Goal: Task Accomplishment & Management: Use online tool/utility

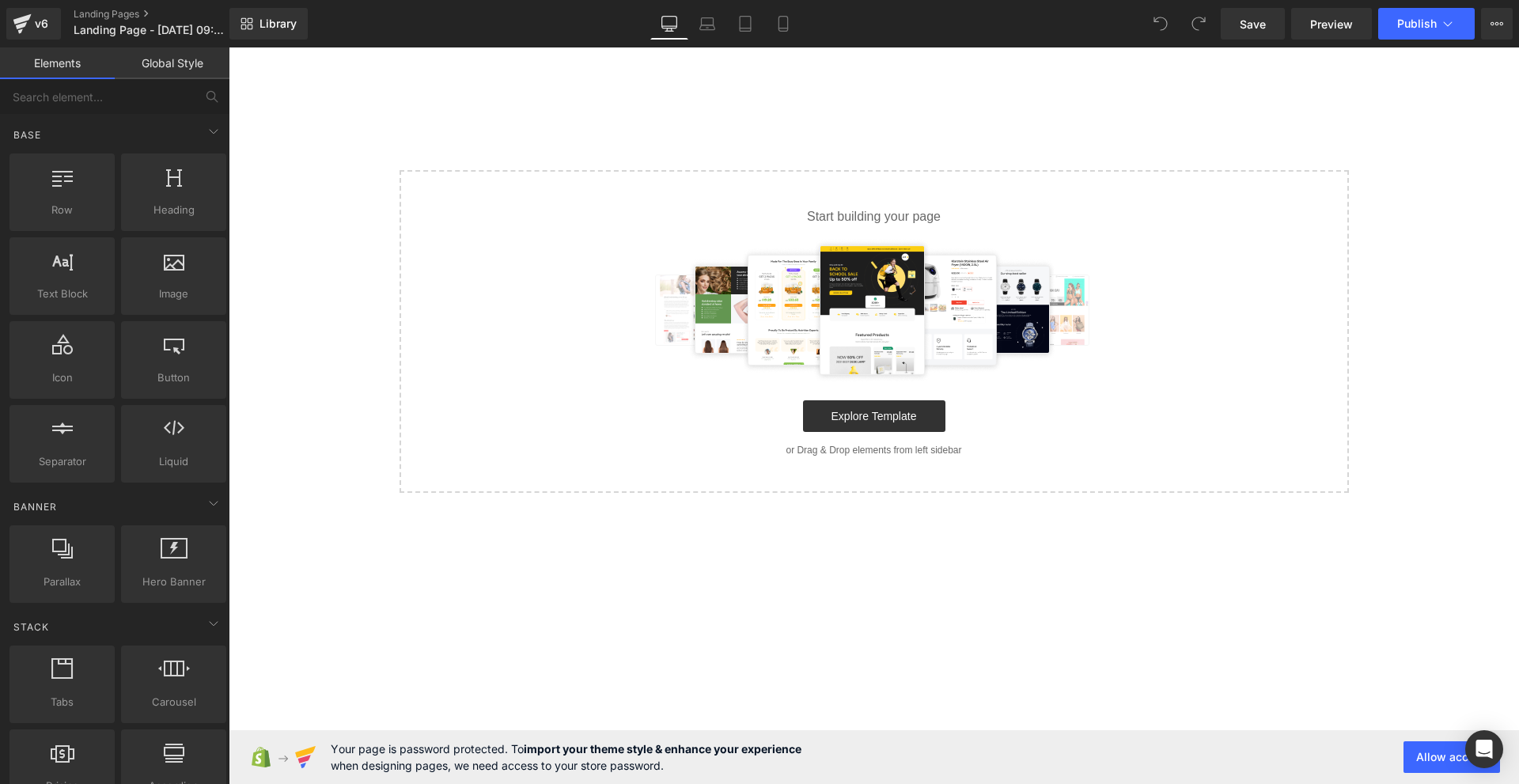
click at [176, 56] on link "Global Style" at bounding box center [172, 63] width 114 height 31
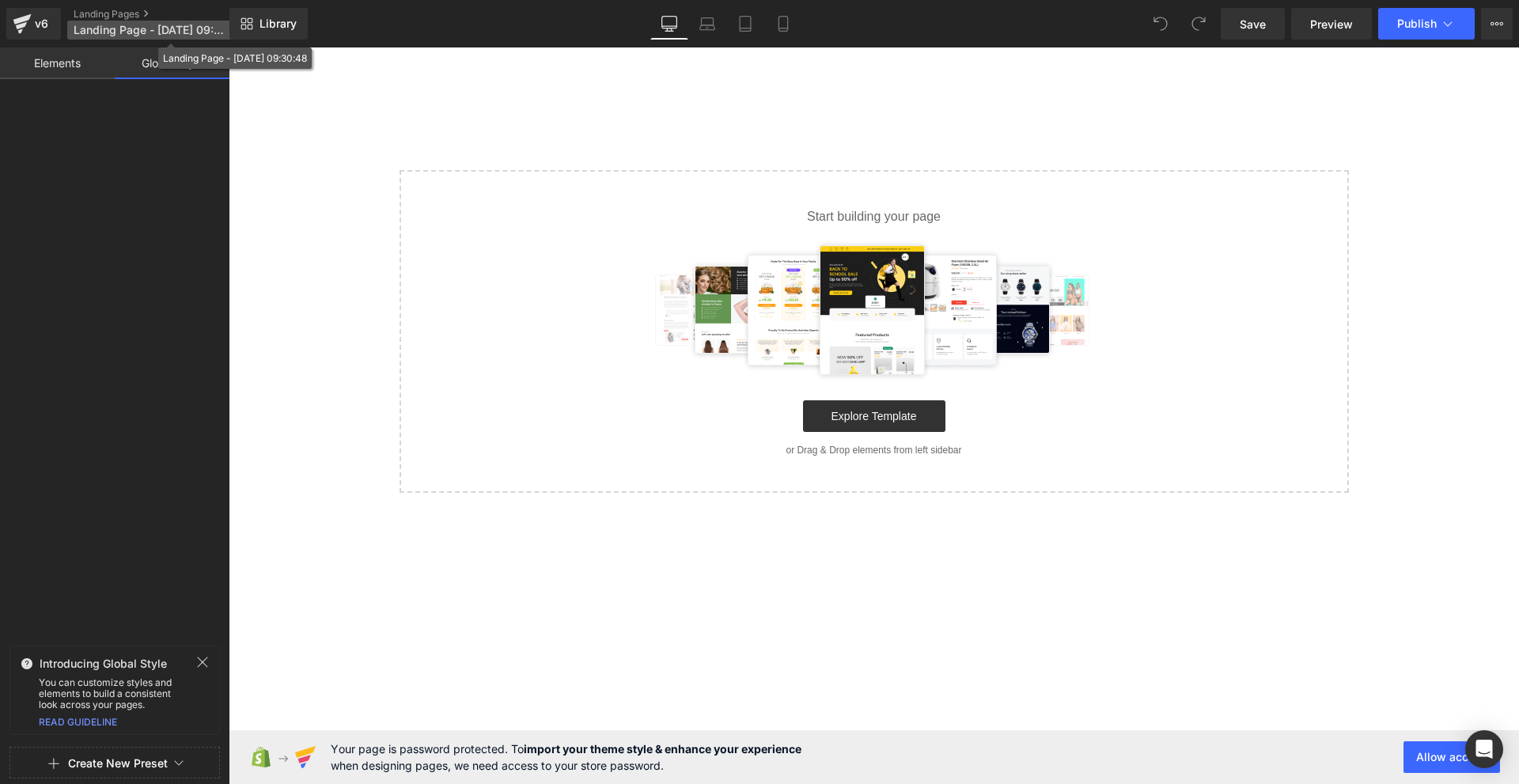
click at [183, 30] on span "Landing Page - [DATE] 09:30:48" at bounding box center [149, 30] width 152 height 12
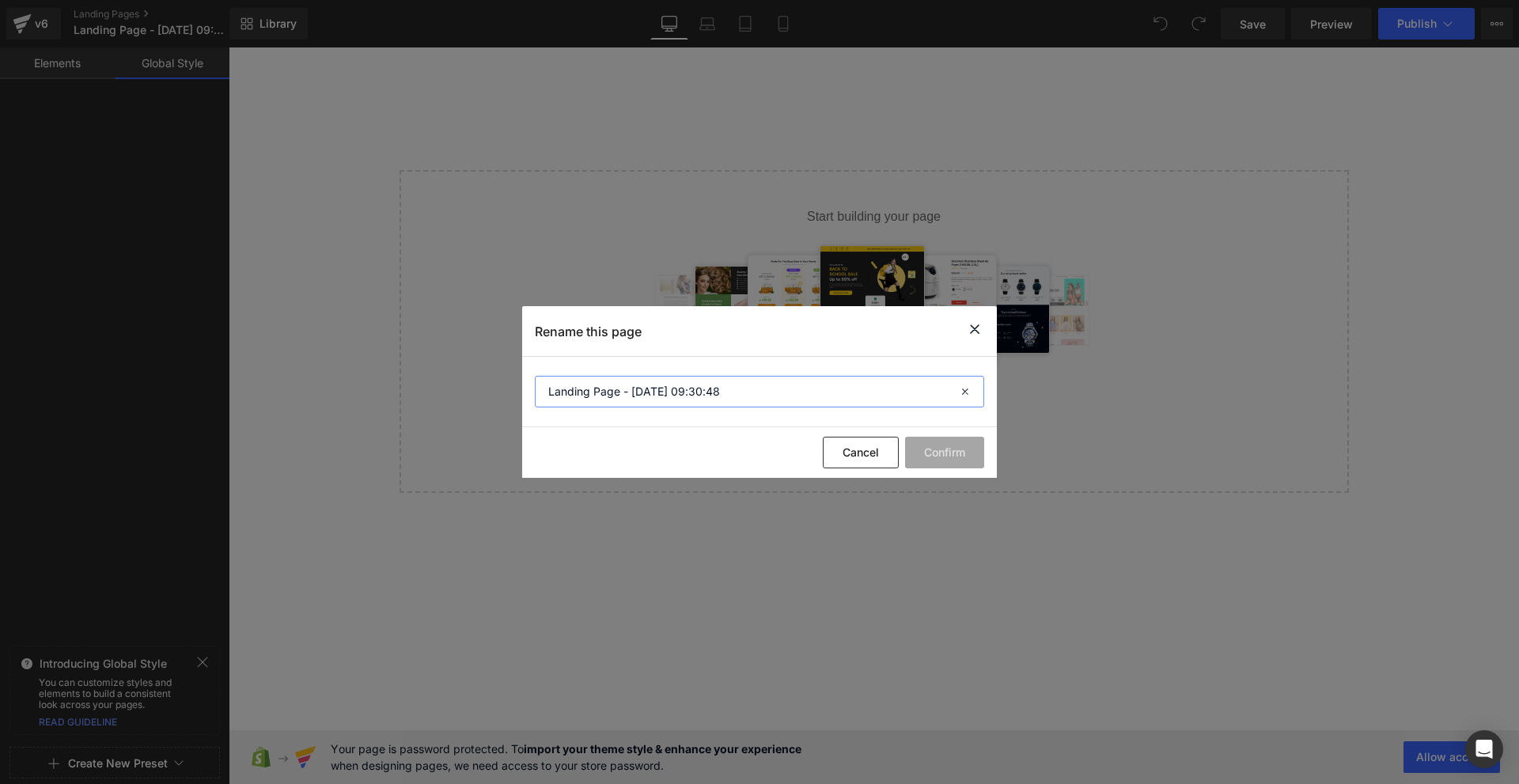
click at [596, 390] on input "Landing Page - [DATE] 09:30:48" at bounding box center [760, 391] width 449 height 31
click at [596, 391] on input "Landing Page - [DATE] 09:30:48" at bounding box center [760, 391] width 449 height 31
paste input "Menstruační disk Noola"
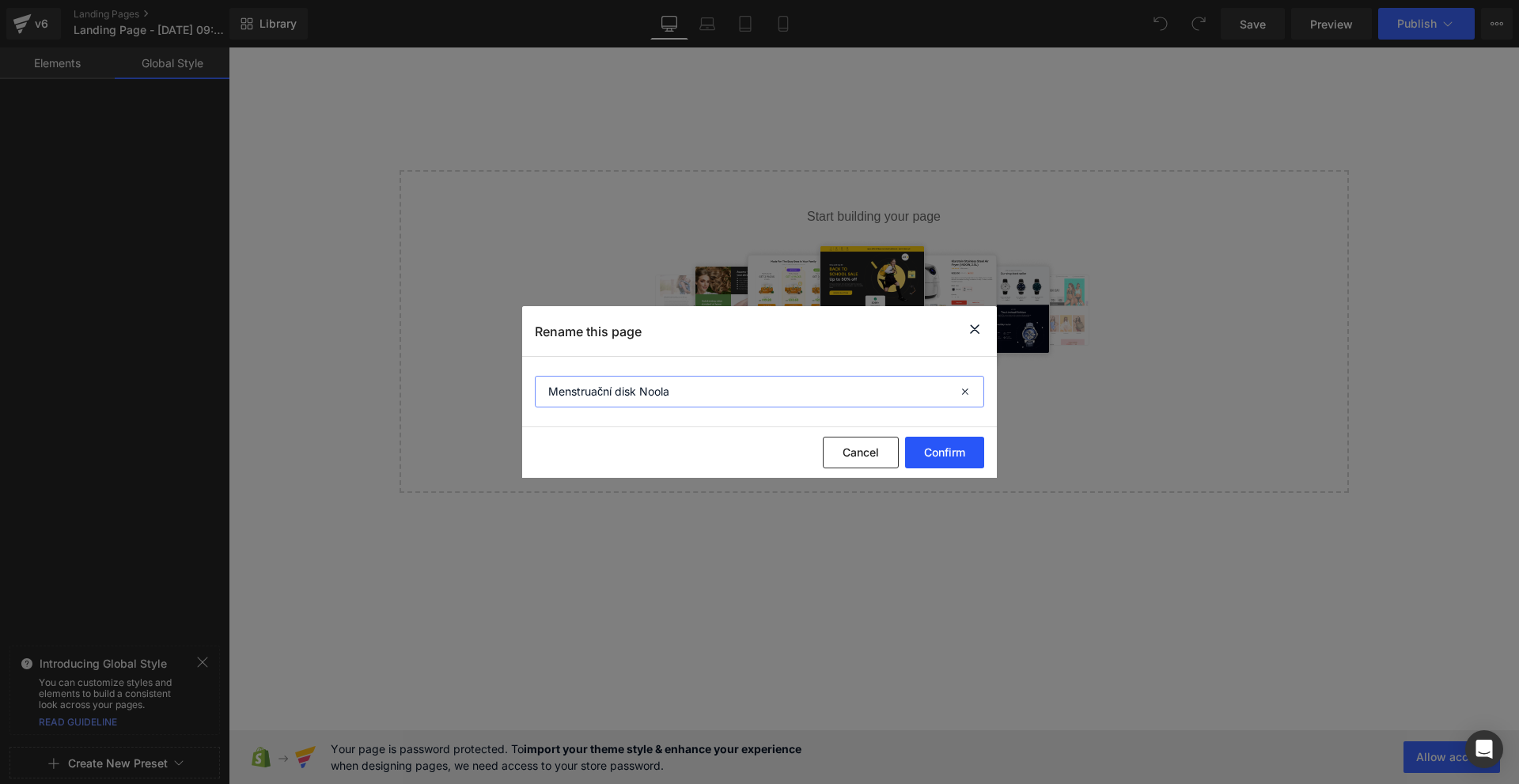
type input "Menstruační disk Noola"
click at [978, 444] on button "Confirm" at bounding box center [945, 452] width 79 height 31
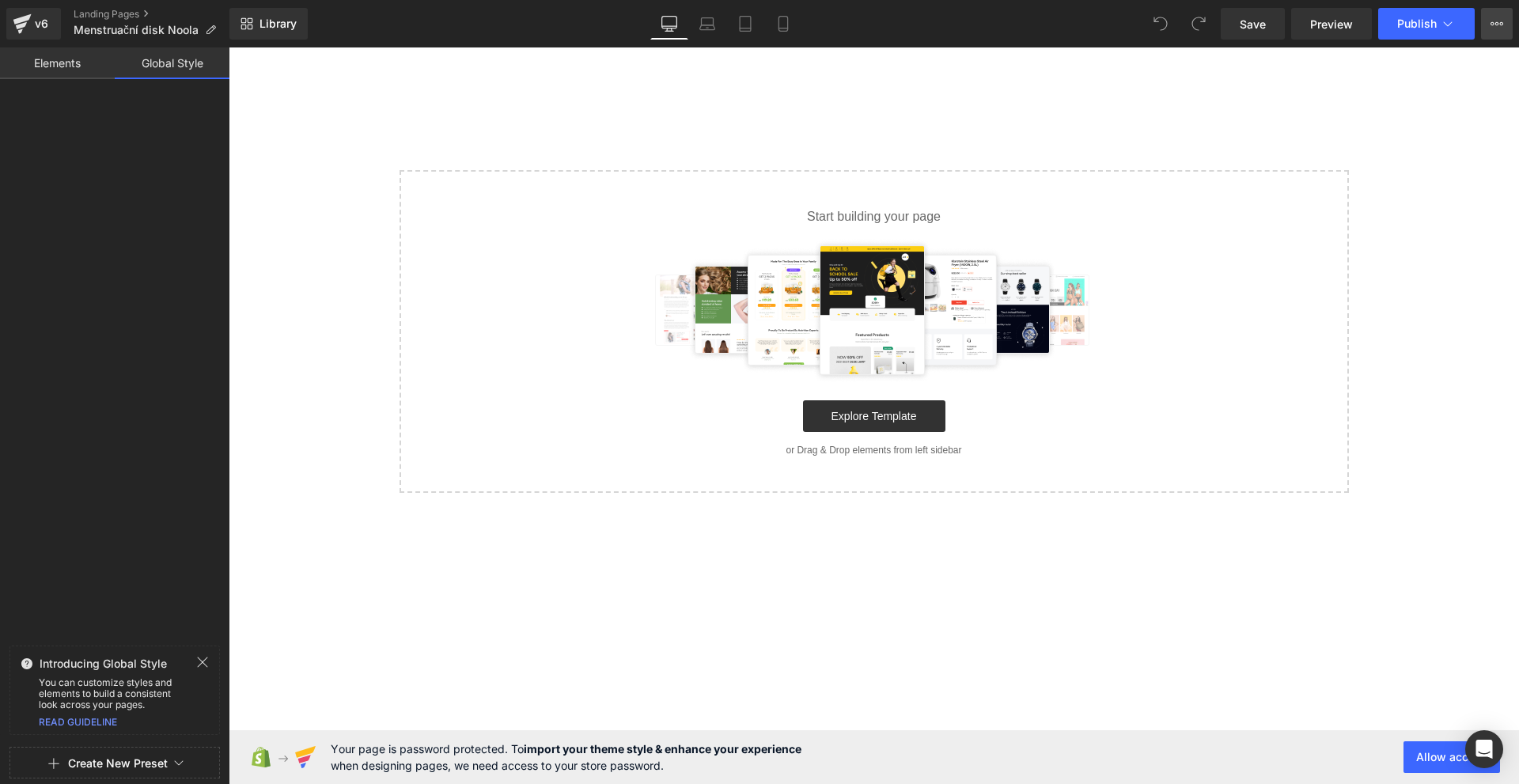
click at [1509, 28] on button "Upgrade Plan View Live Page View with current Template Save Template to Library…" at bounding box center [1496, 23] width 31 height 31
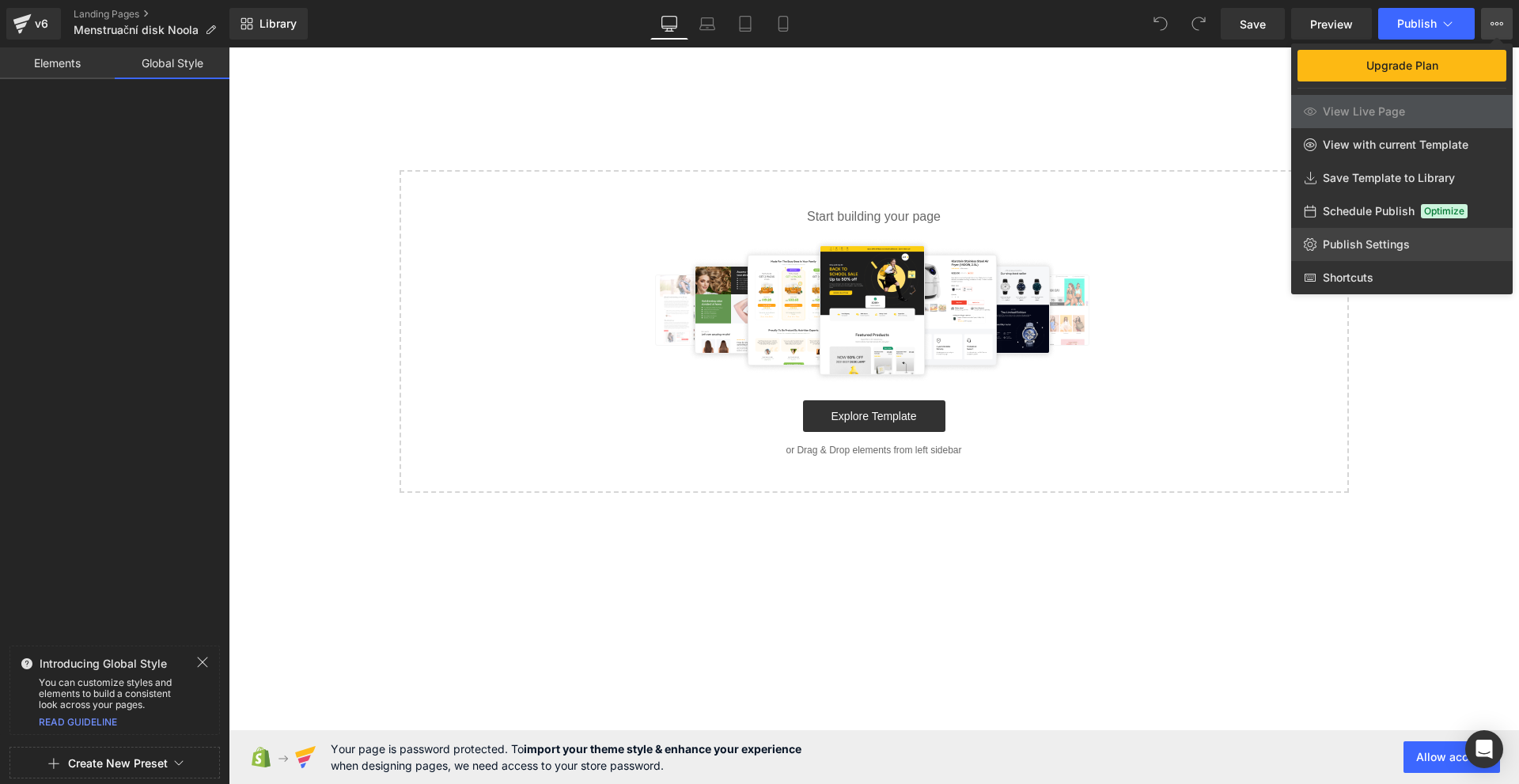
click at [1346, 234] on link "Publish Settings" at bounding box center [1402, 244] width 221 height 33
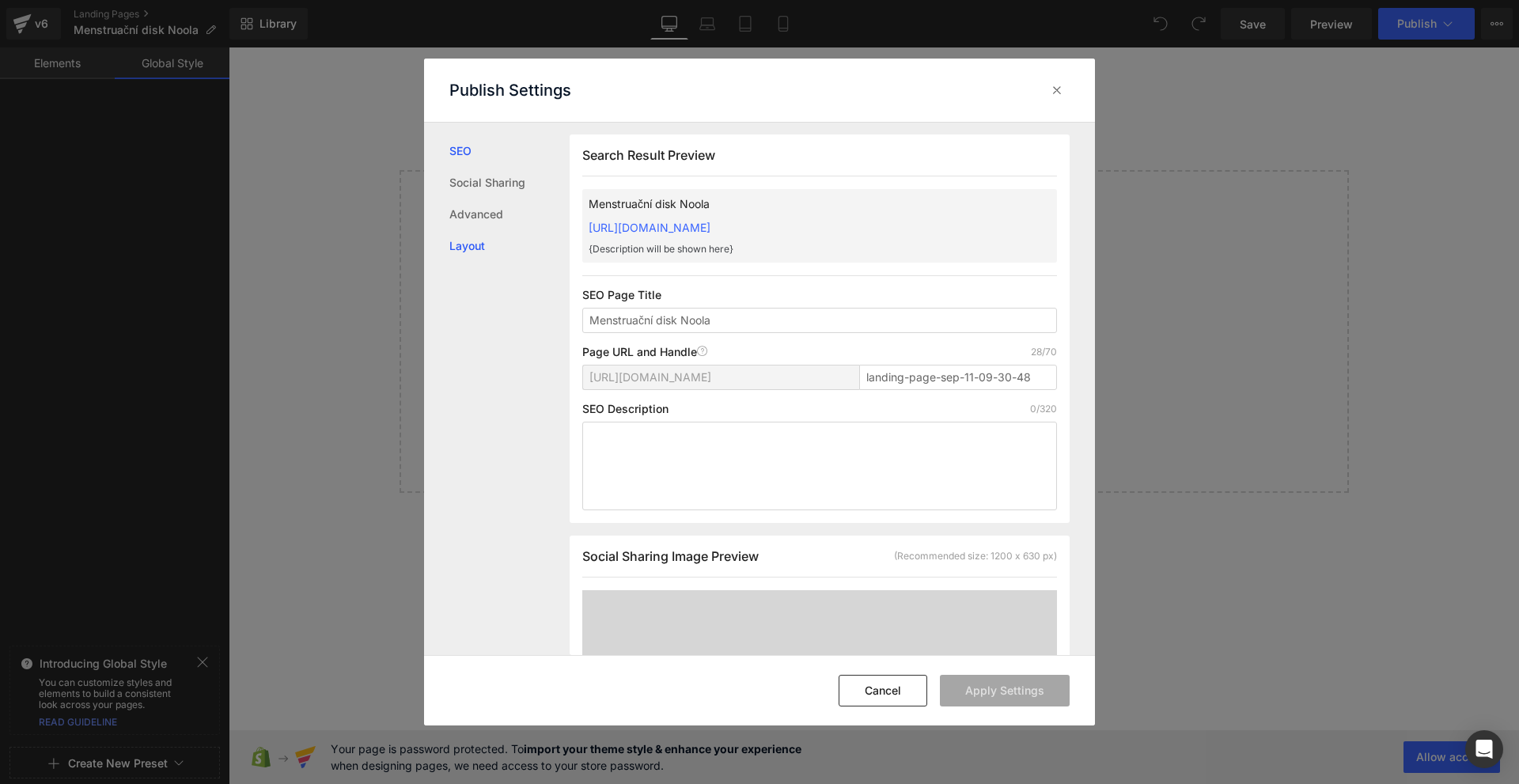
click at [498, 241] on link "Layout" at bounding box center [510, 245] width 120 height 31
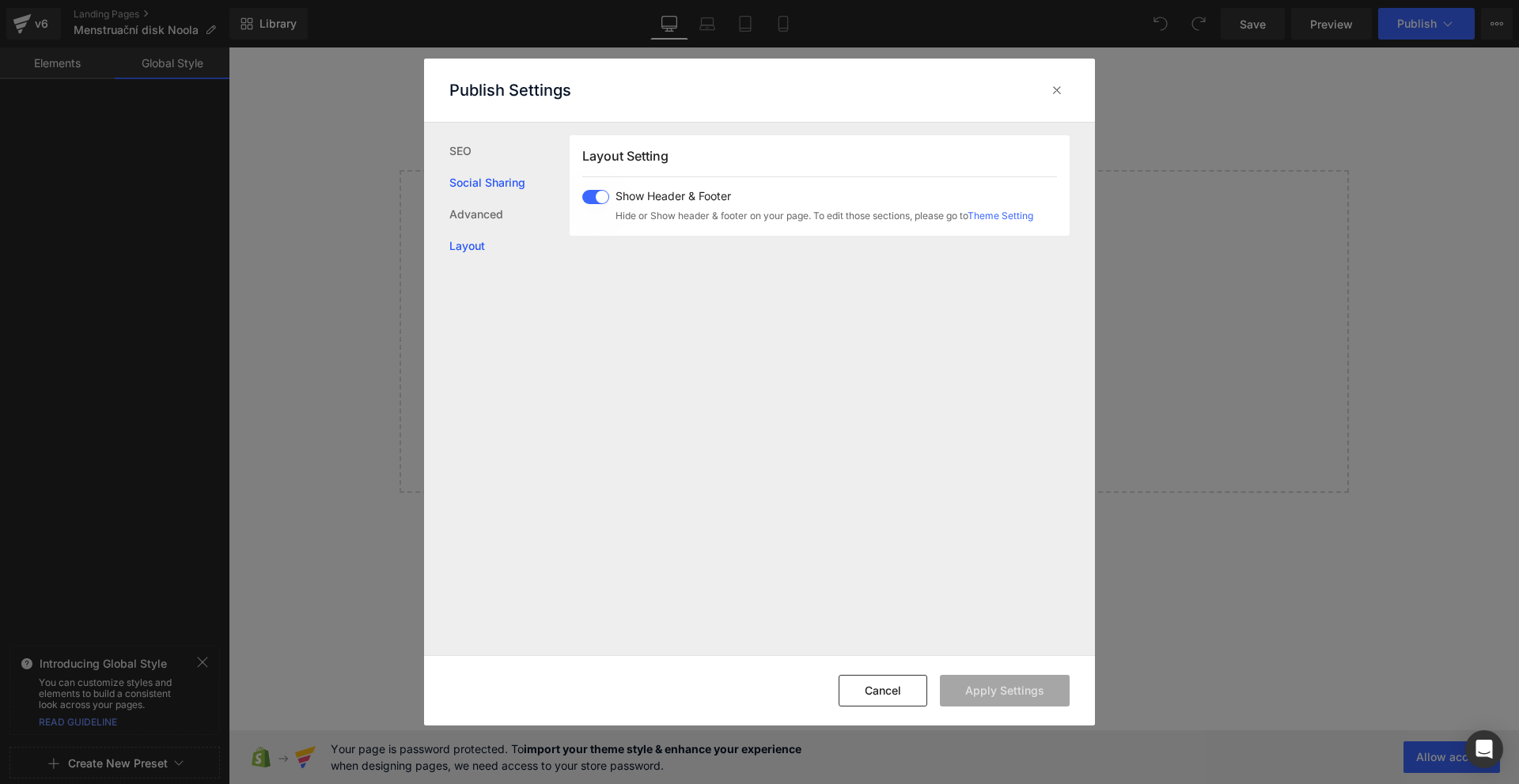
click at [485, 193] on link "Social Sharing" at bounding box center [510, 182] width 120 height 31
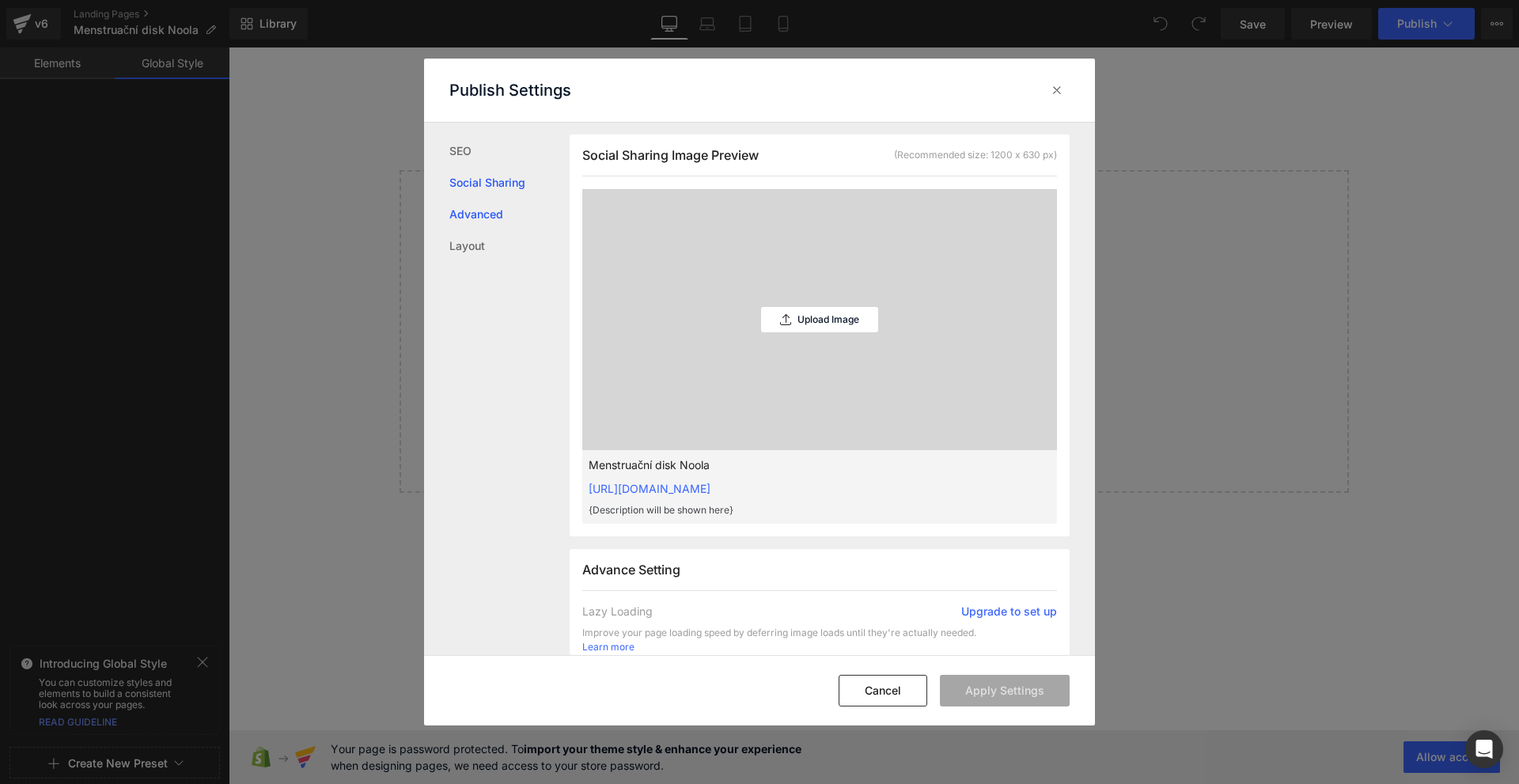
click at [474, 229] on link "Advanced" at bounding box center [510, 214] width 120 height 31
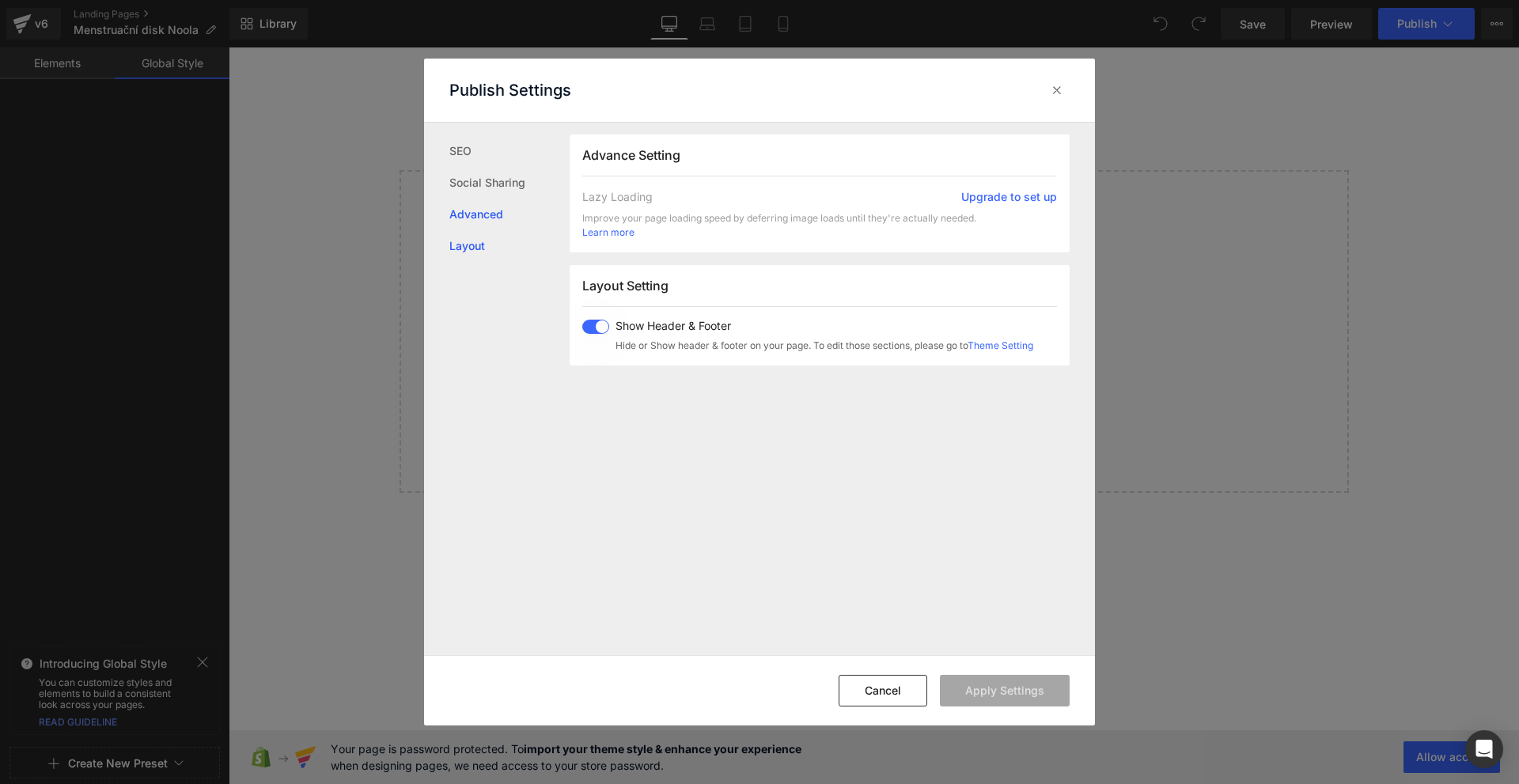
click at [466, 240] on link "Layout" at bounding box center [510, 245] width 120 height 31
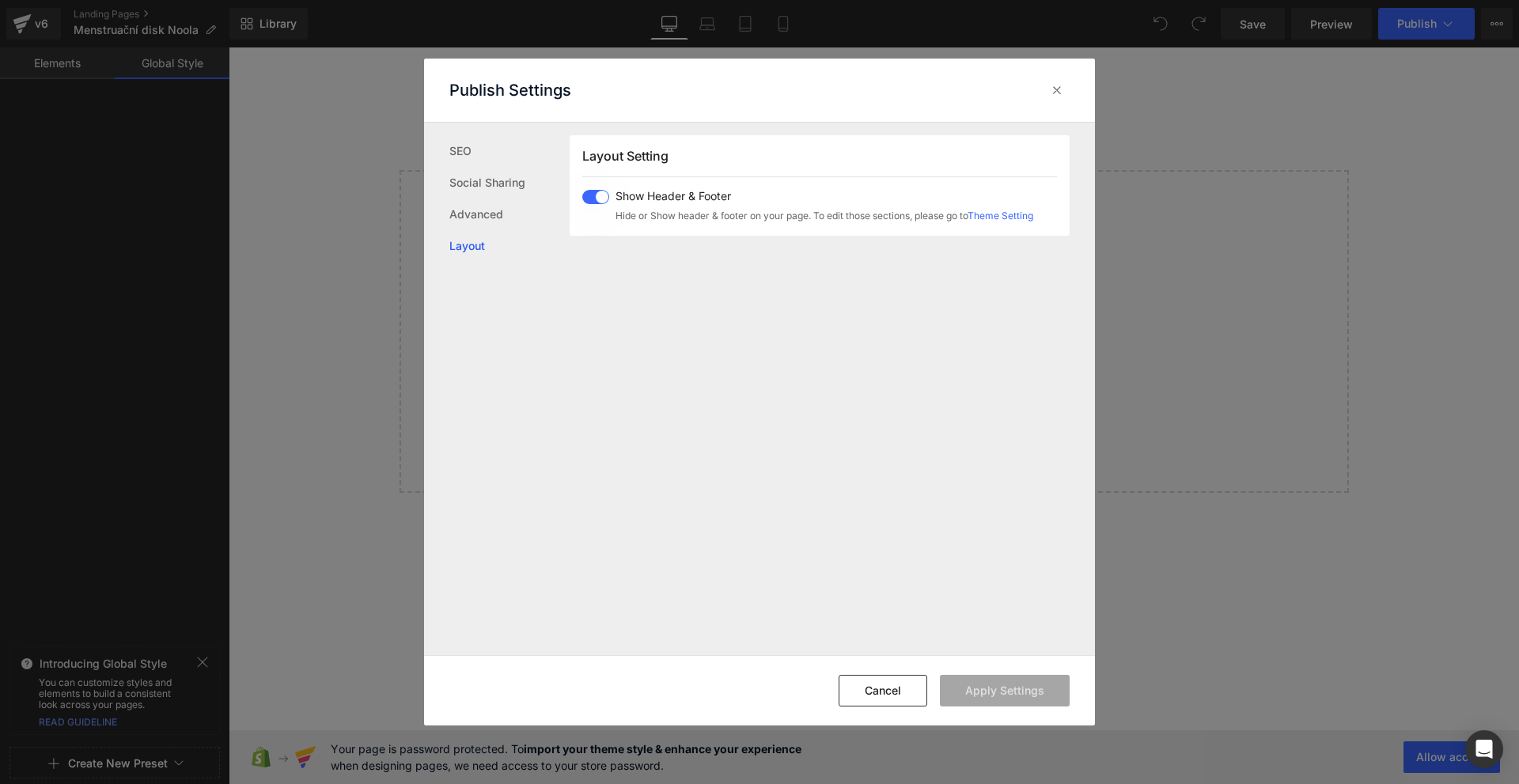
click at [608, 202] on label at bounding box center [595, 196] width 27 height 14
click at [980, 688] on button "Apply Settings" at bounding box center [1005, 690] width 130 height 31
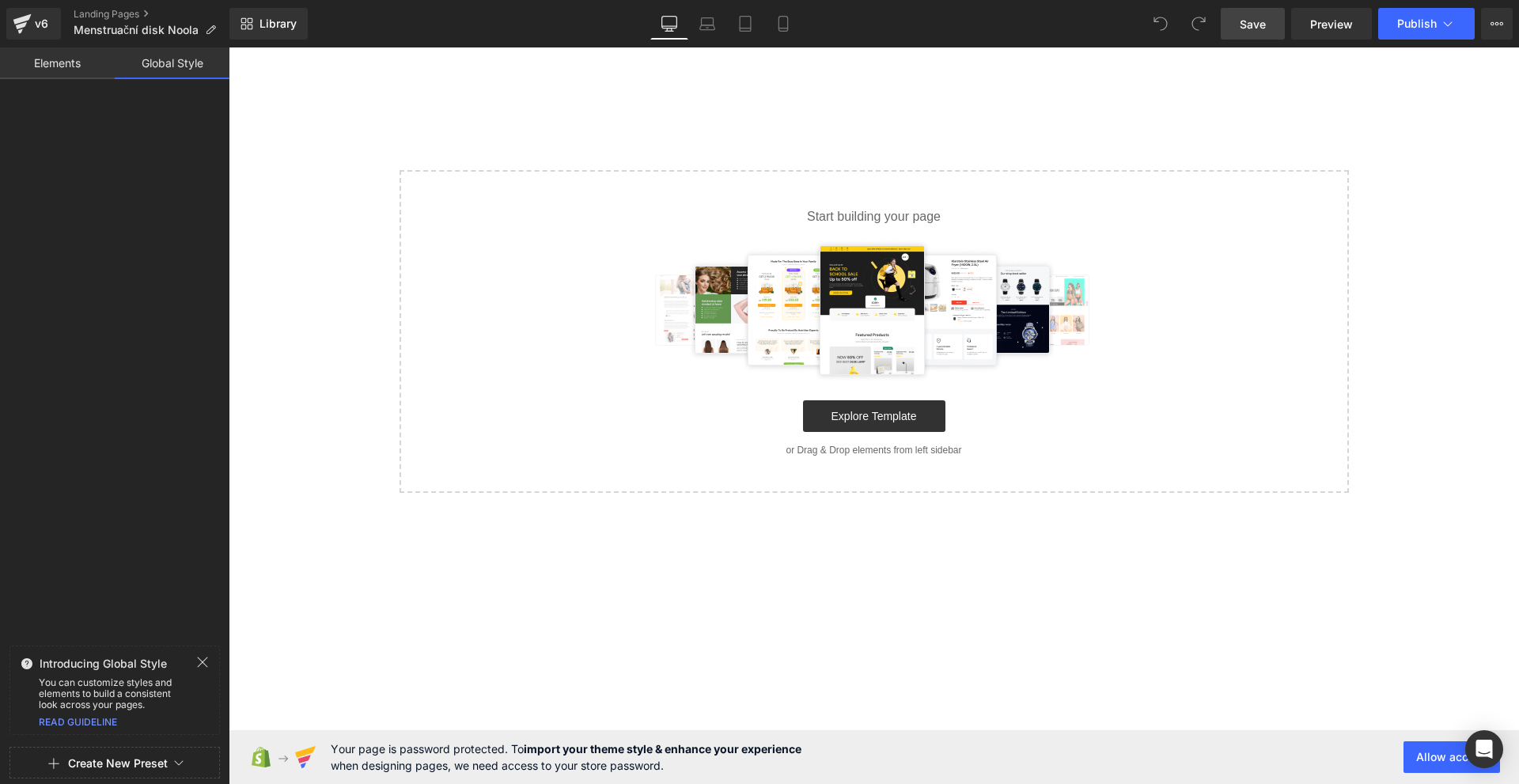
click at [1273, 24] on link "Save" at bounding box center [1253, 23] width 64 height 31
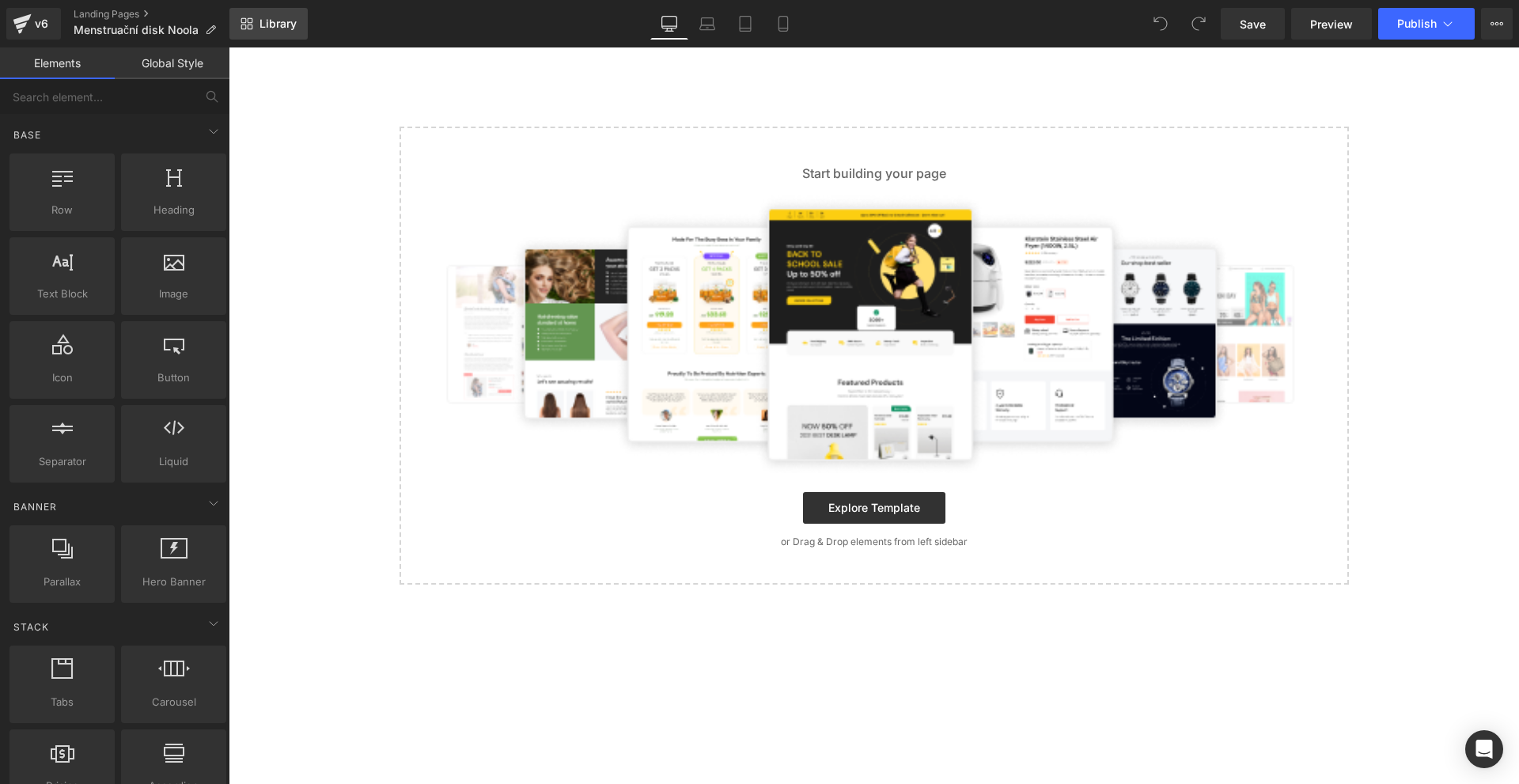
click at [288, 25] on span "Library" at bounding box center [278, 23] width 37 height 14
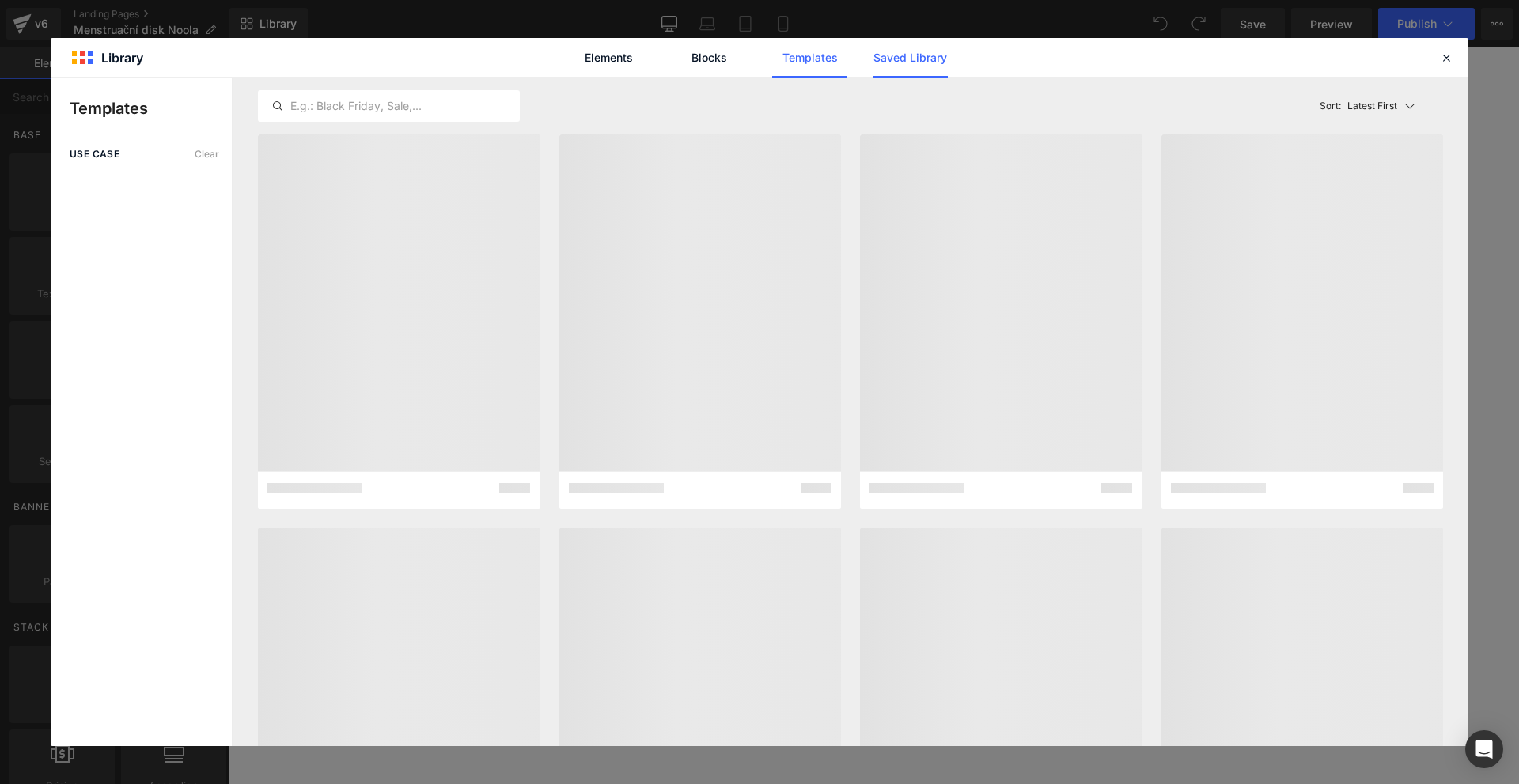
click at [878, 58] on link "Saved Library" at bounding box center [910, 57] width 75 height 39
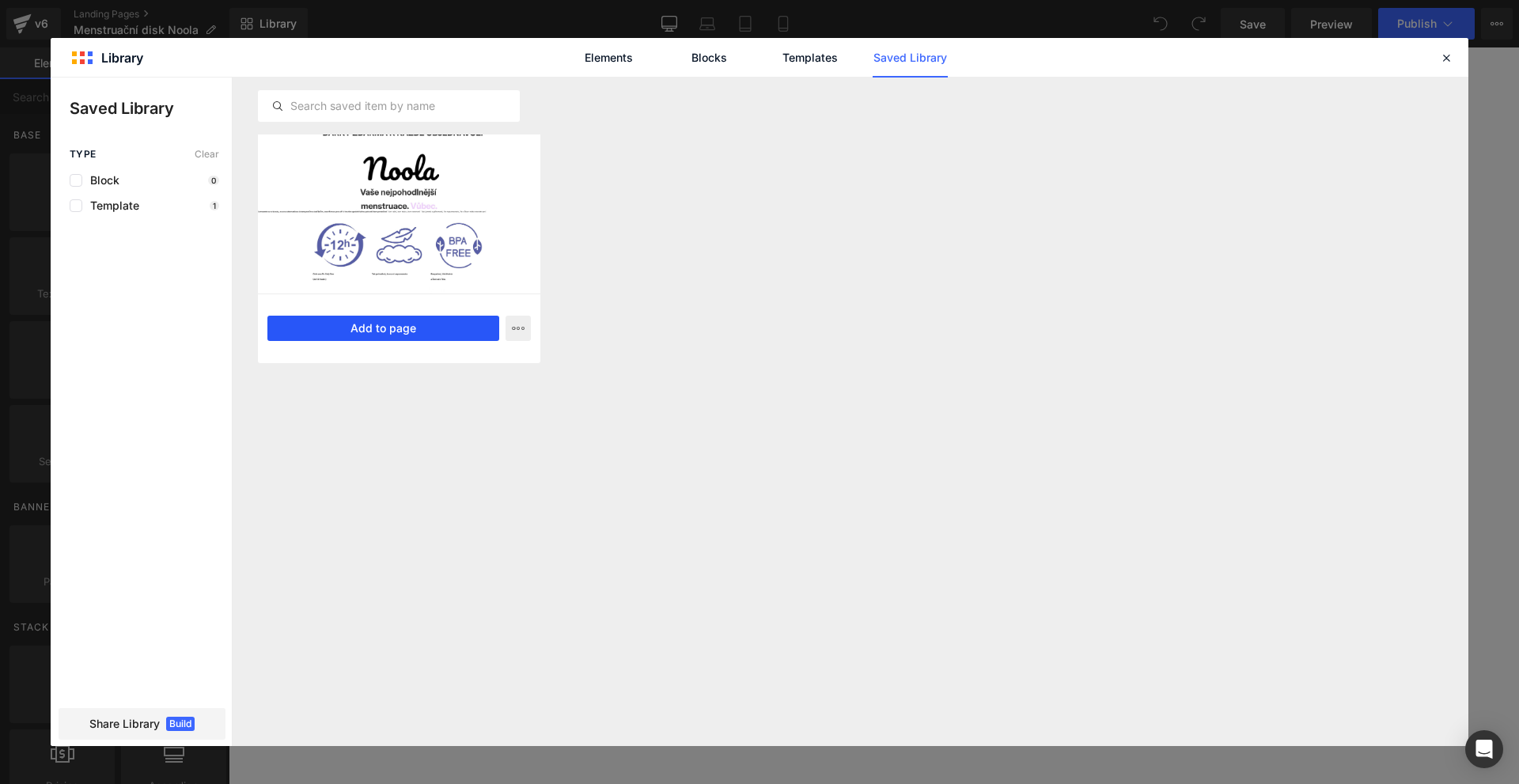
click at [429, 331] on button "Add to page" at bounding box center [383, 328] width 232 height 26
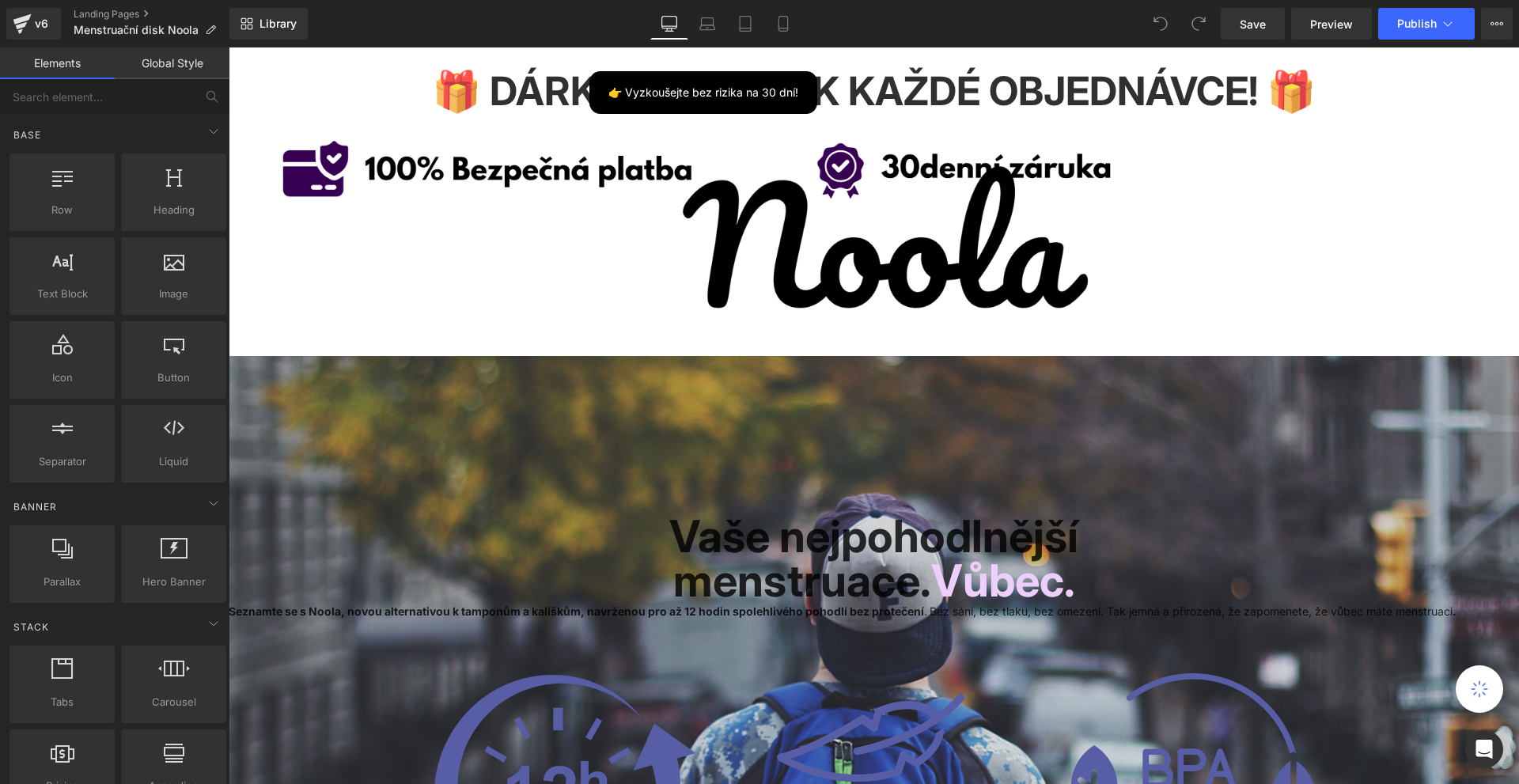
click at [792, 22] on link "Mobile" at bounding box center [783, 23] width 38 height 31
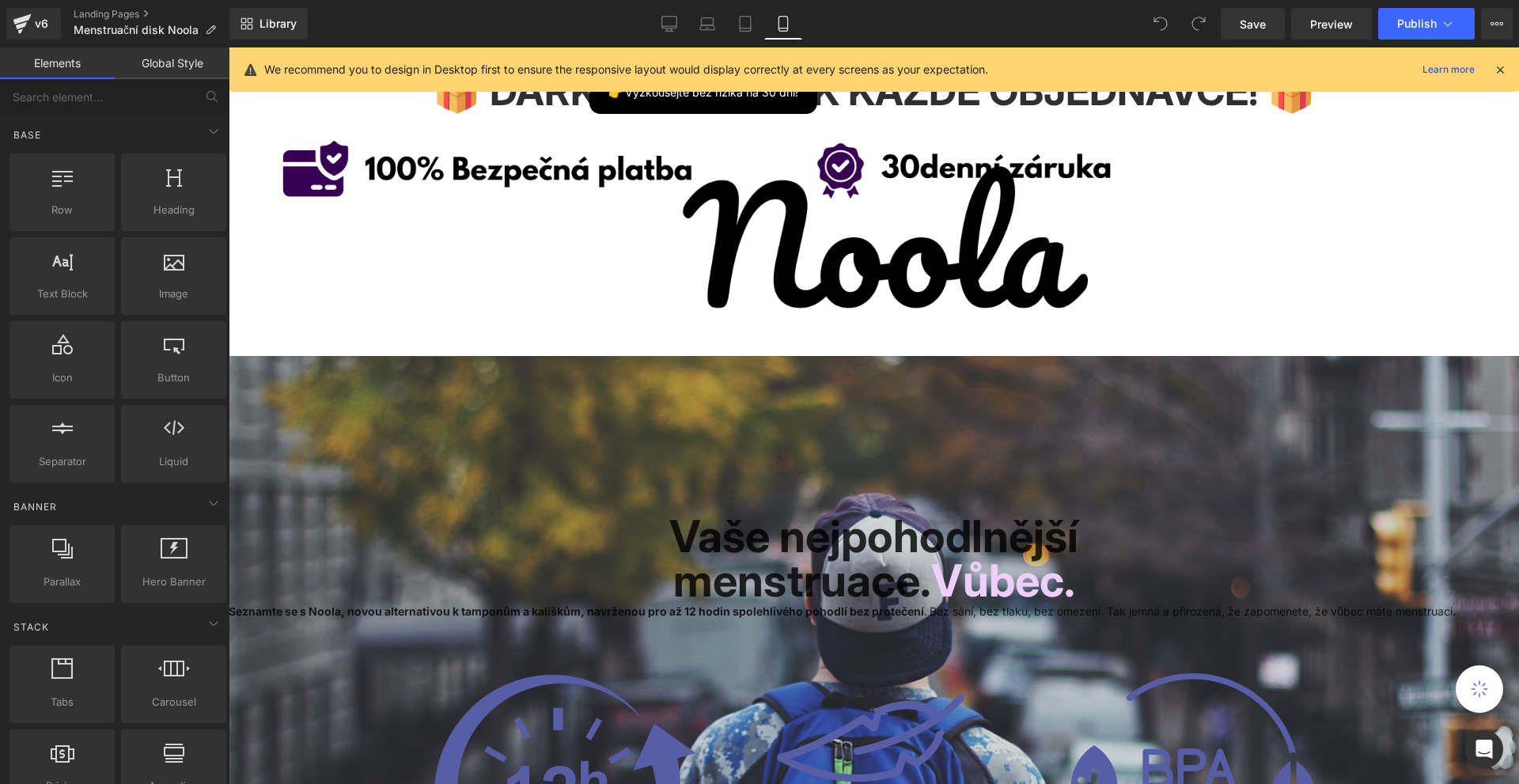
click at [1500, 71] on icon at bounding box center [1500, 70] width 14 height 14
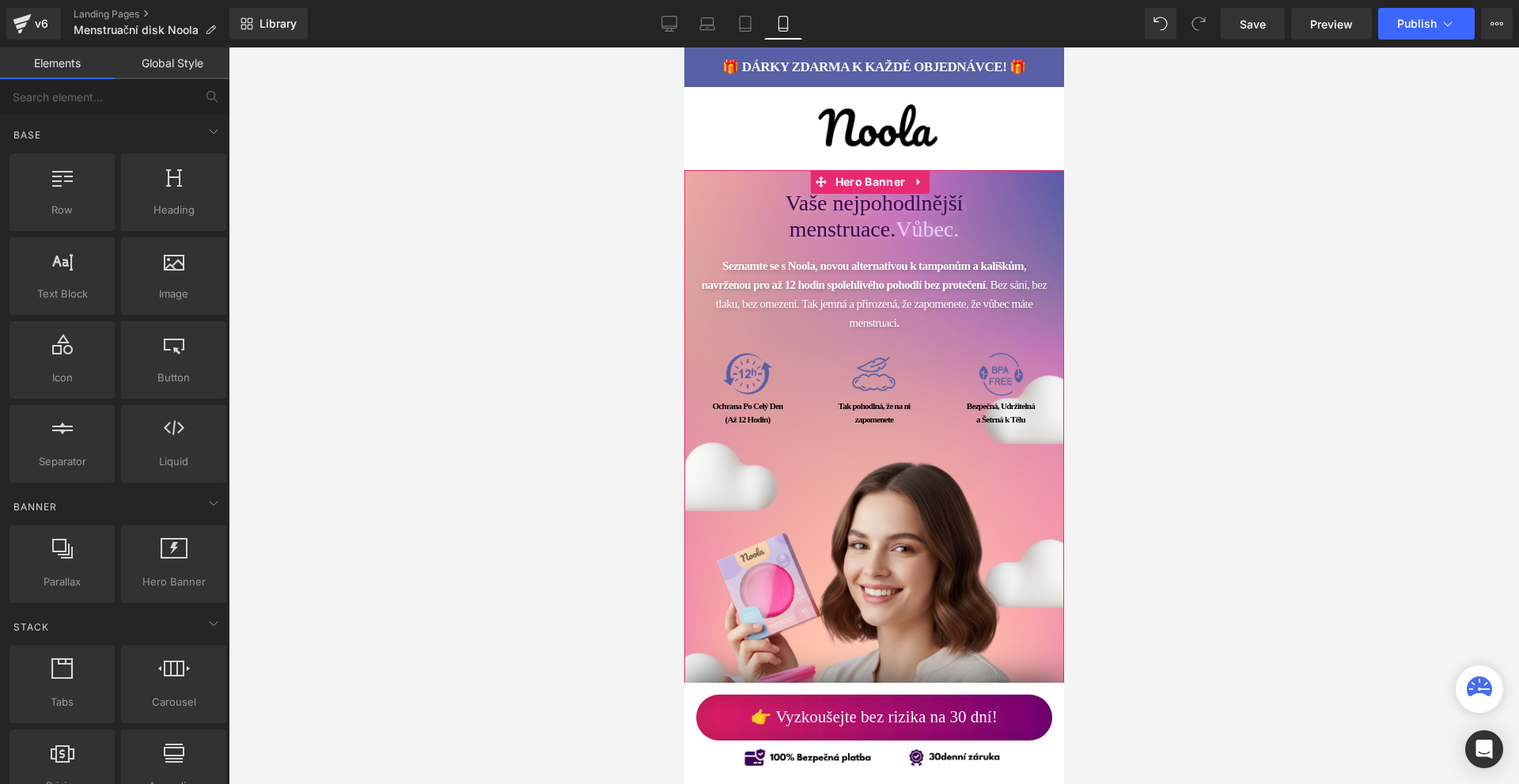
click at [858, 299] on span "Text Block" at bounding box center [864, 299] width 52 height 19
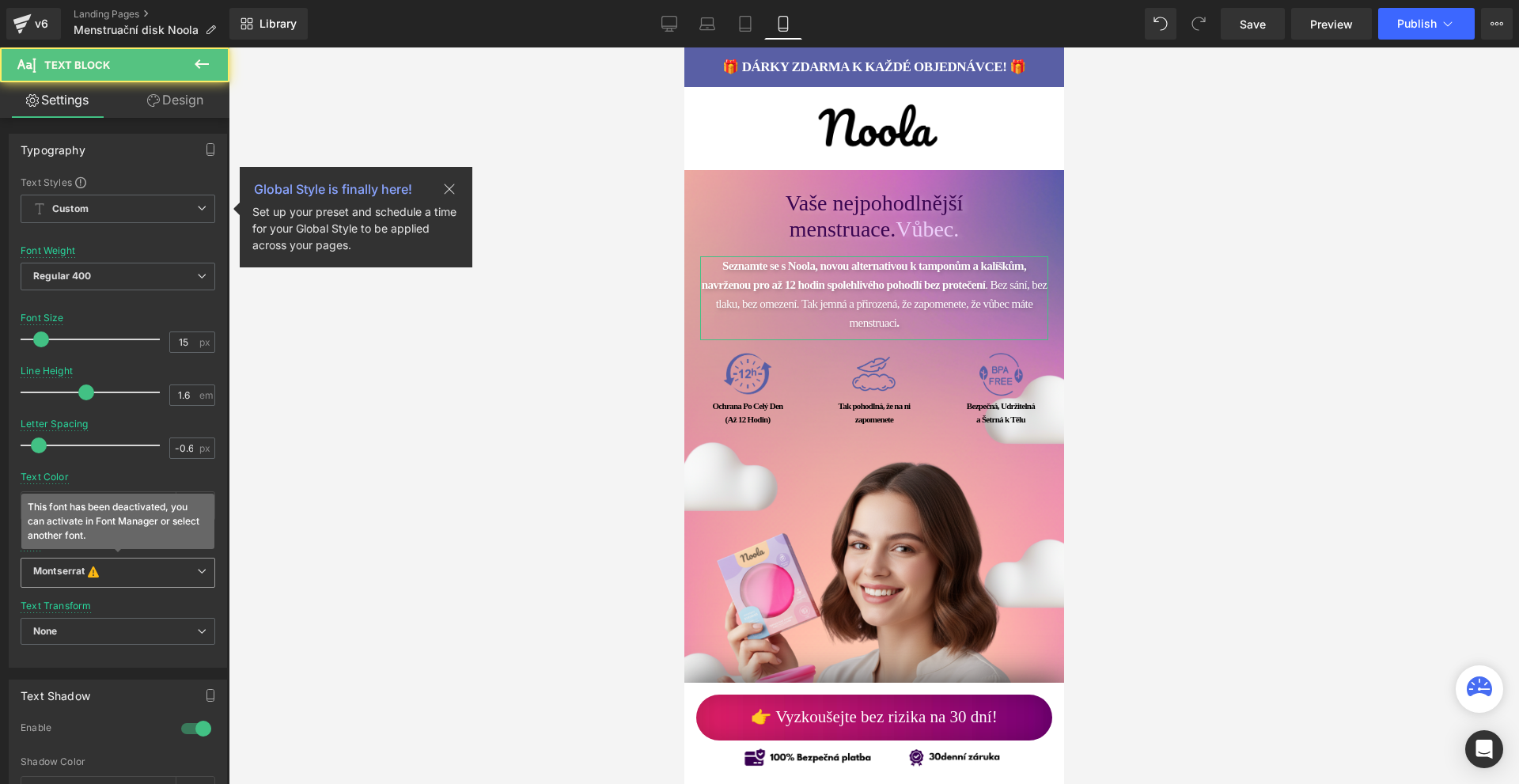
click at [94, 572] on icon at bounding box center [94, 570] width 11 height 12
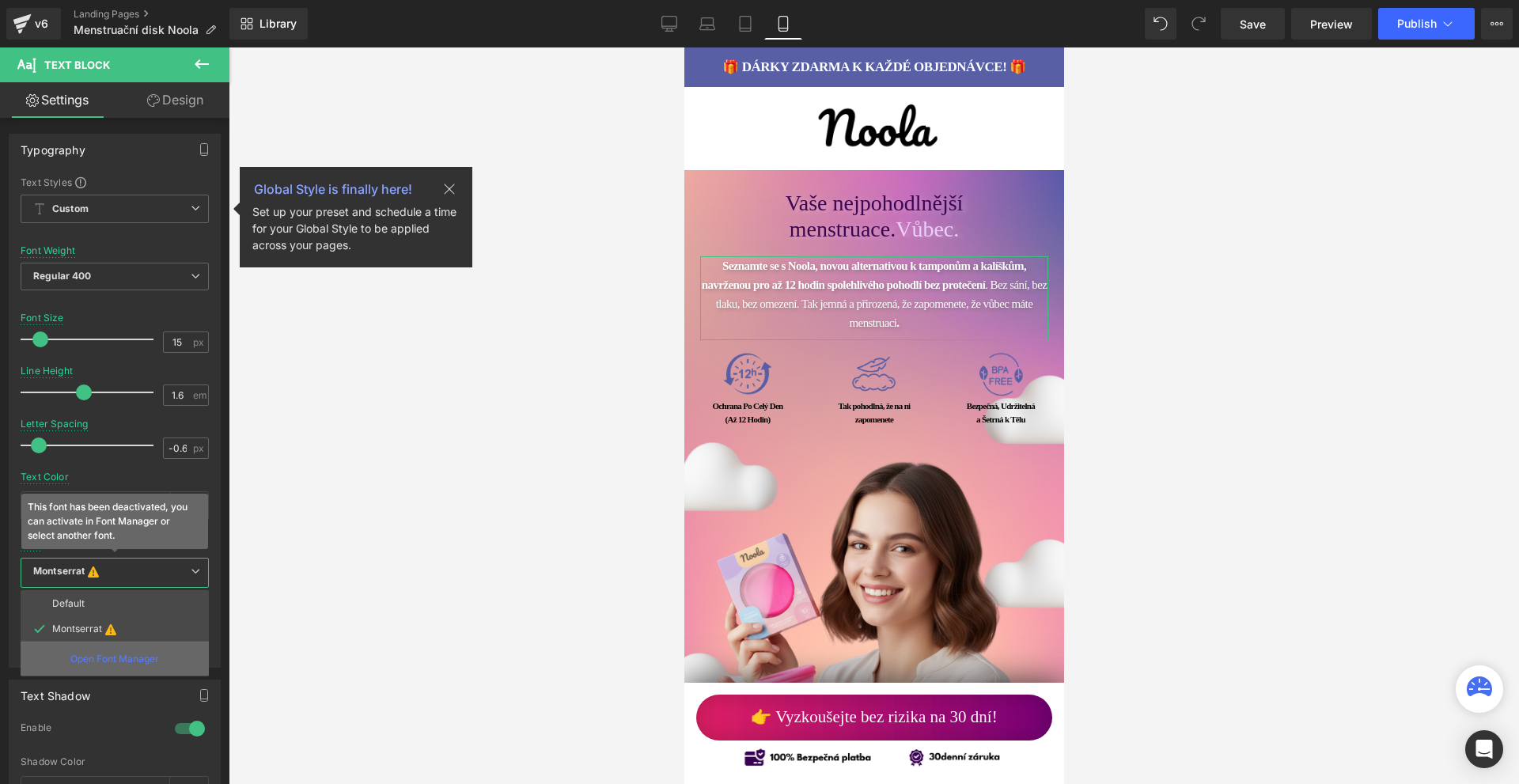
click at [109, 658] on p "Open Font Manager" at bounding box center [114, 658] width 89 height 14
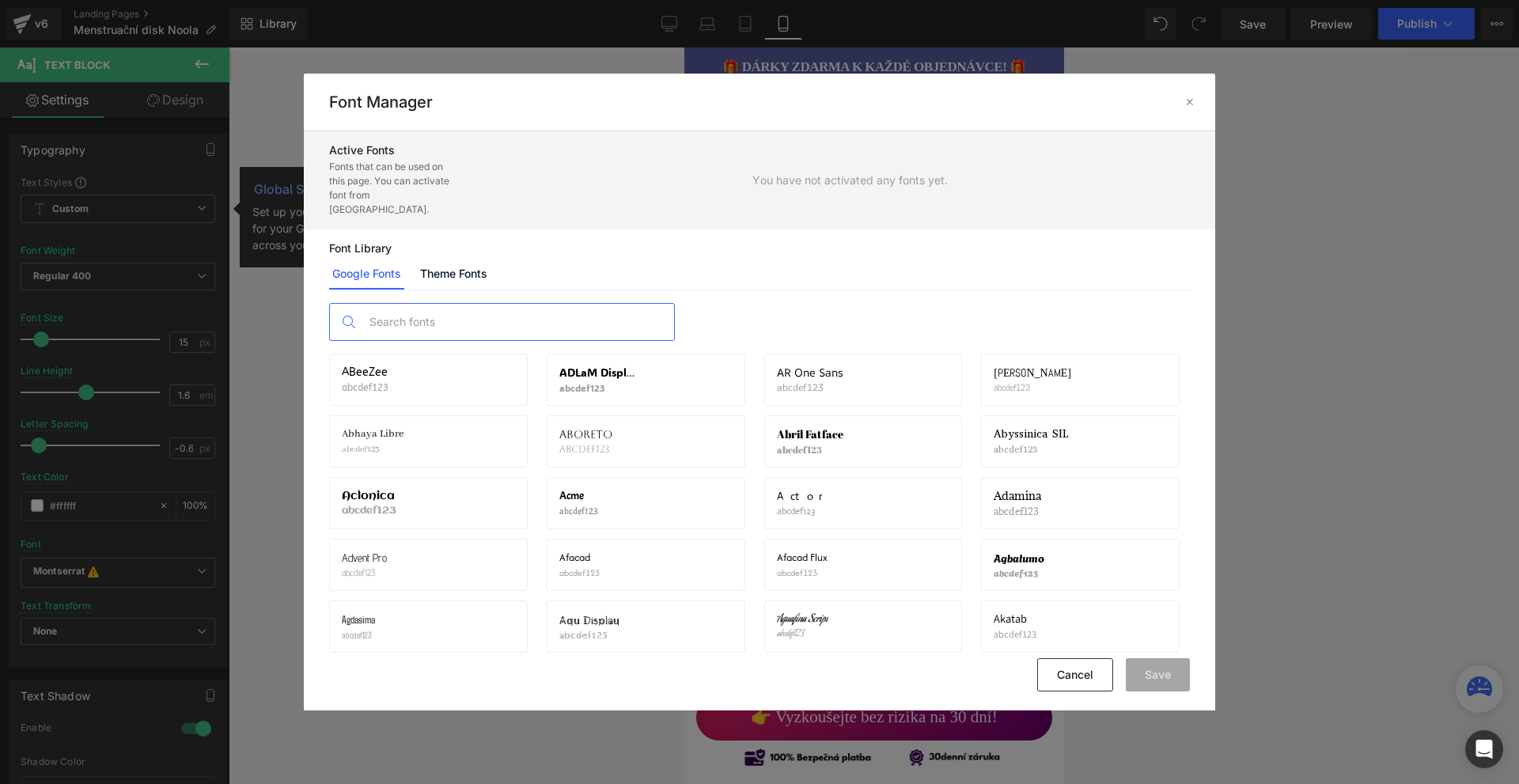
click at [526, 303] on input "text" at bounding box center [518, 321] width 313 height 36
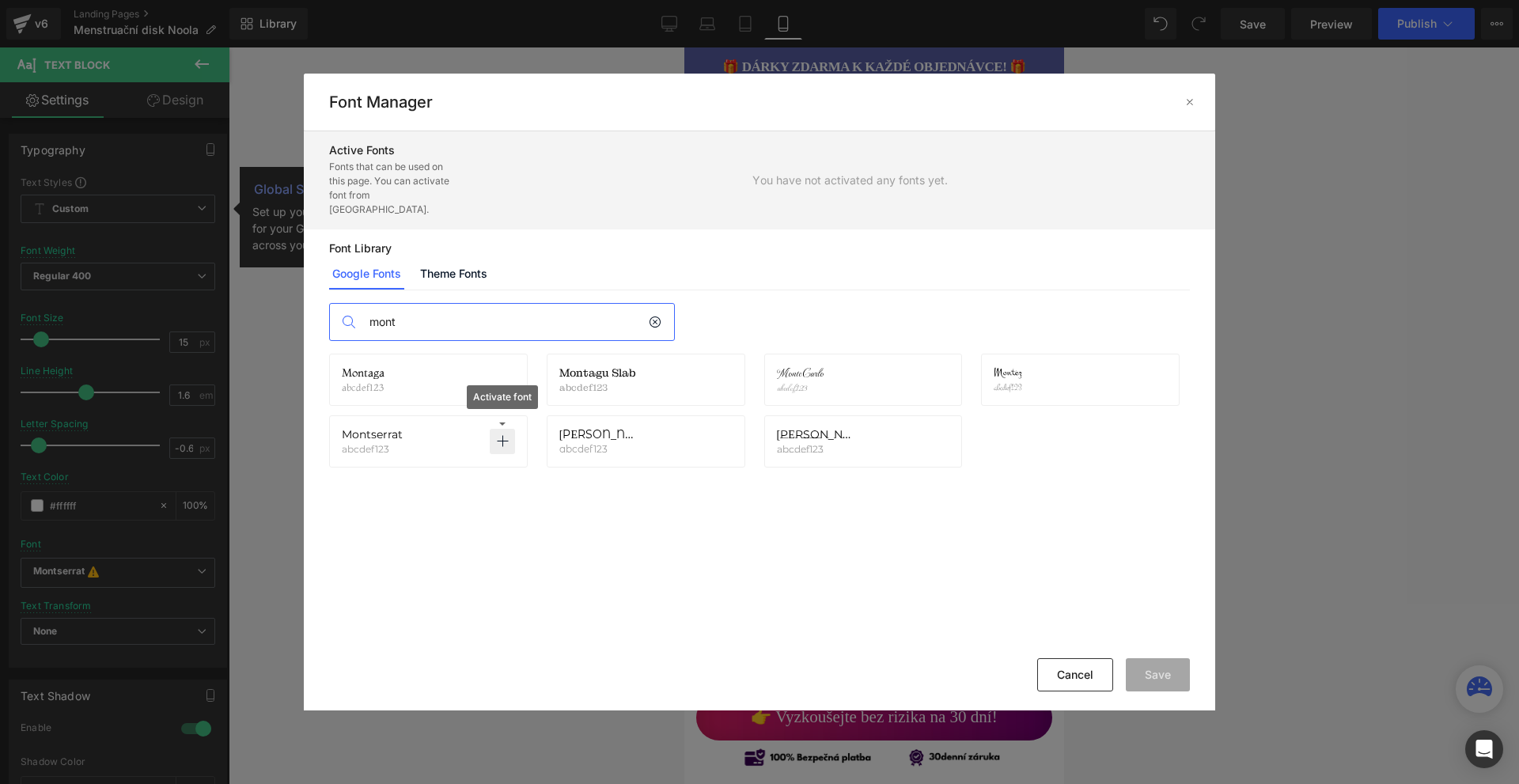
type input "mont"
click at [508, 435] on icon at bounding box center [502, 441] width 12 height 12
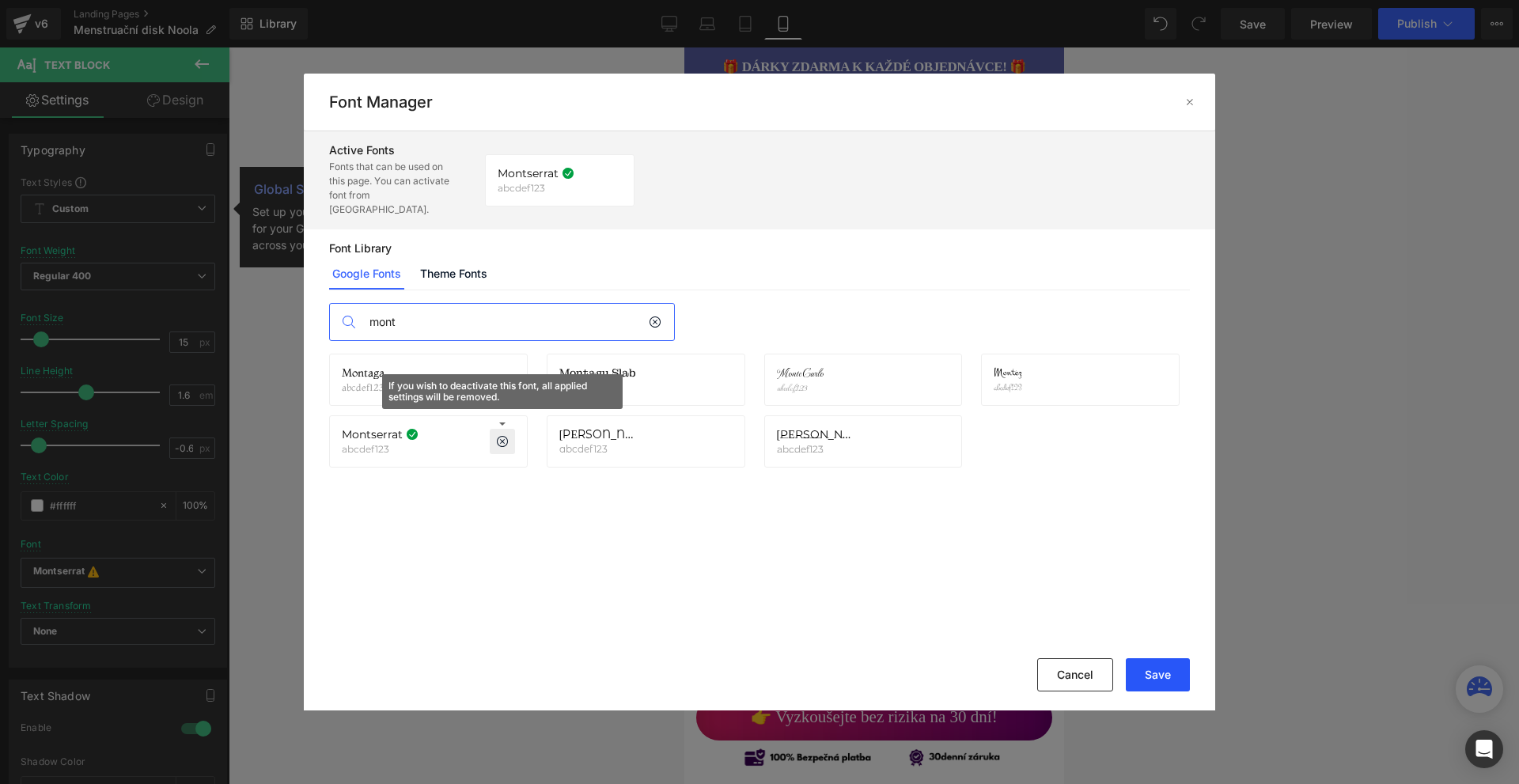
click at [1163, 681] on button "Save" at bounding box center [1157, 674] width 64 height 33
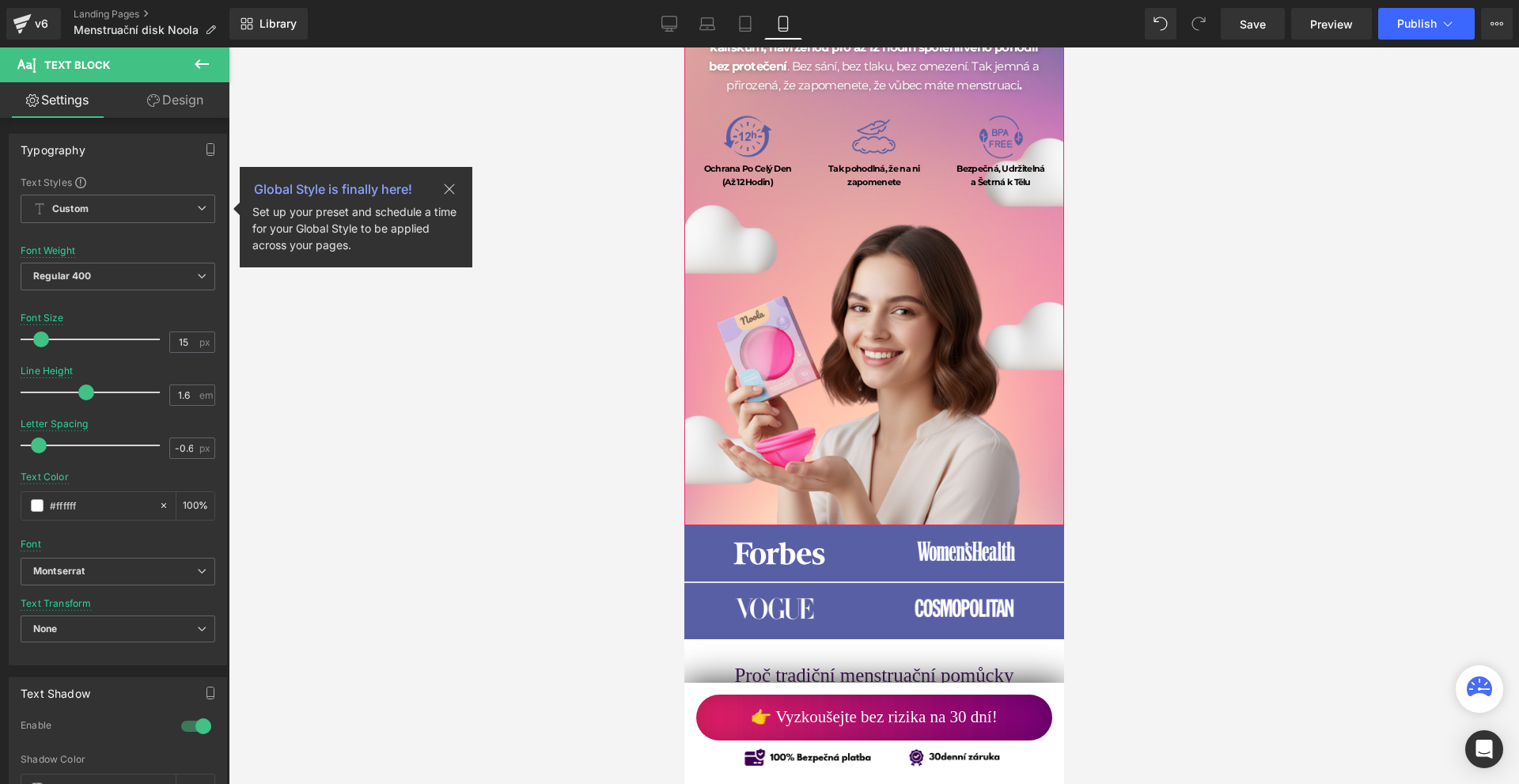
scroll to position [554, 0]
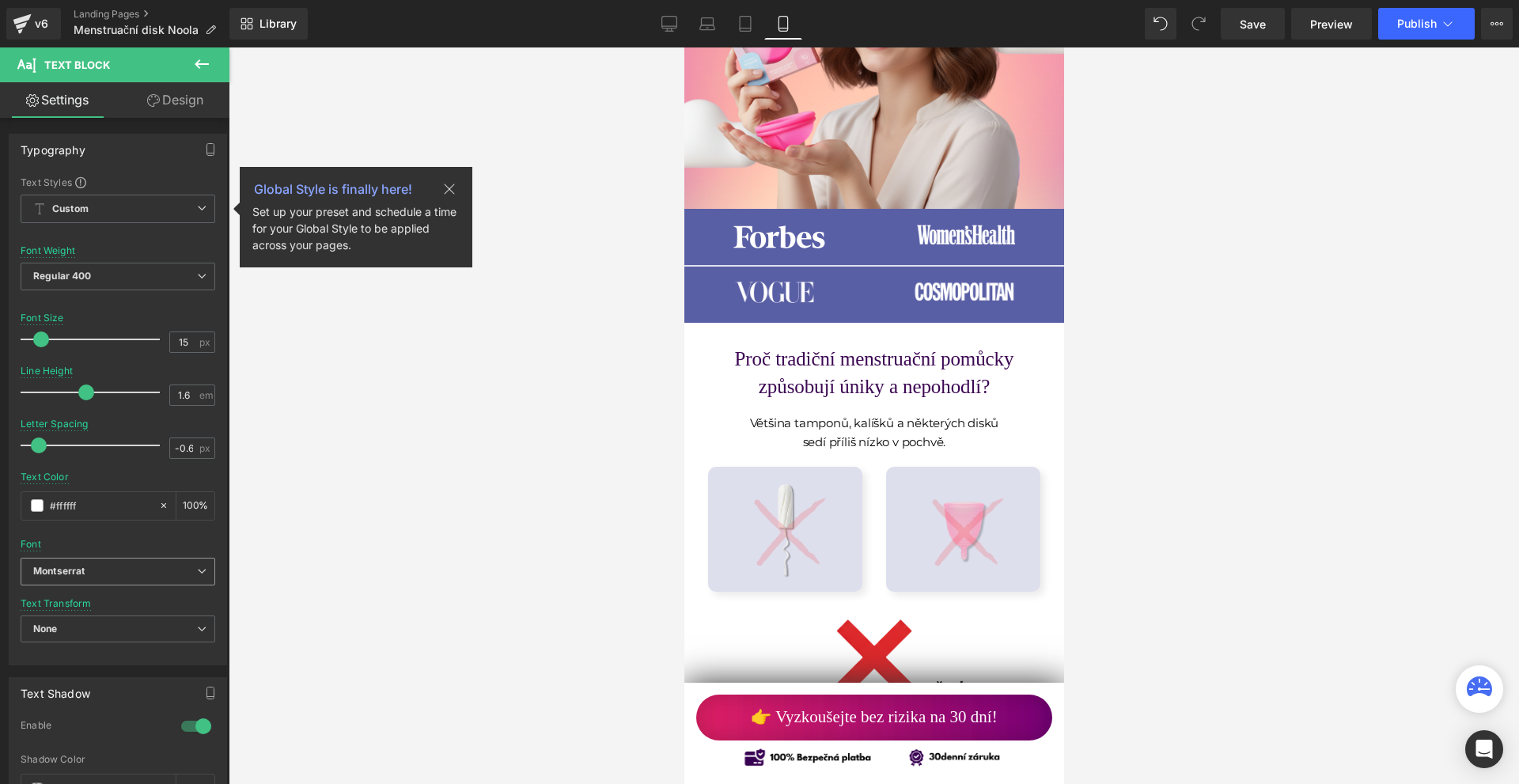
click at [97, 567] on b "Montserrat" at bounding box center [115, 571] width 164 height 13
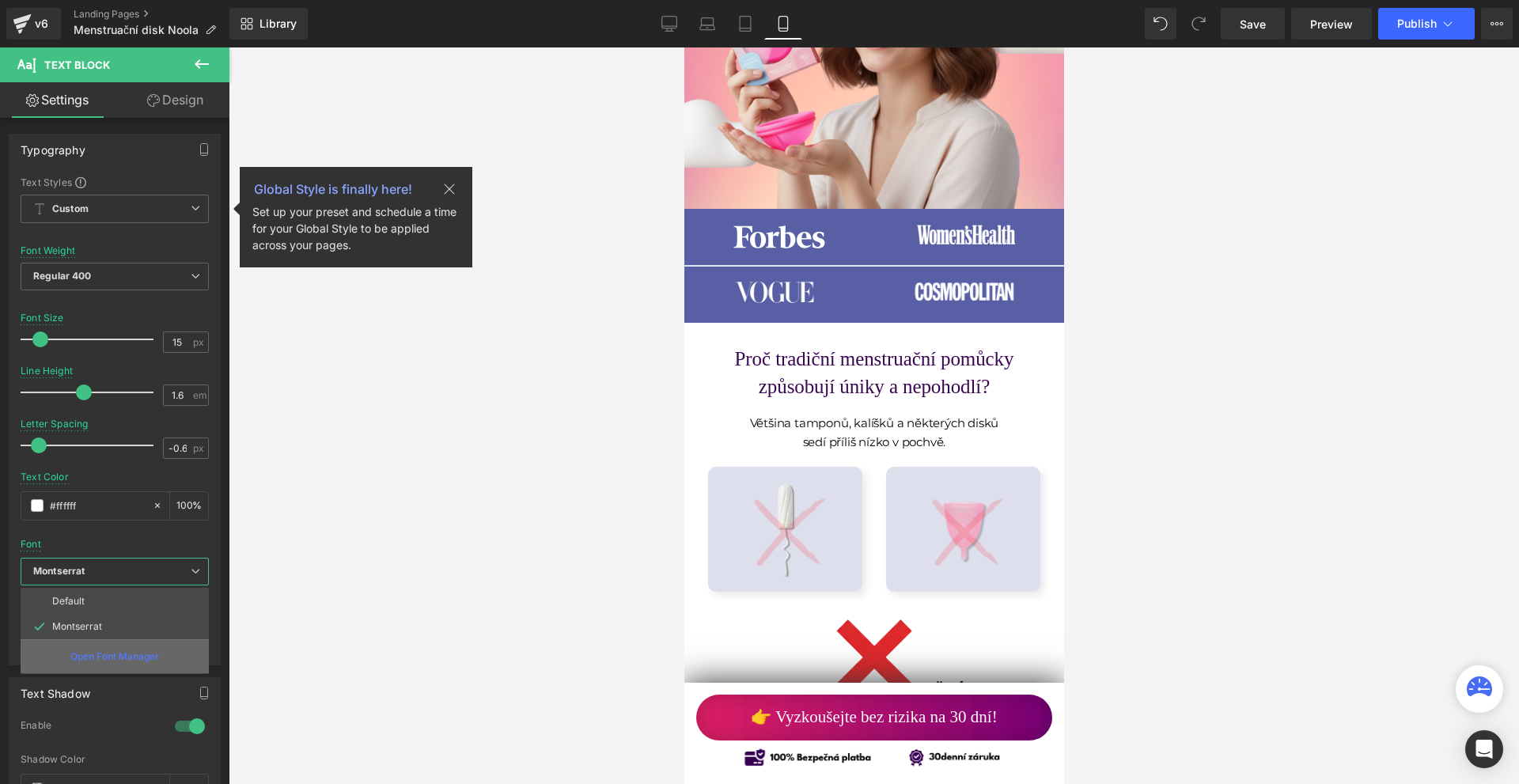
click at [104, 658] on p "Open Font Manager" at bounding box center [114, 656] width 89 height 14
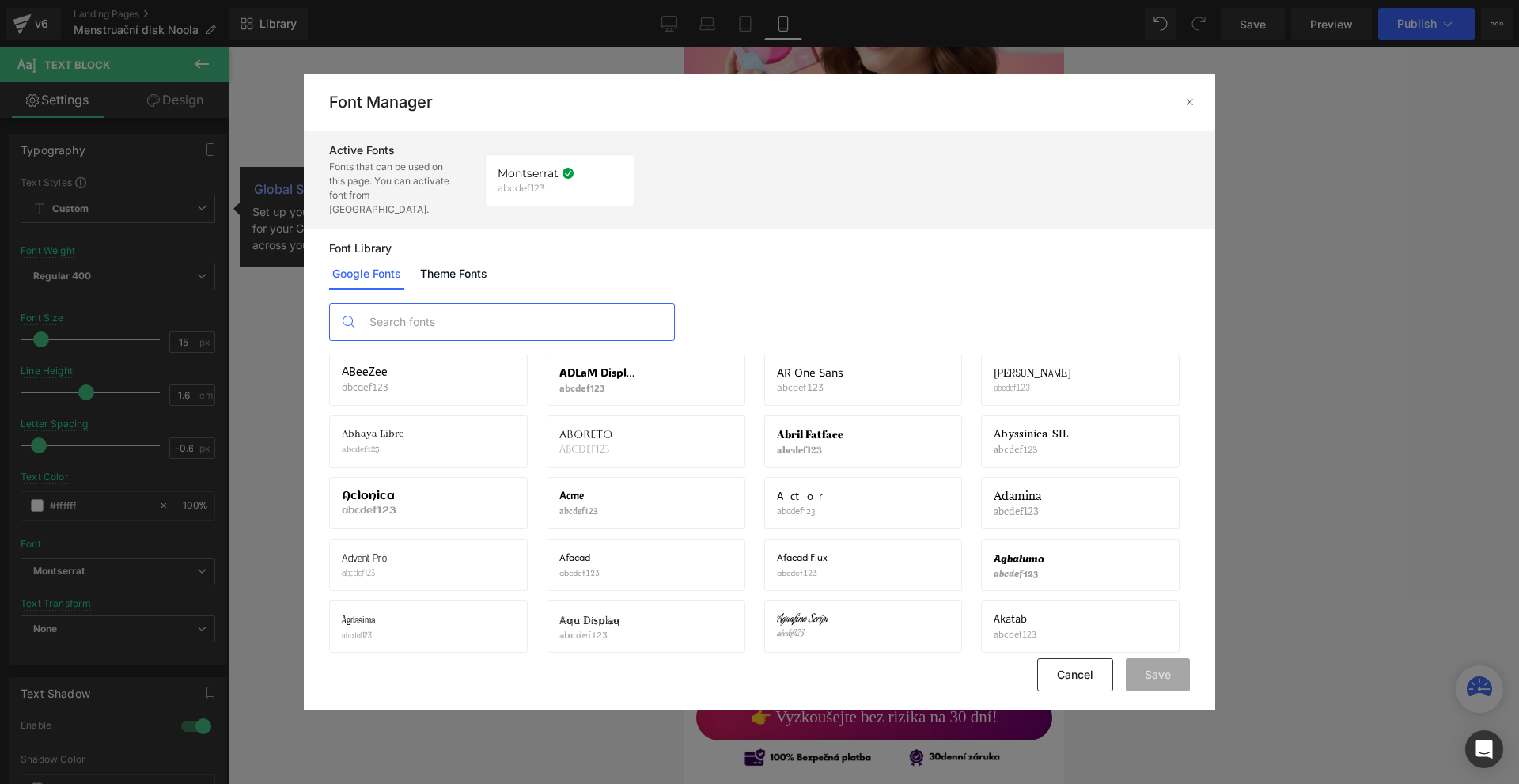
click at [443, 316] on input "text" at bounding box center [518, 321] width 313 height 36
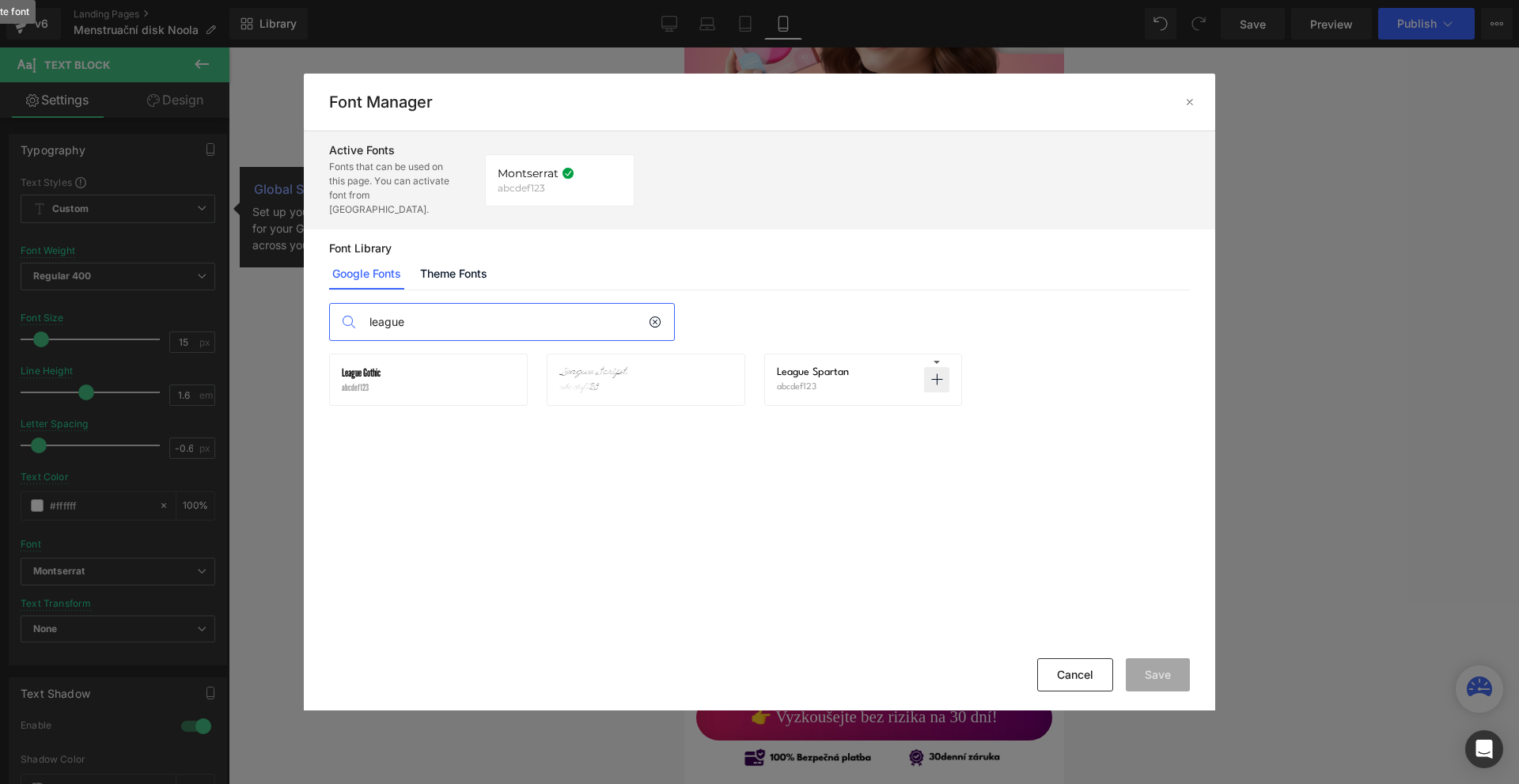
type input "league"
click at [941, 373] on icon at bounding box center [936, 379] width 12 height 12
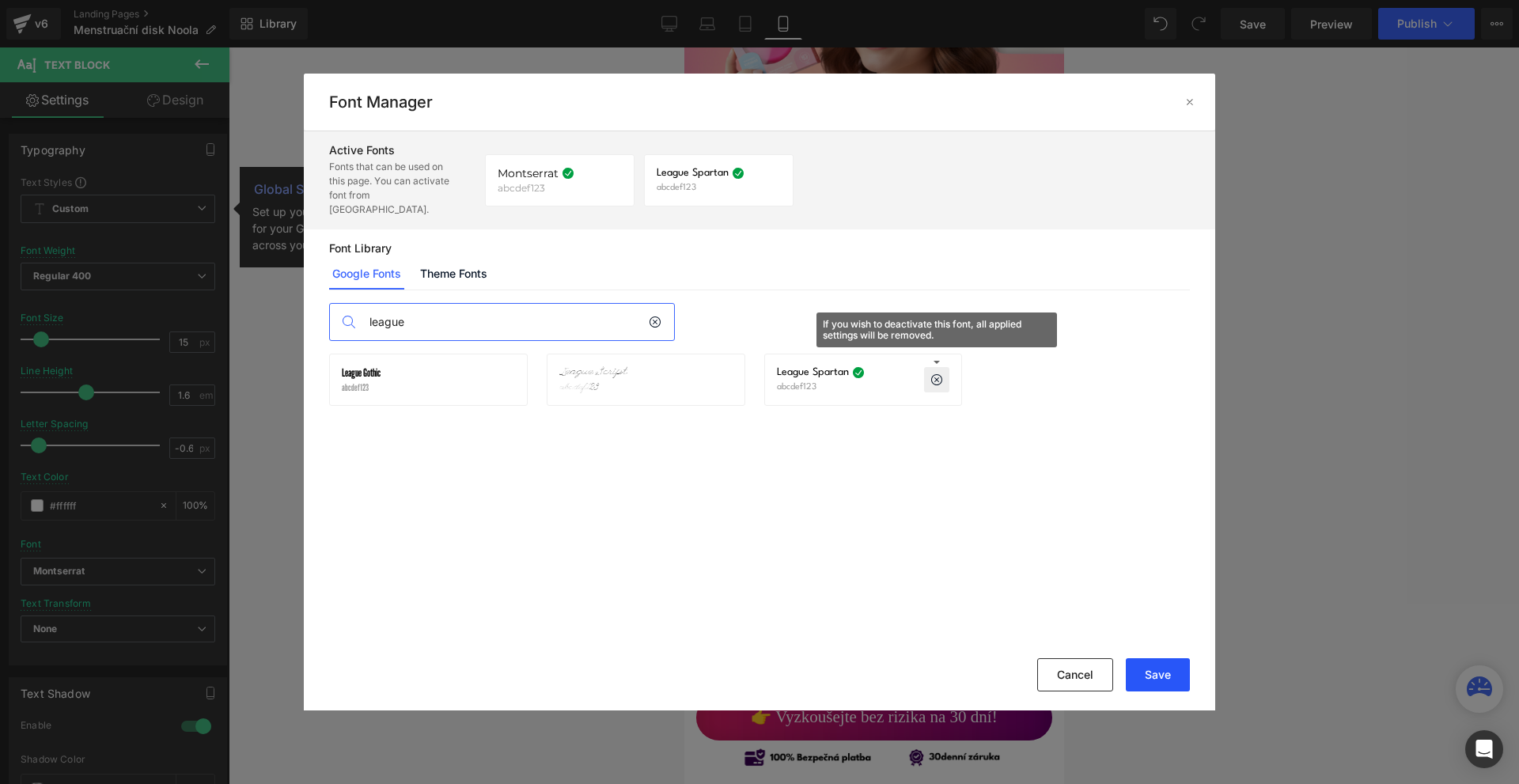
click at [1143, 667] on button "Save" at bounding box center [1157, 674] width 64 height 33
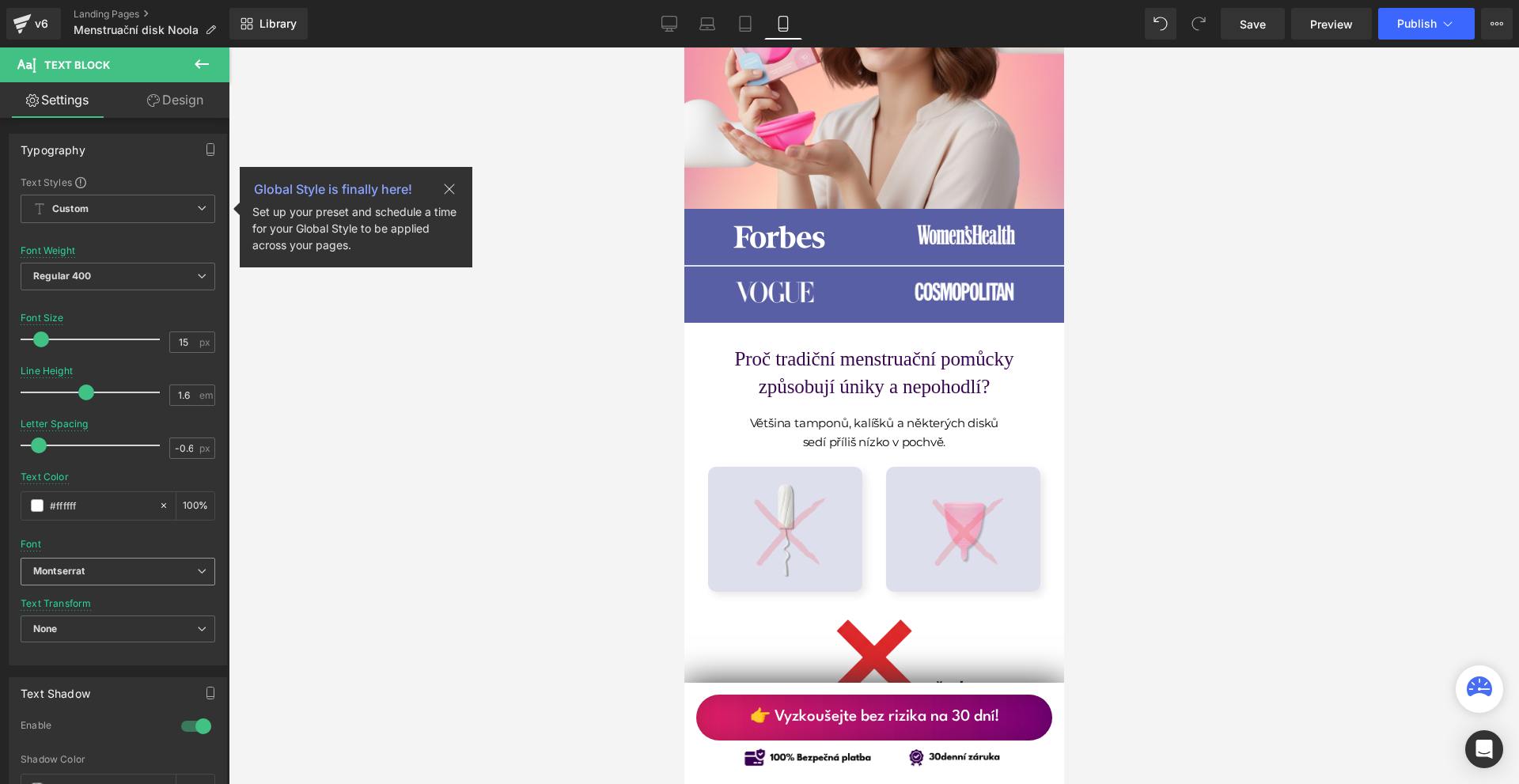
click at [107, 567] on b "Montserrat" at bounding box center [115, 571] width 164 height 13
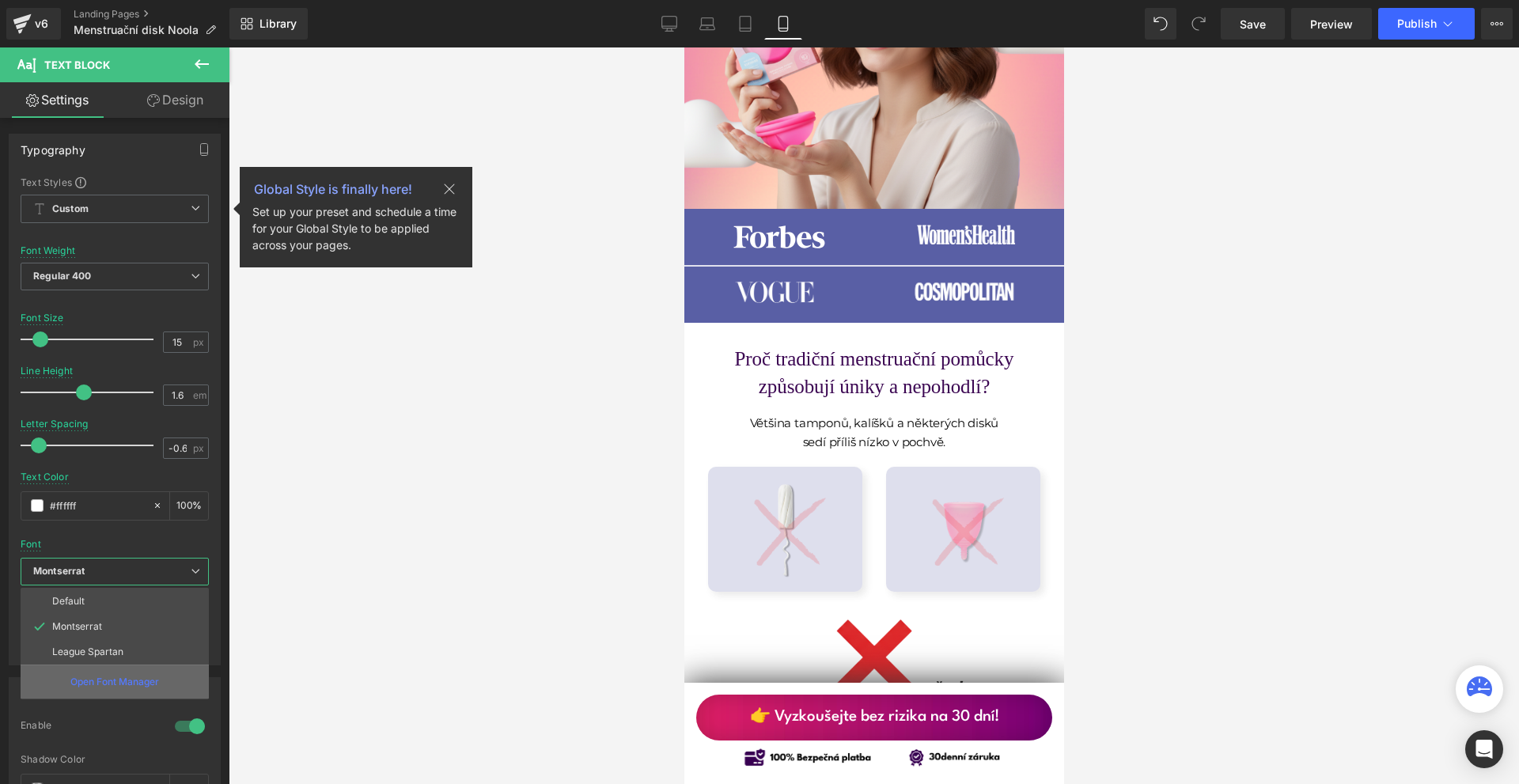
click at [135, 675] on p "Open Font Manager" at bounding box center [114, 681] width 89 height 14
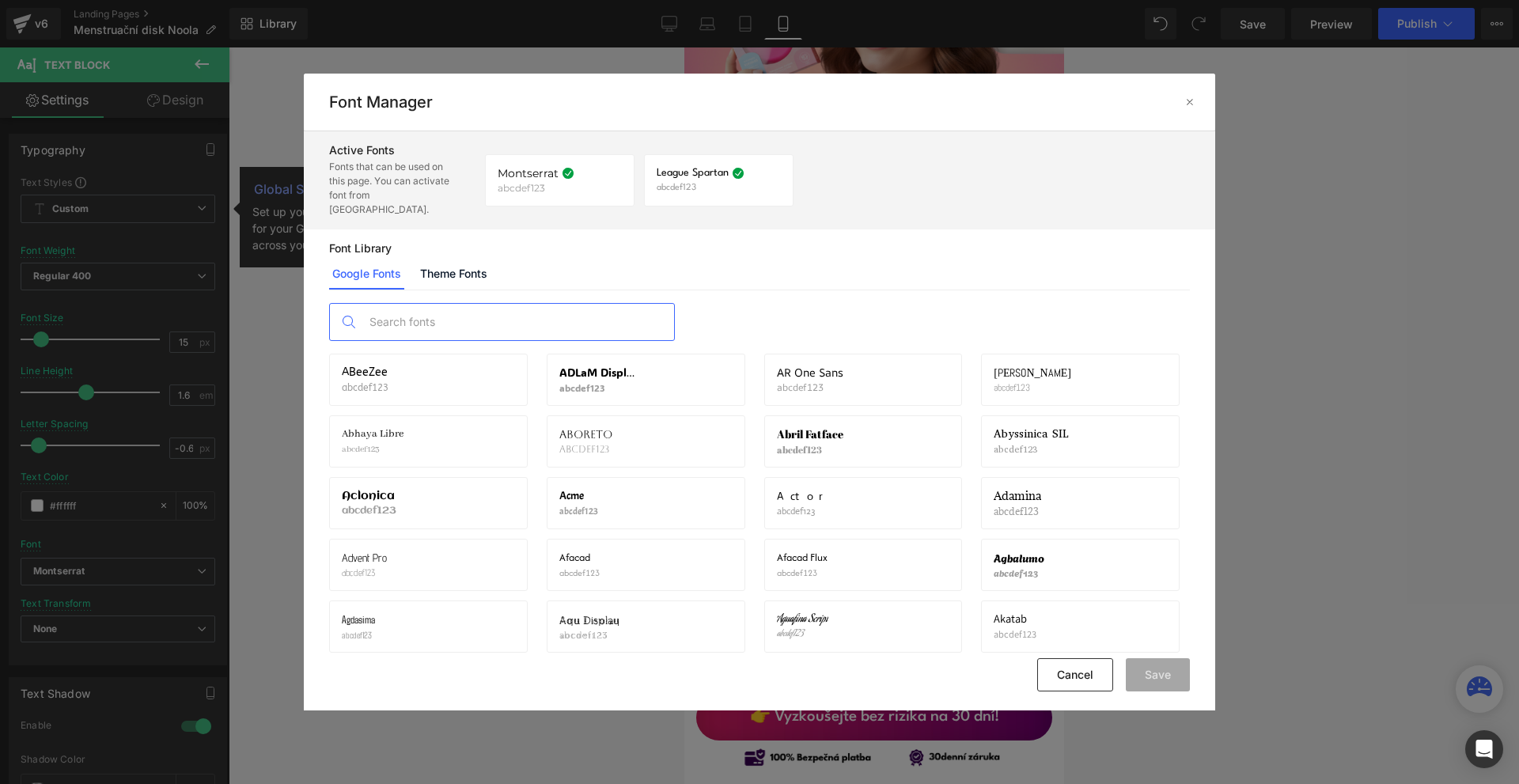
click at [512, 325] on input "text" at bounding box center [518, 321] width 313 height 36
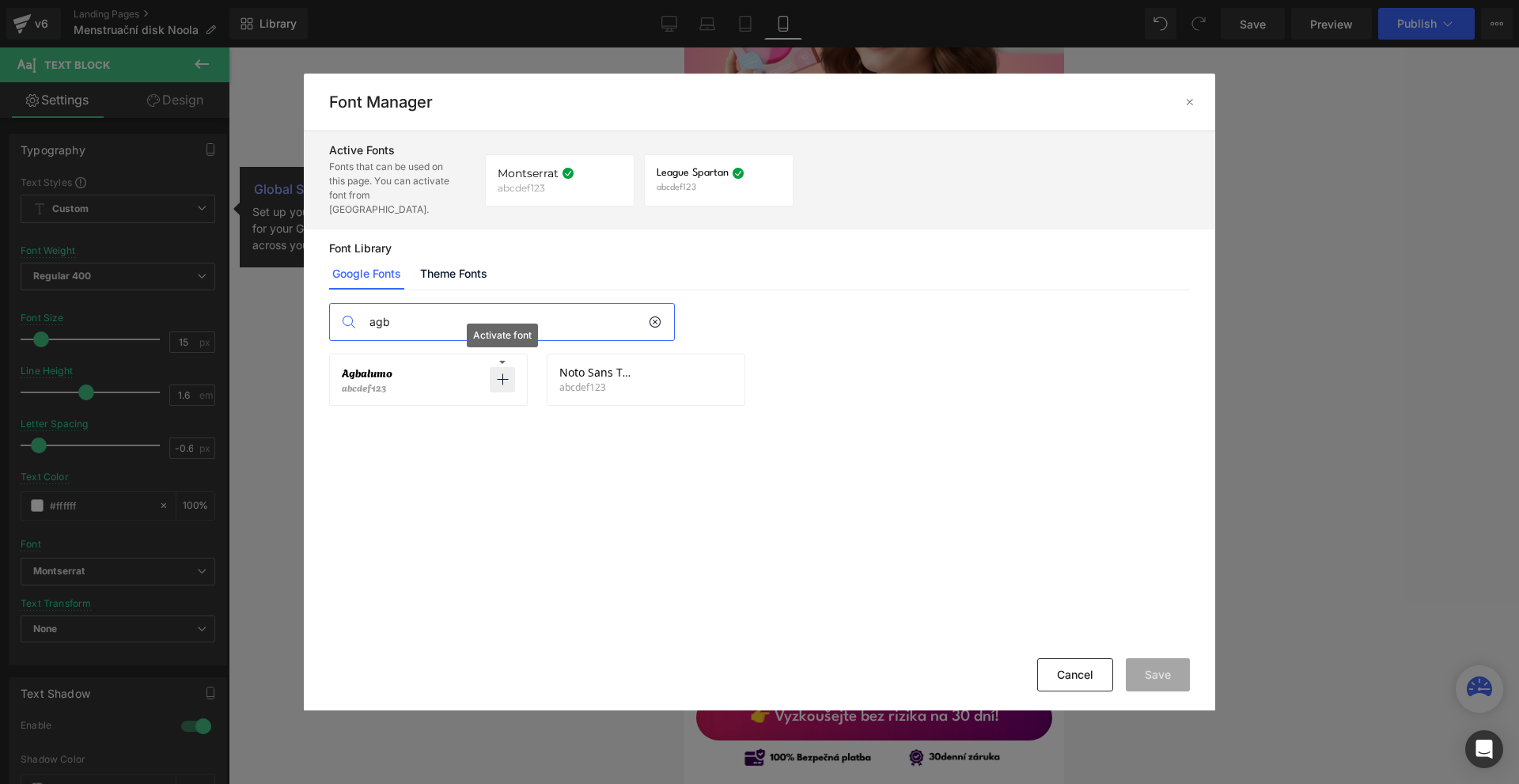
type input "agb"
click at [509, 367] on p at bounding box center [502, 380] width 26 height 26
click at [1152, 670] on button "Save" at bounding box center [1157, 674] width 64 height 33
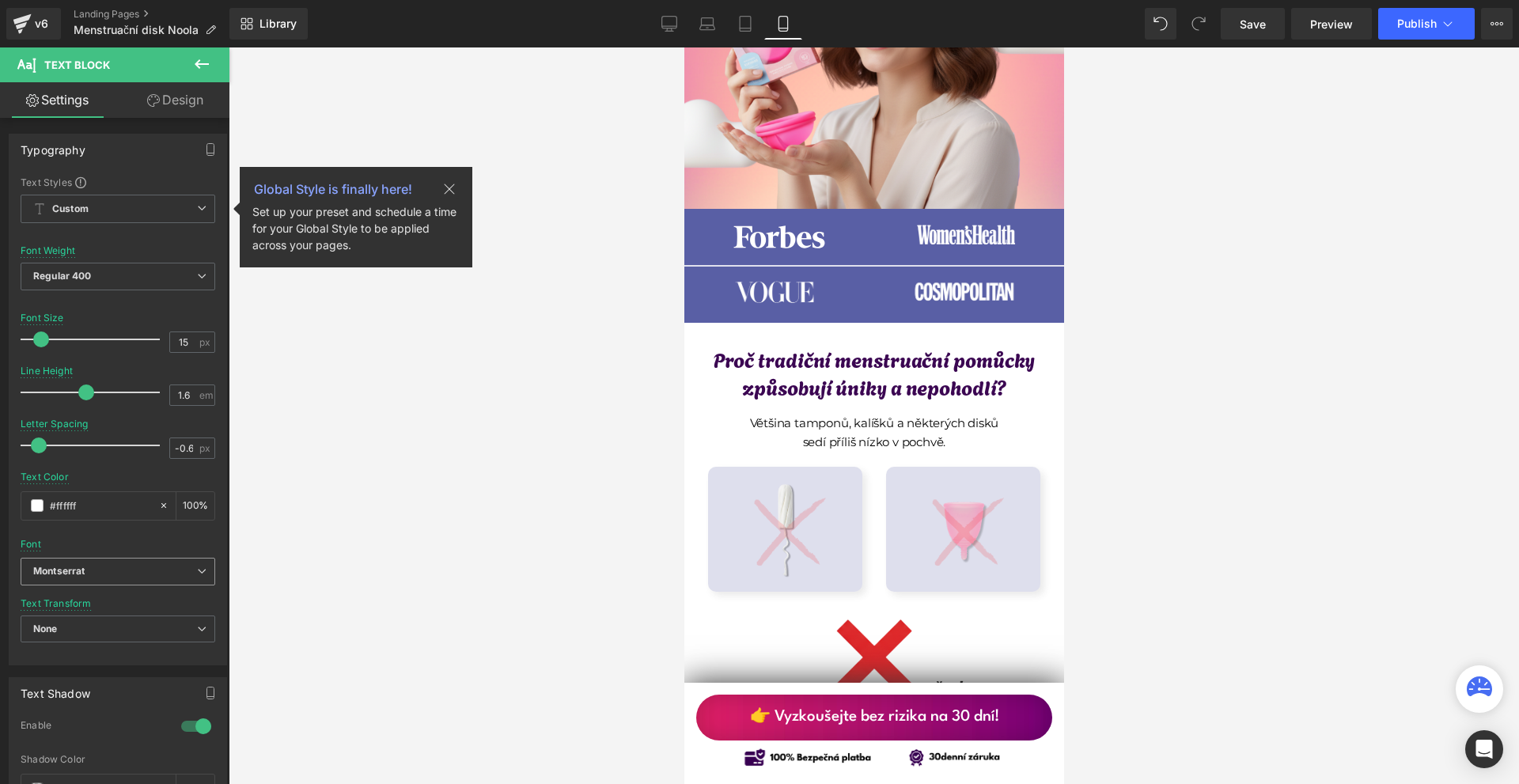
click at [103, 567] on b "Montserrat" at bounding box center [115, 571] width 164 height 13
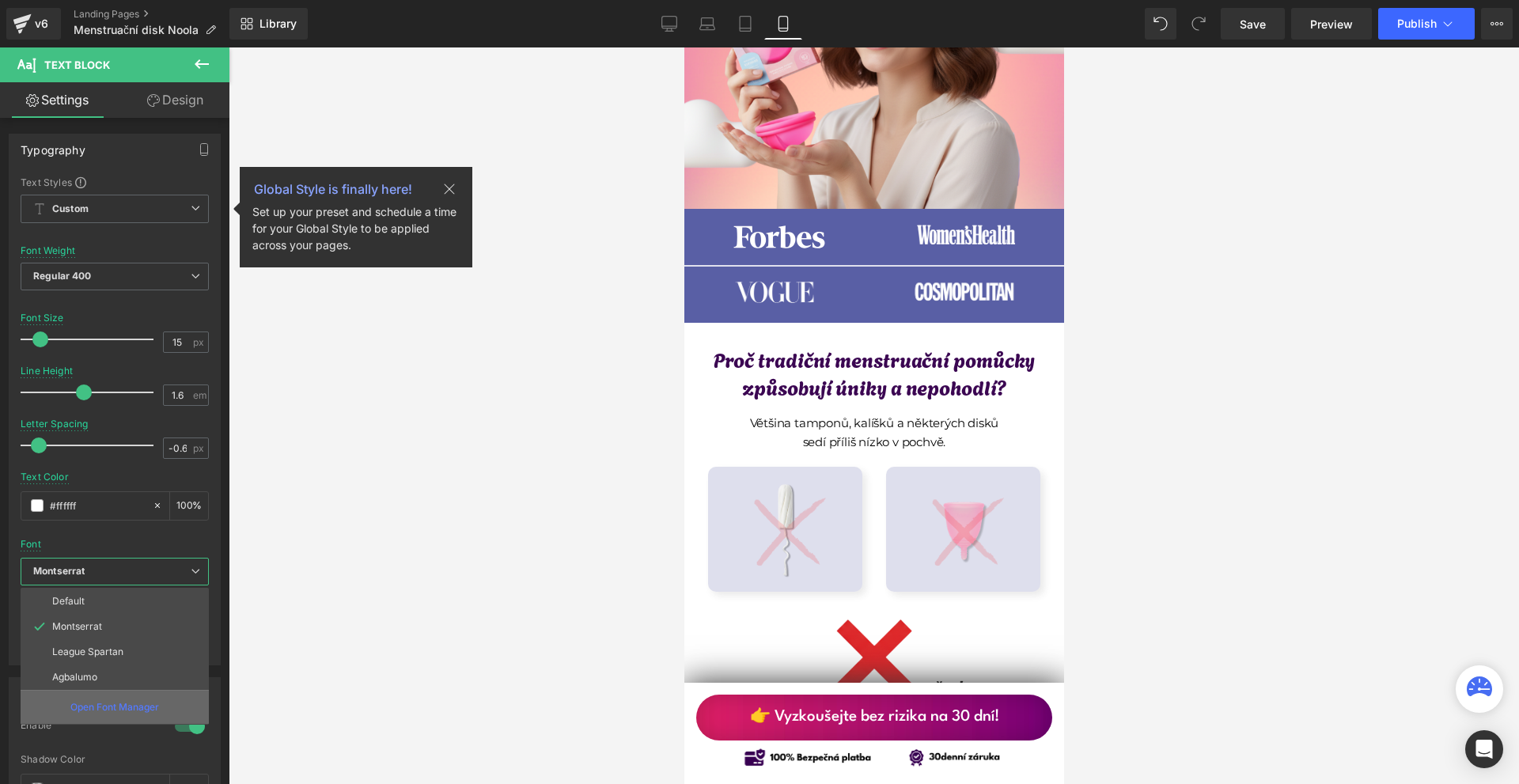
click at [95, 696] on div "Open Font Manager" at bounding box center [114, 707] width 188 height 34
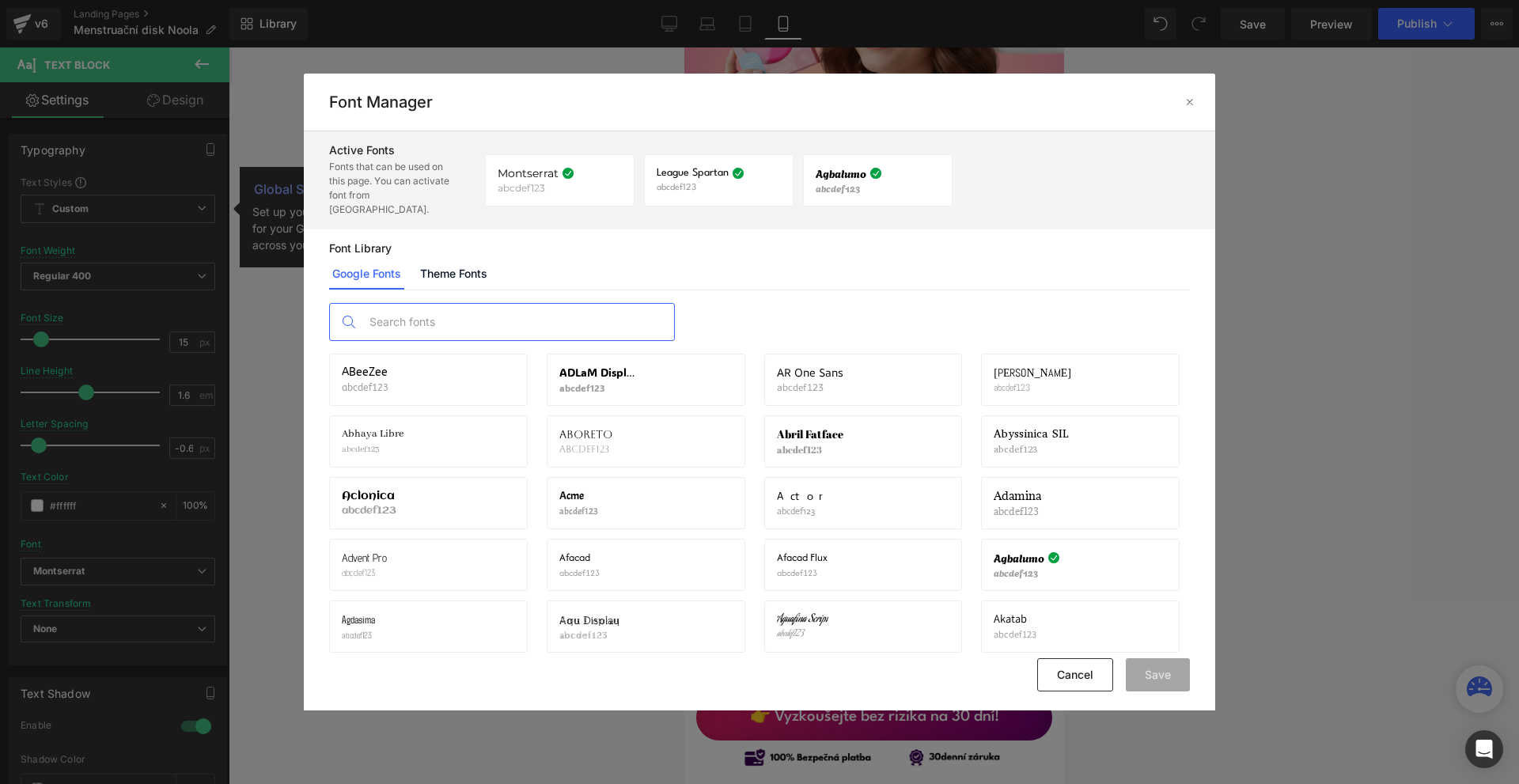
click at [386, 308] on input "text" at bounding box center [518, 321] width 313 height 36
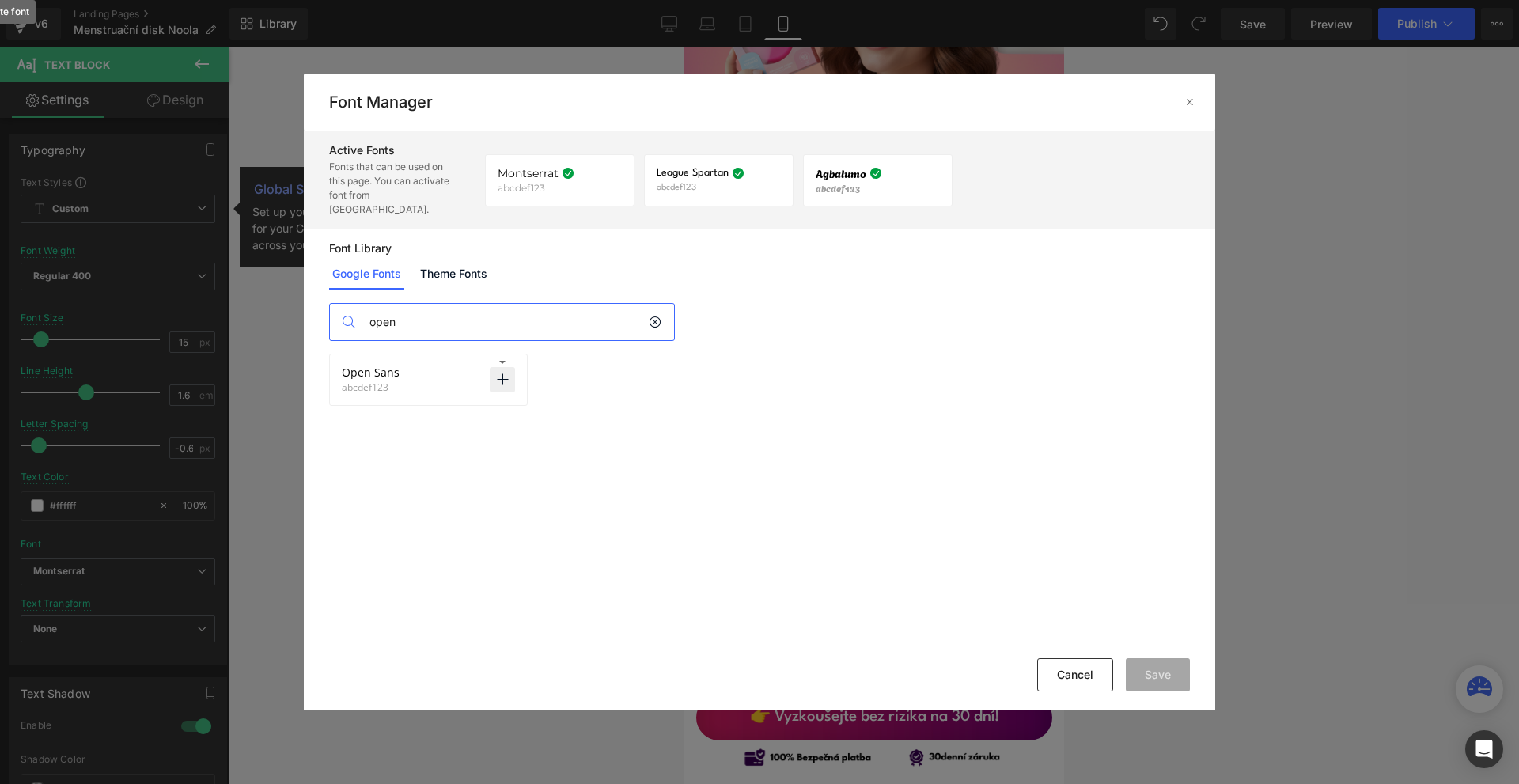
type input "open"
click at [499, 373] on icon at bounding box center [502, 379] width 12 height 12
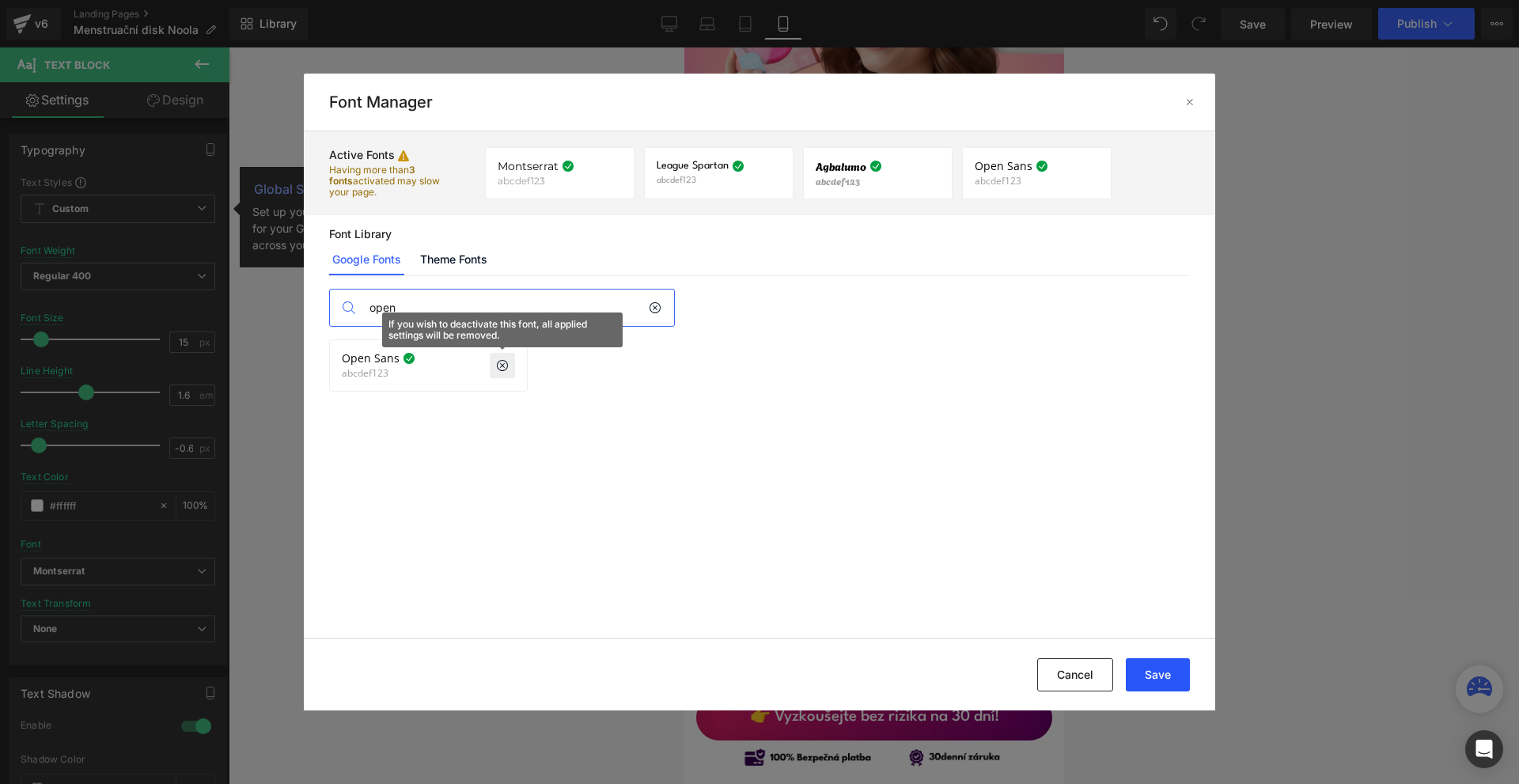
click at [1172, 677] on button "Save" at bounding box center [1157, 674] width 64 height 33
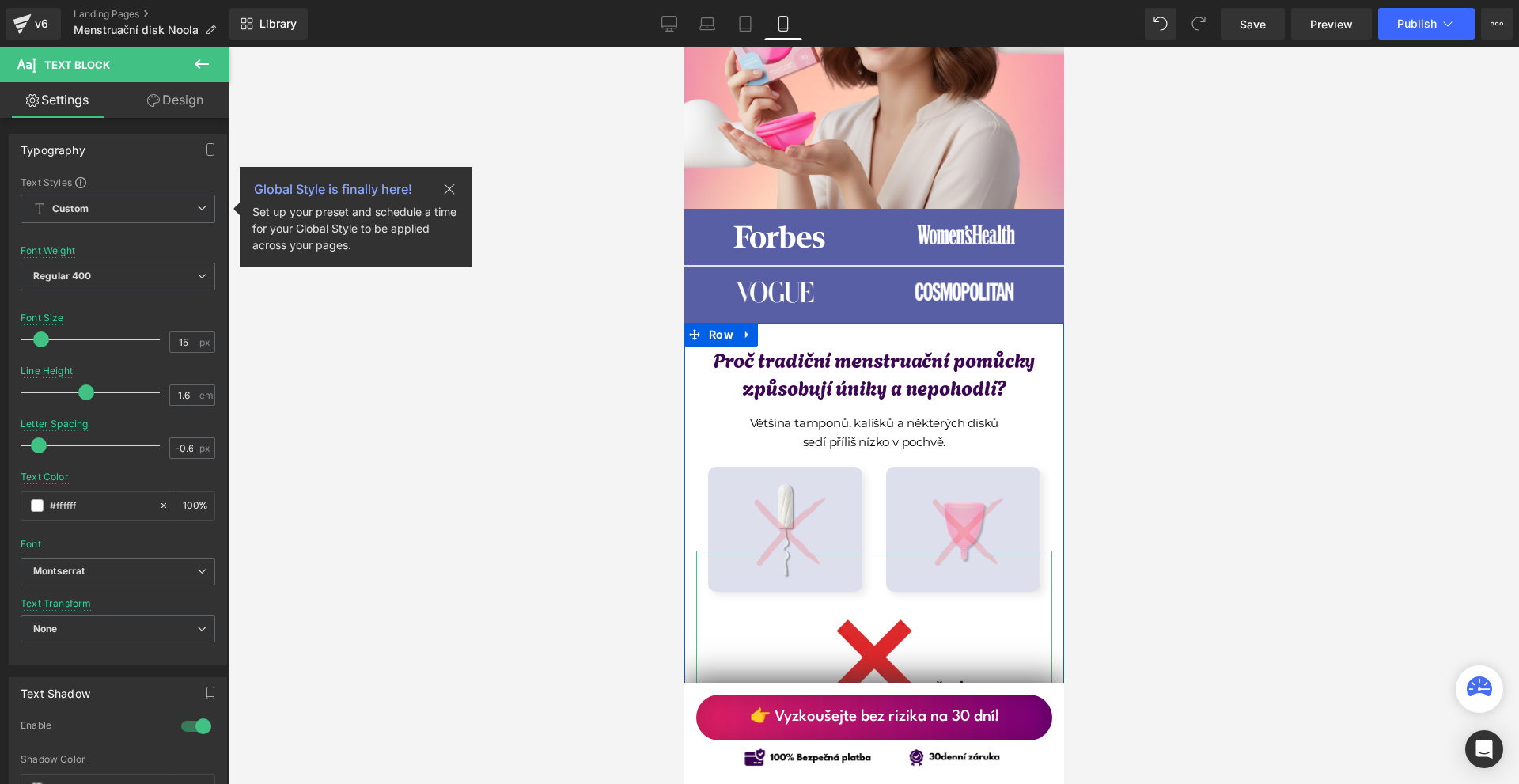
scroll to position [0, 0]
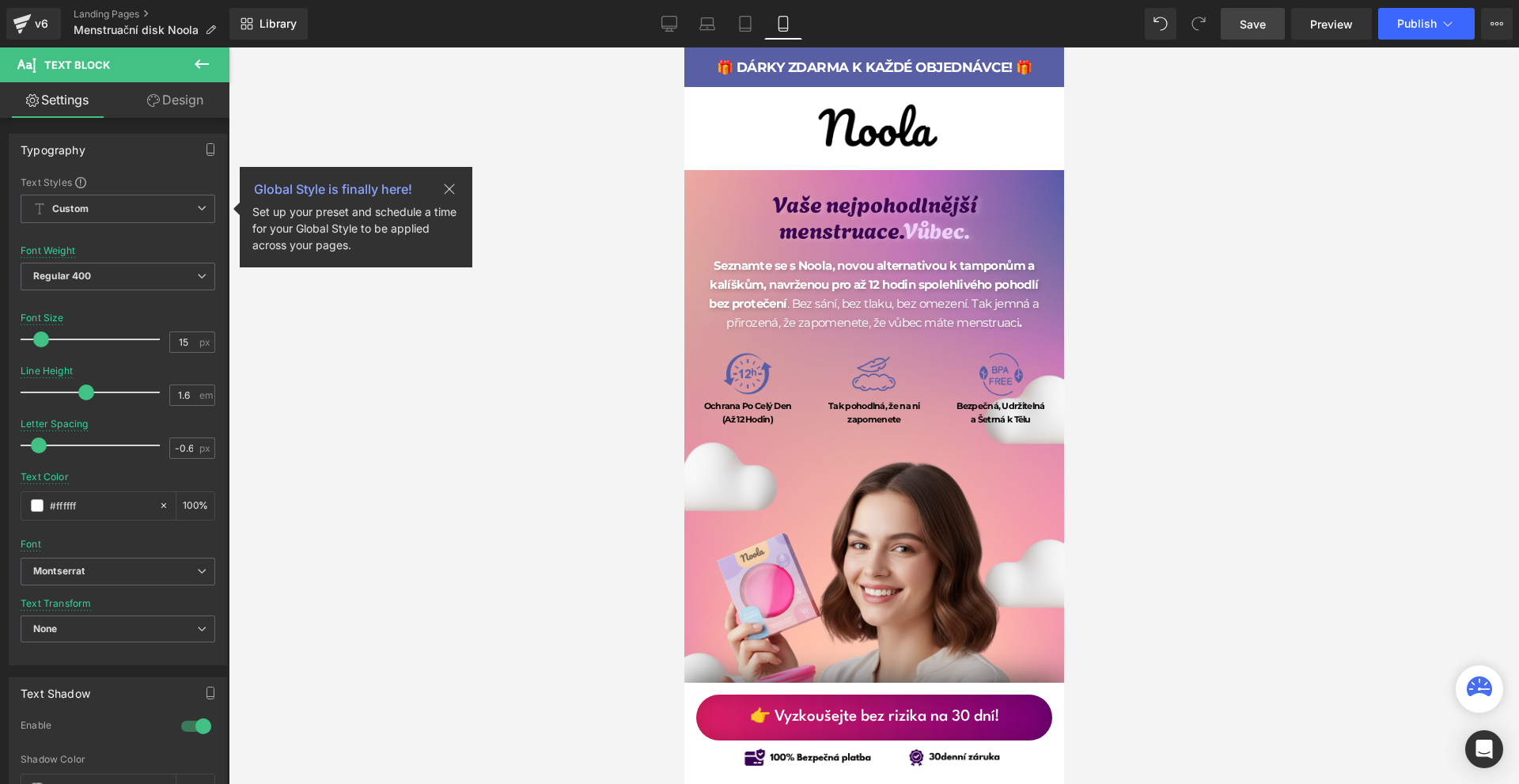
click at [1239, 15] on link "Save" at bounding box center [1253, 23] width 64 height 31
click at [448, 188] on icon at bounding box center [448, 189] width 10 height 10
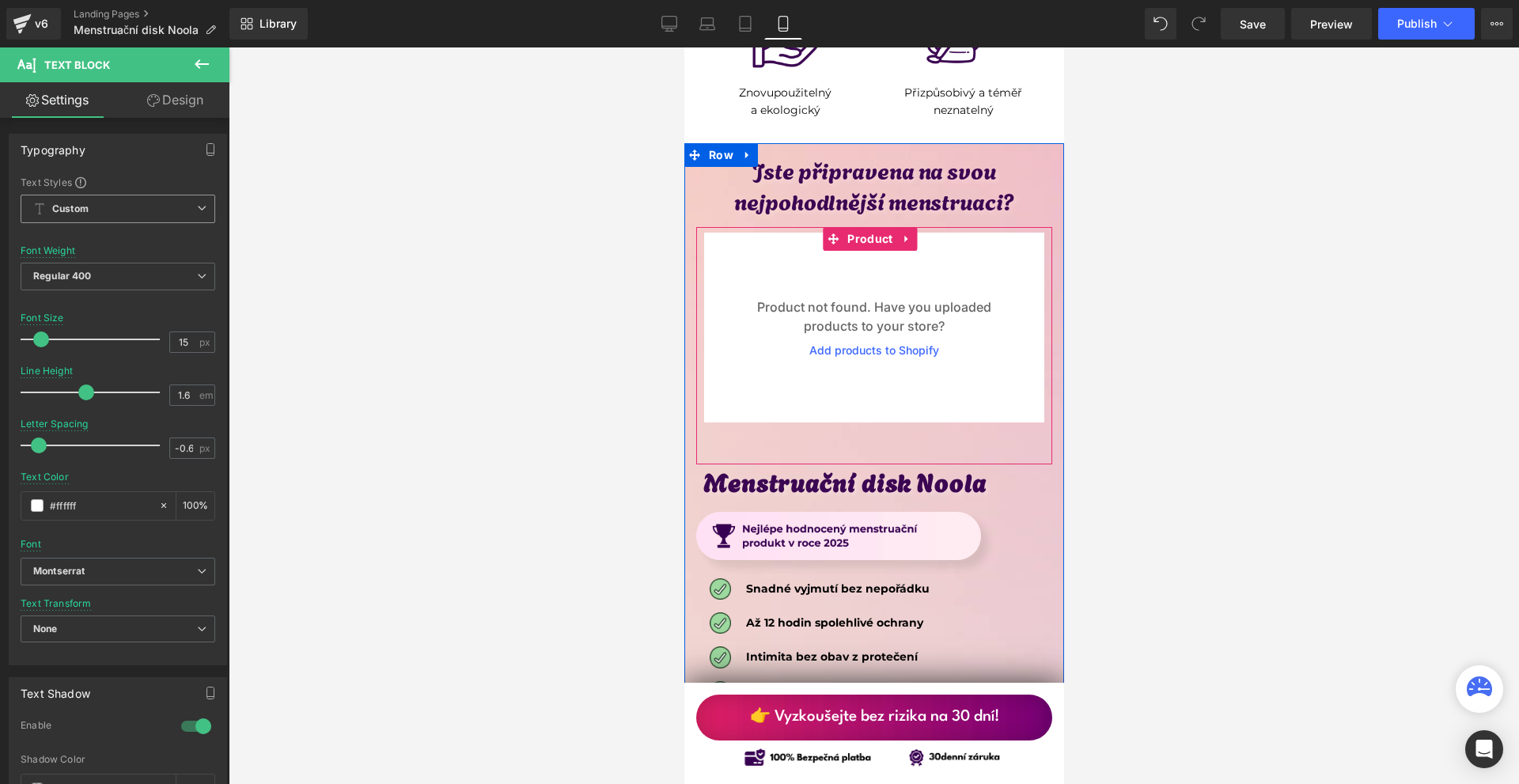
scroll to position [8147, 0]
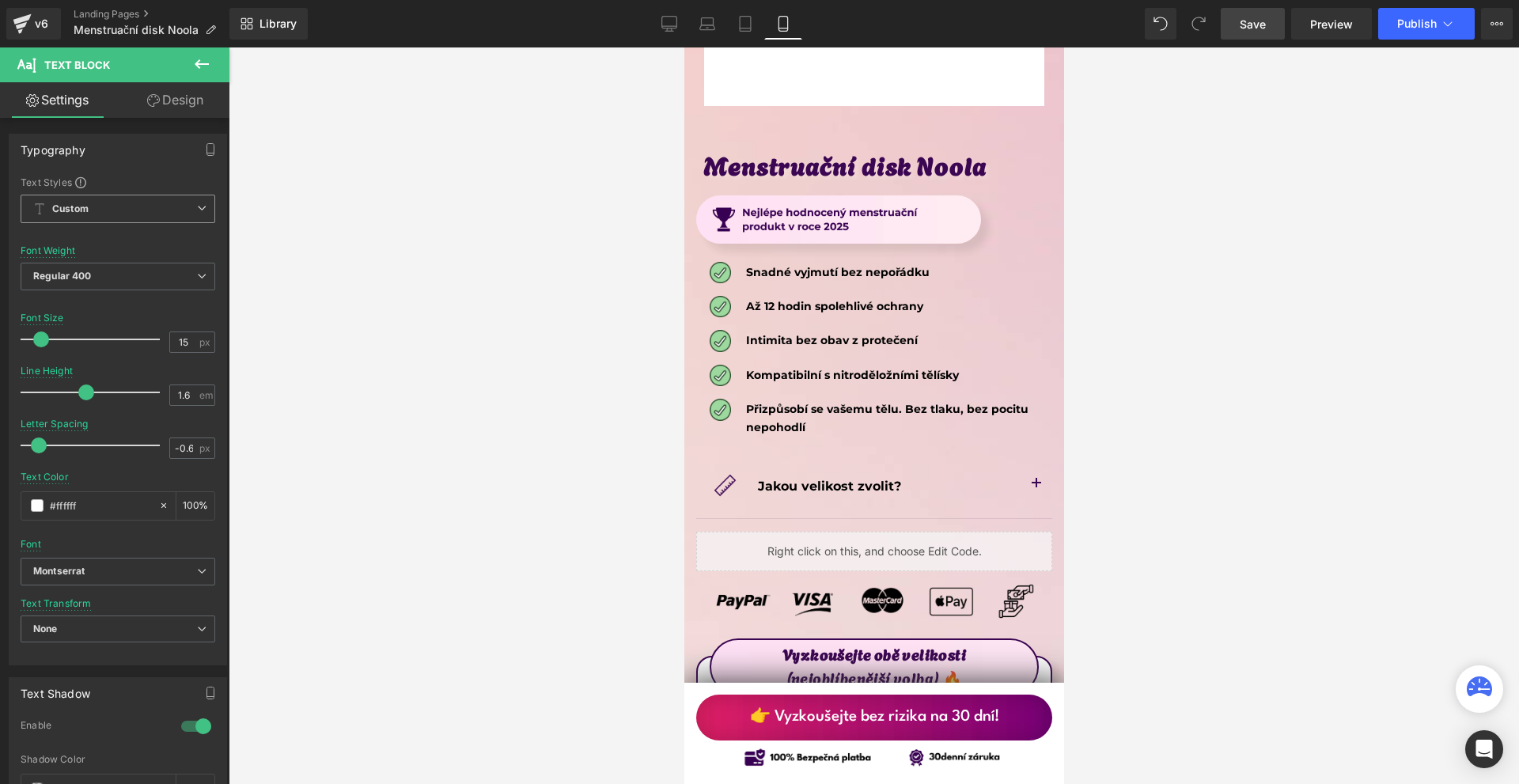
click at [1251, 23] on span "Save" at bounding box center [1253, 24] width 26 height 16
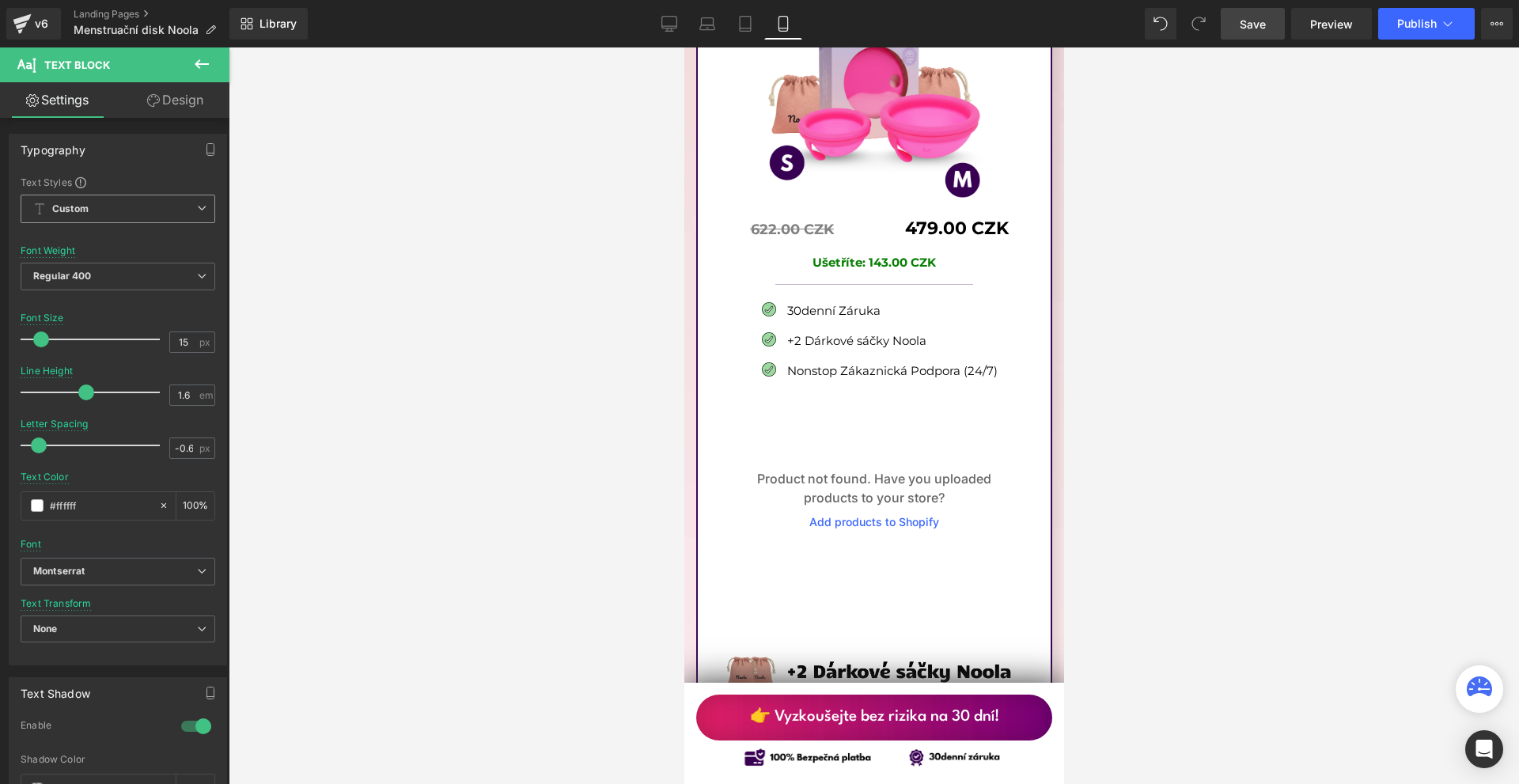
scroll to position [9017, 0]
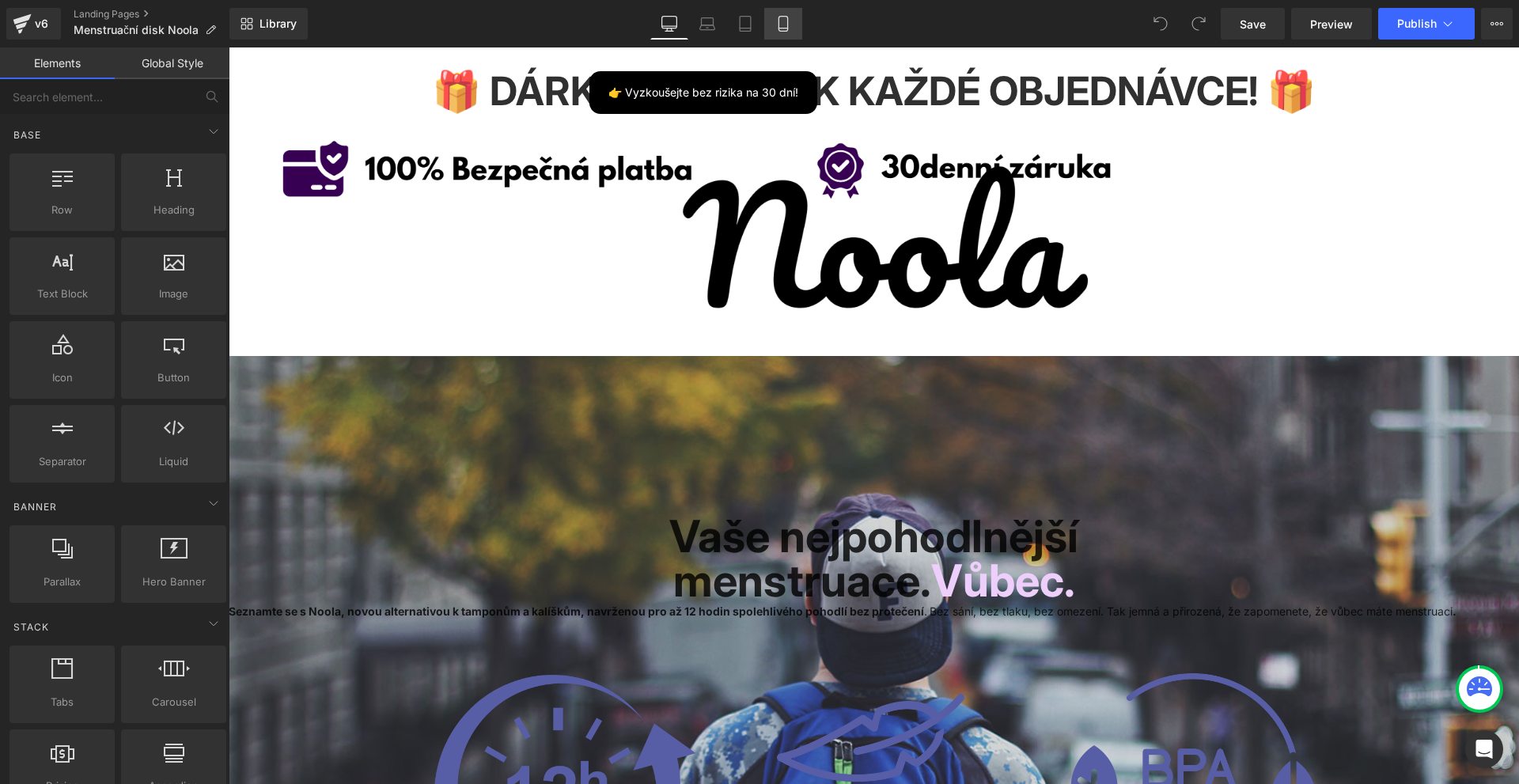
drag, startPoint x: 769, startPoint y: 24, endPoint x: 191, endPoint y: 164, distance: 594.7
click at [769, 24] on link "Mobile" at bounding box center [783, 23] width 38 height 31
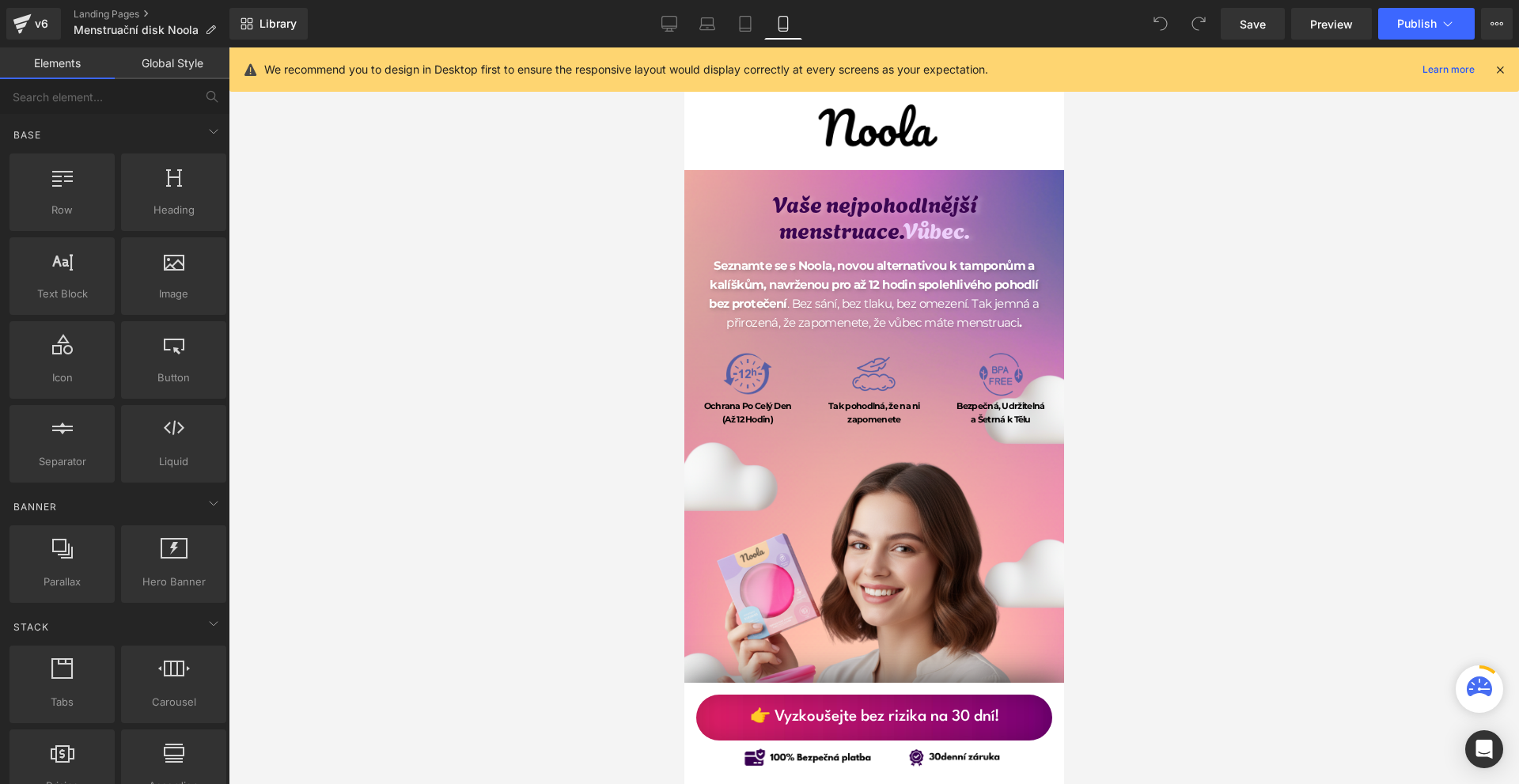
scroll to position [396, 0]
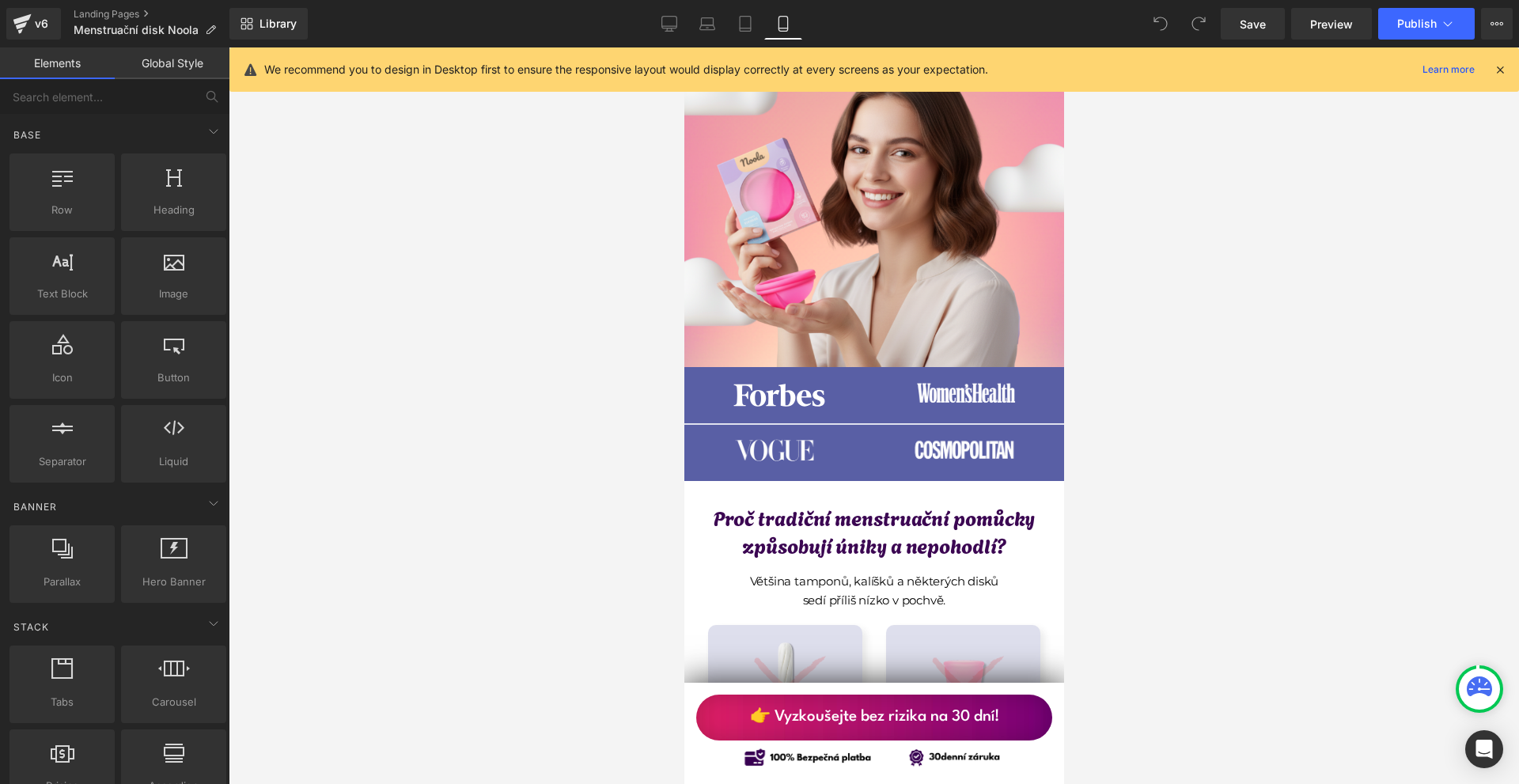
click at [1012, 721] on link "👉 Vyzkoušejte bez rizika na 30 dní!" at bounding box center [873, 717] width 356 height 46
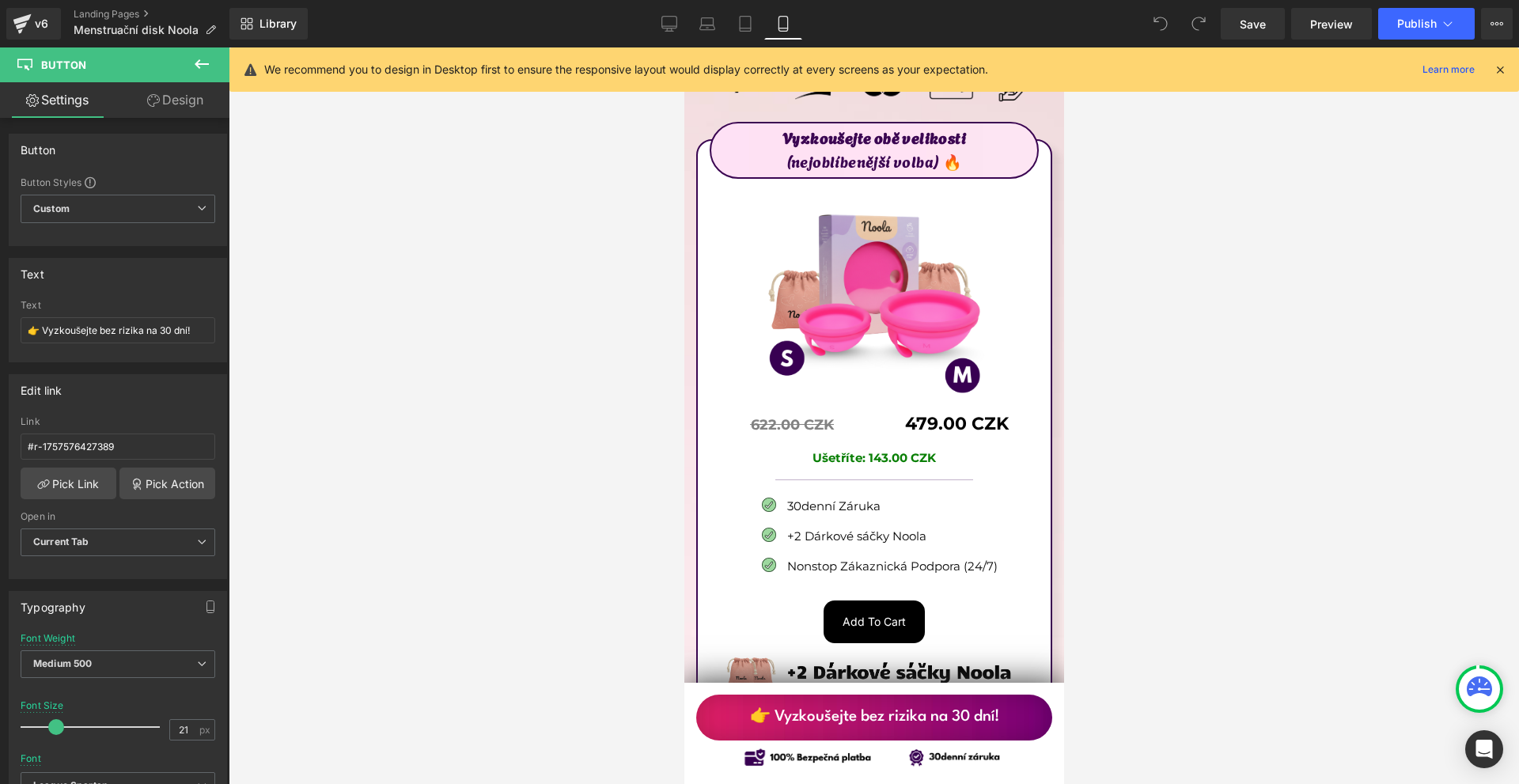
click at [1493, 71] on icon at bounding box center [1500, 70] width 14 height 14
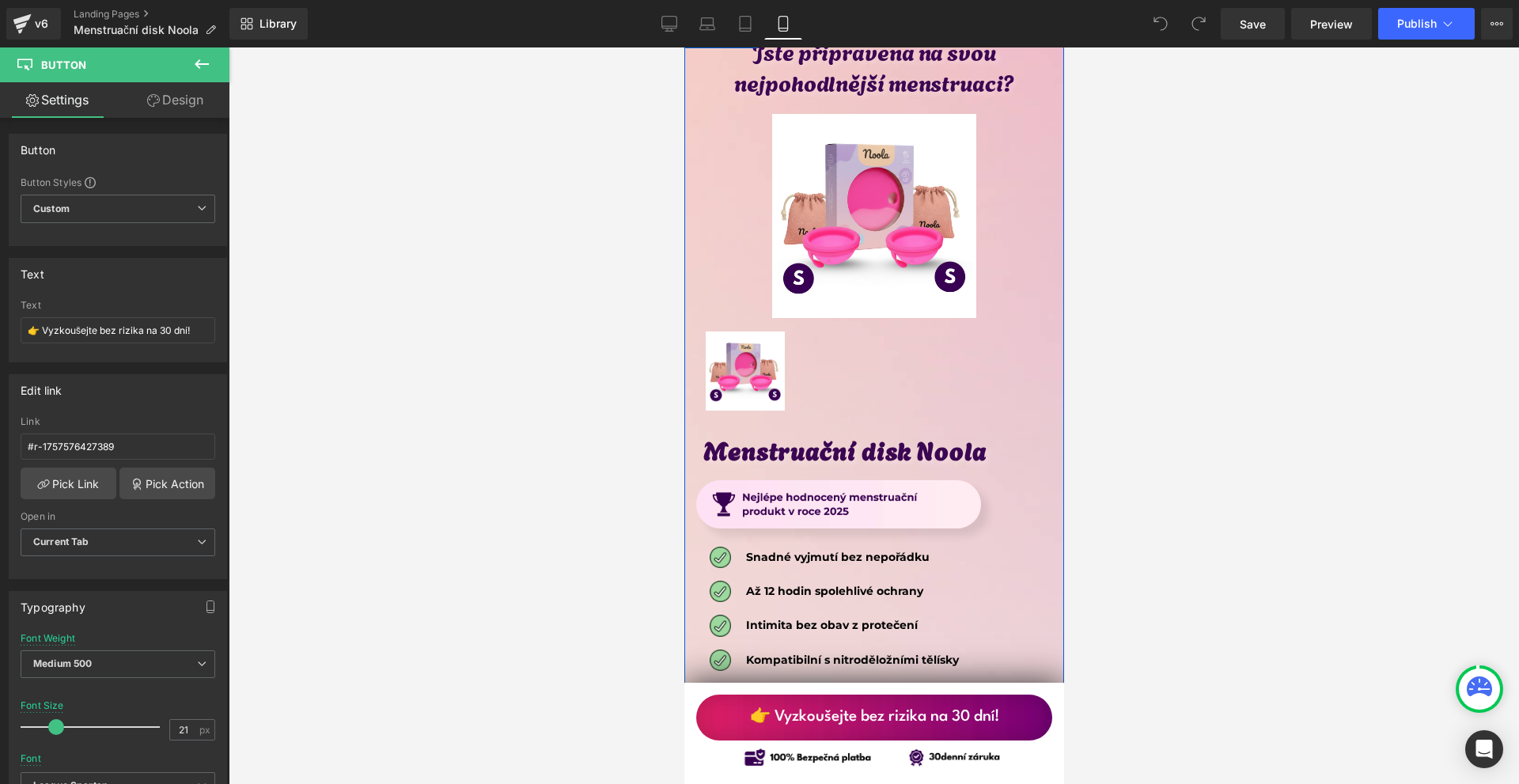
scroll to position [7712, 0]
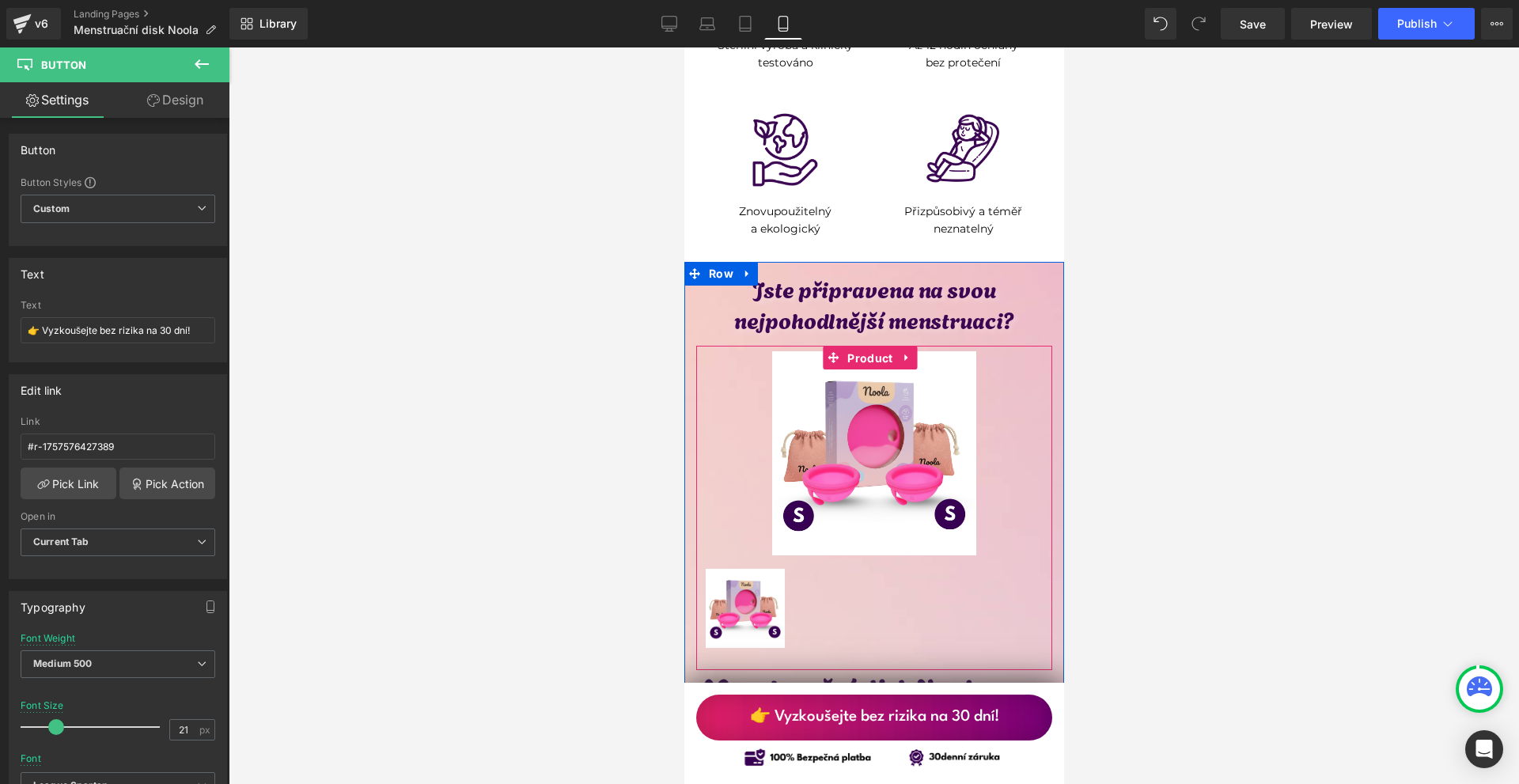
click at [872, 346] on span "Product" at bounding box center [869, 358] width 53 height 24
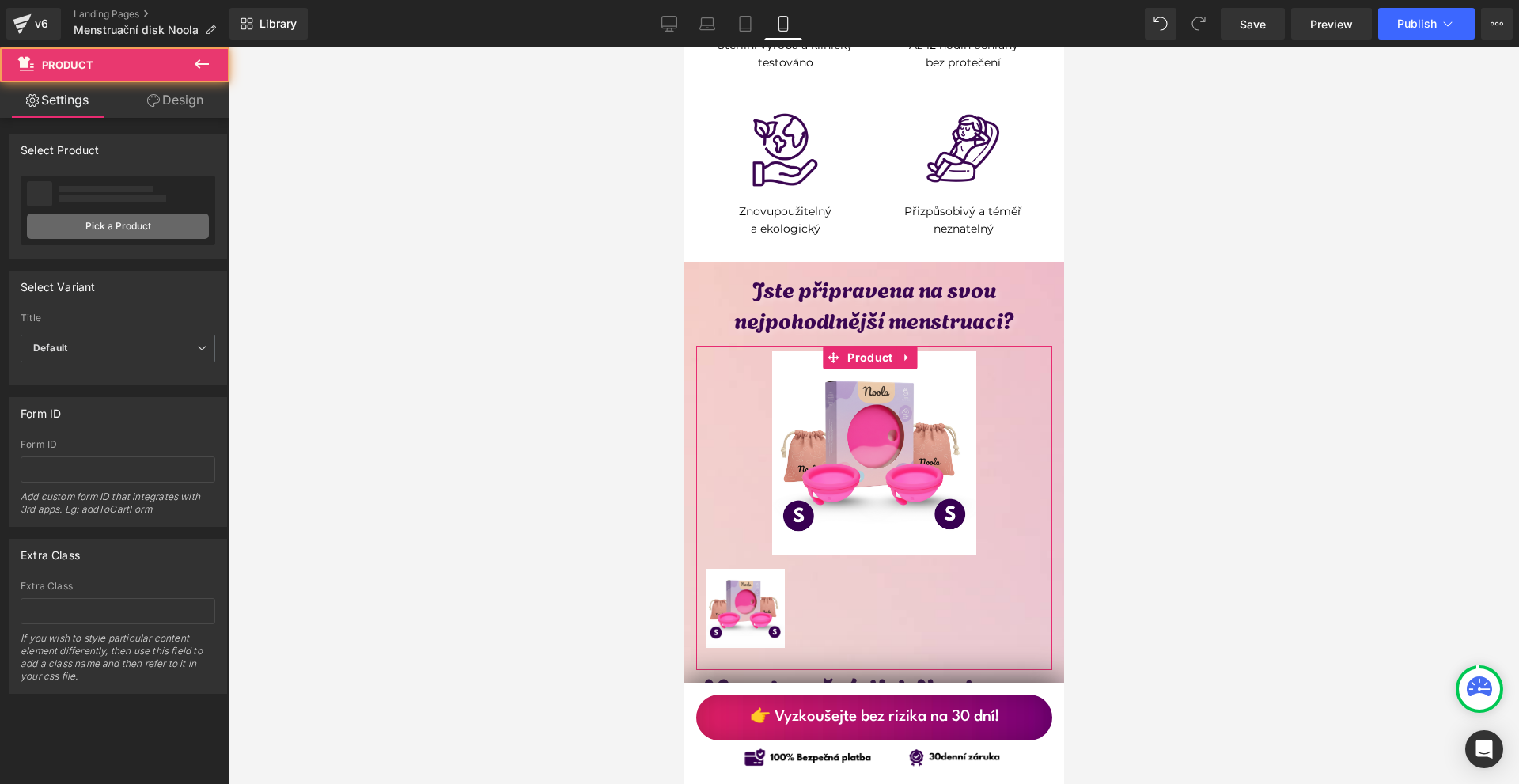
click at [127, 220] on link "Pick a Product" at bounding box center [117, 226] width 182 height 26
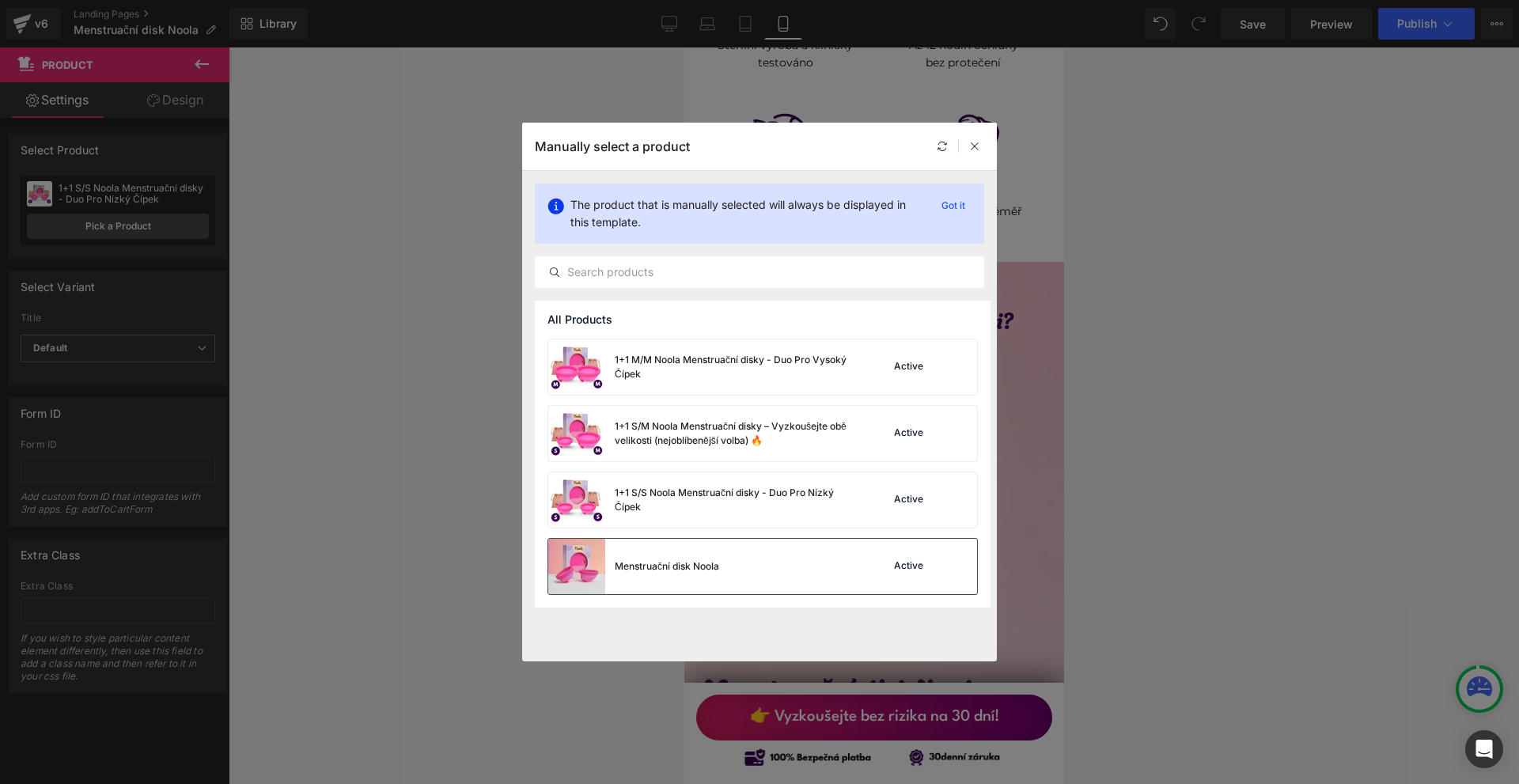
click at [711, 571] on div "Menstruační disk Noola" at bounding box center [666, 566] width 104 height 14
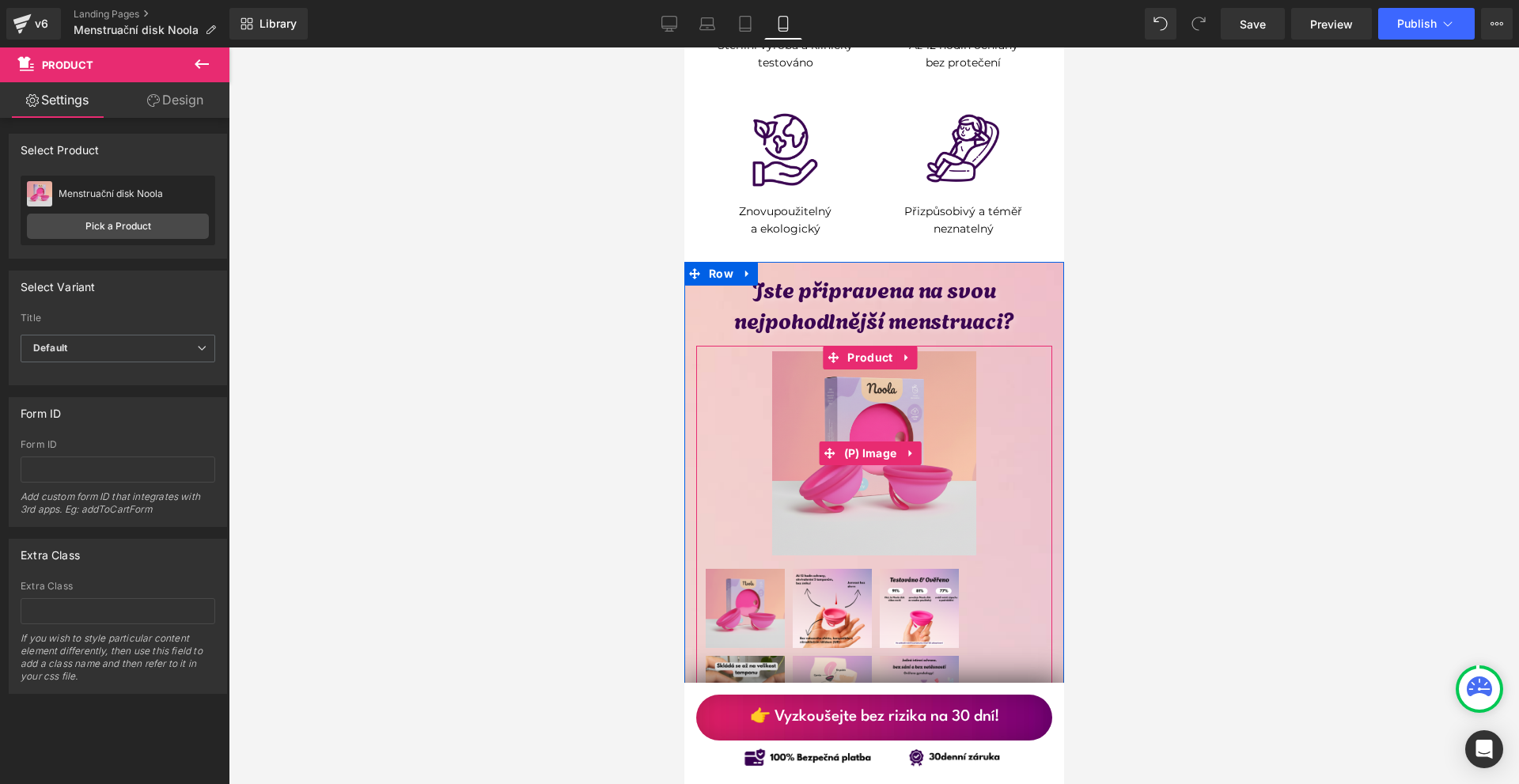
scroll to position [8028, 0]
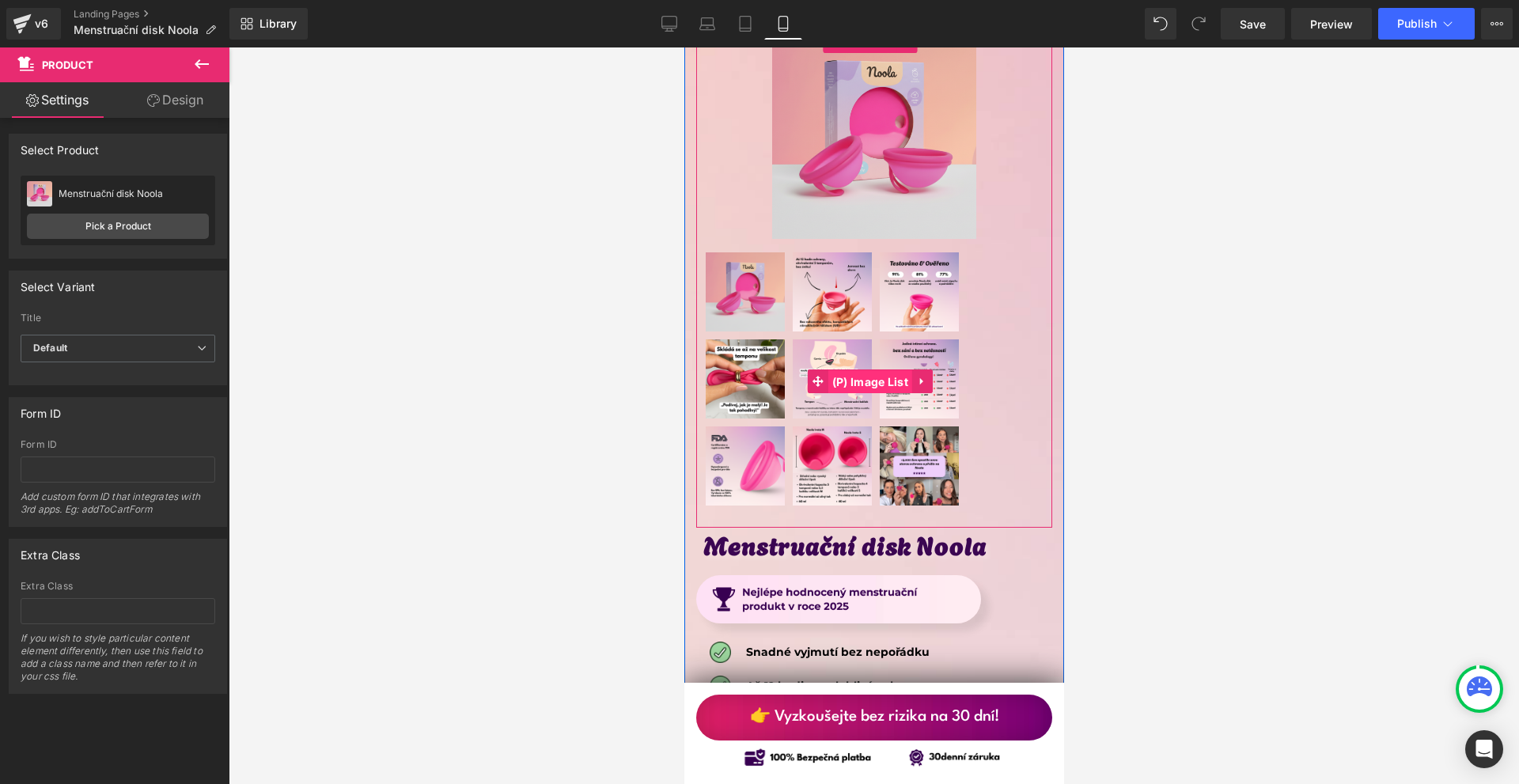
click at [872, 370] on span "(P) Image List" at bounding box center [869, 382] width 84 height 24
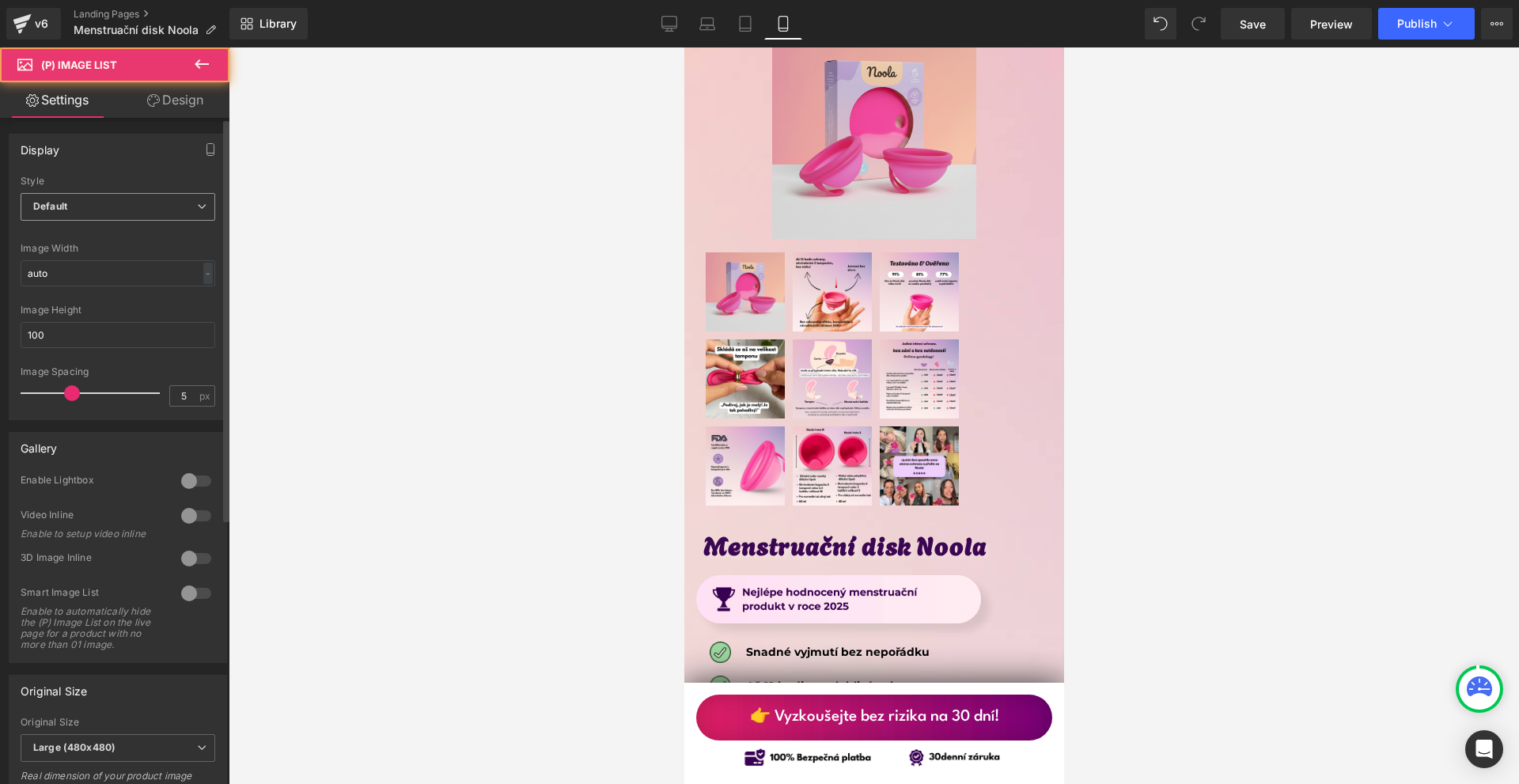
click at [122, 196] on span "Default" at bounding box center [118, 206] width 195 height 28
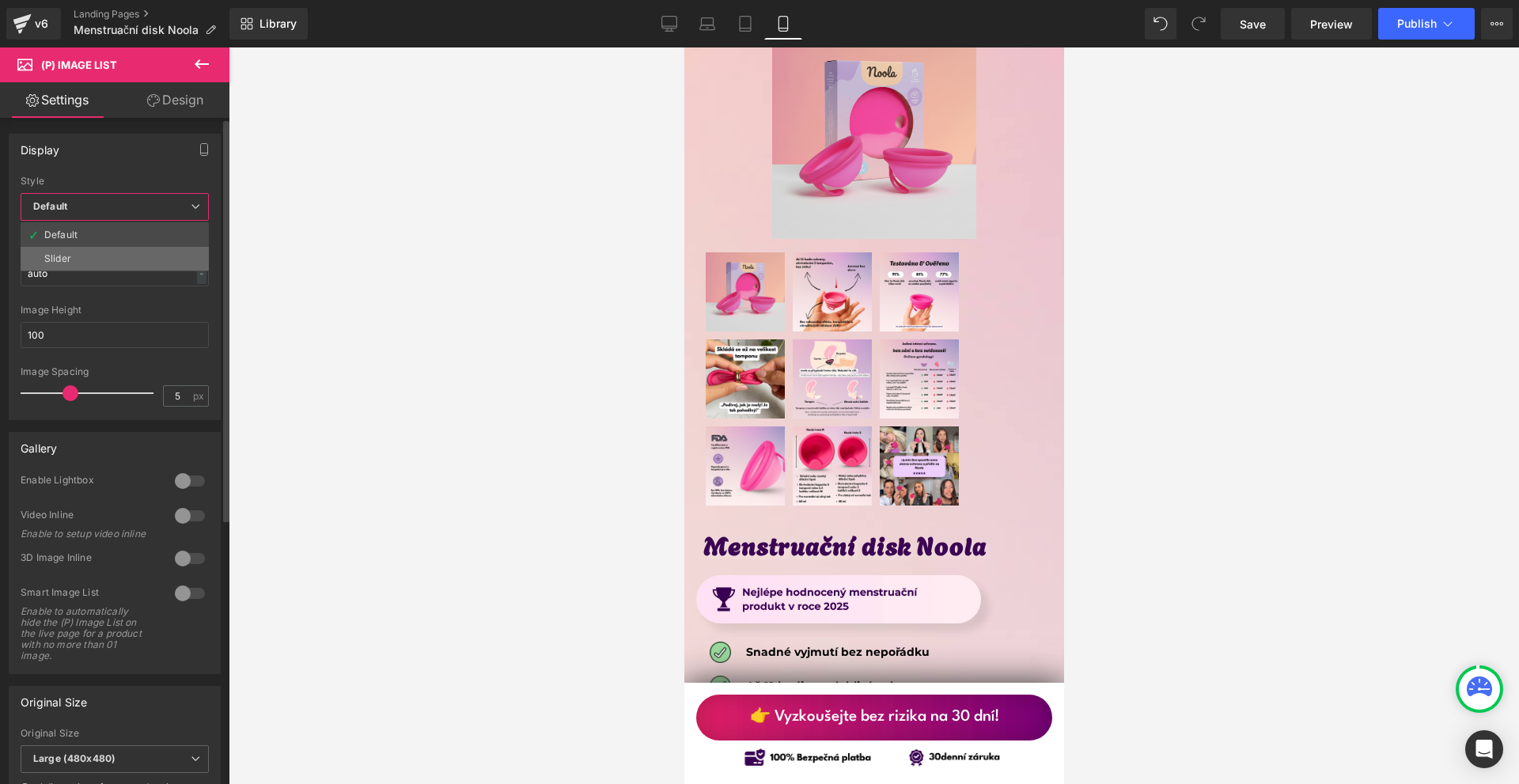
click at [118, 258] on li "Slider" at bounding box center [114, 258] width 188 height 24
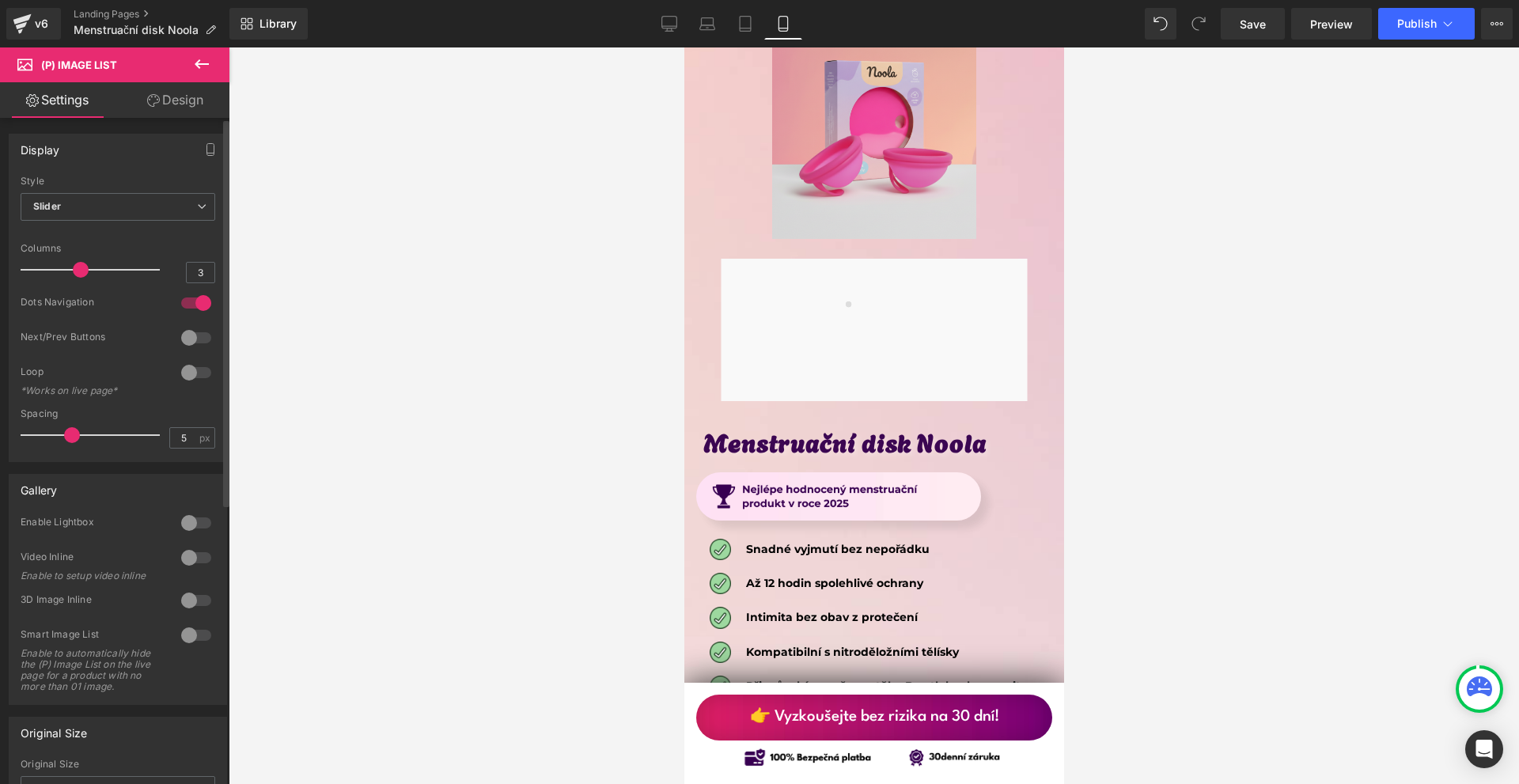
click at [199, 309] on div at bounding box center [197, 302] width 38 height 26
click at [189, 331] on div at bounding box center [197, 338] width 38 height 26
drag, startPoint x: 83, startPoint y: 268, endPoint x: 125, endPoint y: 266, distance: 42.0
click at [126, 266] on span at bounding box center [134, 269] width 16 height 16
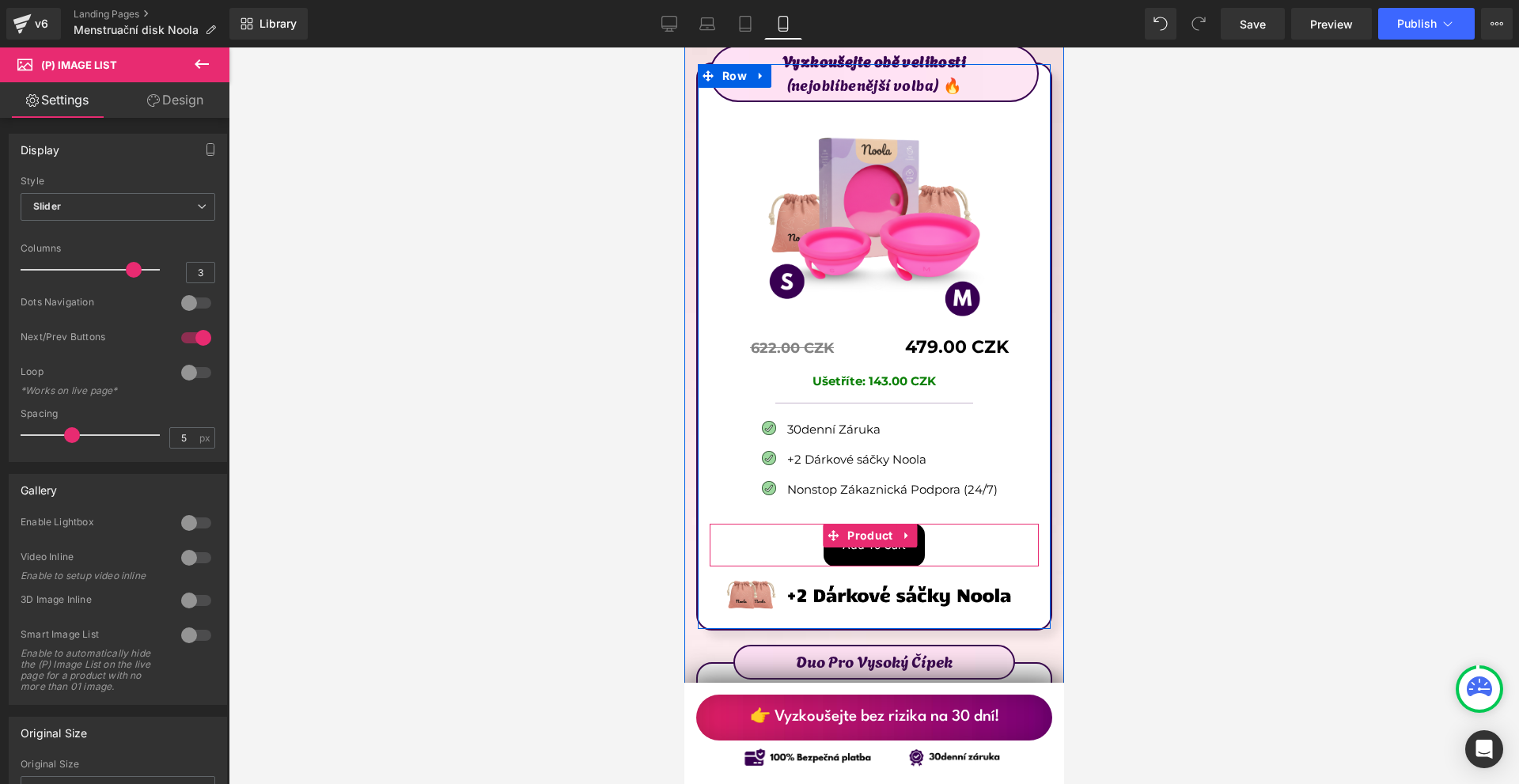
scroll to position [8977, 0]
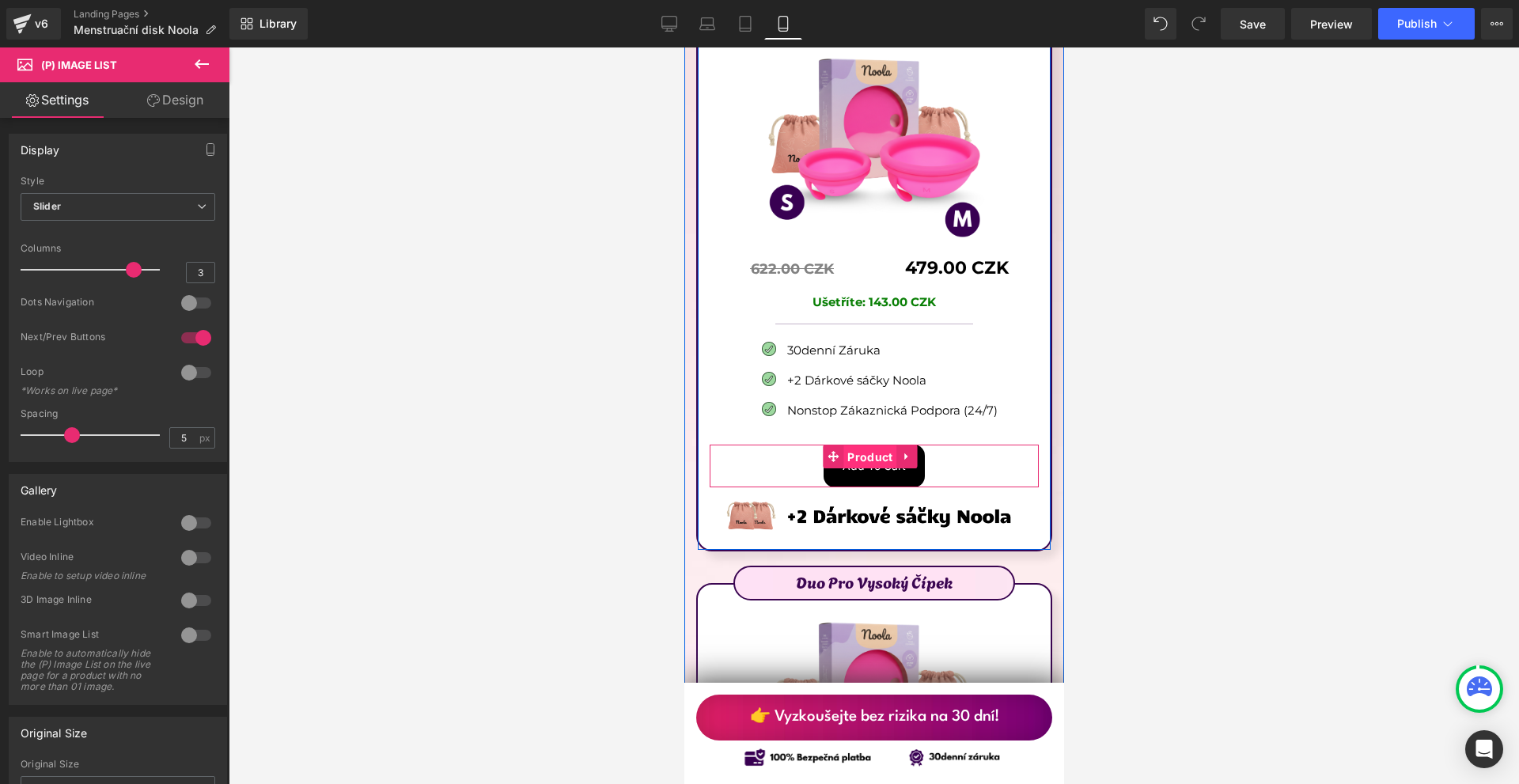
click at [869, 445] on span "Product" at bounding box center [869, 457] width 53 height 24
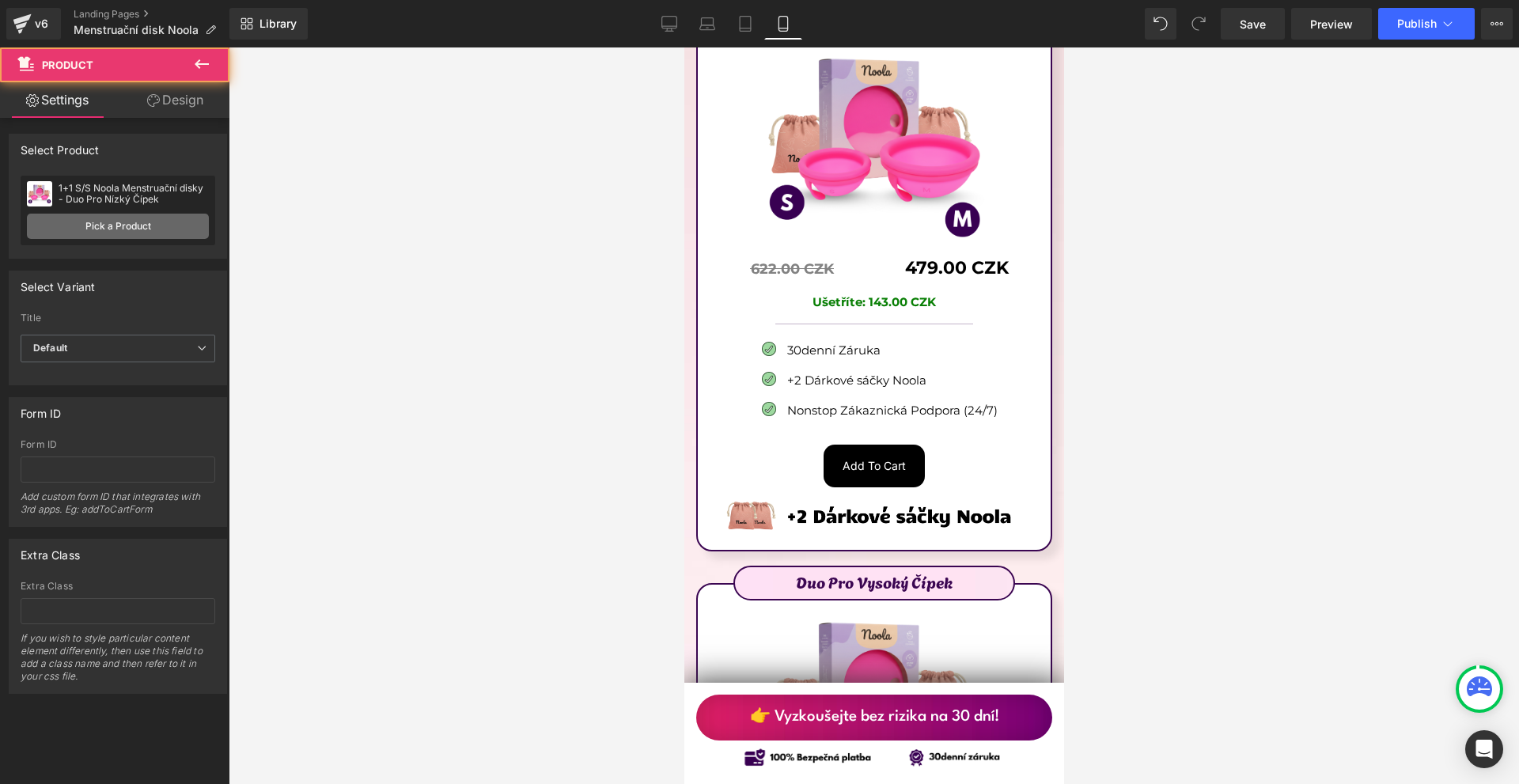
click at [141, 237] on link "Pick a Product" at bounding box center [117, 226] width 182 height 26
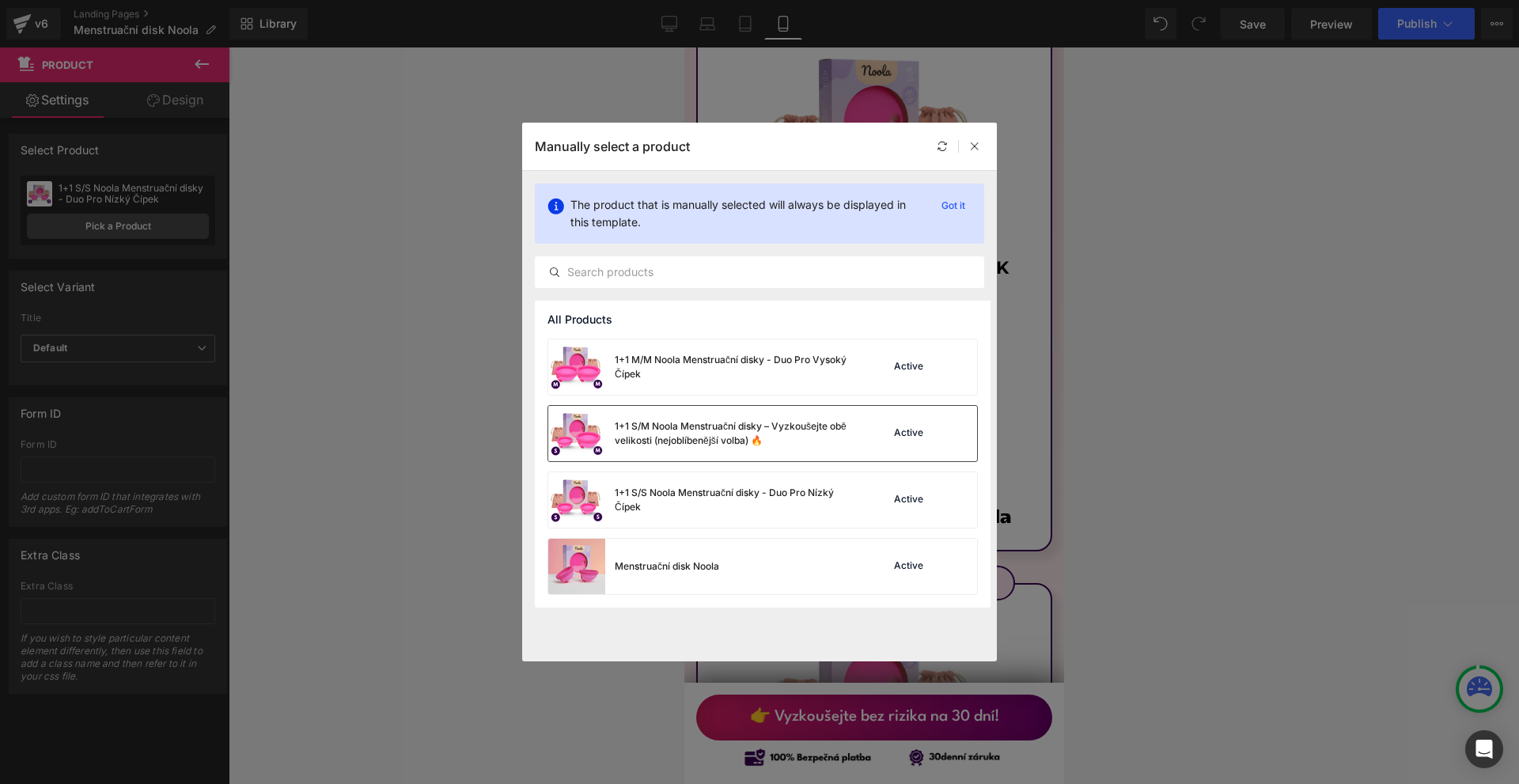
click at [707, 424] on div "1+1 S/M Noola Menstruační disky – Vyzkoušejte obě velikosti (nejoblíbenější vol…" at bounding box center [733, 434] width 238 height 29
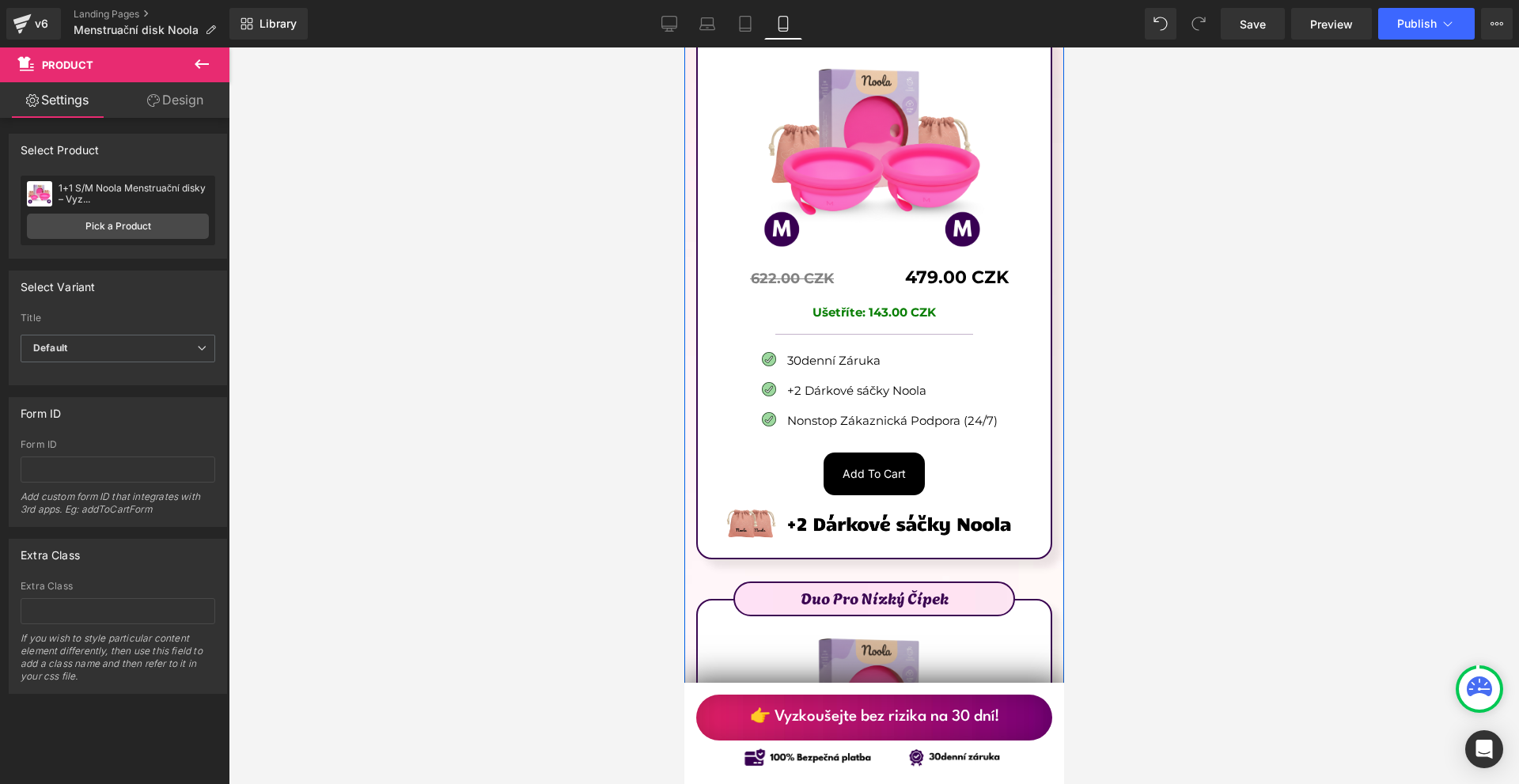
scroll to position [9610, 0]
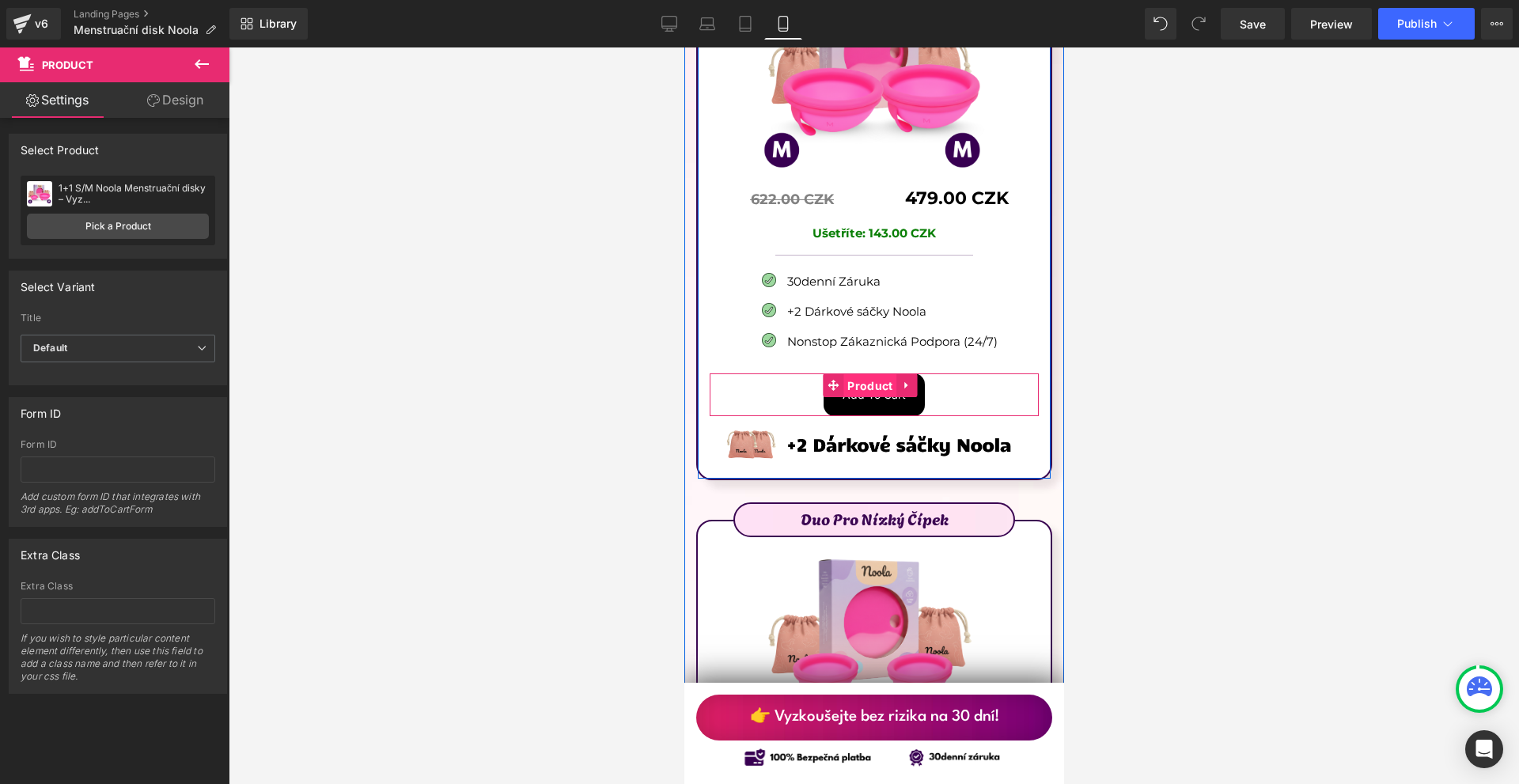
click at [866, 374] on span "Product" at bounding box center [869, 385] width 53 height 24
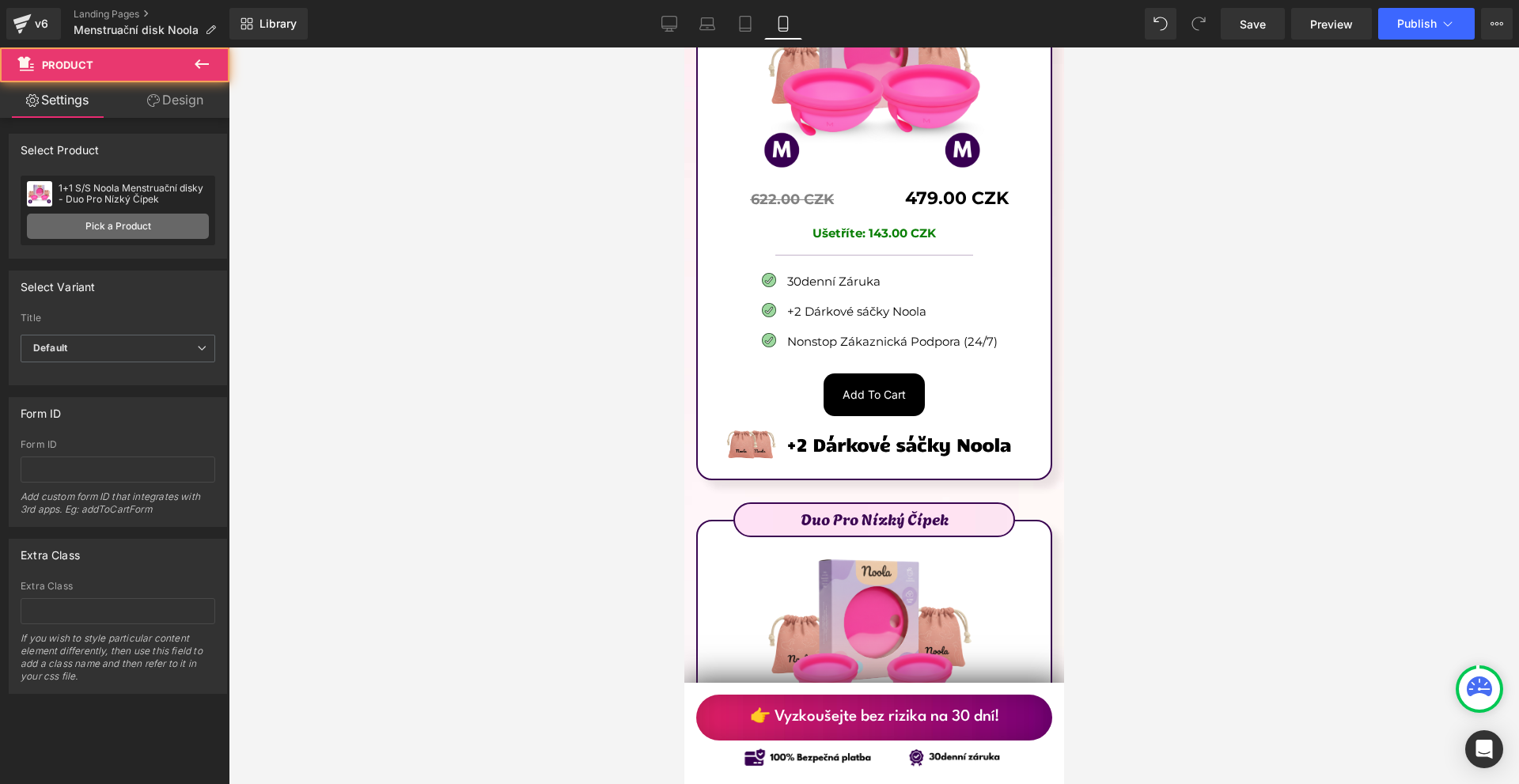
click at [104, 234] on link "Pick a Product" at bounding box center [117, 226] width 182 height 26
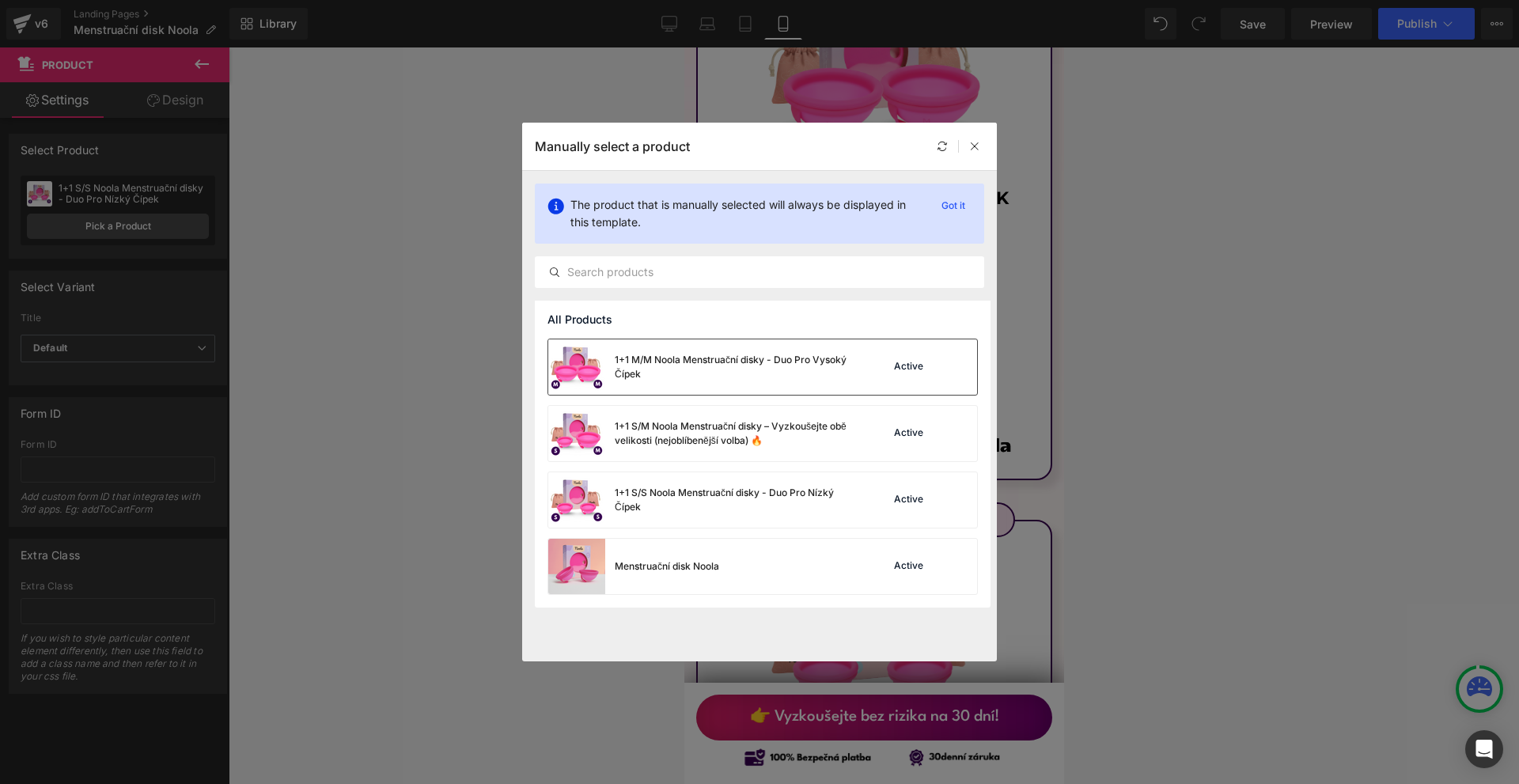
click at [691, 382] on div "1+1 M/M Noola Menstruační disky - Duo Pro Vysoký Čípek" at bounding box center [700, 367] width 303 height 55
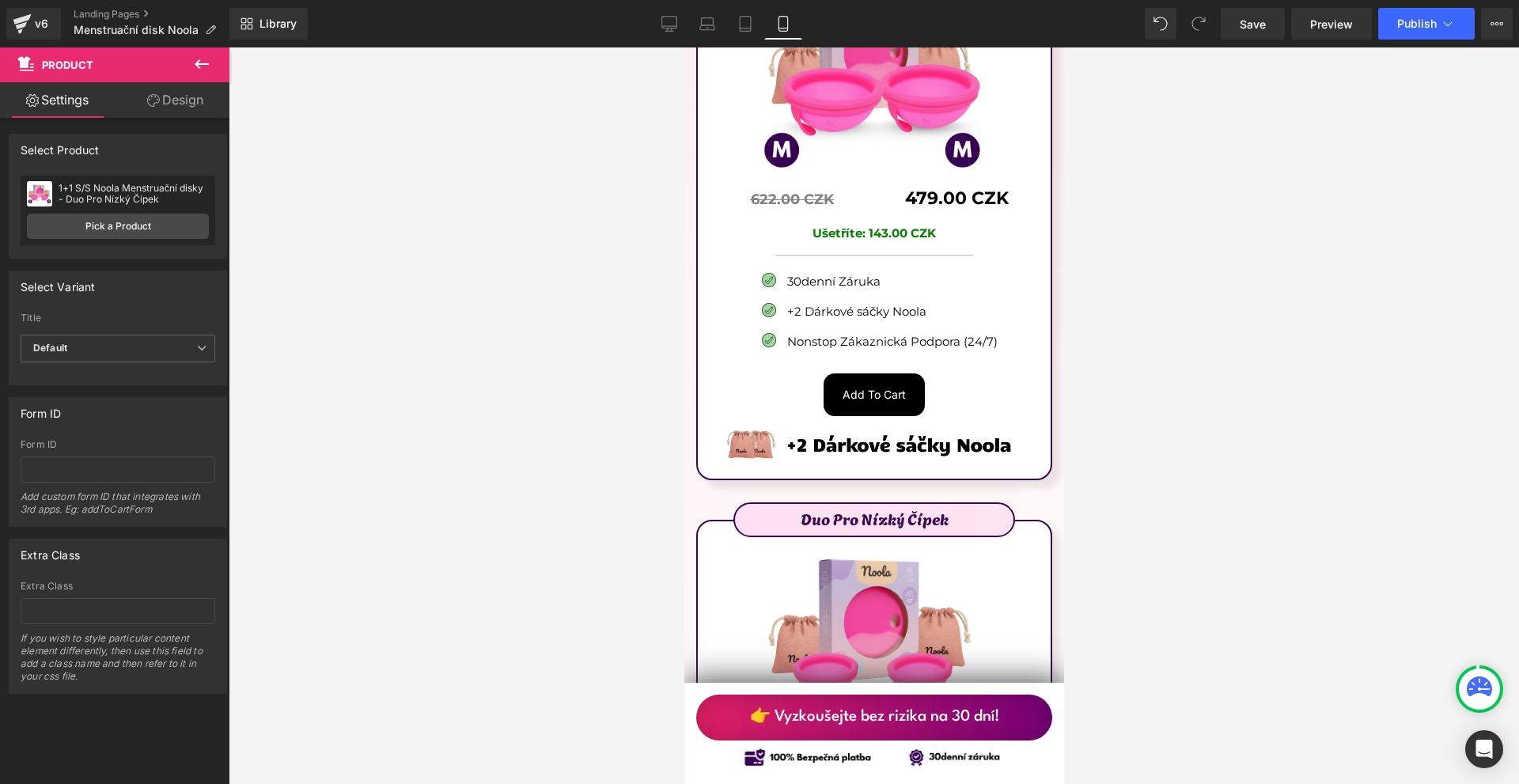
scroll to position [10006, 0]
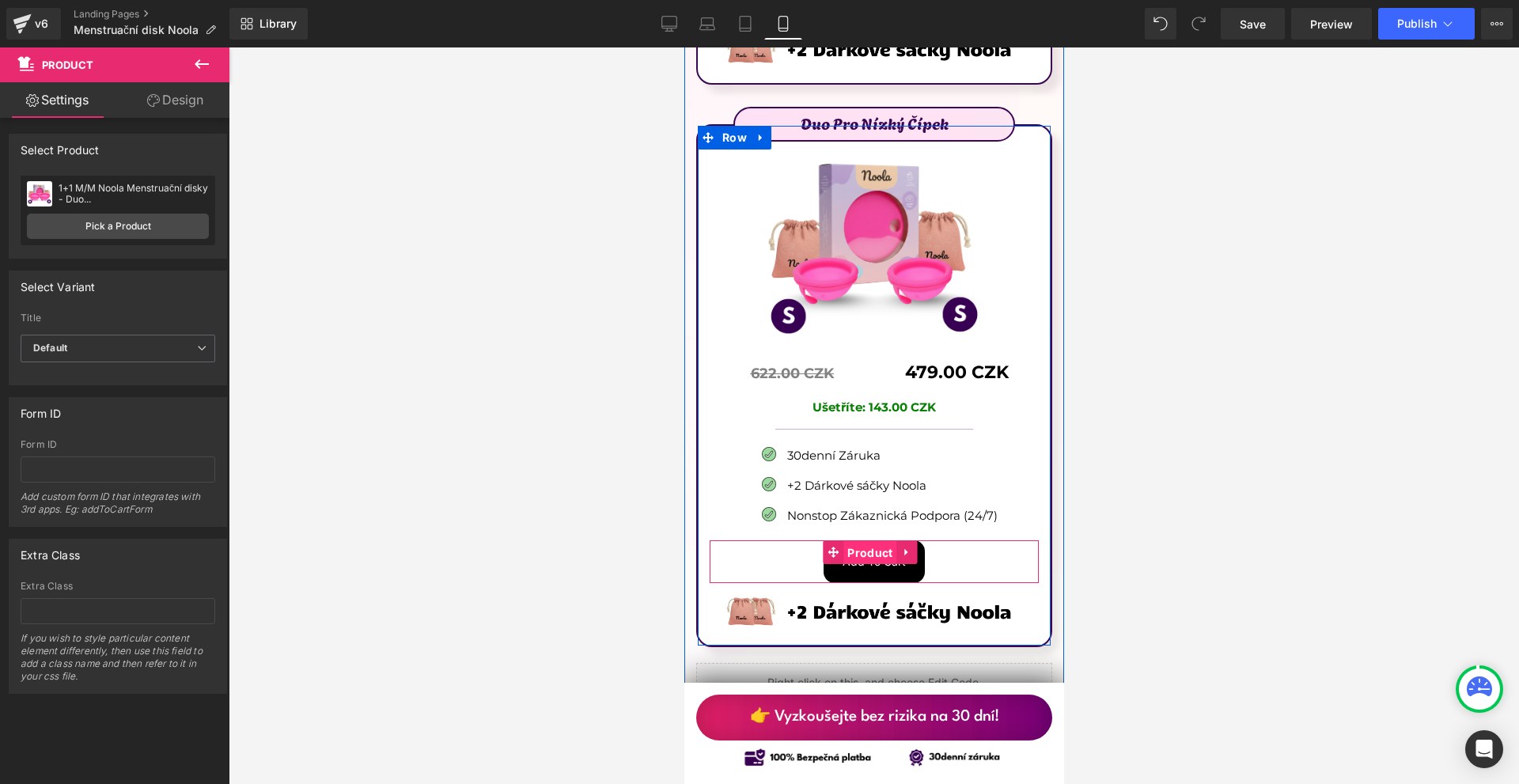
click at [864, 541] on span "Product" at bounding box center [869, 552] width 53 height 24
click at [877, 540] on button "Add To Cart" at bounding box center [873, 561] width 101 height 43
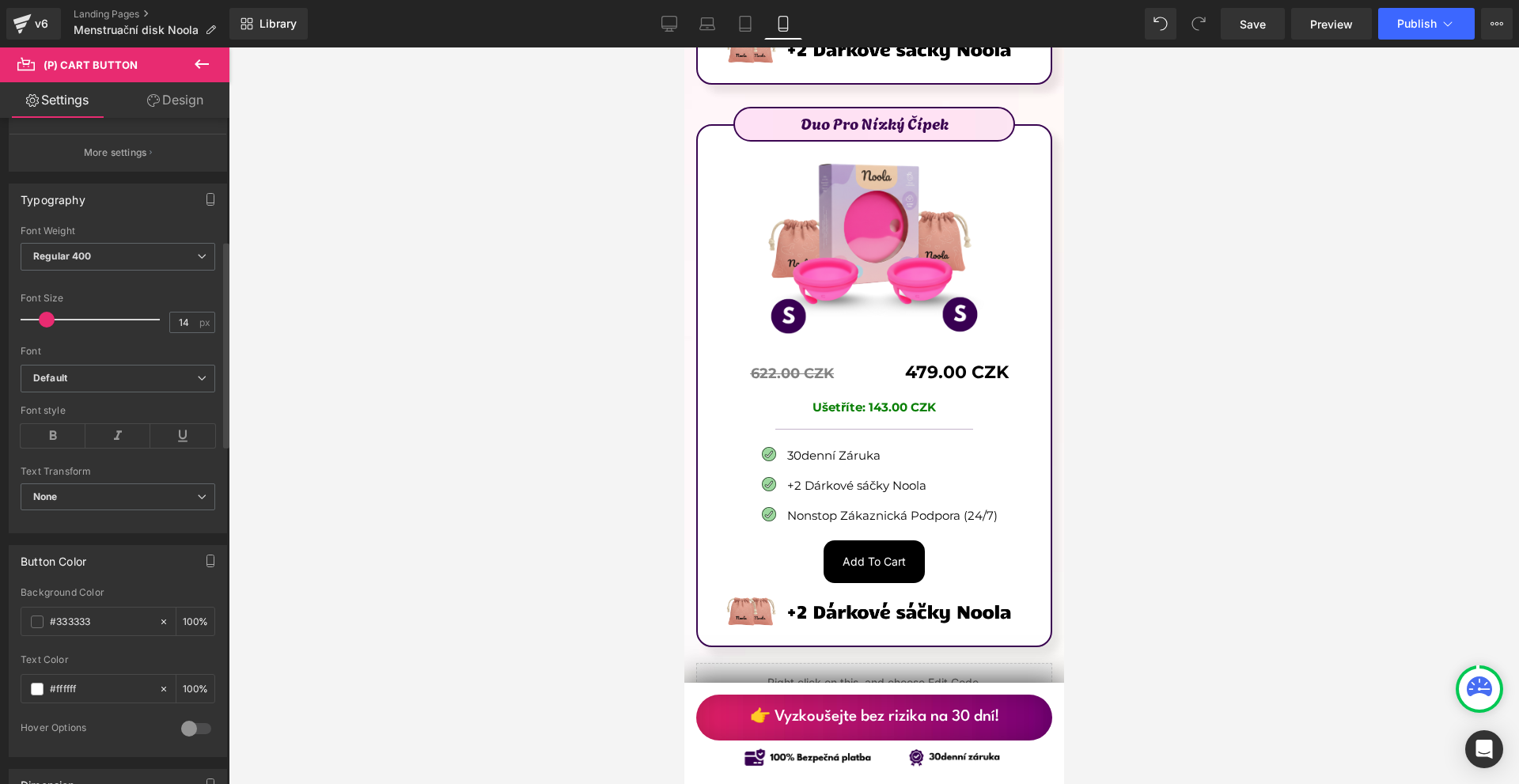
scroll to position [712, 0]
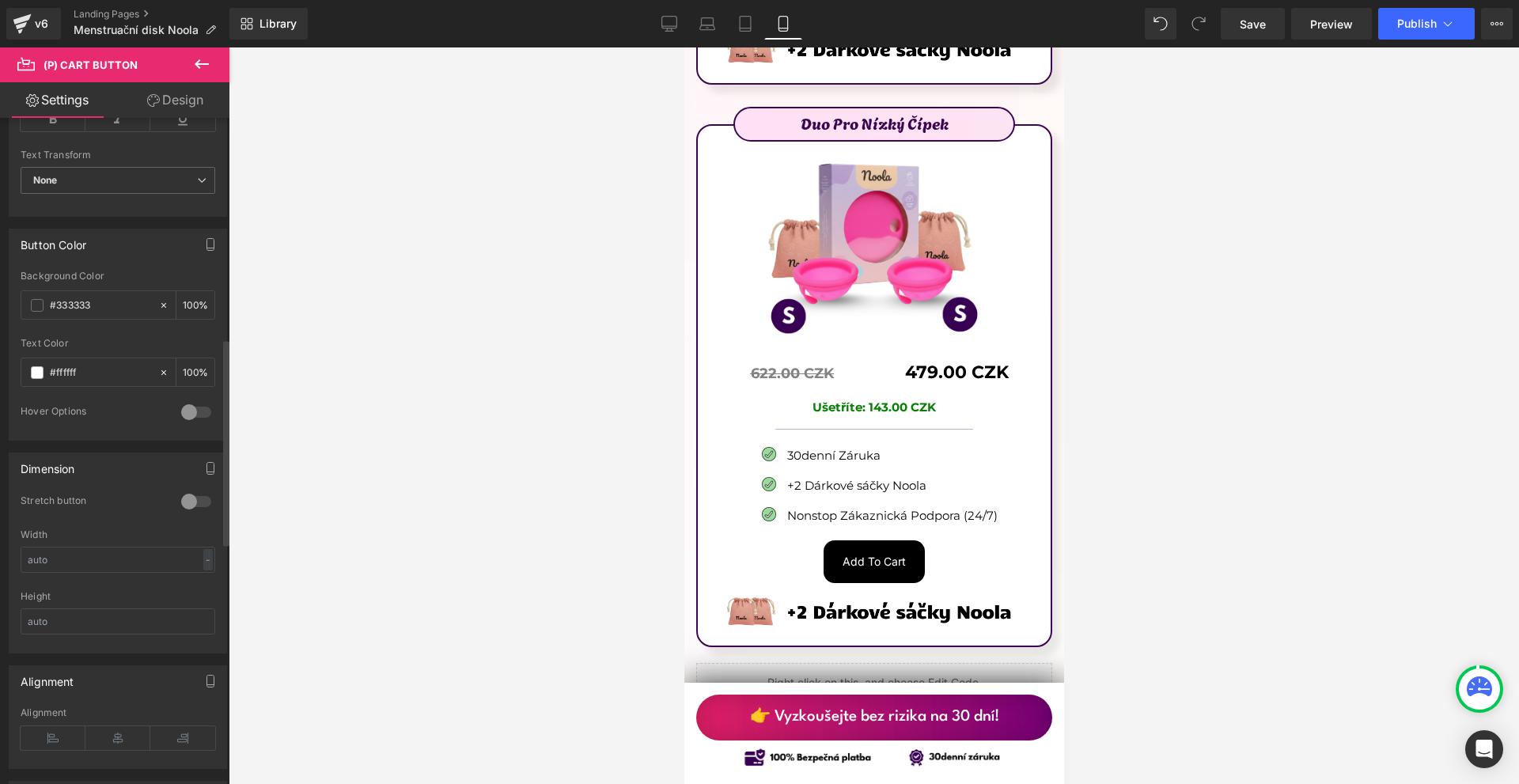
click at [191, 495] on div at bounding box center [197, 502] width 38 height 26
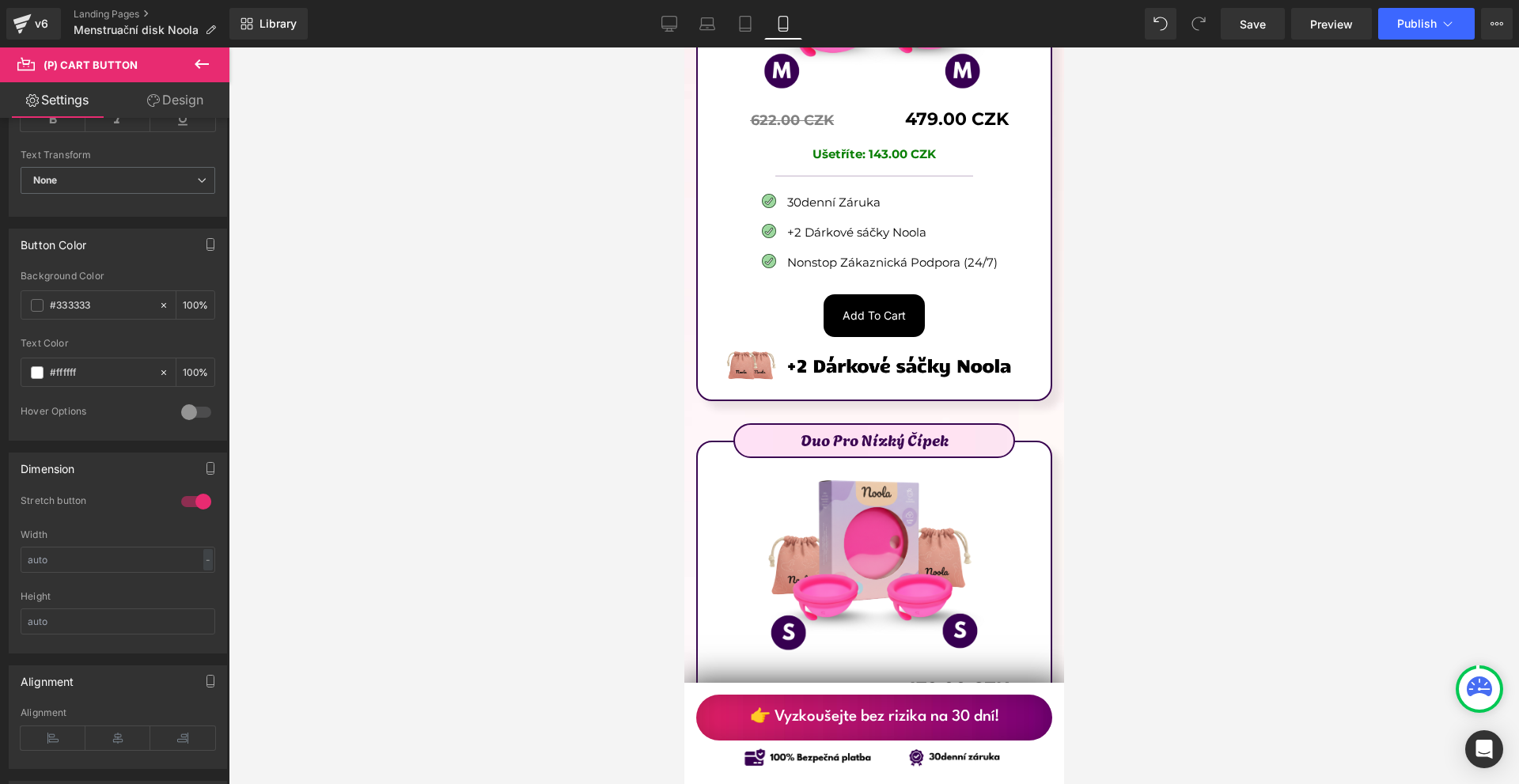
scroll to position [9610, 0]
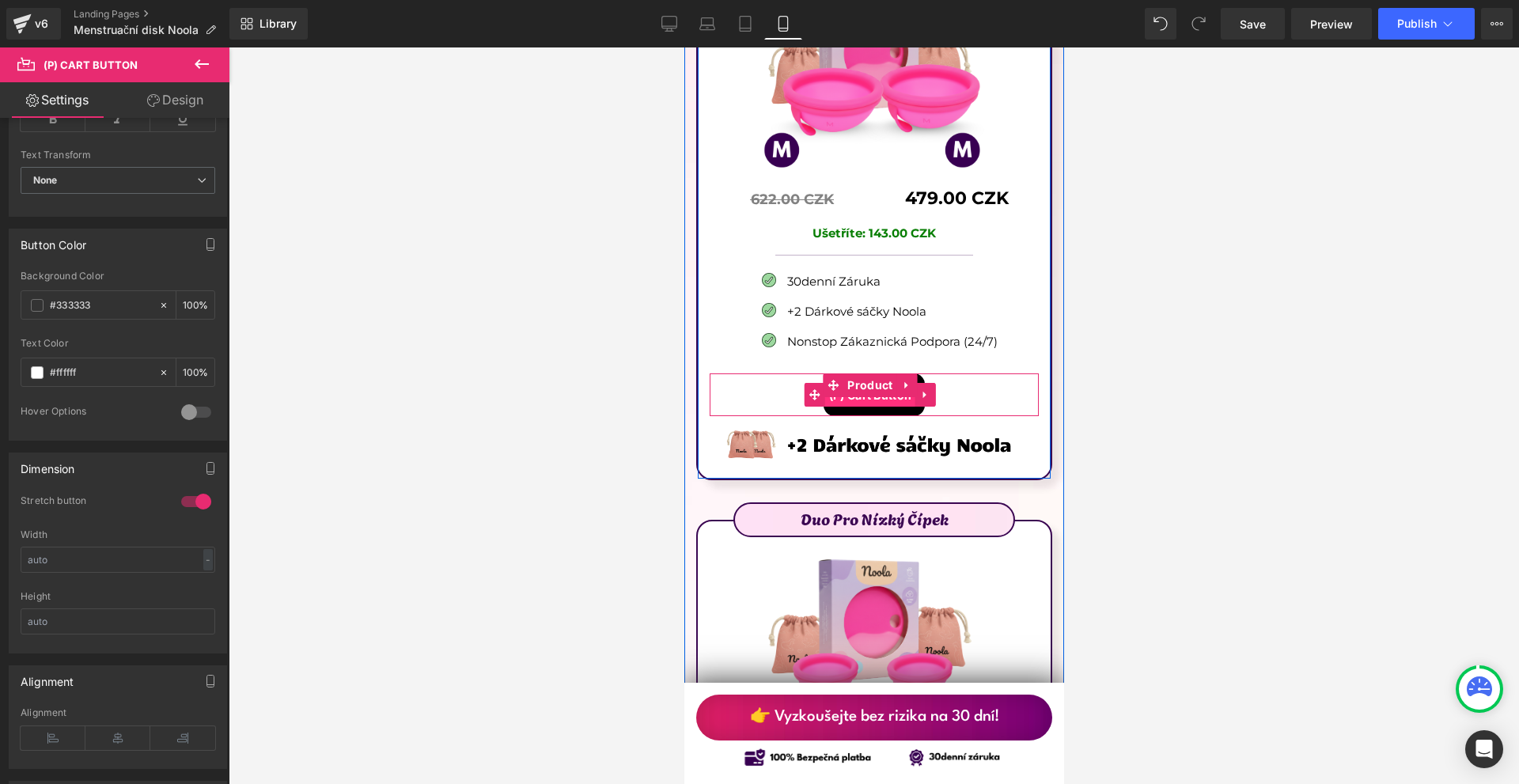
click at [879, 383] on span "(P) Cart Button" at bounding box center [869, 395] width 91 height 24
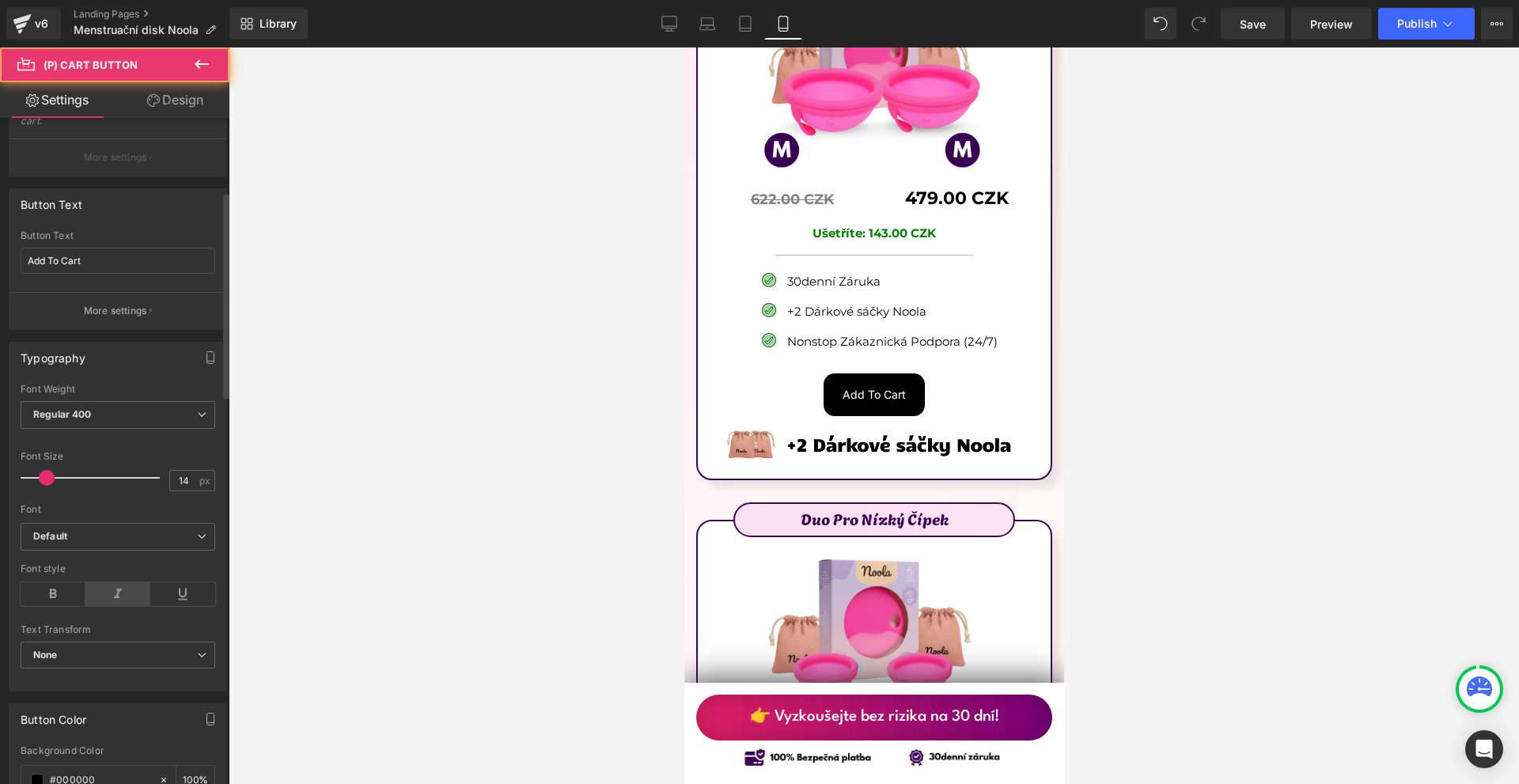
scroll to position [475, 0]
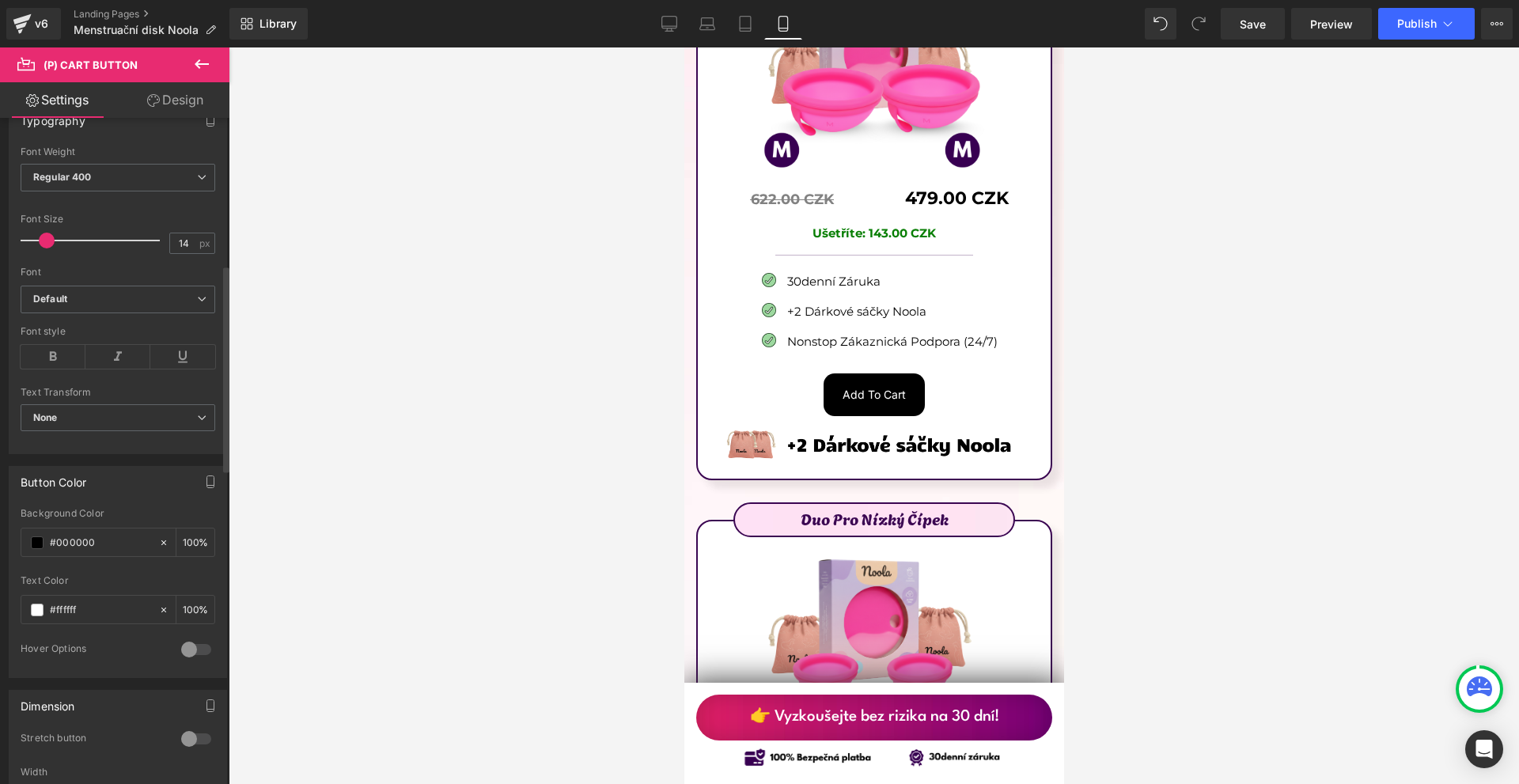
click at [197, 743] on div at bounding box center [197, 738] width 38 height 26
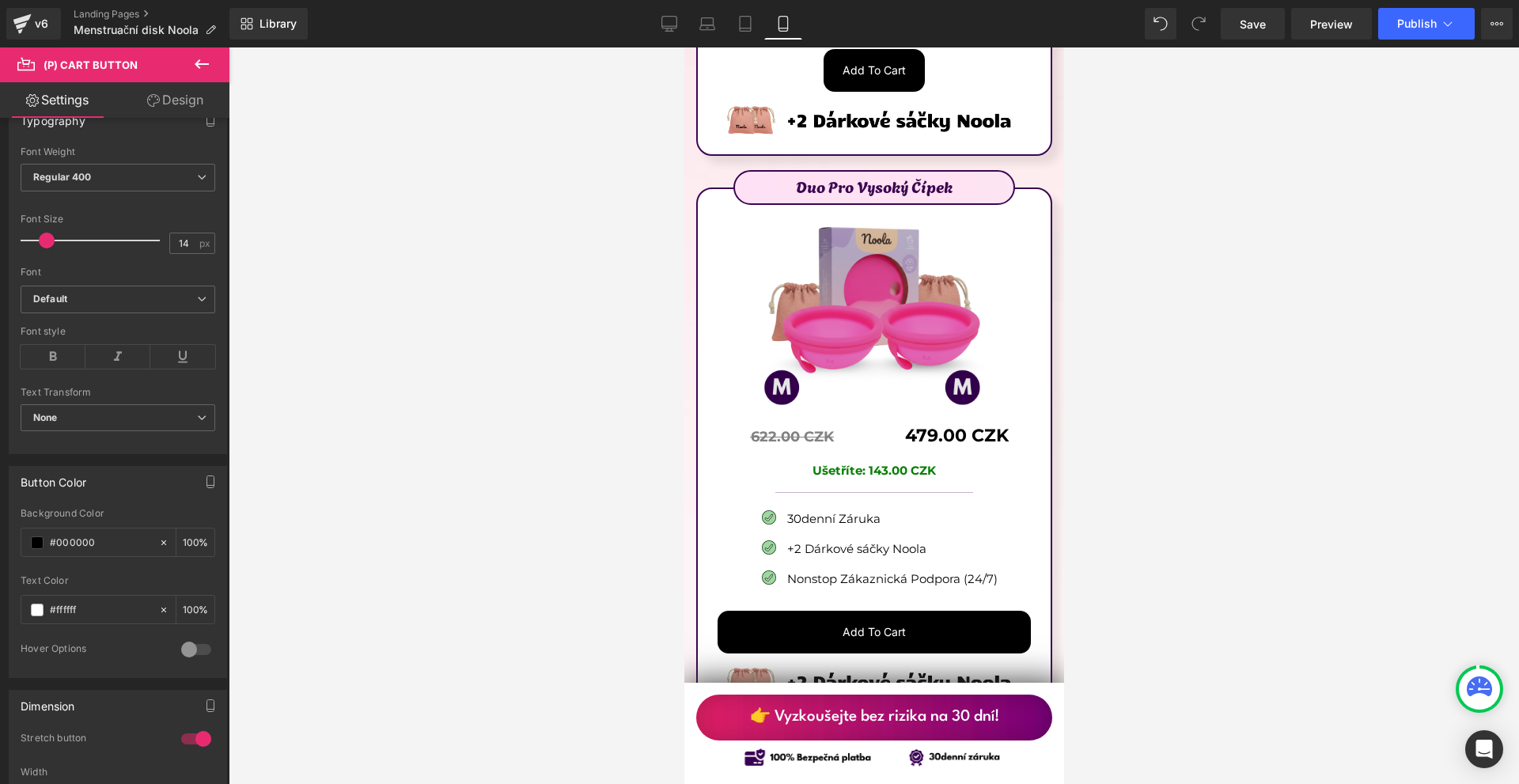
scroll to position [9135, 0]
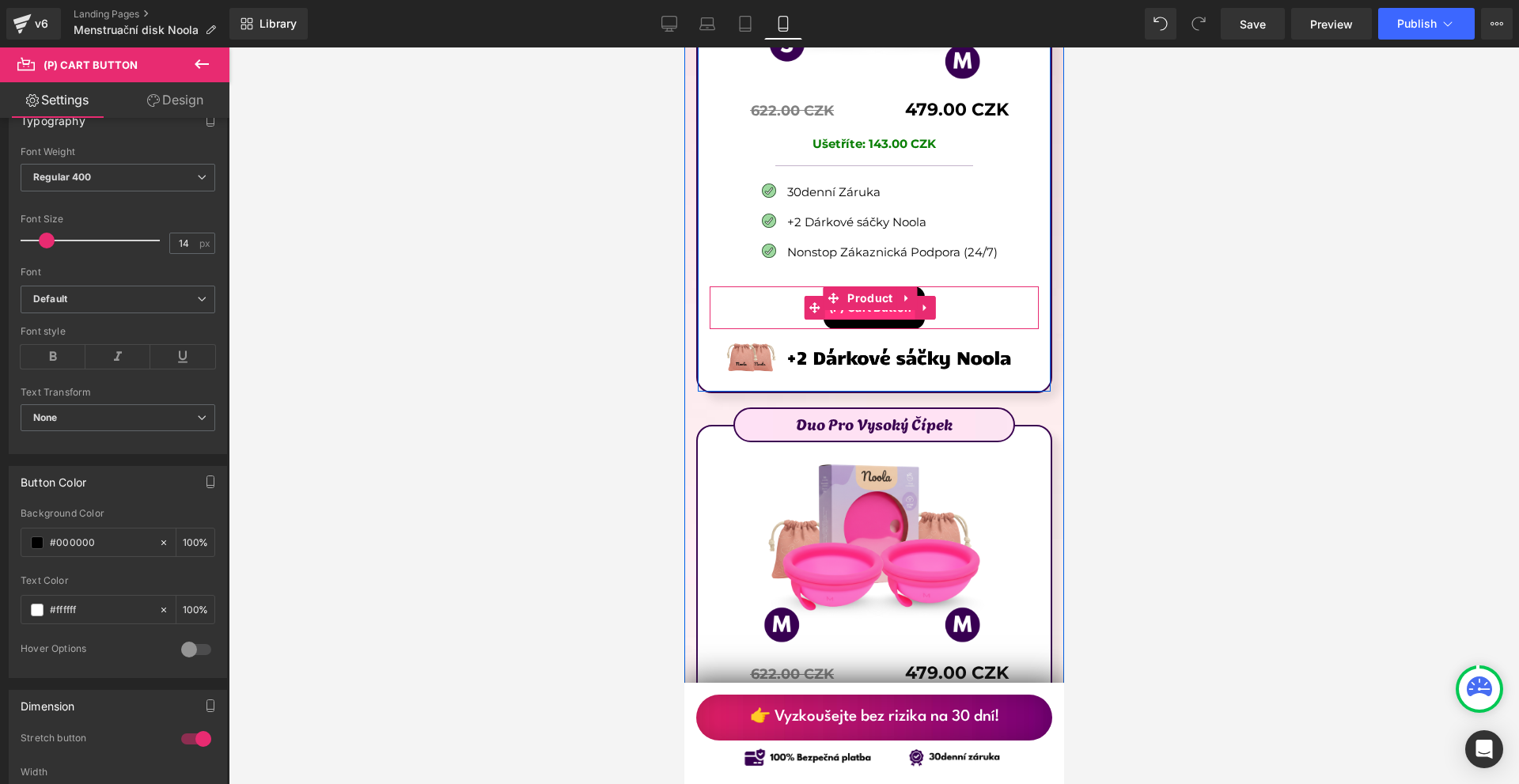
click at [864, 296] on span "(P) Cart Button" at bounding box center [869, 307] width 91 height 24
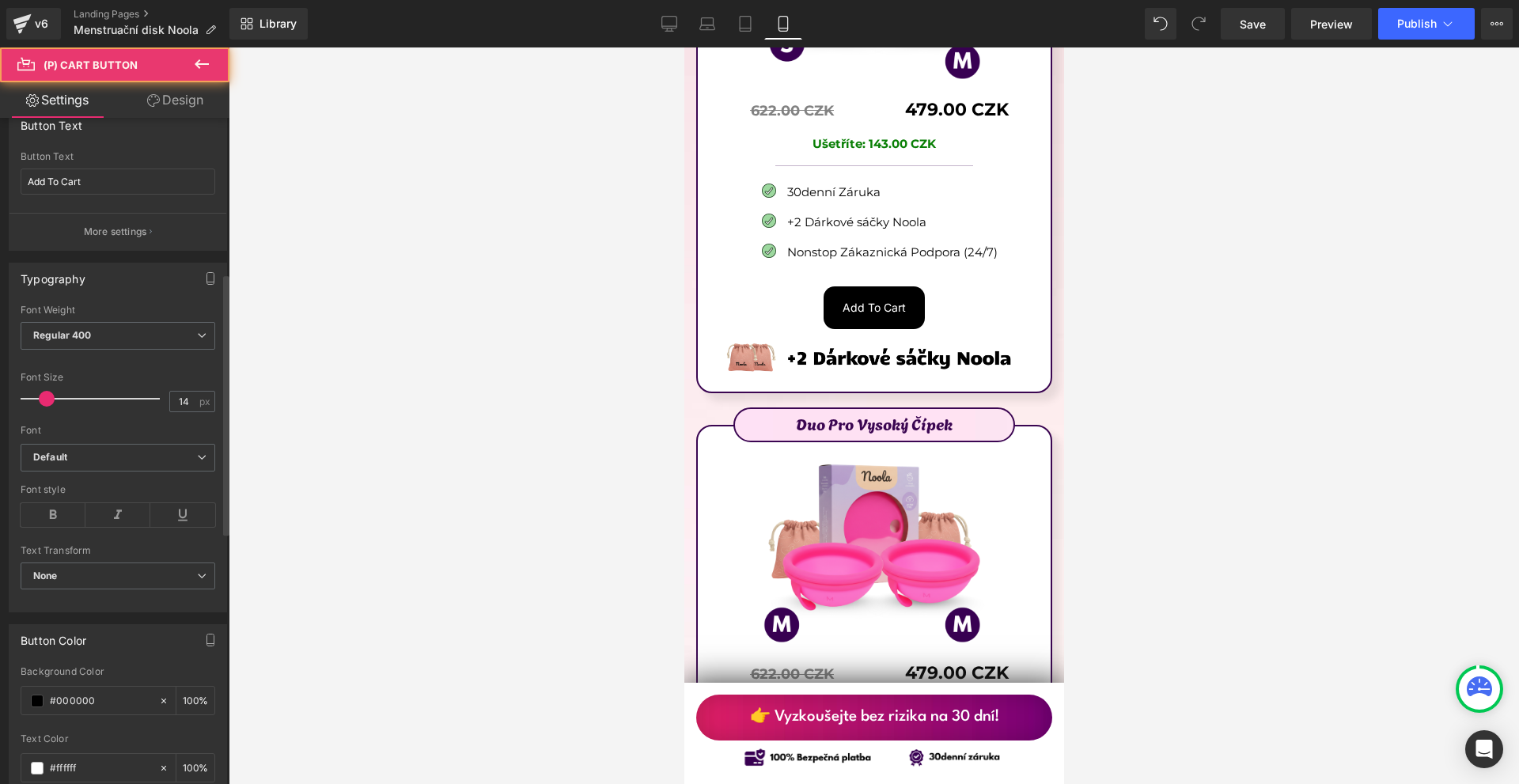
scroll to position [554, 0]
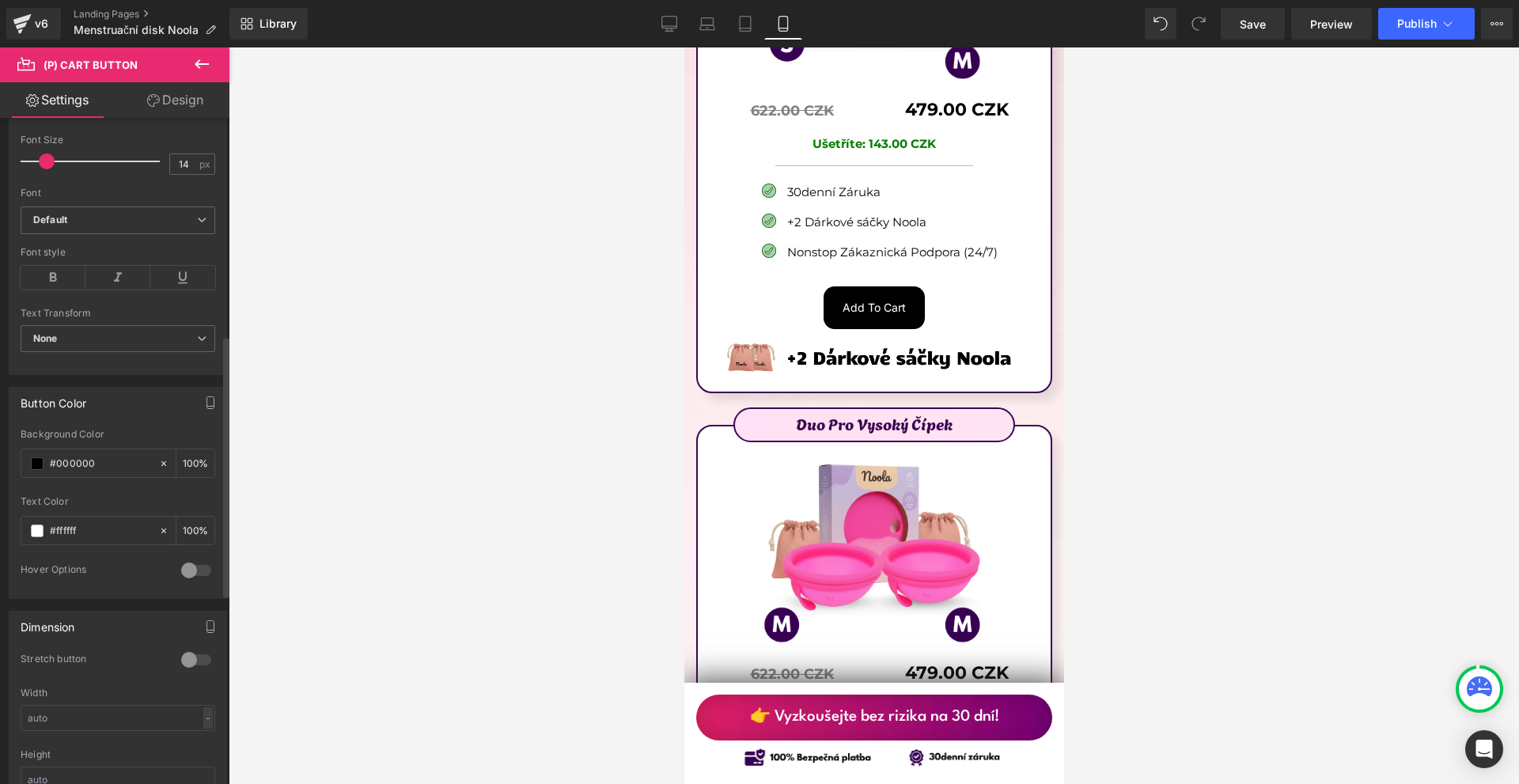
click at [193, 664] on div at bounding box center [197, 659] width 38 height 26
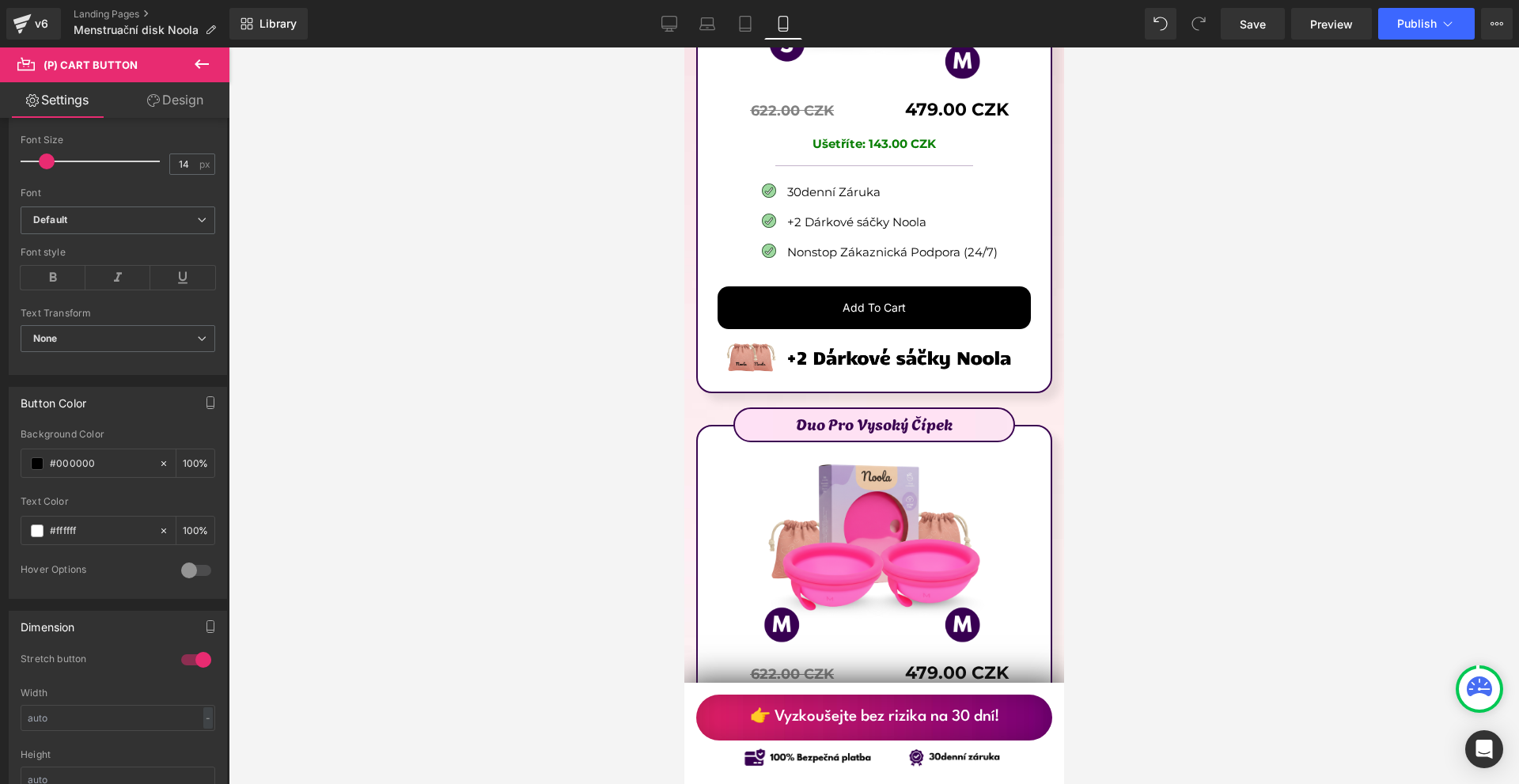
click at [1288, 56] on div at bounding box center [874, 416] width 1291 height 736
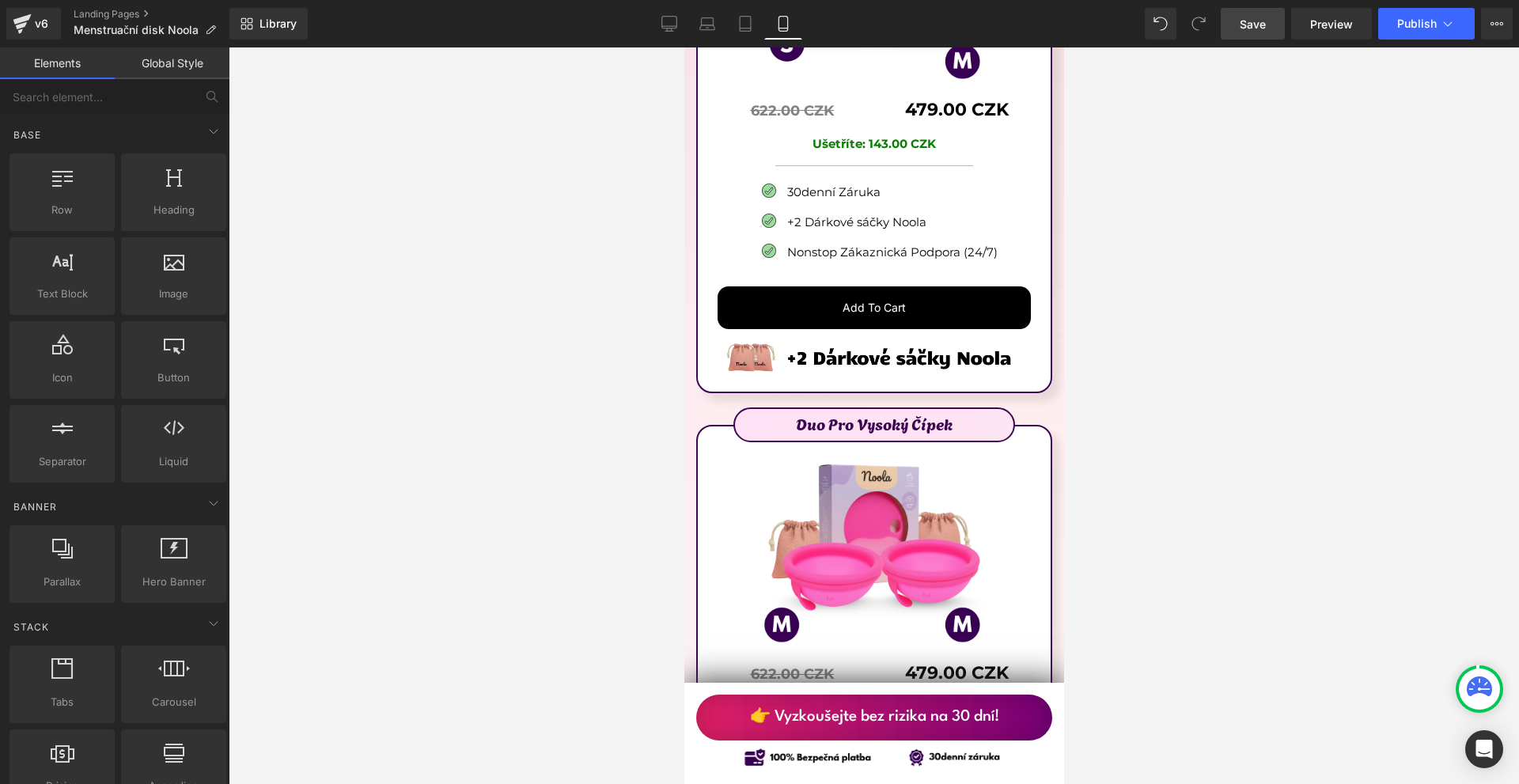
click at [1268, 38] on link "Save" at bounding box center [1253, 23] width 64 height 31
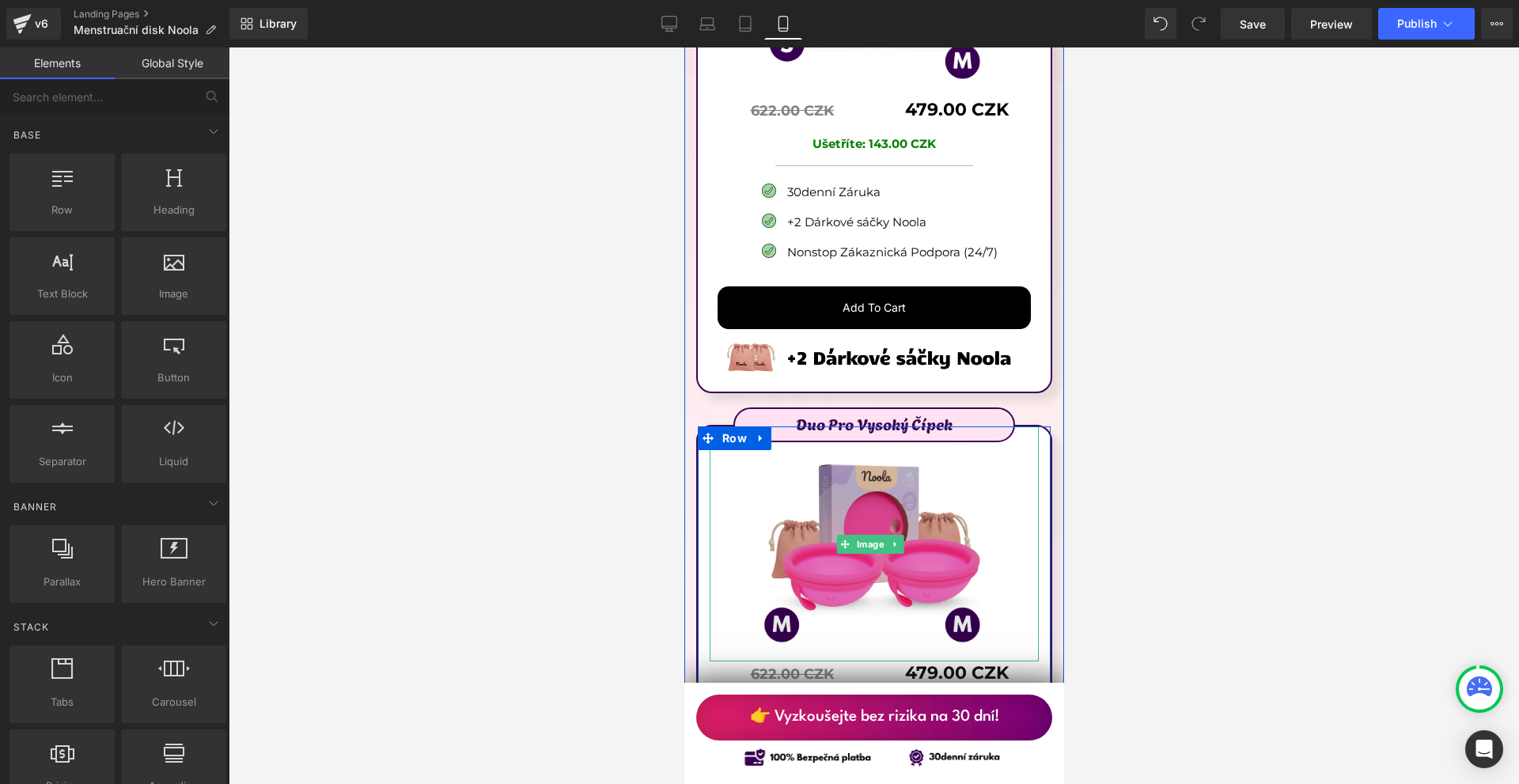
scroll to position [9373, 0]
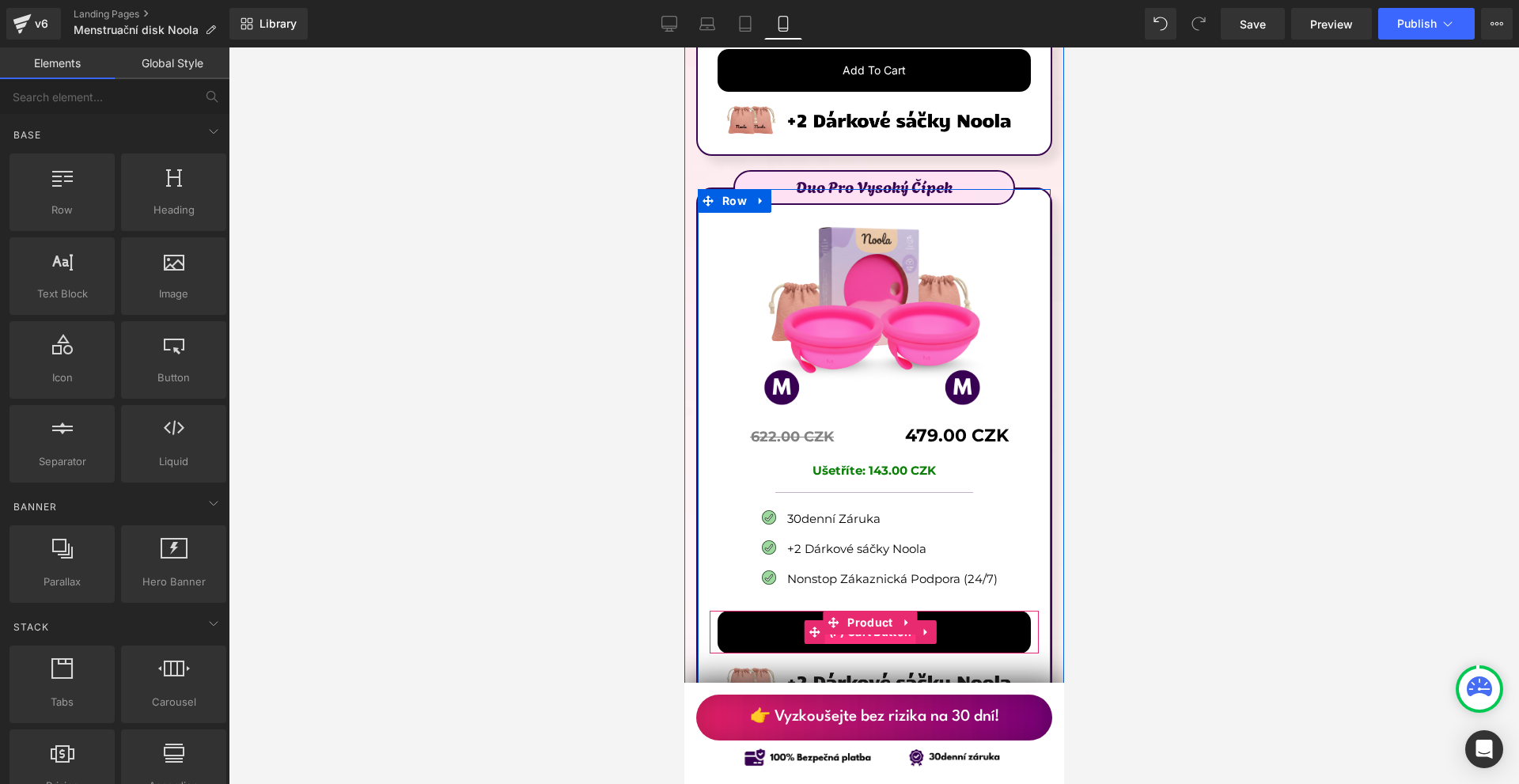
click at [869, 620] on span "(P) Cart Button" at bounding box center [869, 631] width 91 height 24
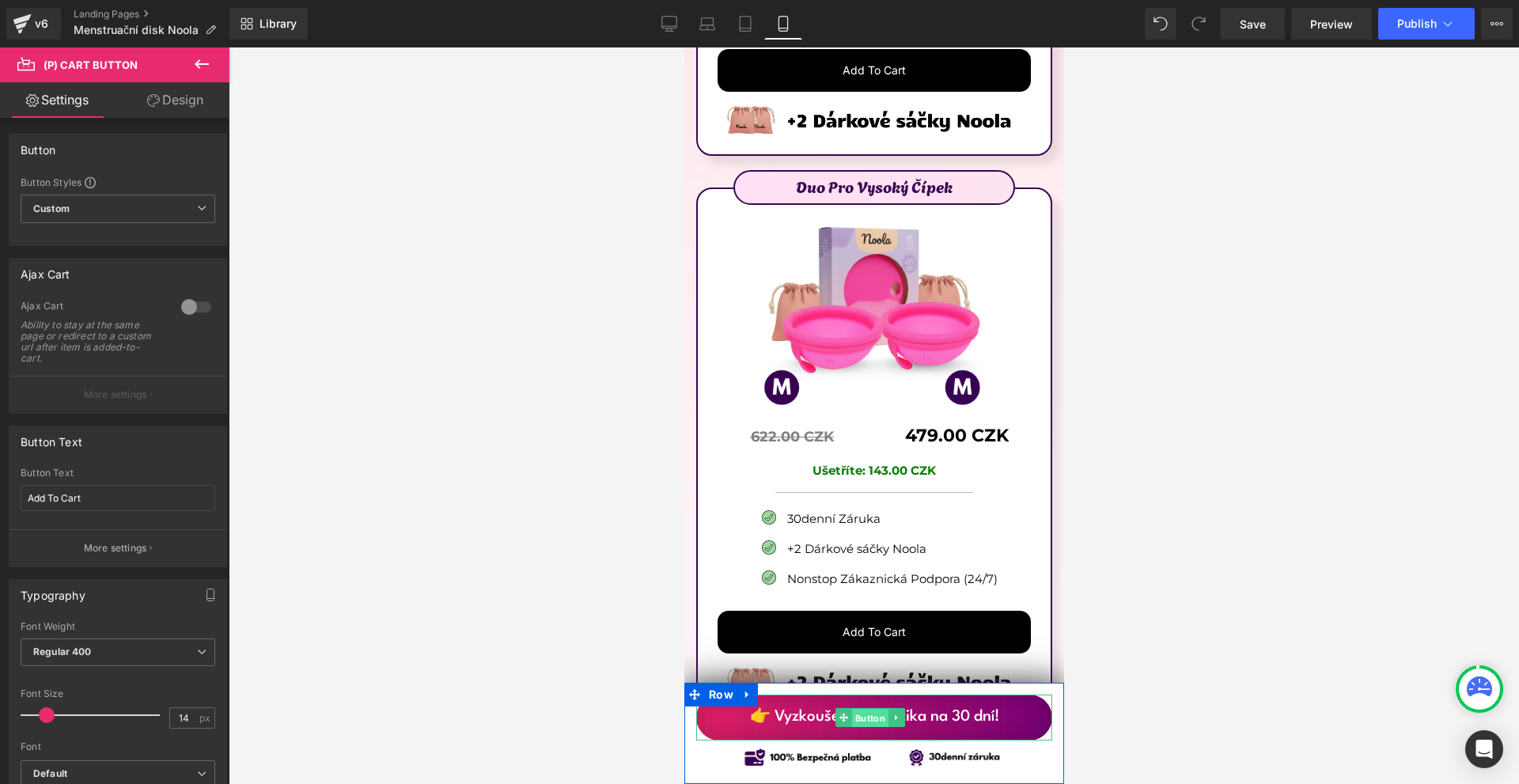
click at [861, 719] on span "Button" at bounding box center [869, 718] width 36 height 19
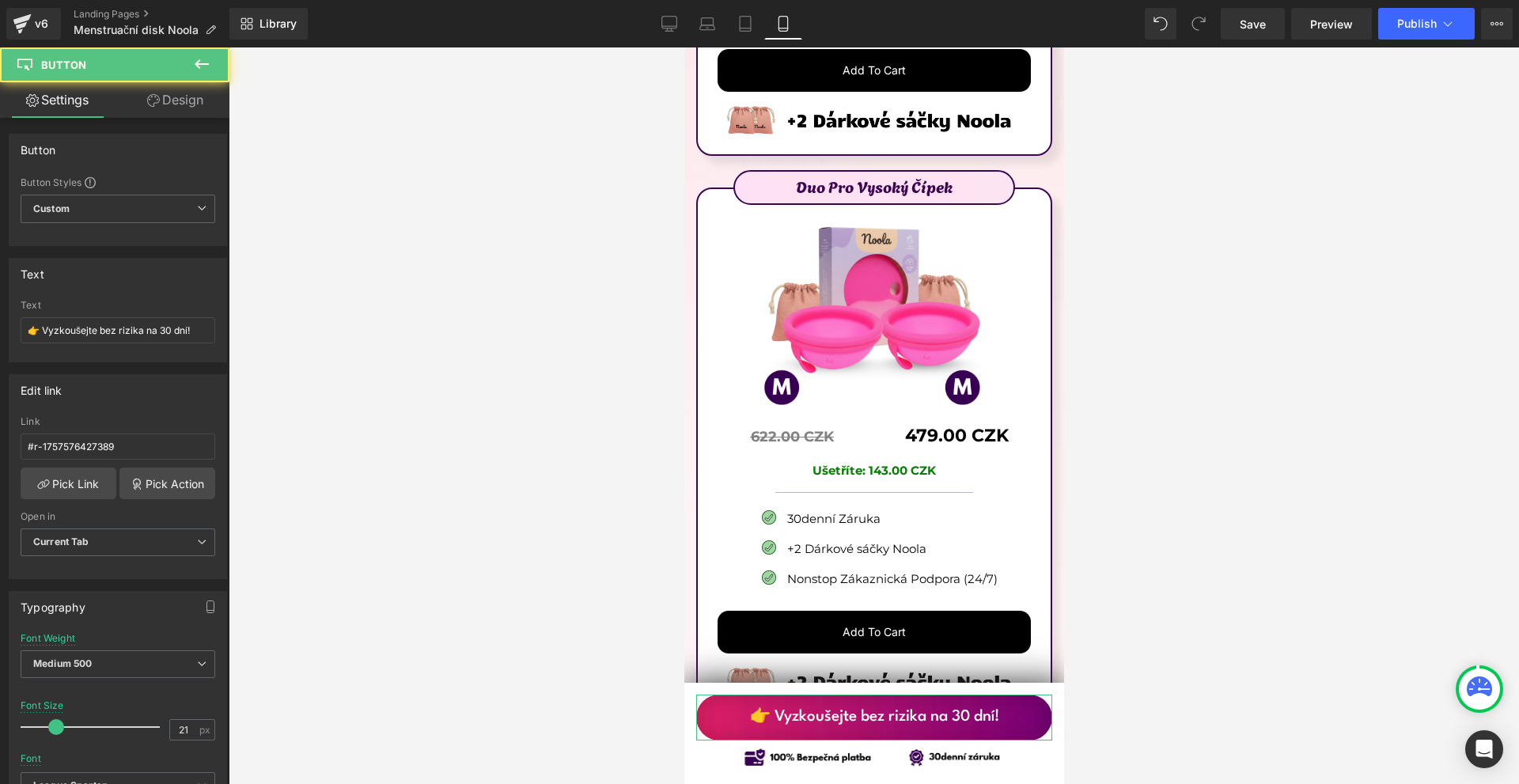
click at [186, 96] on link "Design" at bounding box center [176, 99] width 114 height 35
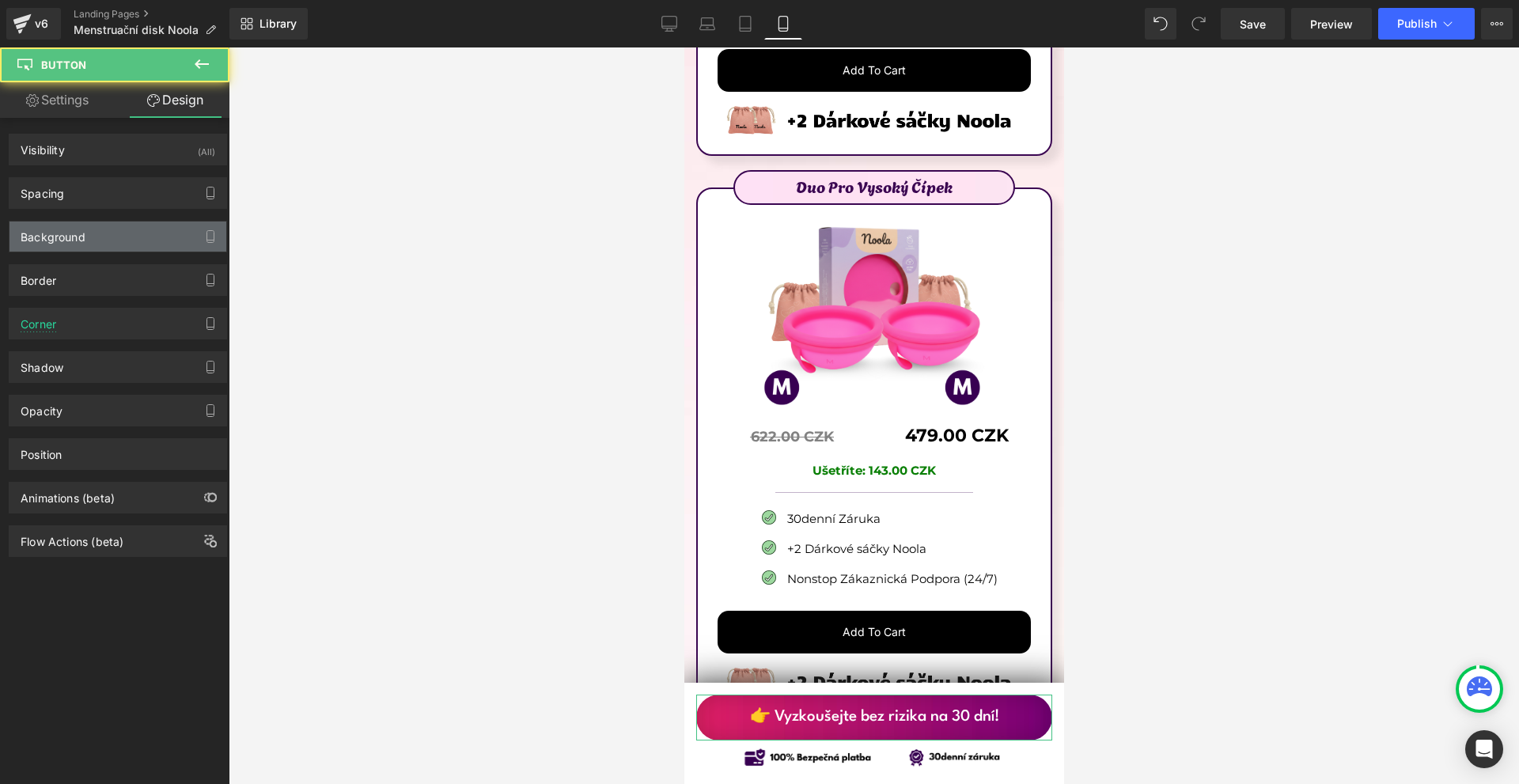
click at [123, 230] on div "Background" at bounding box center [117, 237] width 217 height 31
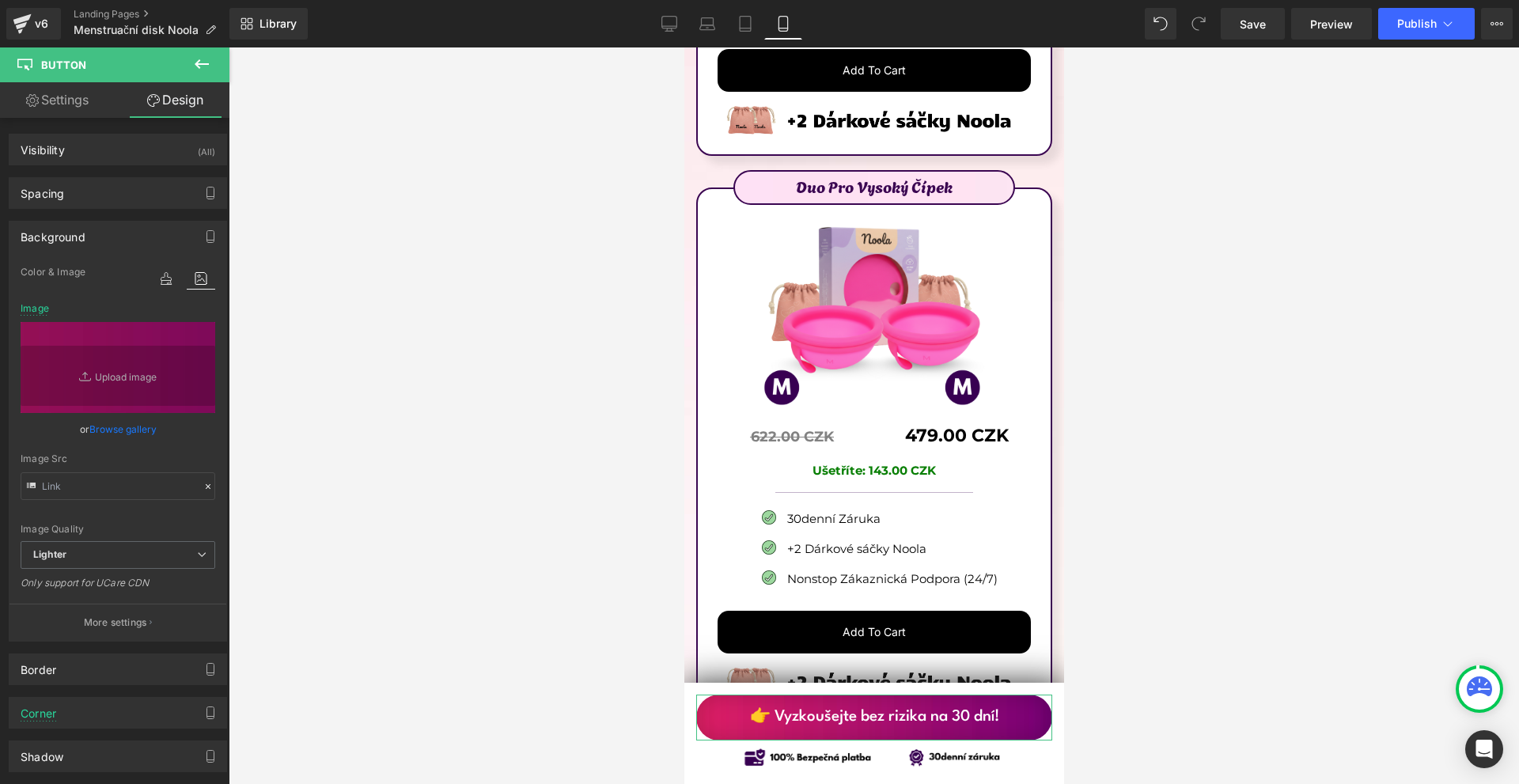
click at [187, 282] on icon at bounding box center [201, 279] width 29 height 21
click at [99, 498] on input "text" at bounding box center [118, 485] width 195 height 28
type input "https://ucarecdn.com/370ca13d-b8d6-4168-b39d-a8685f96f953/-/format/auto/-/previ…"
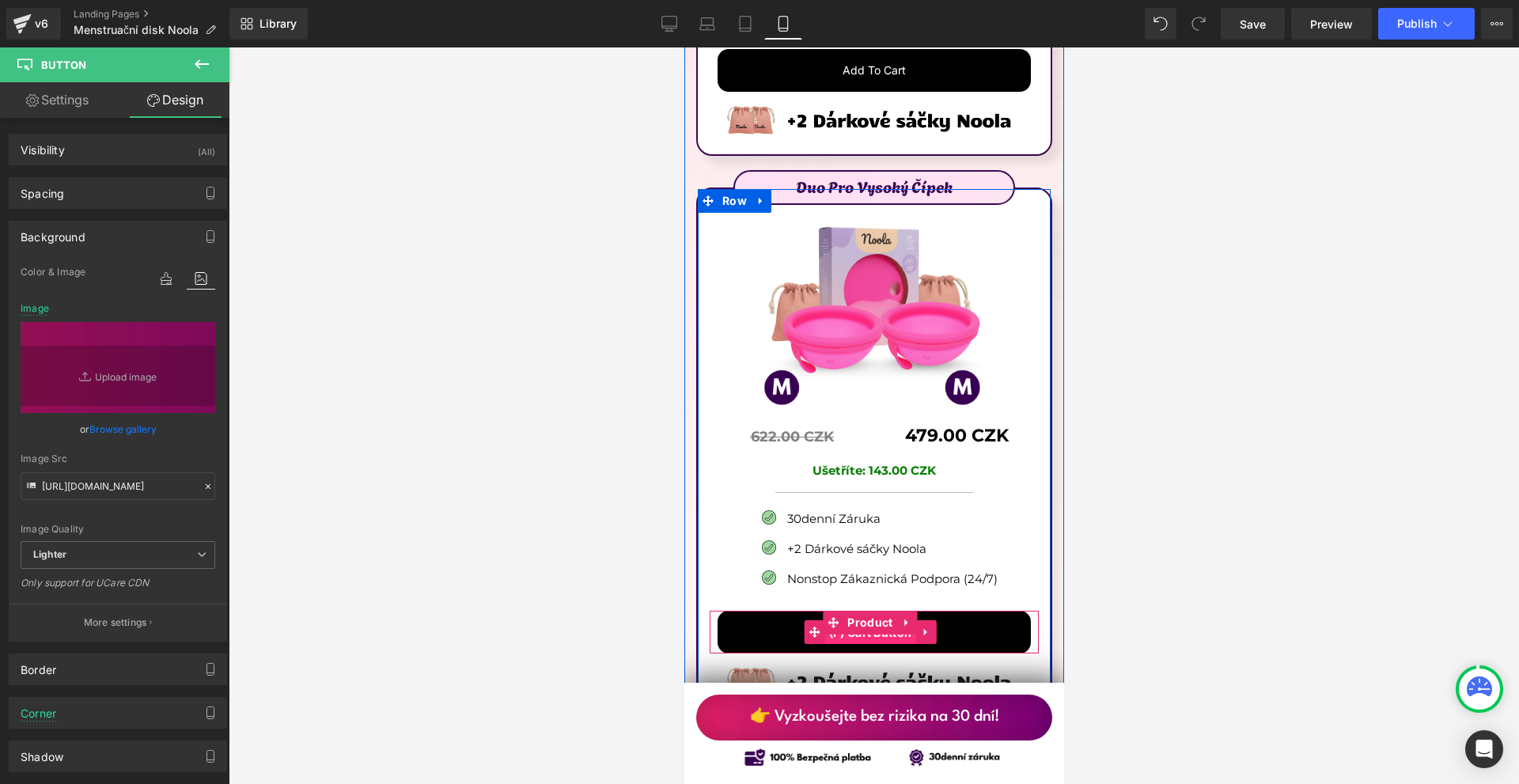
click at [872, 621] on span "(P) Cart Button" at bounding box center [869, 632] width 91 height 24
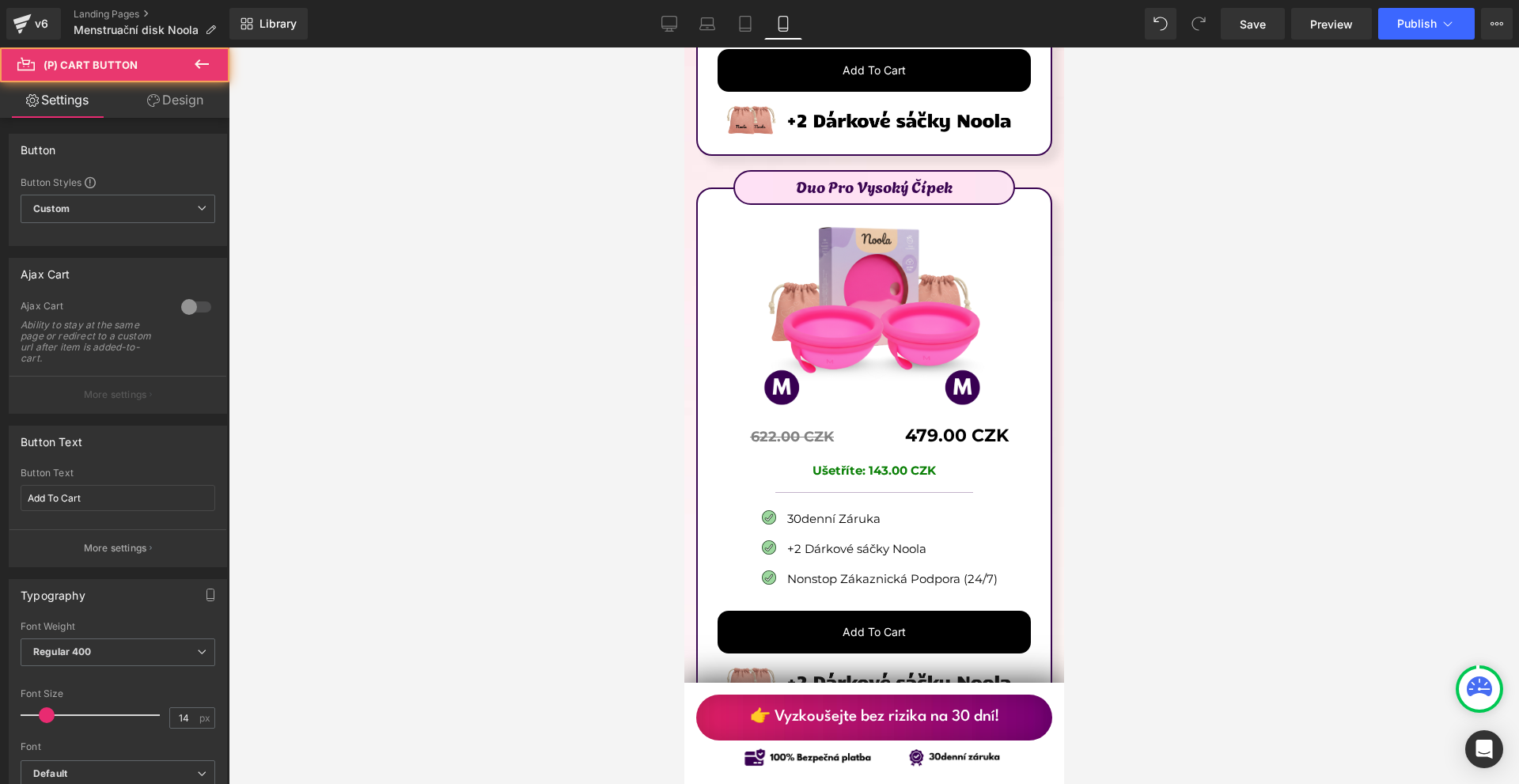
click at [184, 104] on link "Design" at bounding box center [176, 99] width 114 height 35
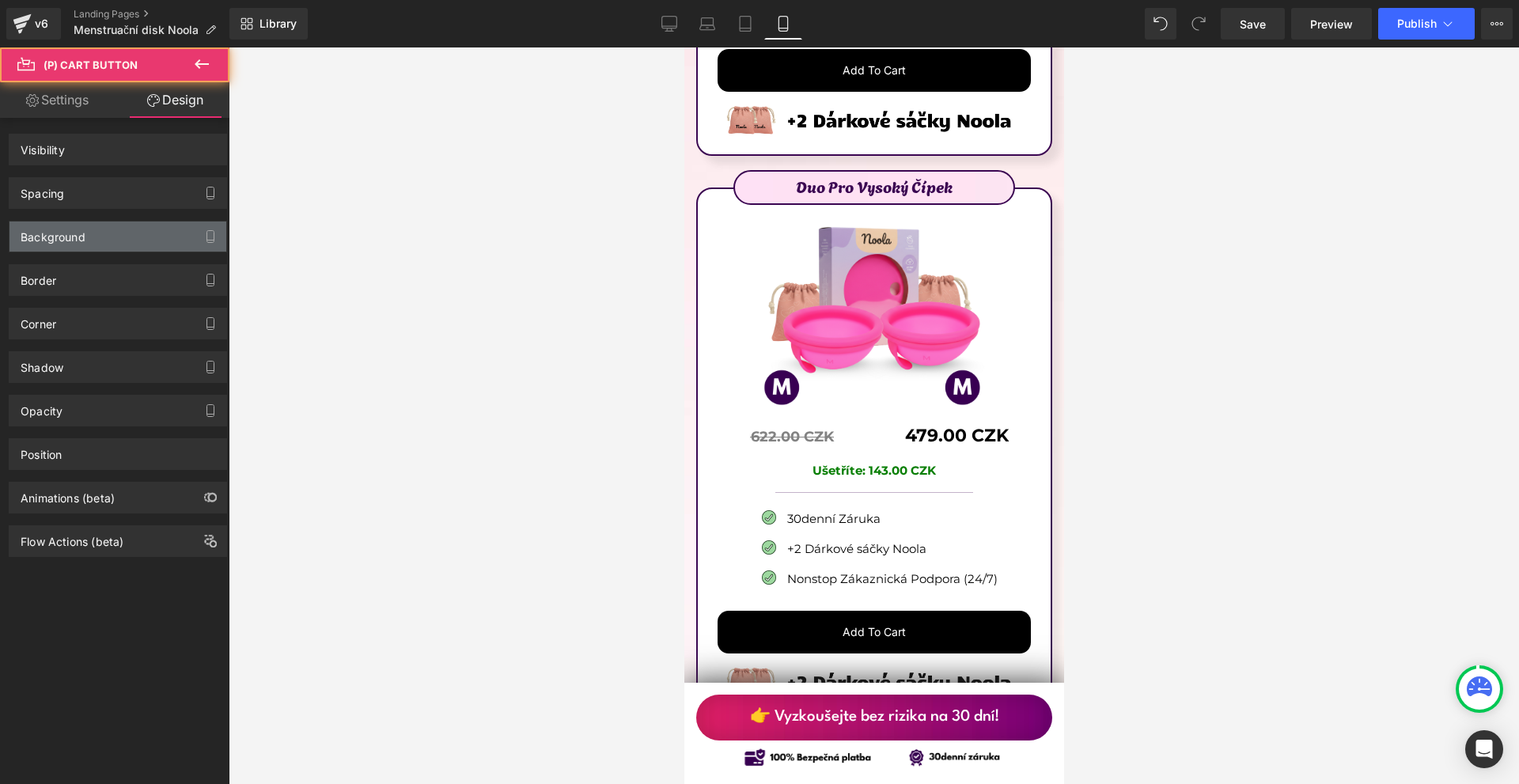
click at [84, 238] on div "Background" at bounding box center [53, 232] width 65 height 22
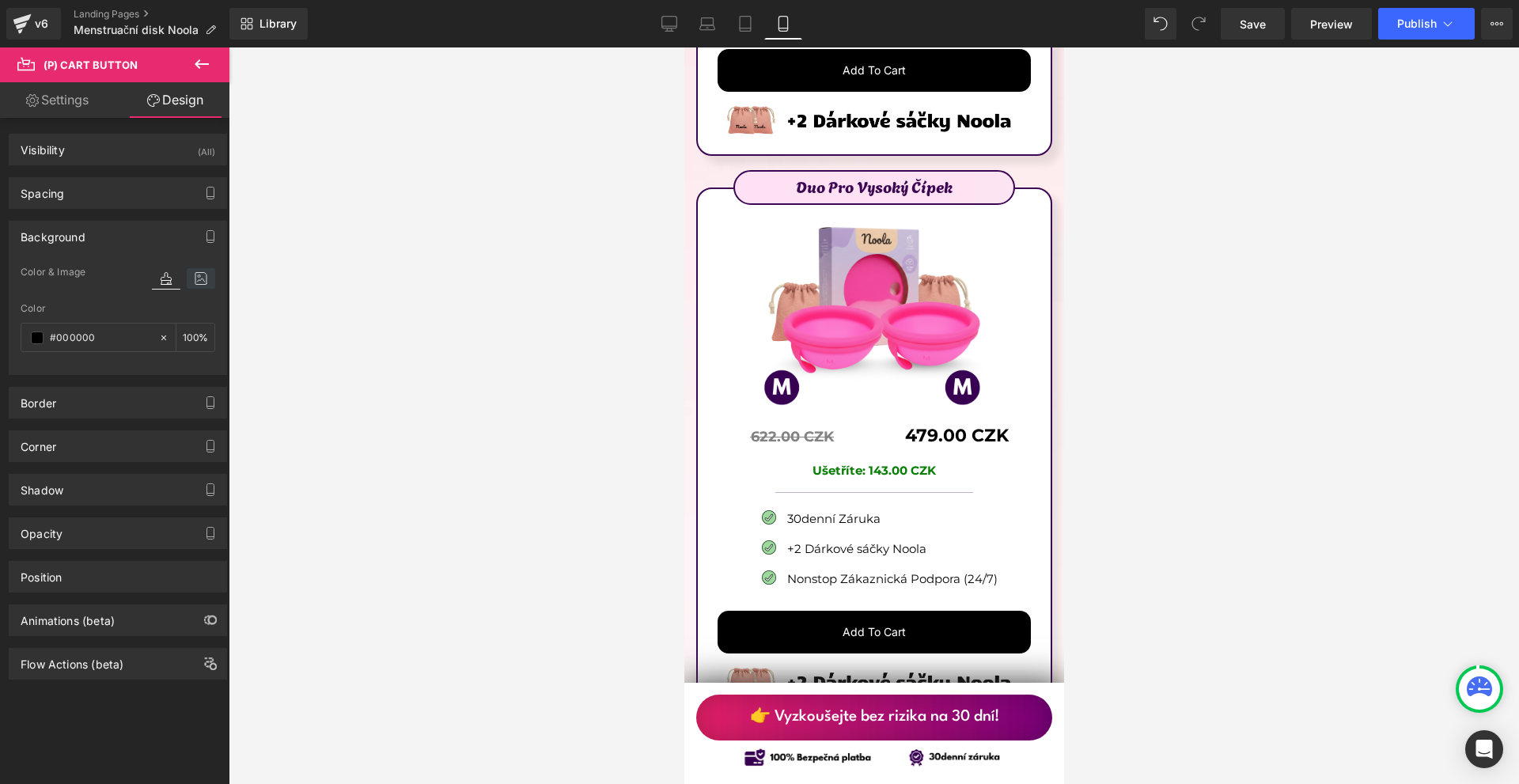
click at [192, 273] on icon at bounding box center [201, 279] width 29 height 21
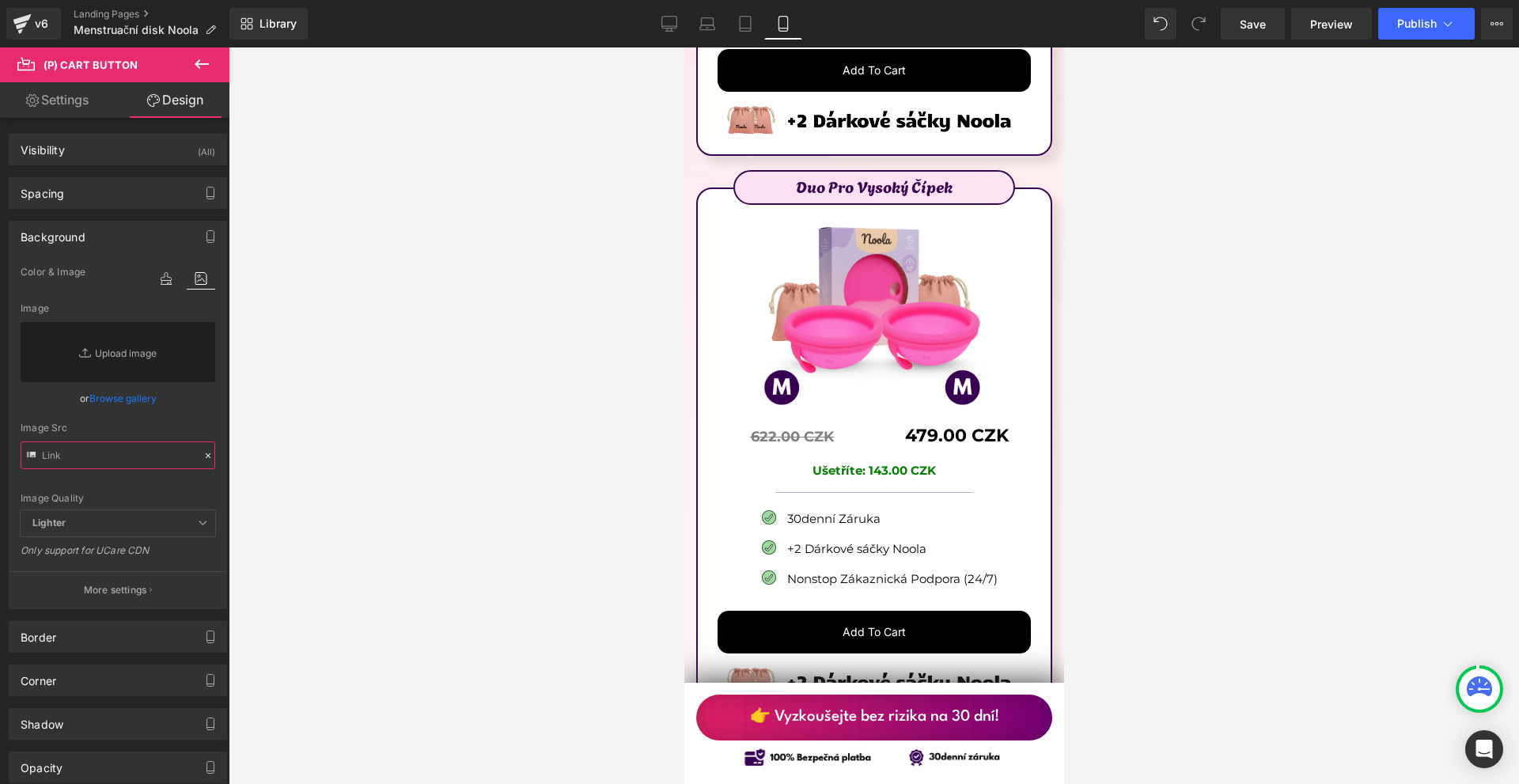
click at [109, 465] on input "text" at bounding box center [118, 455] width 195 height 28
paste input "https://ucarecdn.com/370ca13d-b8d6-4168-b39d-a8685f96f953/-/format/auto/-/previ…"
type input "https://ucarecdn.com/370ca13d-b8d6-4168-b39d-a8685f96f953/-/format/auto/-/previ…"
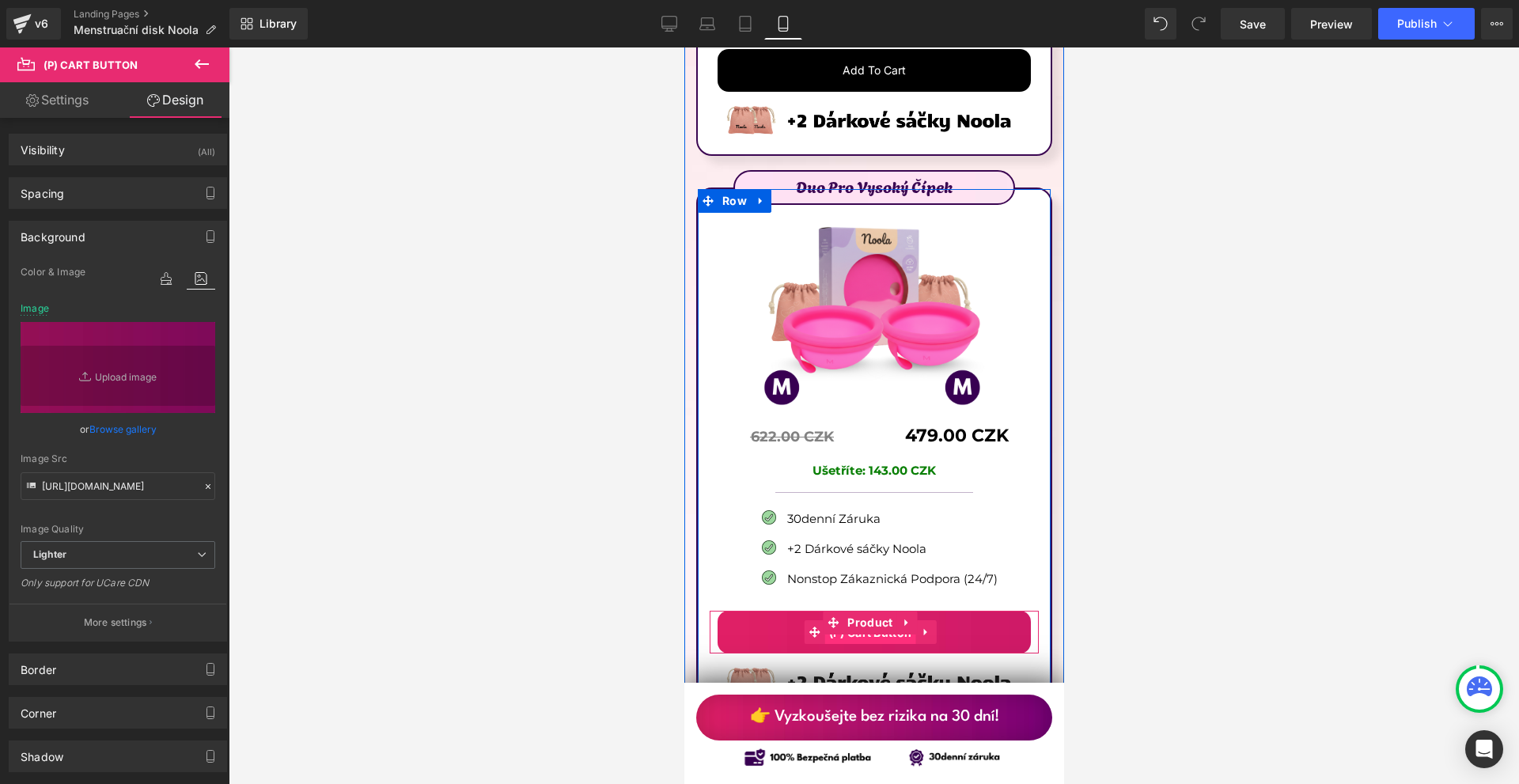
click at [881, 621] on span "(P) Cart Button" at bounding box center [869, 632] width 91 height 24
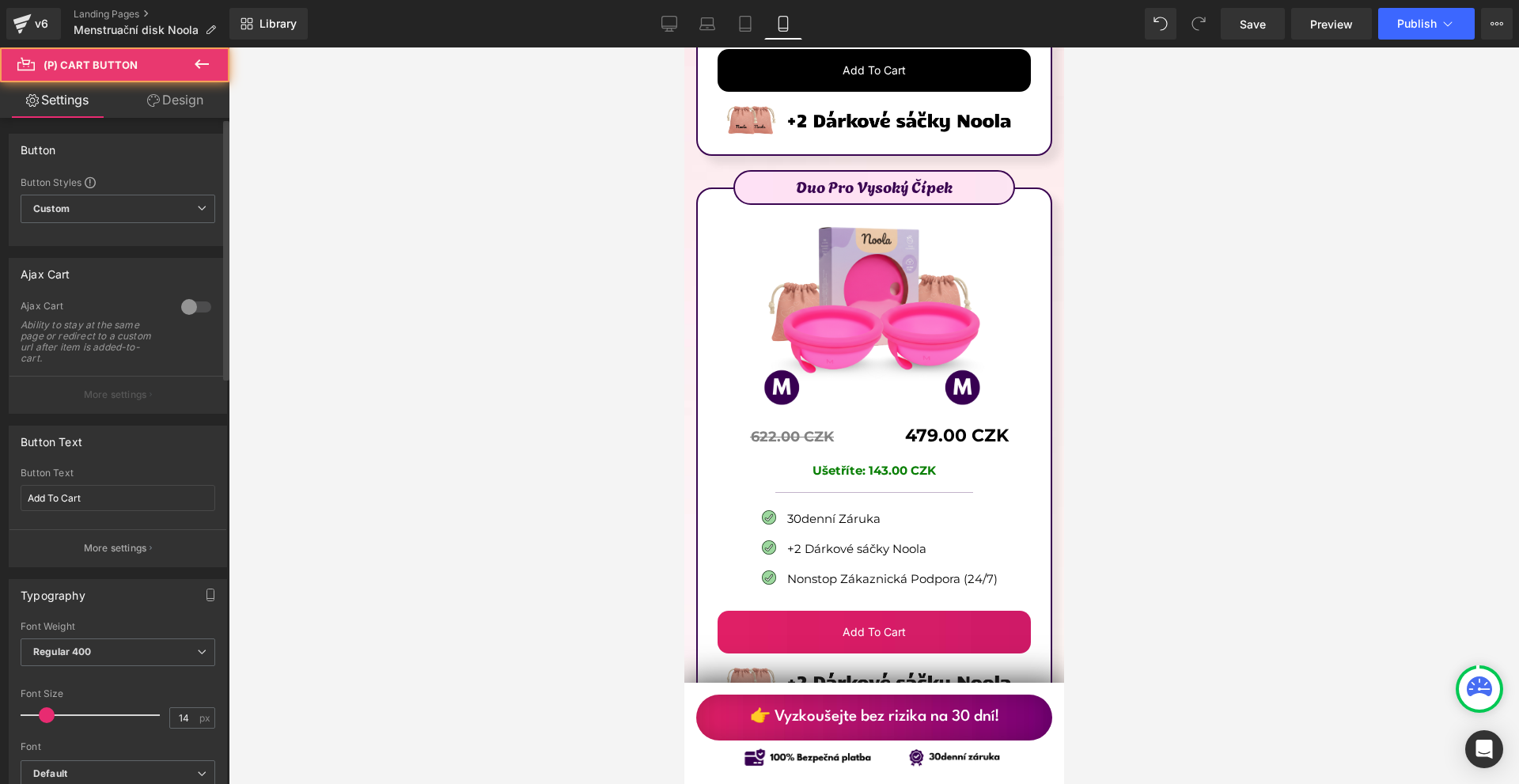
click at [183, 124] on div "Button Button Styles Custom Custom Setup Global Style Custom Setup Global Style…" at bounding box center [118, 184] width 237 height 124
click at [179, 113] on link "Design" at bounding box center [176, 99] width 114 height 35
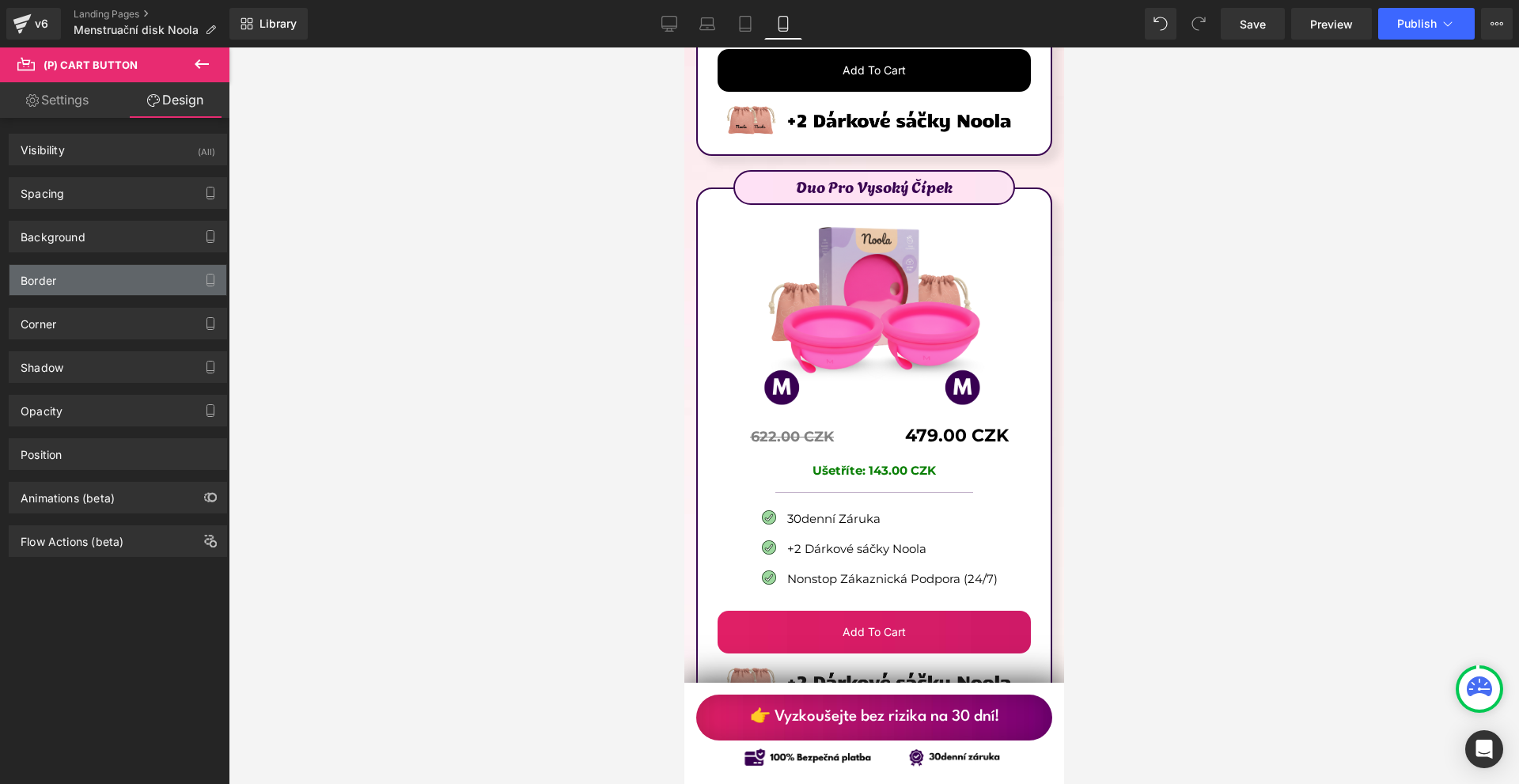
click at [109, 271] on div "Border" at bounding box center [117, 280] width 217 height 31
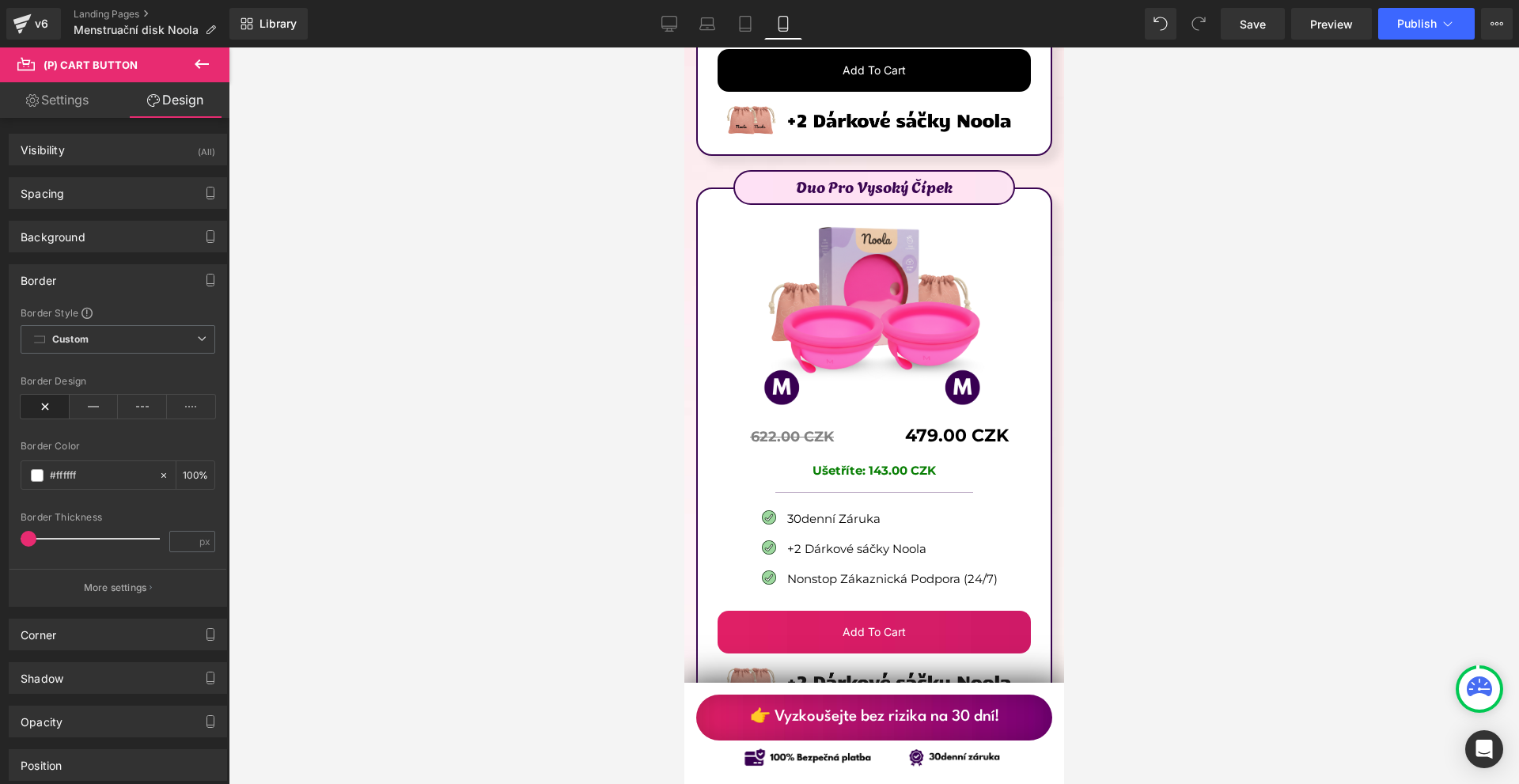
click at [109, 271] on div "Border" at bounding box center [117, 280] width 217 height 31
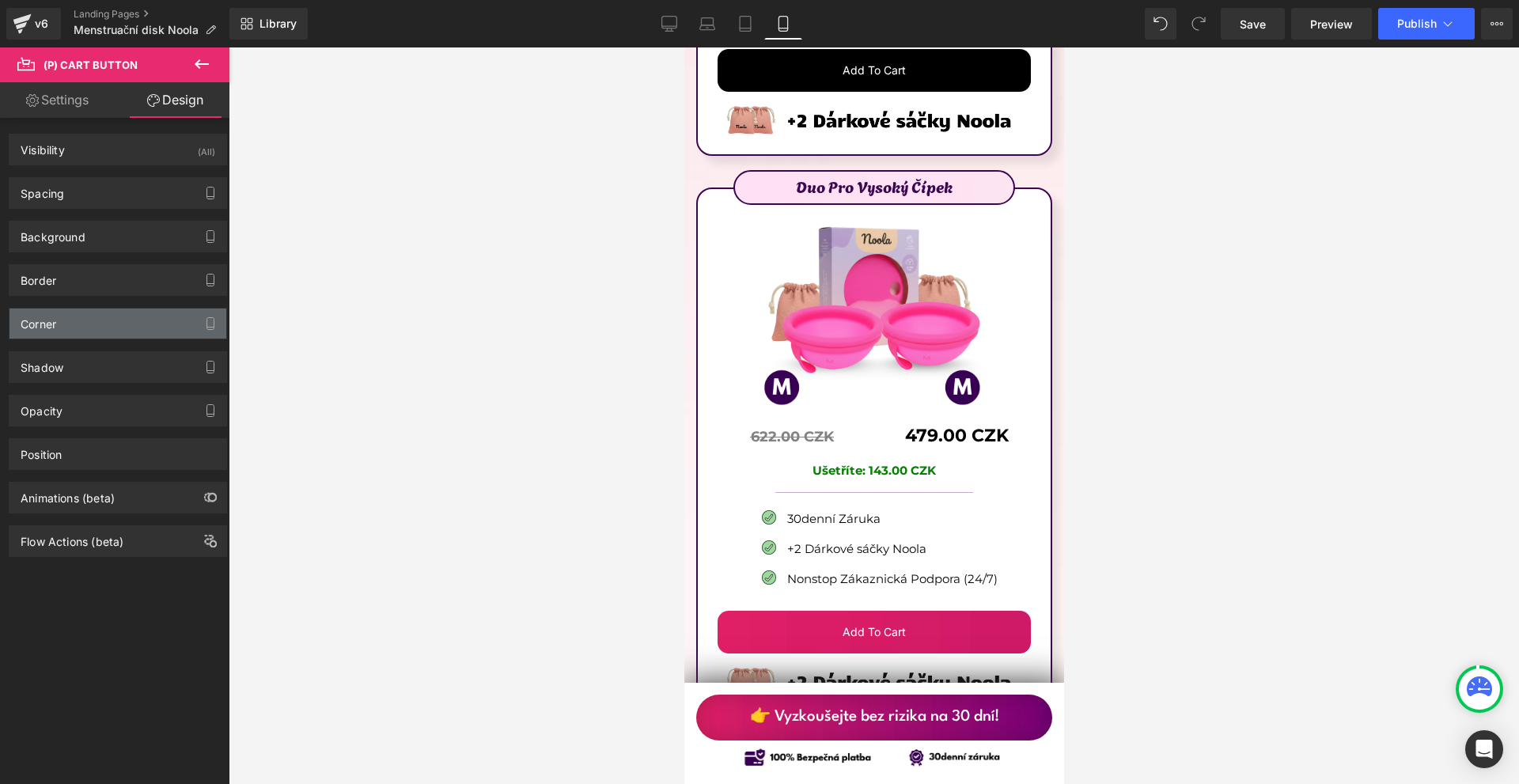
click at [87, 316] on div "Corner" at bounding box center [117, 323] width 217 height 31
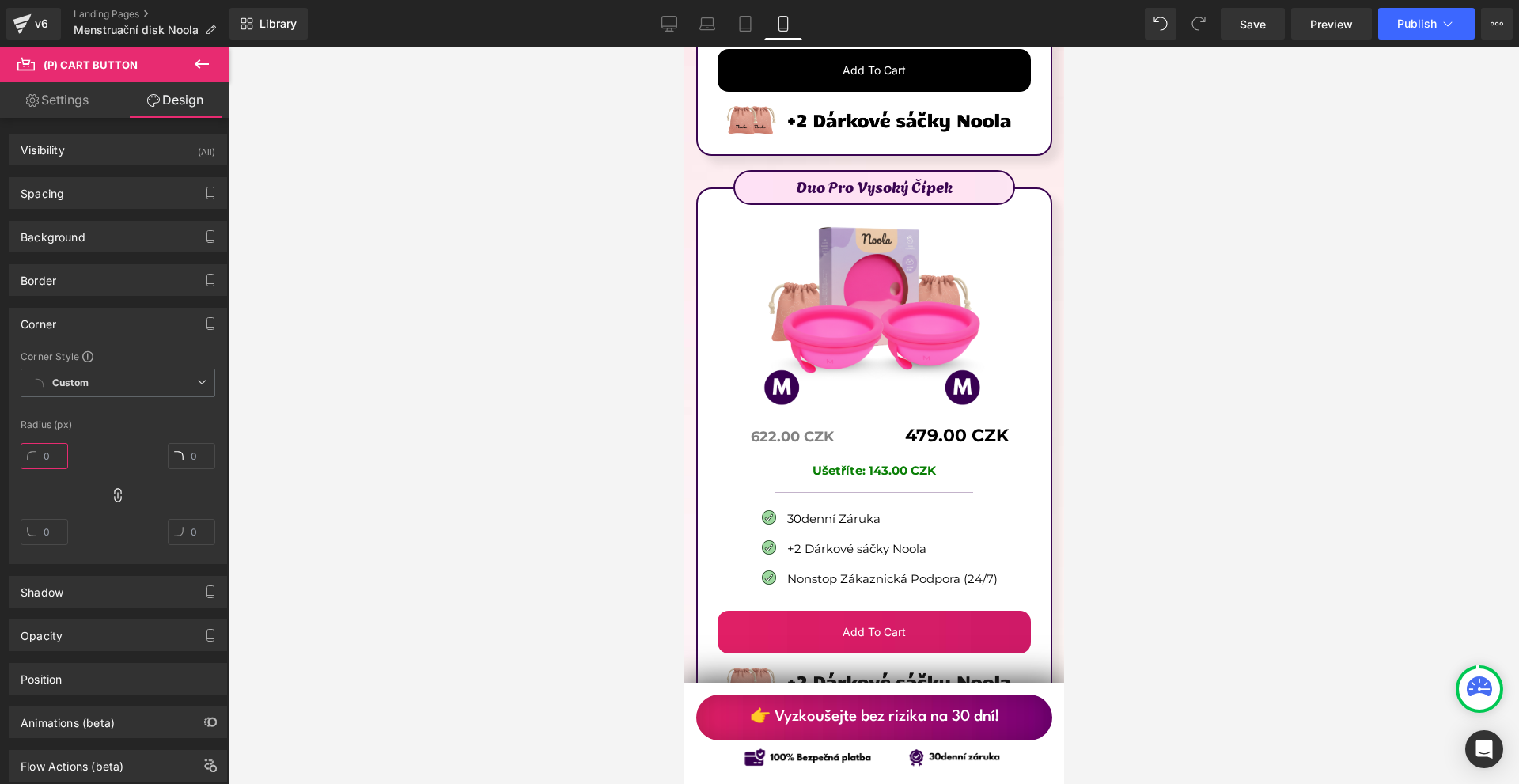
click at [62, 451] on input "text" at bounding box center [45, 455] width 48 height 26
type input "100"
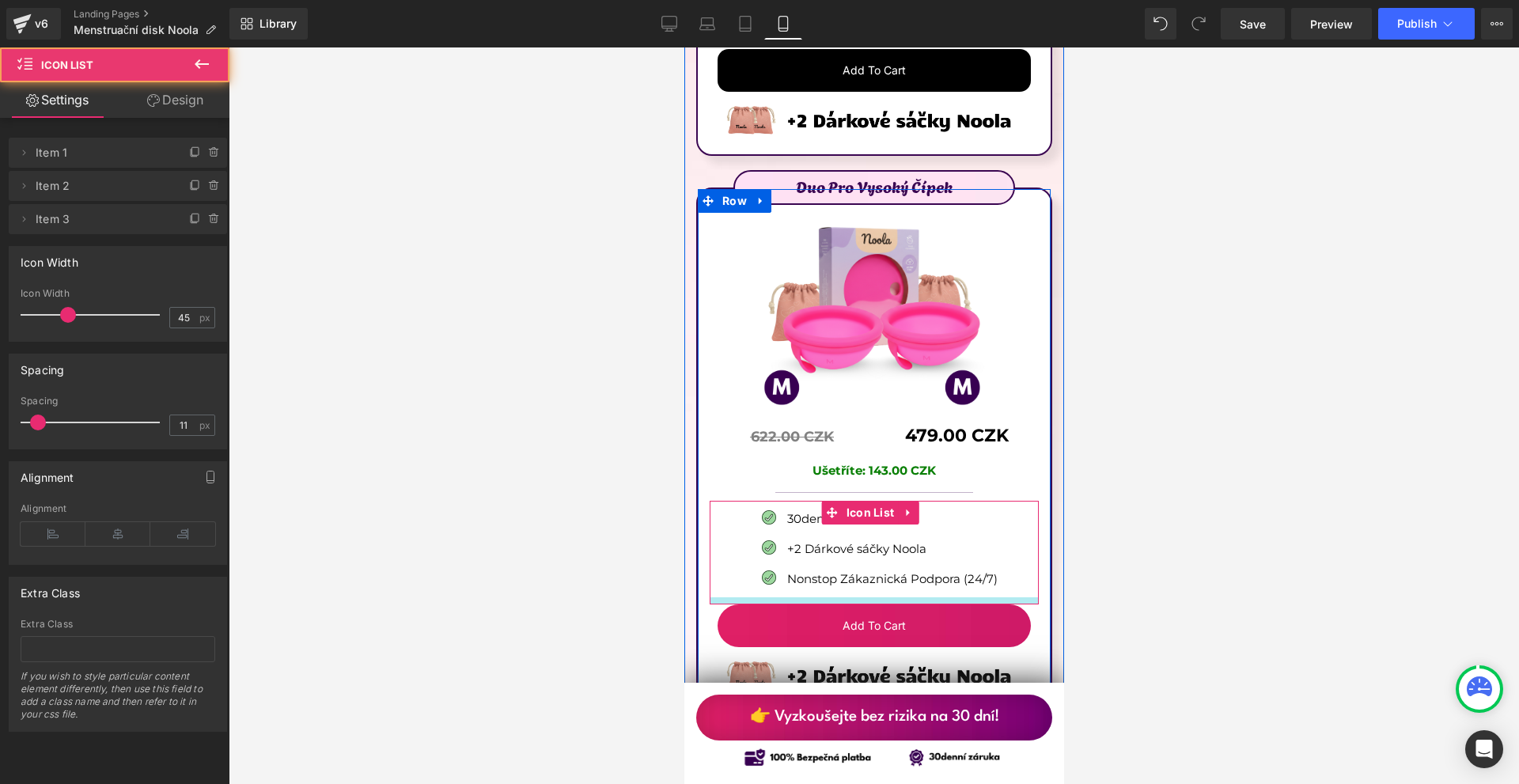
drag, startPoint x: 907, startPoint y: 517, endPoint x: 917, endPoint y: 510, distance: 12.2
click at [917, 597] on div at bounding box center [873, 600] width 329 height 7
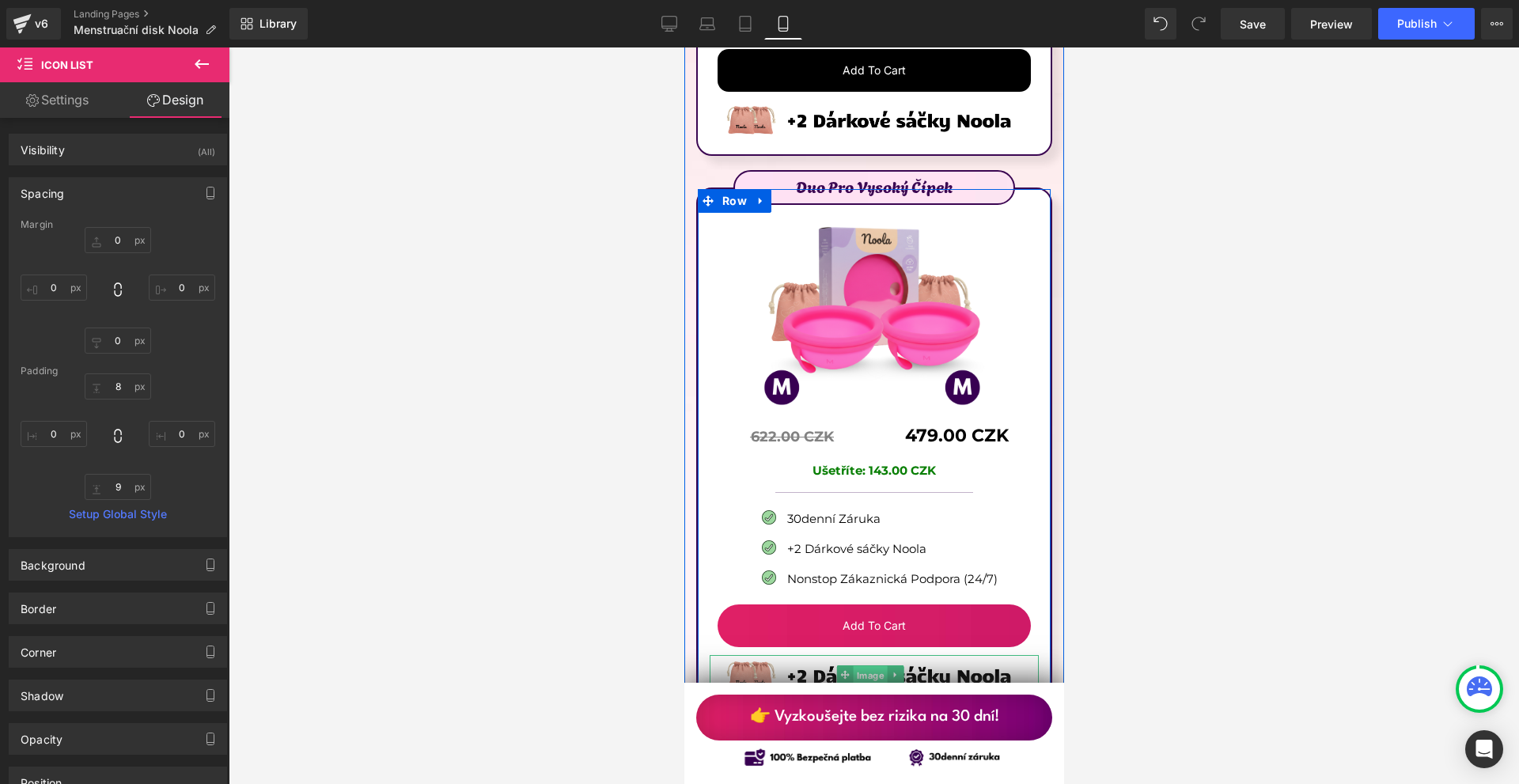
click at [878, 666] on span "Image" at bounding box center [870, 675] width 34 height 19
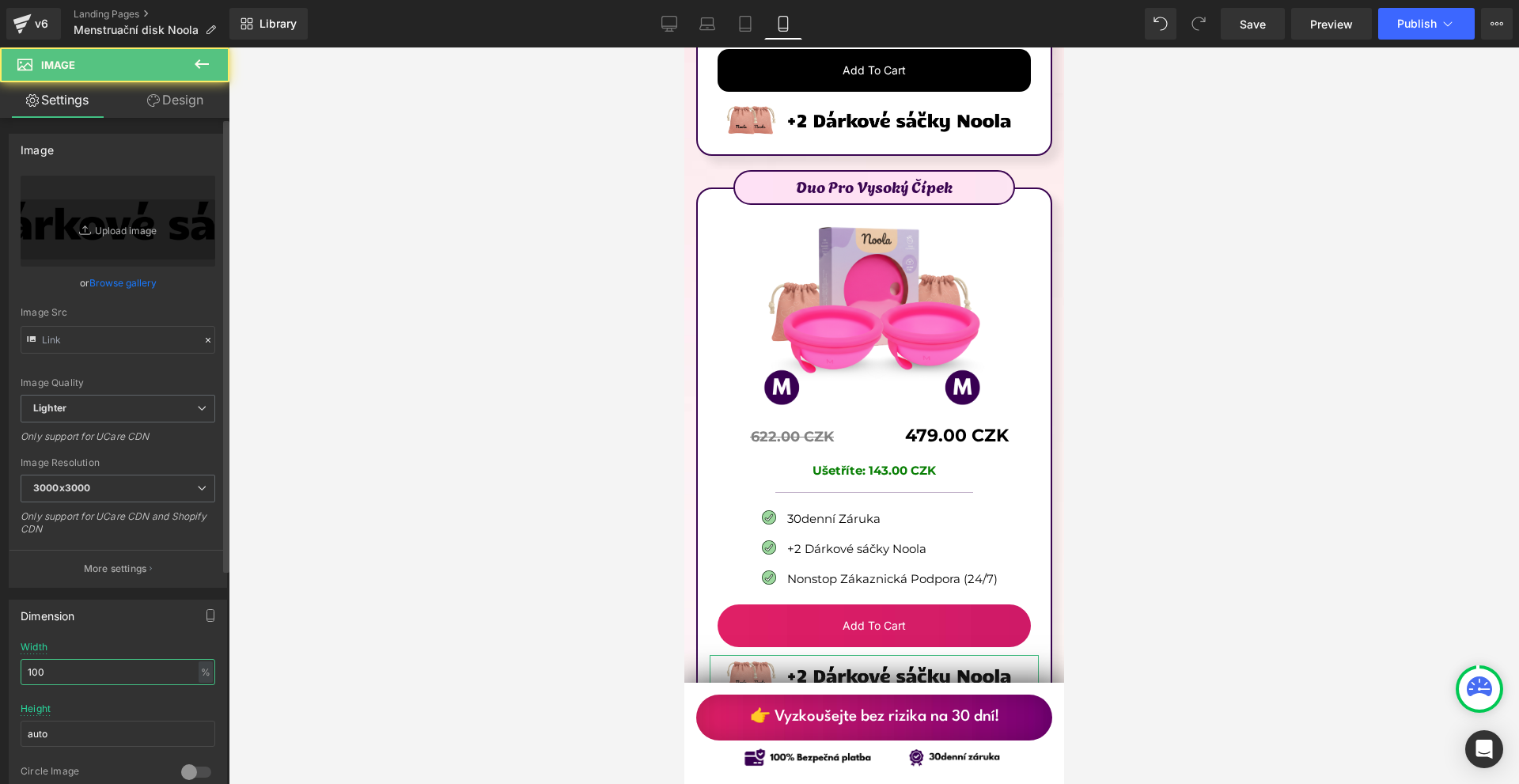
click at [129, 671] on input "100" at bounding box center [118, 671] width 195 height 26
type input "90"
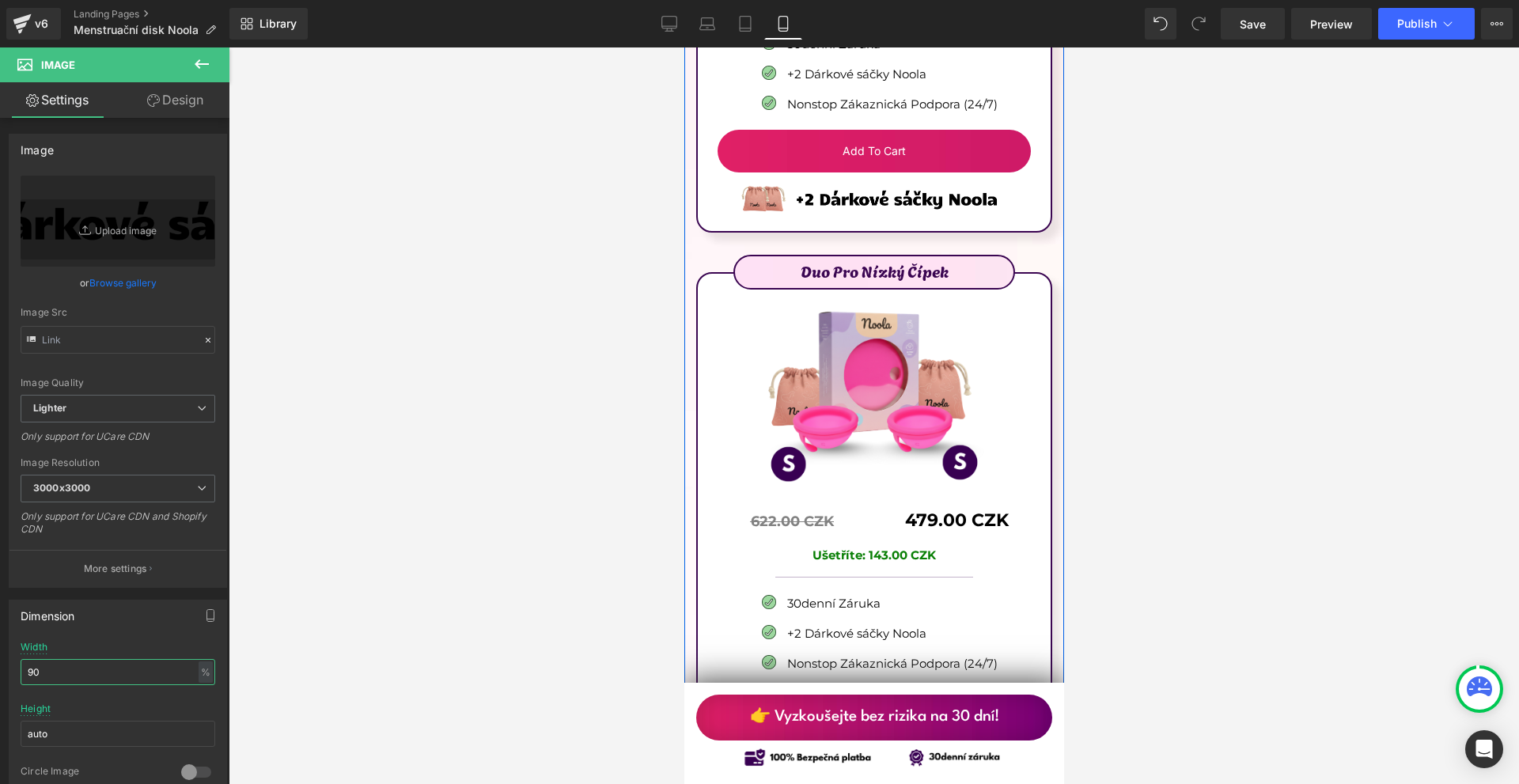
scroll to position [10163, 0]
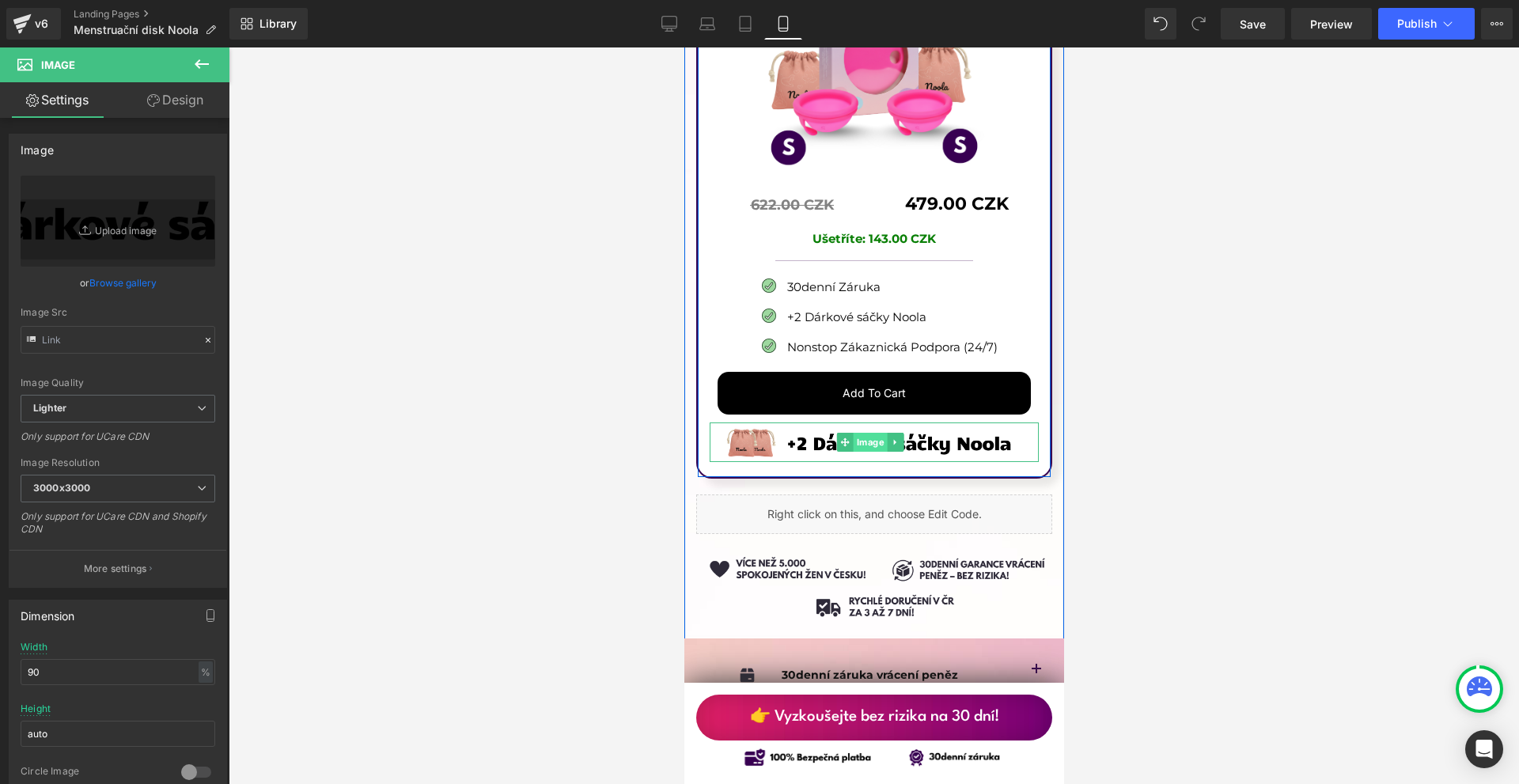
click at [873, 433] on span "Image" at bounding box center [870, 443] width 34 height 19
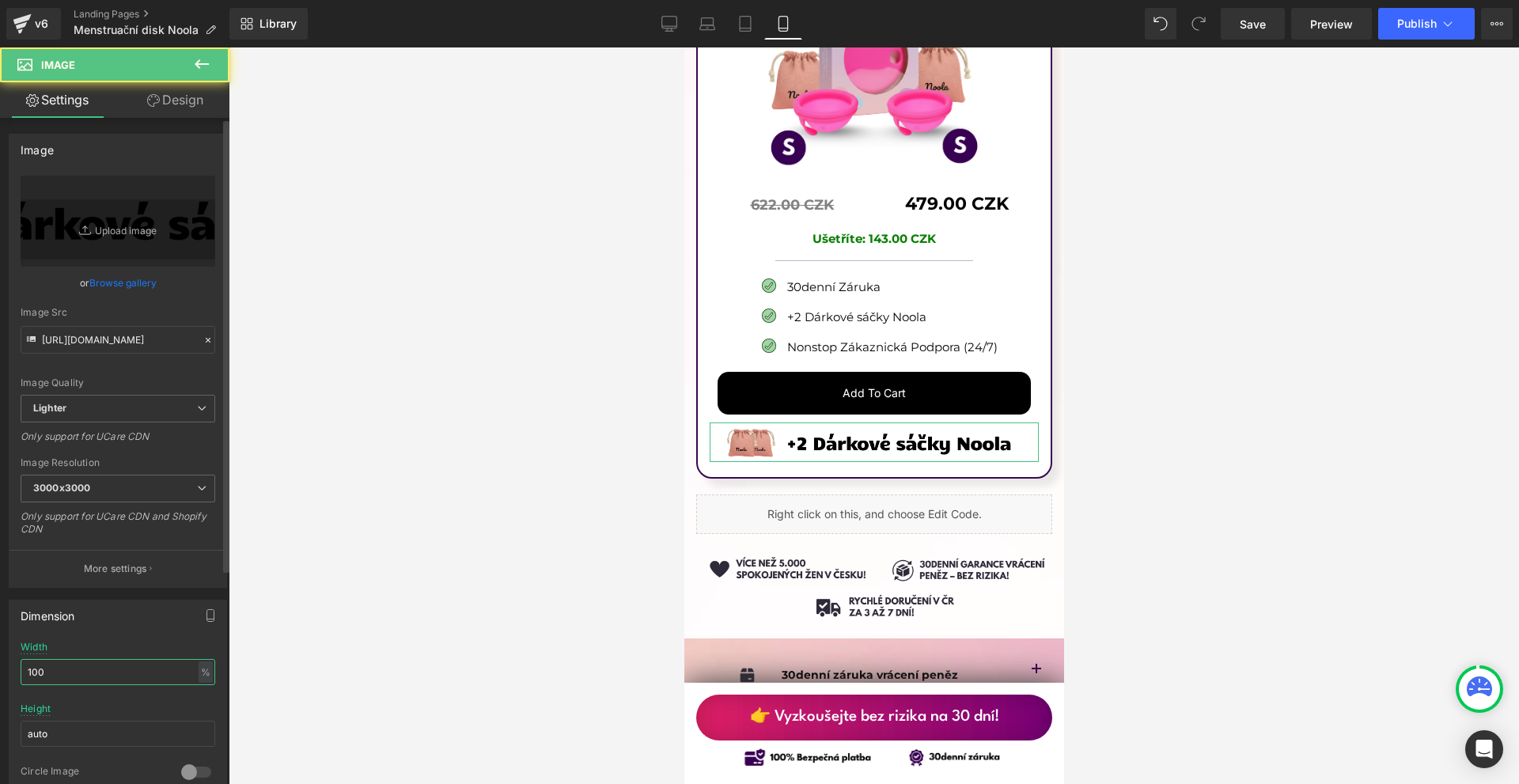
click at [141, 664] on input "100" at bounding box center [118, 671] width 195 height 26
type input "90"
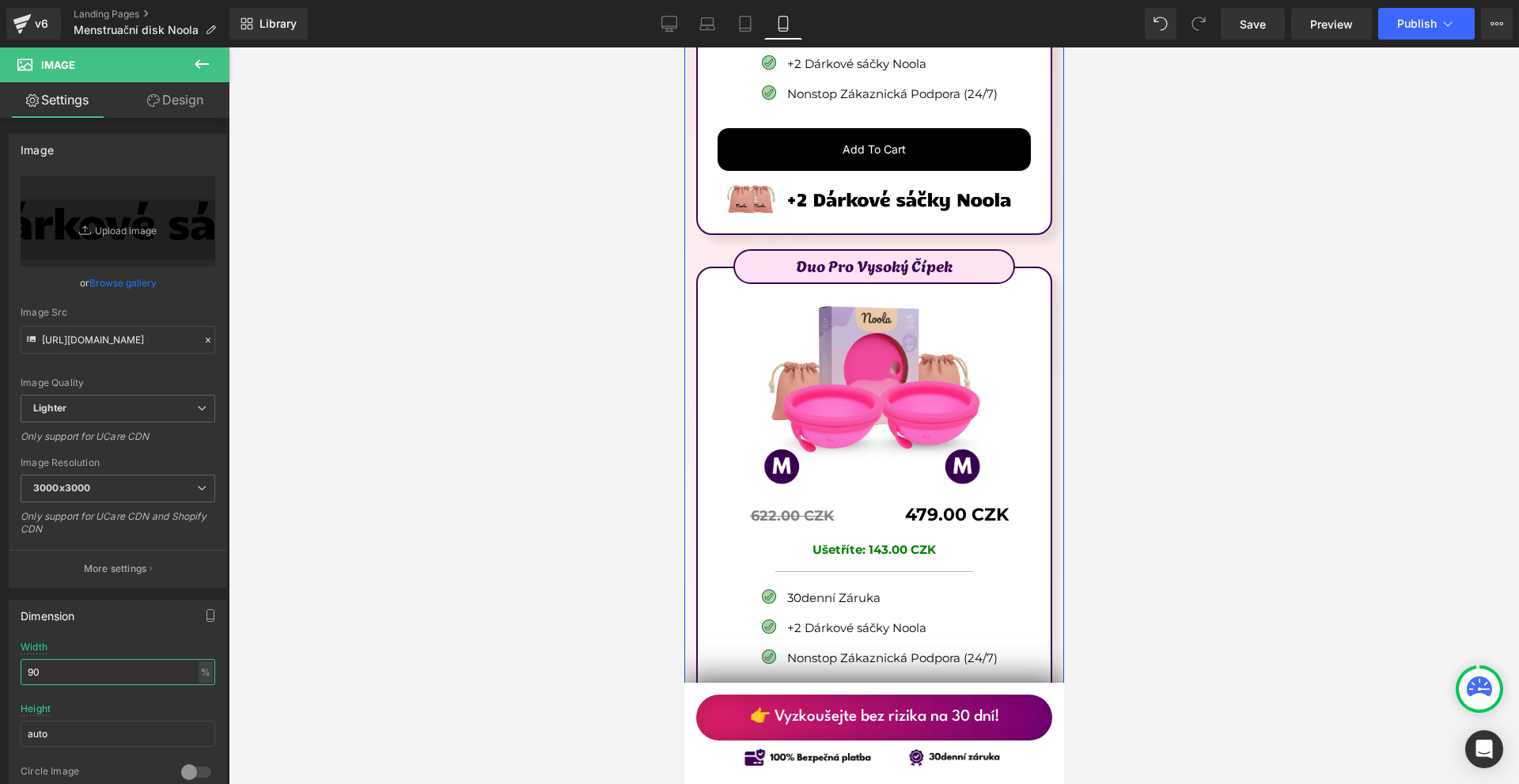
scroll to position [8899, 0]
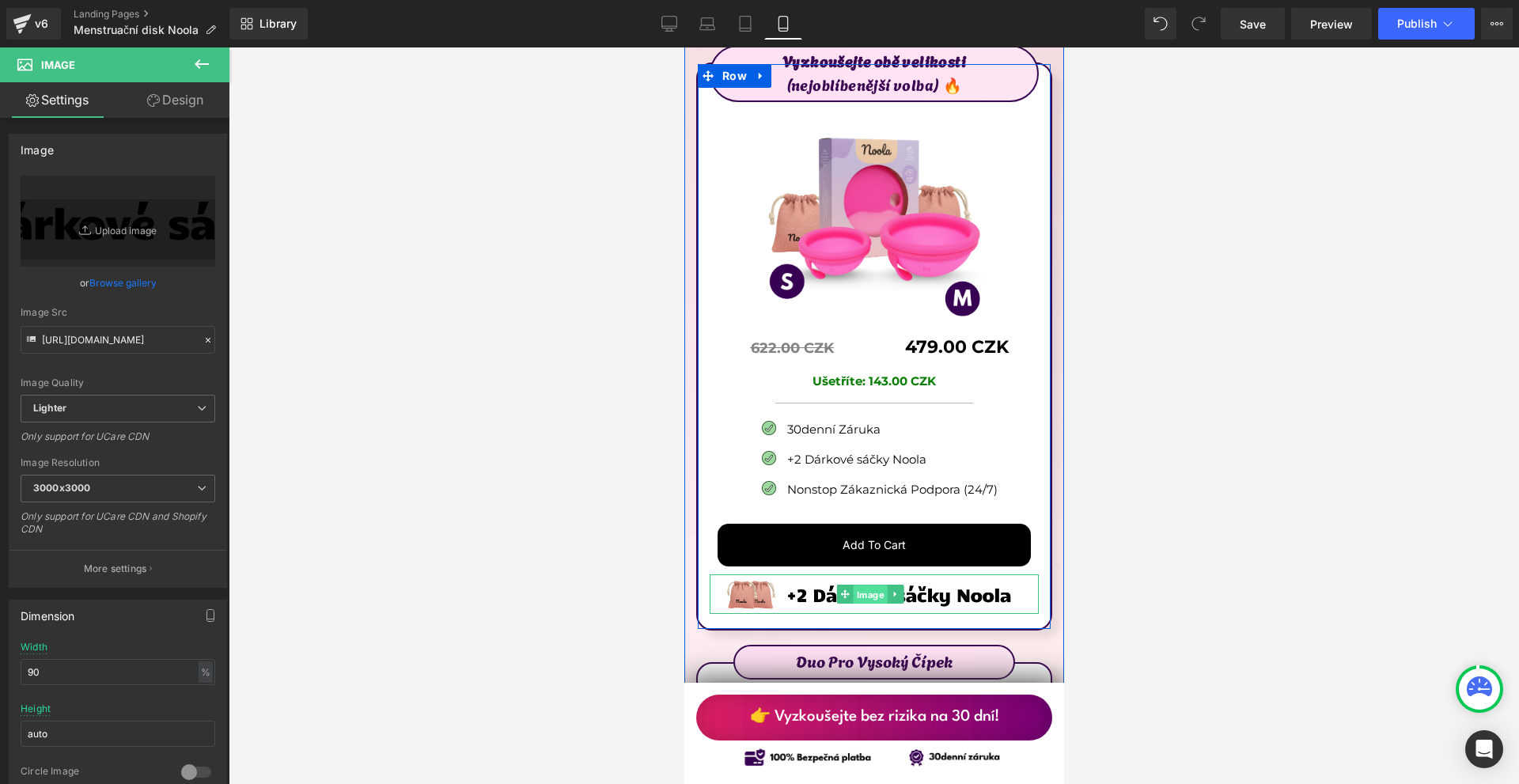
click at [867, 586] on span "Image" at bounding box center [870, 595] width 34 height 19
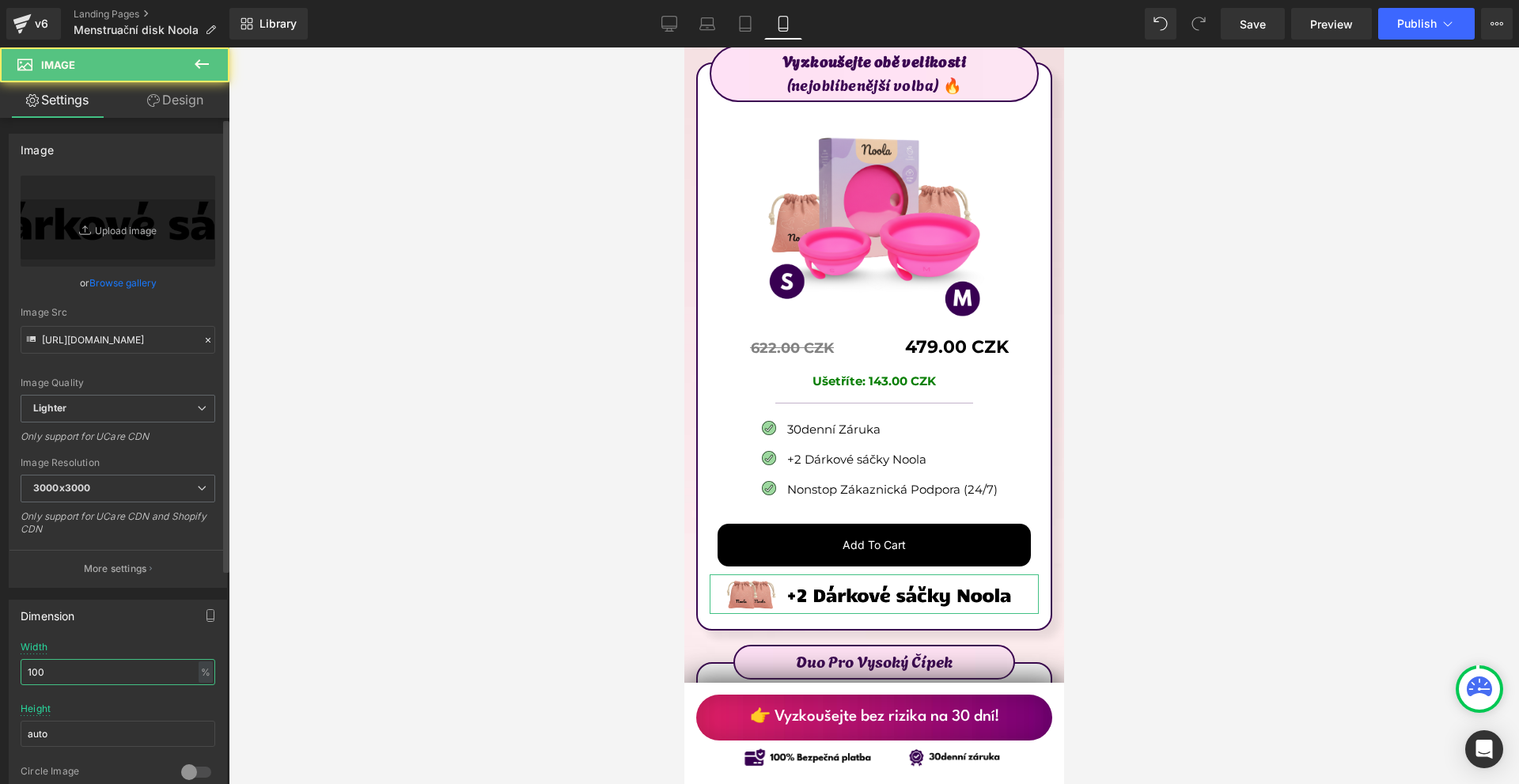
click at [70, 675] on input "100" at bounding box center [118, 671] width 195 height 26
click at [69, 678] on input "100" at bounding box center [118, 671] width 195 height 26
type input "90"
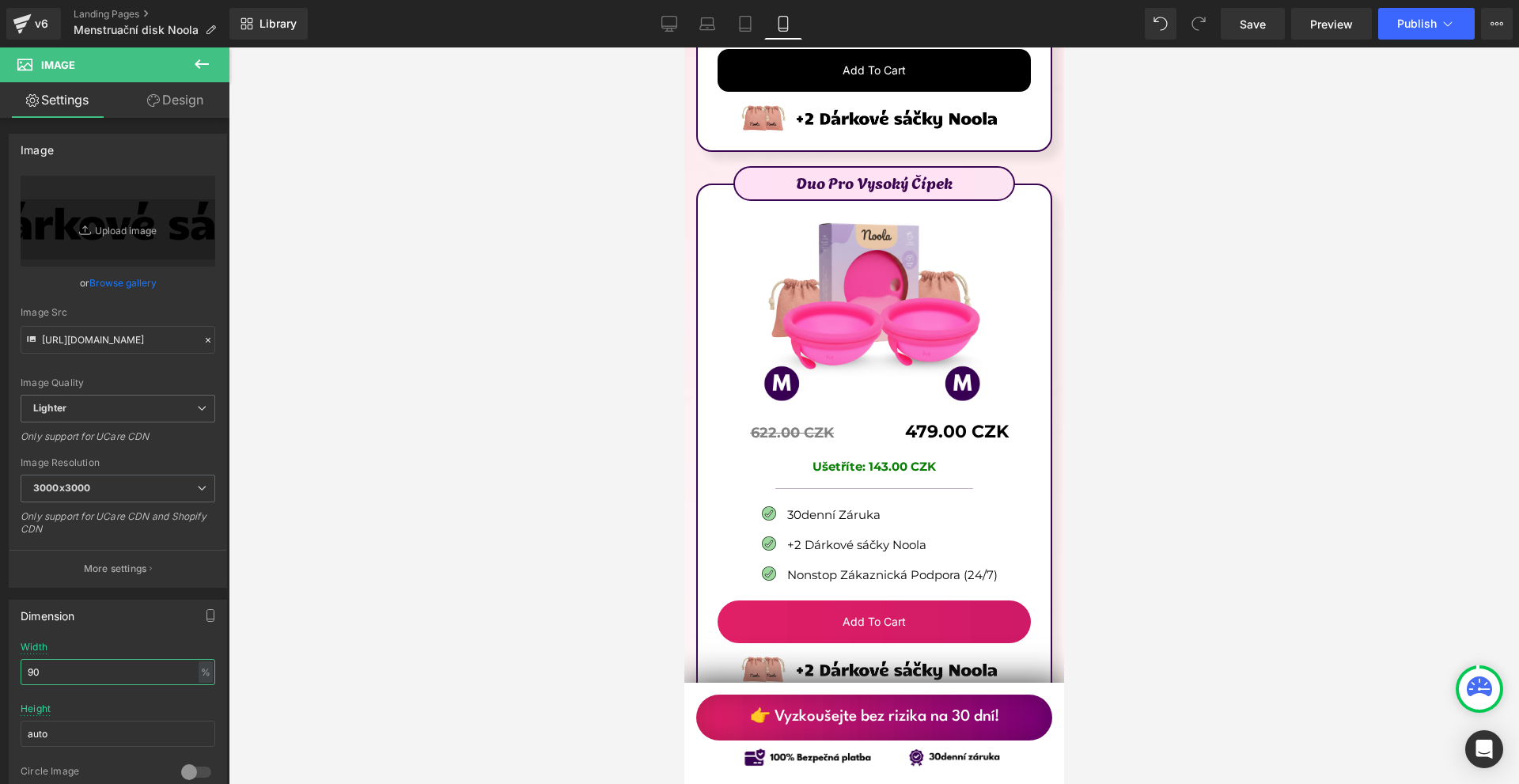
scroll to position [9452, 0]
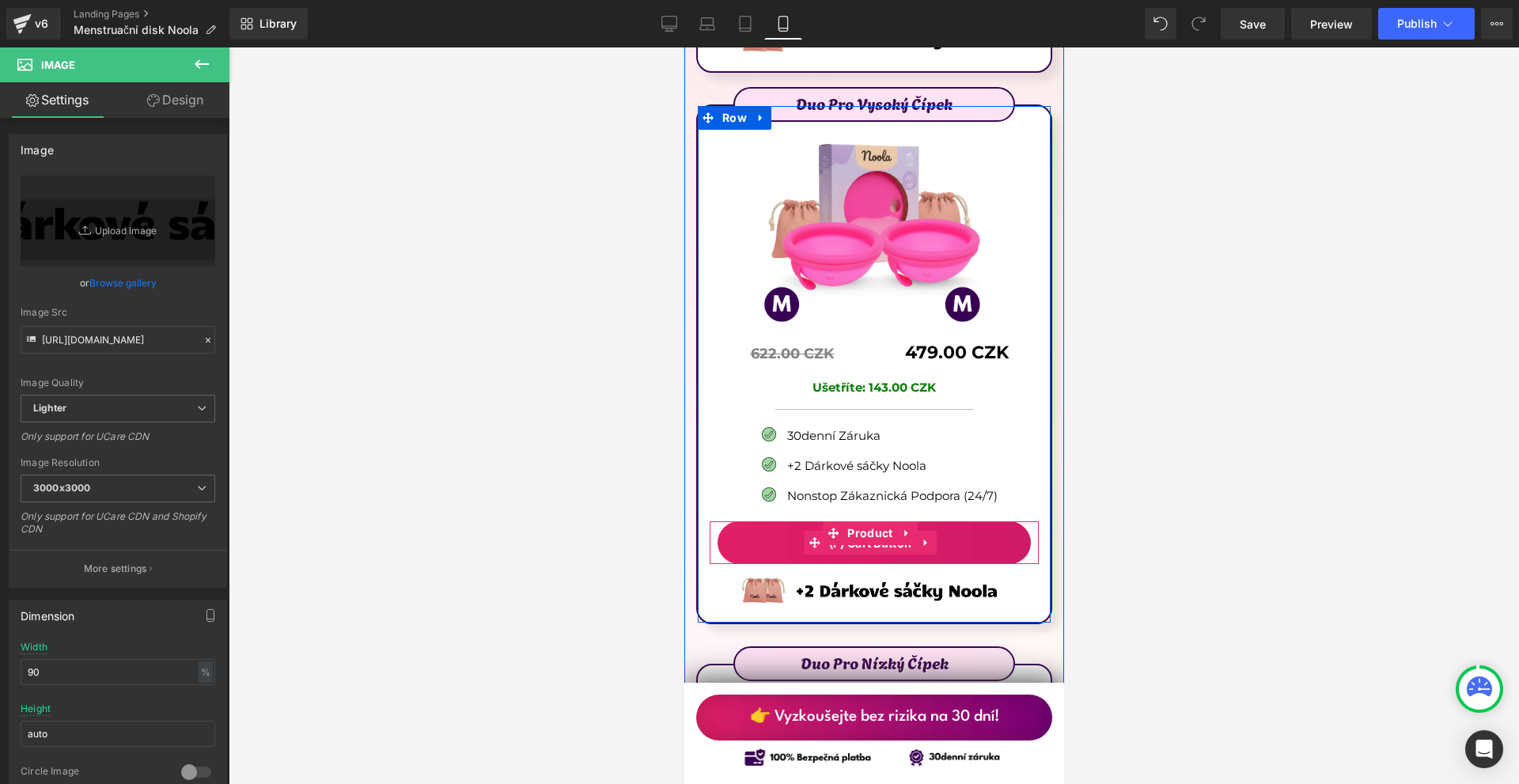
click at [858, 531] on span "(P) Cart Button" at bounding box center [869, 543] width 91 height 24
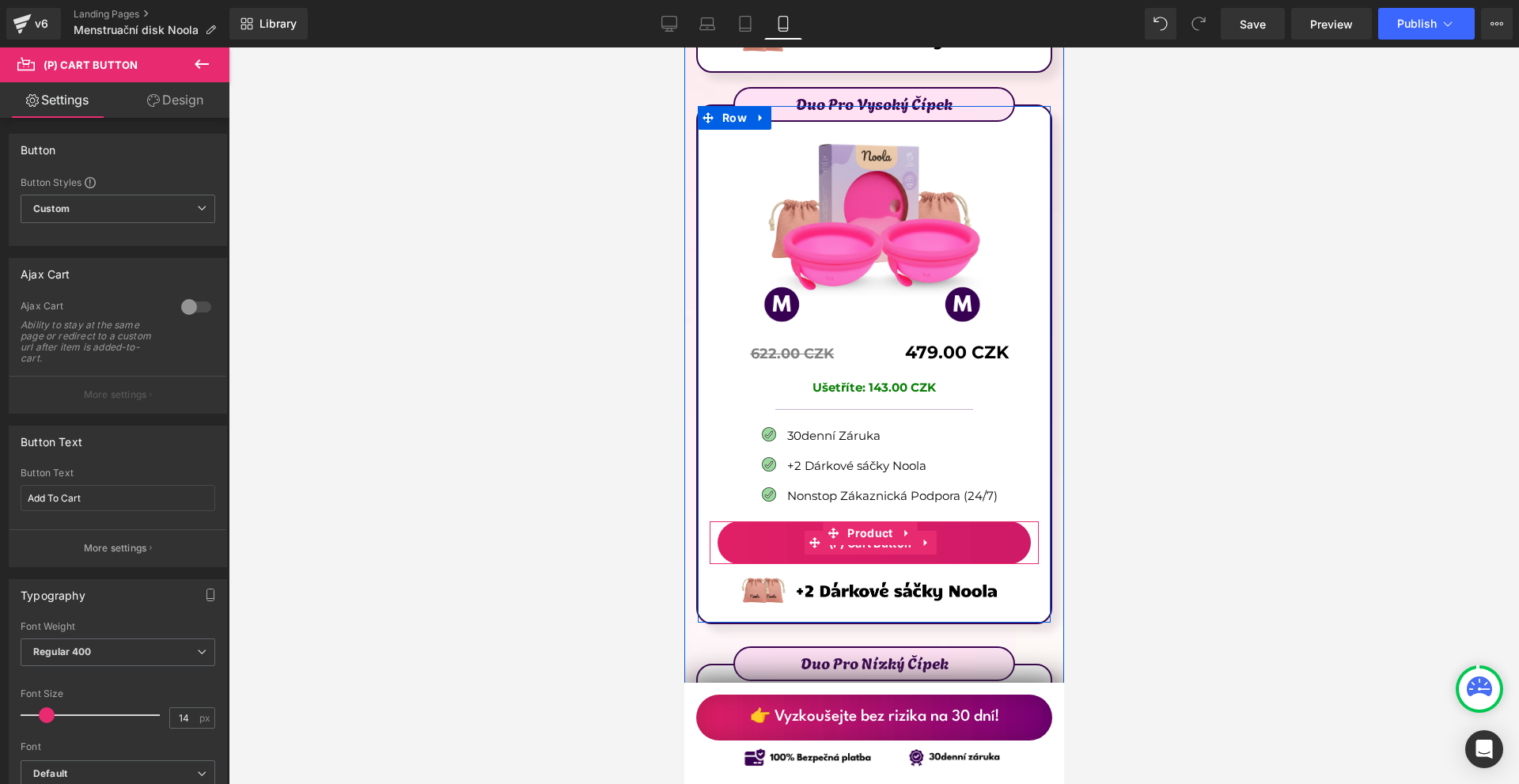
click at [864, 531] on span "(P) Cart Button" at bounding box center [869, 543] width 91 height 24
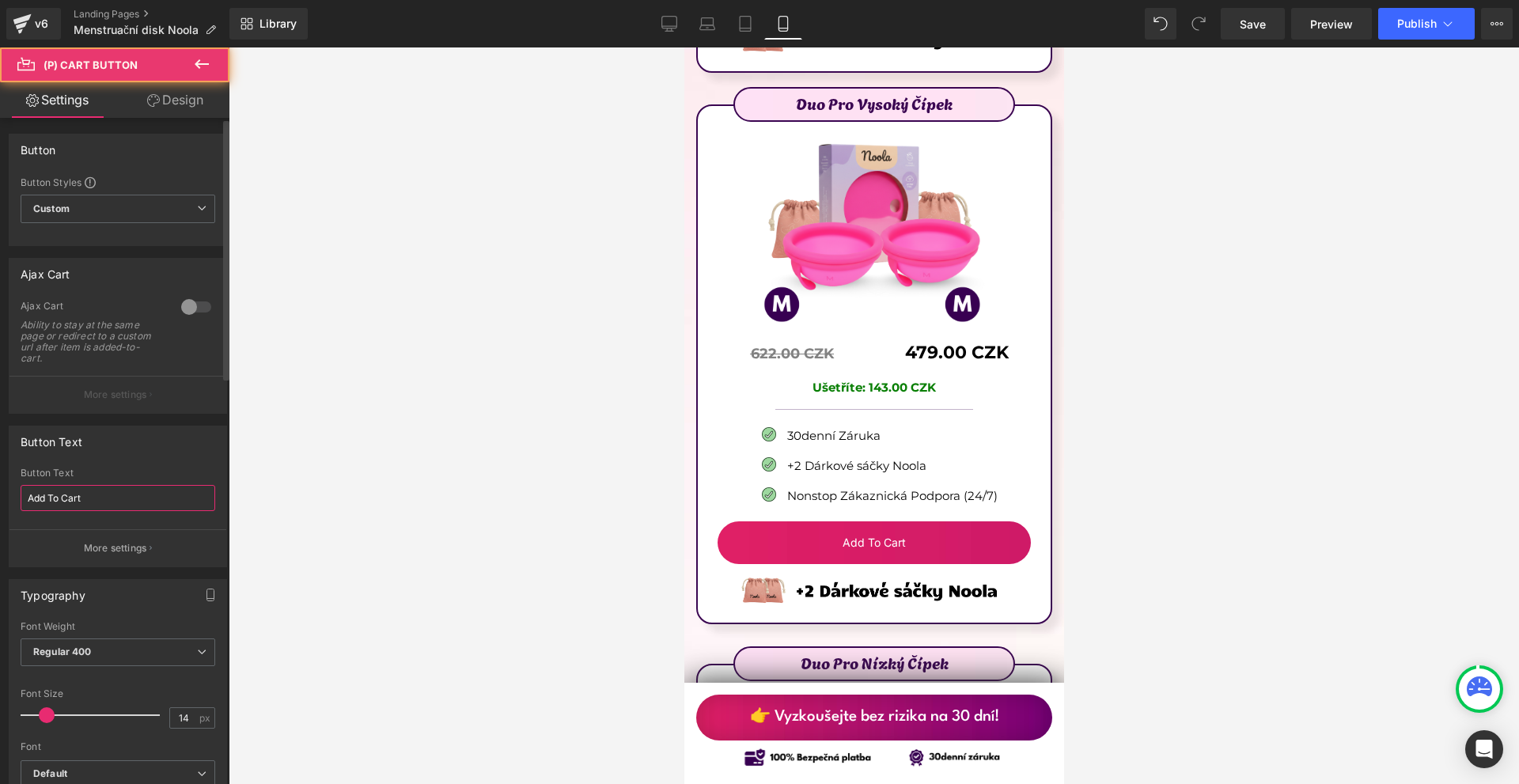
click at [104, 494] on input "Add To Cart" at bounding box center [118, 497] width 195 height 26
paste input "> Změň své období už dnes <"
type input "> Změň své období už dnes <"
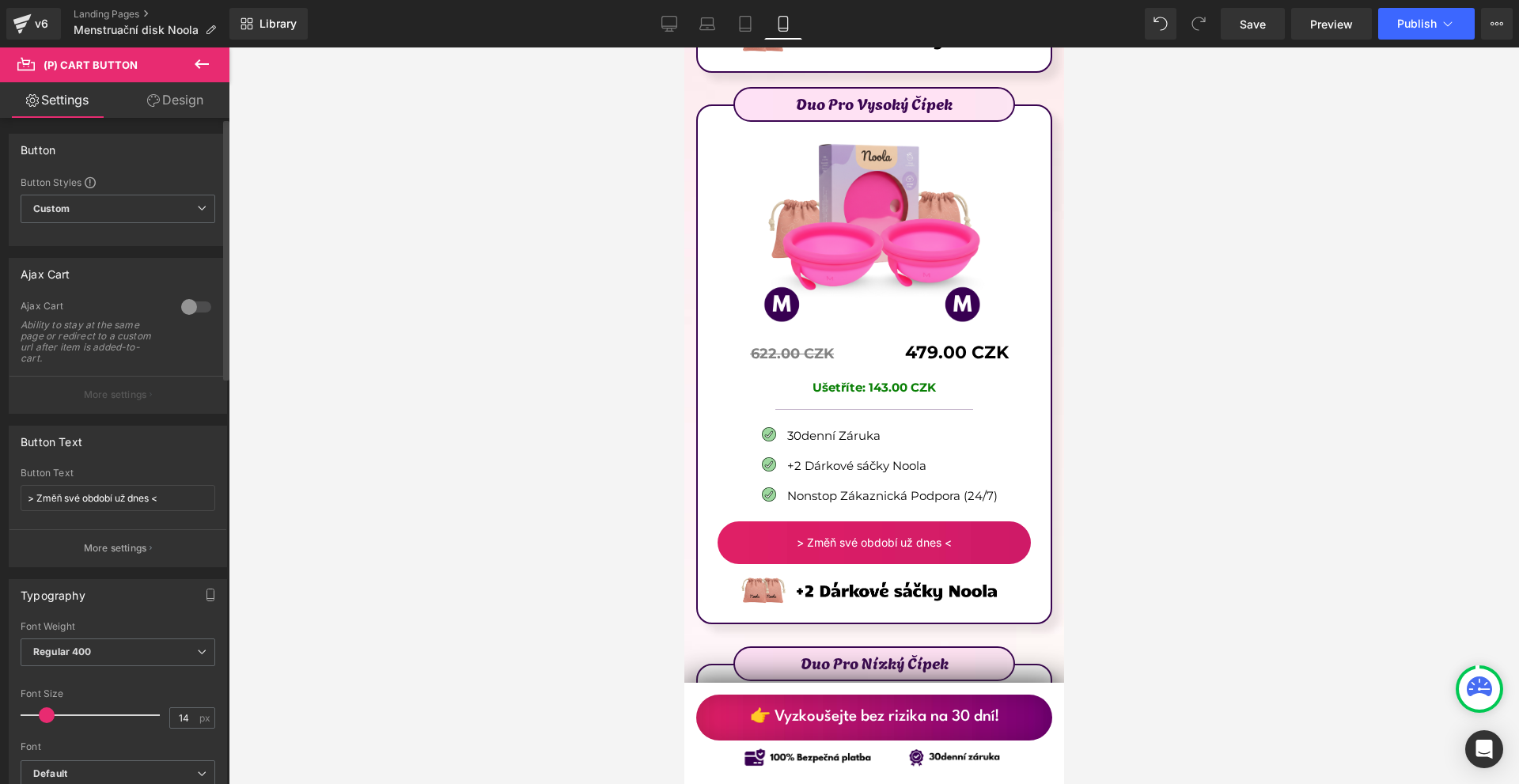
click at [194, 314] on div at bounding box center [197, 306] width 38 height 26
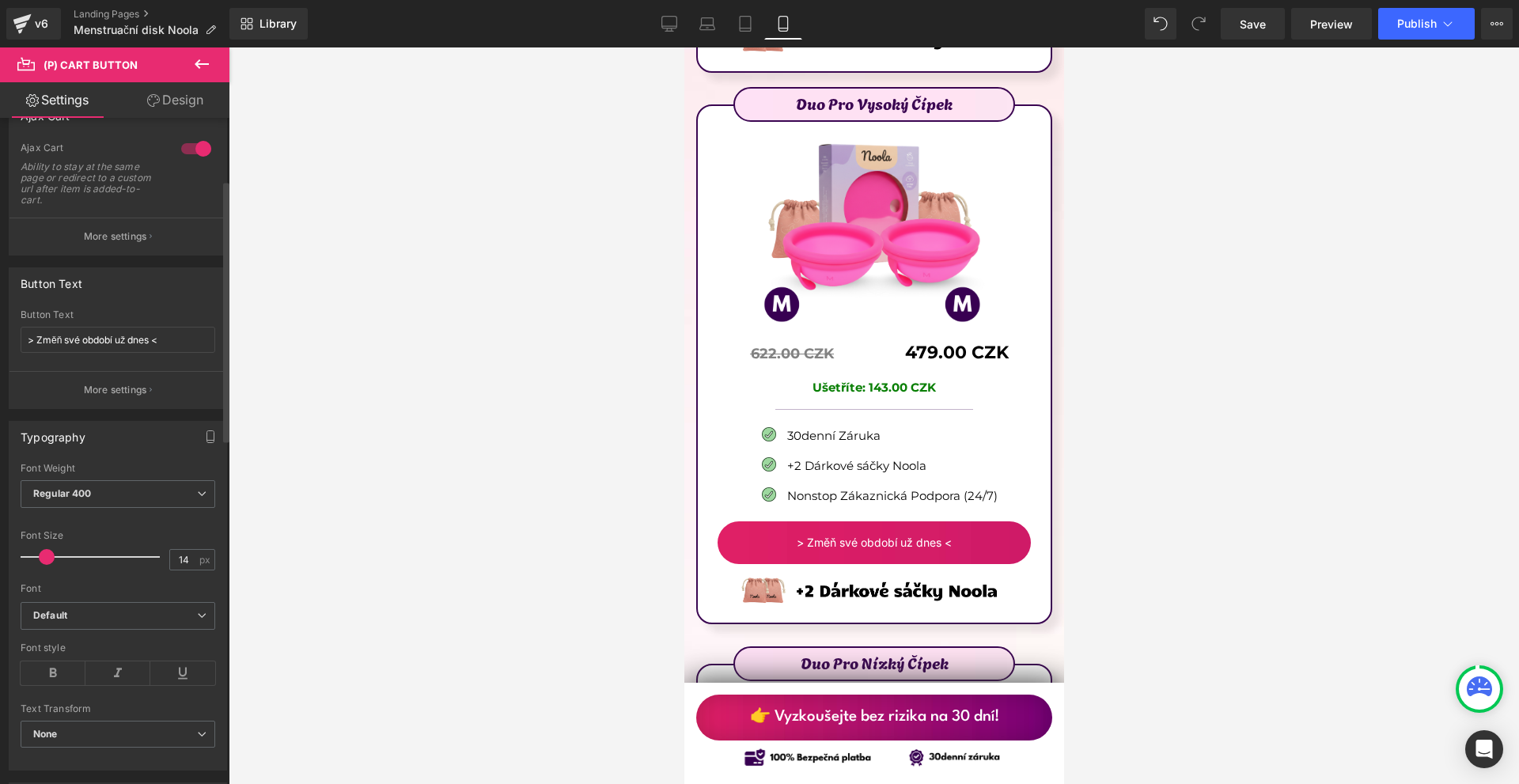
scroll to position [237, 0]
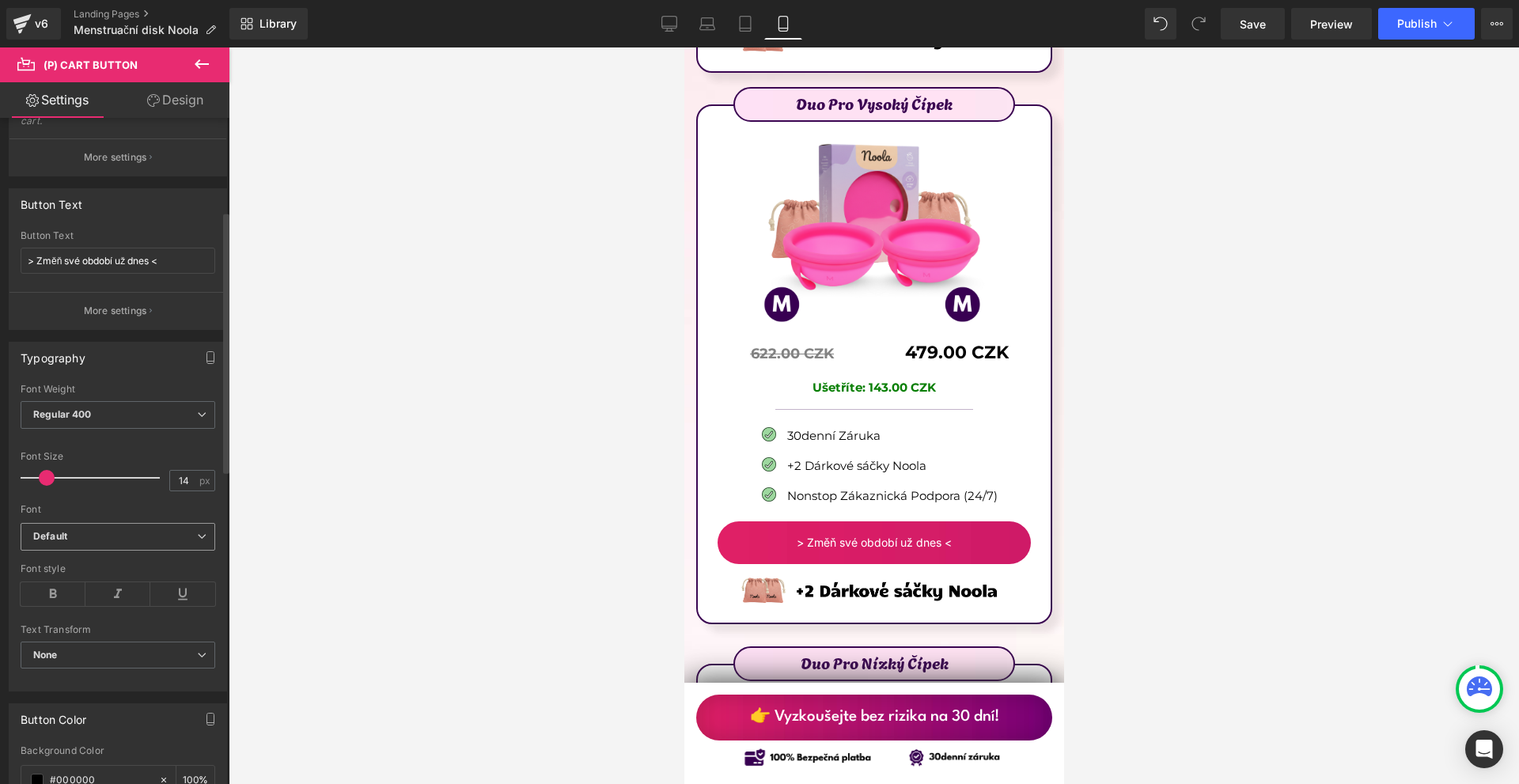
click at [80, 540] on b "Default" at bounding box center [115, 537] width 164 height 13
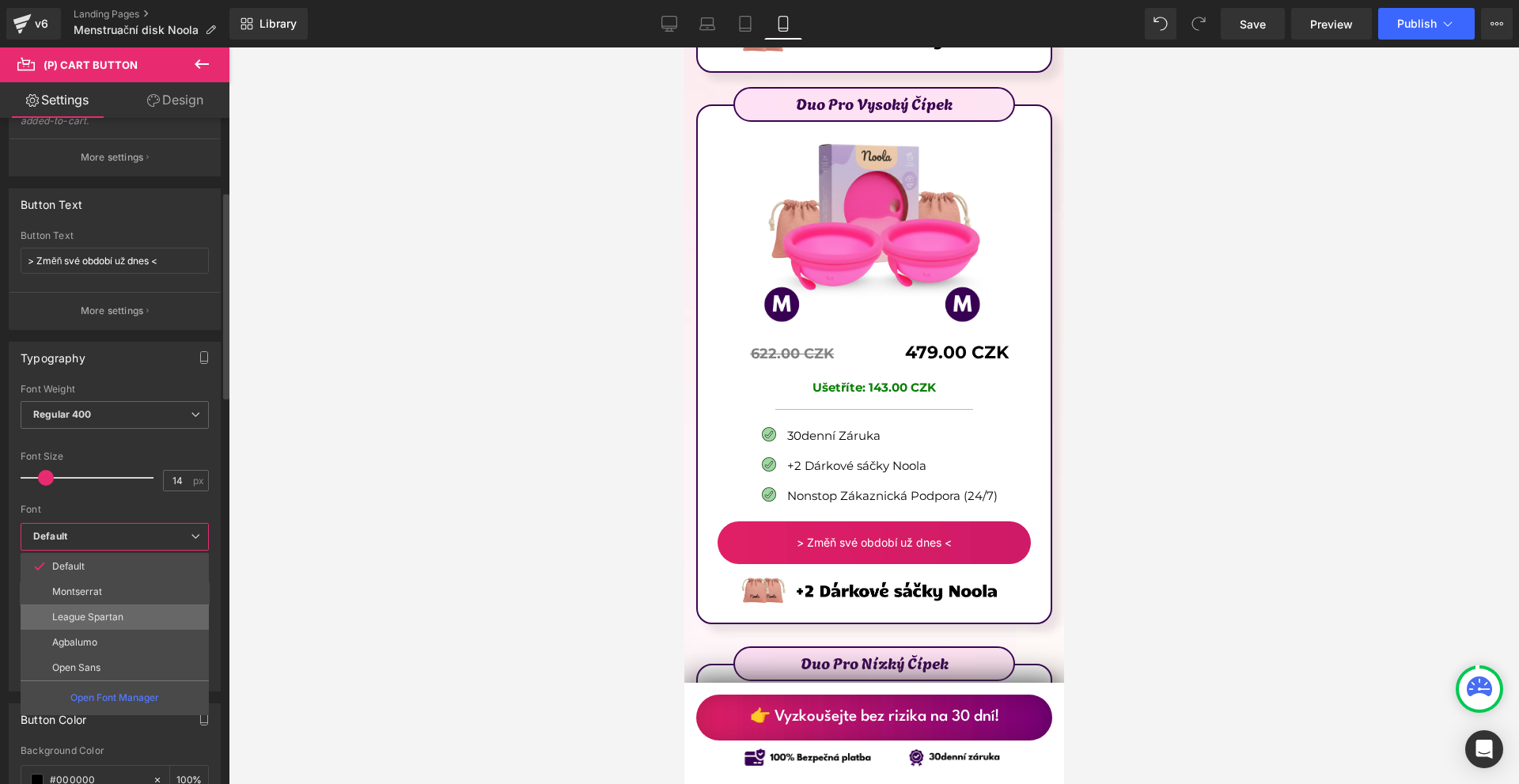
click at [99, 611] on p "League Spartan" at bounding box center [88, 617] width 72 height 11
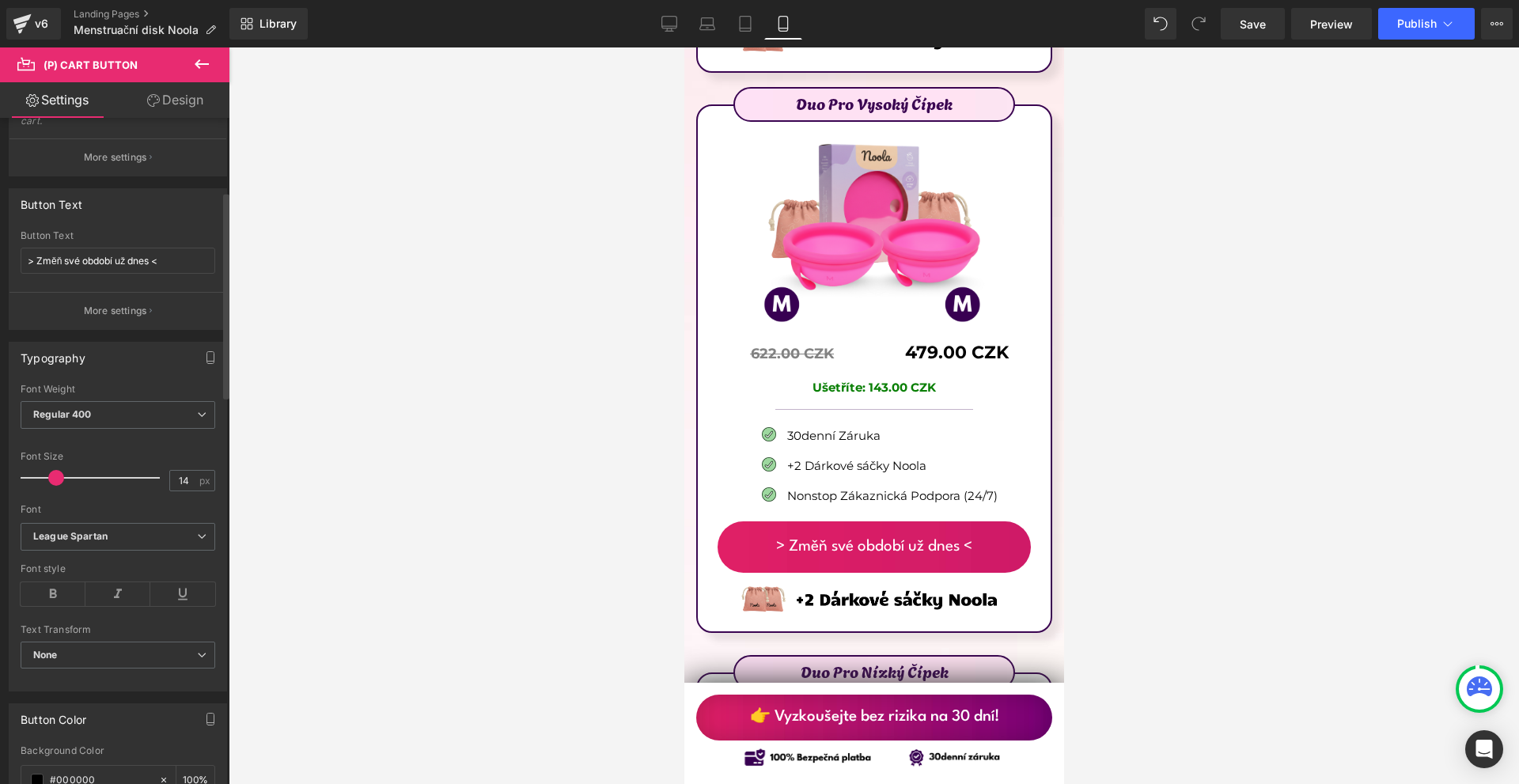
drag, startPoint x: 44, startPoint y: 476, endPoint x: 52, endPoint y: 476, distance: 8.0
click at [52, 476] on span at bounding box center [56, 478] width 16 height 16
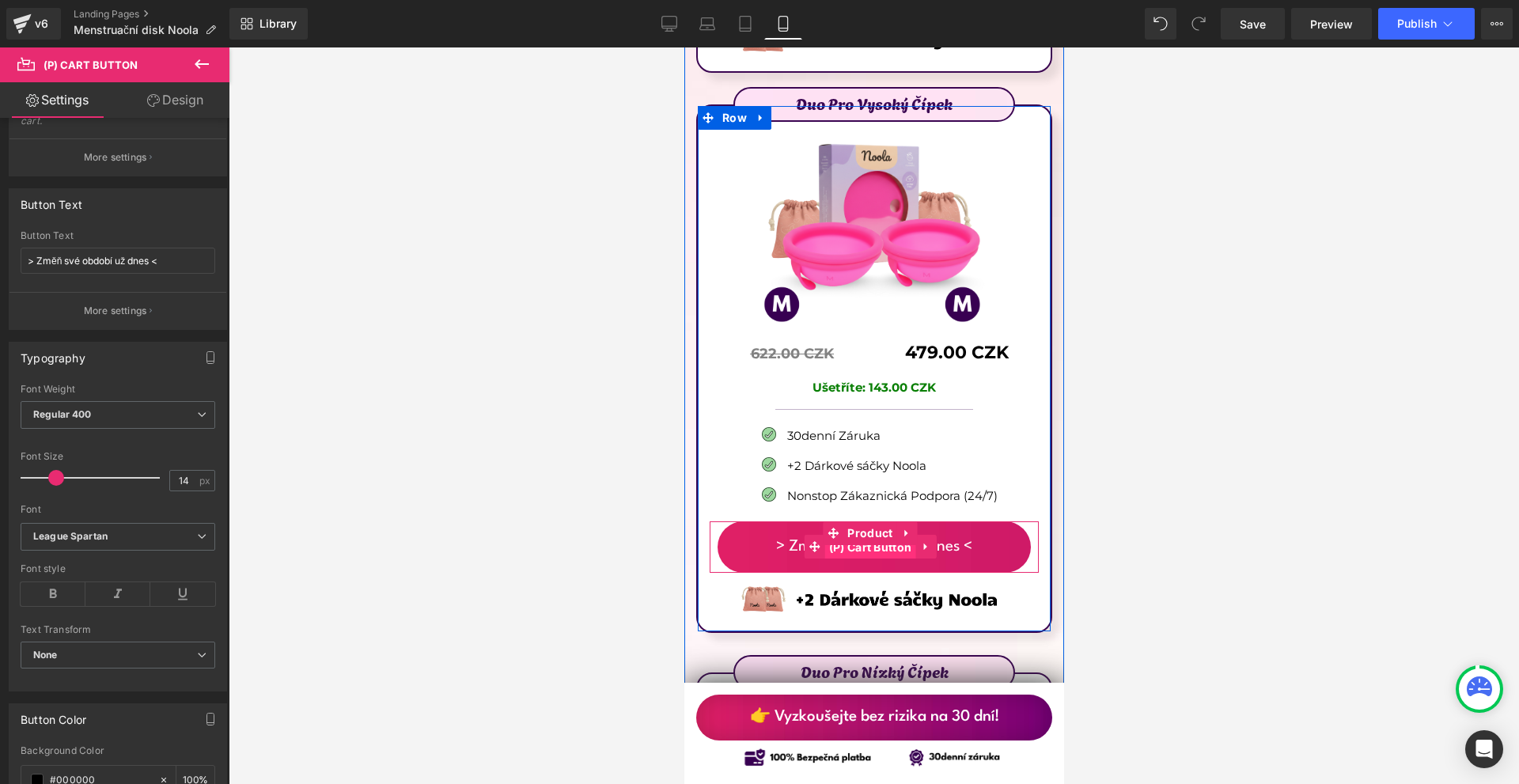
click at [860, 535] on span "(P) Cart Button" at bounding box center [869, 547] width 91 height 24
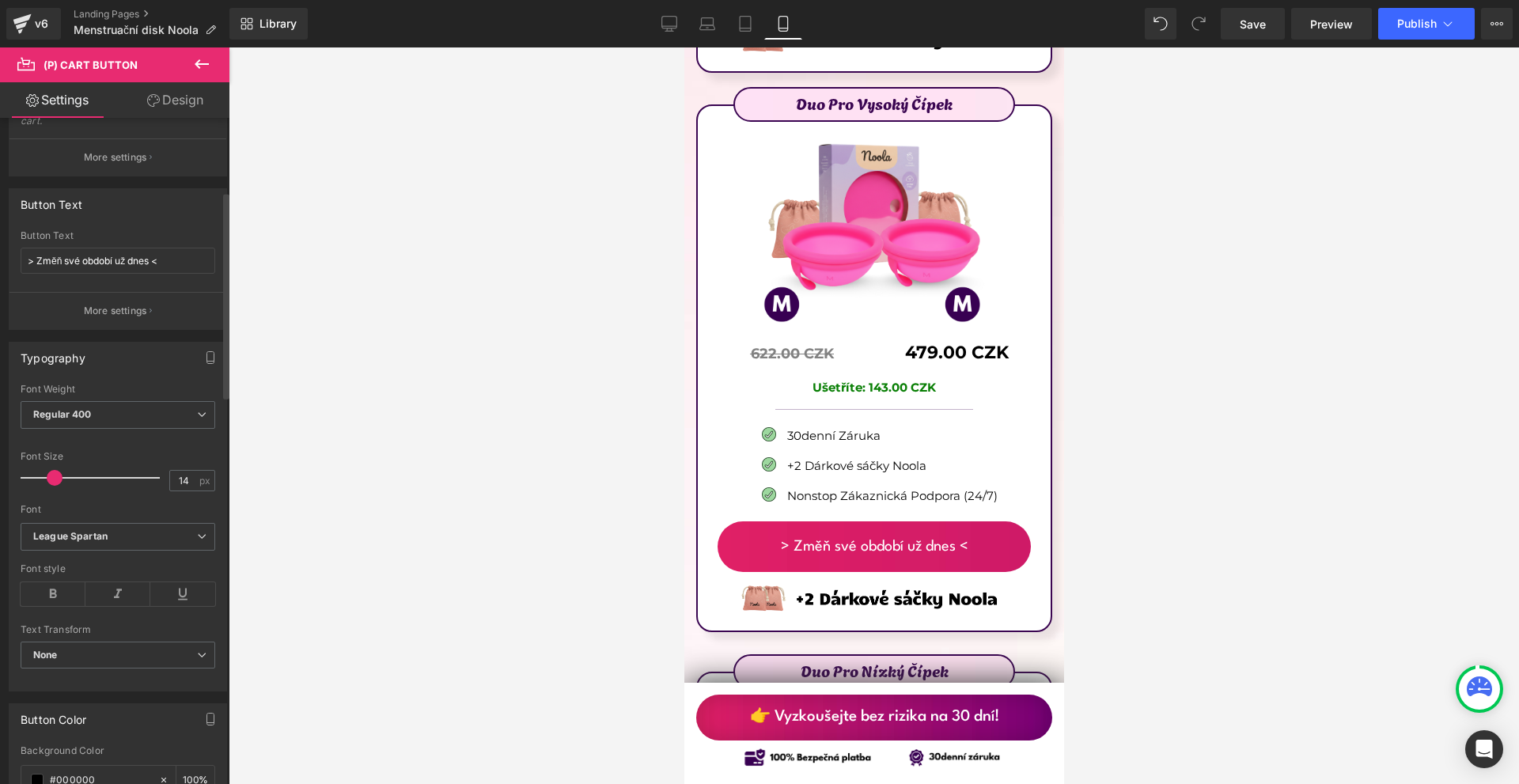
click at [54, 476] on span at bounding box center [54, 478] width 16 height 16
click at [164, 101] on link "Design" at bounding box center [176, 99] width 114 height 35
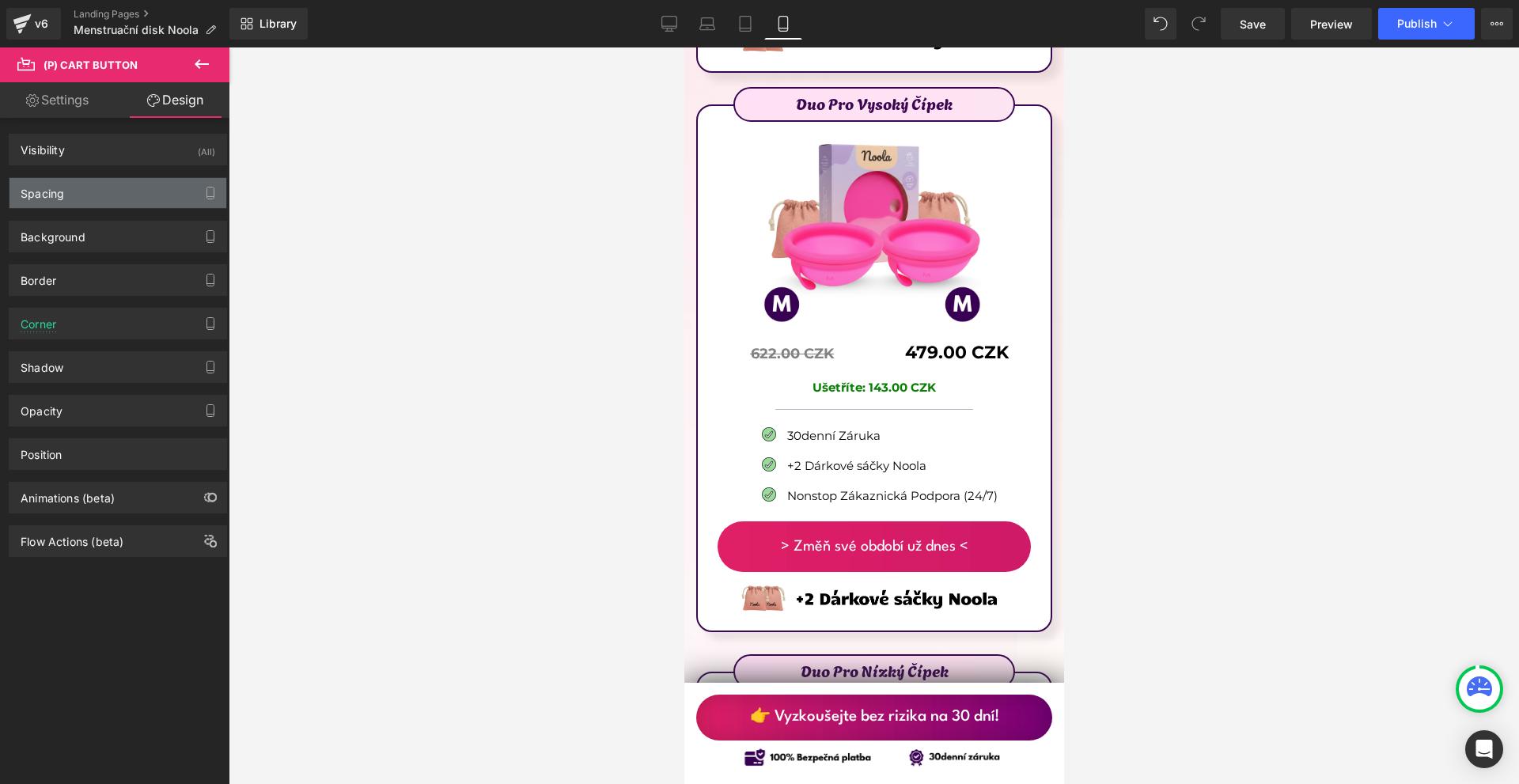
click at [120, 179] on div "Spacing" at bounding box center [117, 194] width 217 height 31
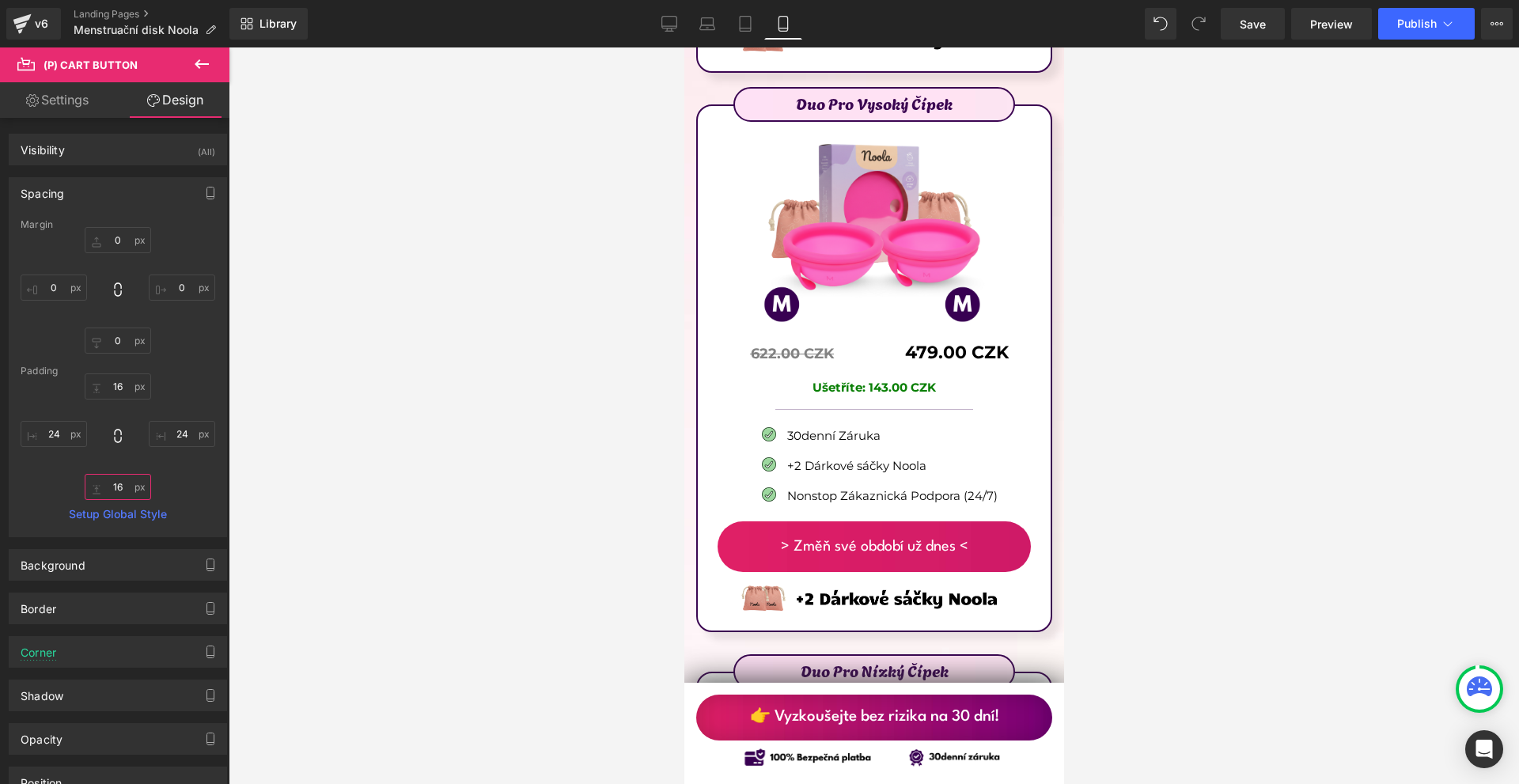
click at [130, 485] on input "text" at bounding box center [118, 486] width 67 height 26
type input "12"
click at [114, 389] on input "text" at bounding box center [118, 385] width 67 height 26
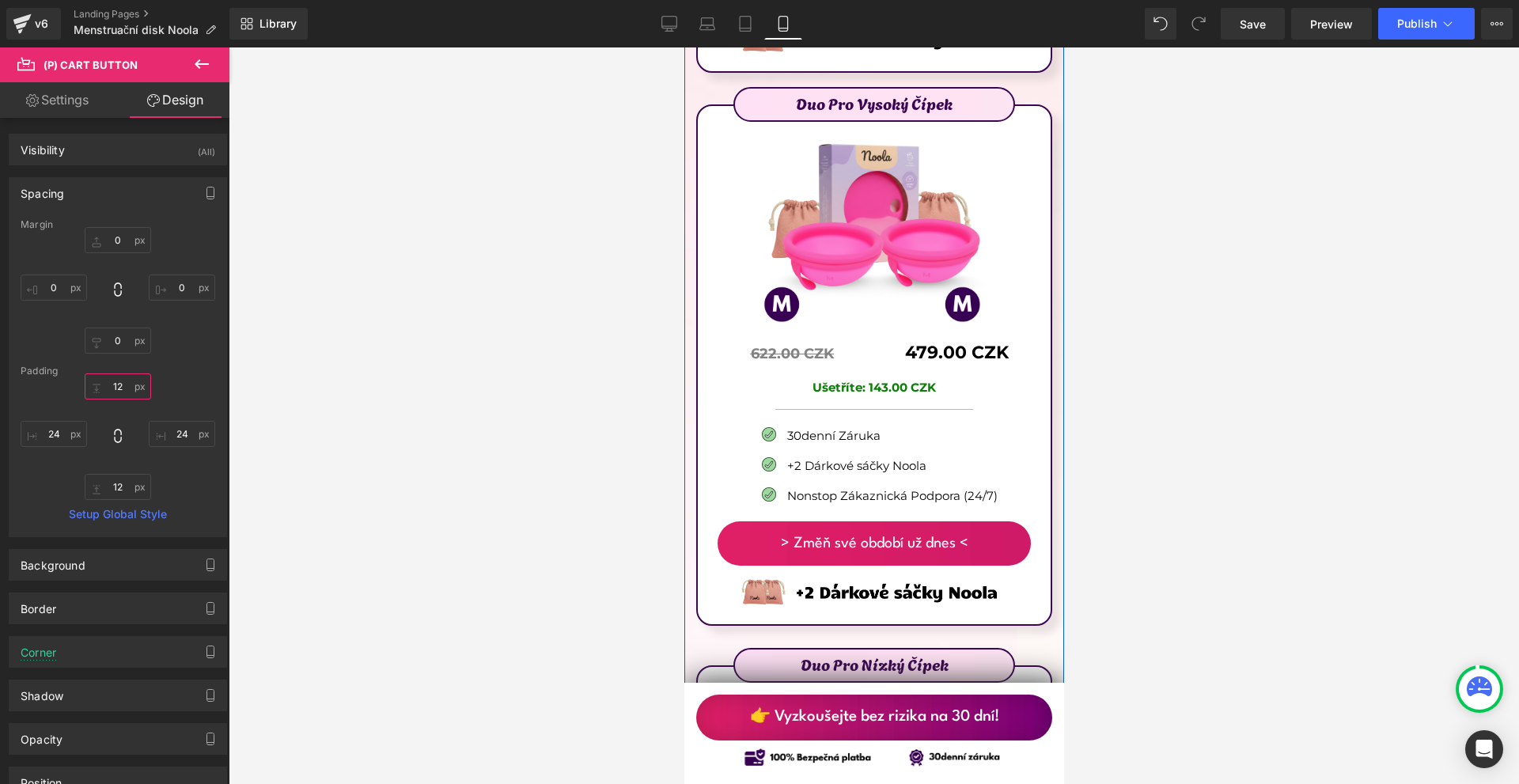
scroll to position [9689, 0]
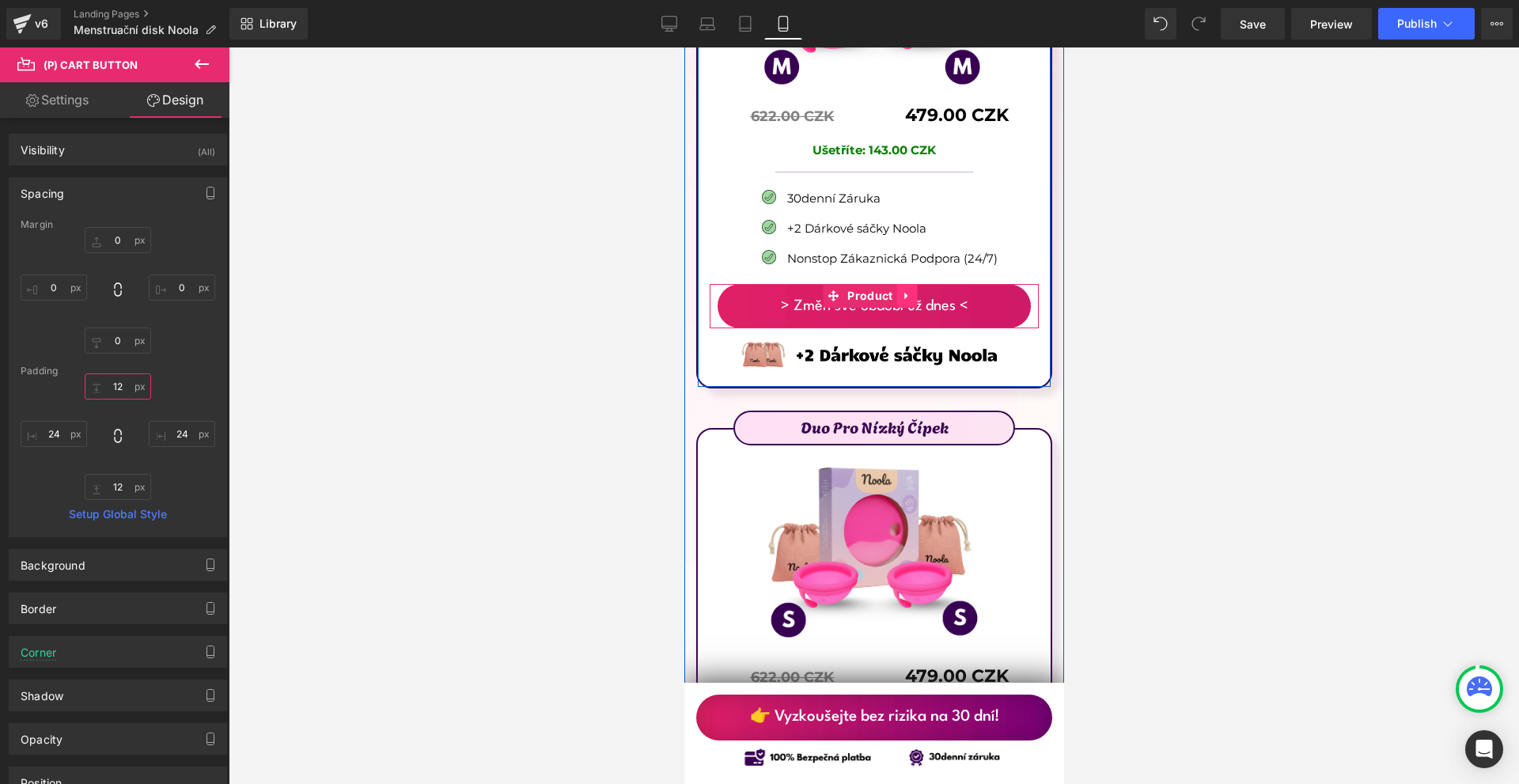
type input "12"
click at [902, 290] on icon at bounding box center [907, 296] width 11 height 11
click at [898, 290] on icon at bounding box center [897, 296] width 11 height 11
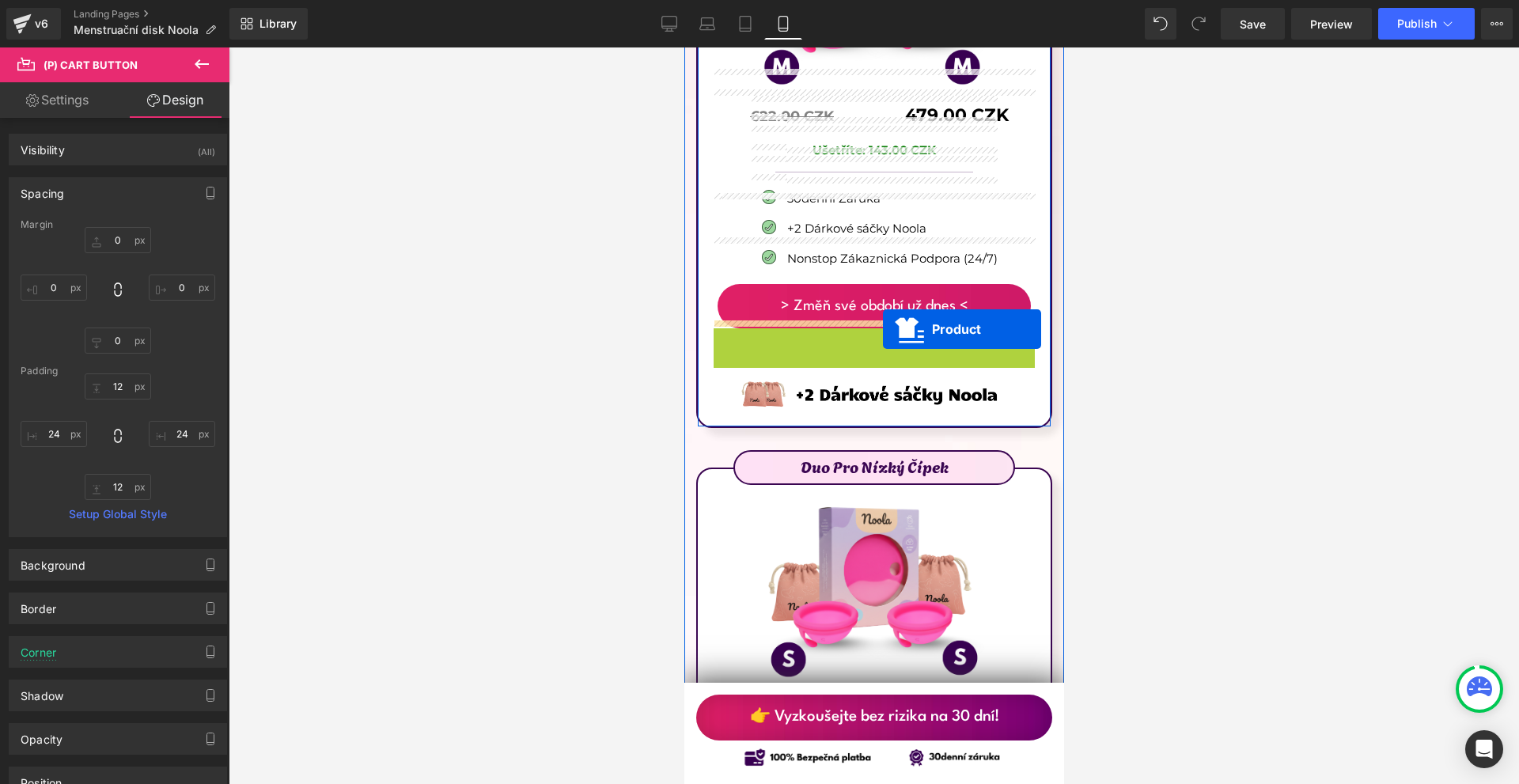
scroll to position [10006, 0]
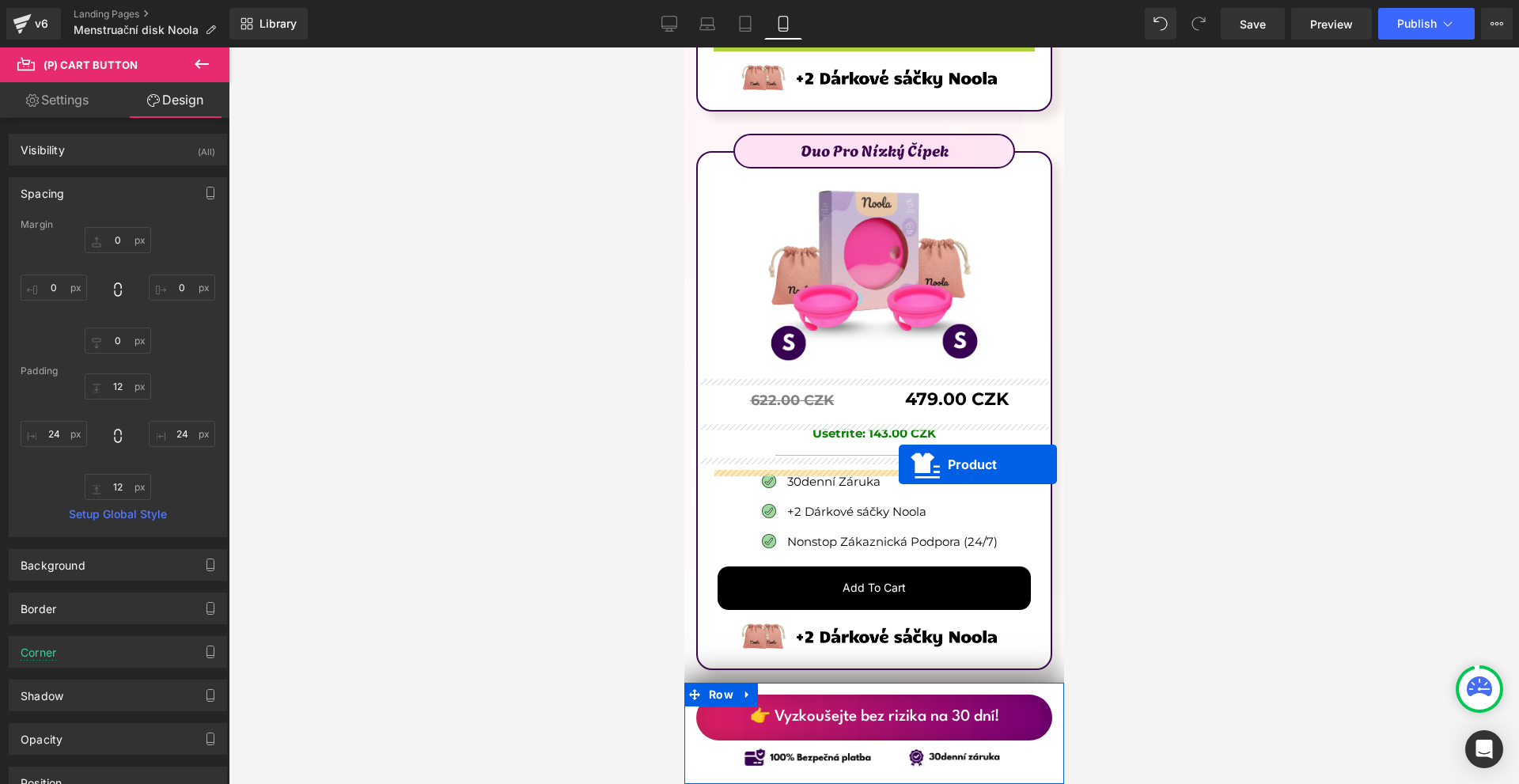
drag, startPoint x: 846, startPoint y: 250, endPoint x: 898, endPoint y: 464, distance: 220.2
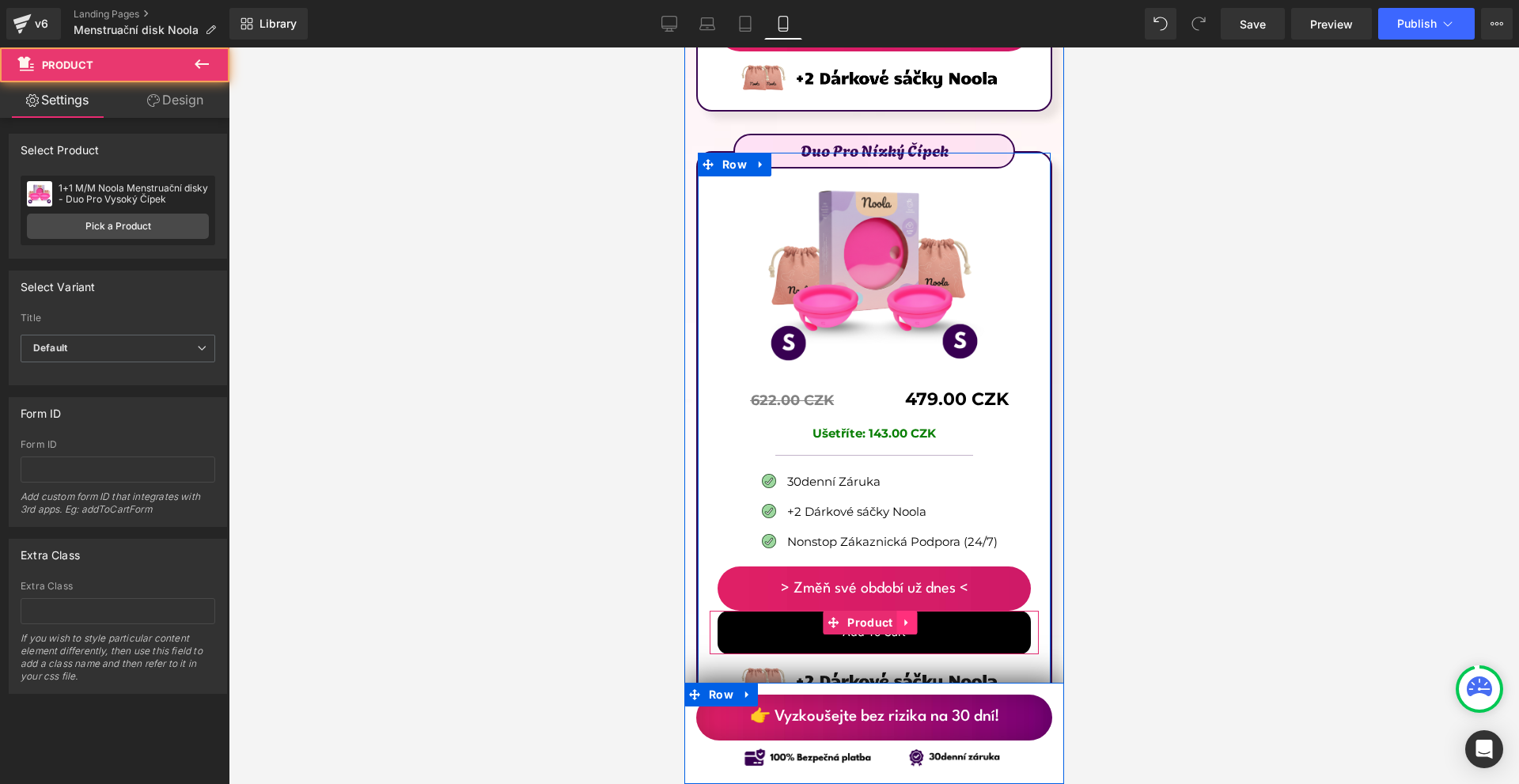
click at [902, 617] on icon at bounding box center [907, 623] width 11 height 11
click at [915, 617] on icon at bounding box center [917, 623] width 11 height 11
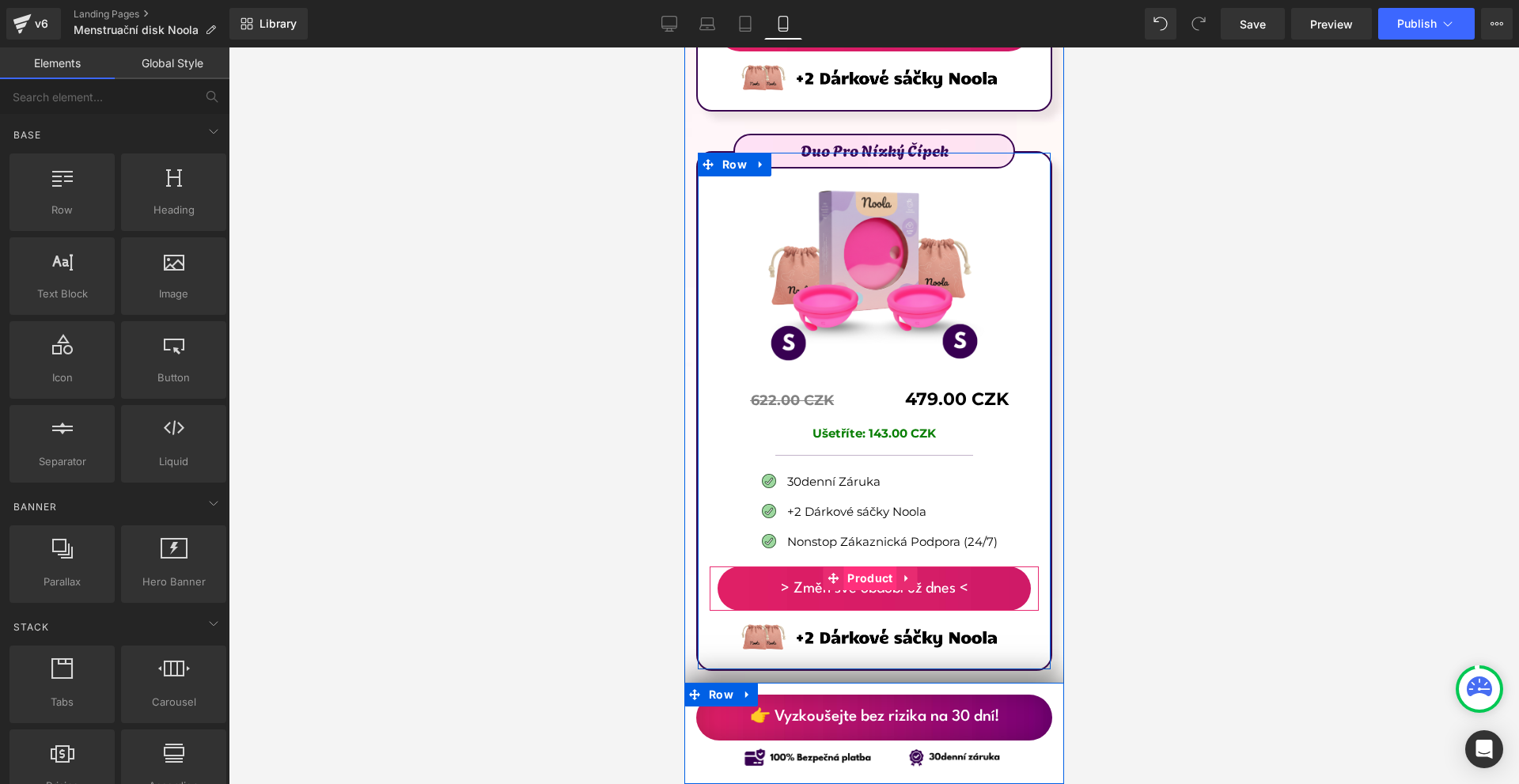
click at [868, 567] on span "Product" at bounding box center [869, 578] width 53 height 24
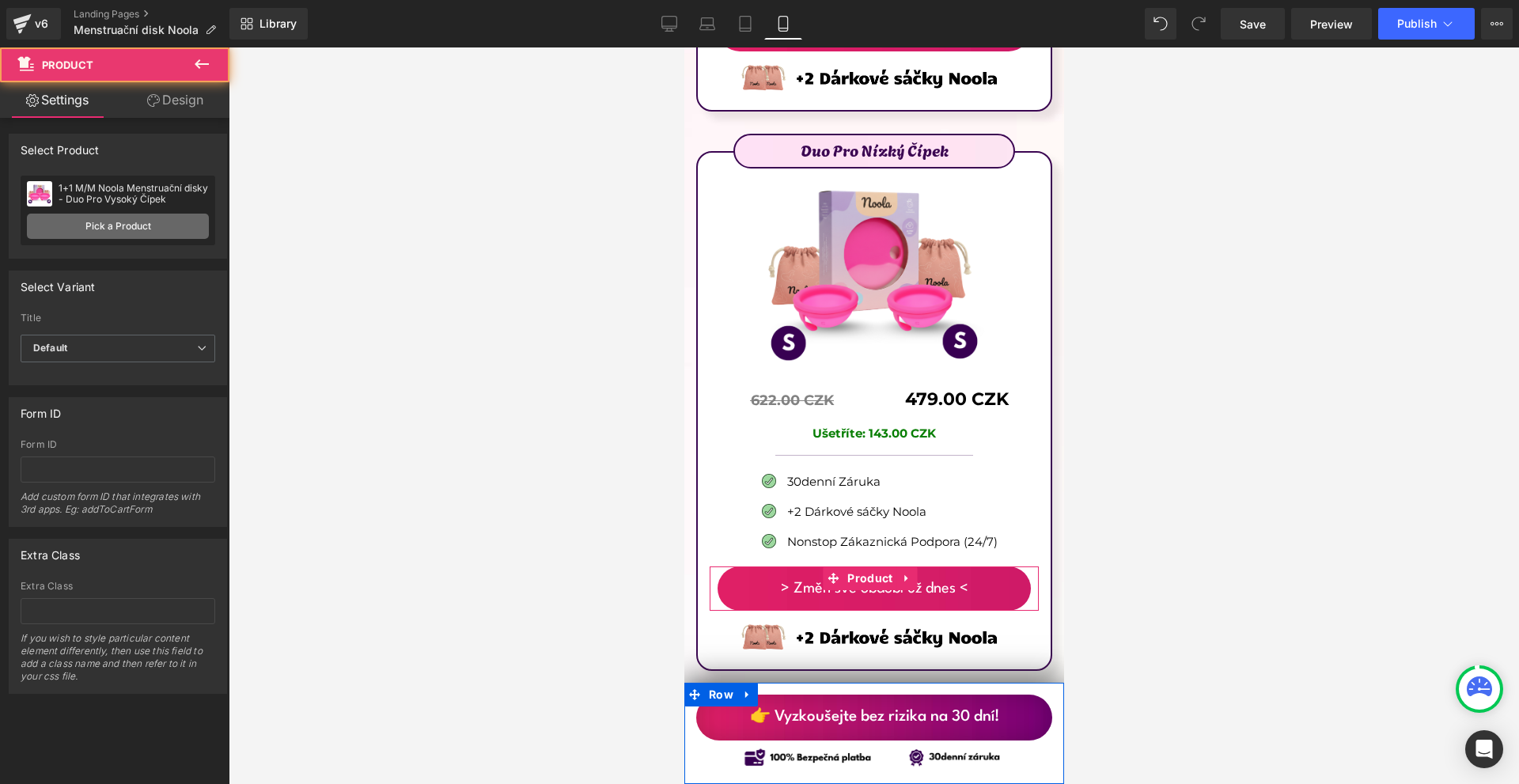
click at [76, 221] on link "Pick a Product" at bounding box center [117, 226] width 182 height 26
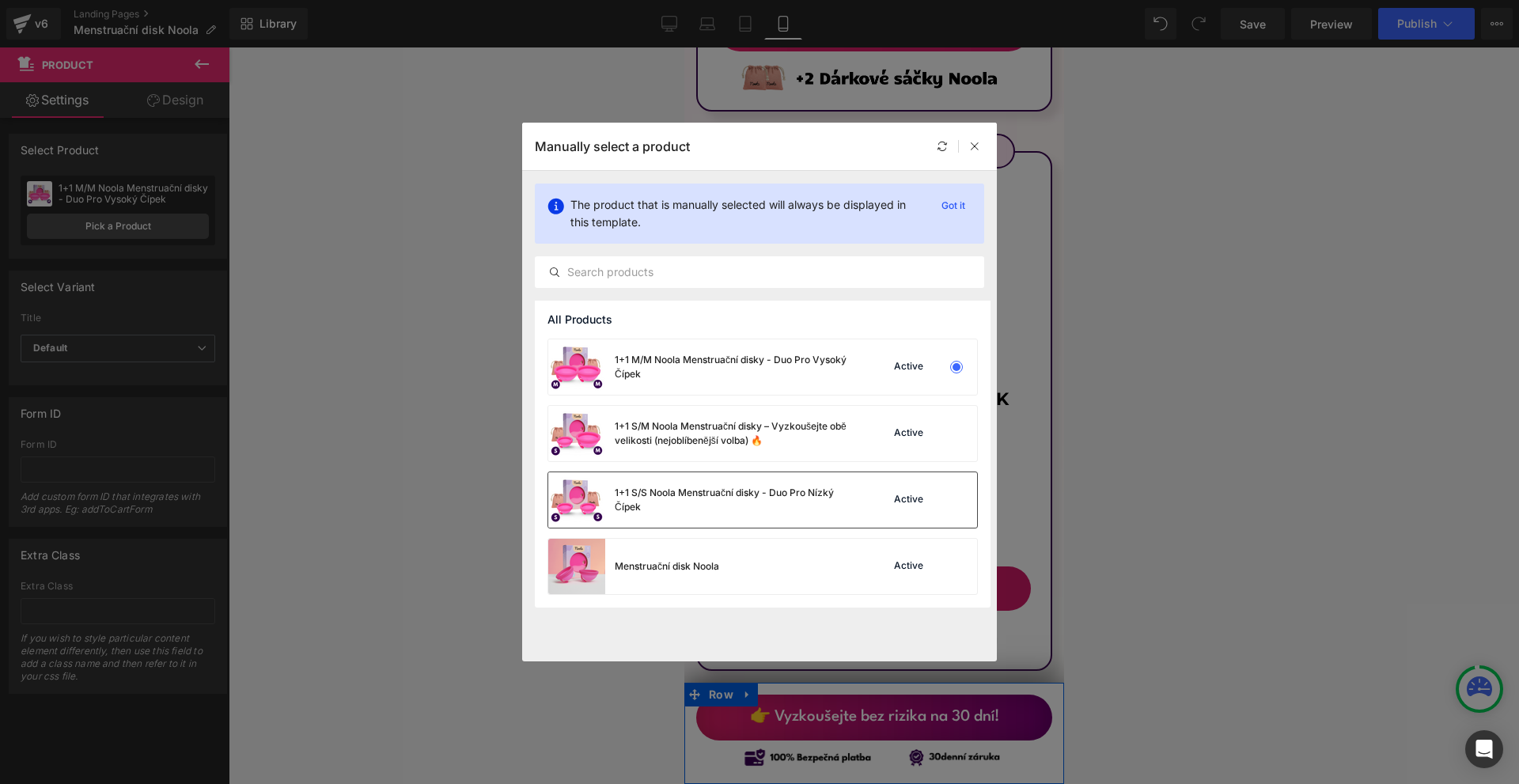
click at [801, 493] on div "1+1 S/S Noola Menstruační disky - Duo Pro Nízký Čípek" at bounding box center [733, 500] width 238 height 29
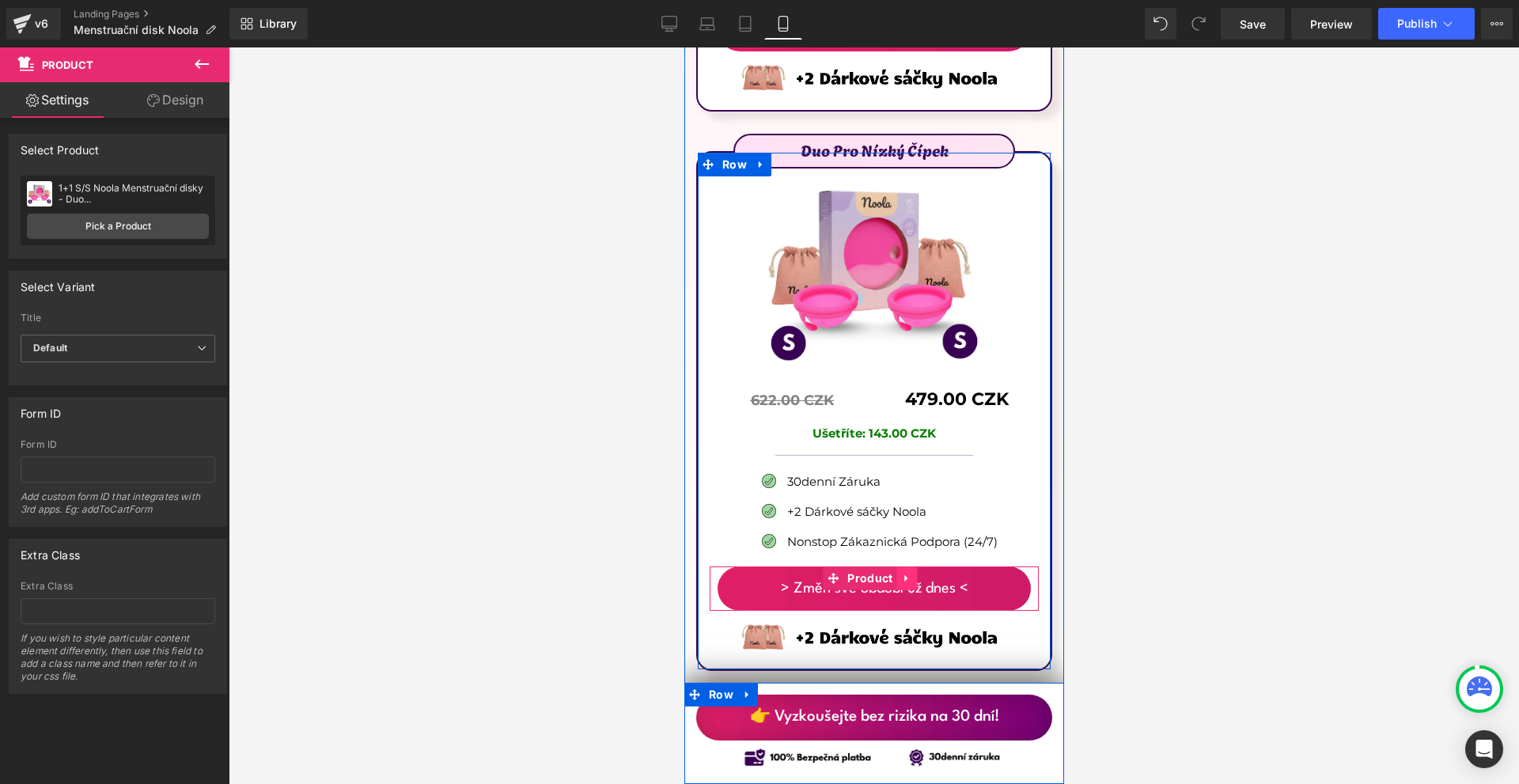
click at [904, 575] on icon at bounding box center [905, 578] width 3 height 7
click at [895, 572] on icon at bounding box center [897, 578] width 11 height 11
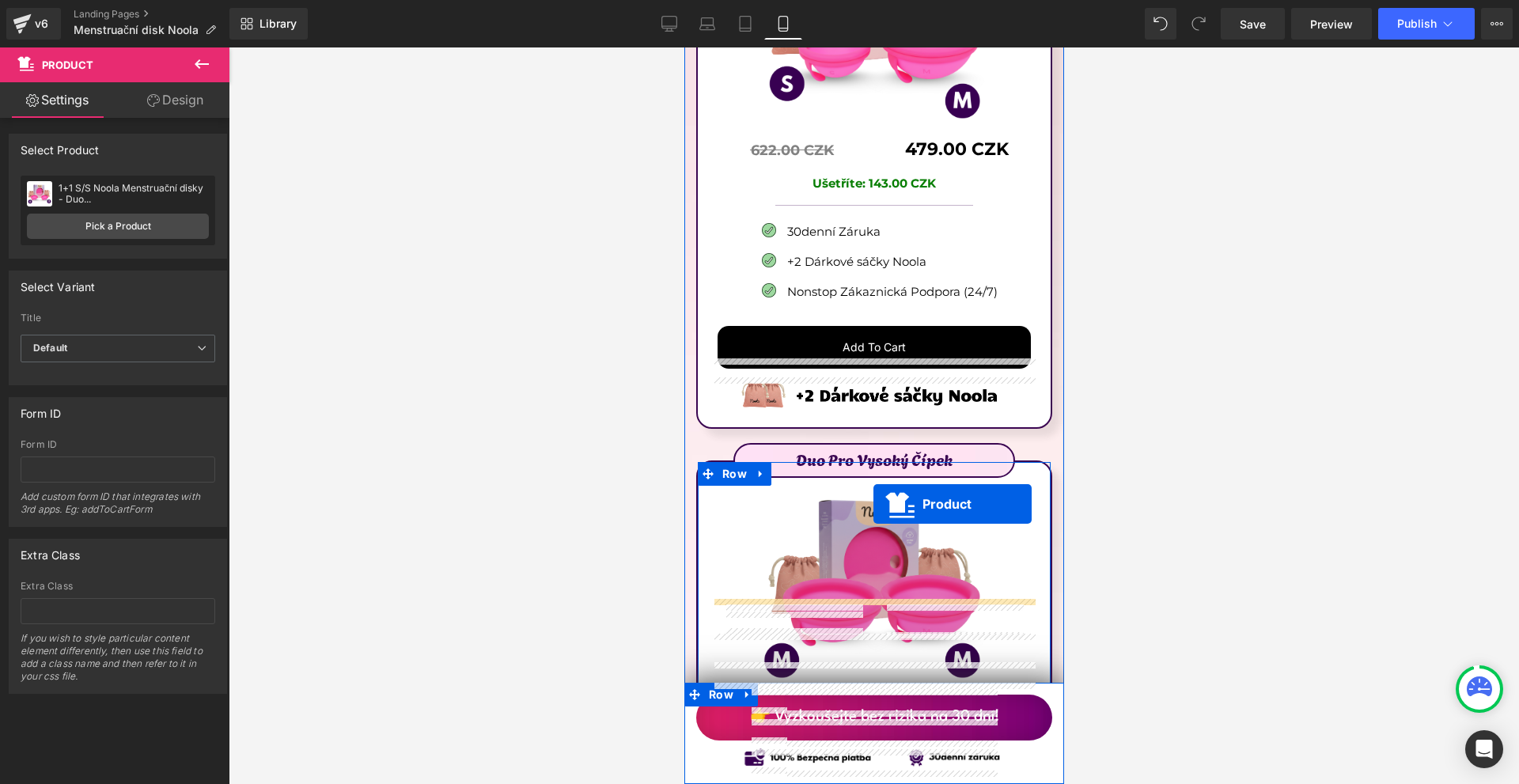
scroll to position [8938, 0]
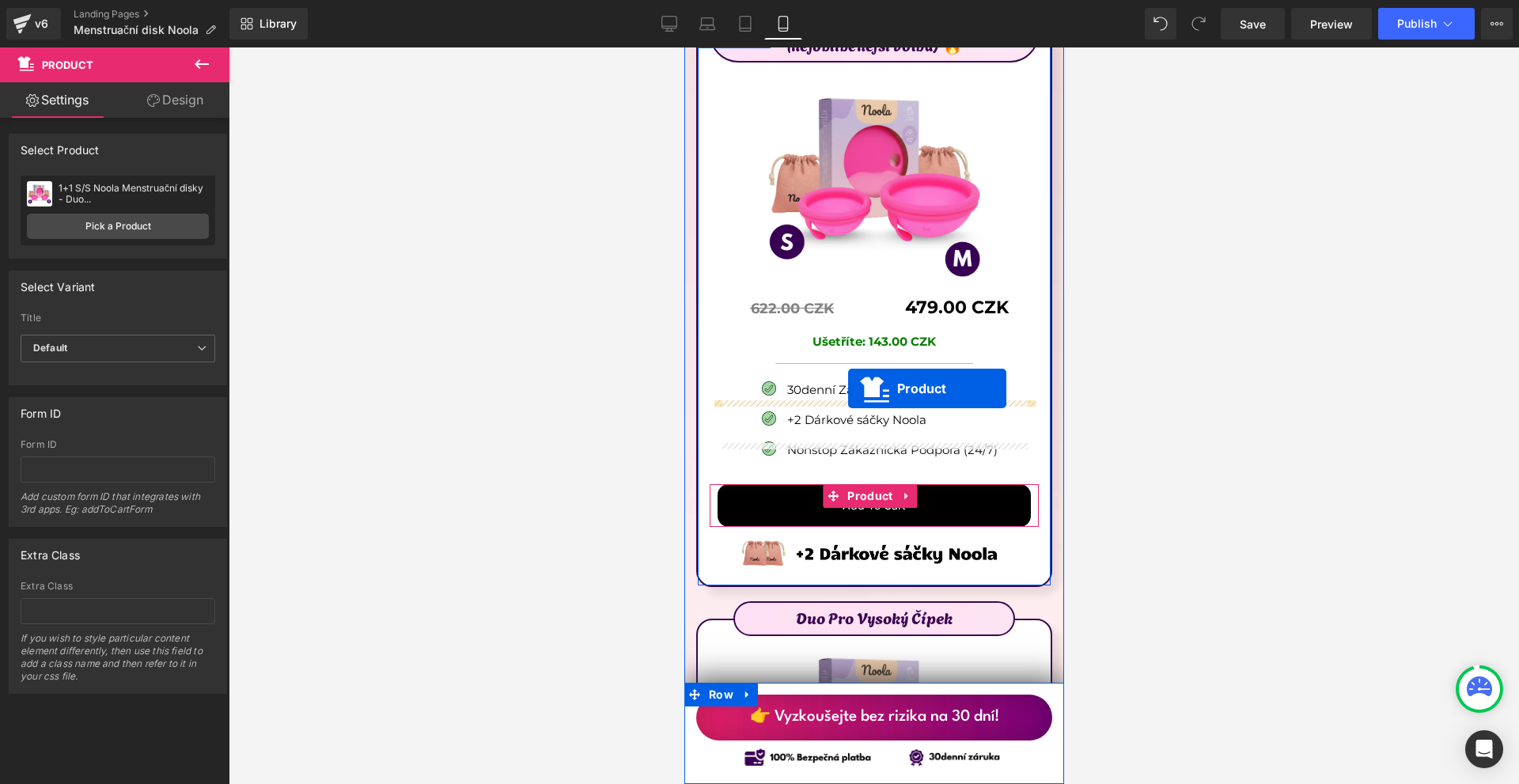
drag, startPoint x: 869, startPoint y: 527, endPoint x: 847, endPoint y: 388, distance: 140.7
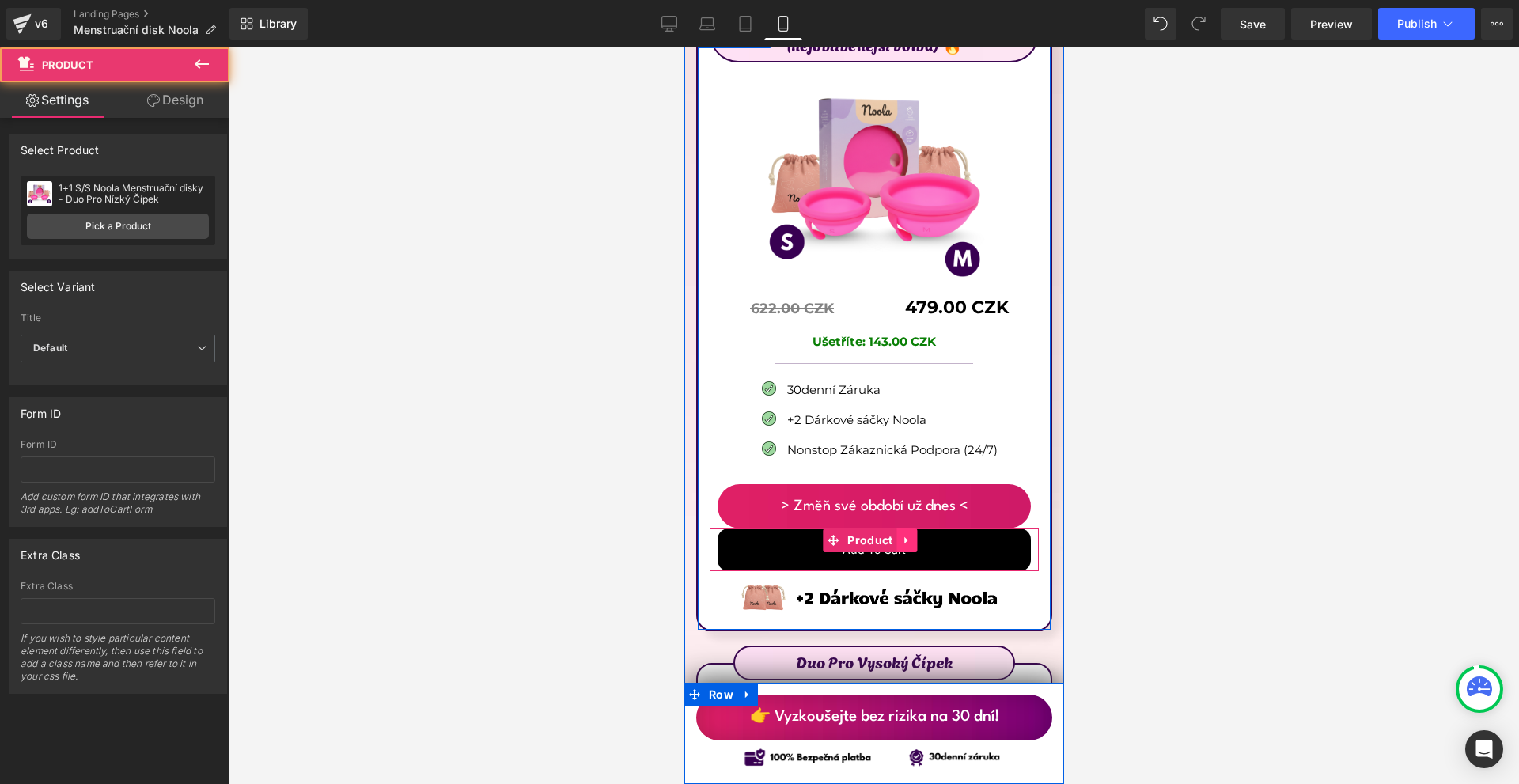
click at [906, 536] on icon at bounding box center [905, 539] width 3 height 7
click at [917, 535] on icon at bounding box center [917, 541] width 11 height 11
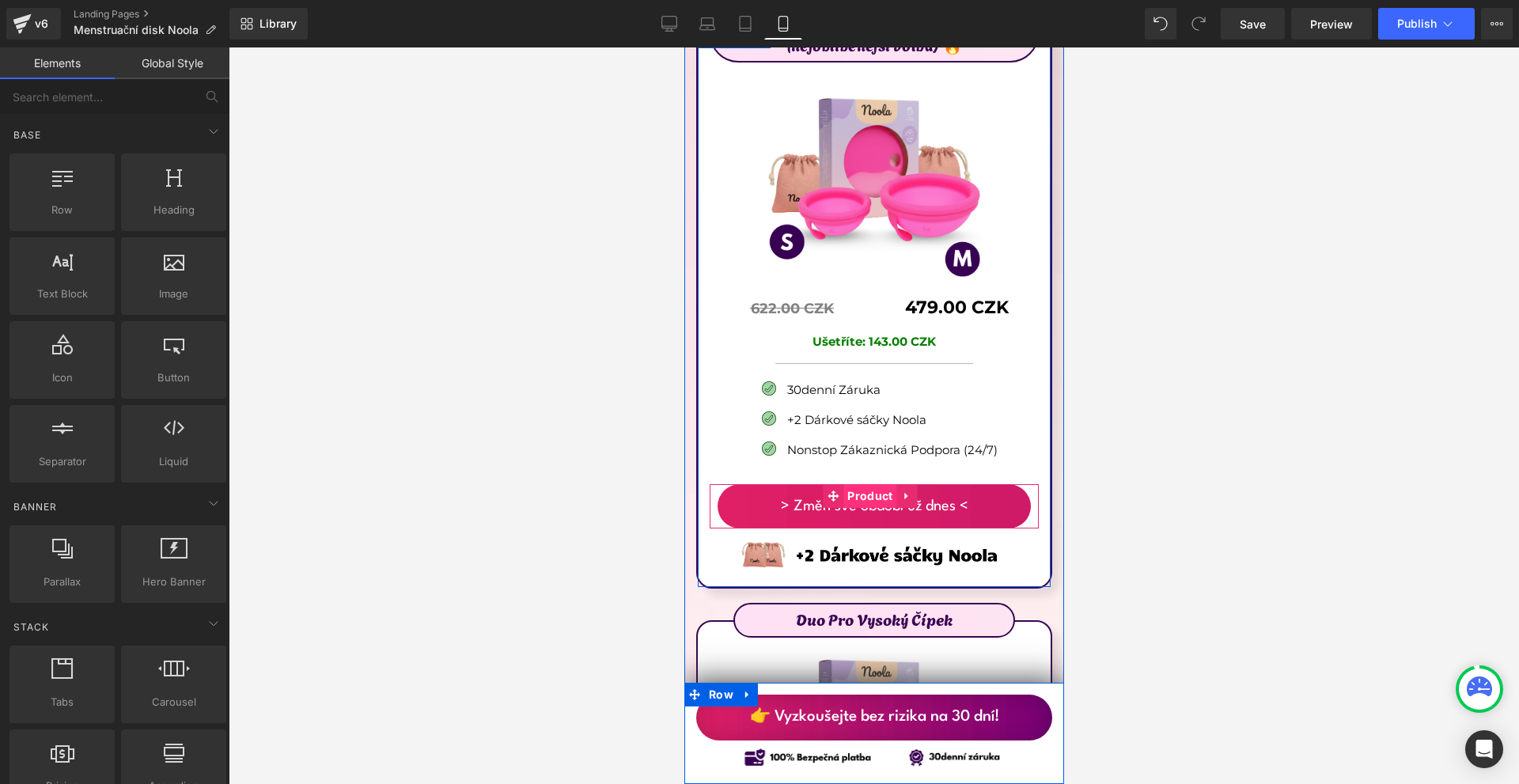
click at [864, 485] on span "Product" at bounding box center [869, 496] width 53 height 24
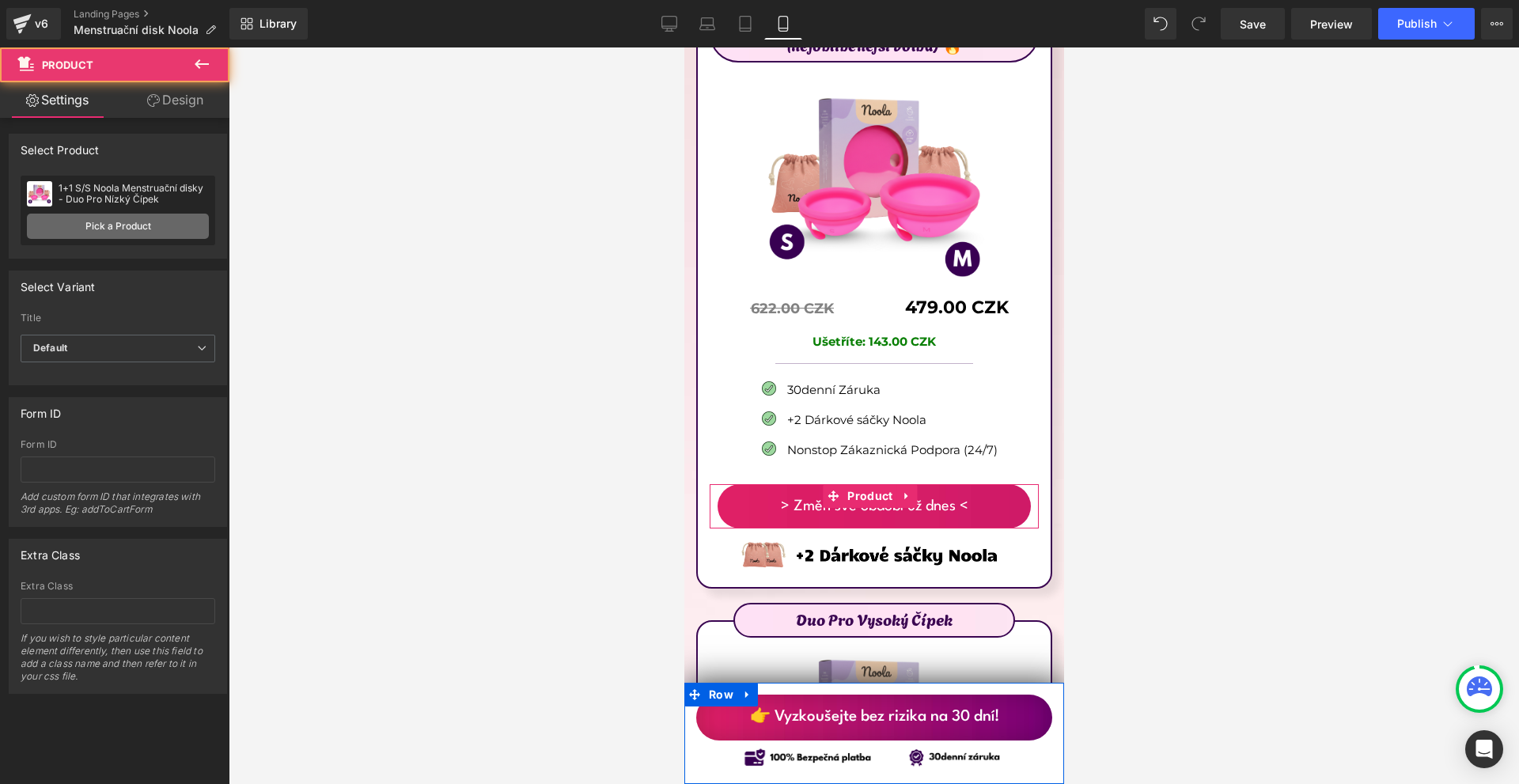
click at [138, 220] on link "Pick a Product" at bounding box center [117, 226] width 182 height 26
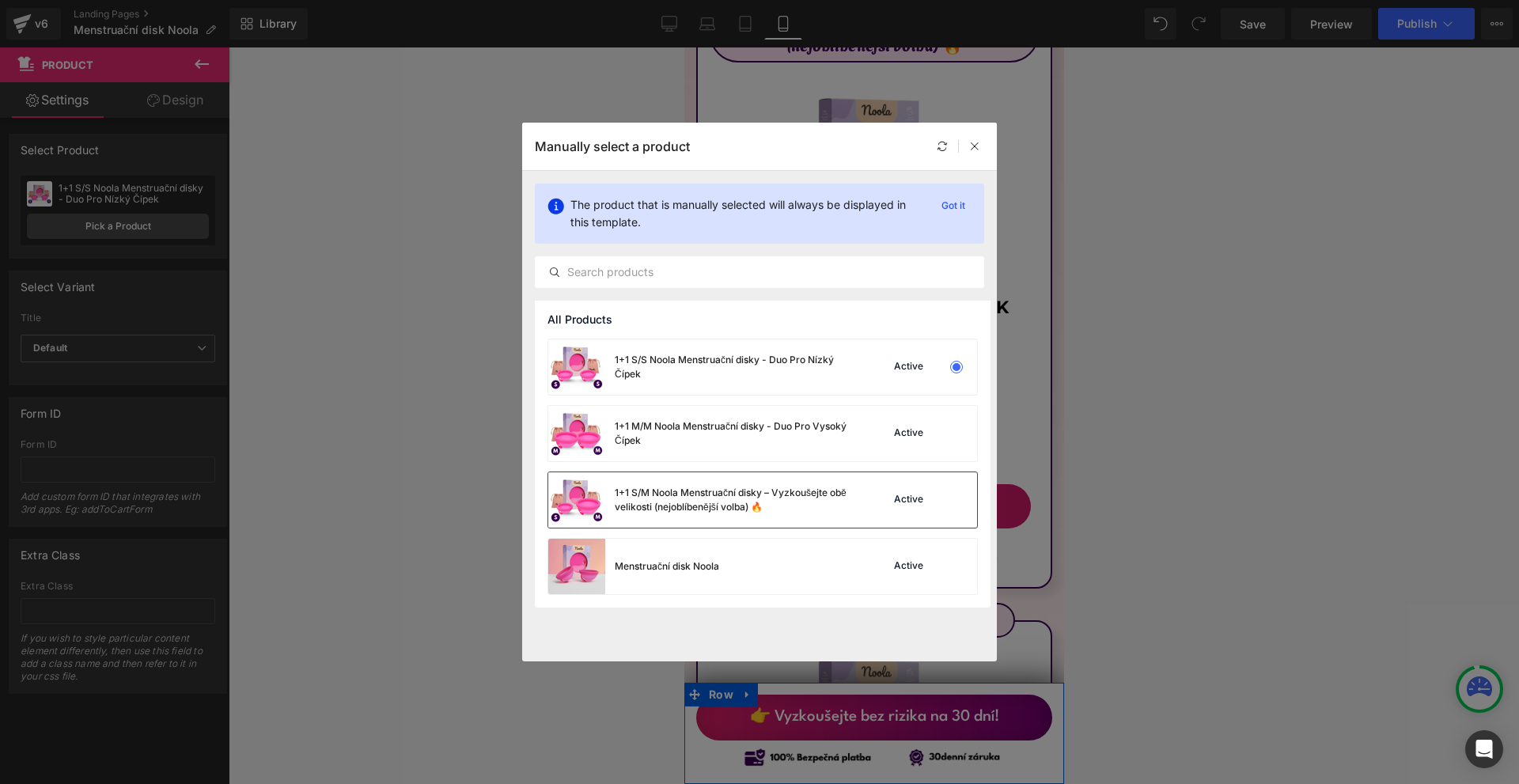
drag, startPoint x: 739, startPoint y: 485, endPoint x: 312, endPoint y: 487, distance: 427.0
click at [739, 485] on div "1+1 S/M Noola Menstruační disky – Vyzkoušejte obě velikosti (nejoblíbenější vol…" at bounding box center [700, 500] width 303 height 55
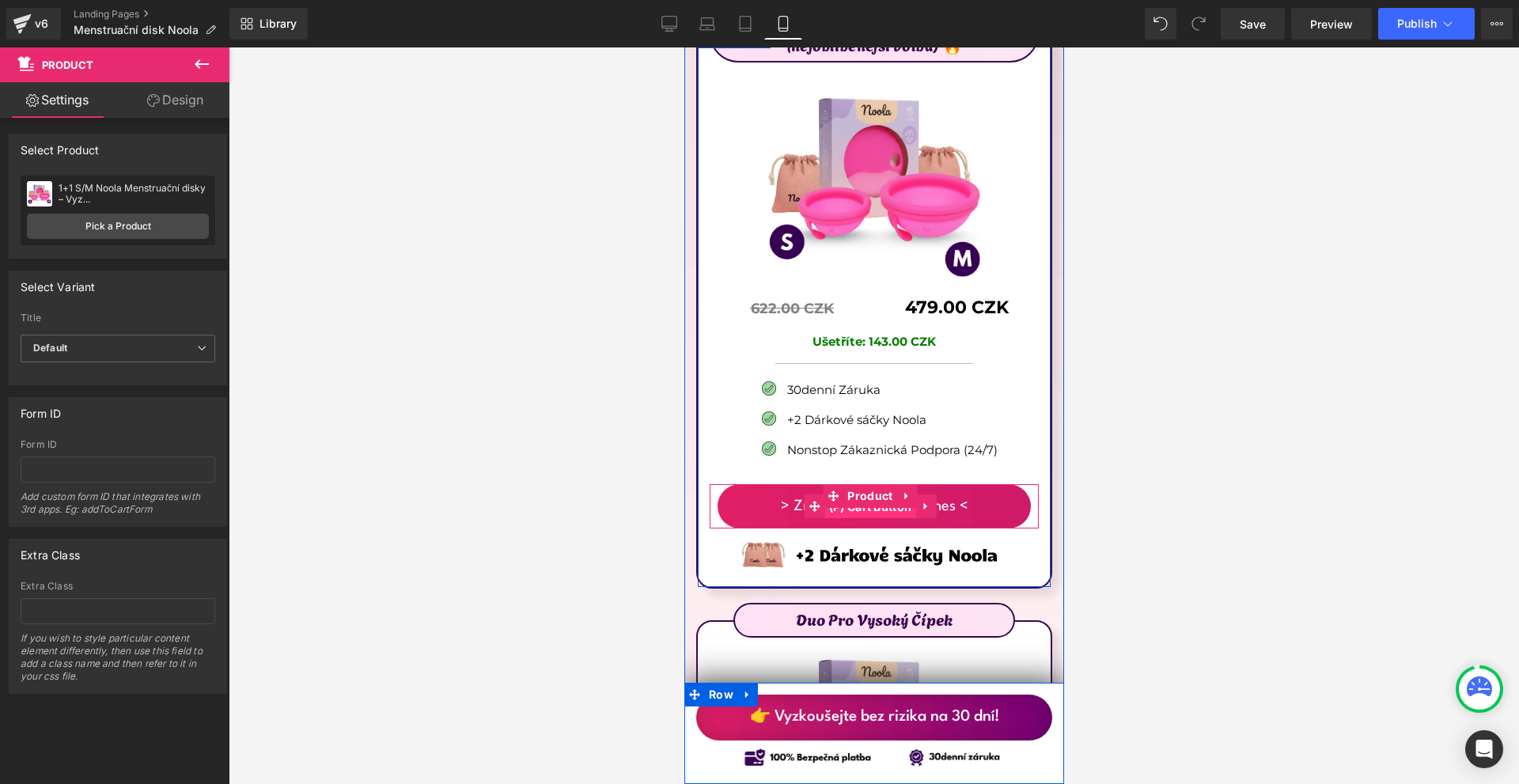
click at [876, 495] on span "(P) Cart Button" at bounding box center [869, 506] width 91 height 24
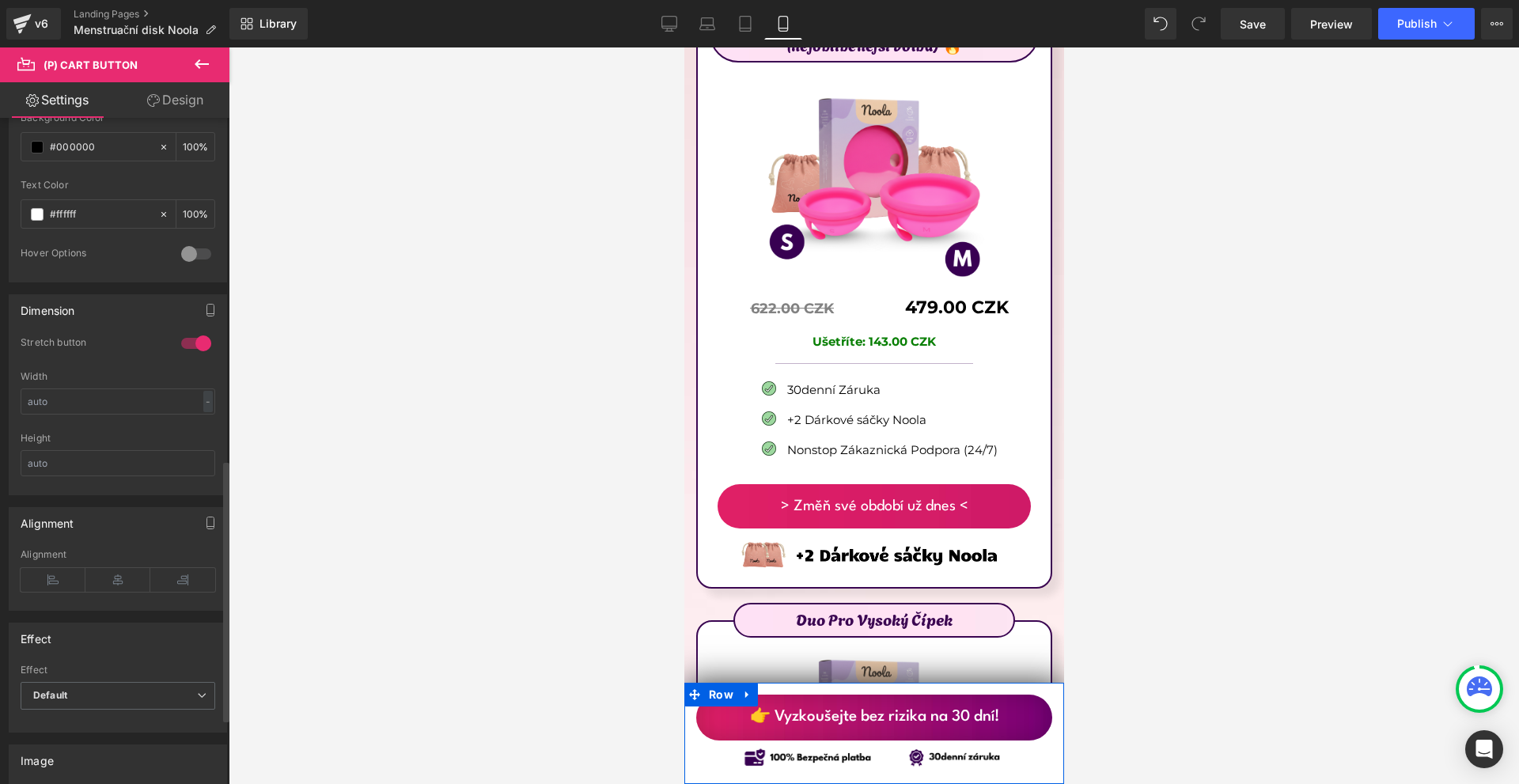
scroll to position [949, 0]
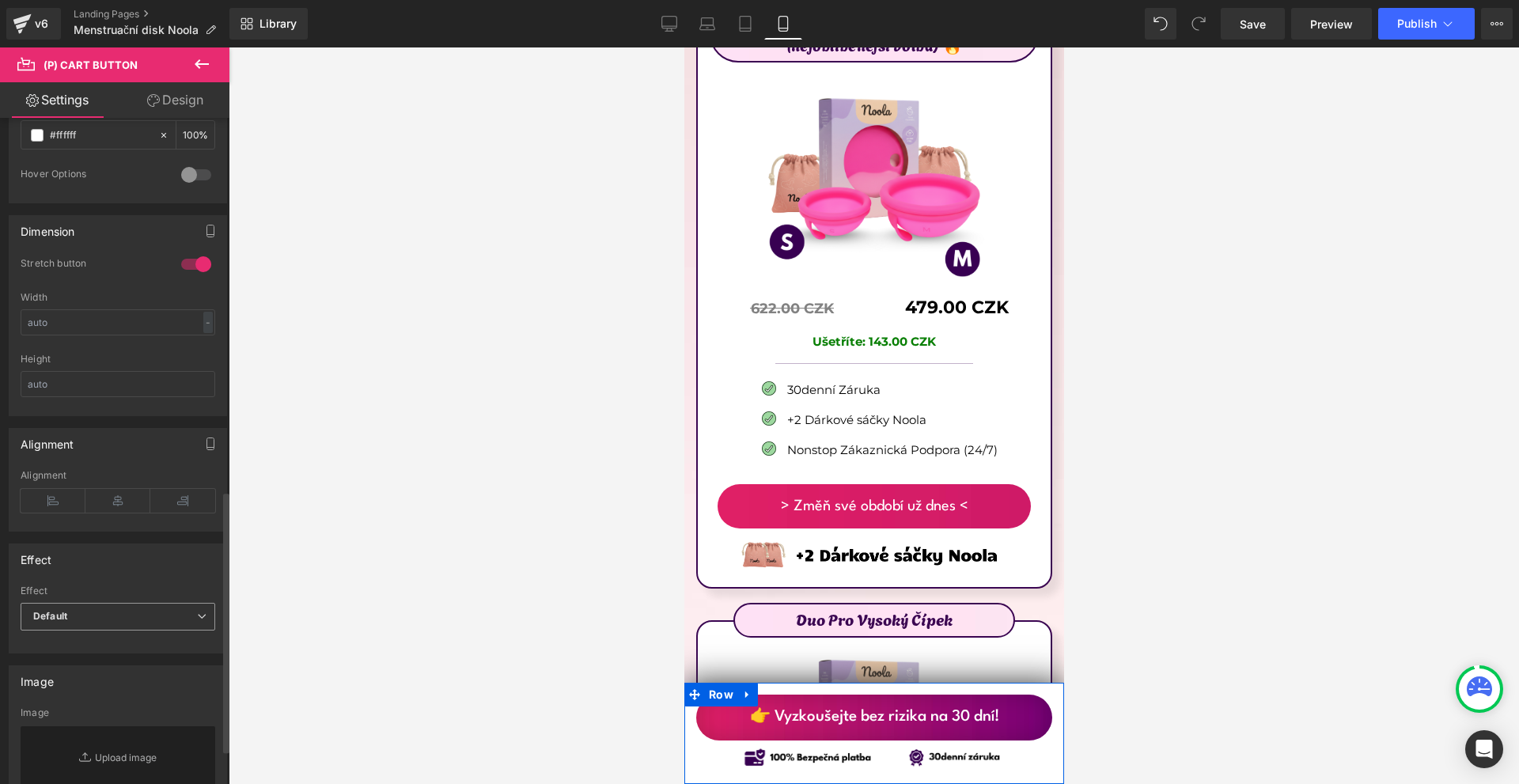
drag, startPoint x: 130, startPoint y: 590, endPoint x: 124, endPoint y: 617, distance: 27.7
click at [129, 593] on div "Effect" at bounding box center [118, 591] width 195 height 11
click at [123, 621] on span "Default" at bounding box center [118, 616] width 195 height 28
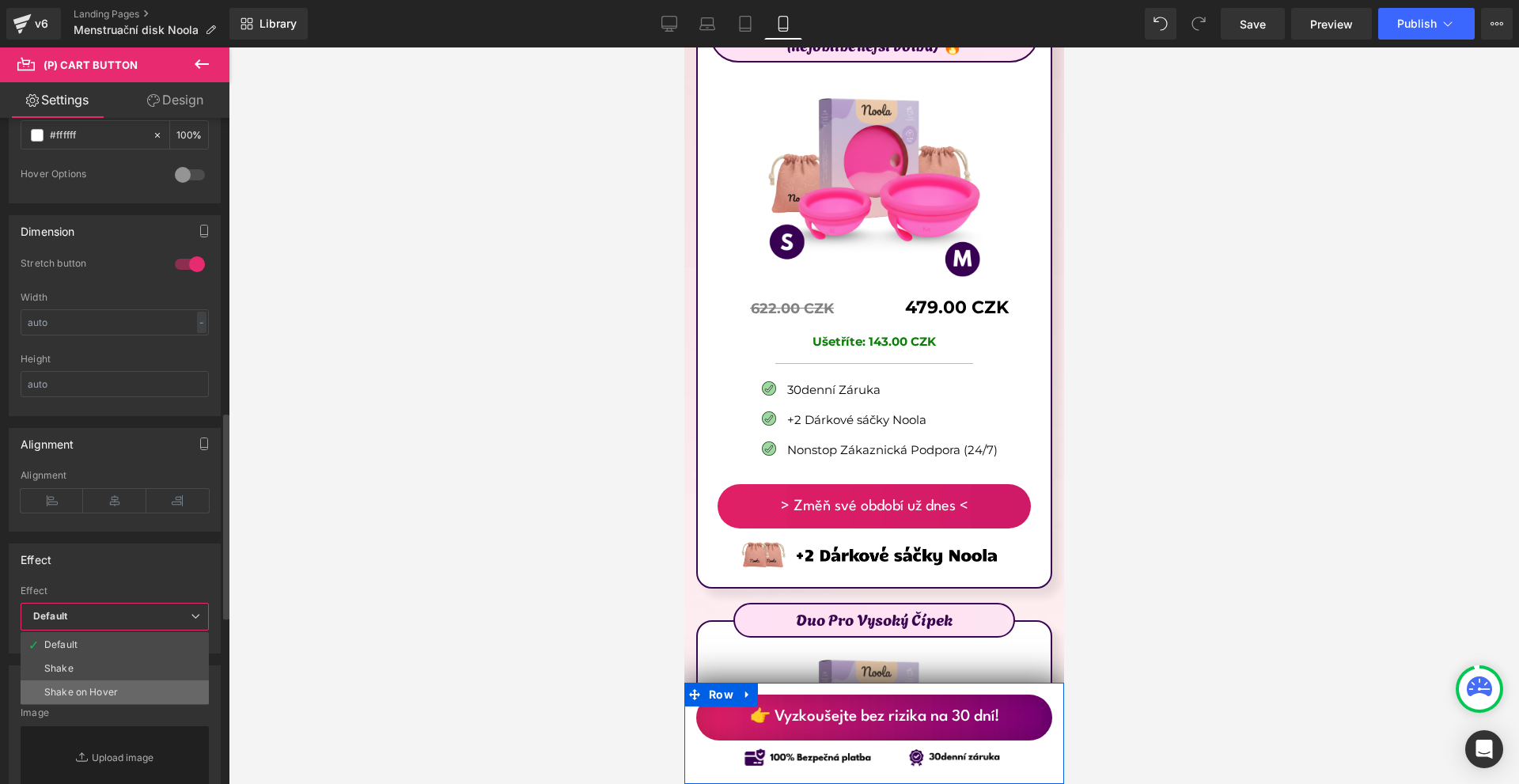
click at [120, 688] on li "Shake on Hover" at bounding box center [114, 691] width 188 height 24
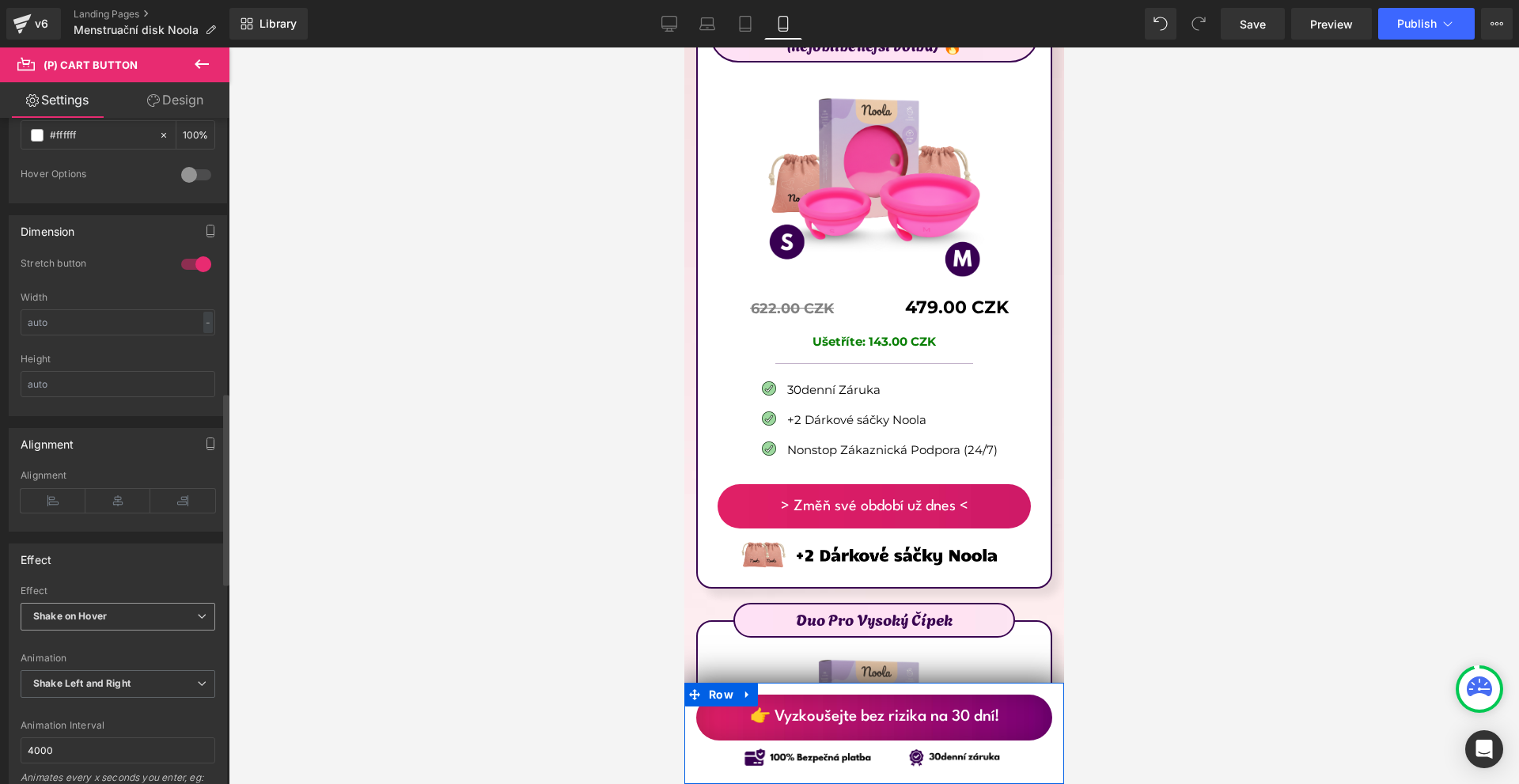
click at [116, 614] on span "Shake on Hover" at bounding box center [118, 616] width 195 height 28
click at [109, 663] on li "Shake" at bounding box center [114, 668] width 188 height 24
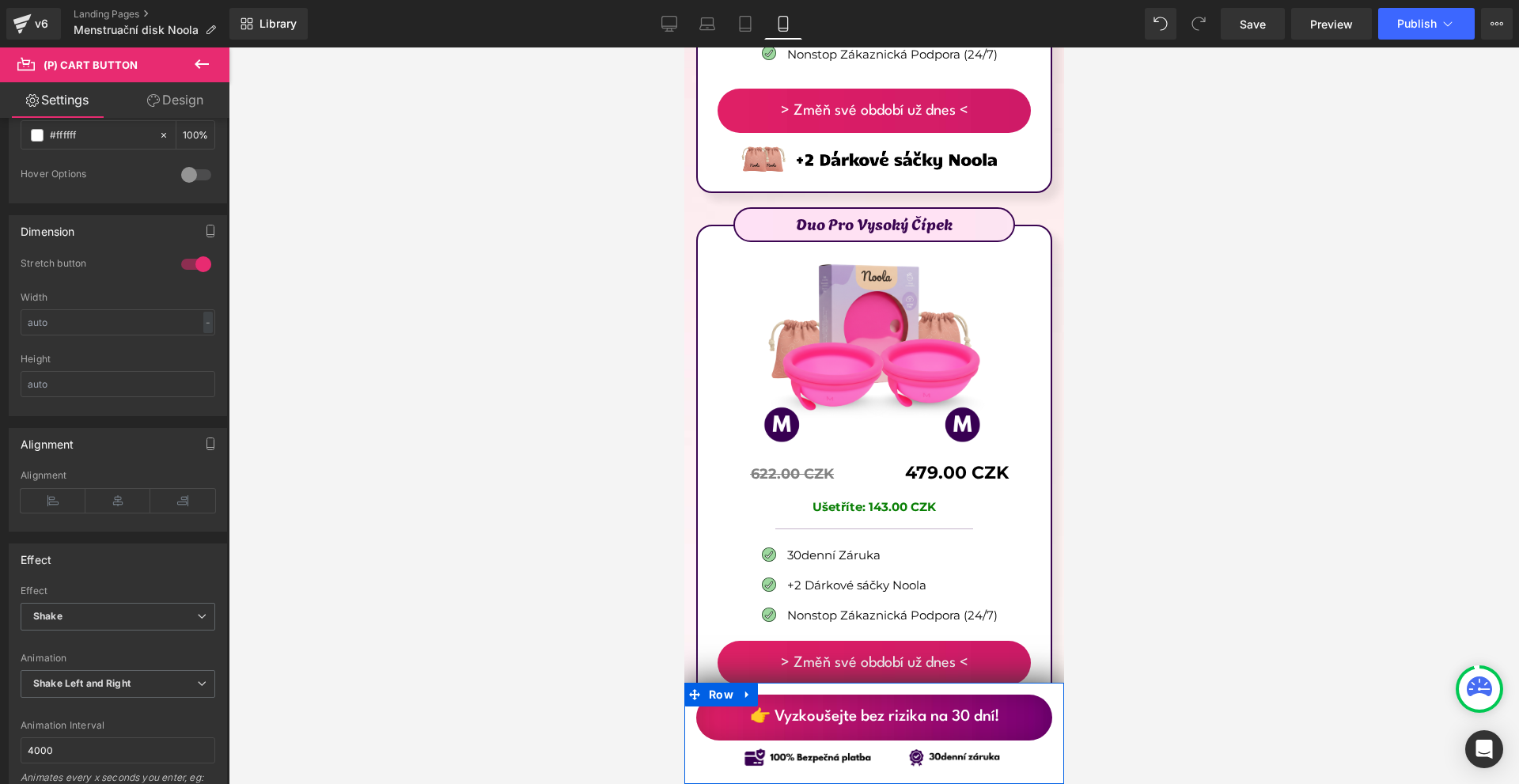
scroll to position [9413, 0]
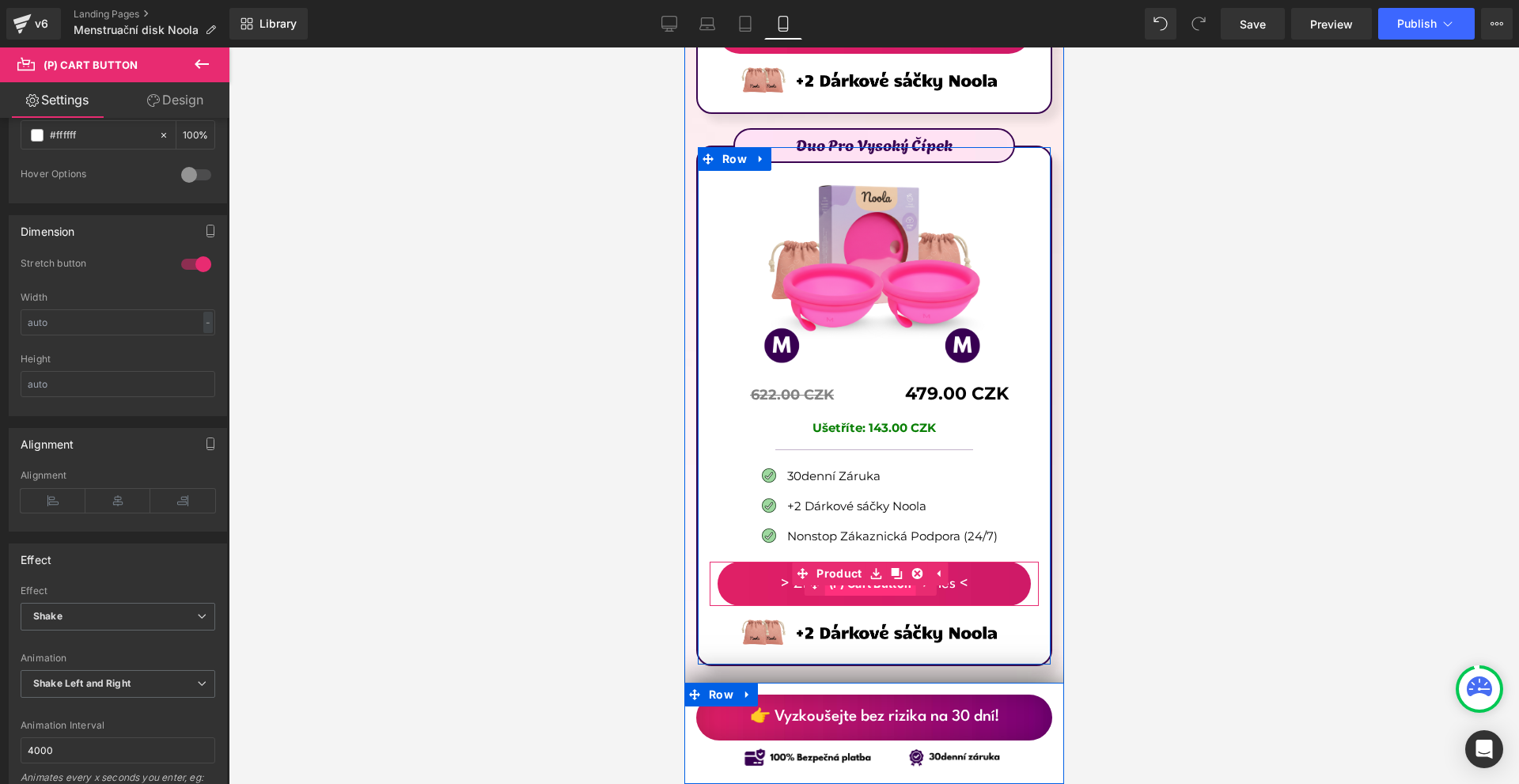
click at [869, 572] on span "(P) Cart Button" at bounding box center [869, 584] width 91 height 24
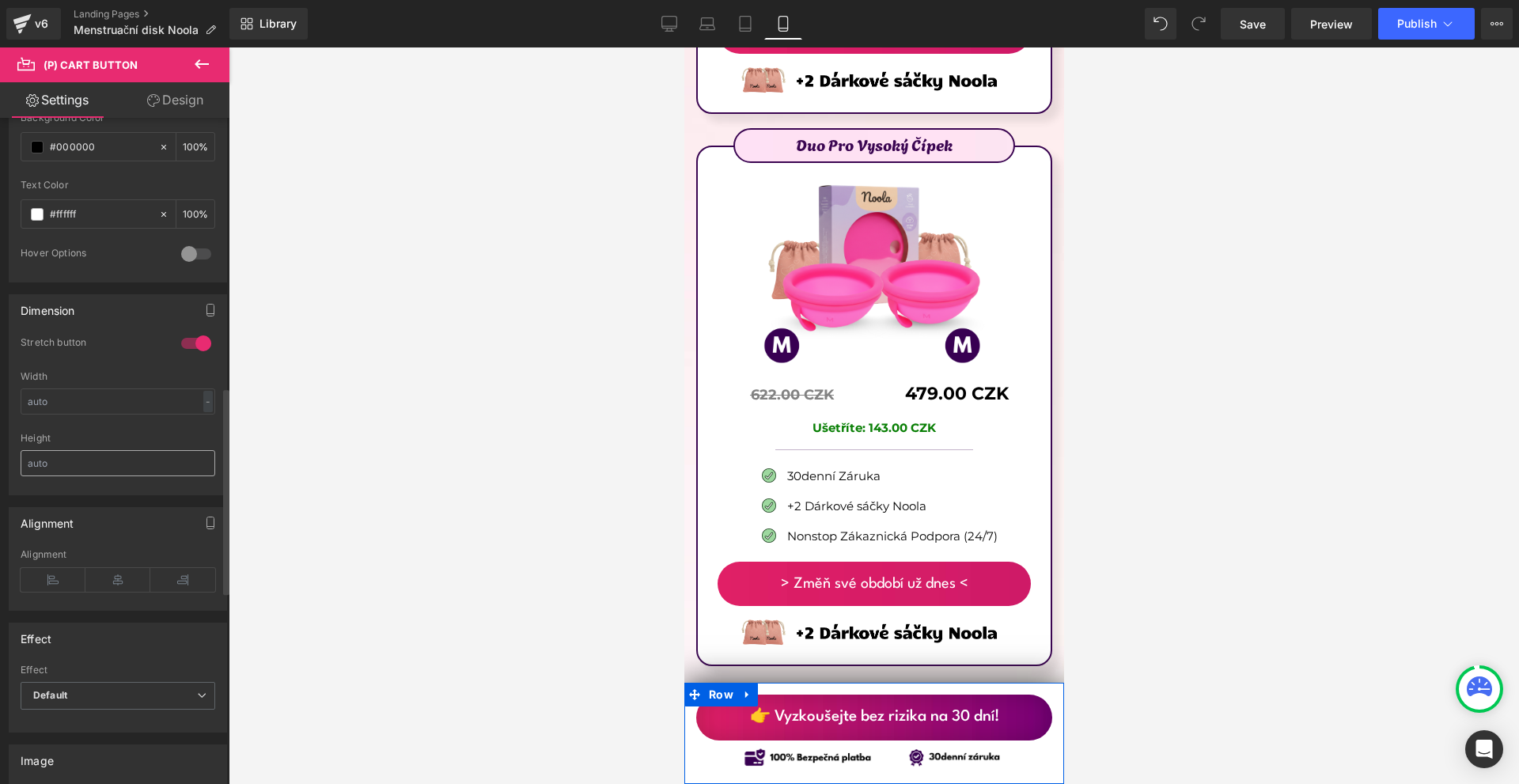
scroll to position [949, 0]
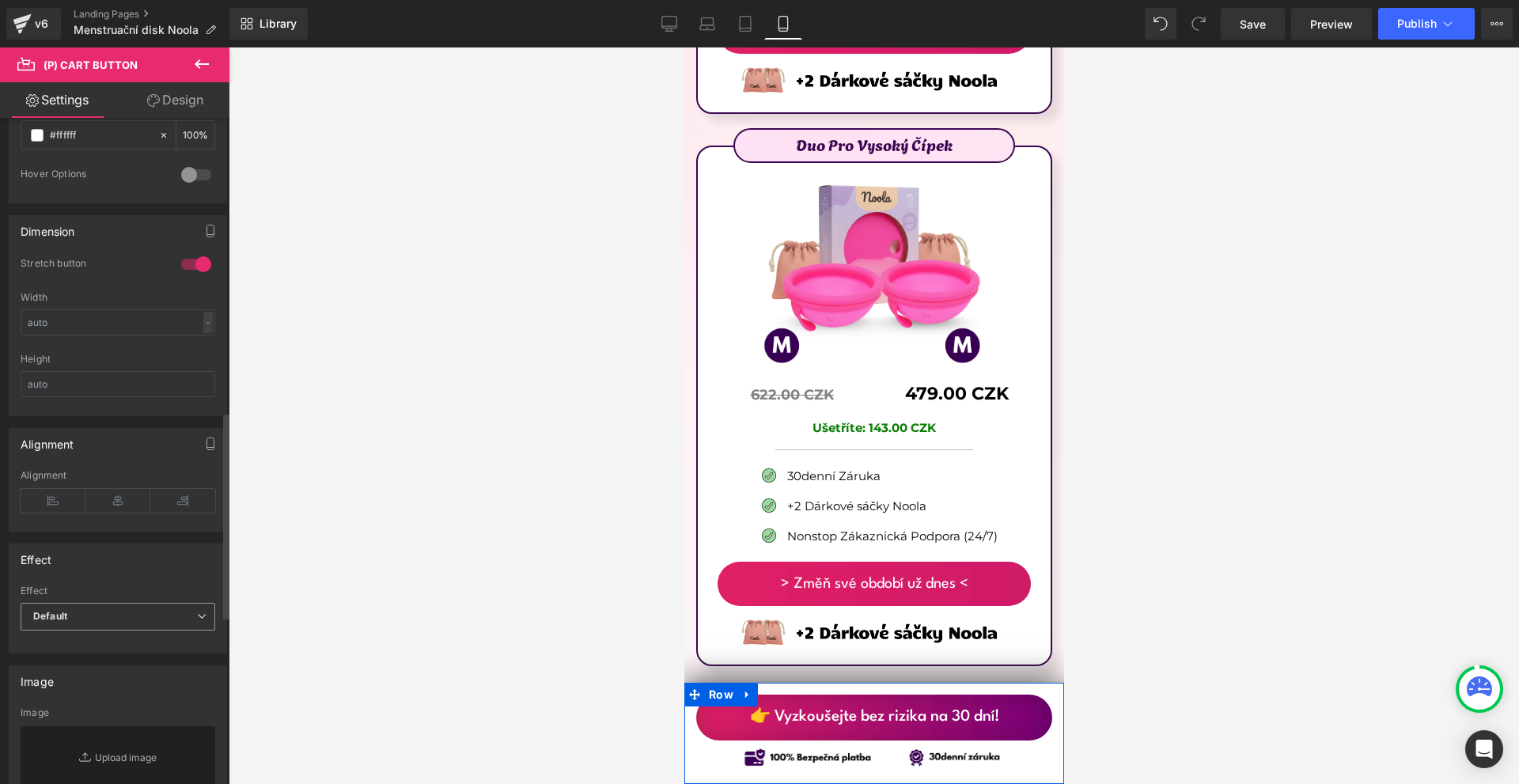
click at [73, 612] on span "Default" at bounding box center [118, 616] width 195 height 28
click at [94, 674] on li "Shake" at bounding box center [114, 668] width 188 height 24
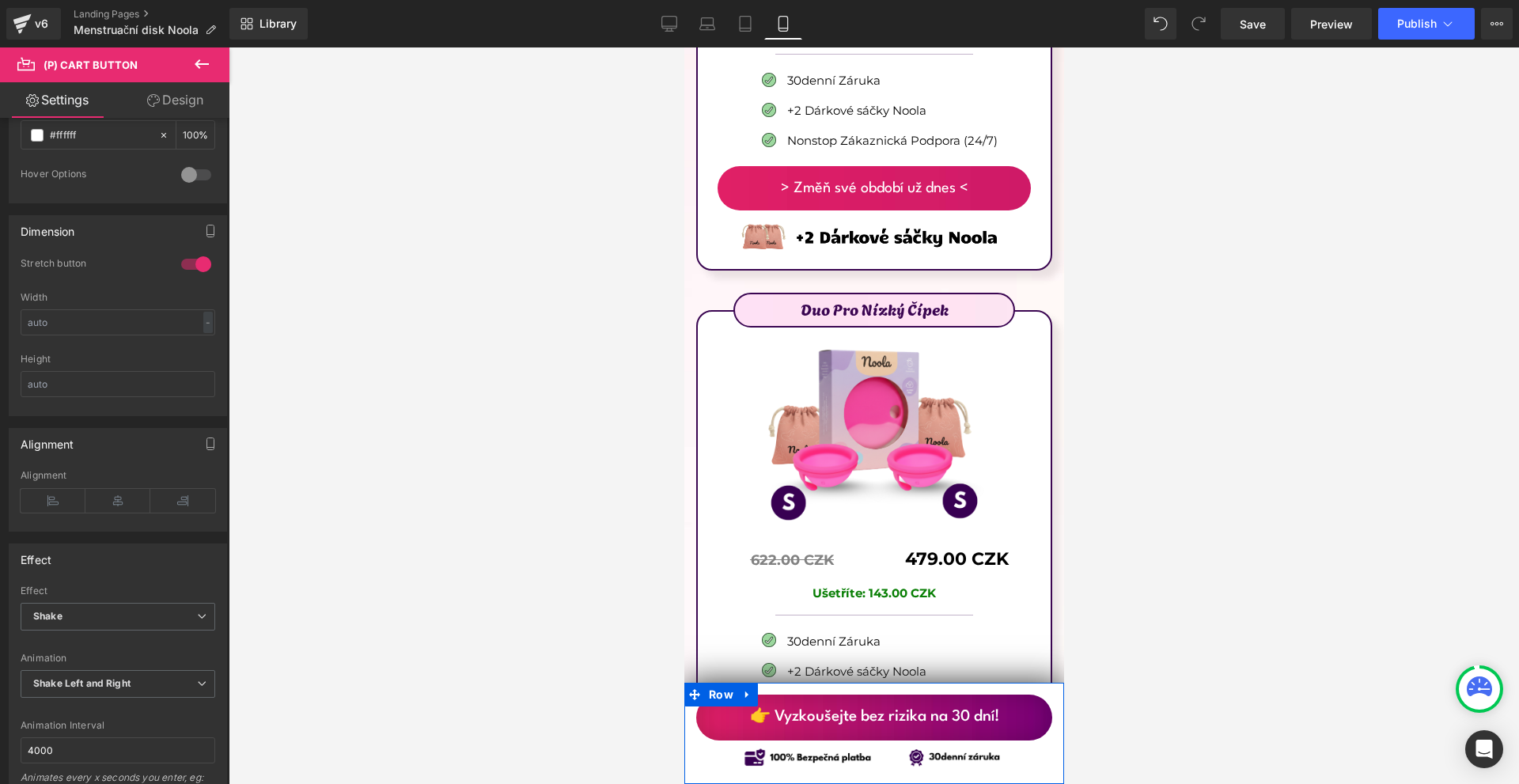
scroll to position [10124, 0]
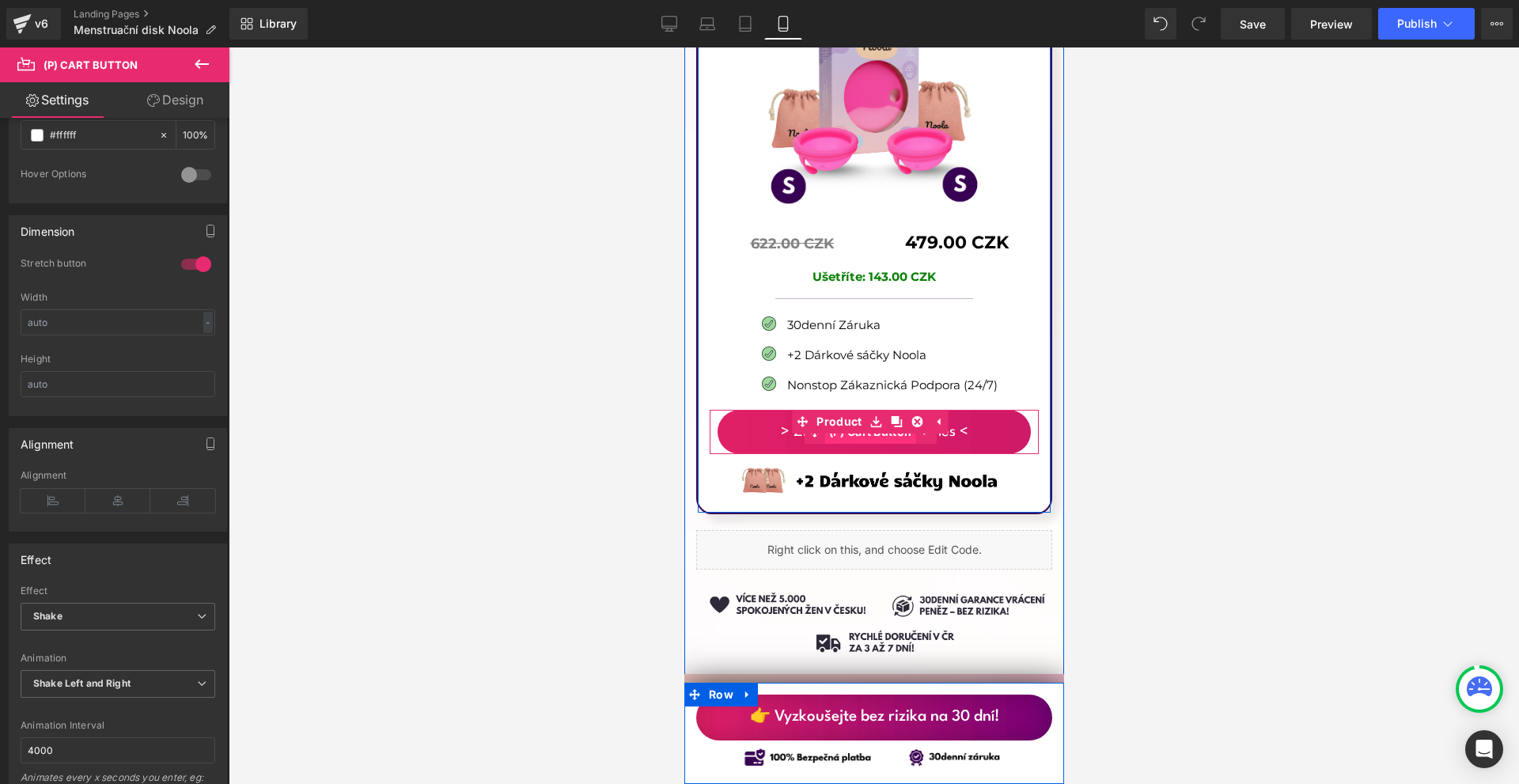
click at [861, 420] on span "(P) Cart Button" at bounding box center [869, 431] width 91 height 24
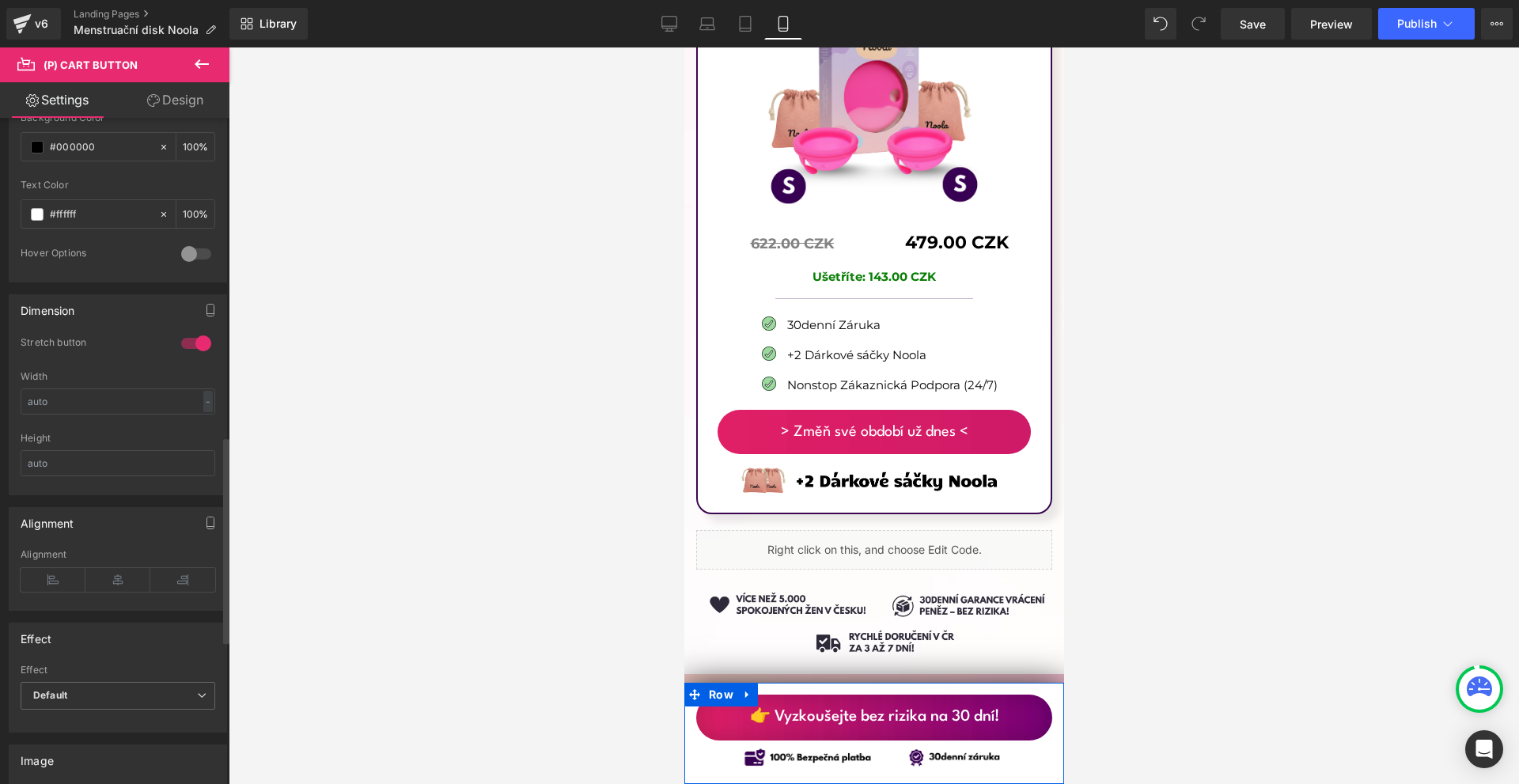
scroll to position [1107, 0]
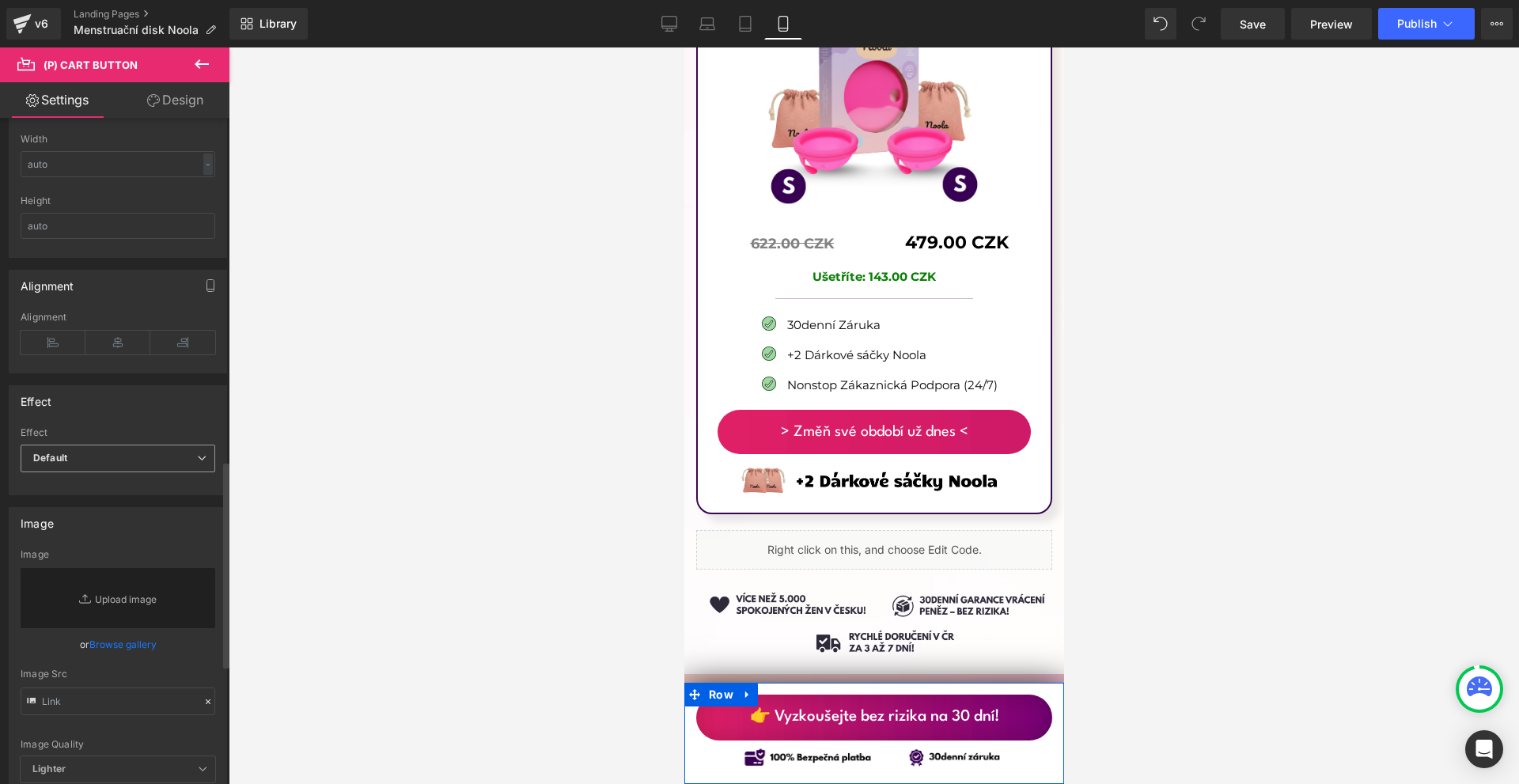
click at [114, 457] on span "Default" at bounding box center [118, 458] width 195 height 28
click at [123, 518] on li "Shake" at bounding box center [114, 509] width 188 height 24
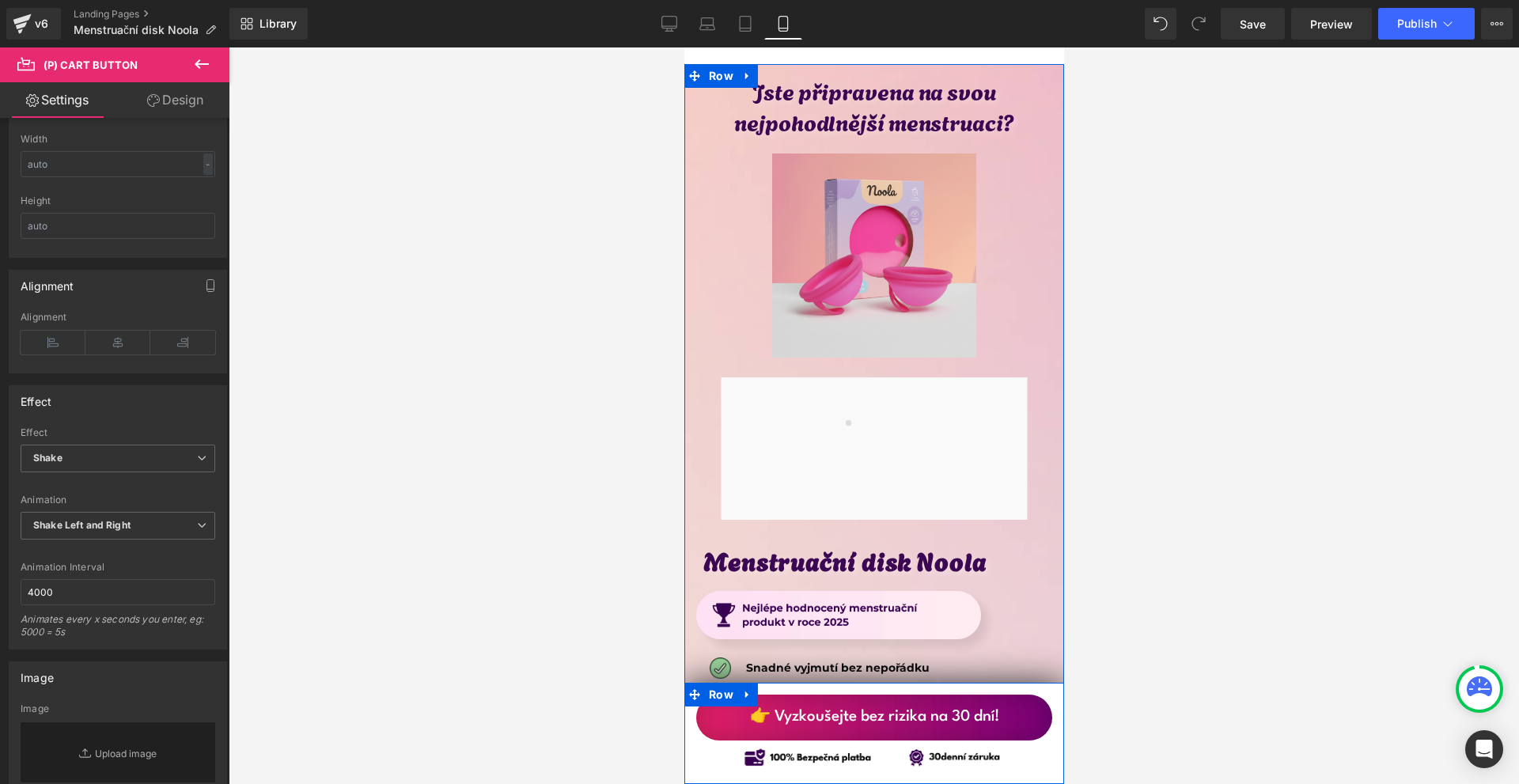
scroll to position [7514, 0]
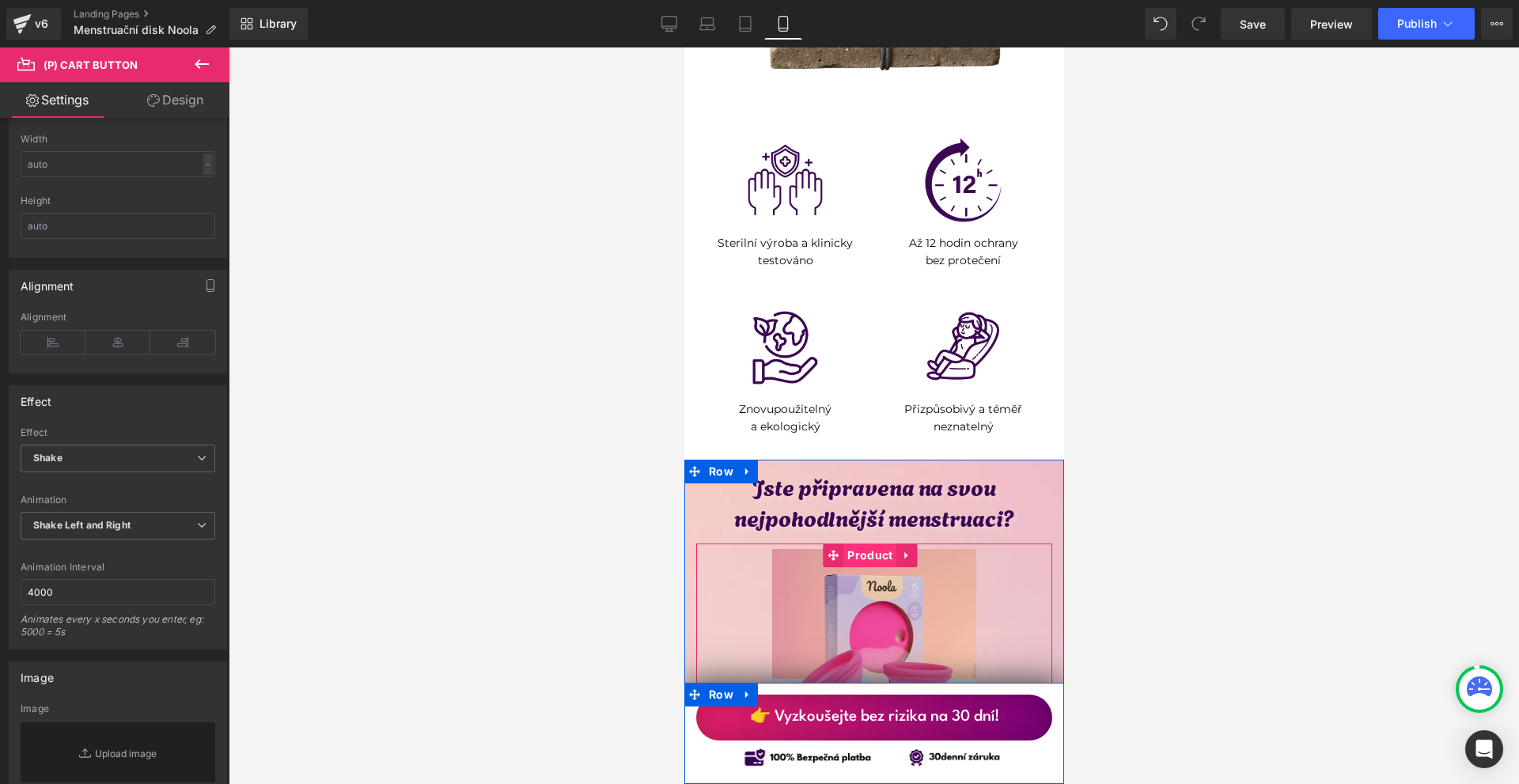
click at [882, 544] on span "Product" at bounding box center [869, 555] width 53 height 24
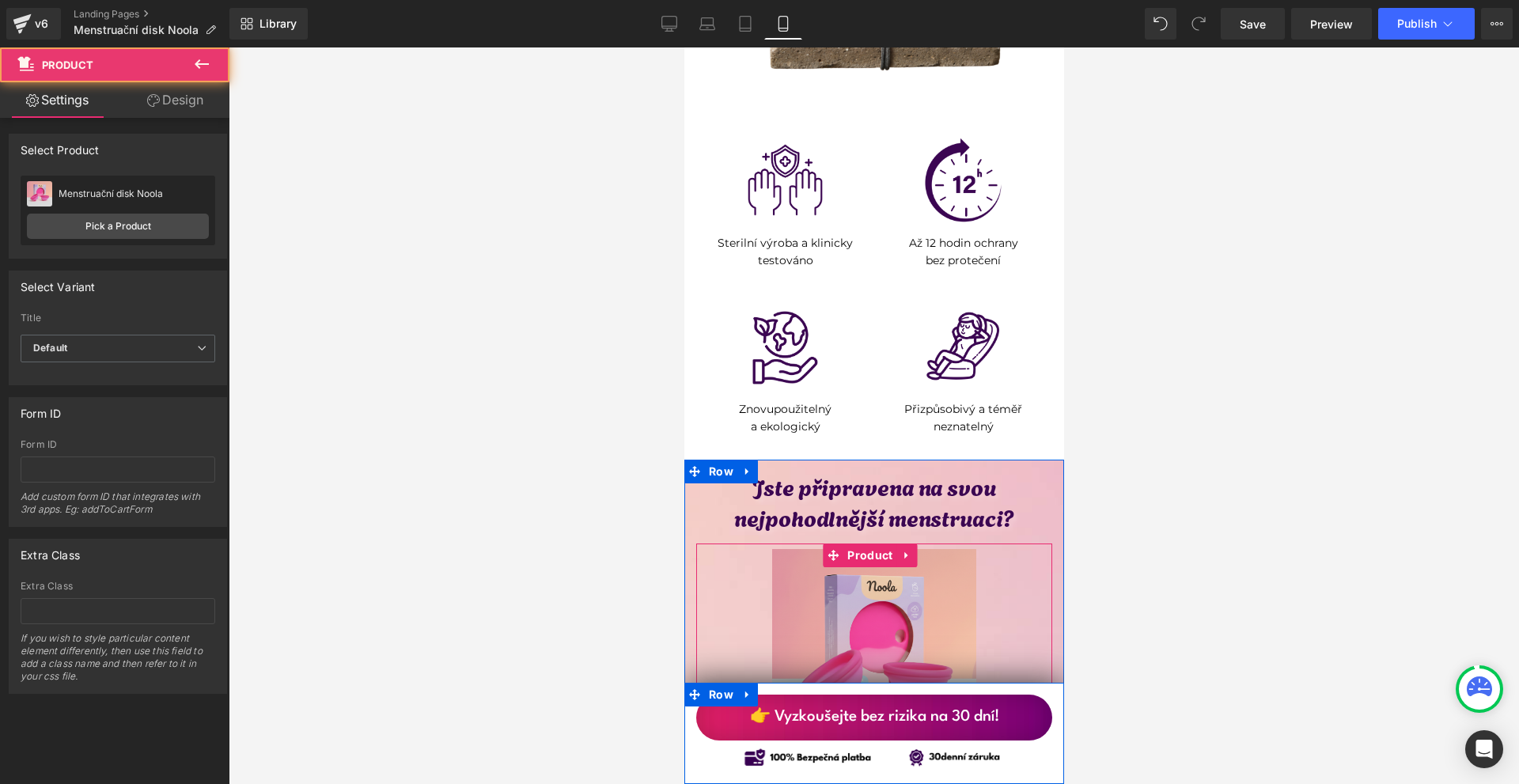
click at [887, 549] on img at bounding box center [874, 651] width 204 height 204
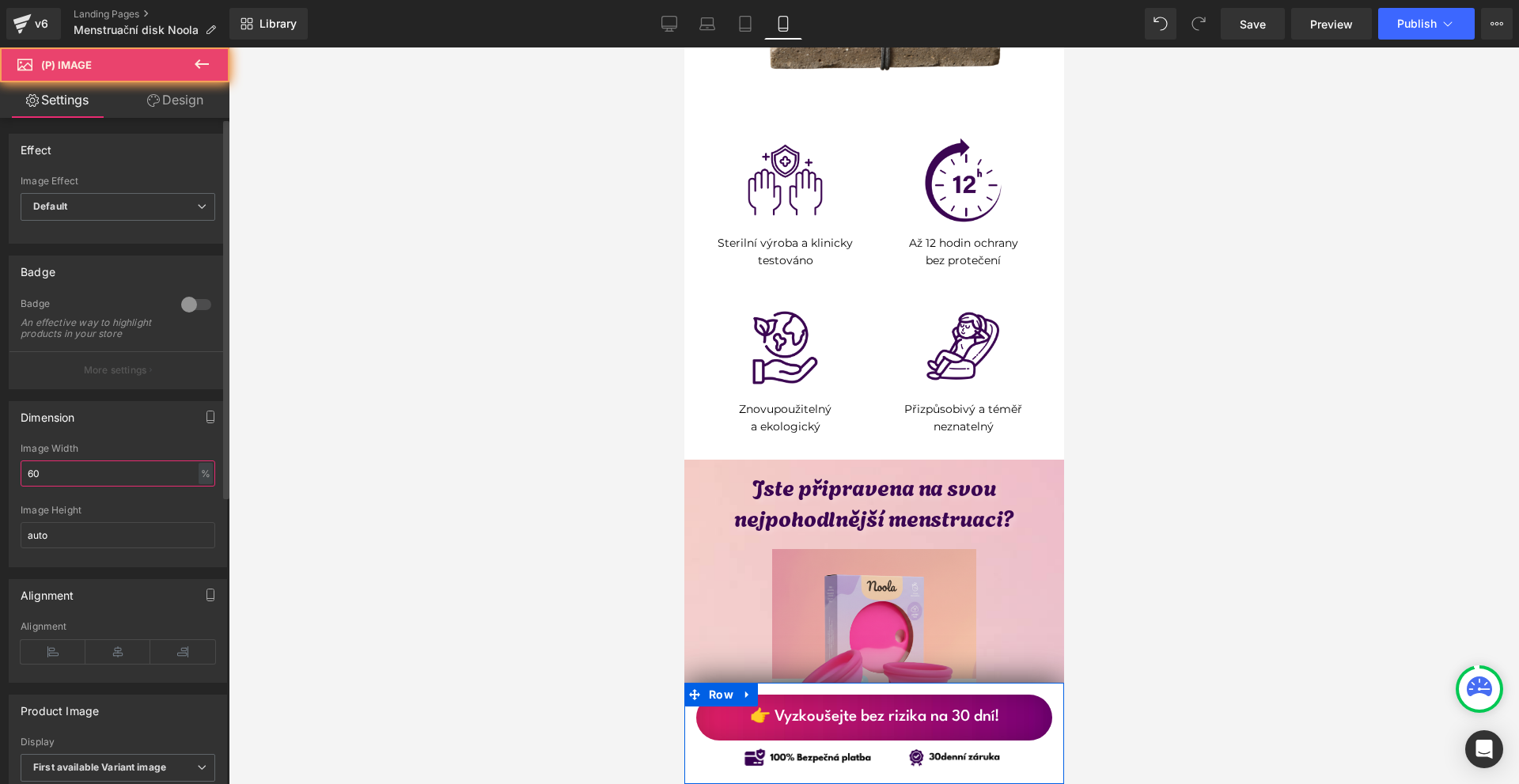
click at [78, 477] on input "60" at bounding box center [118, 473] width 195 height 26
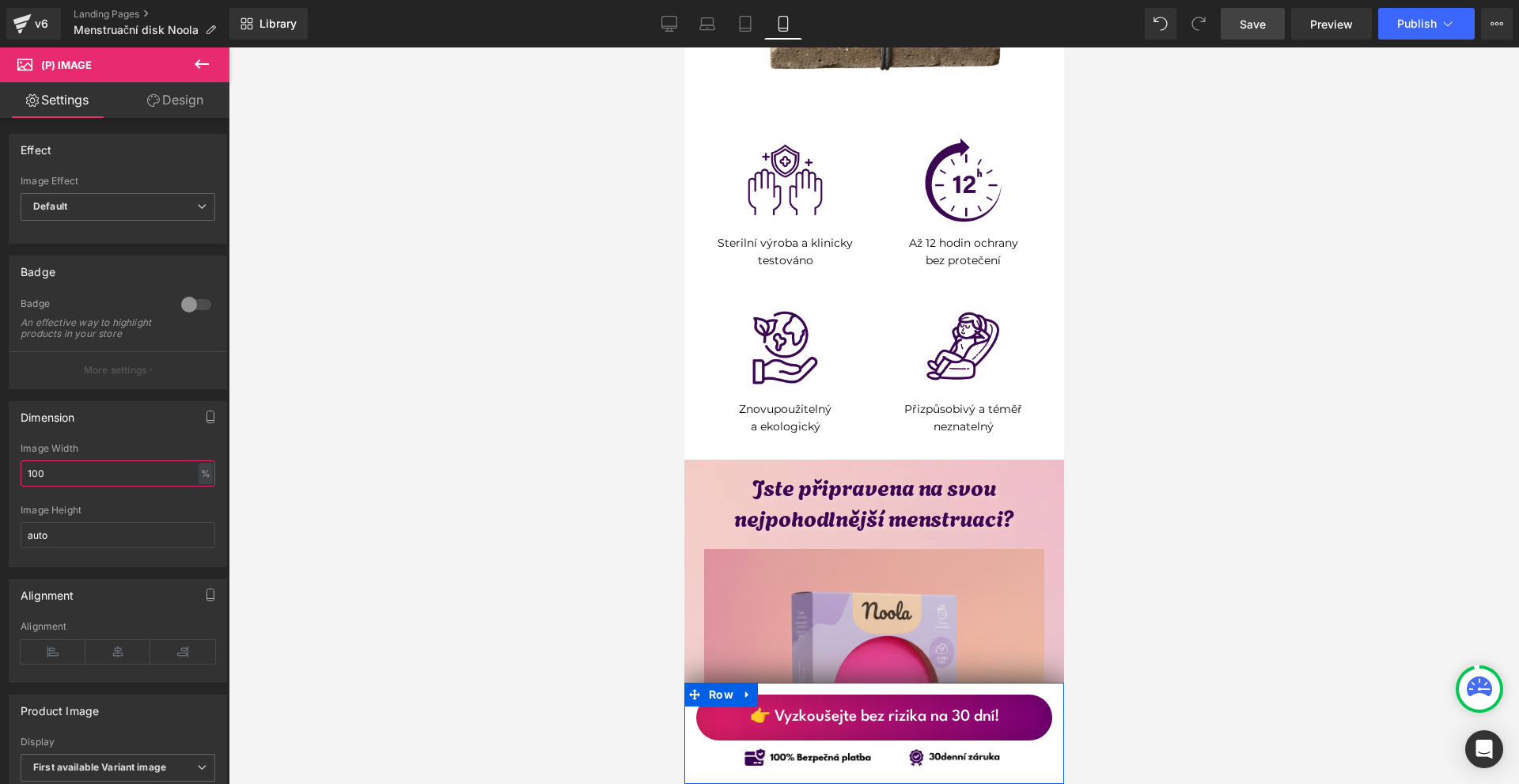
type input "100"
click at [1229, 16] on link "Save" at bounding box center [1253, 23] width 64 height 31
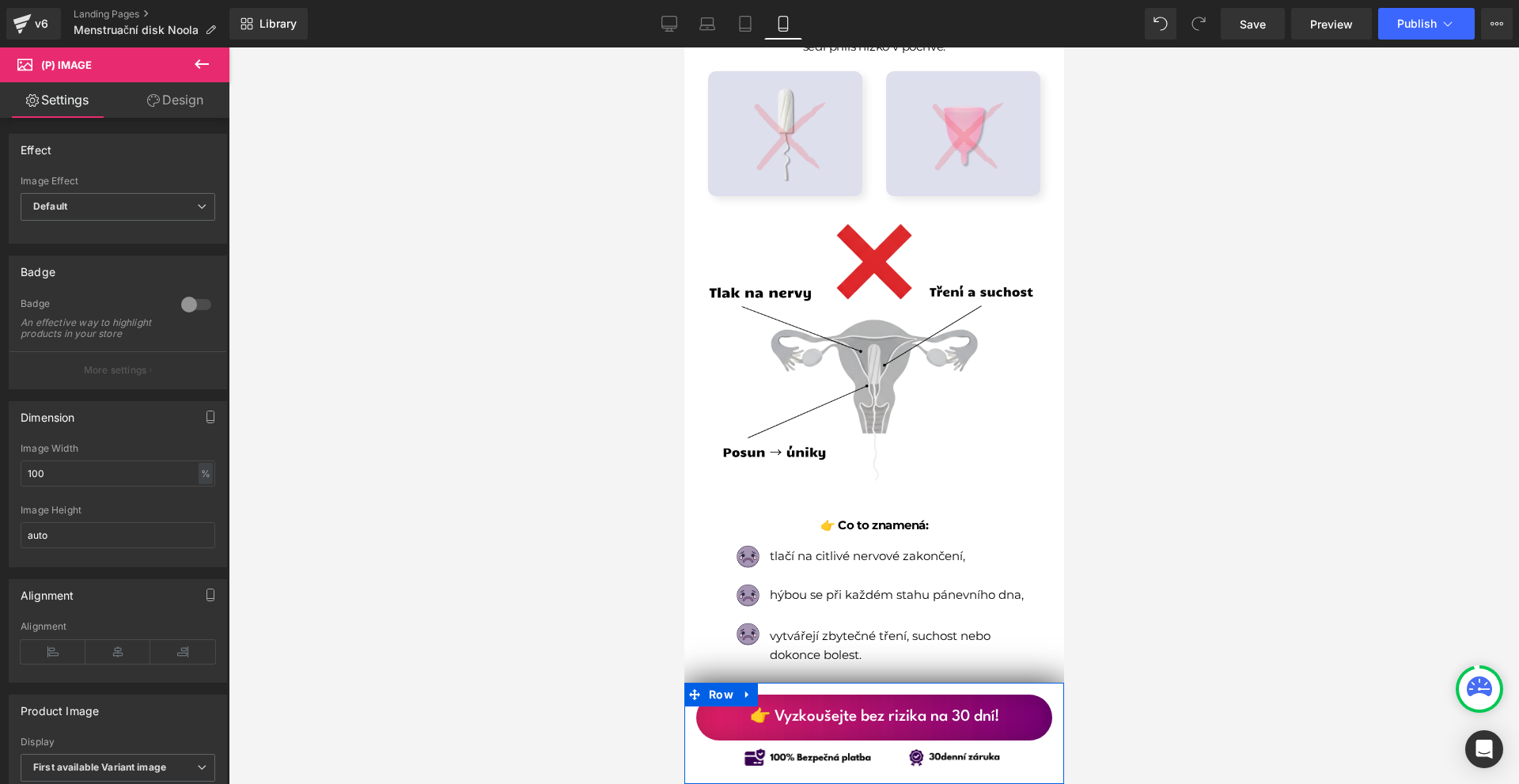
scroll to position [0, 0]
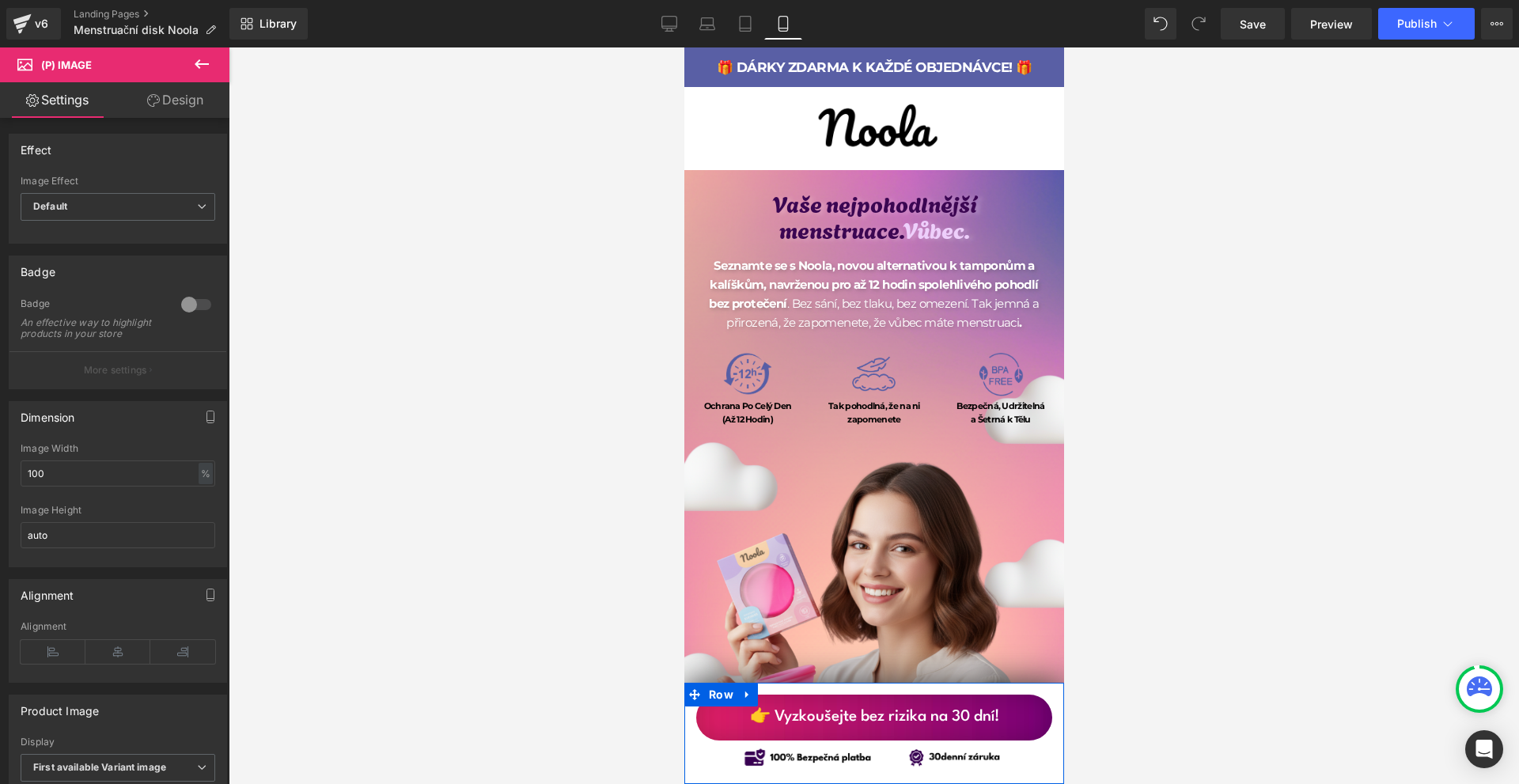
click at [1444, 7] on div "Library Mobile Desktop Laptop Tablet Mobile Save Preview Publish Scheduled Upgr…" at bounding box center [874, 24] width 1290 height 48
click at [1443, 15] on button "Publish" at bounding box center [1426, 23] width 96 height 31
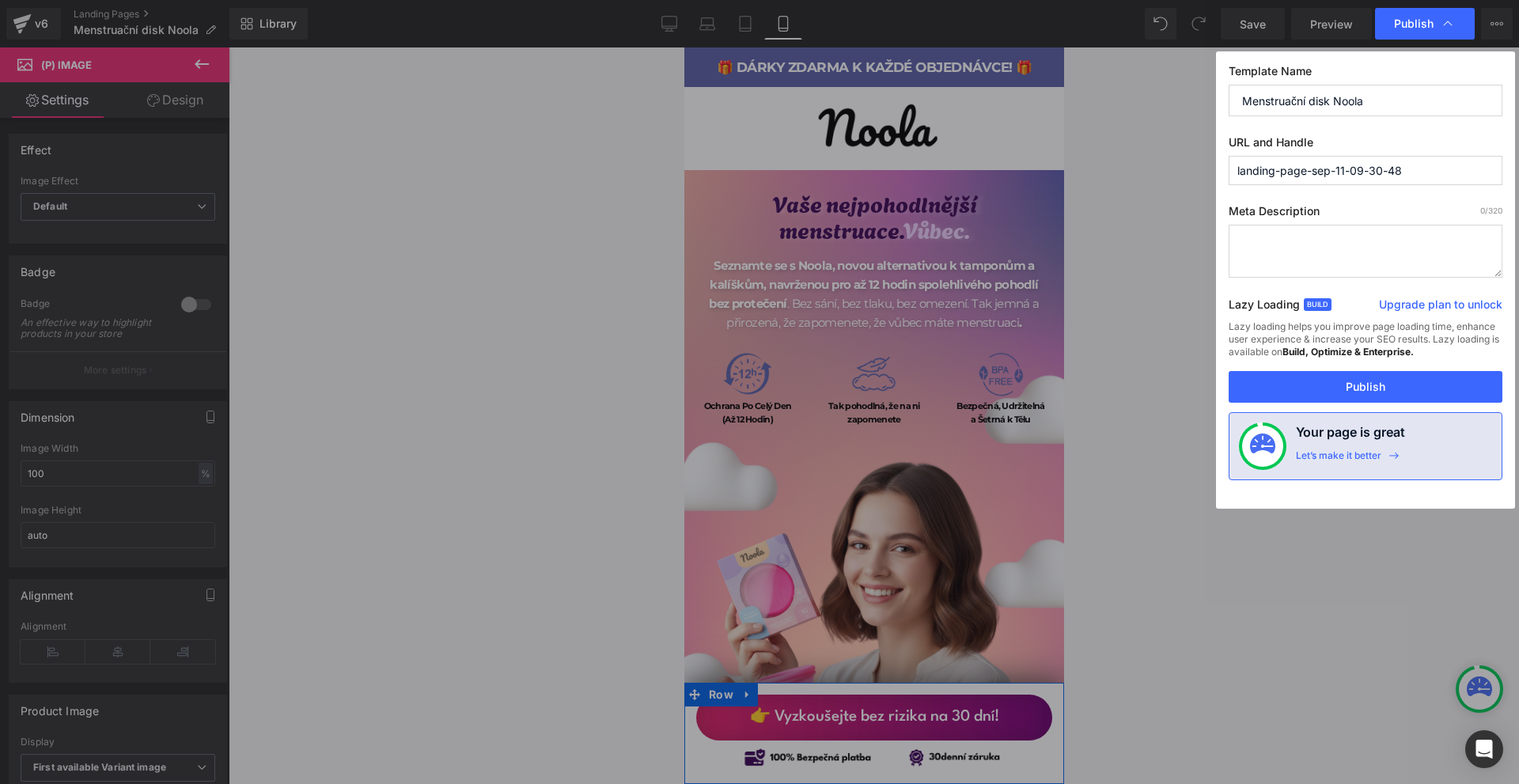
click at [1368, 97] on input "Menstruační disk Noola" at bounding box center [1365, 100] width 274 height 31
click at [1368, 96] on input "Menstruační disk Noola" at bounding box center [1365, 100] width 274 height 31
click at [1350, 177] on input "landing-page-sep-11-09-30-48" at bounding box center [1365, 170] width 274 height 30
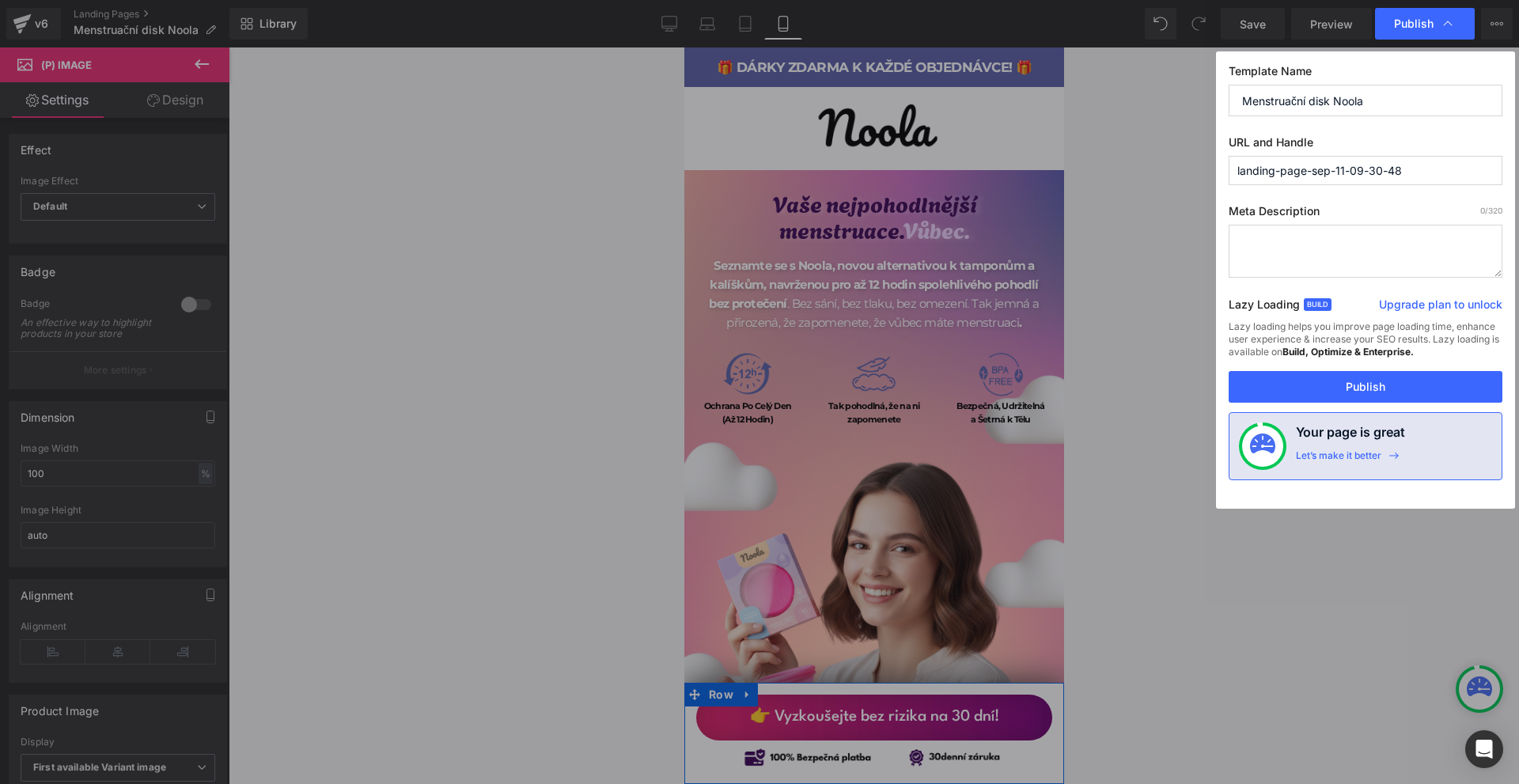
click at [1350, 177] on input "landing-page-sep-11-09-30-48" at bounding box center [1365, 170] width 274 height 30
paste input "Menstruační disk Noola"
click at [1291, 175] on input "menstruační-disk-noola" at bounding box center [1365, 170] width 274 height 30
type input "menstruacni-disk-noola"
click at [1370, 379] on button "Publish" at bounding box center [1365, 386] width 274 height 31
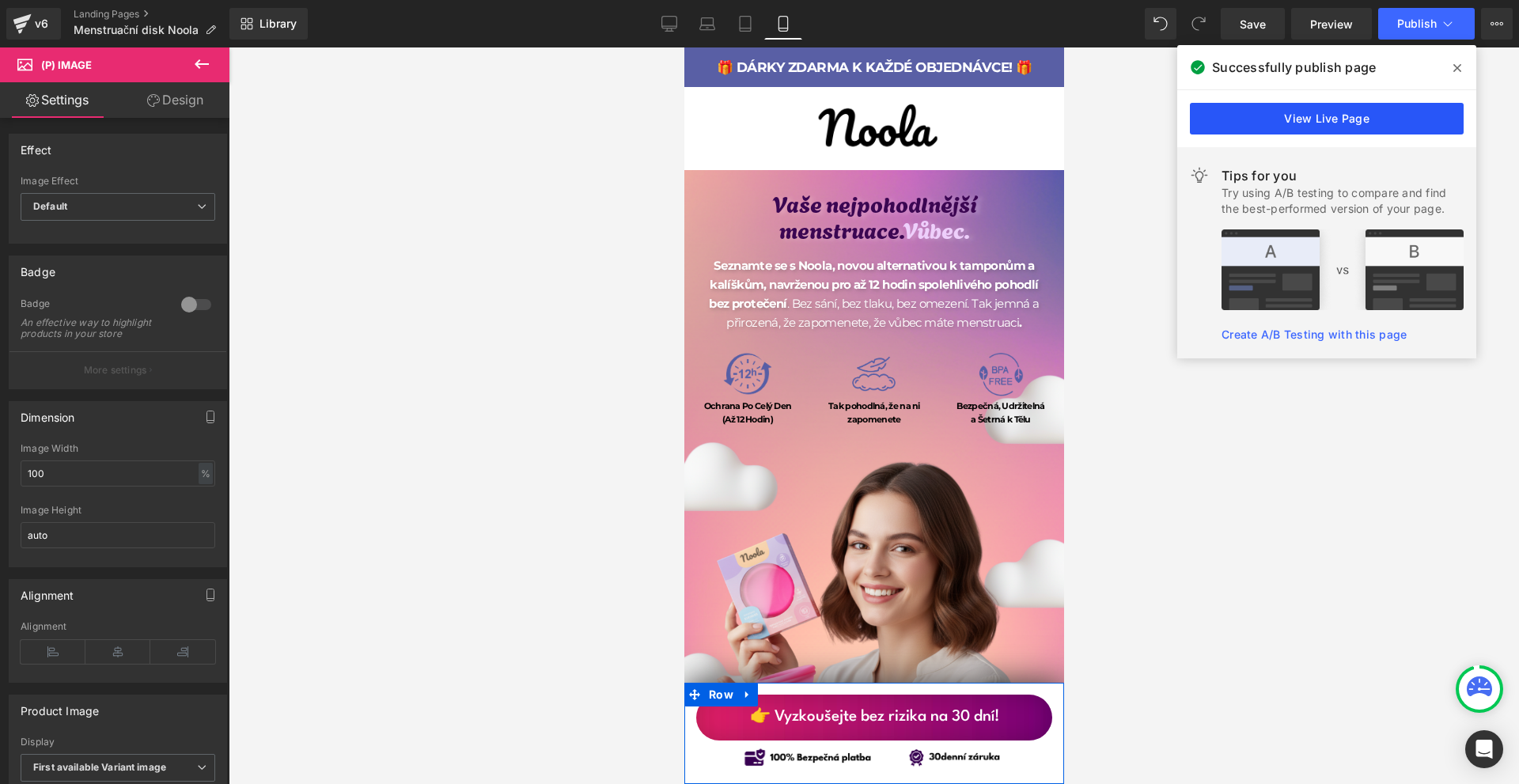
click at [1215, 116] on link "View Live Page" at bounding box center [1326, 118] width 274 height 31
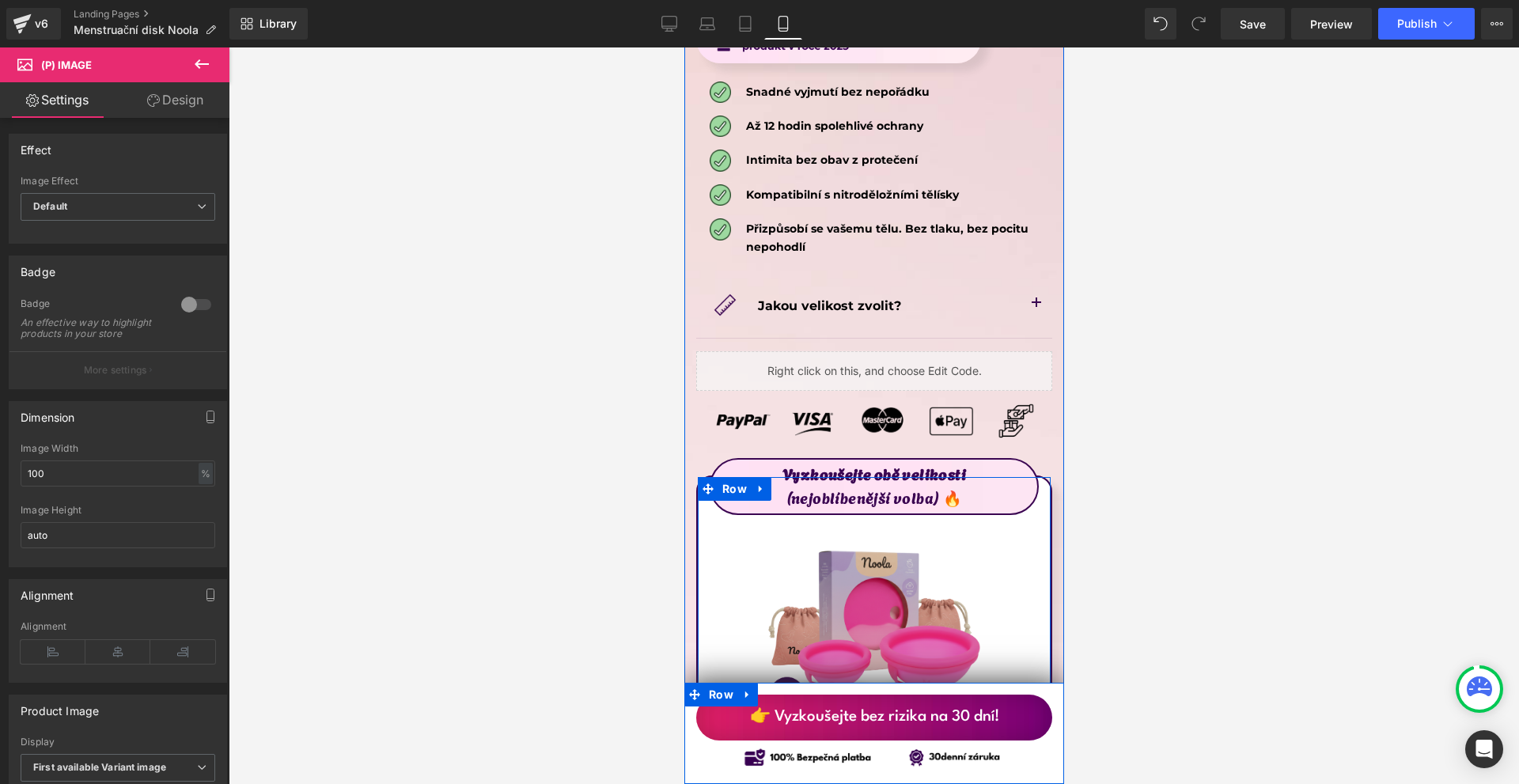
scroll to position [9096, 0]
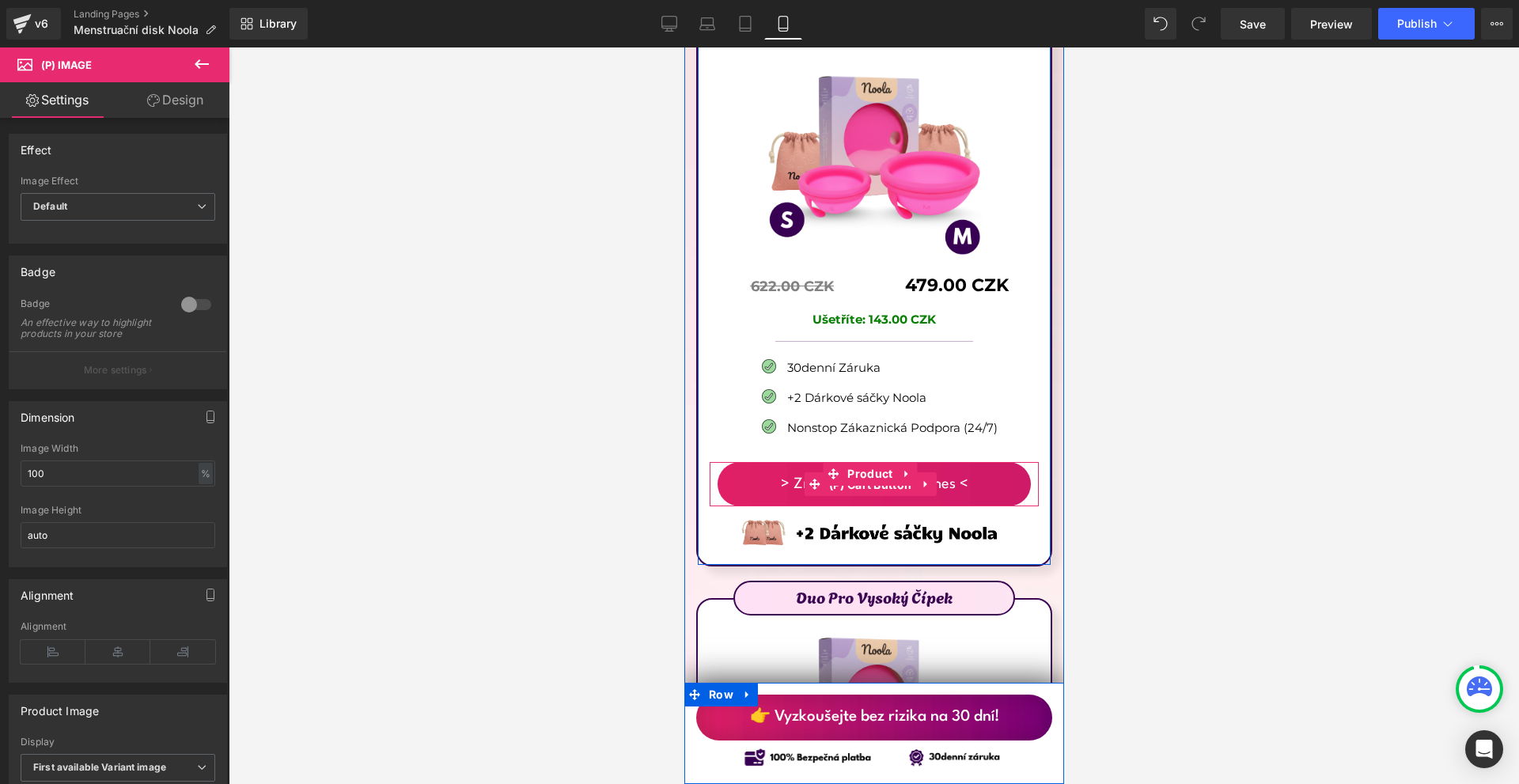
drag, startPoint x: 867, startPoint y: 402, endPoint x: 1035, endPoint y: 438, distance: 171.8
click at [867, 473] on span "(P) Cart Button" at bounding box center [869, 485] width 91 height 24
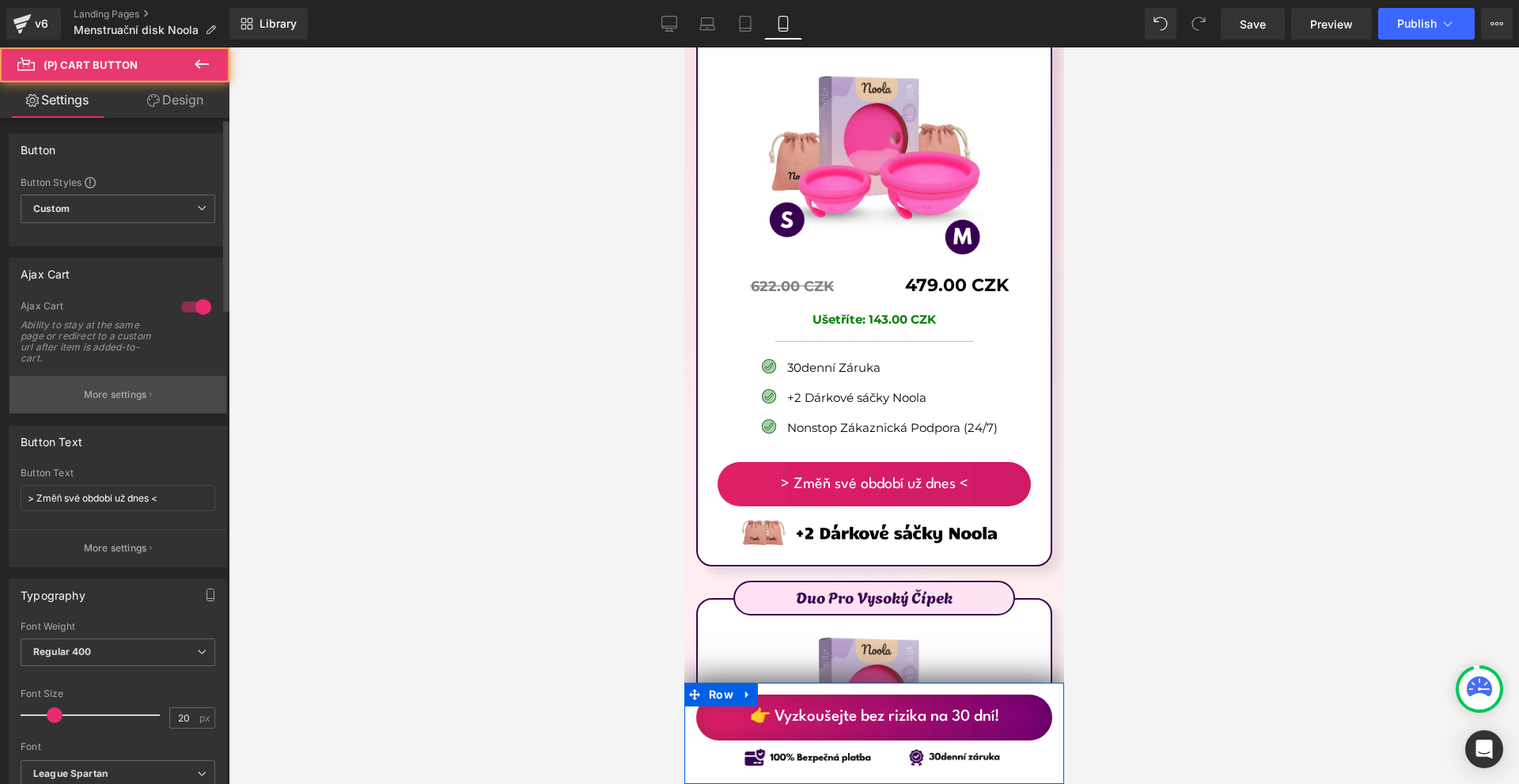
click at [146, 378] on button "More settings" at bounding box center [117, 394] width 217 height 37
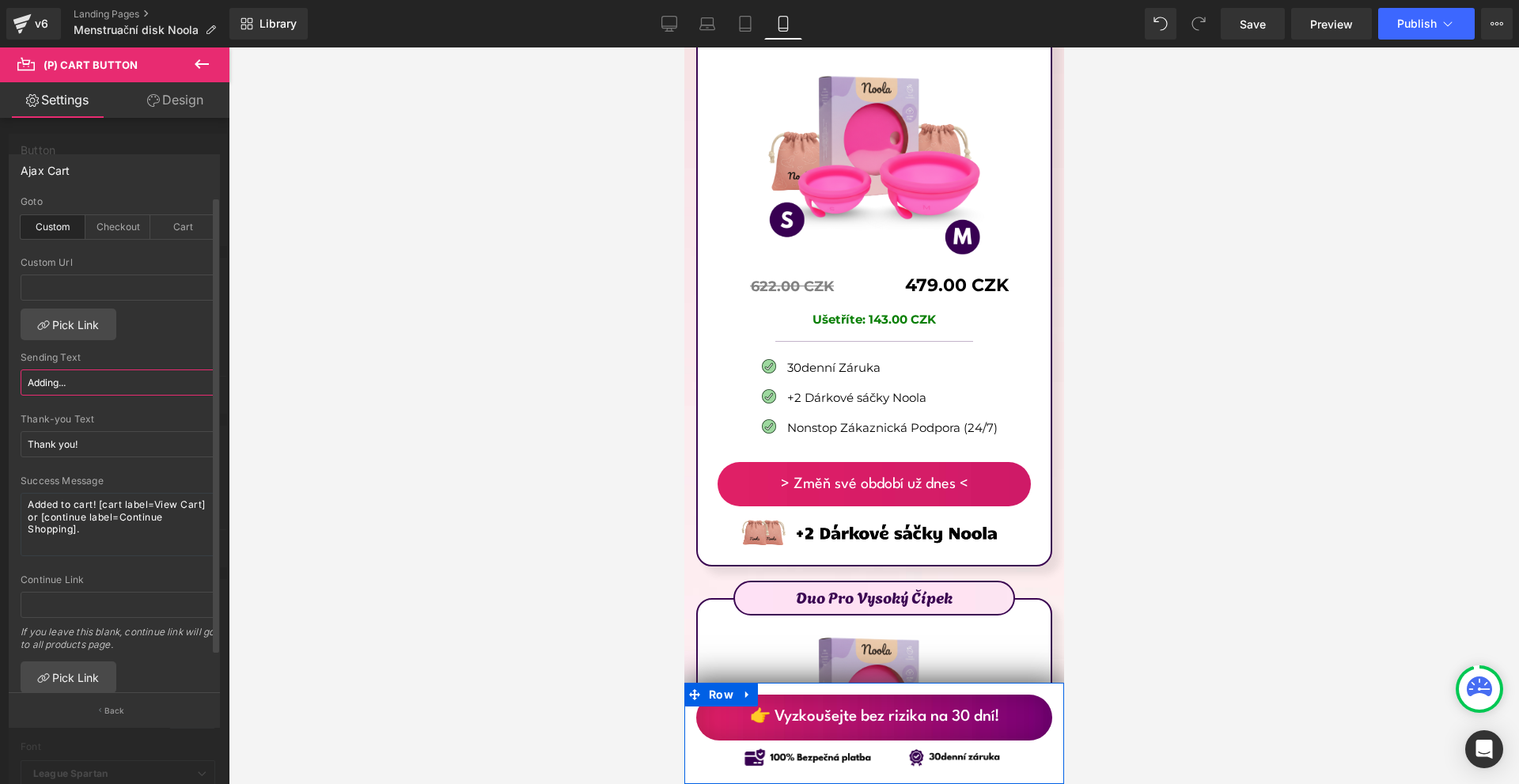
click at [119, 382] on input "Adding..." at bounding box center [118, 382] width 195 height 26
click at [103, 230] on div "Checkout" at bounding box center [118, 227] width 65 height 24
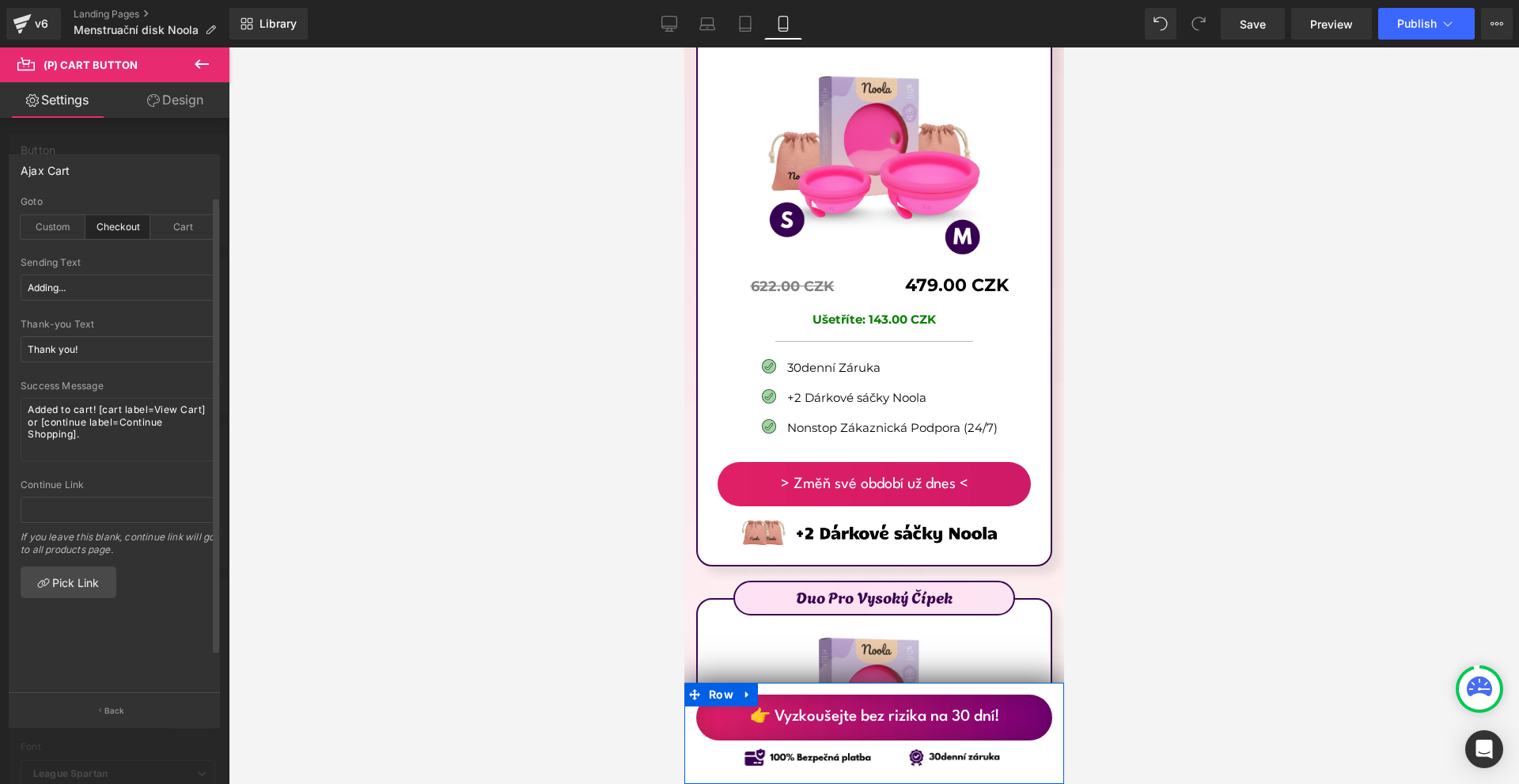
click at [87, 305] on div "Sending Text Adding..." at bounding box center [118, 288] width 195 height 62
click at [88, 294] on input "Adding..." at bounding box center [118, 287] width 195 height 26
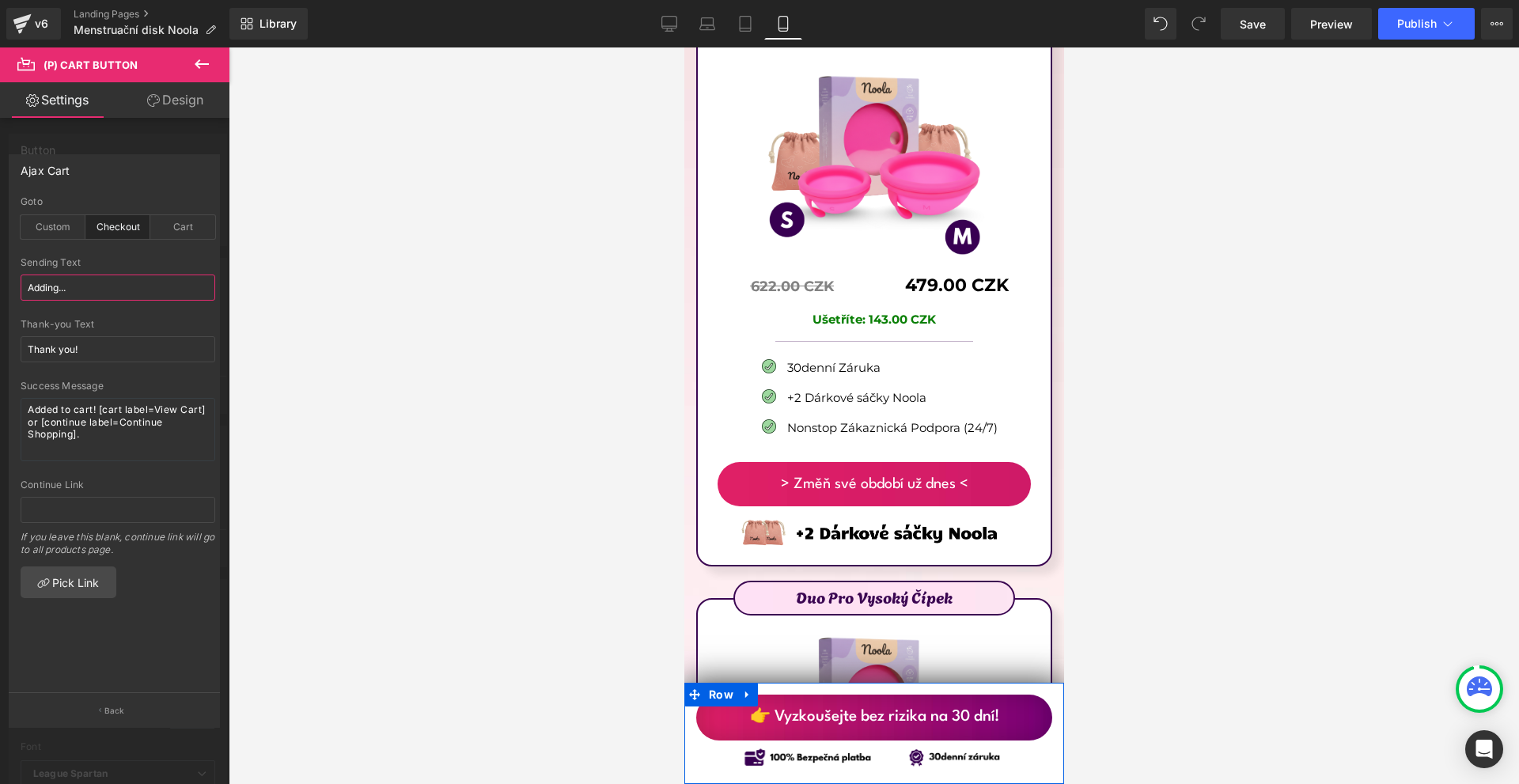
paste input "Přidávám"
type input "Přidávám..."
click at [124, 340] on input "Thank you!" at bounding box center [118, 348] width 195 height 26
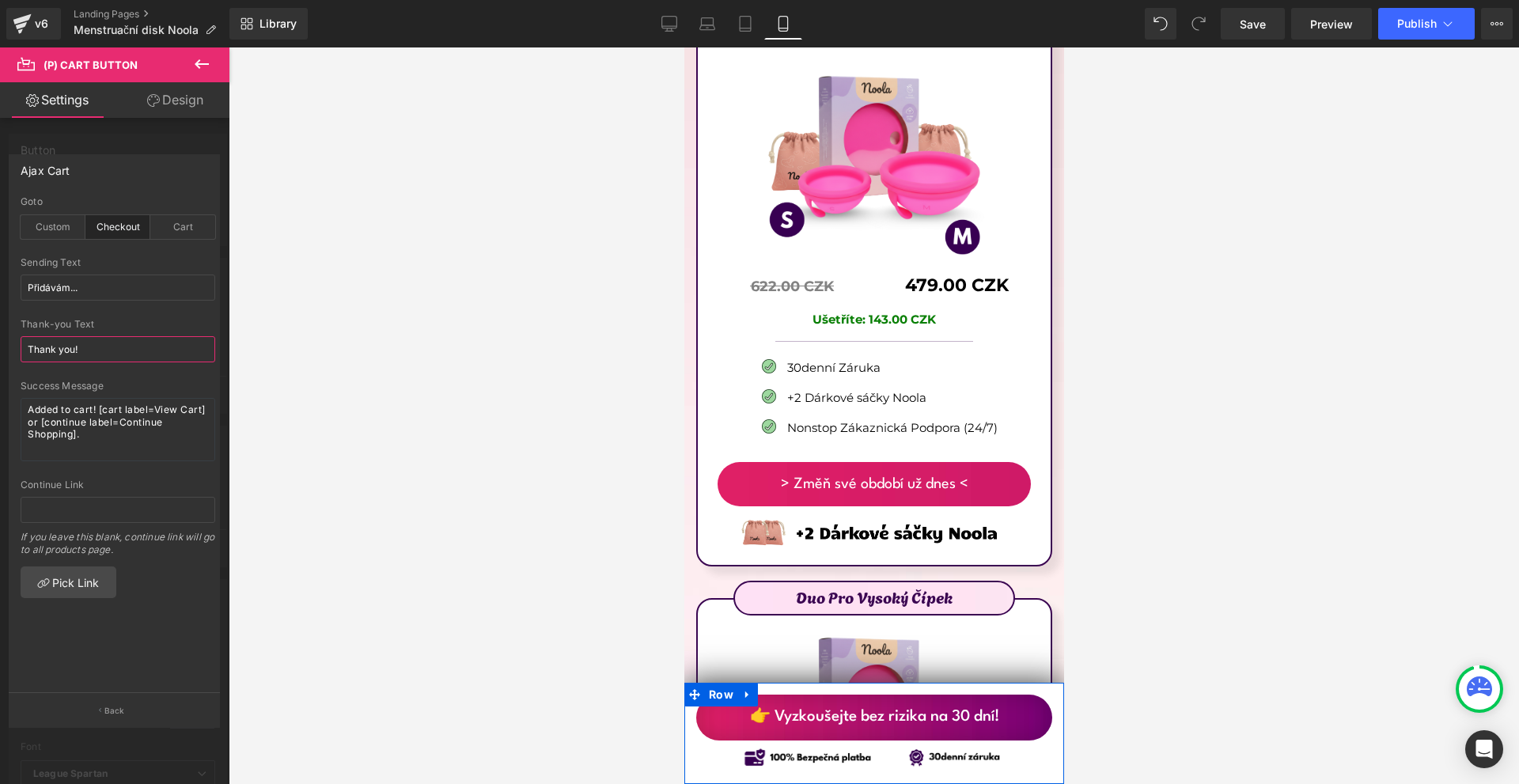
paste input "Děkujeme! ✅"
type input "Děkujeme! ✅"
click at [104, 415] on textarea "Added to cart! [cart label=View Cart] or [continue label=Continue Shopping]." at bounding box center [118, 429] width 195 height 63
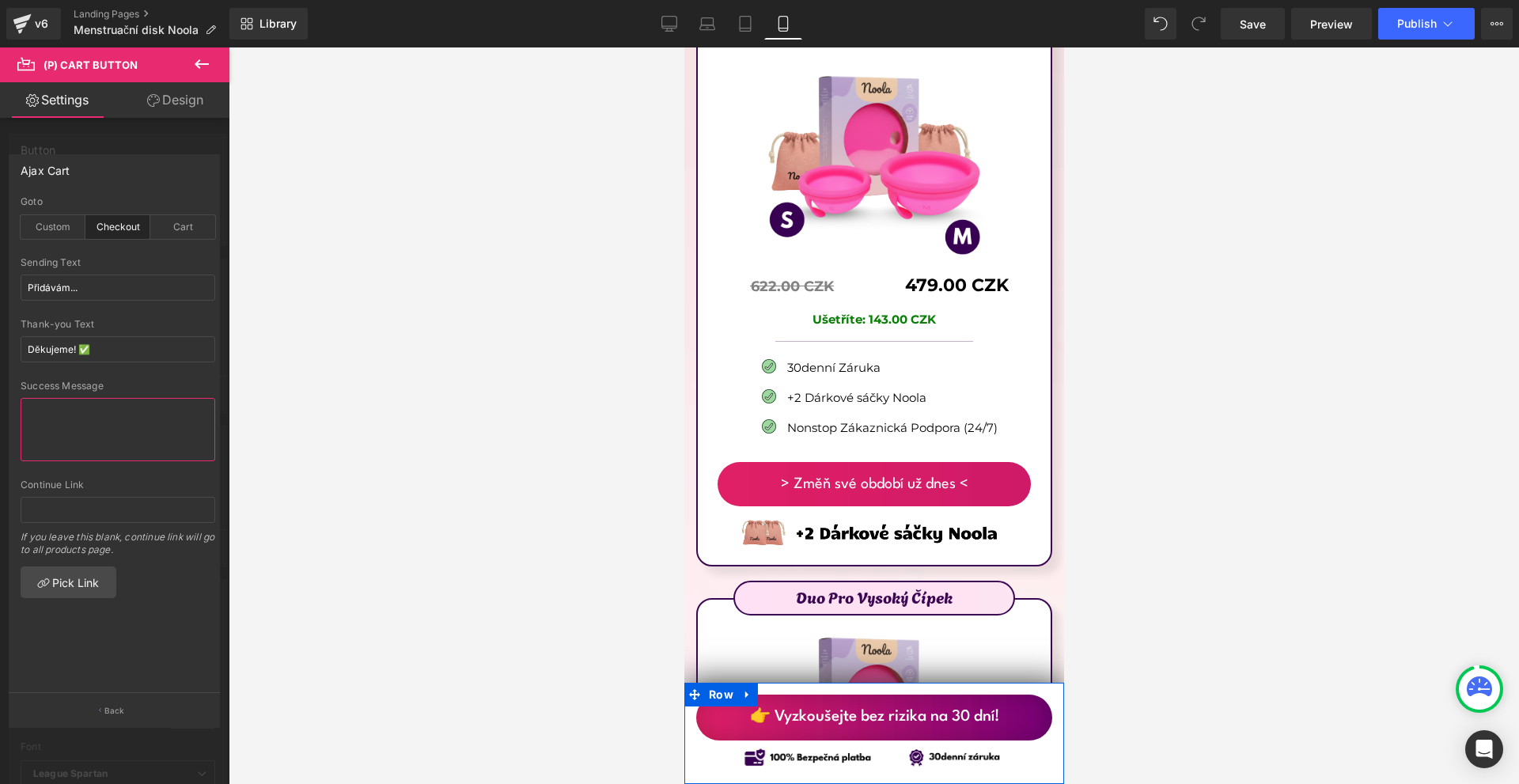
scroll to position [9570, 0]
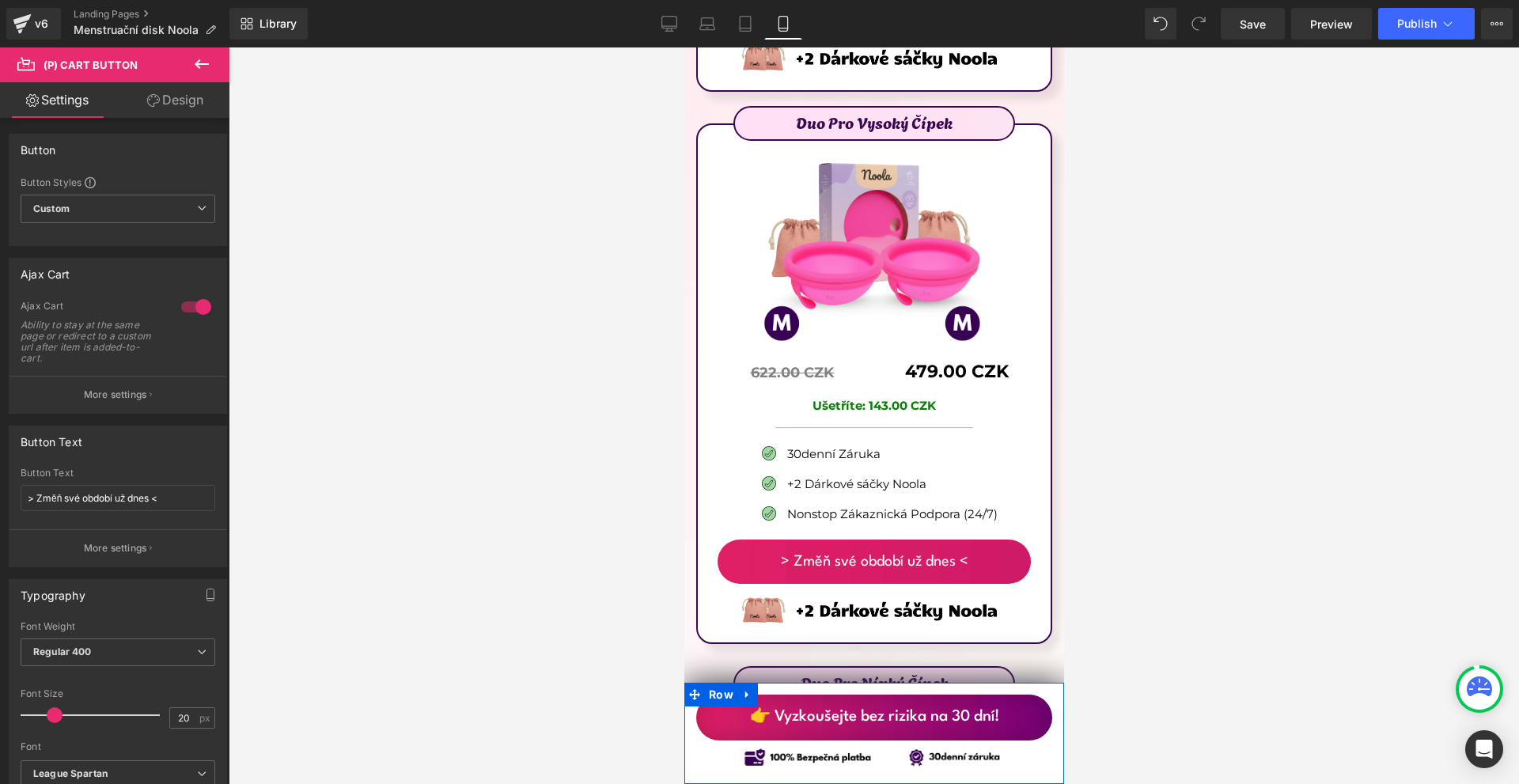
click at [855, 540] on div "> Změň své období už dnes < (P) Cart Button" at bounding box center [873, 562] width 313 height 44
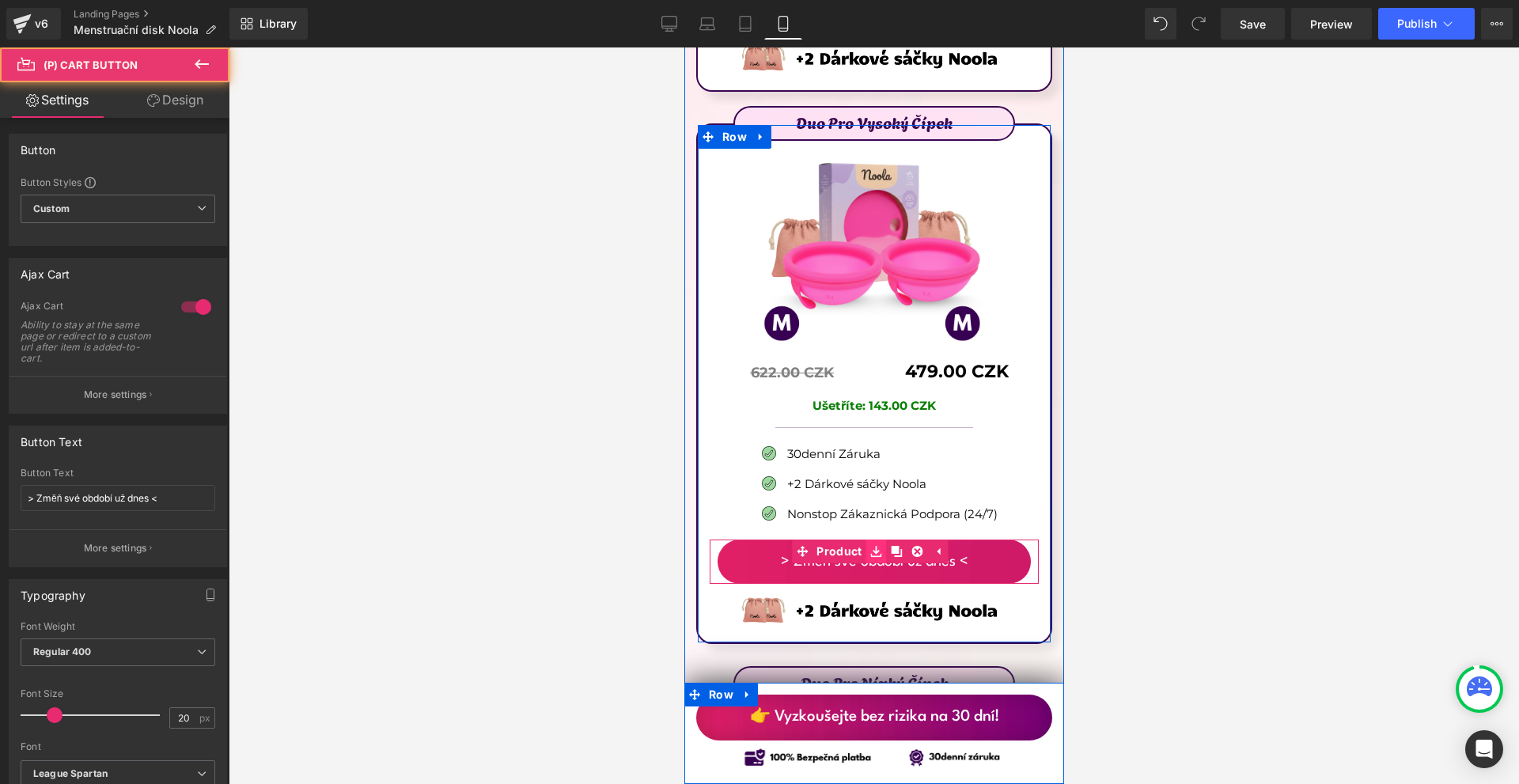
click at [865, 540] on link at bounding box center [876, 551] width 21 height 24
click at [865, 549] on span "(P) Cart Button" at bounding box center [869, 561] width 91 height 24
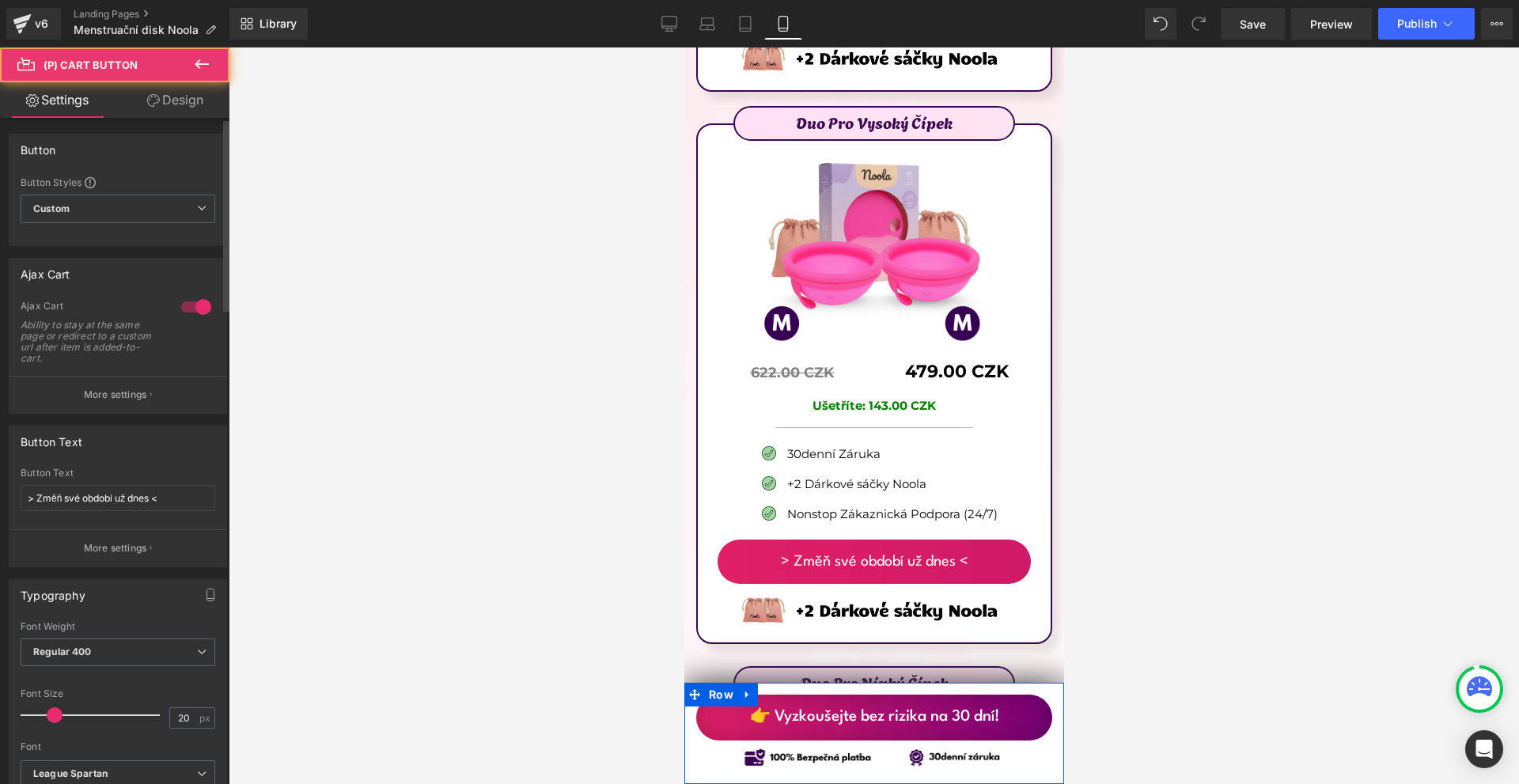
click at [172, 415] on div "Button Text > Změň své období už dnes < Button Text > Změň své období už dnes <…" at bounding box center [118, 490] width 237 height 154
click at [165, 405] on button "More settings" at bounding box center [117, 394] width 217 height 37
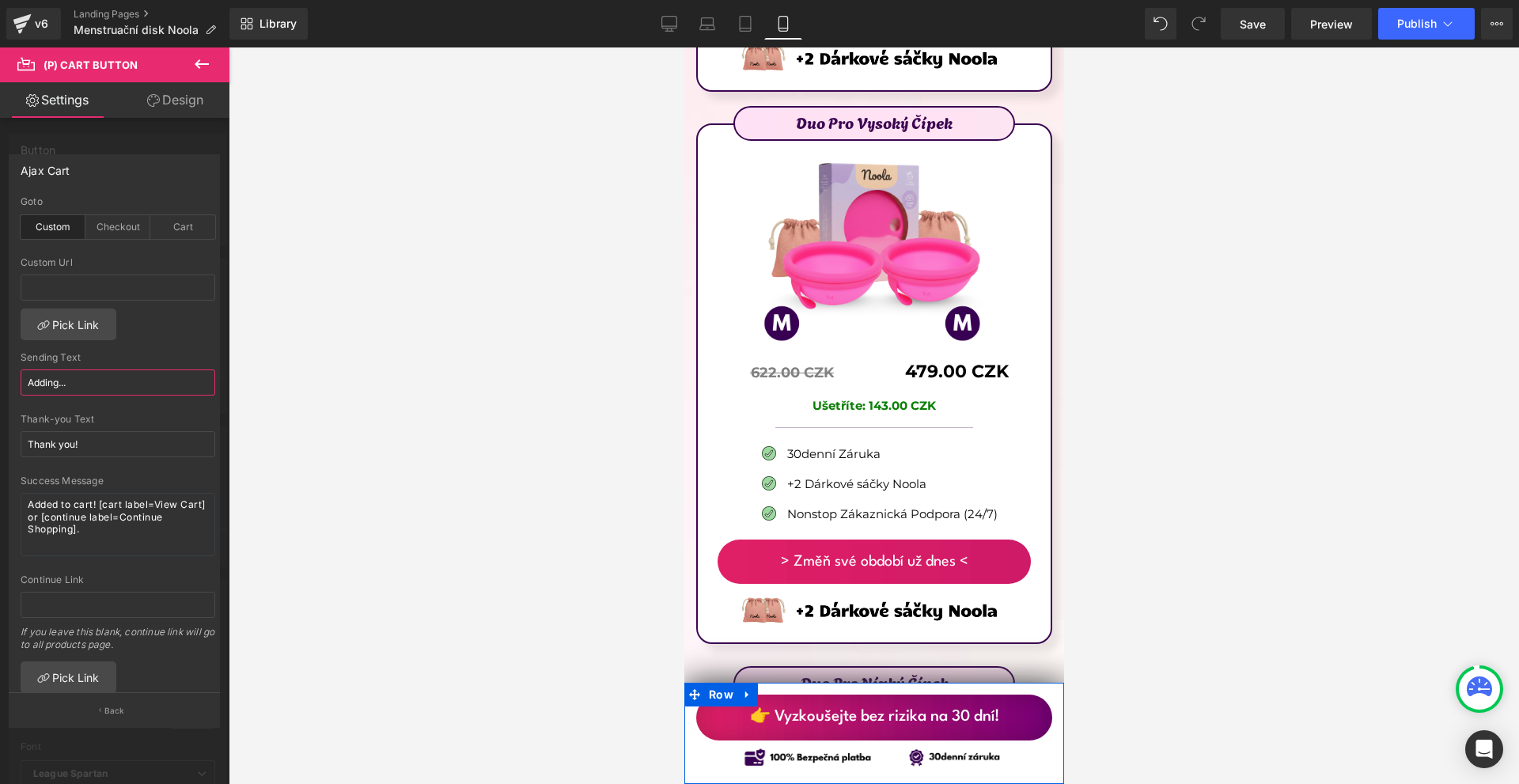
click at [102, 382] on input "Adding..." at bounding box center [118, 382] width 195 height 26
paste input "Děkujeme! ✅"
type input "Děkujeme! ✅"
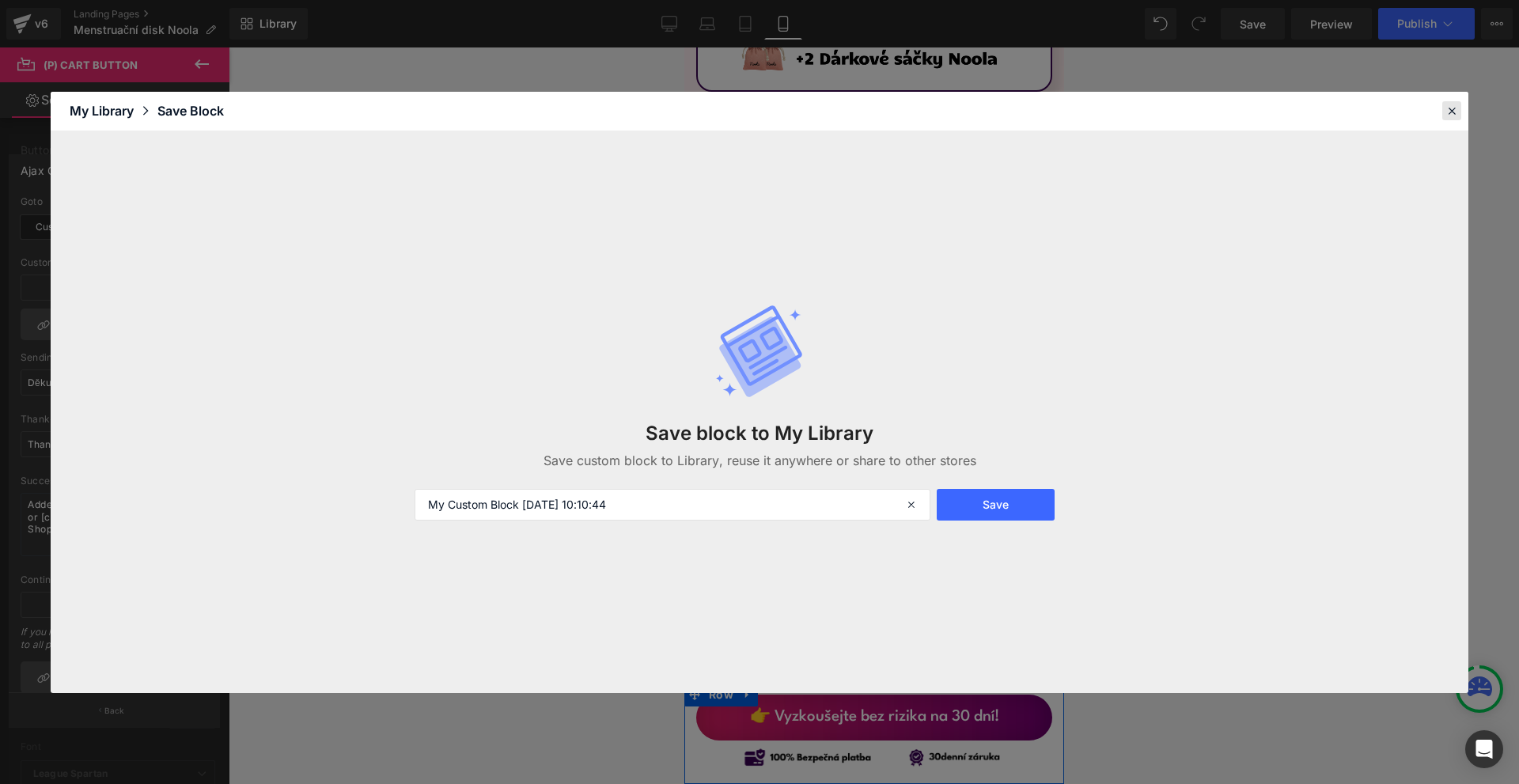
click at [1448, 106] on icon at bounding box center [1451, 111] width 14 height 14
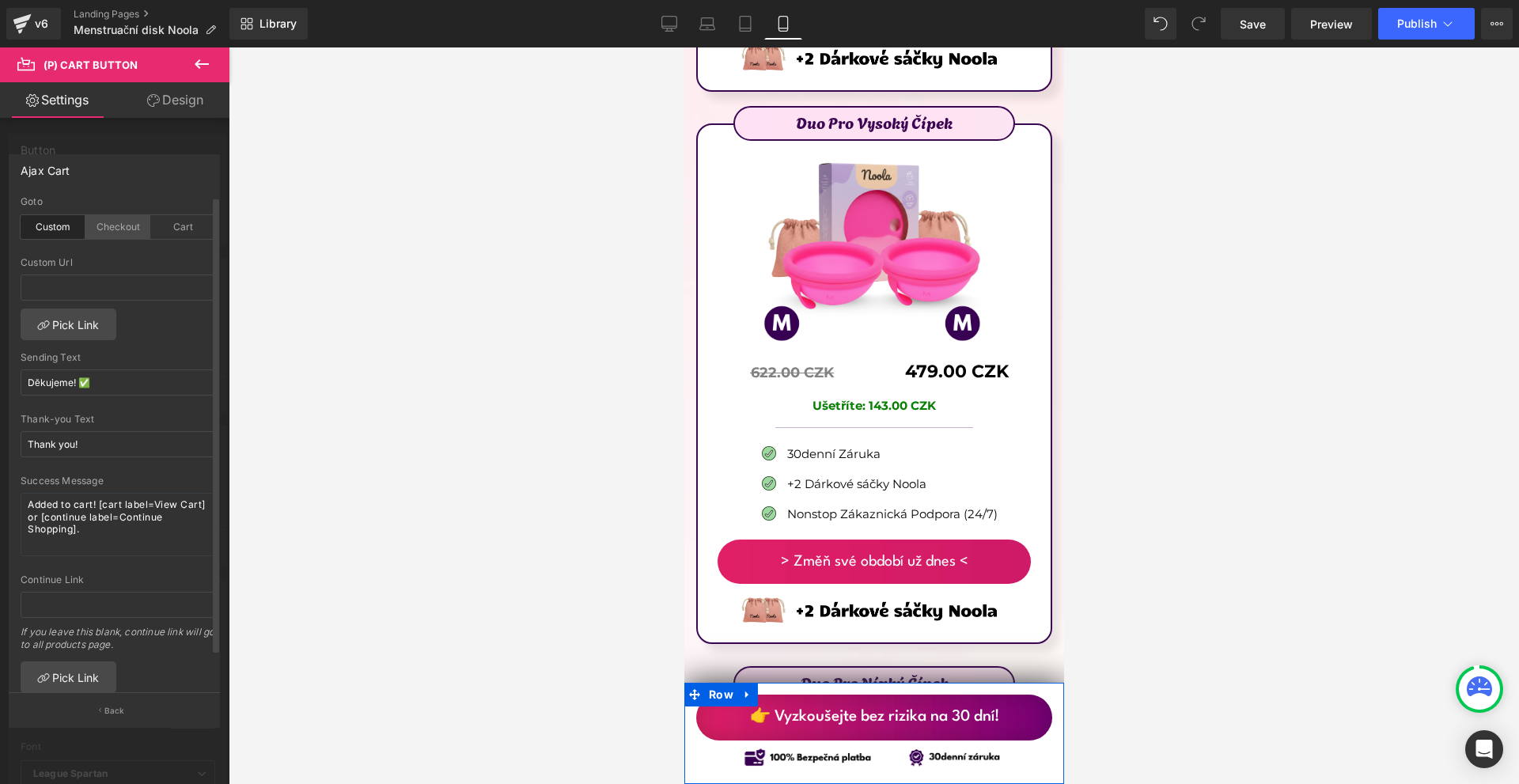
click at [94, 222] on div "Checkout" at bounding box center [118, 227] width 65 height 24
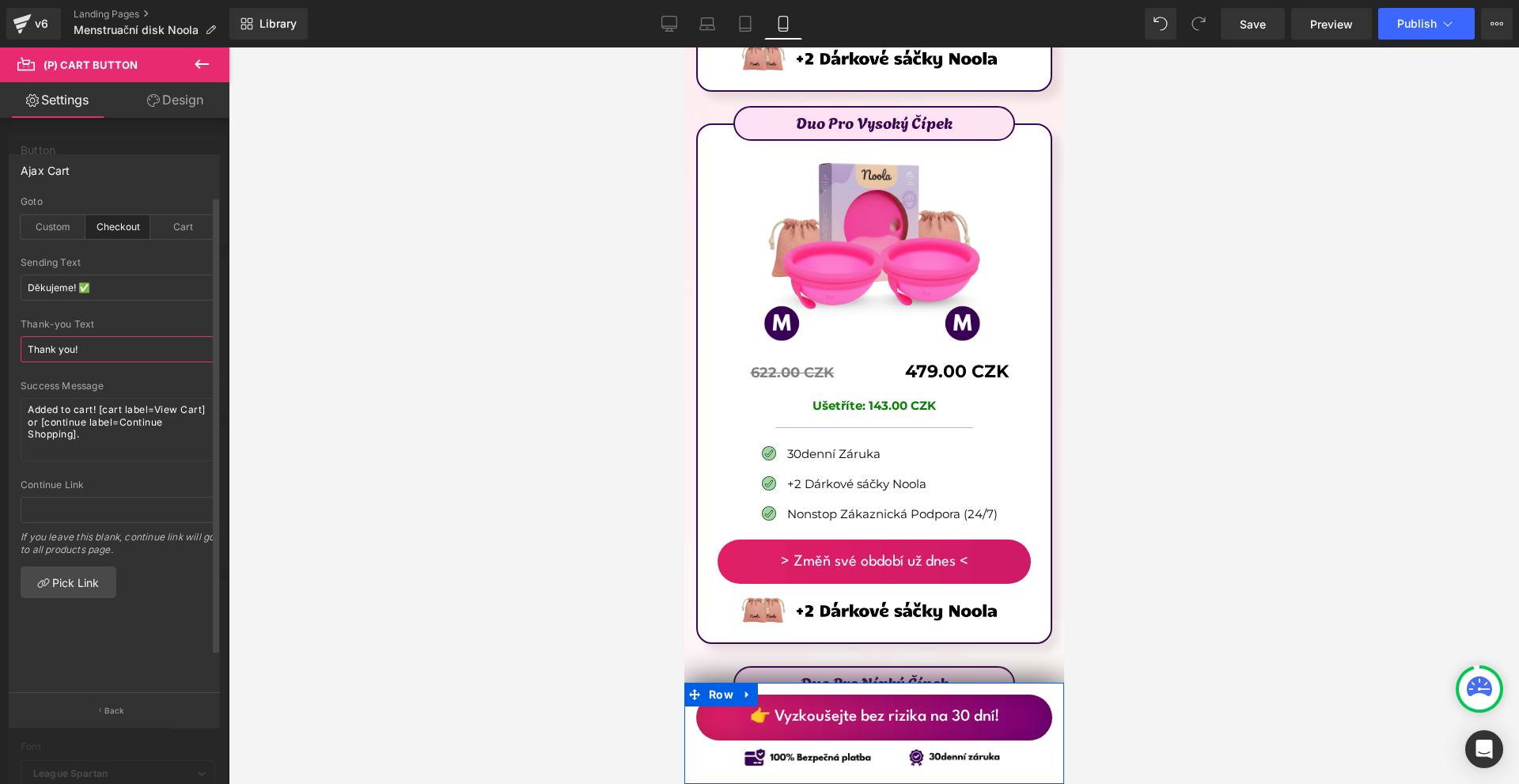
click at [115, 347] on input "Thank you!" at bounding box center [118, 348] width 195 height 26
click at [115, 348] on input "Thank you!" at bounding box center [118, 348] width 195 height 26
paste input "Děkujeme! ✅"
type input "Děkujeme! ✅"
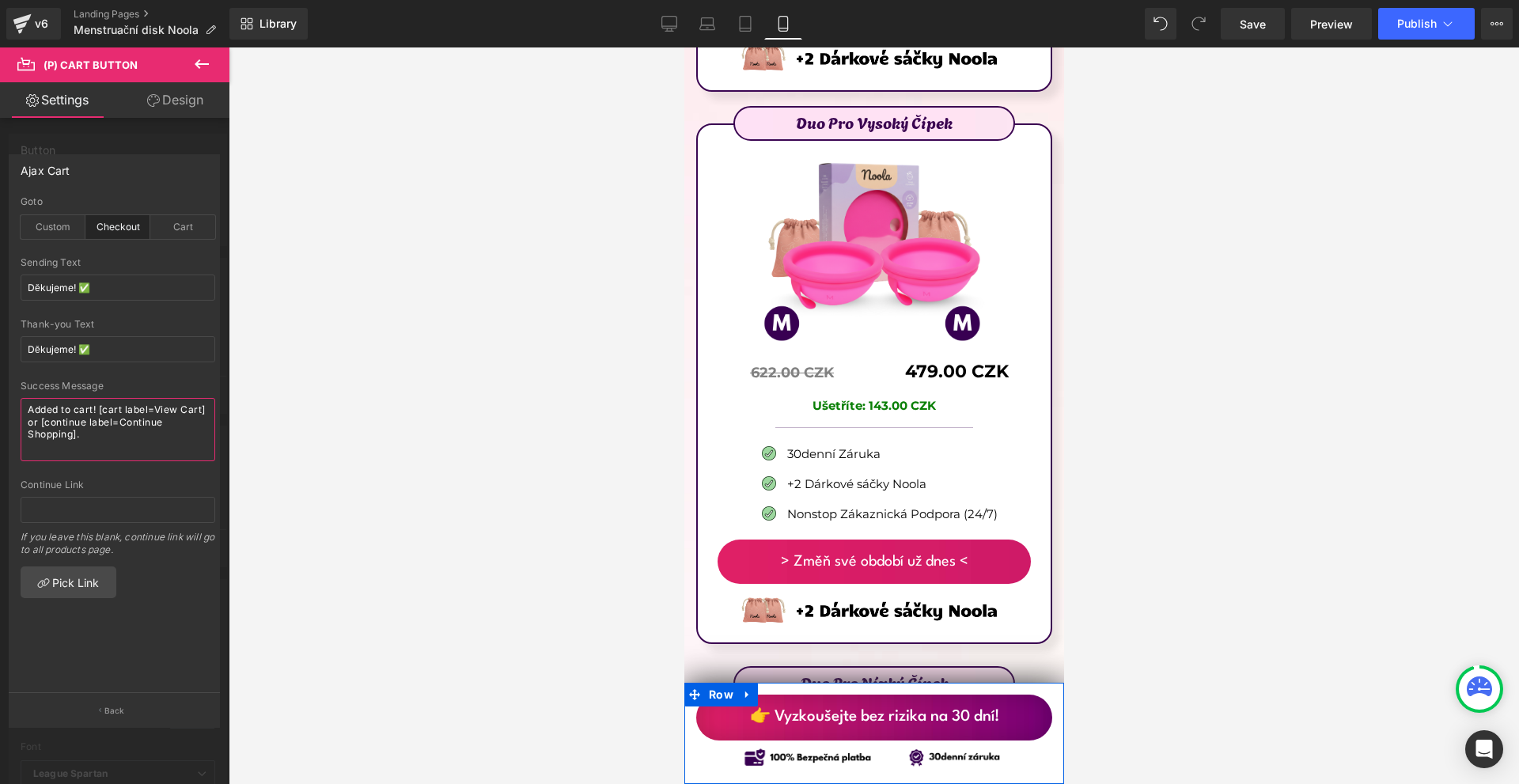
click at [116, 417] on textarea "Added to cart! [cart label=View Cart] or [continue label=Continue Shopping]." at bounding box center [118, 429] width 195 height 63
click at [117, 417] on textarea "Added to cart! [cart label=View Cart] or [continue label=Continue Shopping]." at bounding box center [118, 429] width 195 height 63
click at [117, 418] on textarea "Added to cart! [cart label=View Cart] or [continue label=Continue Shopping]." at bounding box center [118, 429] width 195 height 63
click at [142, 285] on input "Děkujeme! ✅" at bounding box center [118, 287] width 195 height 26
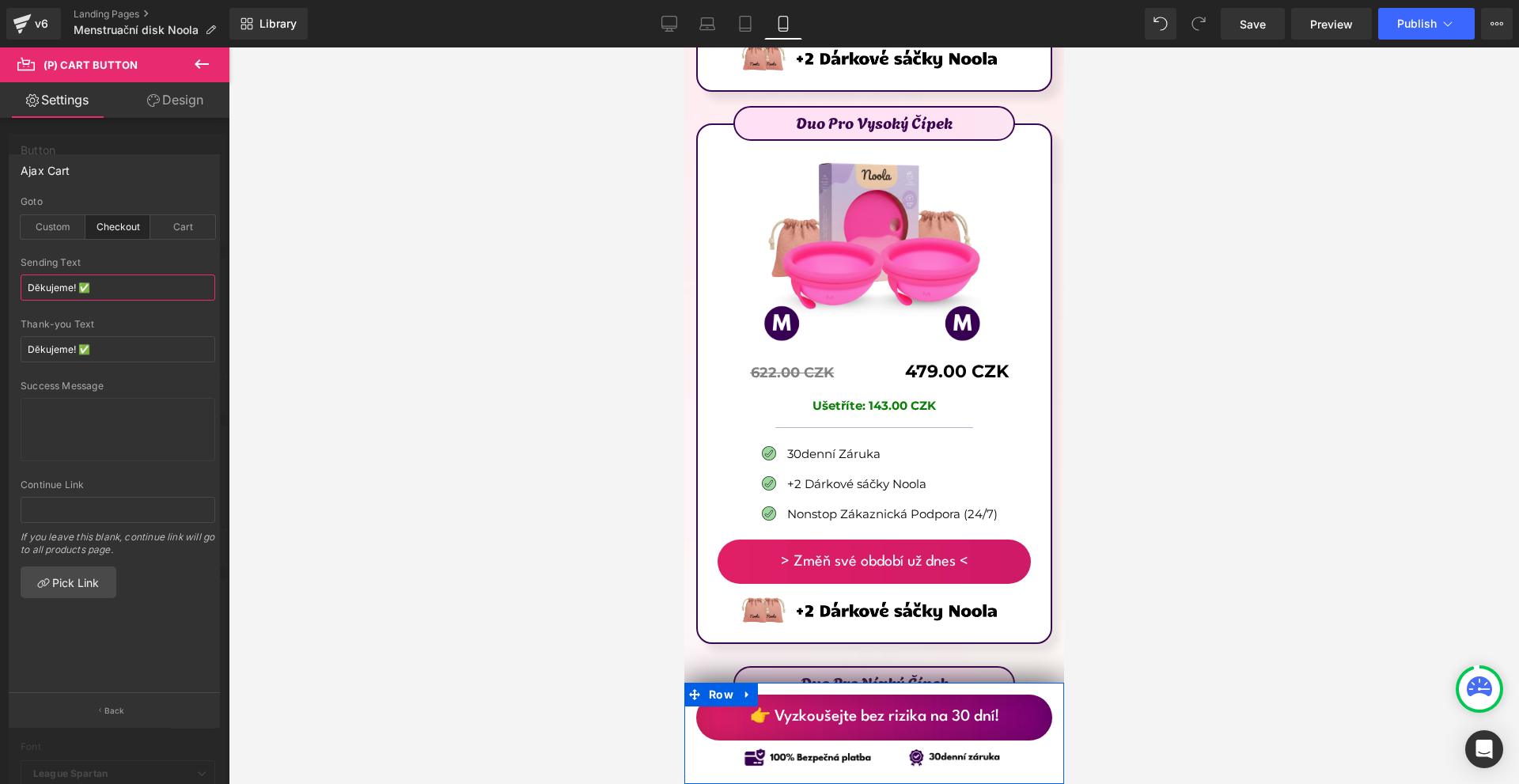
click at [142, 285] on input "Děkujeme! ✅" at bounding box center [118, 287] width 195 height 26
paste input "Přidávám..."
type input "Přidávám..."
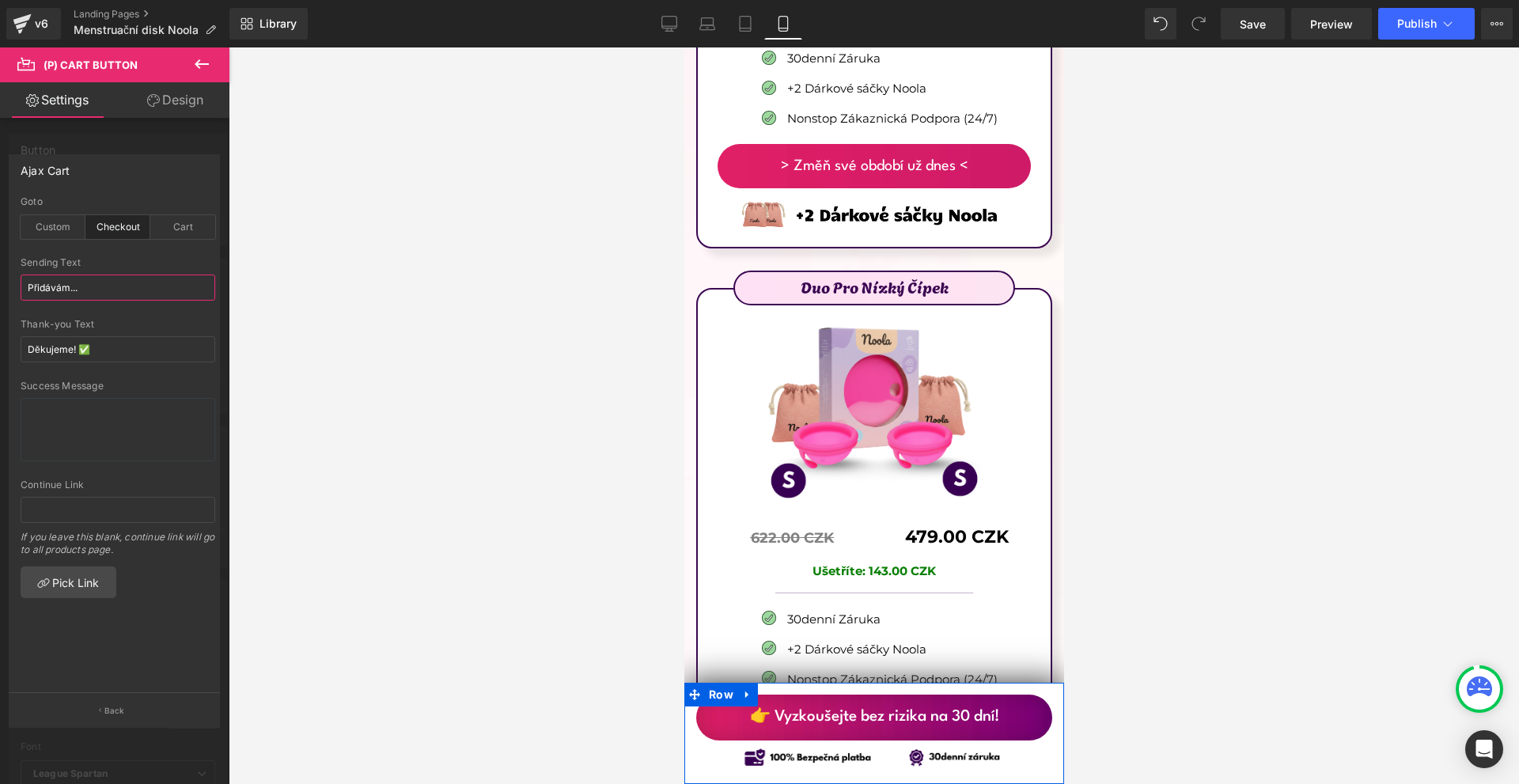
scroll to position [10203, 0]
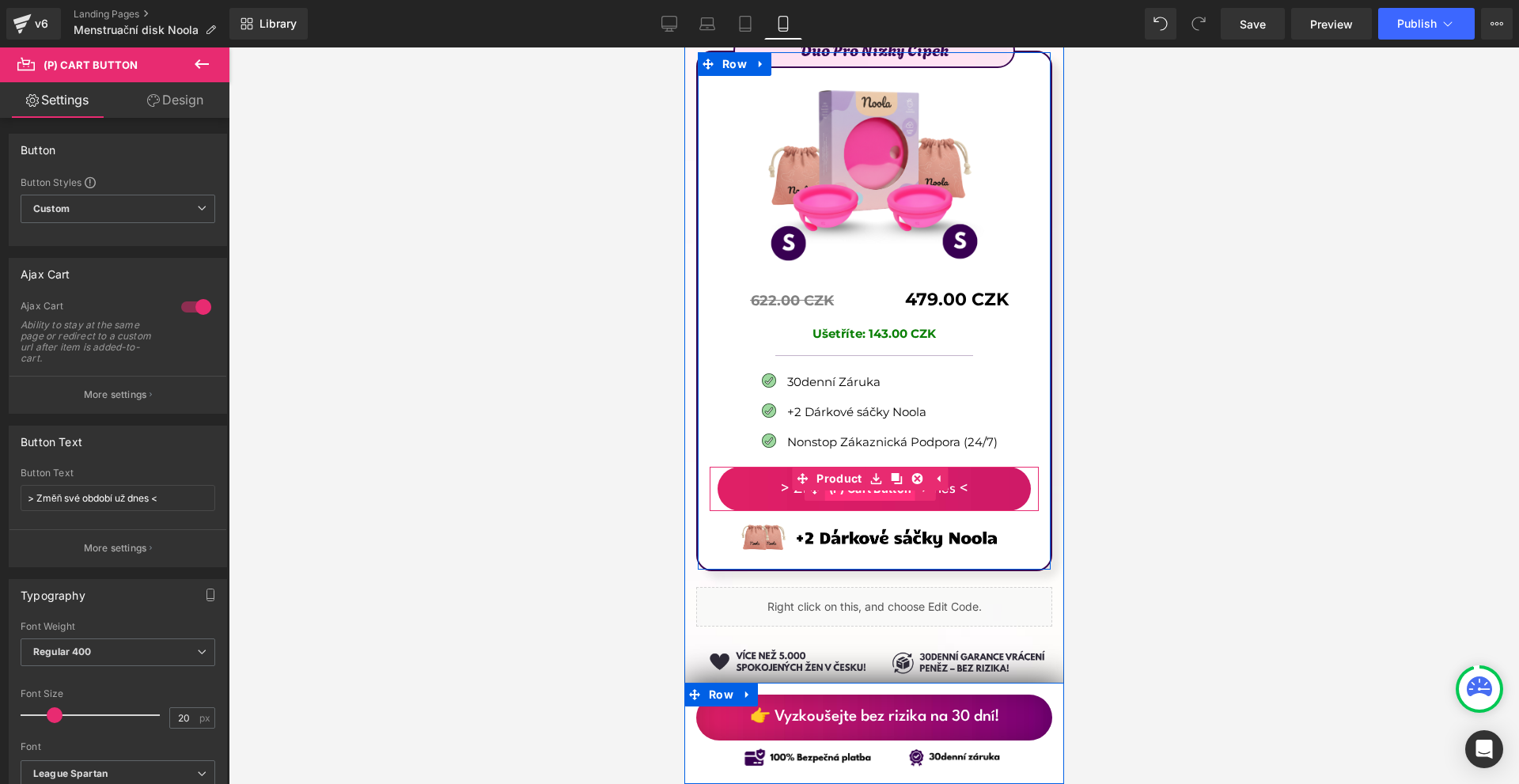
click at [868, 477] on span "(P) Cart Button" at bounding box center [869, 488] width 91 height 24
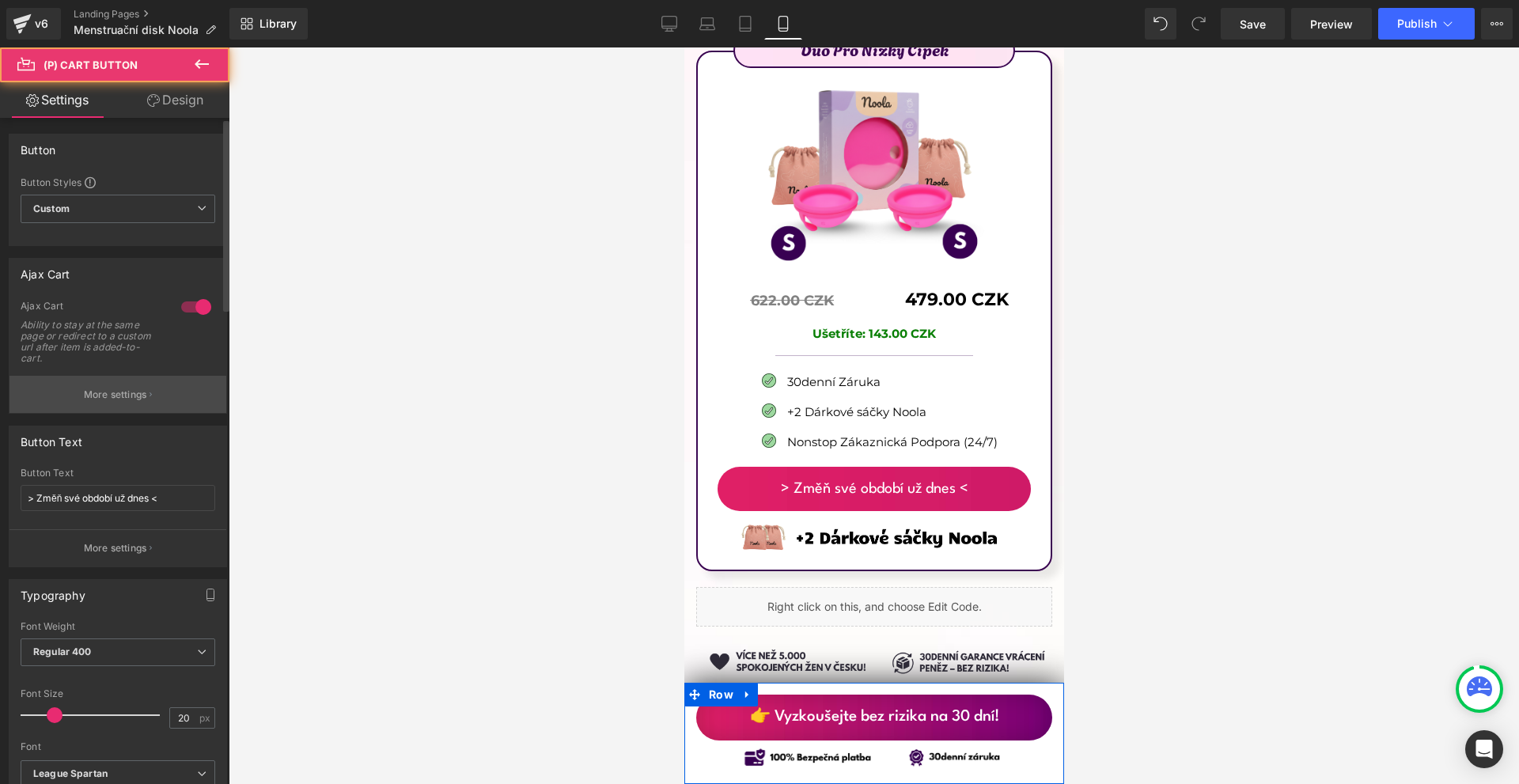
click at [135, 378] on button "More settings" at bounding box center [117, 394] width 217 height 37
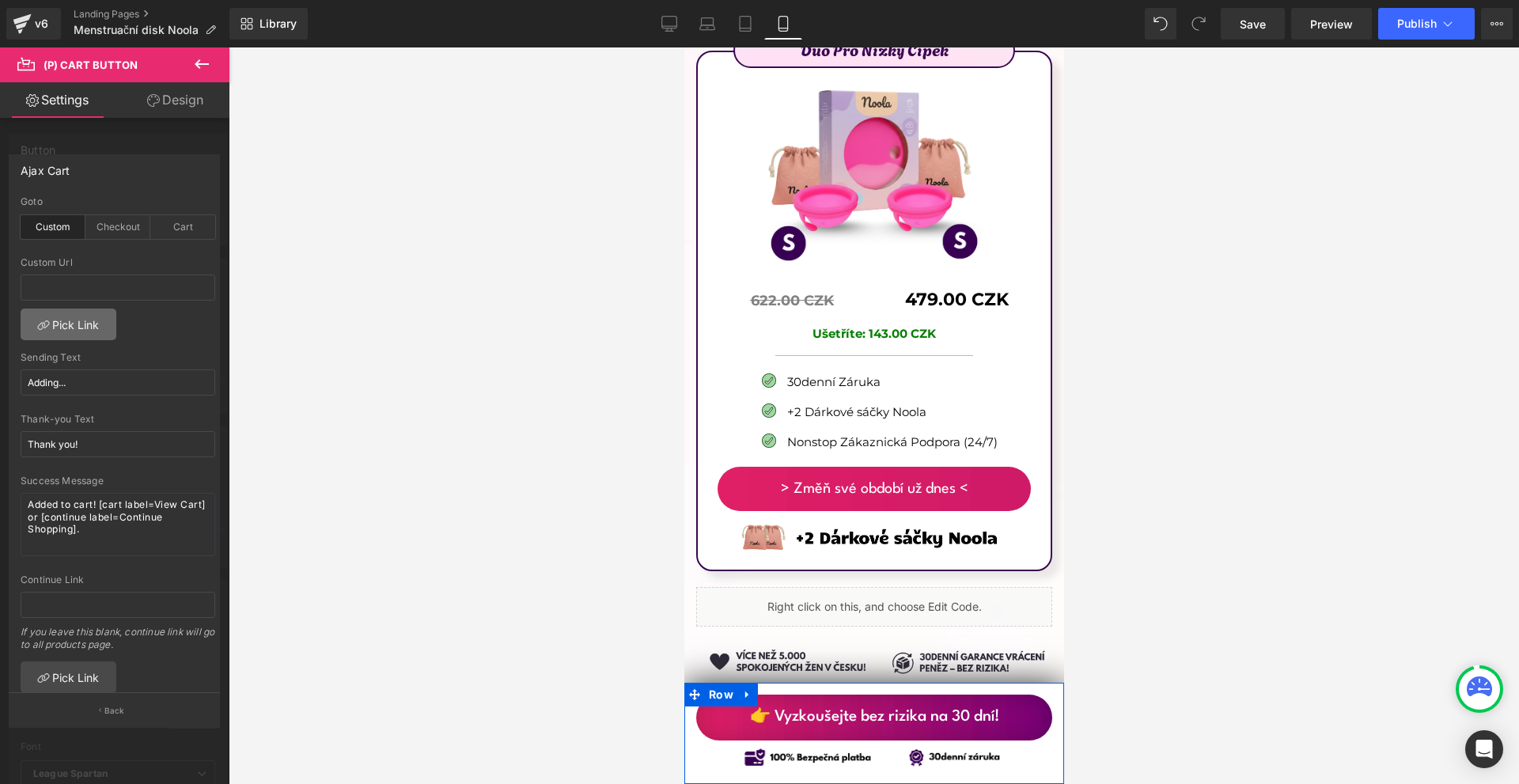
click at [99, 313] on link "Pick Link" at bounding box center [69, 323] width 95 height 31
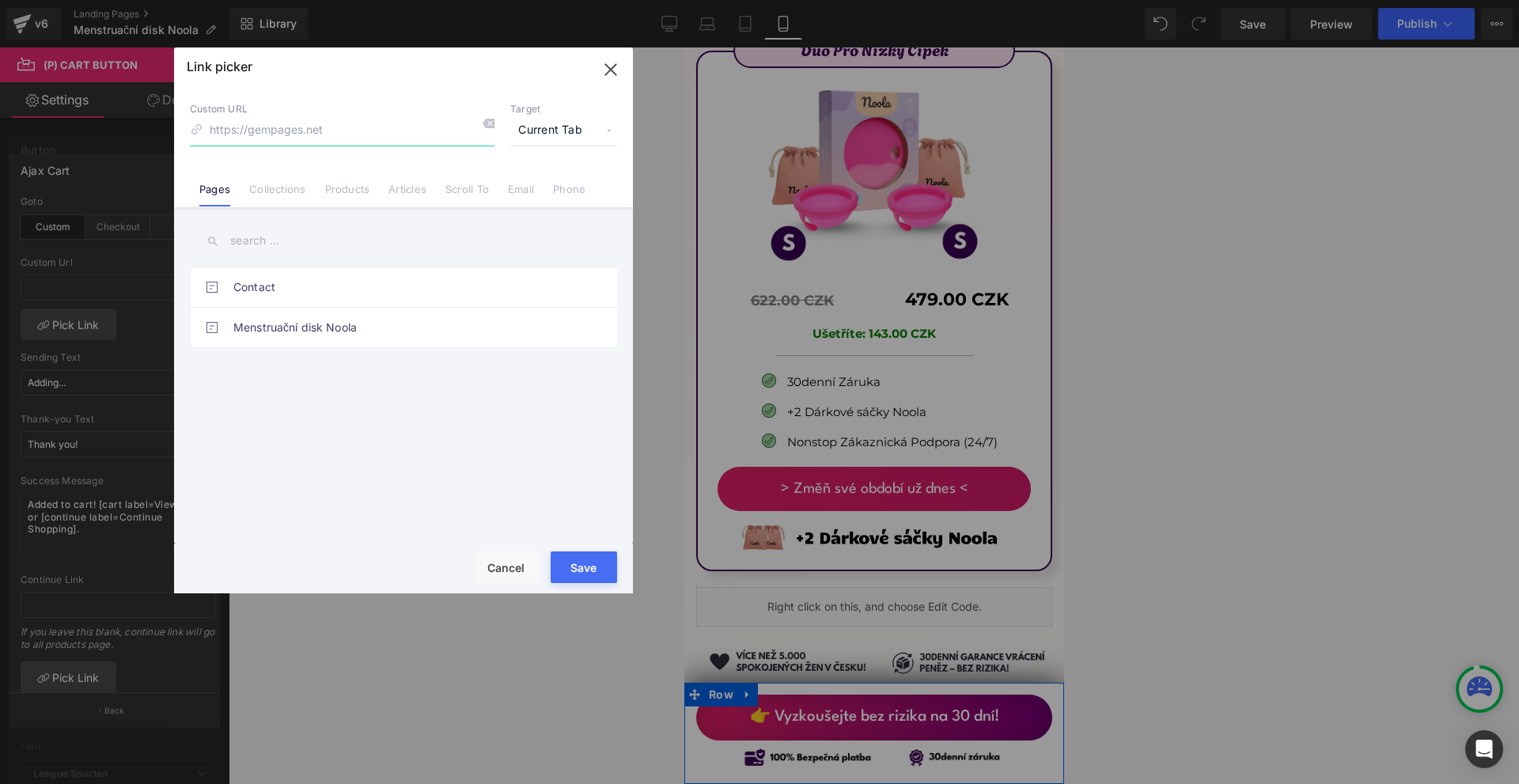
click at [612, 68] on icon "button" at bounding box center [610, 69] width 10 height 10
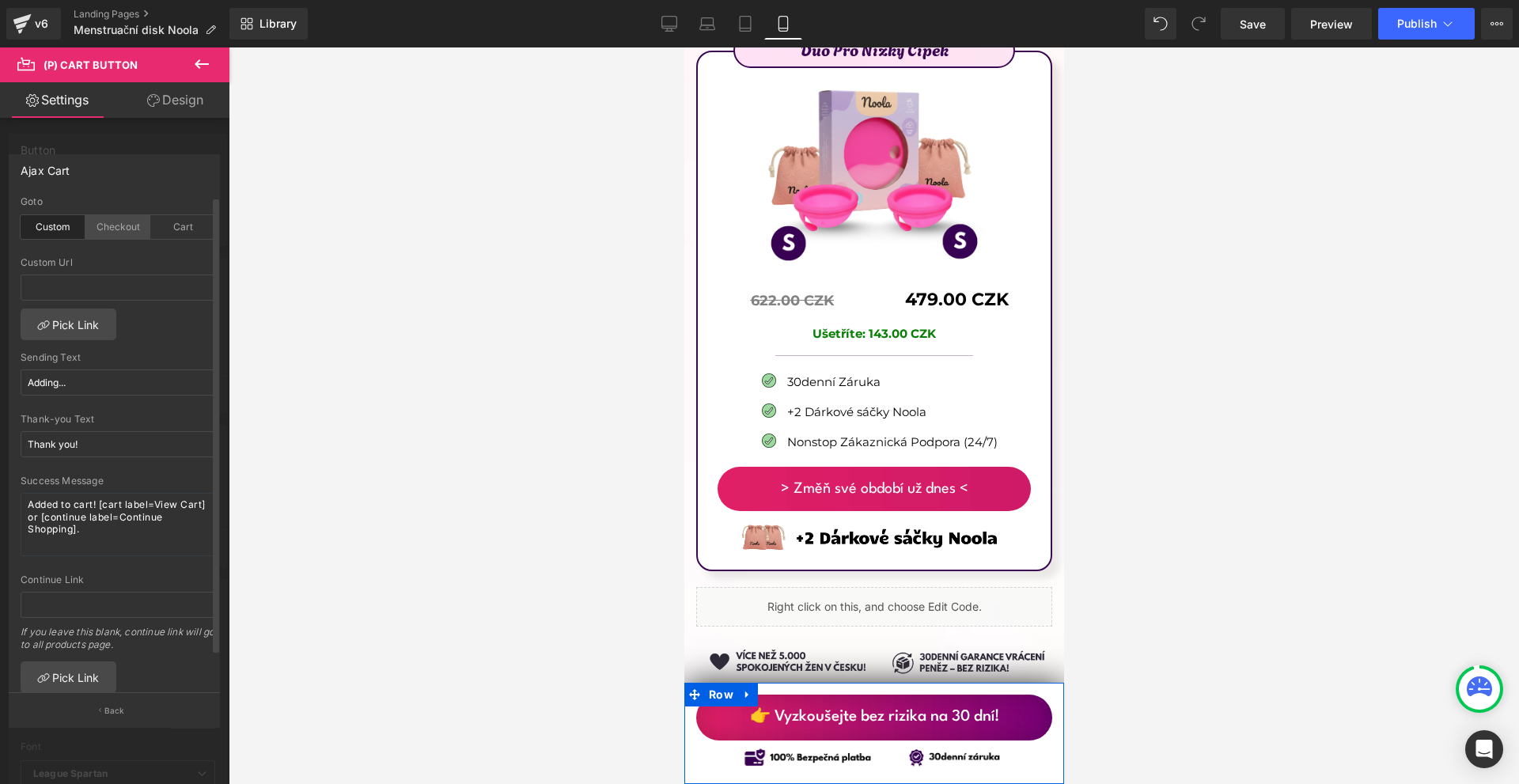
click at [116, 234] on div "Checkout" at bounding box center [118, 227] width 65 height 24
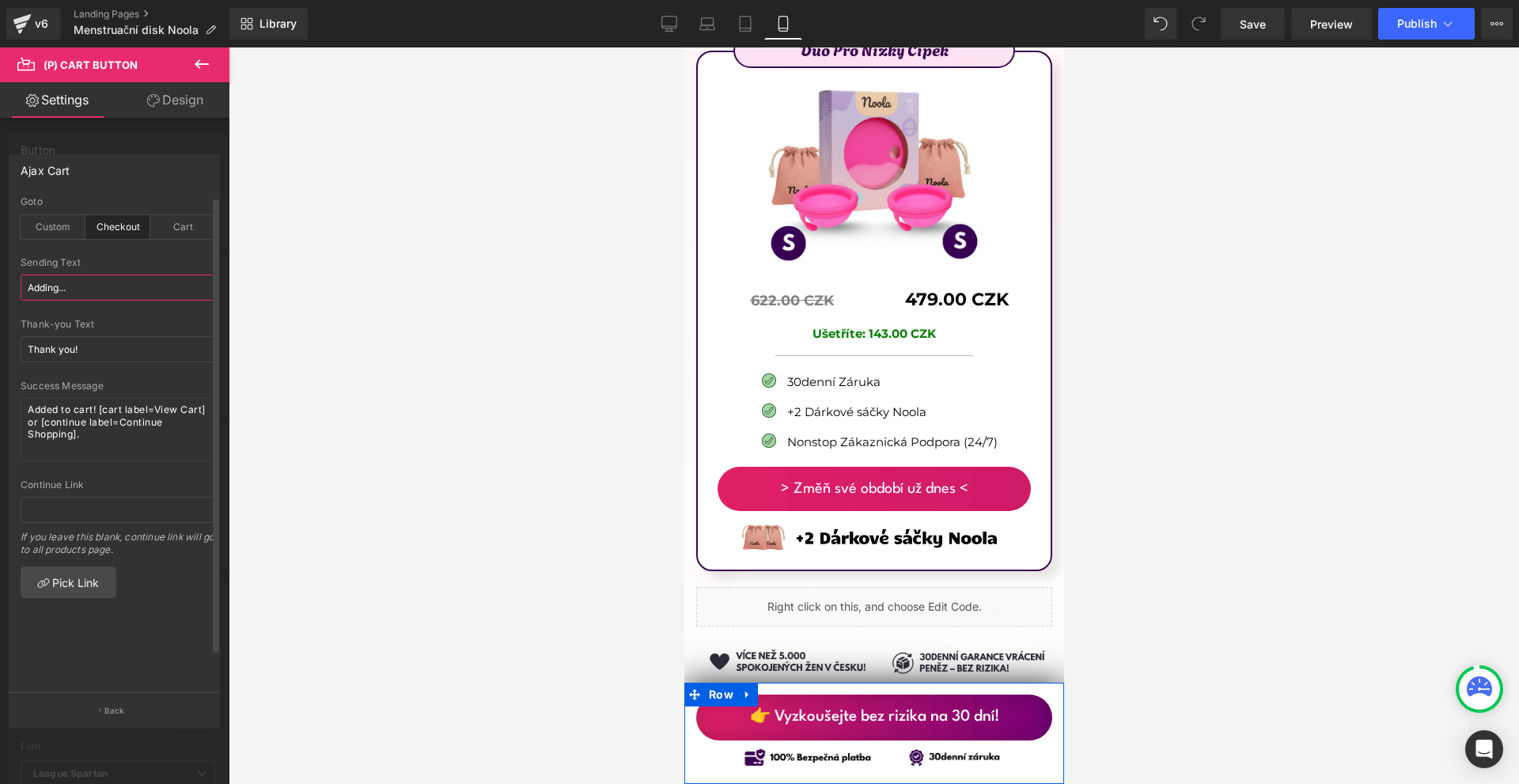
click at [122, 294] on input "Adding..." at bounding box center [118, 287] width 195 height 26
paste input "Přidávám"
type input "Přidávám..."
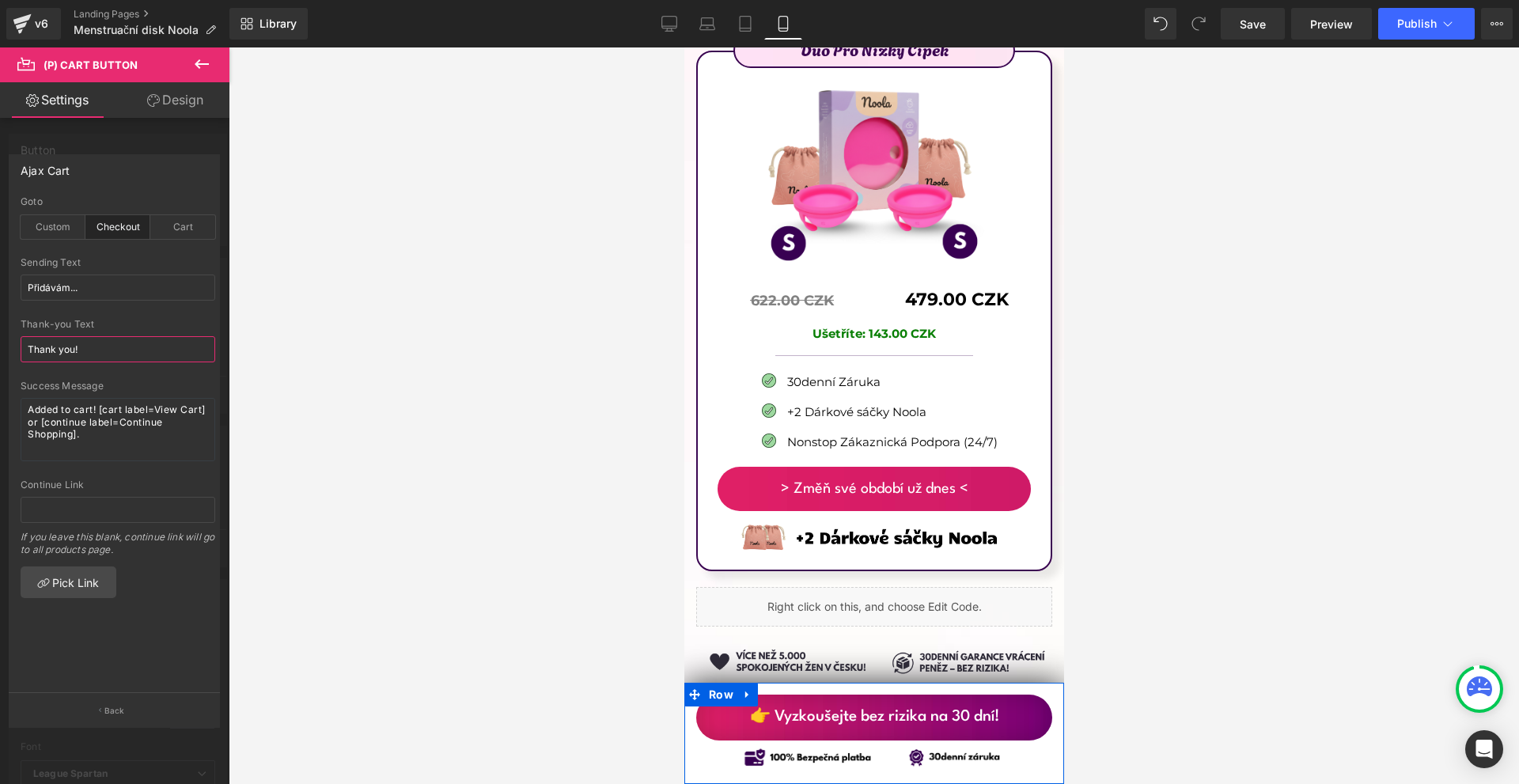
click at [104, 350] on input "Thank you!" at bounding box center [118, 348] width 195 height 26
click at [117, 408] on textarea "Added to cart! [cart label=View Cart] or [continue label=Continue Shopping]." at bounding box center [118, 429] width 195 height 63
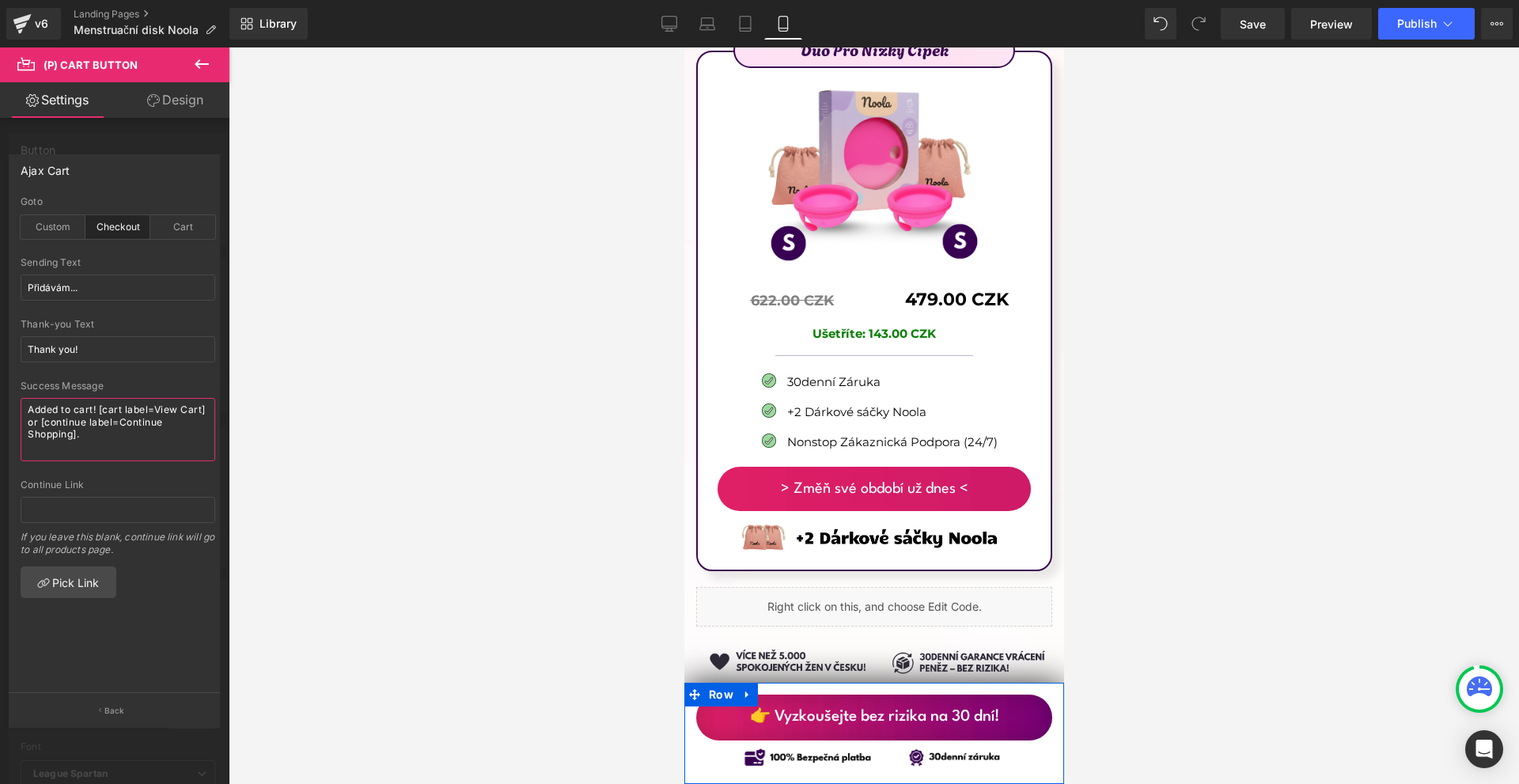
click at [117, 408] on textarea "Added to cart! [cart label=View Cart] or [continue label=Continue Shopping]." at bounding box center [118, 429] width 195 height 63
click at [128, 350] on input "Thank you!" at bounding box center [118, 348] width 195 height 26
paste input "Děkujeme! ✅"
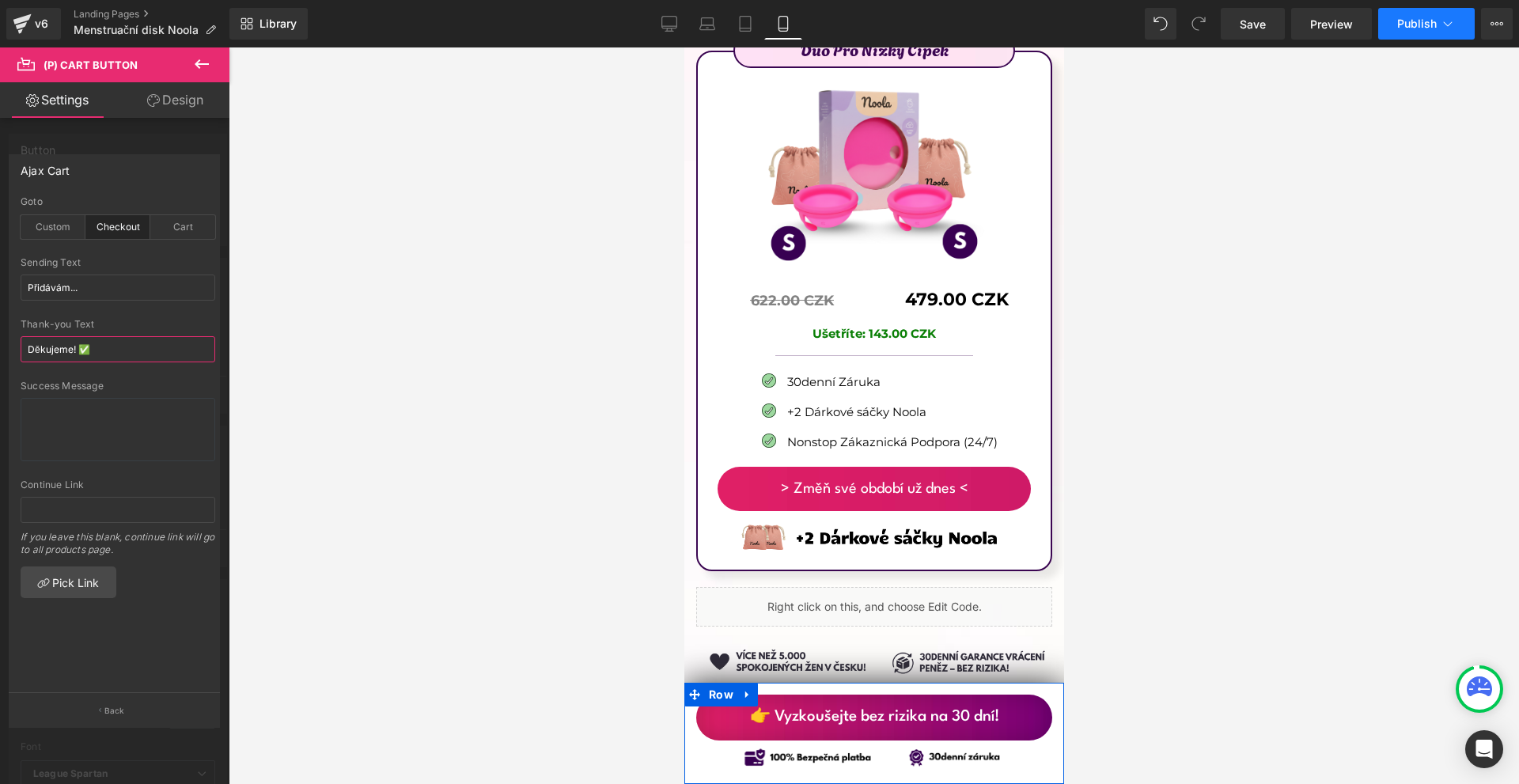
type input "Děkujeme! ✅"
click at [1445, 30] on icon at bounding box center [1447, 24] width 16 height 16
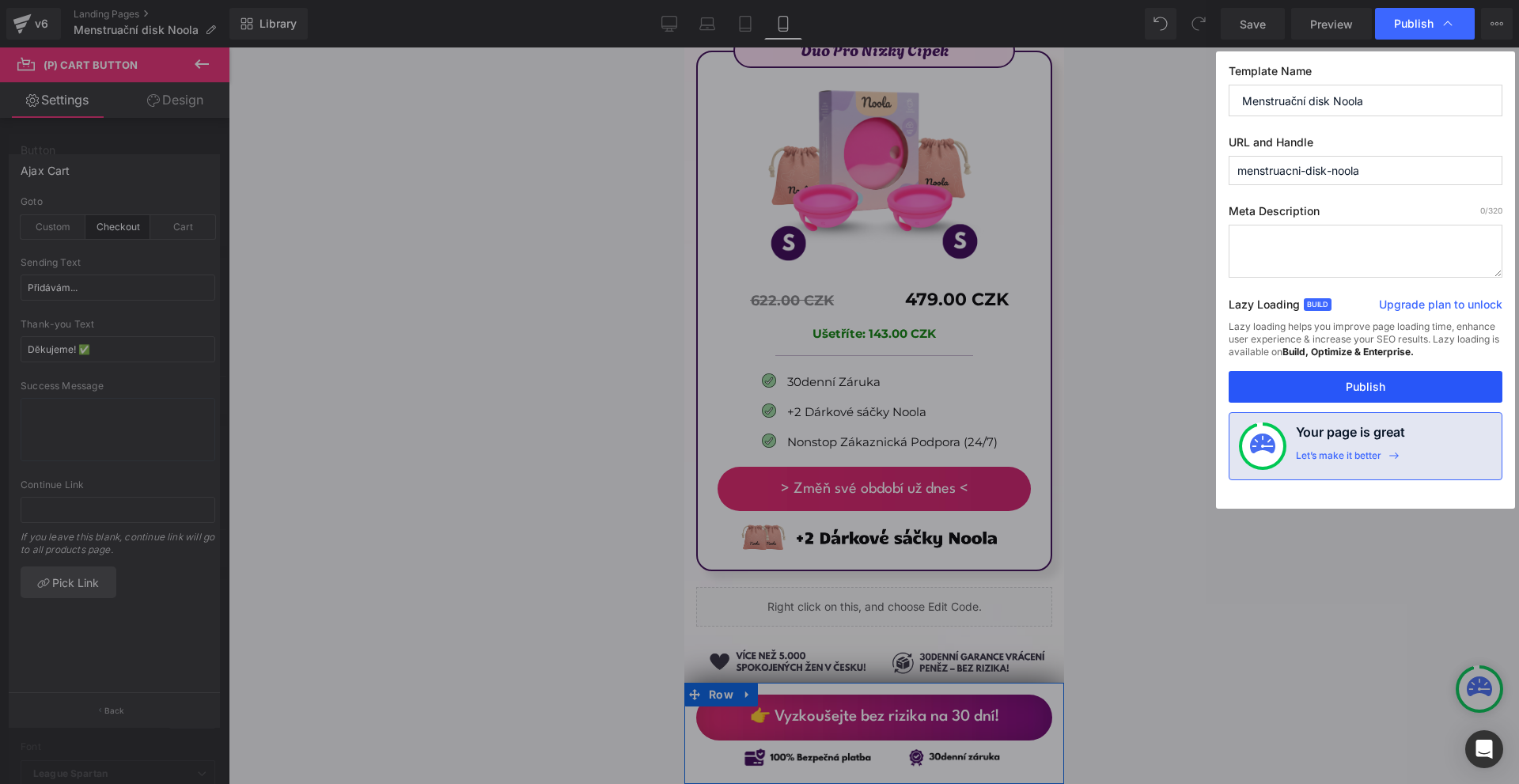
click at [1352, 382] on button "Publish" at bounding box center [1365, 386] width 274 height 31
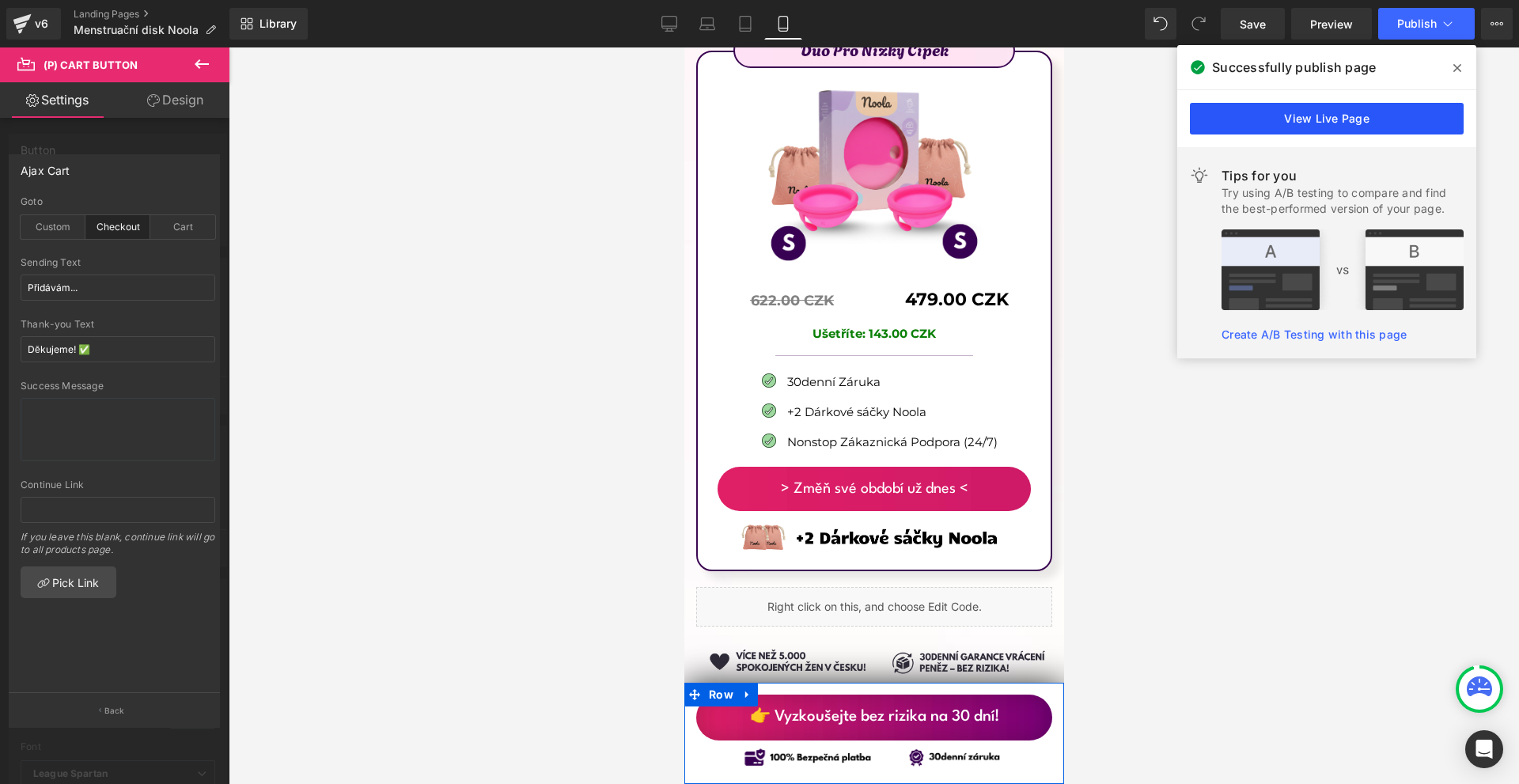
click at [1309, 109] on link "View Live Page" at bounding box center [1326, 118] width 274 height 31
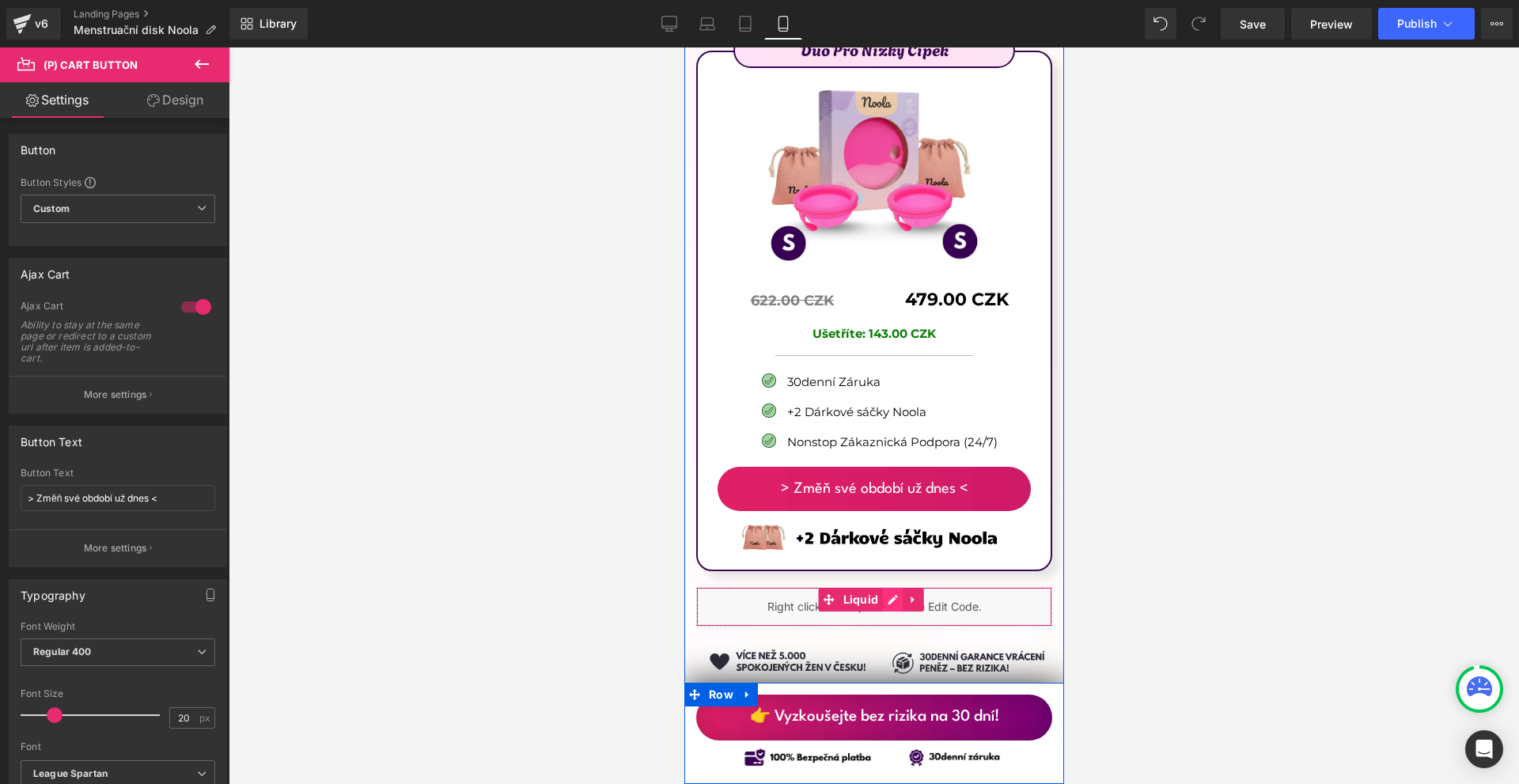
click at [892, 587] on div "Liquid" at bounding box center [873, 606] width 356 height 39
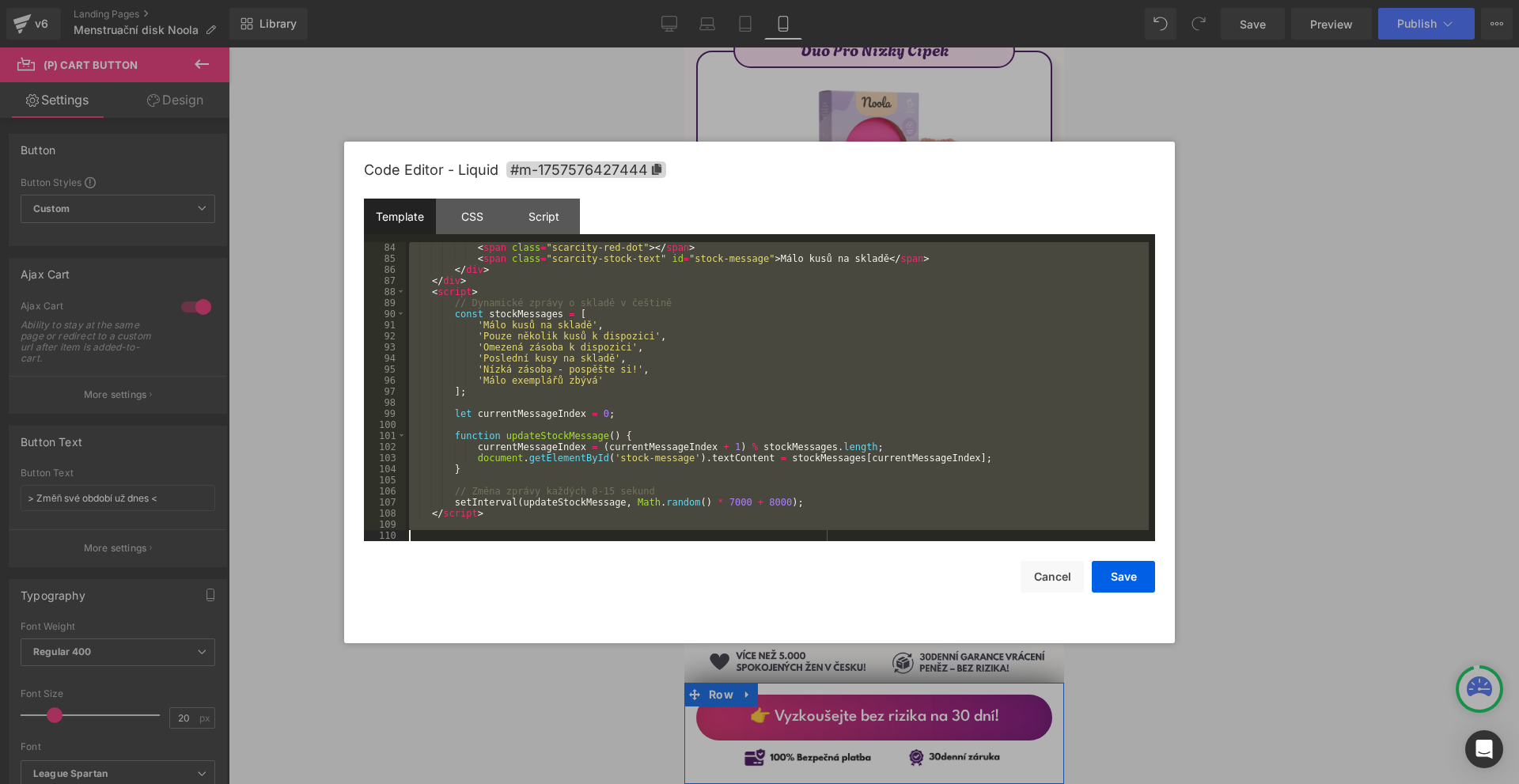
scroll to position [919, 0]
drag, startPoint x: 438, startPoint y: 246, endPoint x: 868, endPoint y: 716, distance: 637.0
click at [868, 716] on body "(P) Cart Button You are previewing how the will restyle your page. You can not …" at bounding box center [760, 392] width 1519 height 784
click at [1289, 356] on div at bounding box center [760, 392] width 1519 height 784
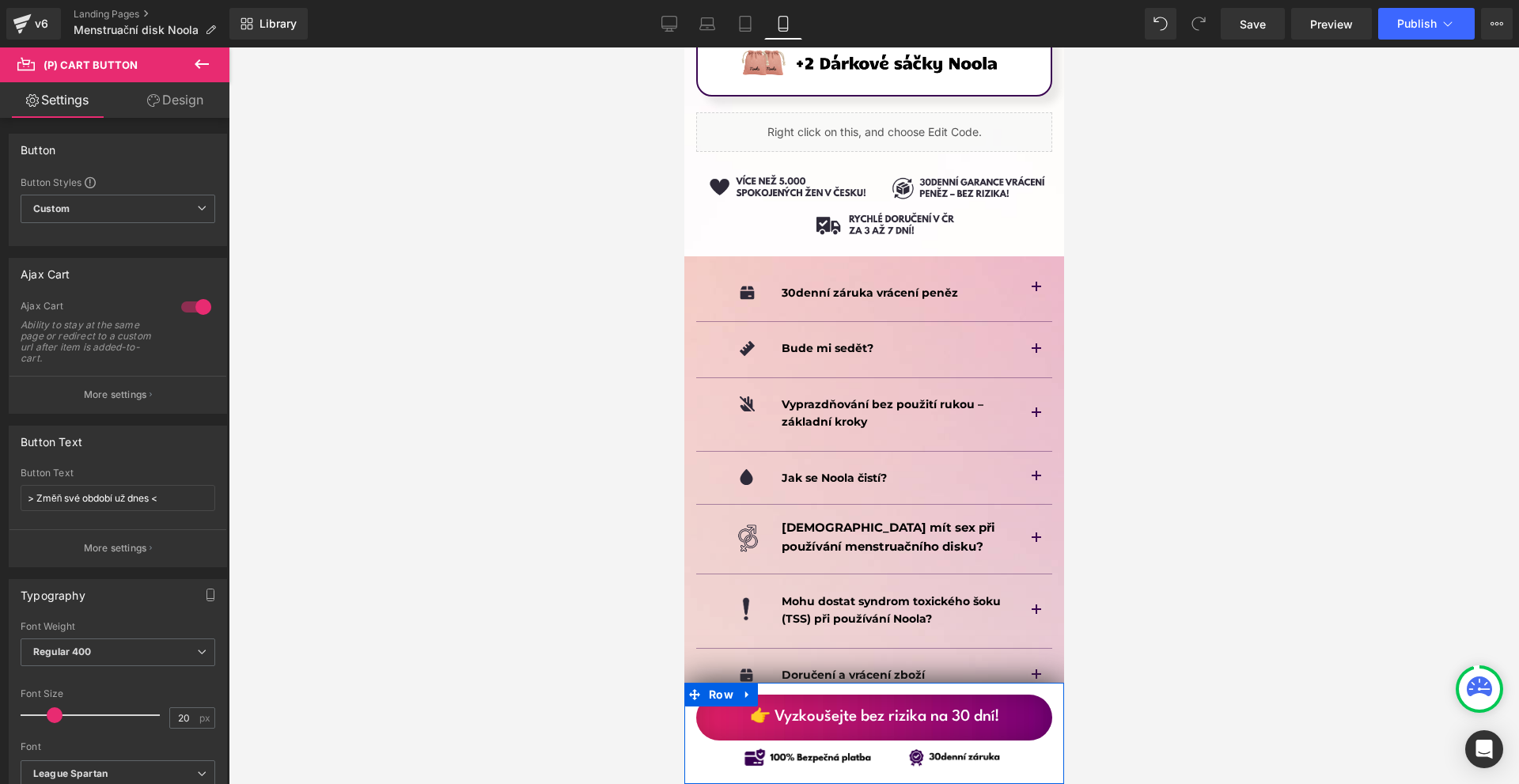
scroll to position [10203, 0]
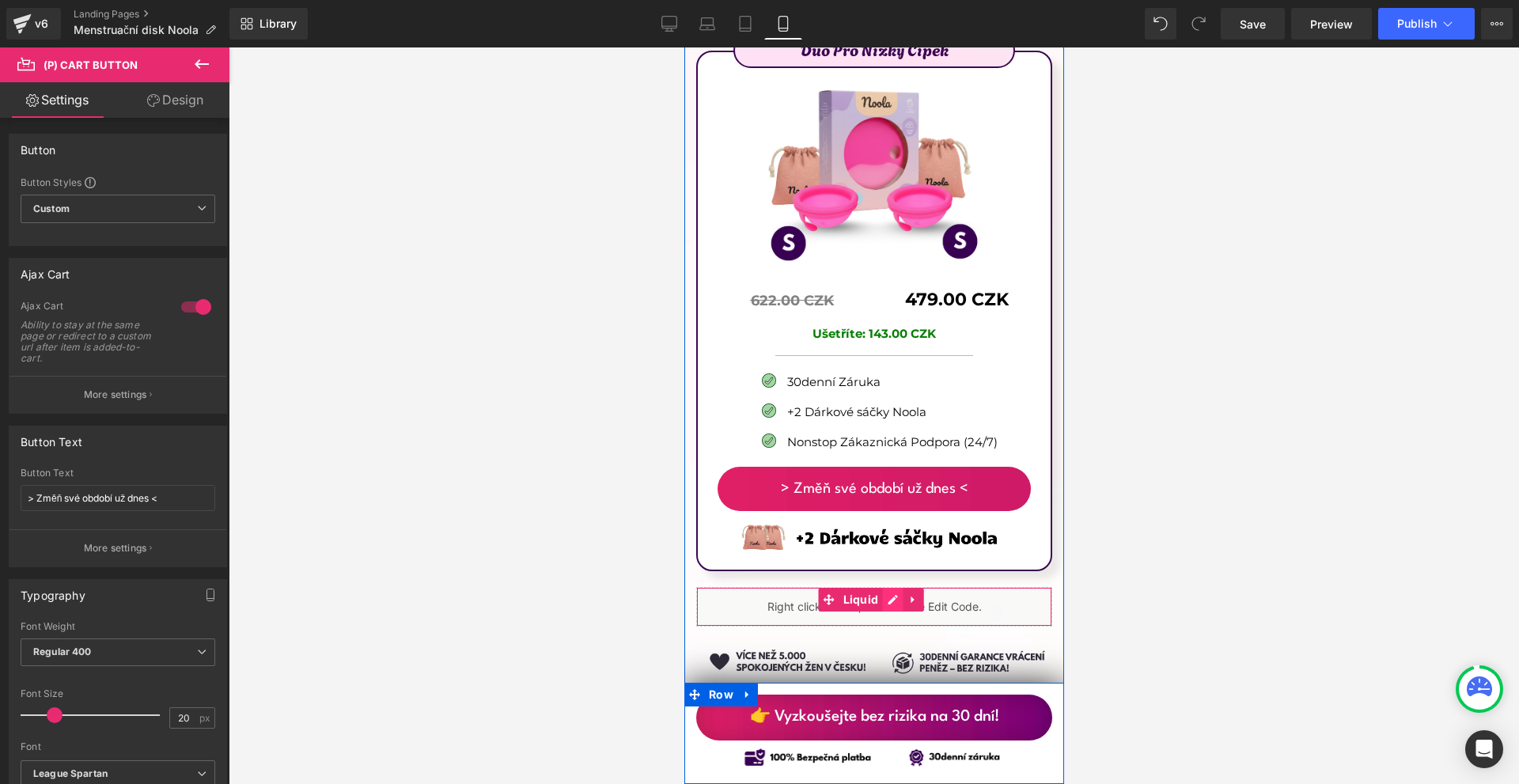
click at [887, 587] on div "Liquid" at bounding box center [873, 606] width 356 height 39
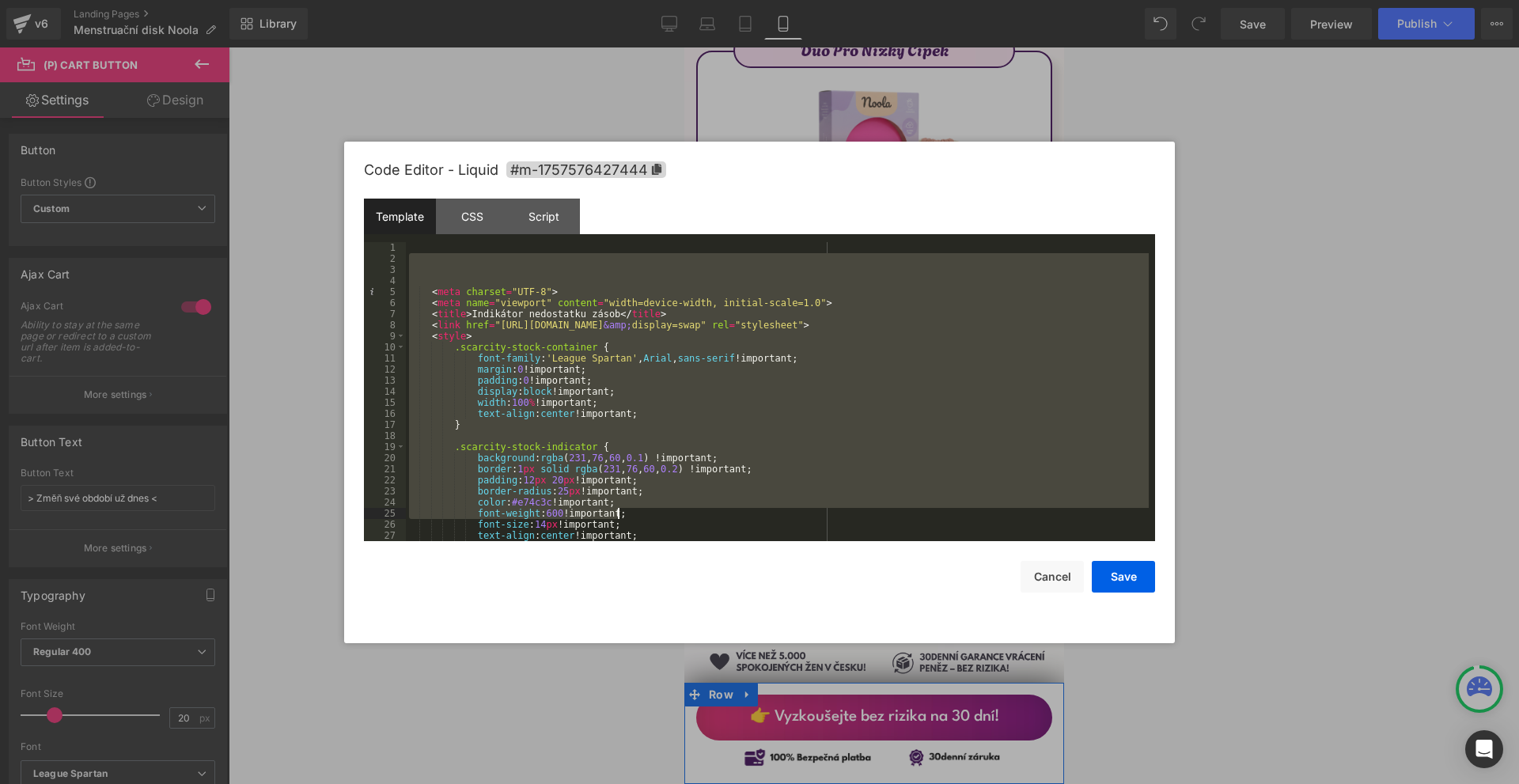
scroll to position [919, 0]
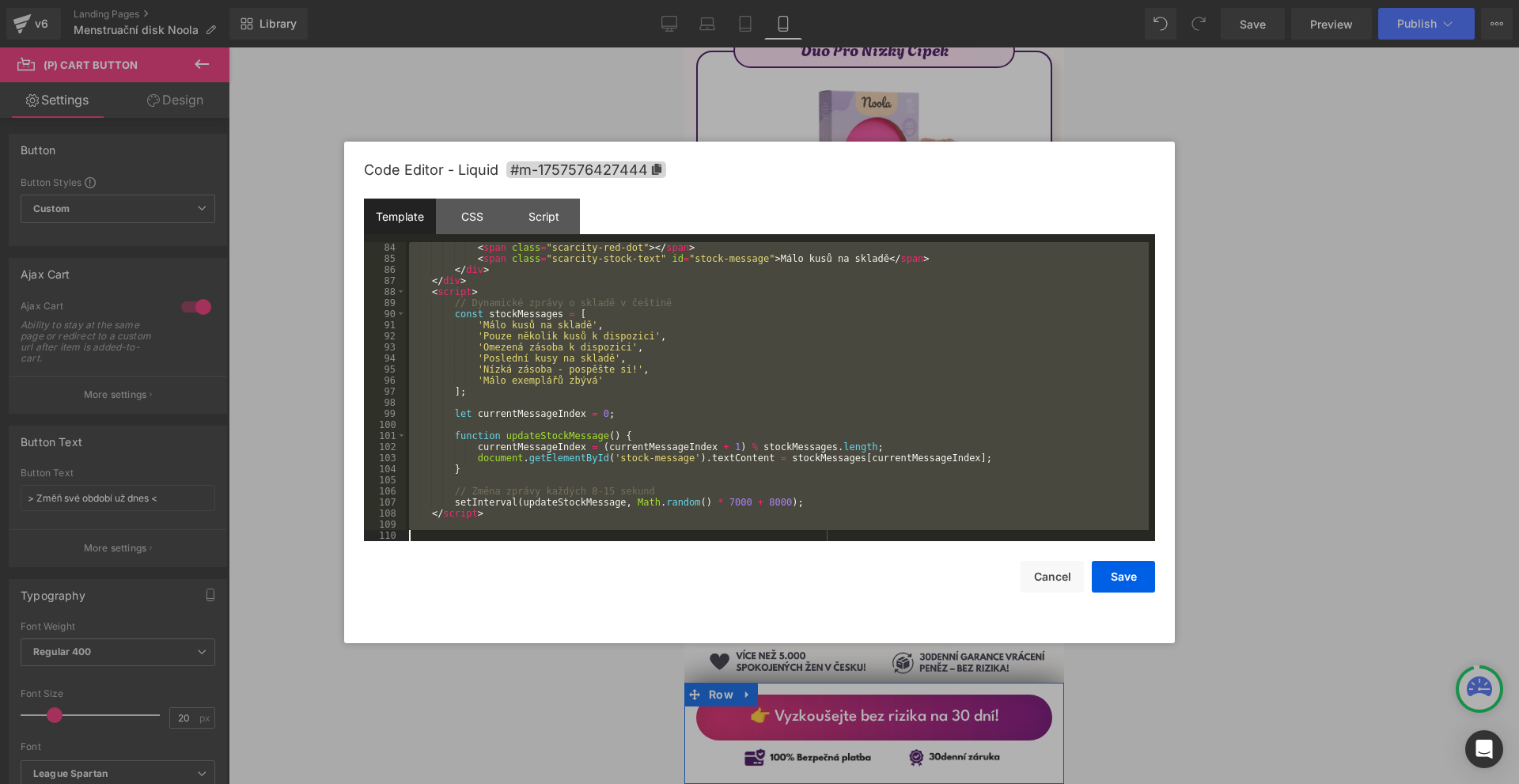
drag, startPoint x: 447, startPoint y: 260, endPoint x: 715, endPoint y: 712, distance: 525.5
click at [715, 712] on body "(P) Cart Button You are previewing how the will restyle your page. You can not …" at bounding box center [760, 392] width 1519 height 784
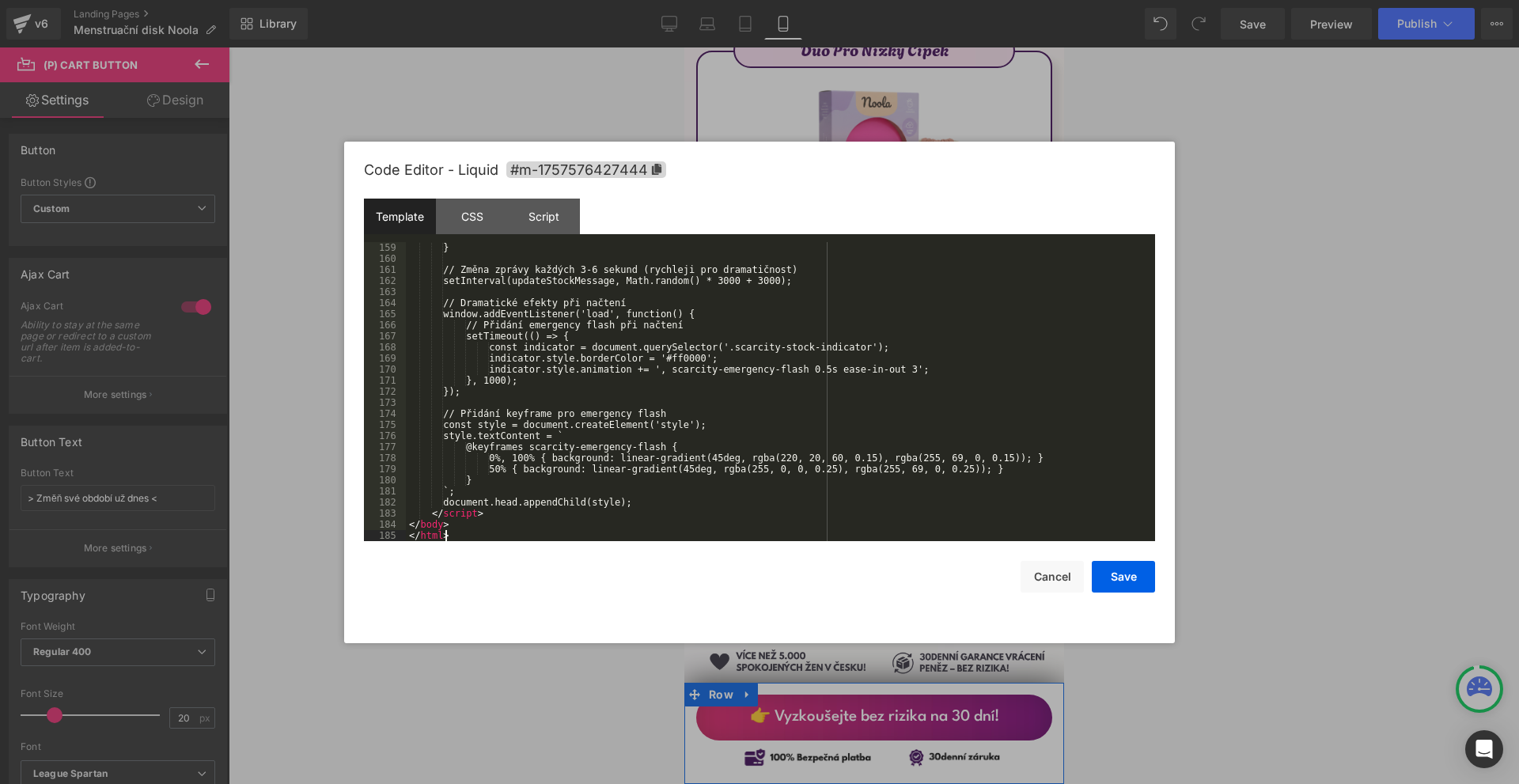
scroll to position [1749, 0]
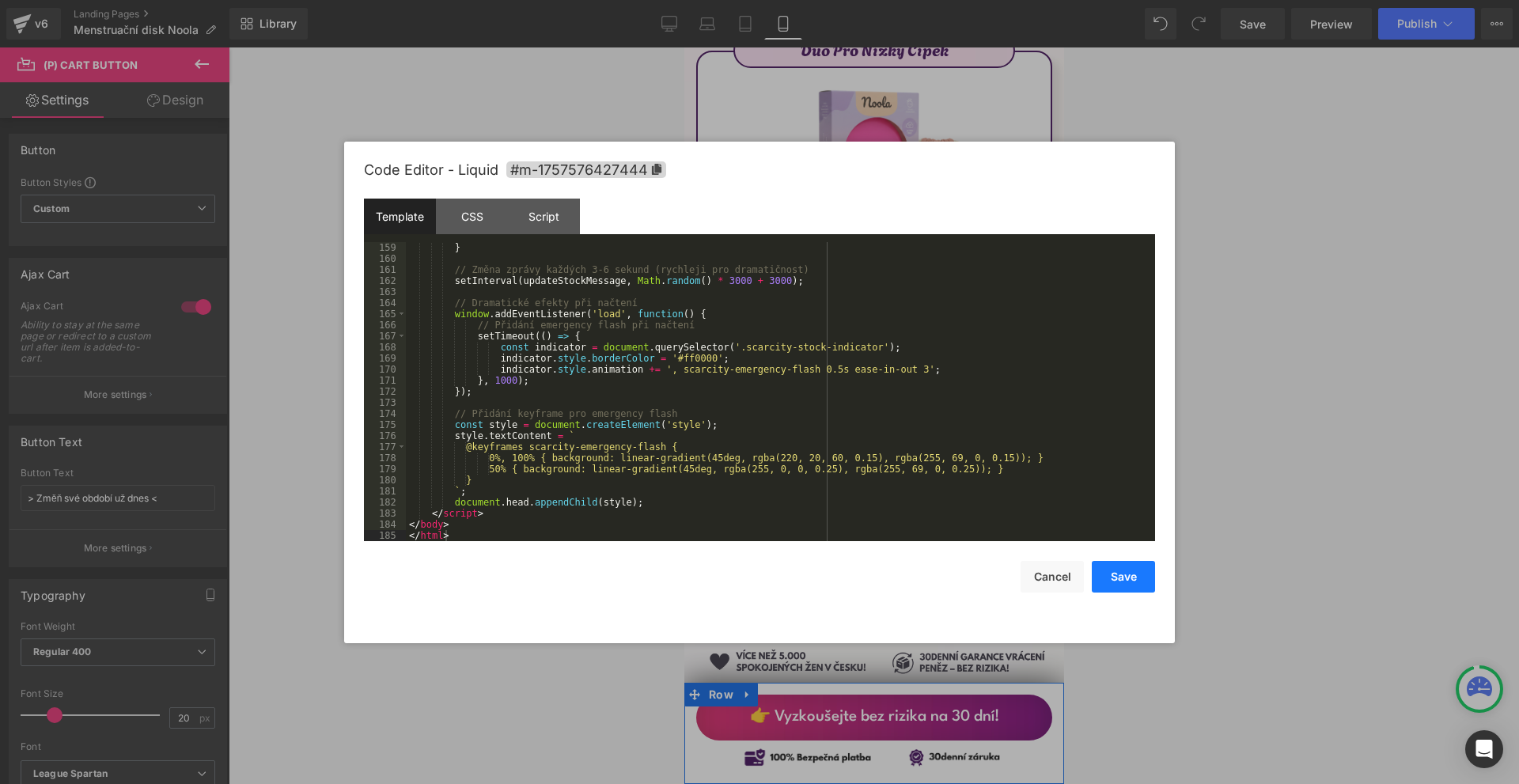
click at [1131, 582] on button "Save" at bounding box center [1123, 576] width 63 height 31
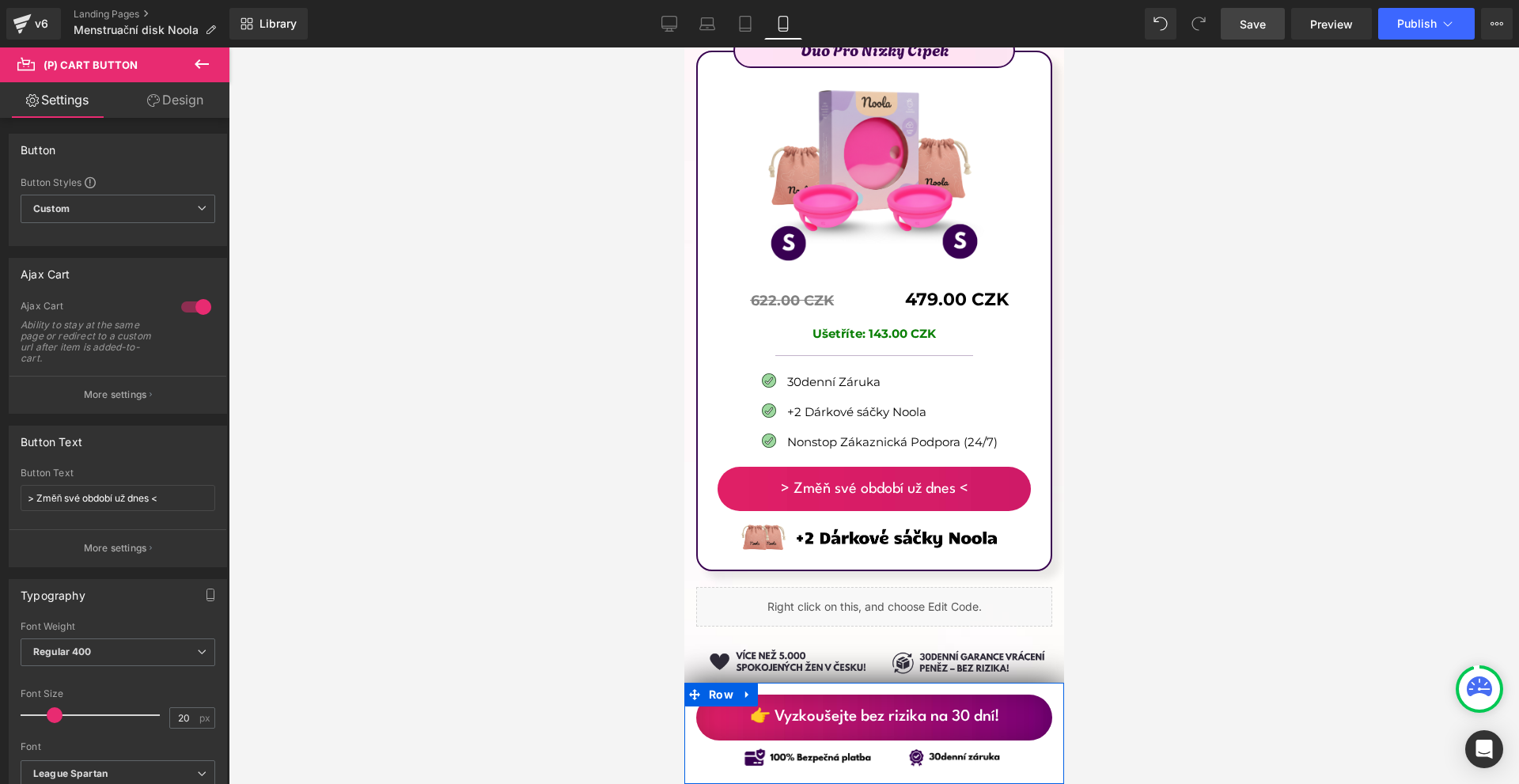
click at [1250, 31] on span "Save" at bounding box center [1253, 24] width 26 height 16
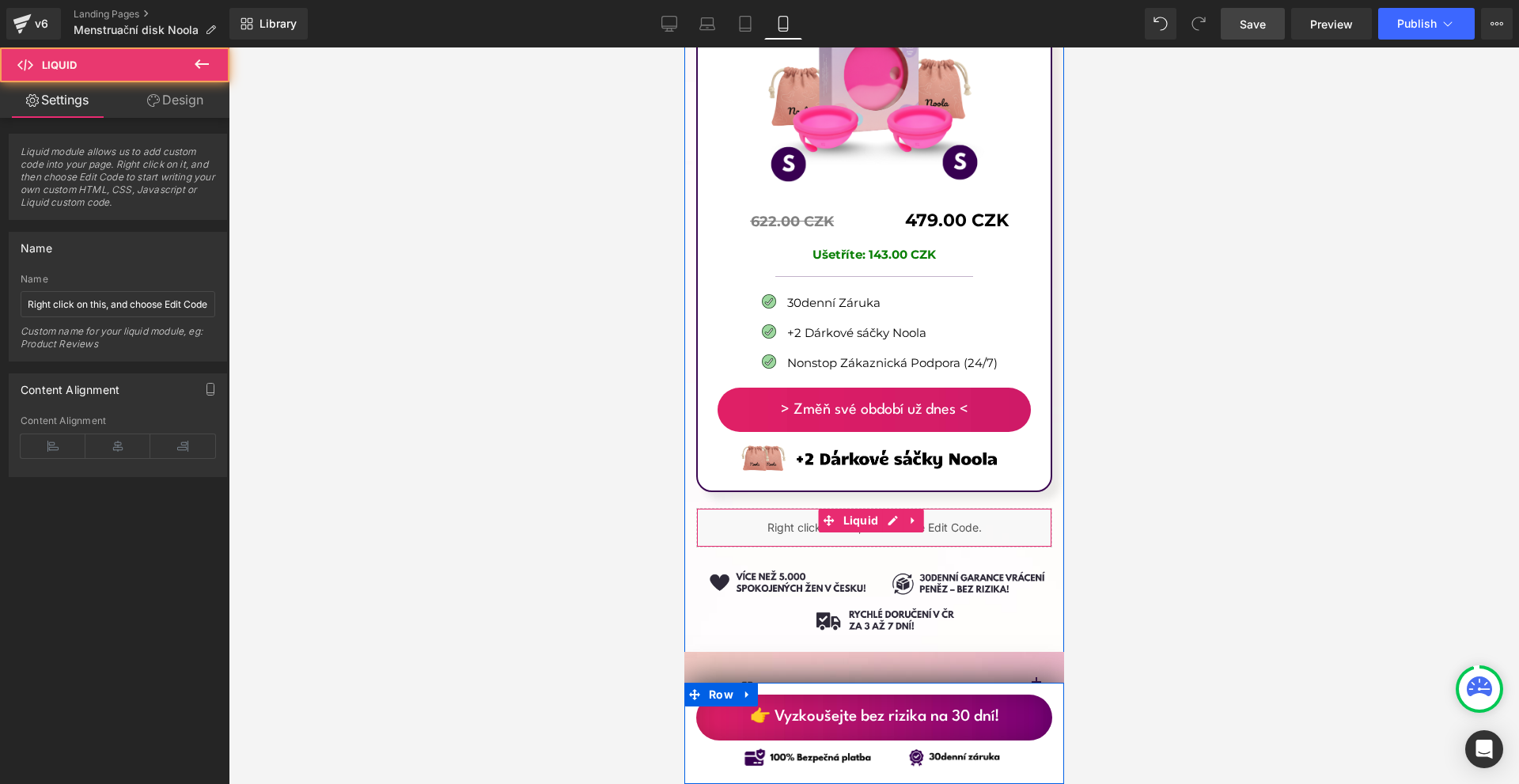
drag, startPoint x: 905, startPoint y: 437, endPoint x: 893, endPoint y: 433, distance: 12.6
click at [905, 507] on div "Liquid" at bounding box center [873, 526] width 356 height 39
click at [883, 507] on div "Liquid" at bounding box center [873, 526] width 356 height 39
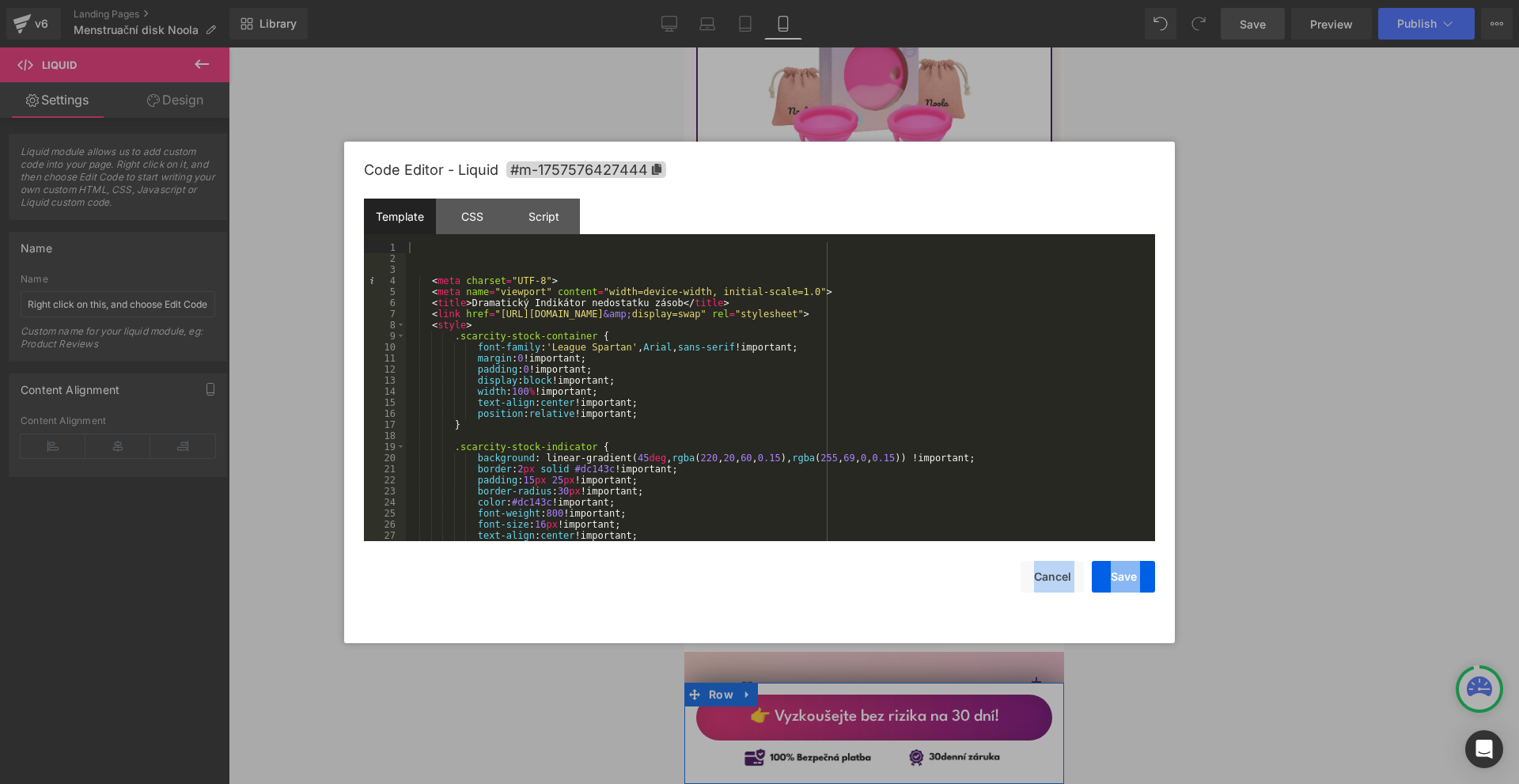
drag, startPoint x: 436, startPoint y: 237, endPoint x: 659, endPoint y: 500, distance: 344.8
click at [893, 744] on body "(P) Cart Button You are previewing how the will restyle your page. You can not …" at bounding box center [760, 392] width 1519 height 784
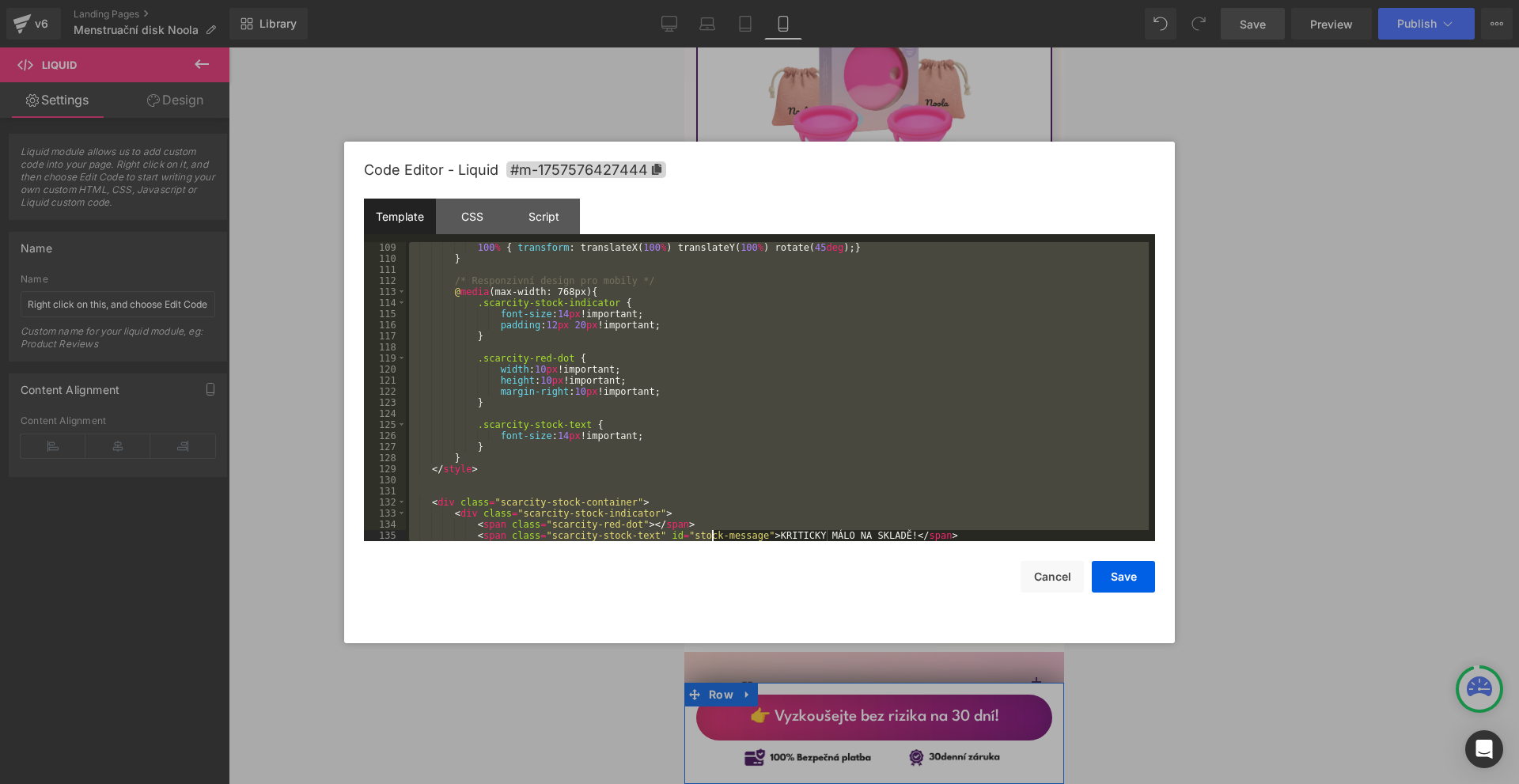
scroll to position [1749, 0]
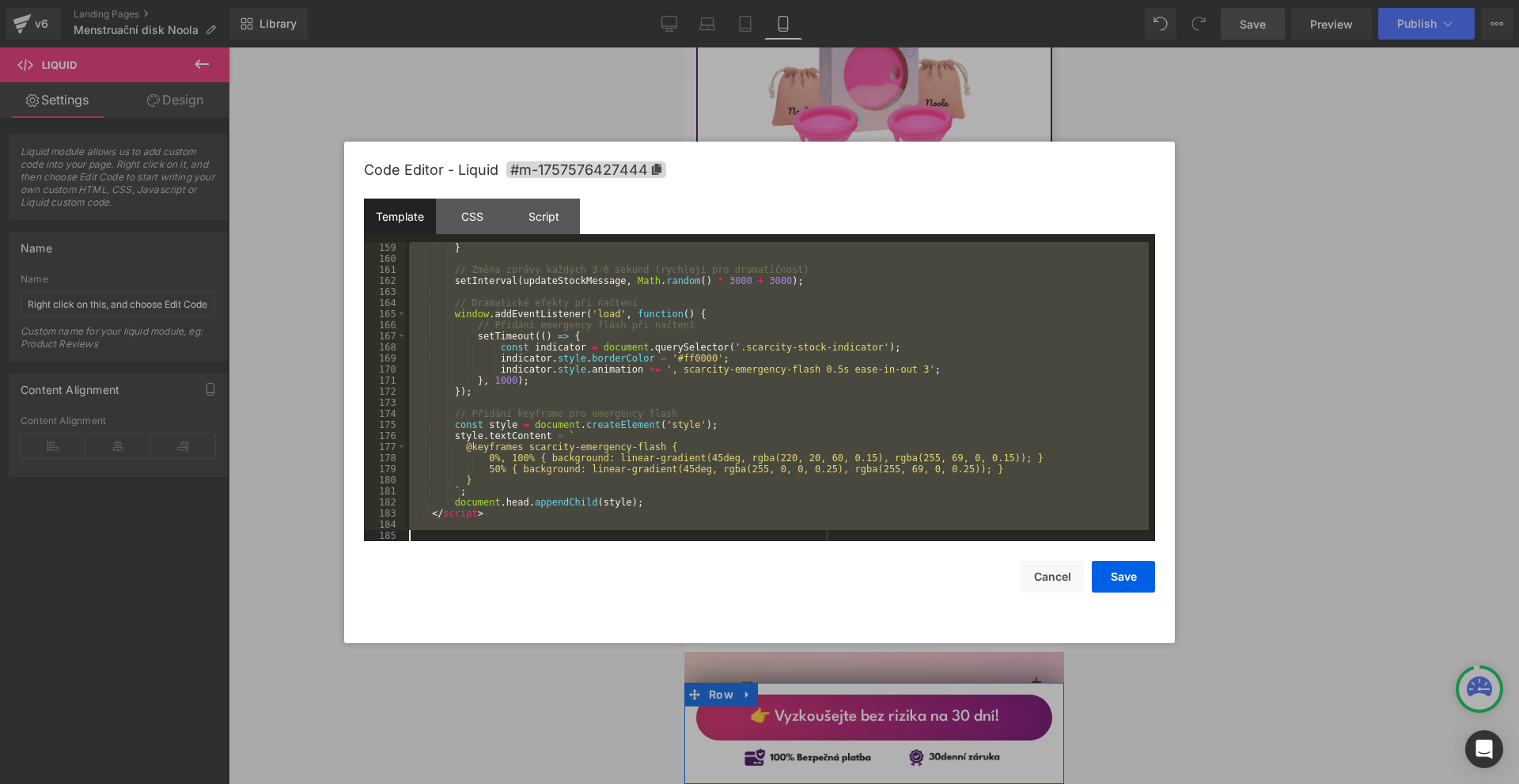
drag, startPoint x: 439, startPoint y: 250, endPoint x: 694, endPoint y: 785, distance: 592.7
click at [694, 783] on html "(P) Cart Button You are previewing how the will restyle your page. You can not …" at bounding box center [760, 392] width 1519 height 784
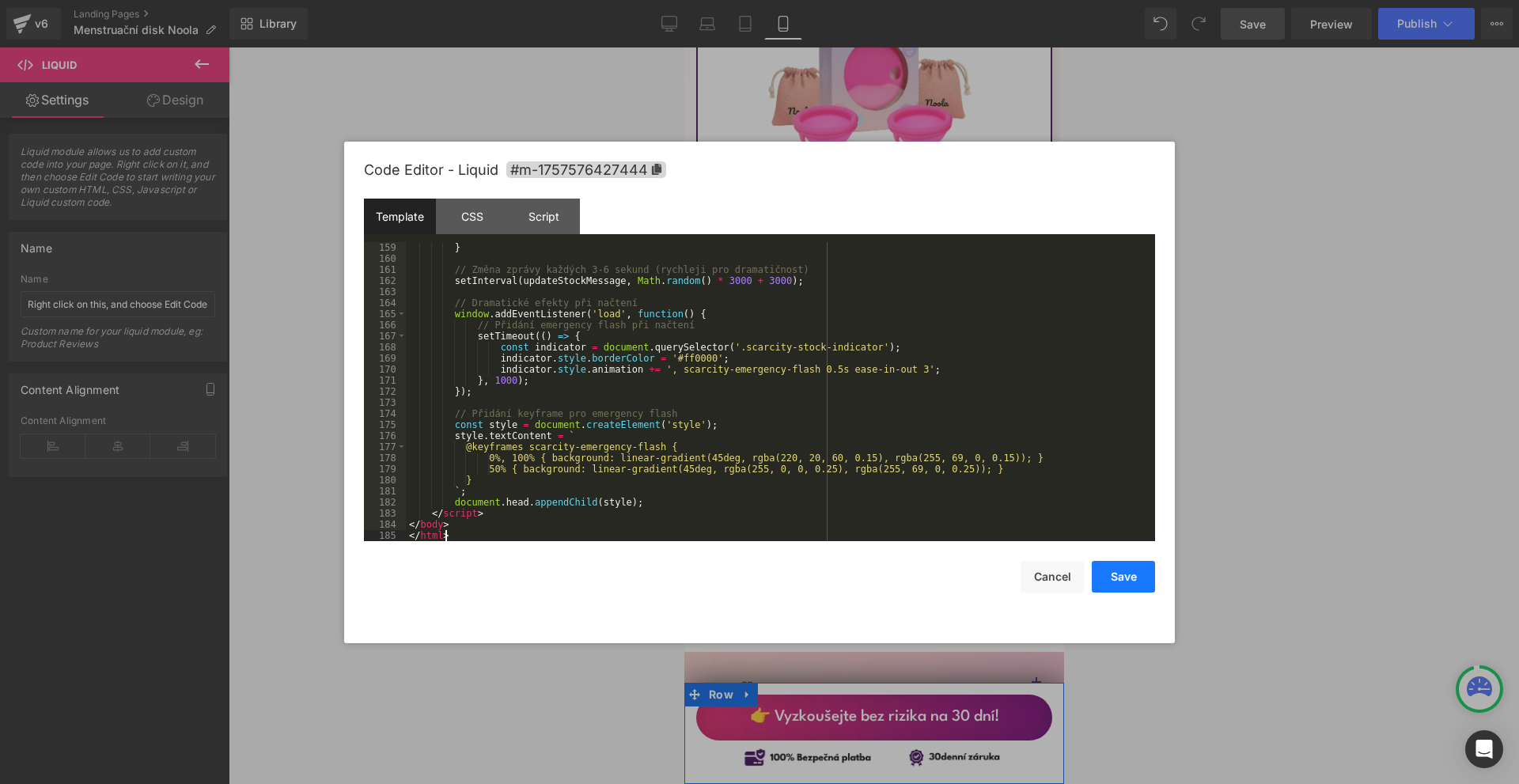
click at [1149, 584] on button "Save" at bounding box center [1123, 576] width 63 height 31
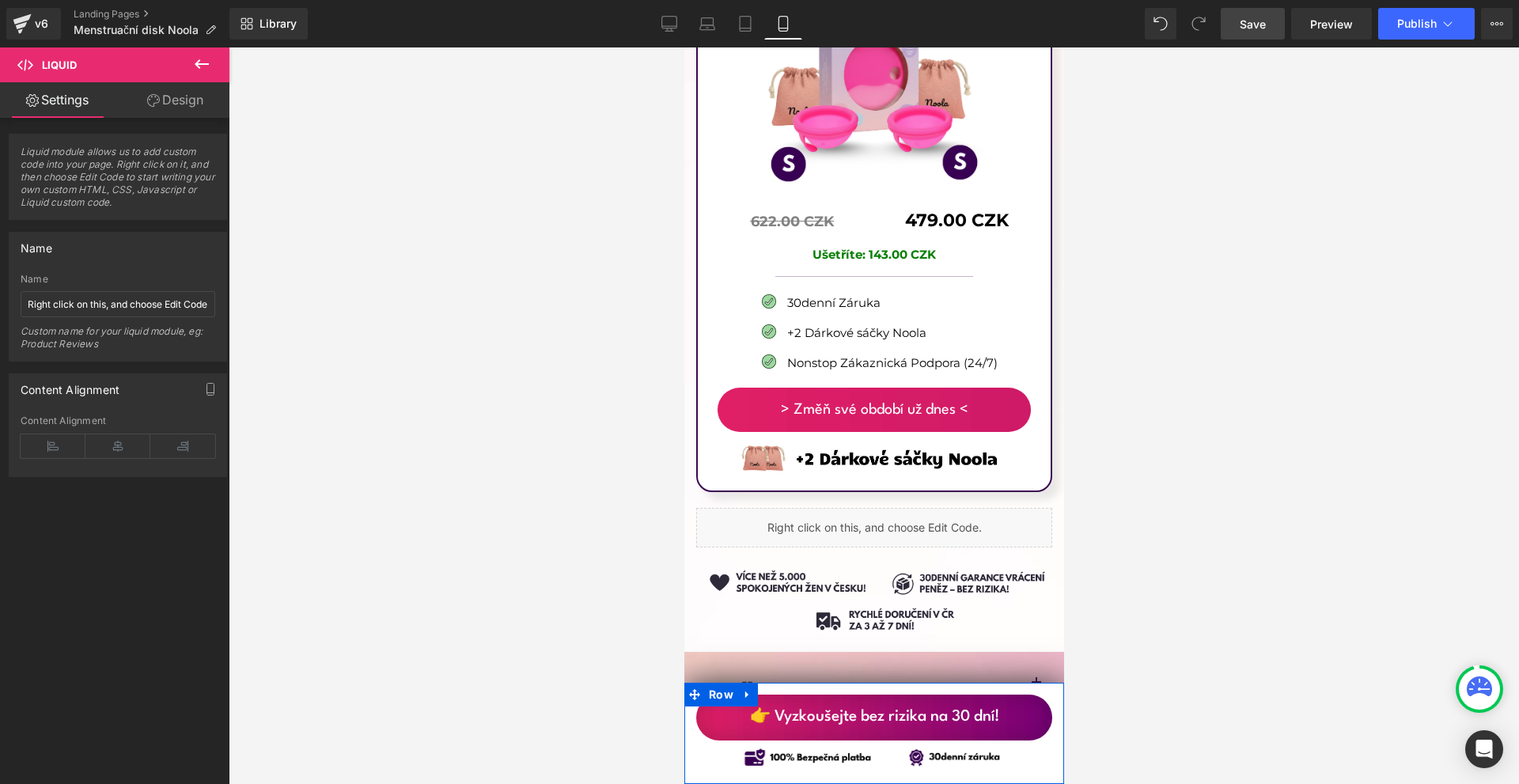
click at [1269, 31] on link "Save" at bounding box center [1253, 23] width 64 height 31
click at [1488, 21] on button "Upgrade Plan View Live Page View with current Template Save Template to Library…" at bounding box center [1496, 23] width 31 height 31
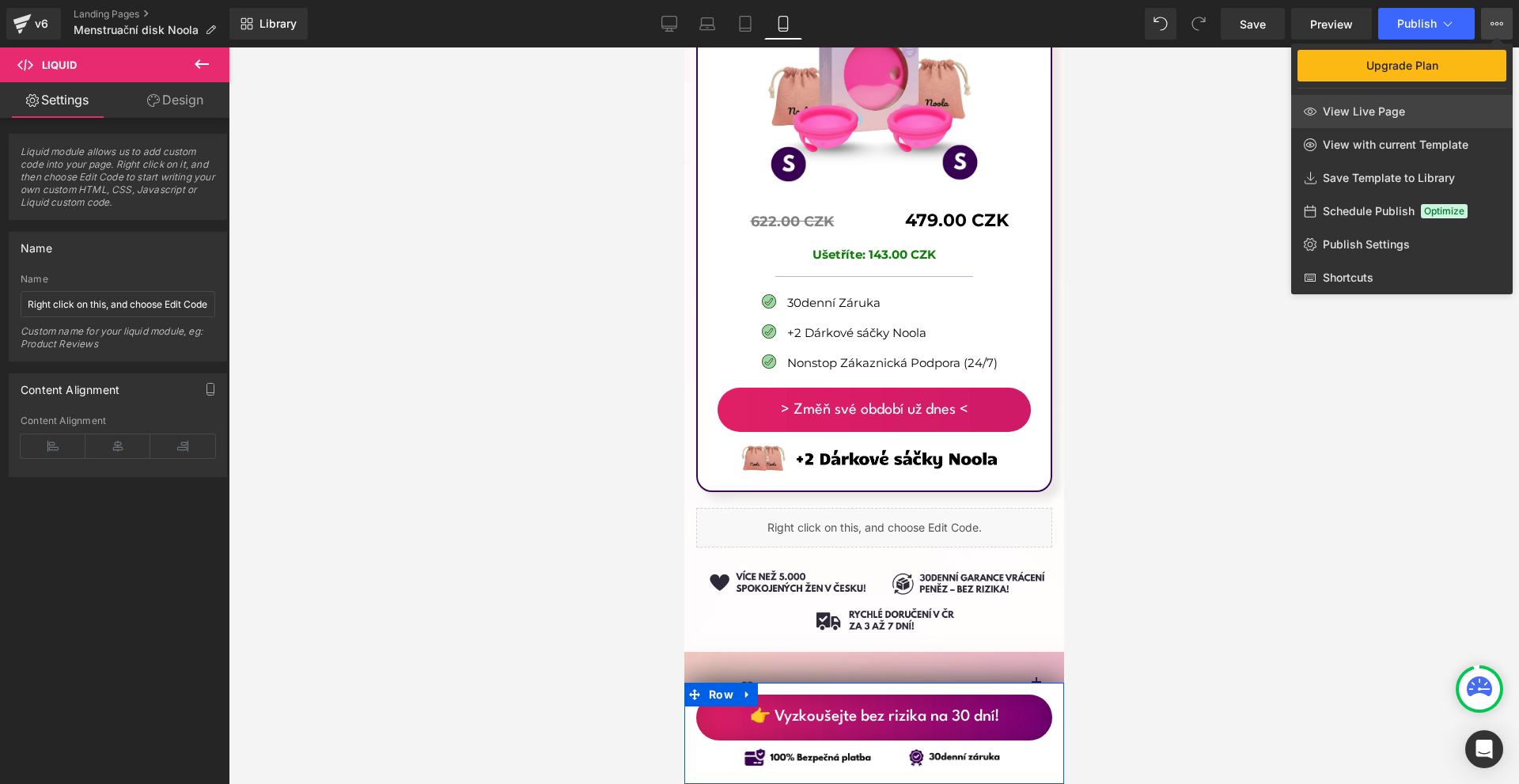
click at [1379, 102] on link "View Live Page" at bounding box center [1402, 112] width 221 height 33
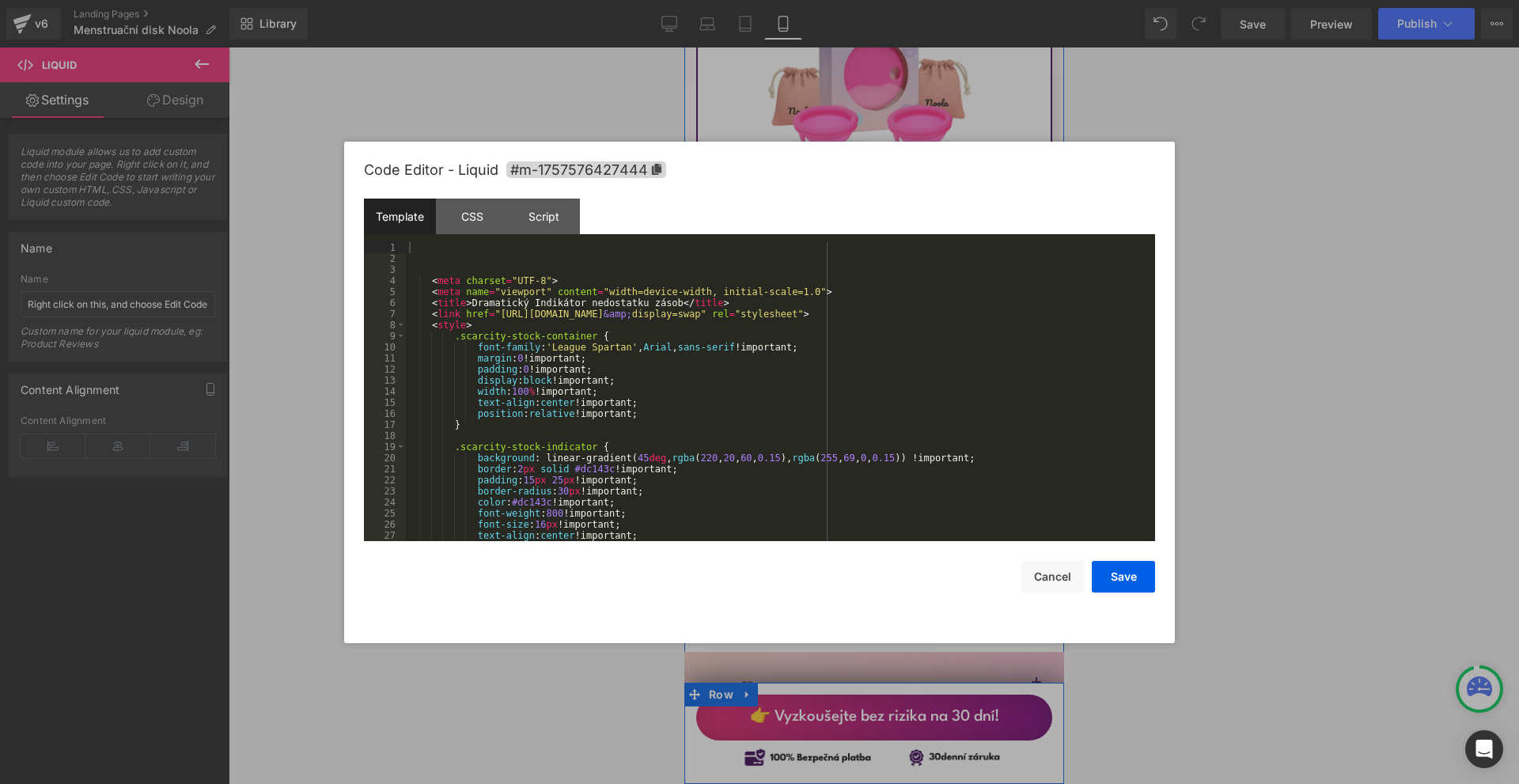
click at [892, 507] on div "Liquid" at bounding box center [873, 526] width 356 height 39
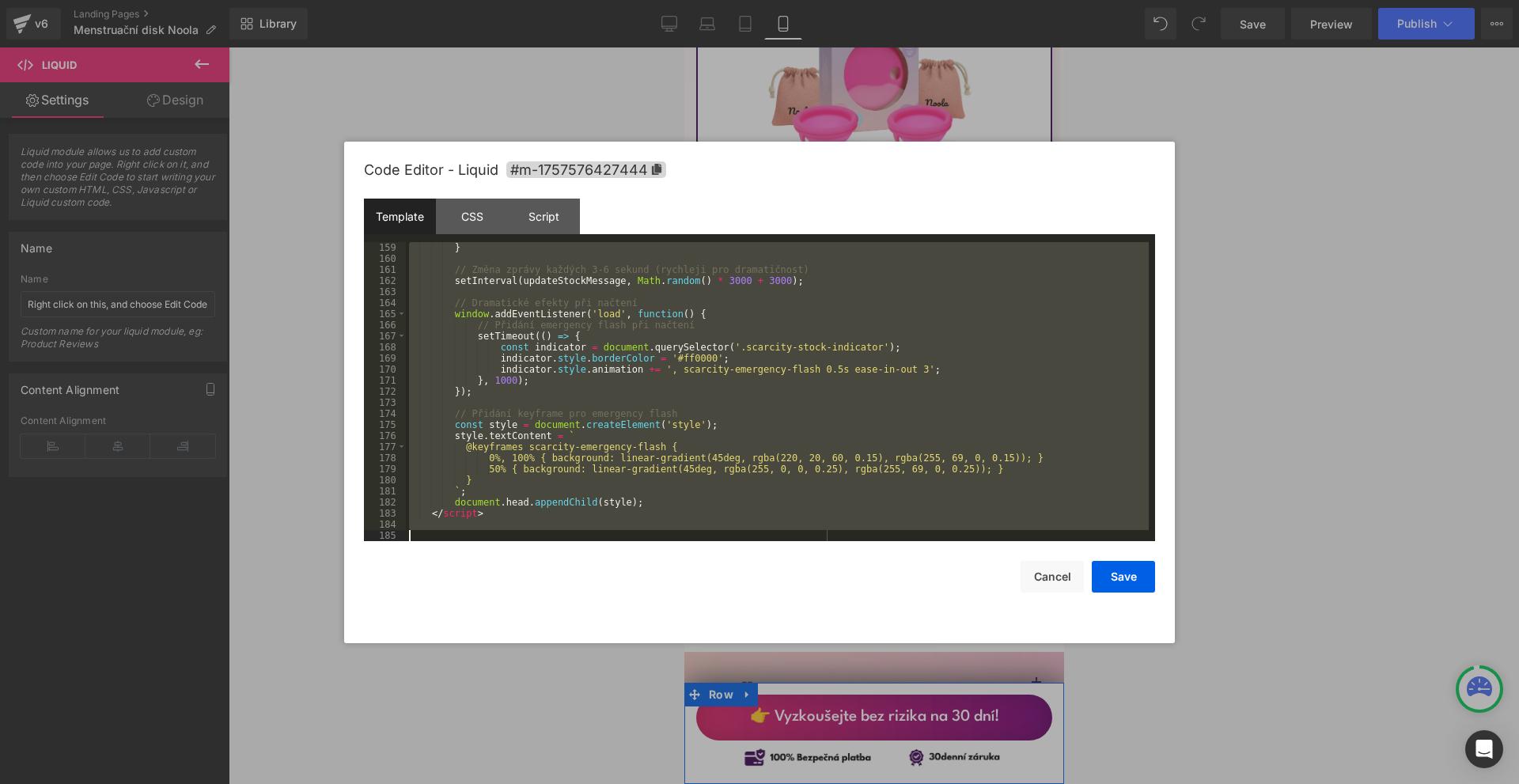
drag, startPoint x: 436, startPoint y: 248, endPoint x: 931, endPoint y: 776, distance: 723.7
click at [929, 783] on html "(P) Cart Button You are previewing how the will restyle your page. You can not …" at bounding box center [760, 392] width 1519 height 784
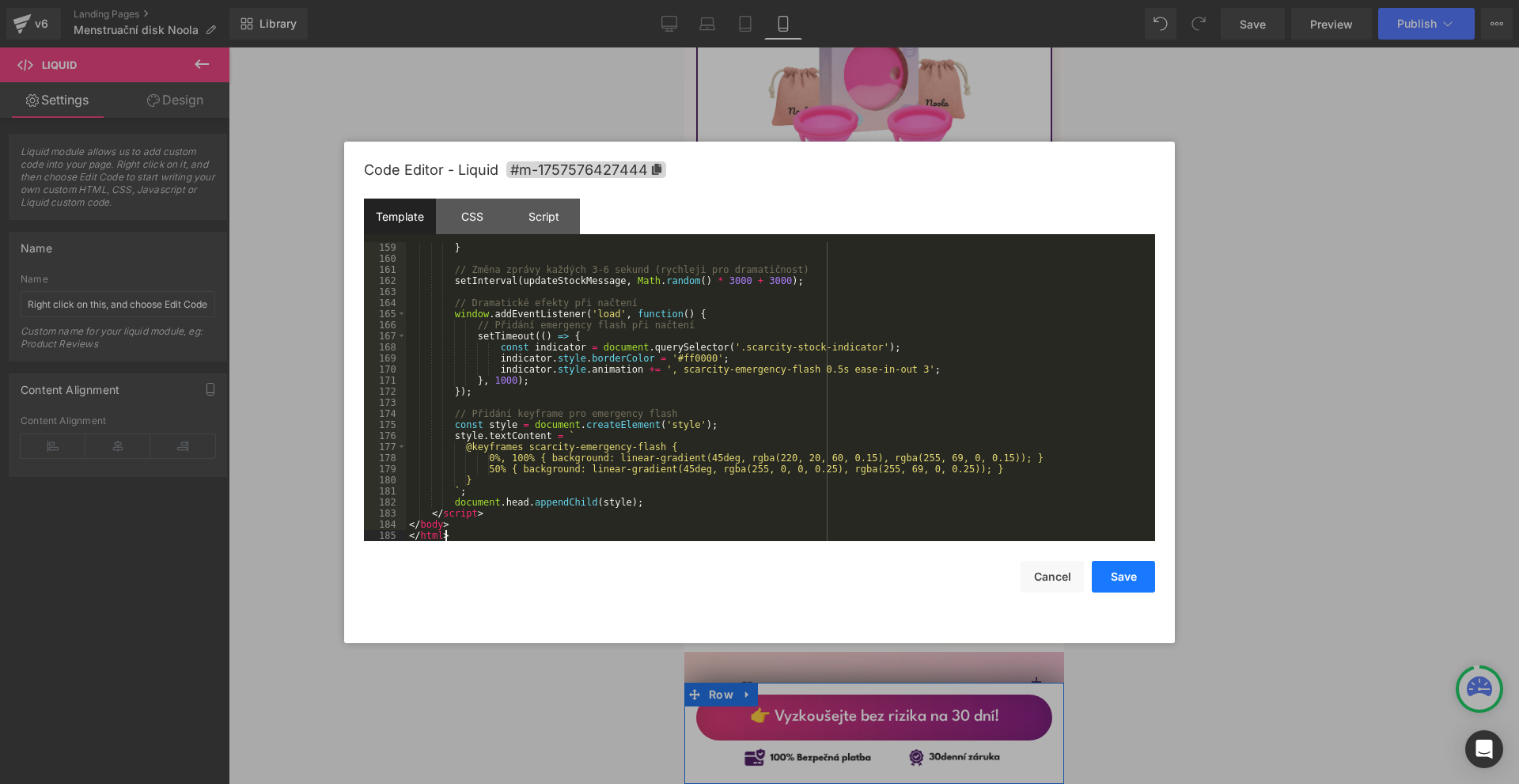
click at [1126, 585] on button "Save" at bounding box center [1123, 576] width 63 height 31
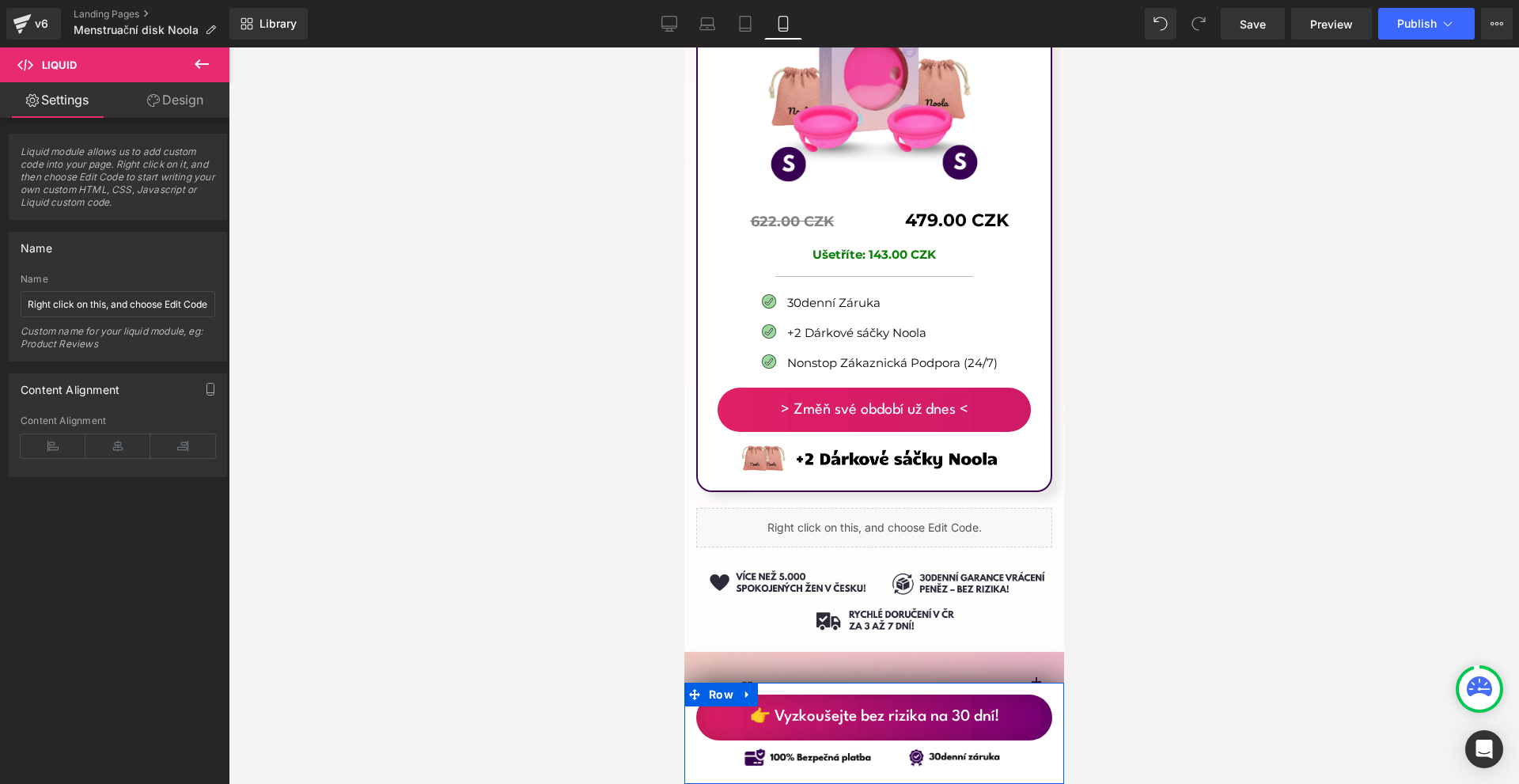
click at [1413, 40] on div "Library Mobile Desktop Laptop Tablet Mobile Save Preview Publish Scheduled Upgr…" at bounding box center [874, 24] width 1290 height 48
click at [1414, 34] on button "Publish" at bounding box center [1426, 23] width 96 height 31
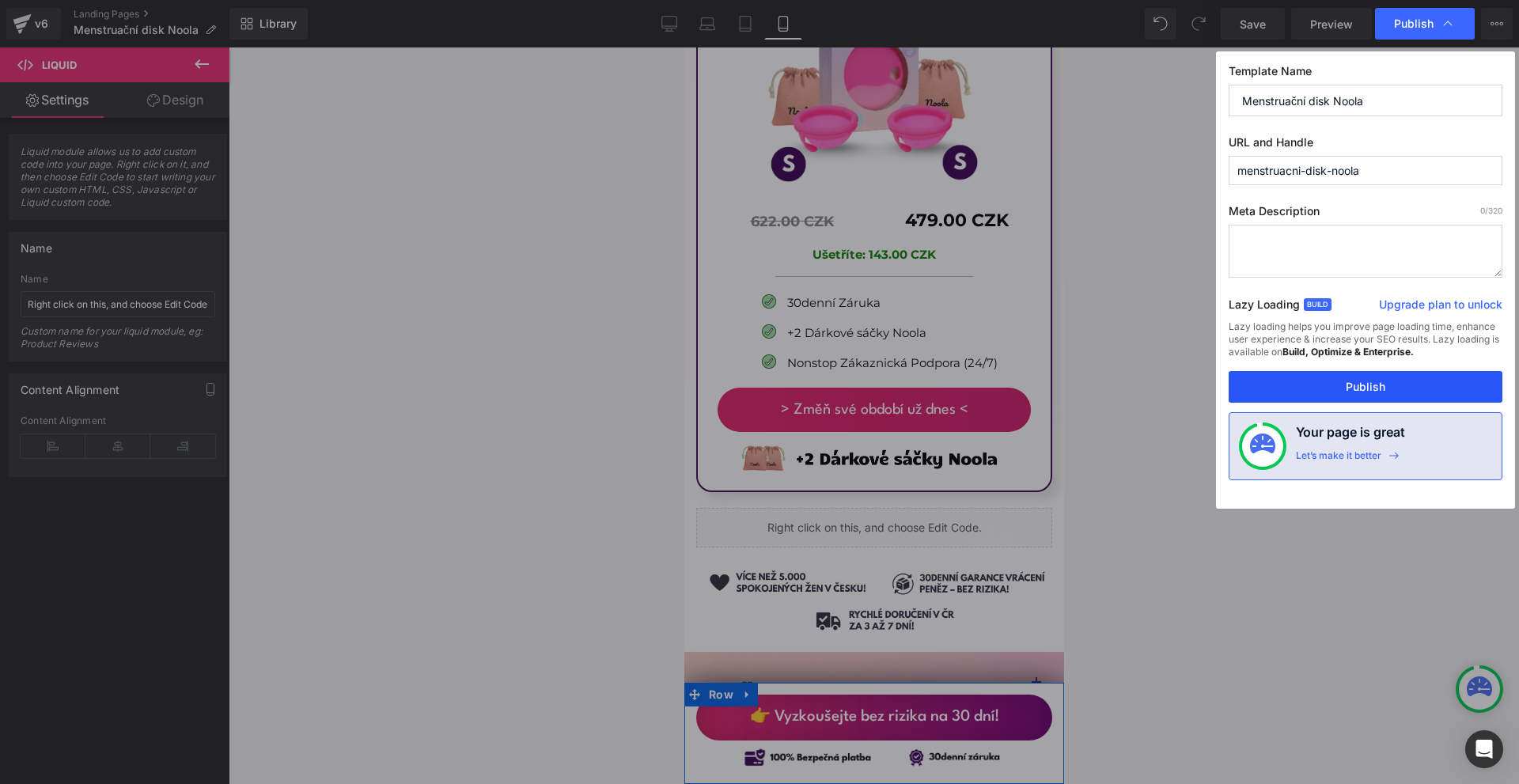
click at [1384, 382] on button "Publish" at bounding box center [1365, 386] width 274 height 31
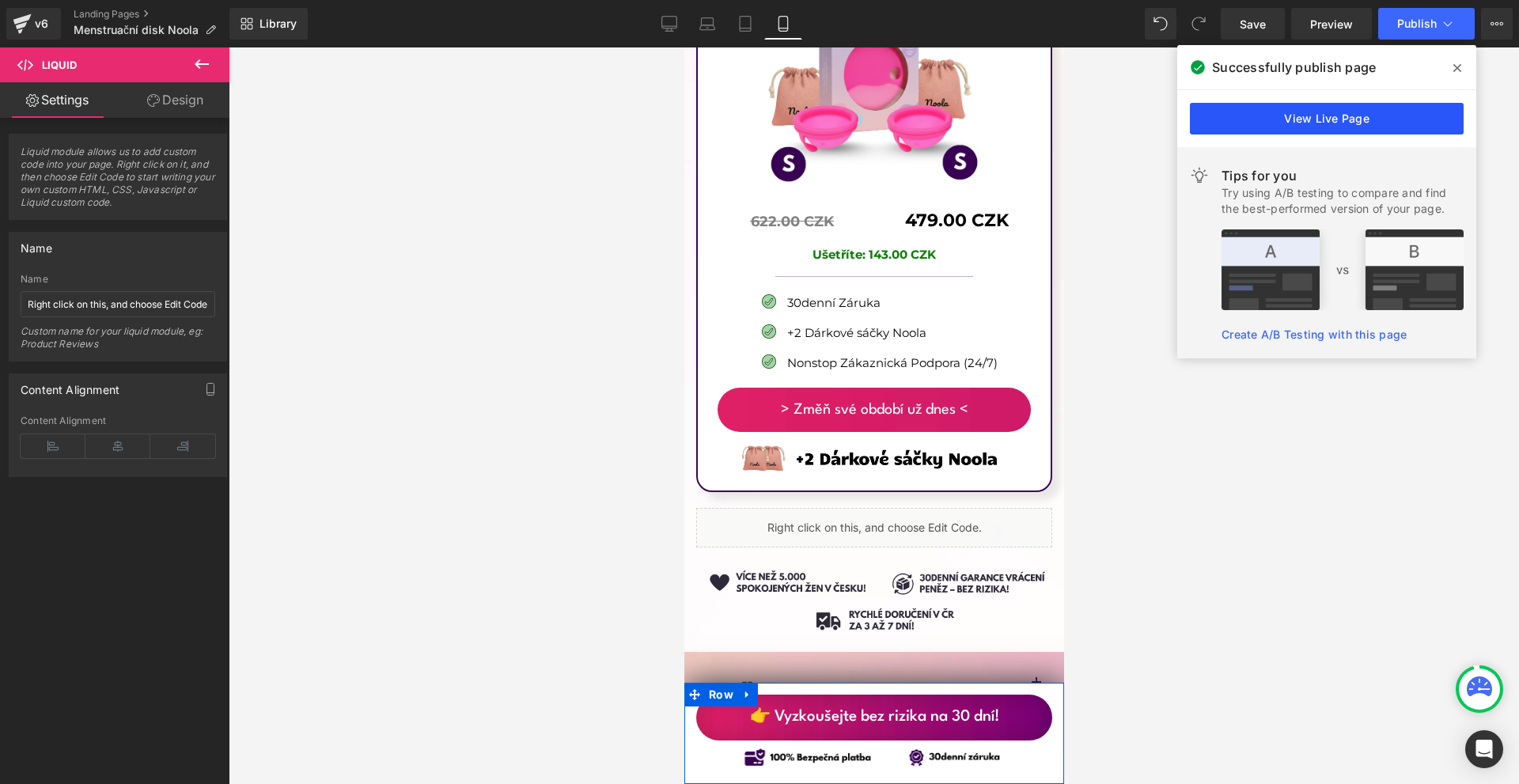
click at [1293, 110] on link "View Live Page" at bounding box center [1326, 118] width 274 height 31
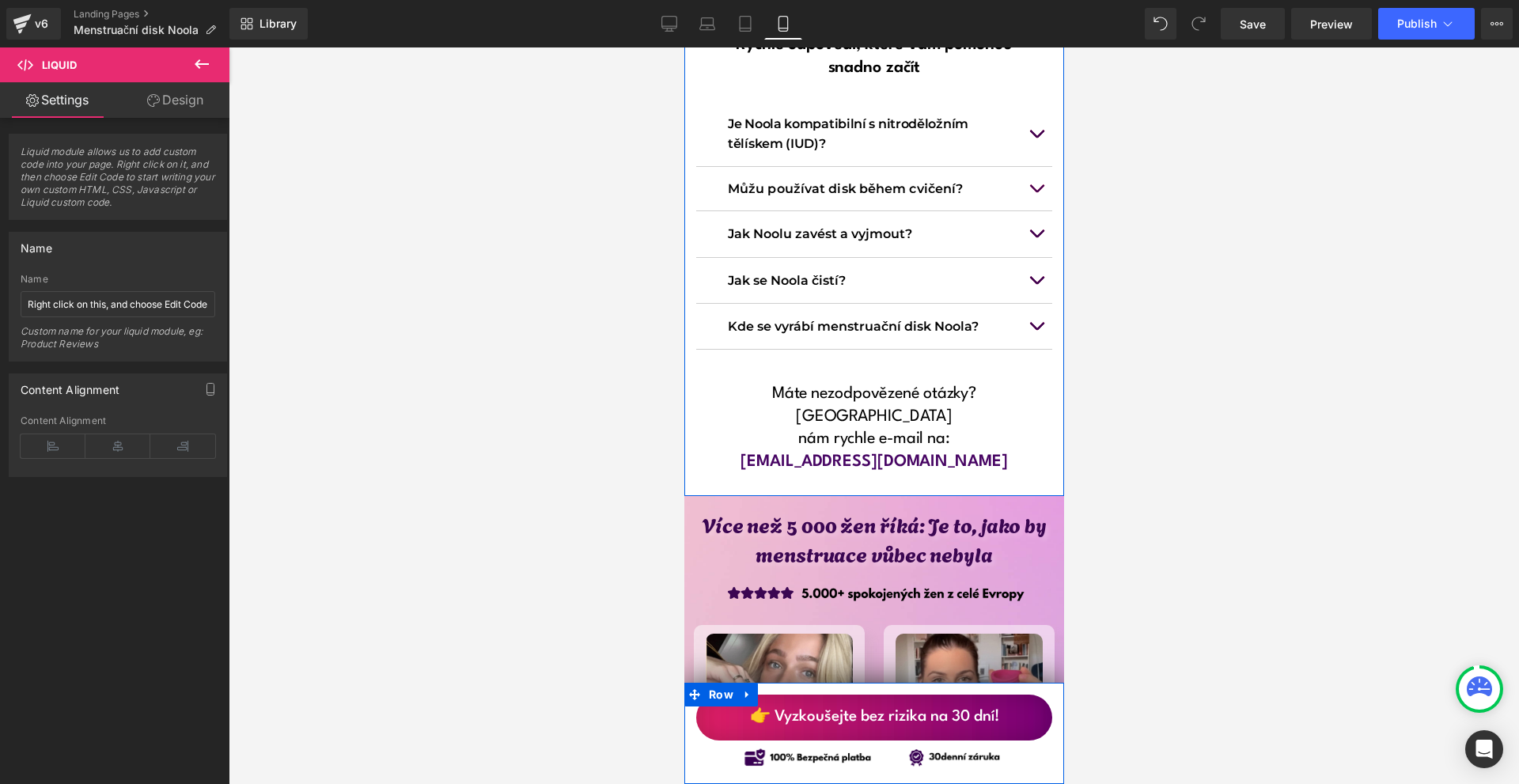
scroll to position [12735, 0]
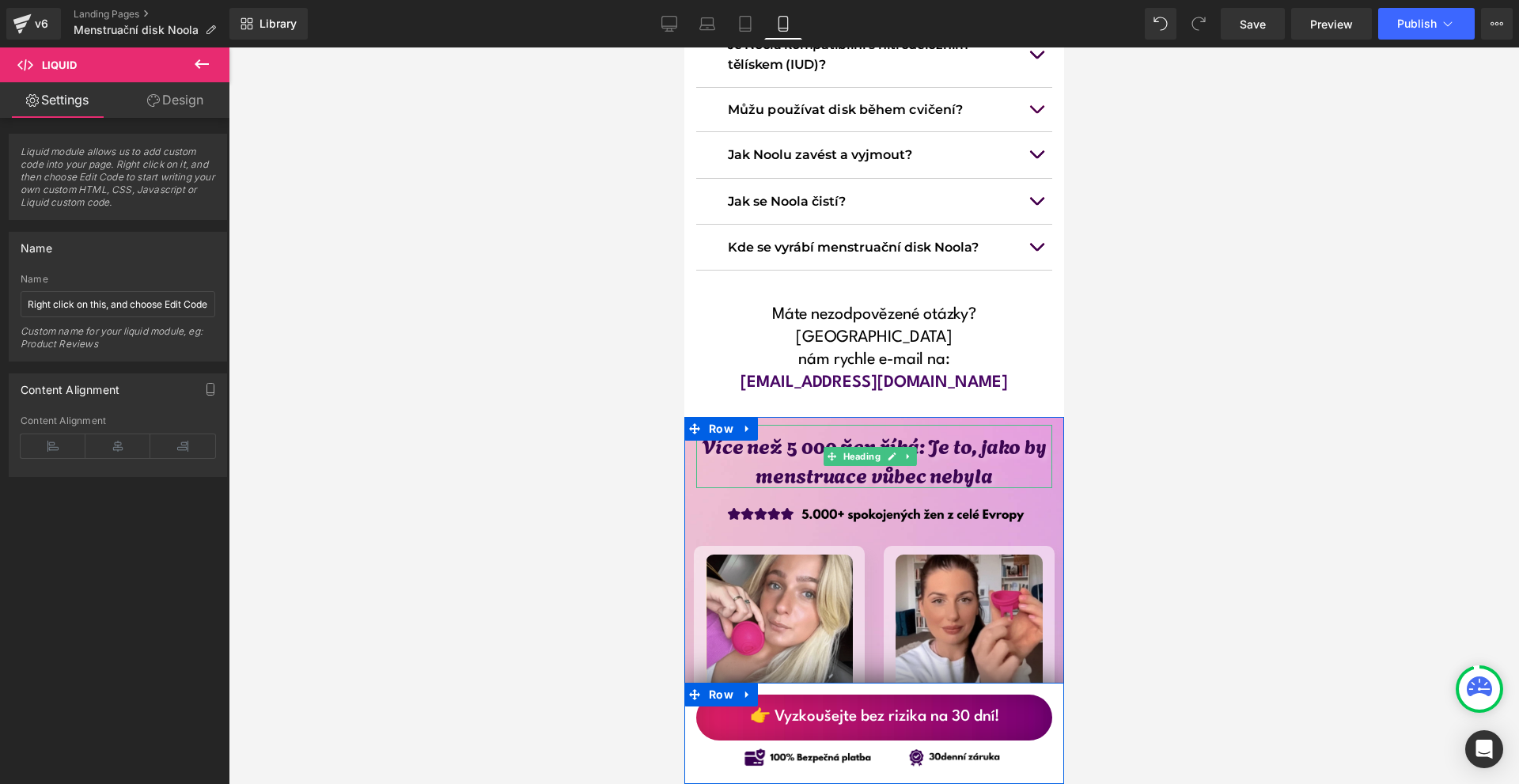
click at [797, 430] on h1 "Více než 5 000 žen říká: Je to, jako by menstruace vůbec nebyla" at bounding box center [873, 459] width 356 height 58
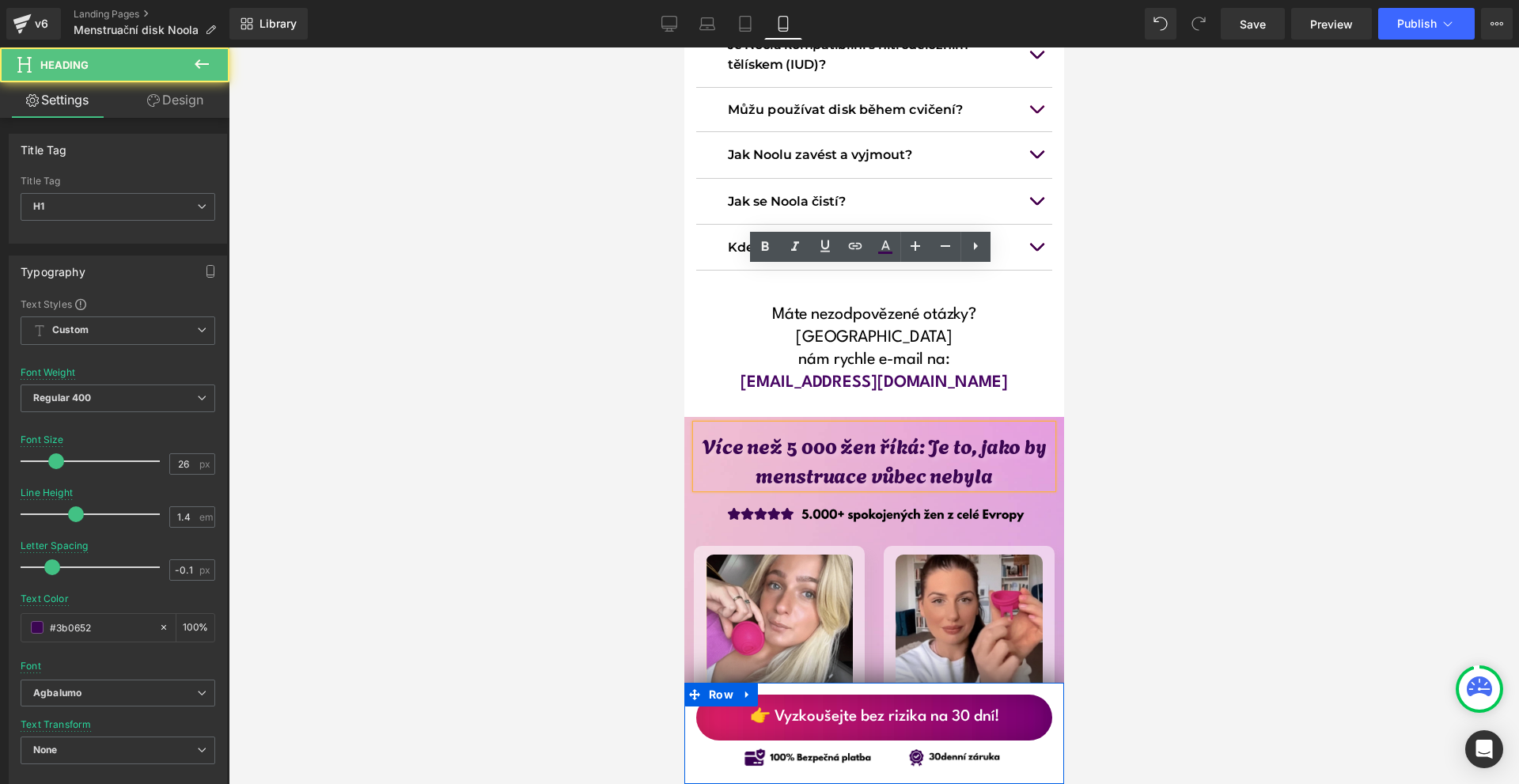
click at [798, 430] on h1 "Více než 5 000 žen říká: Je to, jako by menstruace vůbec nebyla" at bounding box center [873, 459] width 356 height 58
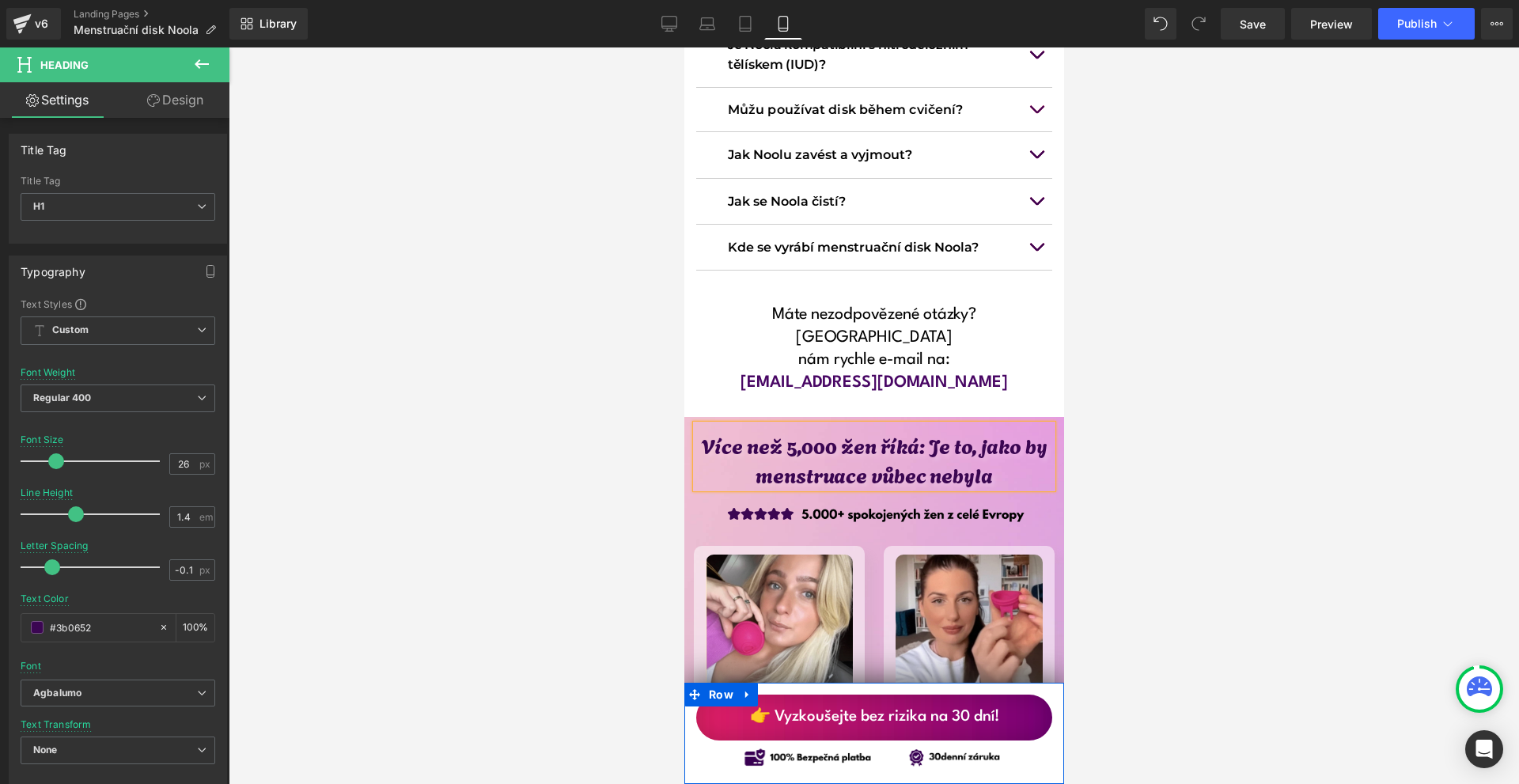
click at [827, 430] on h1 "Více než 5,000 žen říká: Je to, jako by menstruace vůbec nebyla" at bounding box center [873, 459] width 356 height 58
click at [1143, 250] on div at bounding box center [874, 416] width 1291 height 736
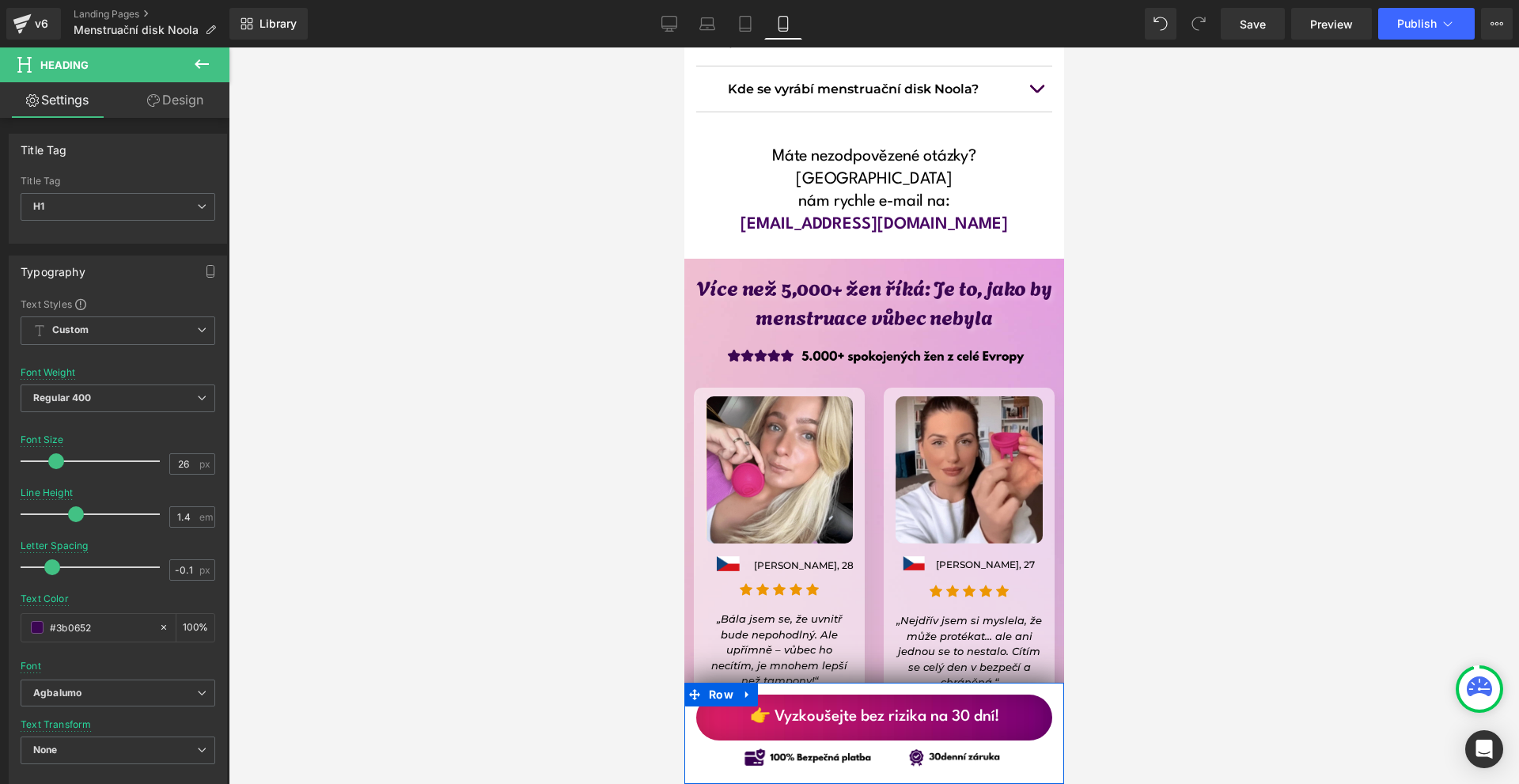
scroll to position [12971, 0]
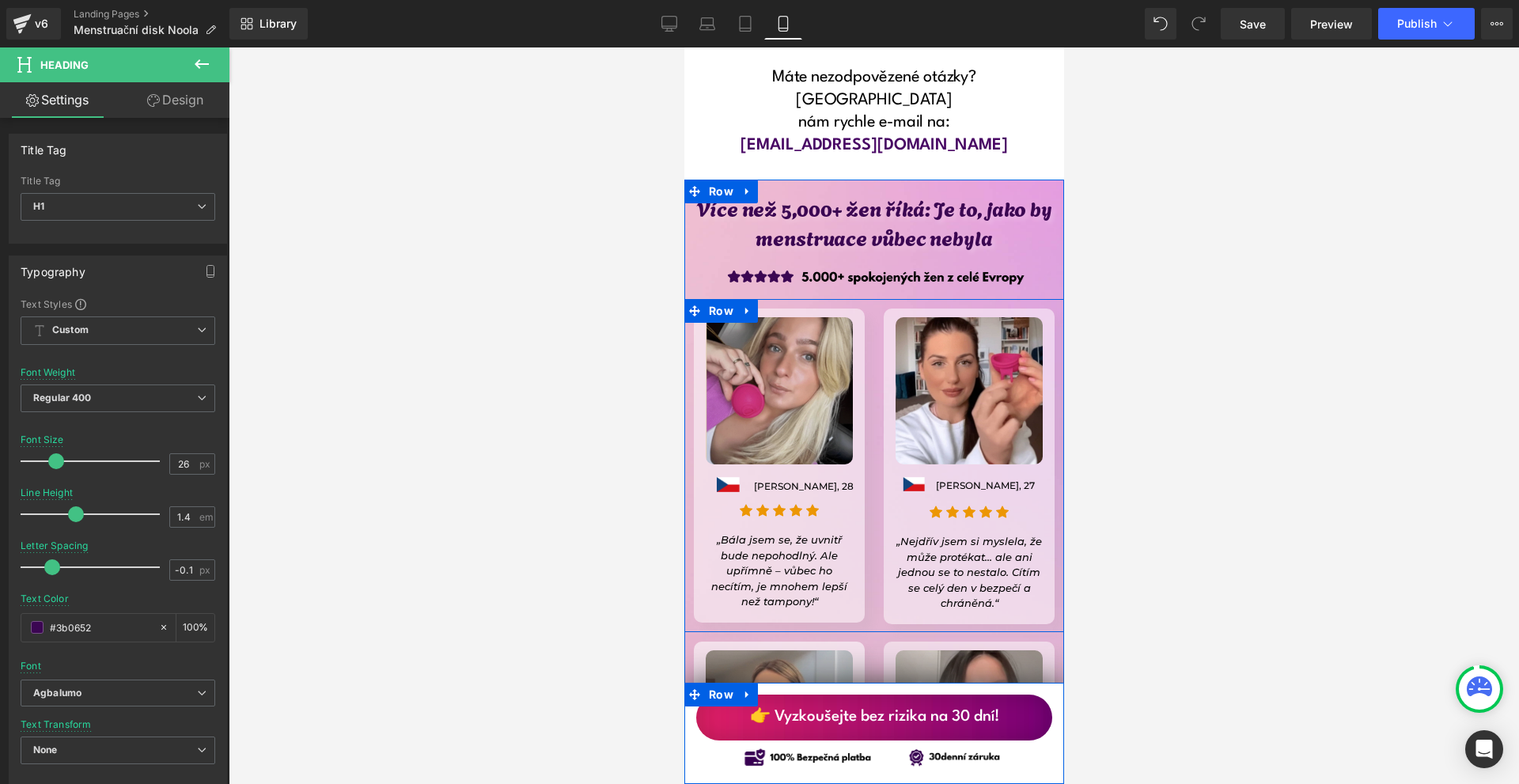
click at [718, 311] on span "Row" at bounding box center [729, 320] width 26 height 19
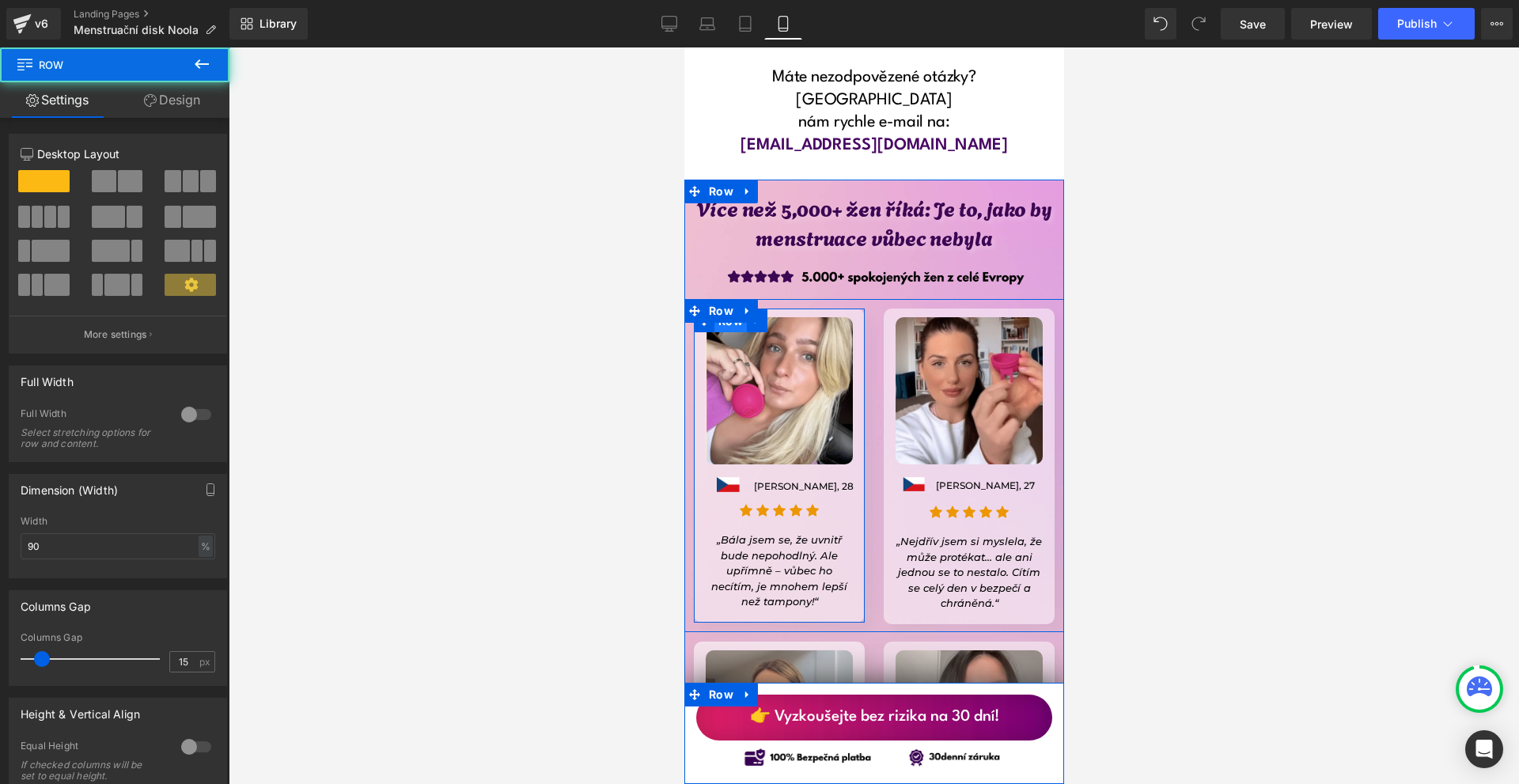
click at [718, 309] on span "Row" at bounding box center [730, 320] width 32 height 24
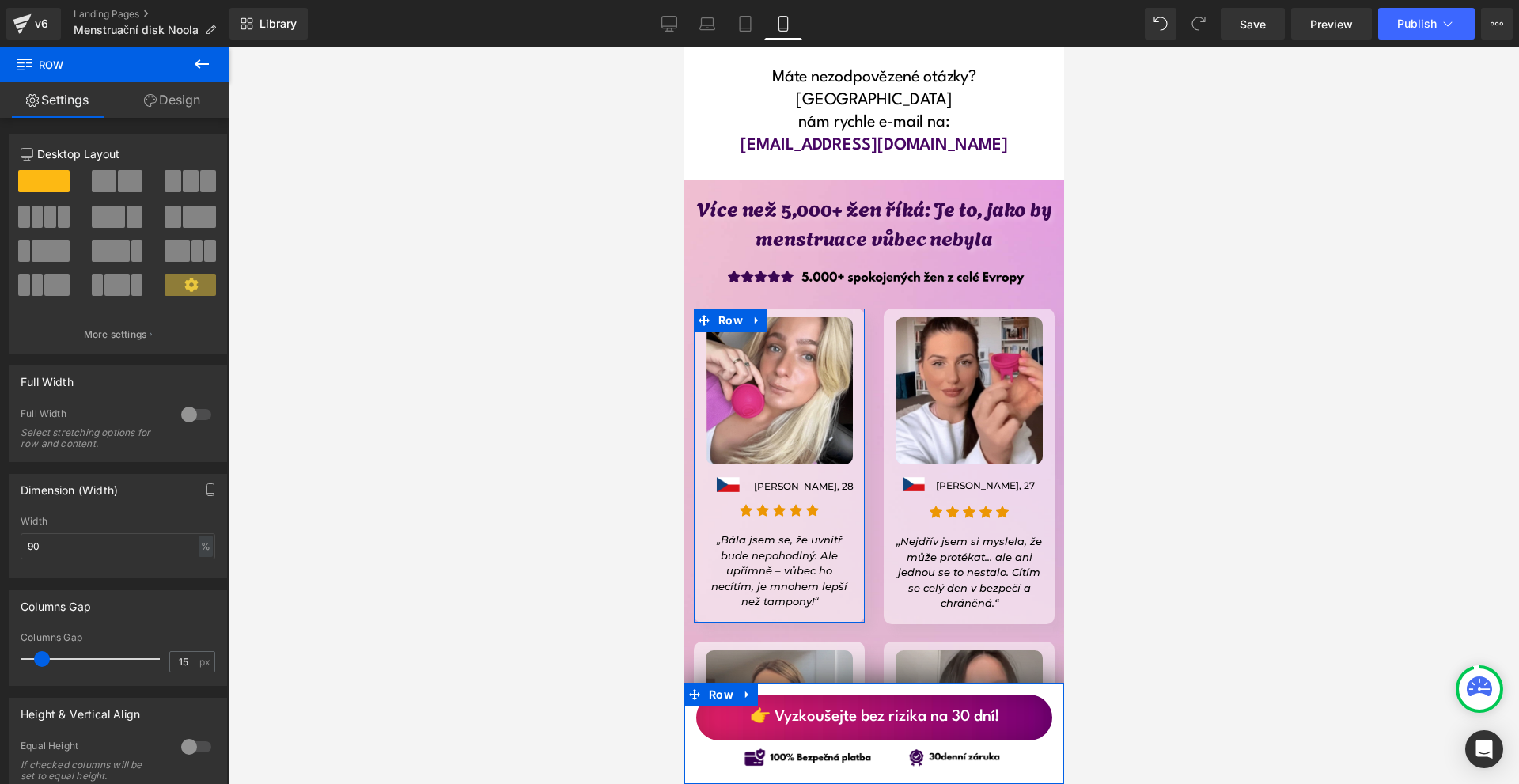
click at [154, 106] on icon at bounding box center [150, 100] width 12 height 12
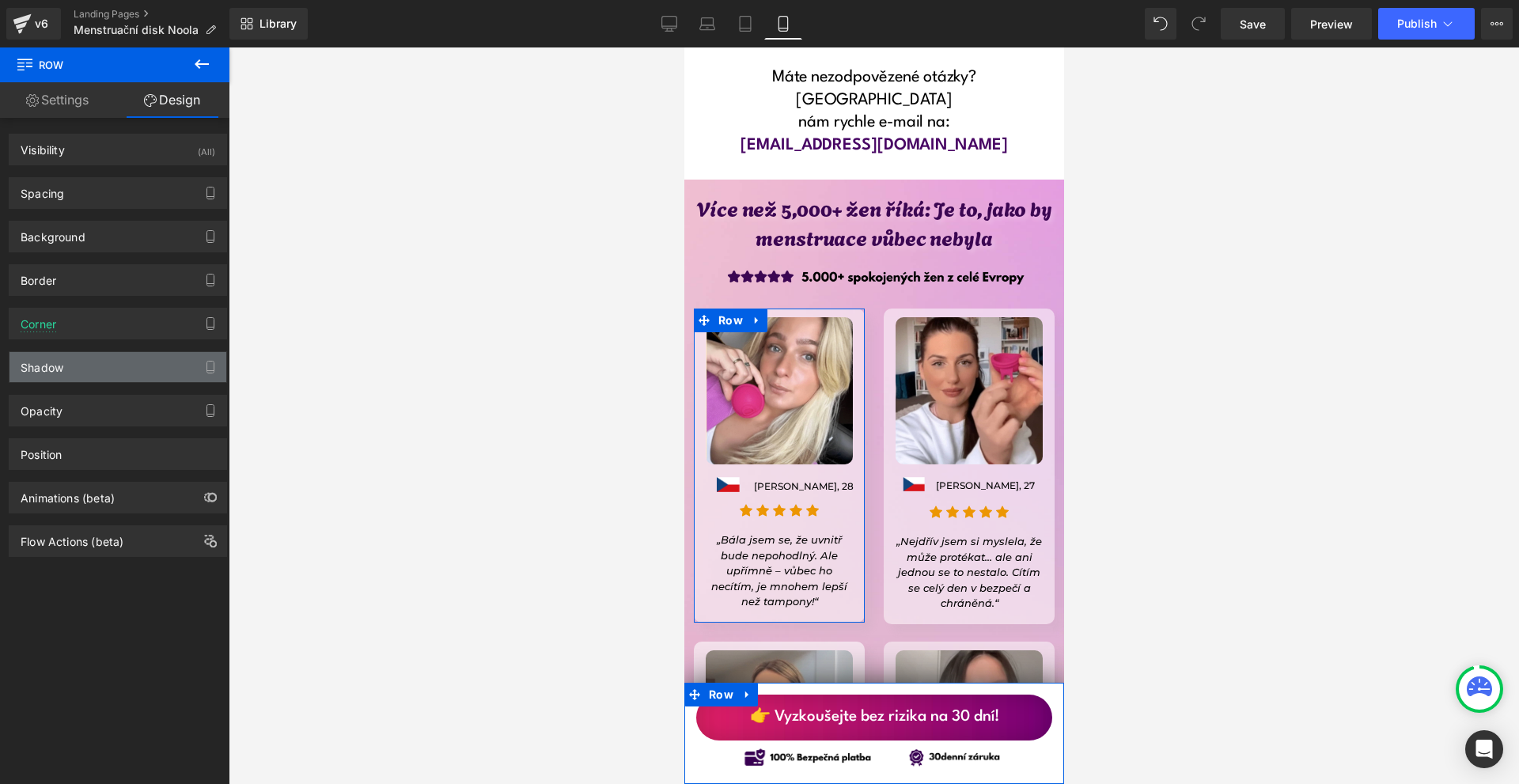
click at [110, 363] on div "Shadow" at bounding box center [117, 367] width 217 height 31
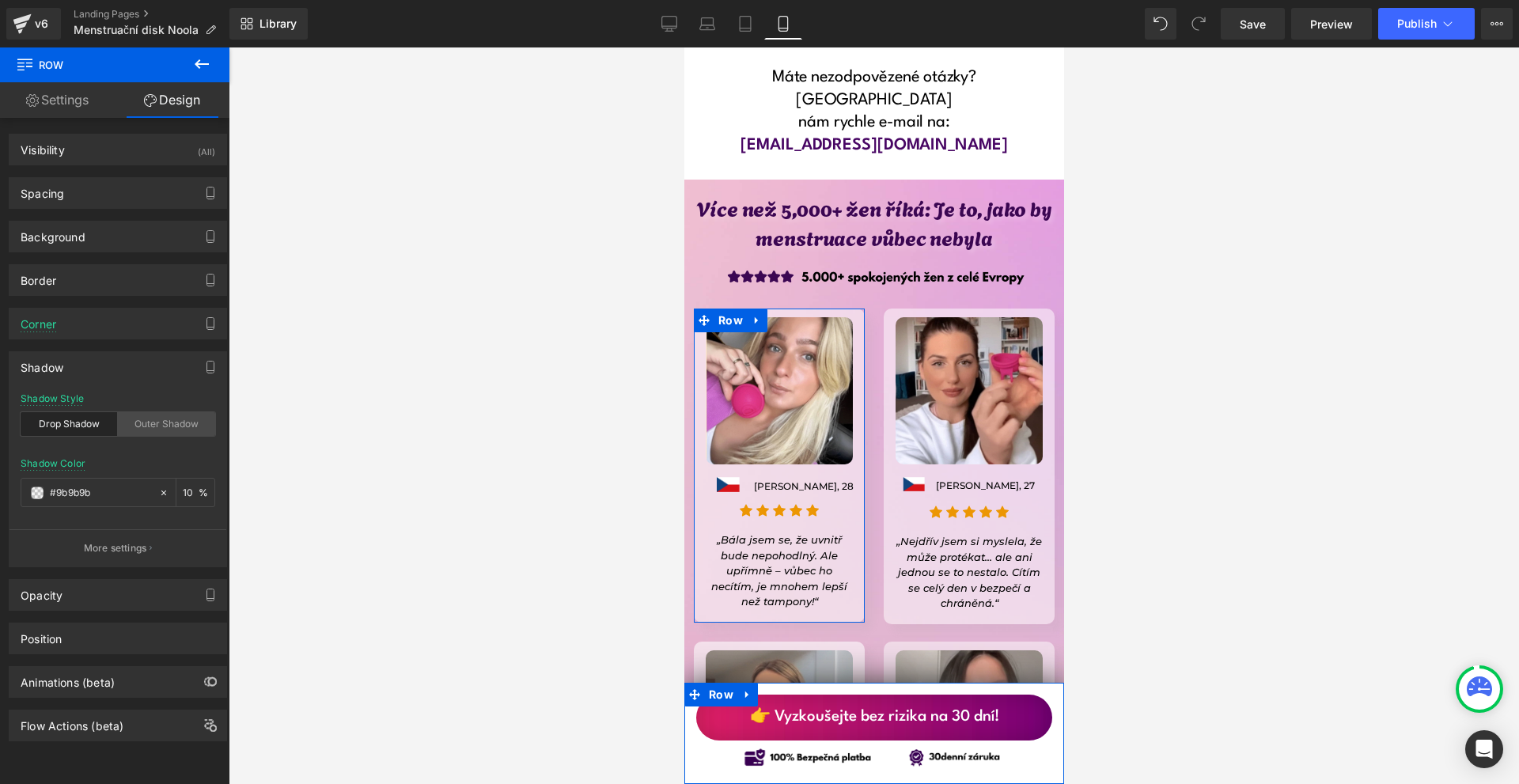
click at [151, 420] on div "Outer Shadow" at bounding box center [167, 423] width 97 height 24
click at [195, 497] on div "10 %" at bounding box center [196, 492] width 38 height 28
click at [183, 492] on input "10" at bounding box center [191, 492] width 16 height 17
click at [36, 494] on span at bounding box center [36, 492] width 12 height 12
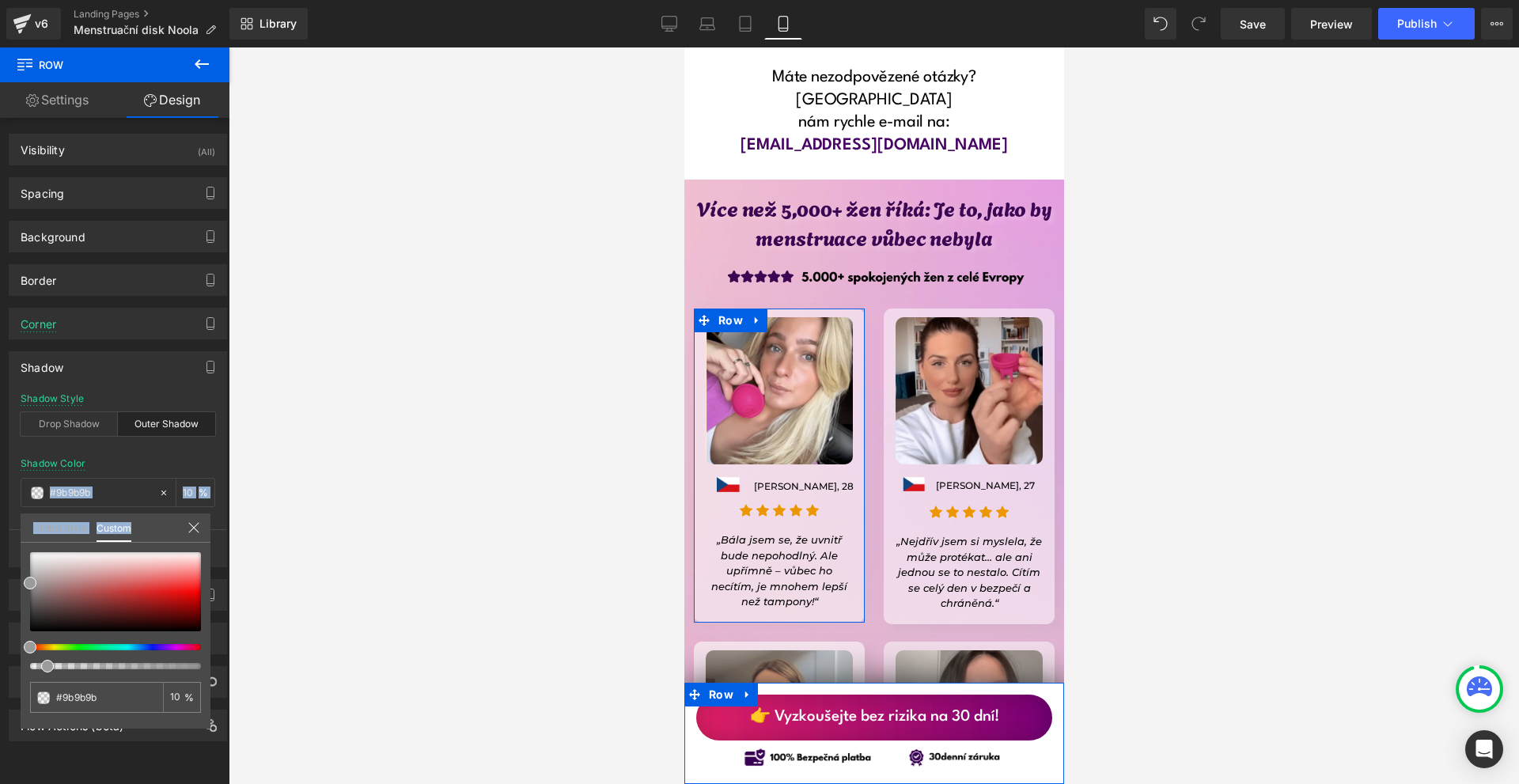
drag, startPoint x: 11, startPoint y: 634, endPoint x: 5, endPoint y: 685, distance: 51.4
click at [0, 567] on div "Shadow Shadow Style Drop Shadow Outer Shadow Shadow Color #9b9b9b 10 % More set…" at bounding box center [118, 453] width 237 height 228
drag, startPoint x: 53, startPoint y: 588, endPoint x: 0, endPoint y: 674, distance: 101.0
click at [0, 567] on div "Shadow Shadow Style Drop Shadow Outer Shadow Shadow Color #9b9b9b 10 % More set…" at bounding box center [118, 453] width 237 height 228
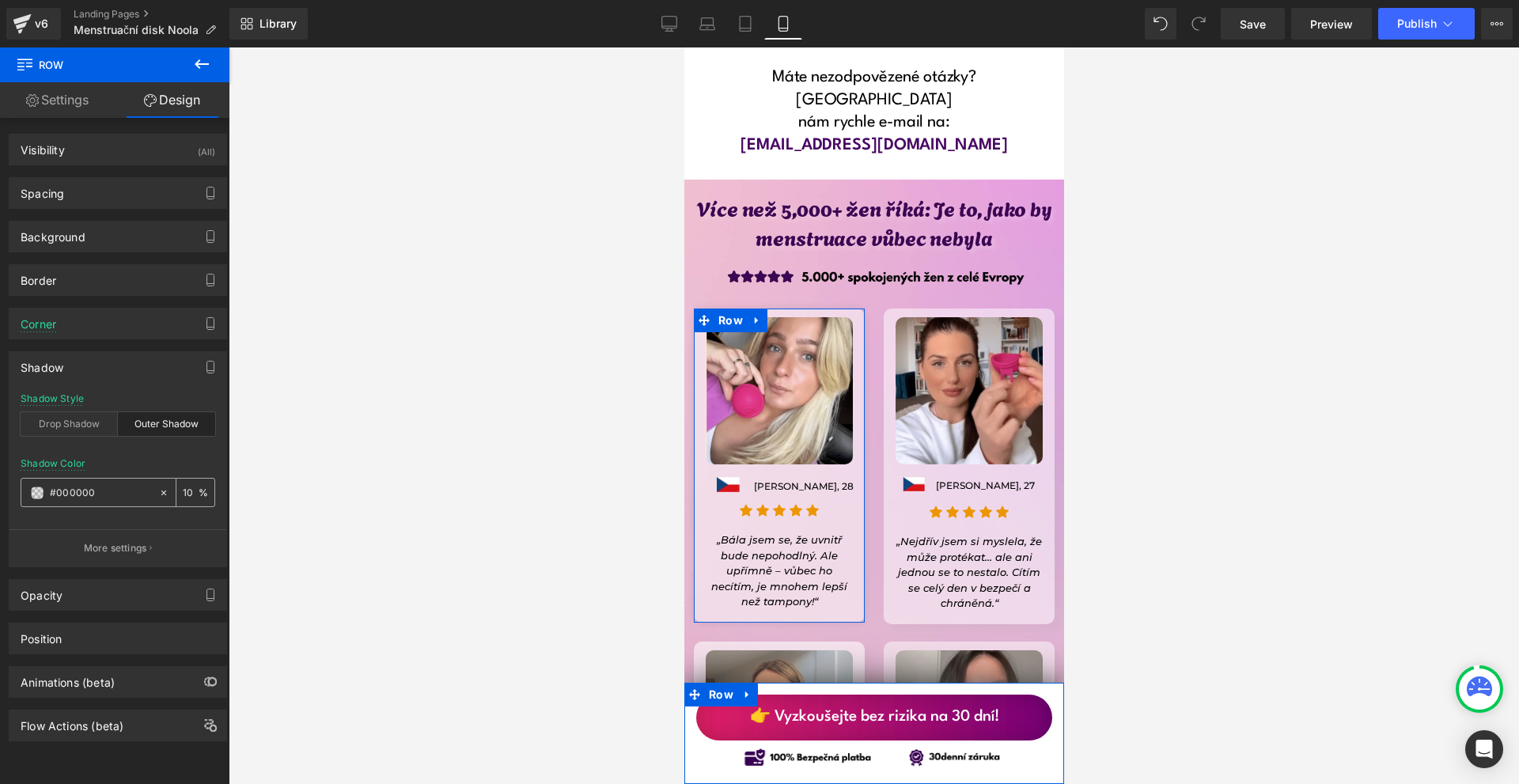
click at [187, 491] on input "10" at bounding box center [191, 492] width 16 height 17
type input "20"
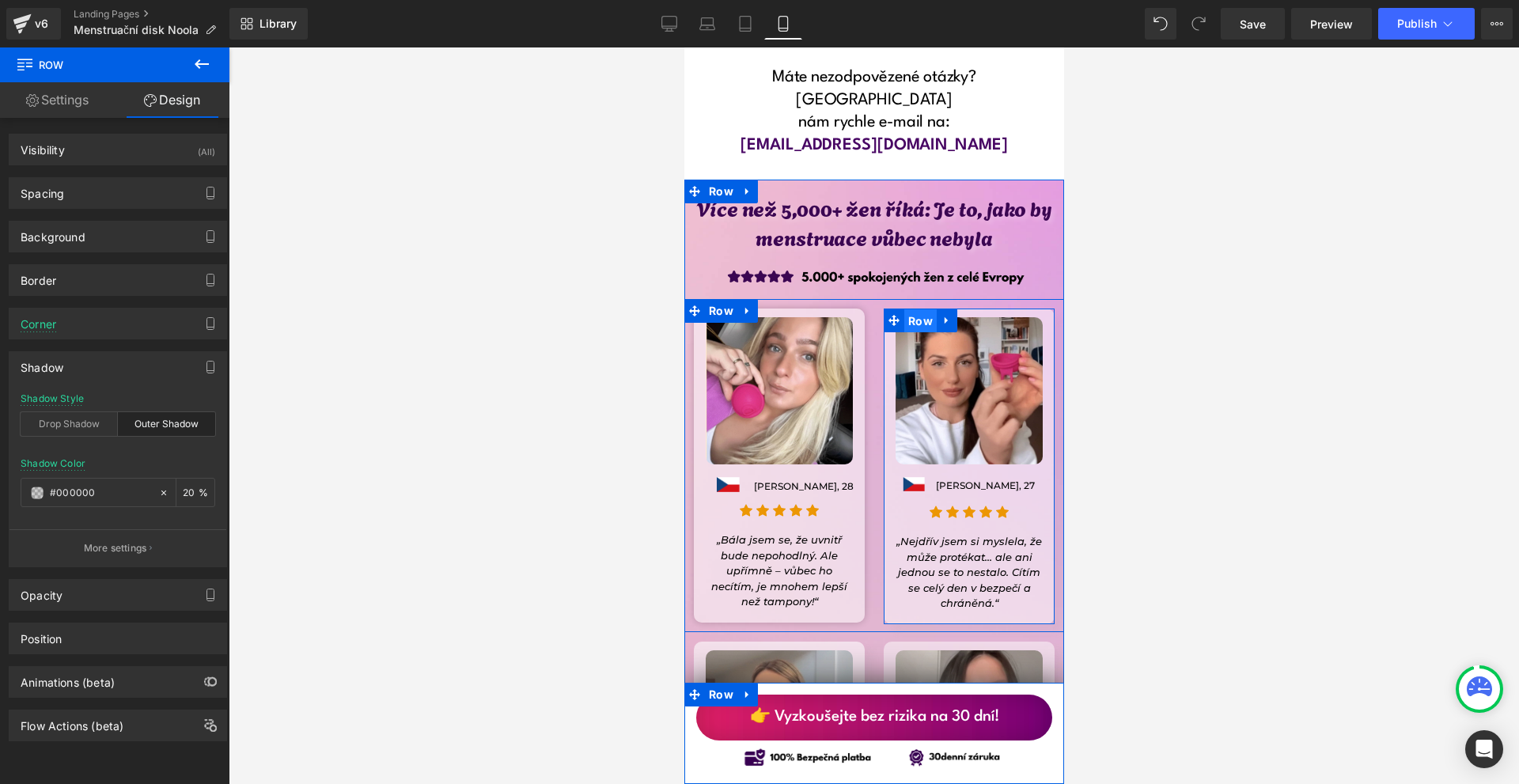
click at [910, 309] on span "Row" at bounding box center [920, 320] width 32 height 24
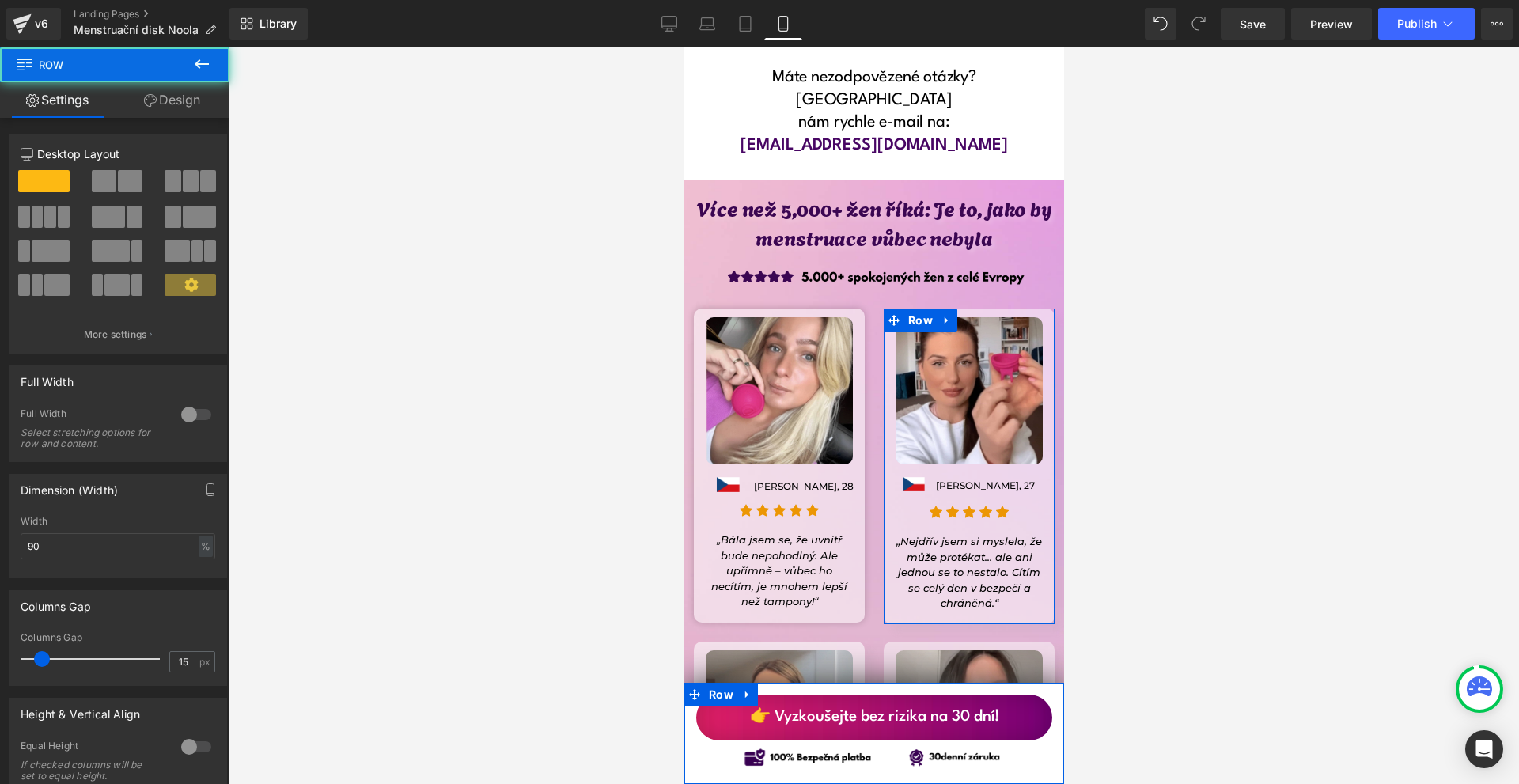
click at [136, 105] on link "Design" at bounding box center [172, 99] width 114 height 35
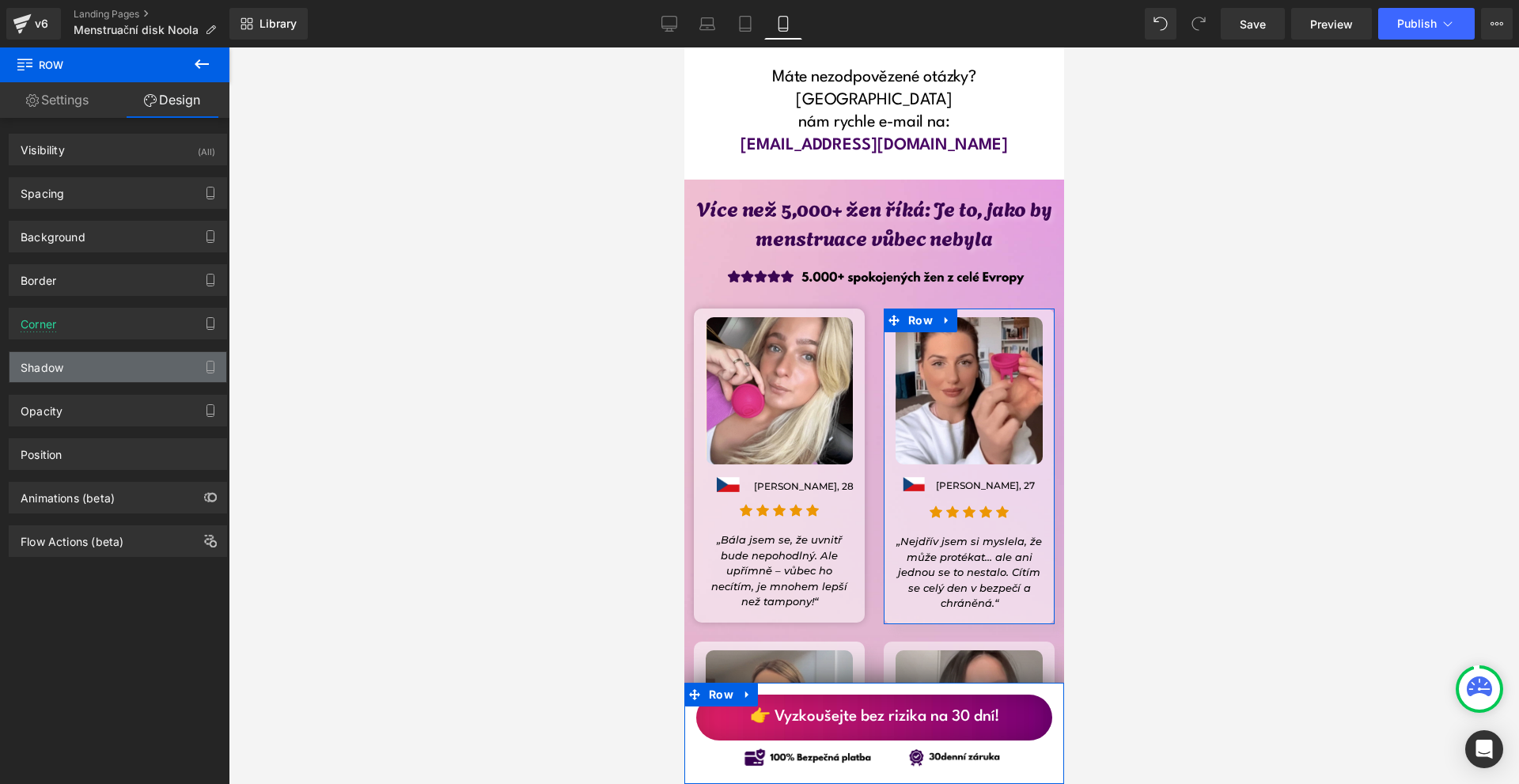
click at [61, 363] on div "Shadow" at bounding box center [42, 362] width 43 height 22
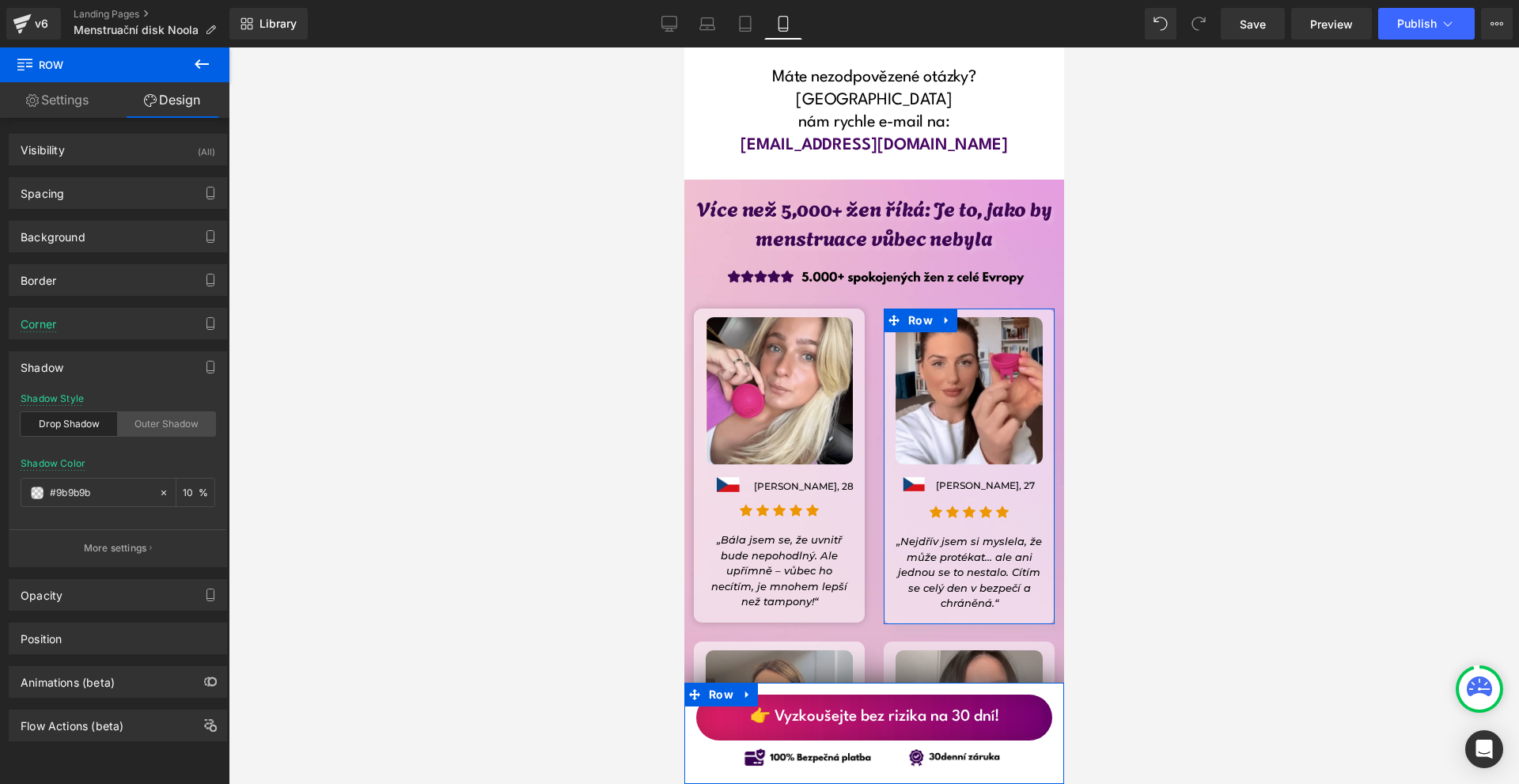
click at [160, 429] on div "Outer Shadow" at bounding box center [167, 423] width 97 height 24
click at [41, 491] on span at bounding box center [36, 492] width 12 height 12
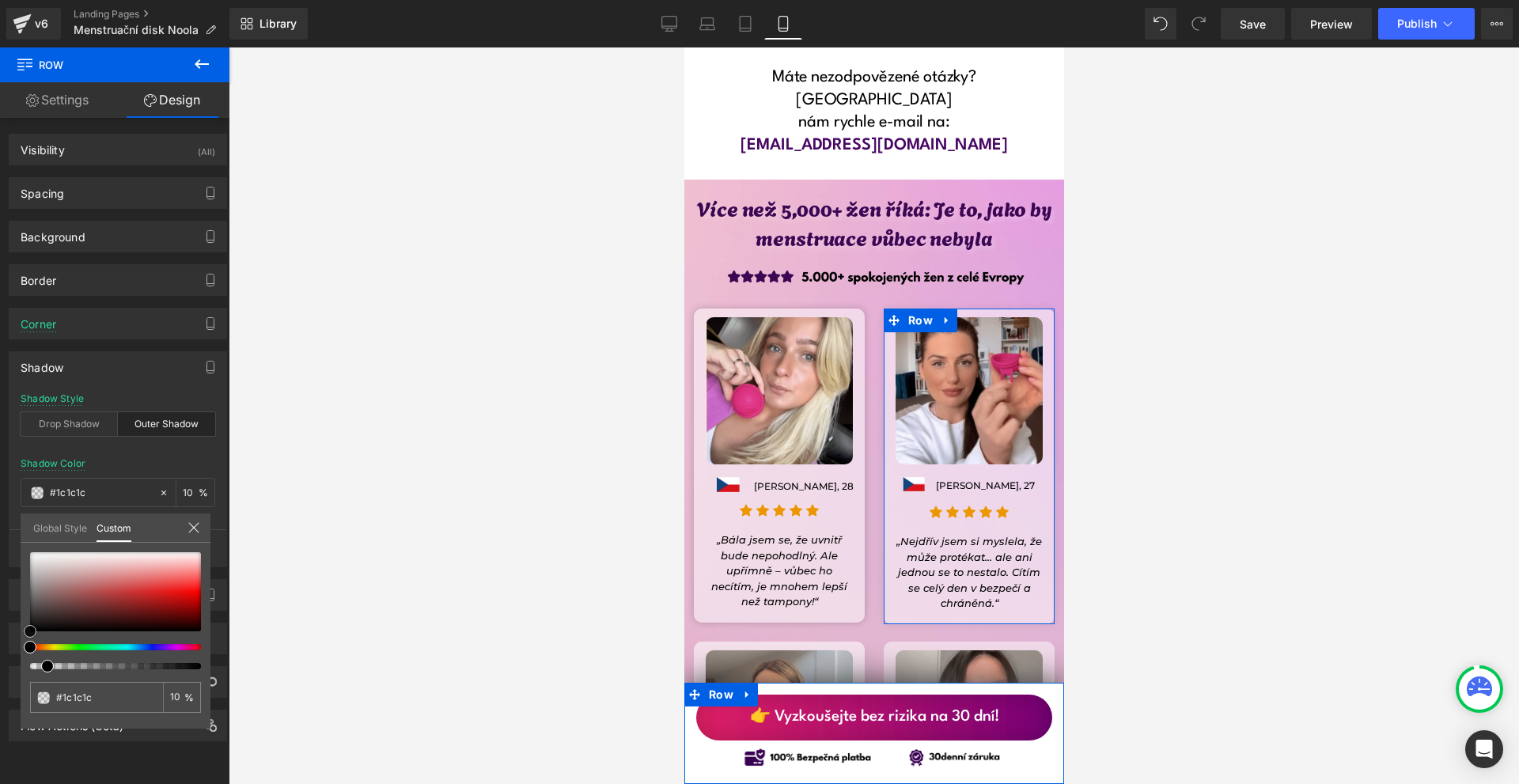
drag, startPoint x: 34, startPoint y: 617, endPoint x: 42, endPoint y: 647, distance: 31.0
click at [15, 567] on div "Shadow Shadow Style Drop Shadow Outer Shadow Shadow Color #9b9b9b 10 % More set…" at bounding box center [118, 453] width 237 height 228
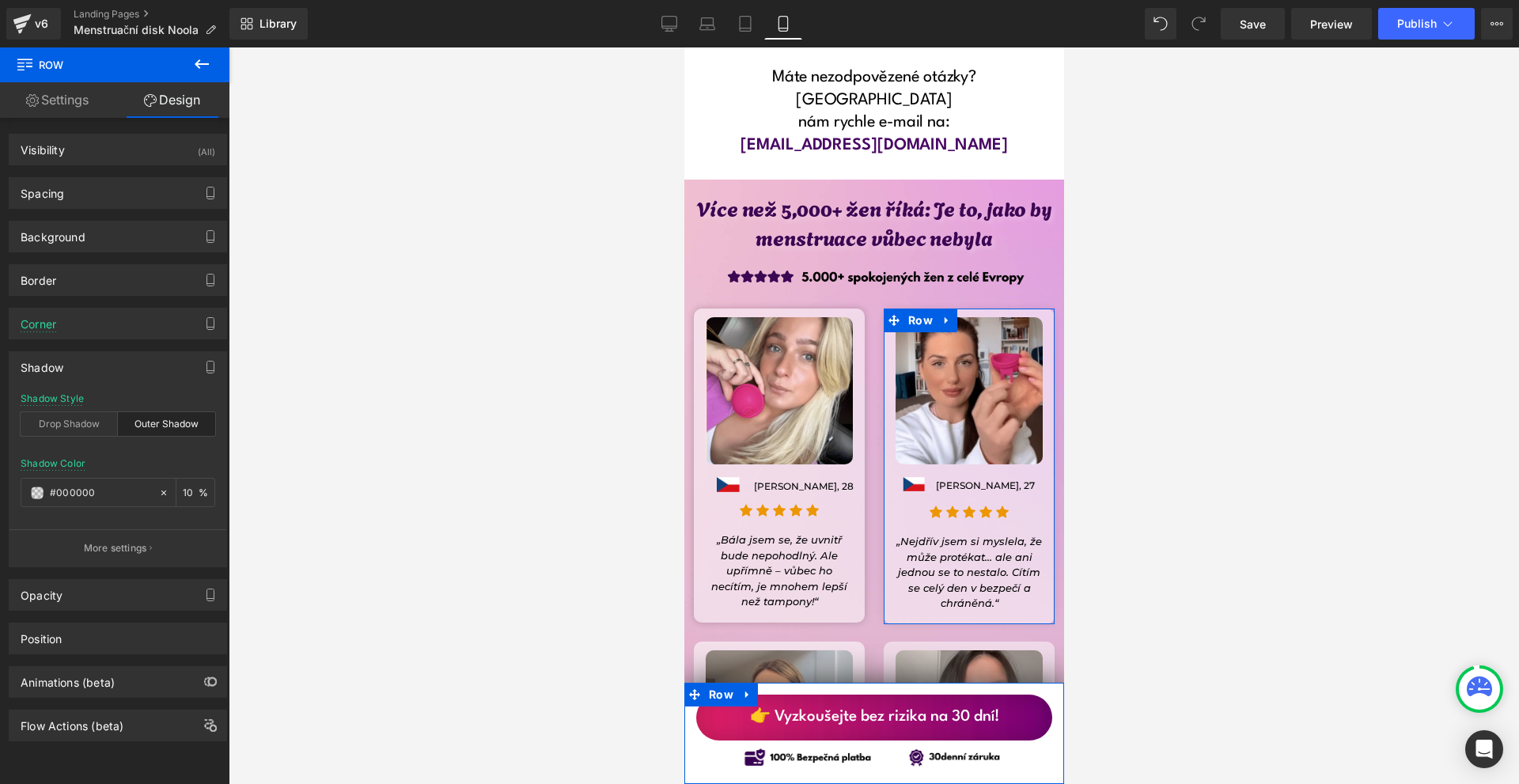
click at [183, 490] on input "10" at bounding box center [191, 492] width 16 height 17
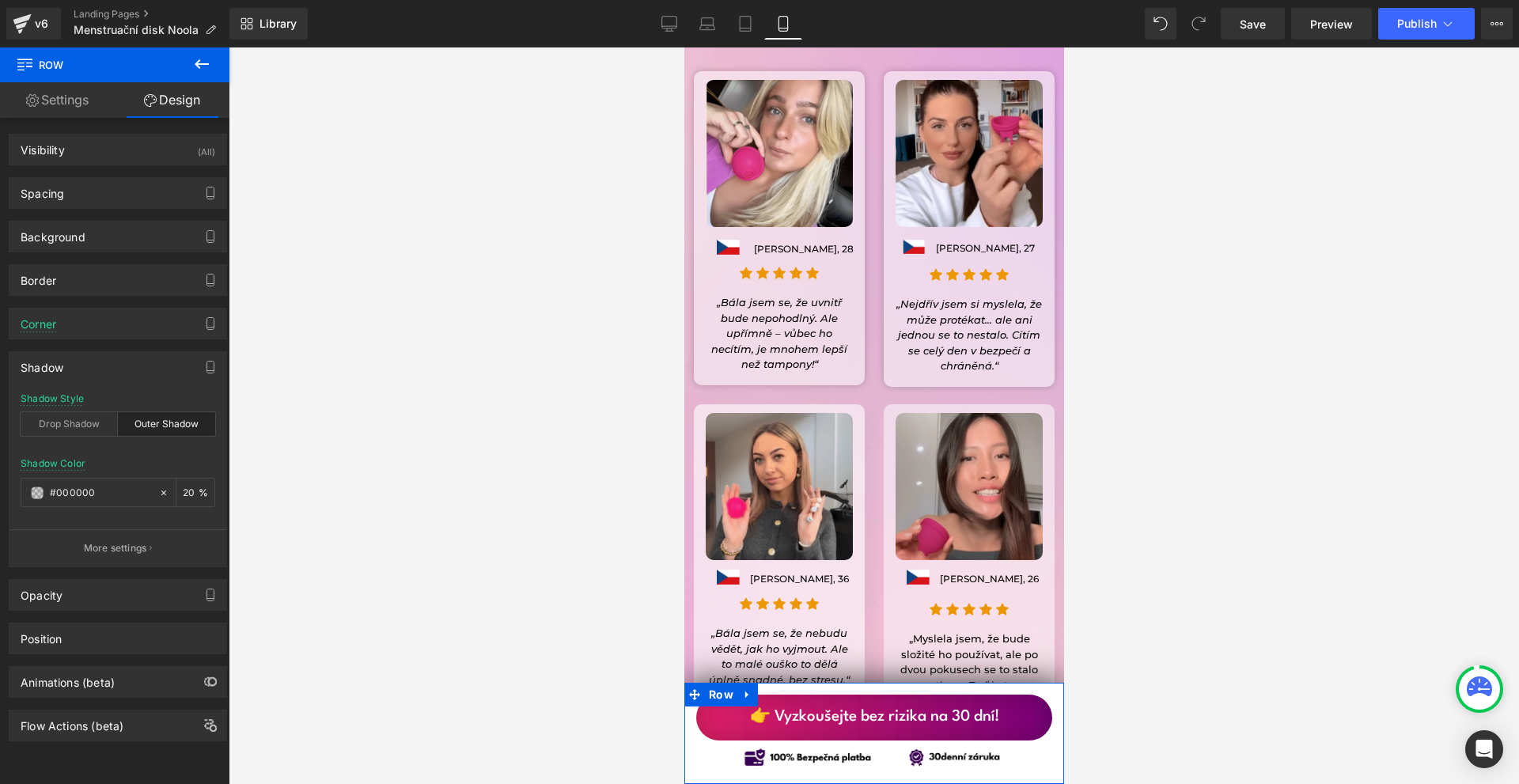
type input "20"
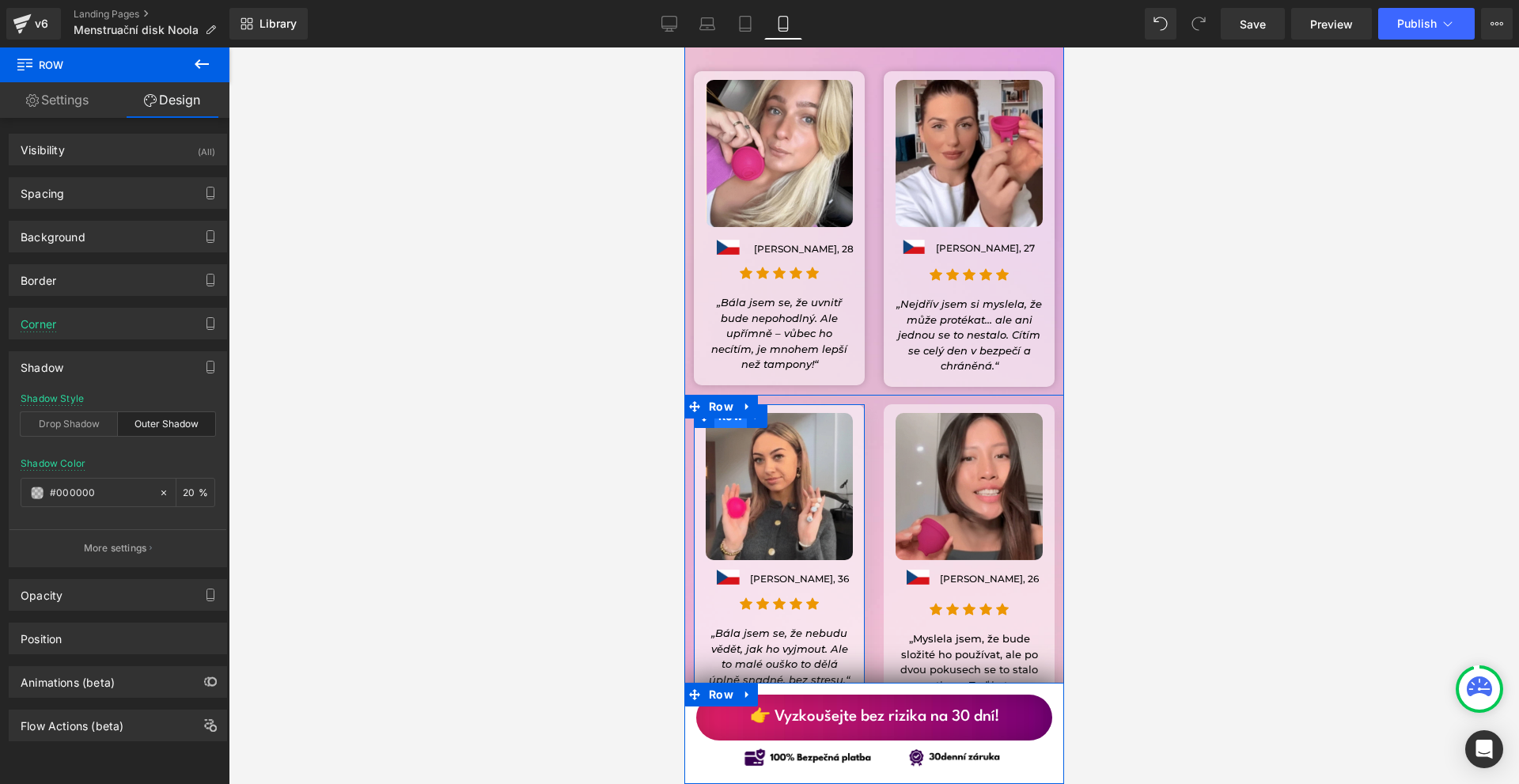
click at [718, 404] on span "Row" at bounding box center [730, 416] width 32 height 24
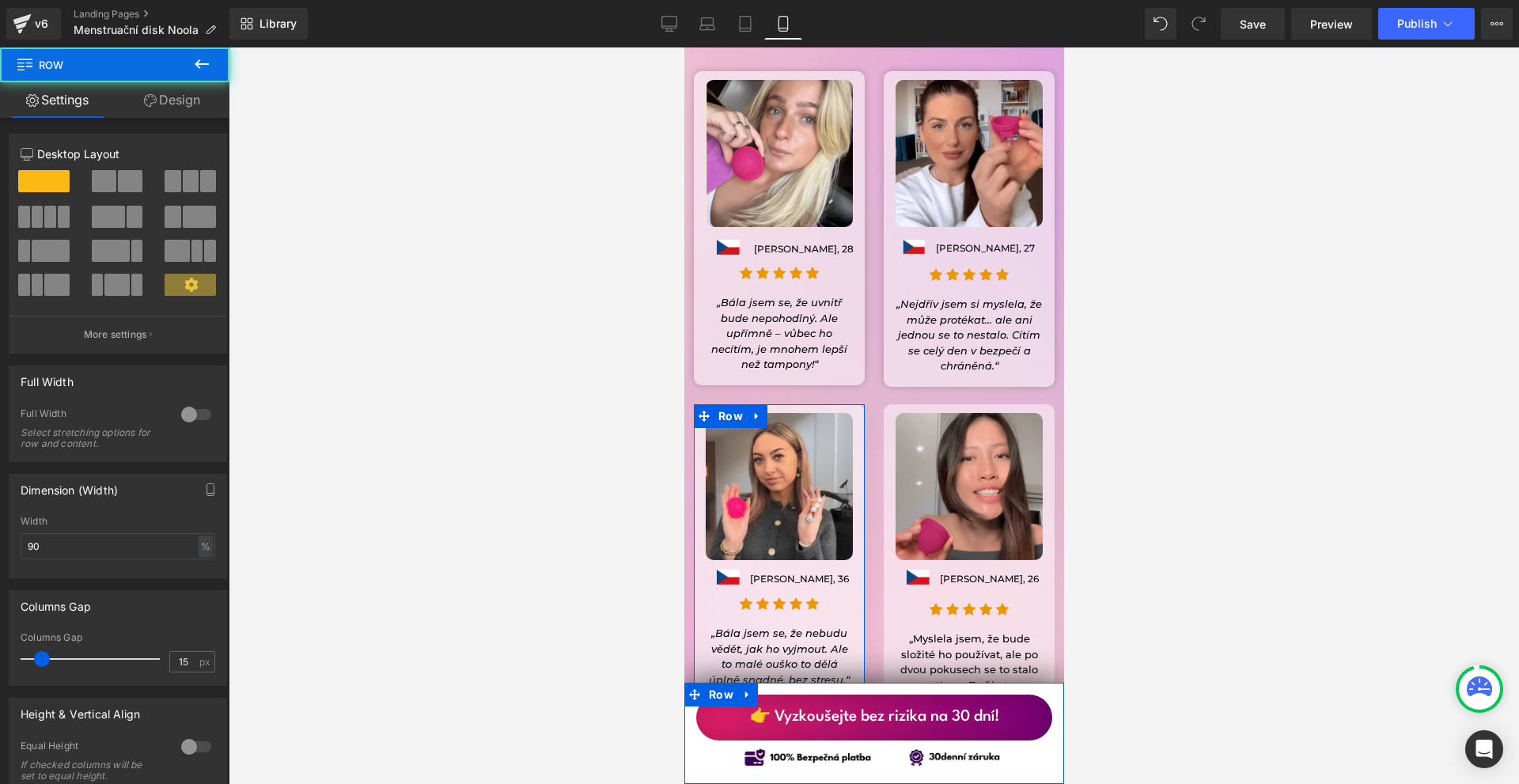
click at [155, 95] on icon at bounding box center [150, 100] width 12 height 12
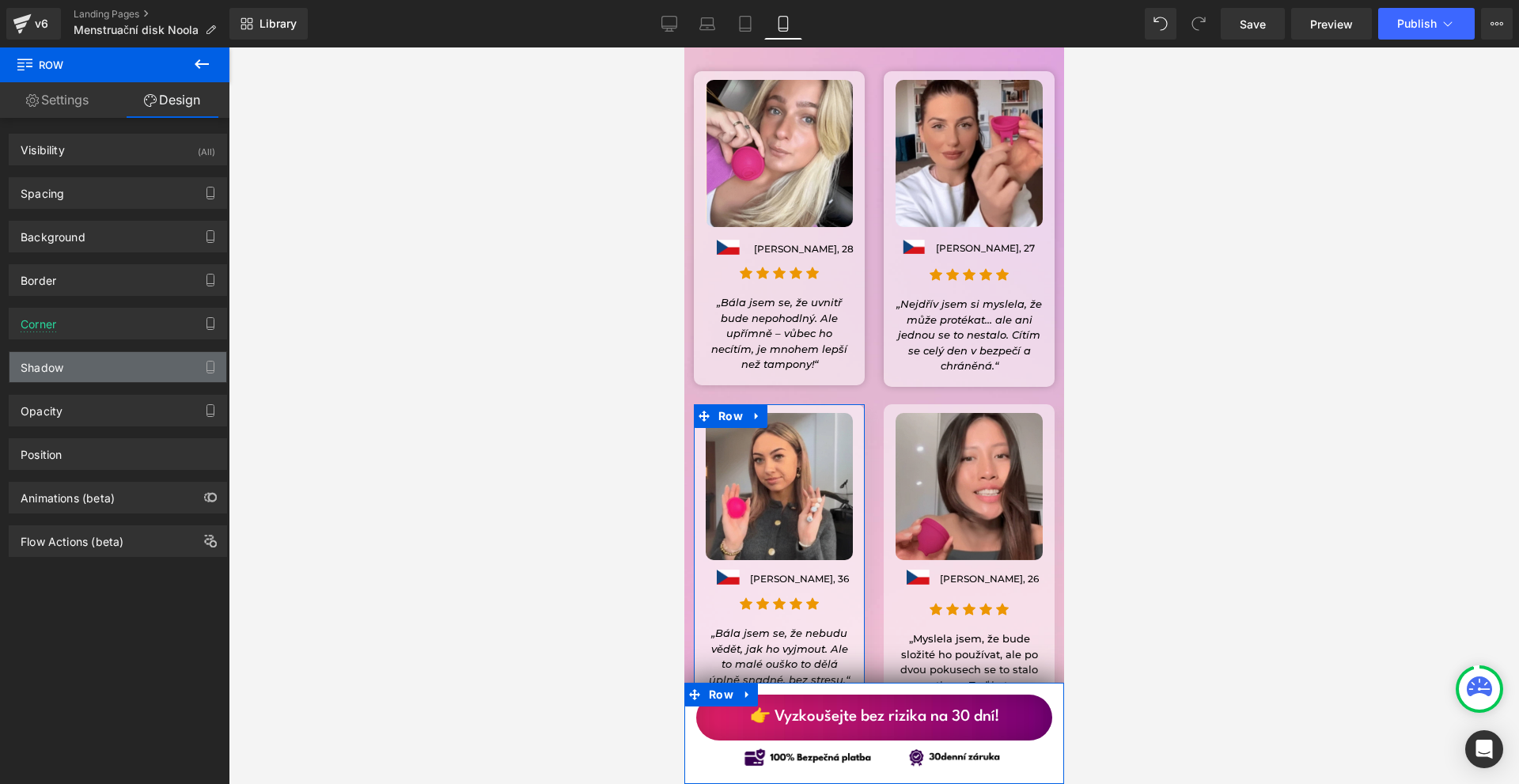
click at [67, 371] on div "Shadow" at bounding box center [117, 367] width 217 height 31
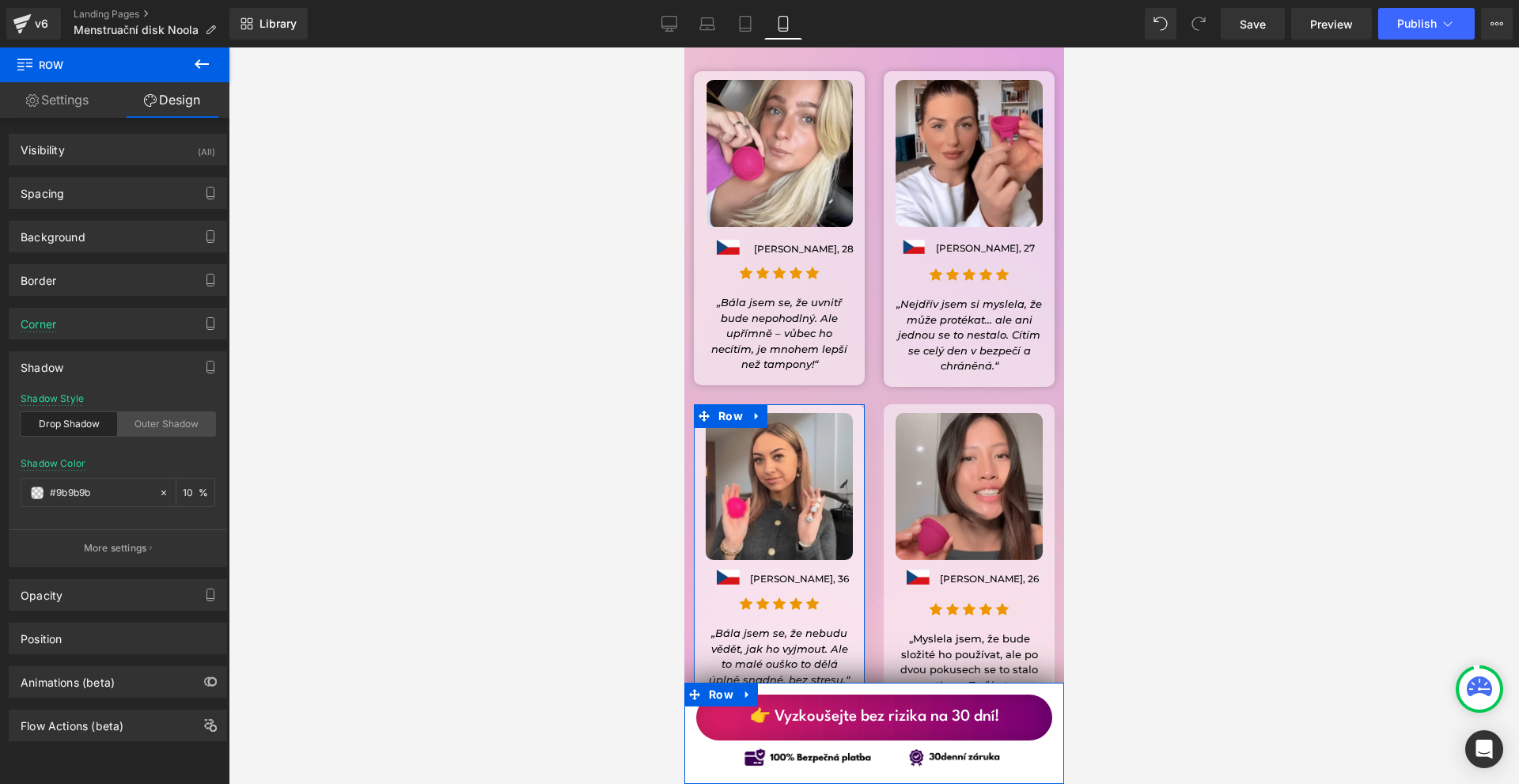
click at [145, 431] on div "Outer Shadow" at bounding box center [167, 423] width 97 height 24
click at [17, 496] on div "Shadow Style Drop Shadow Outer Shadow Shadow Color % More settings" at bounding box center [117, 480] width 217 height 174
click at [28, 490] on div at bounding box center [89, 492] width 136 height 28
click at [32, 493] on span at bounding box center [36, 492] width 12 height 12
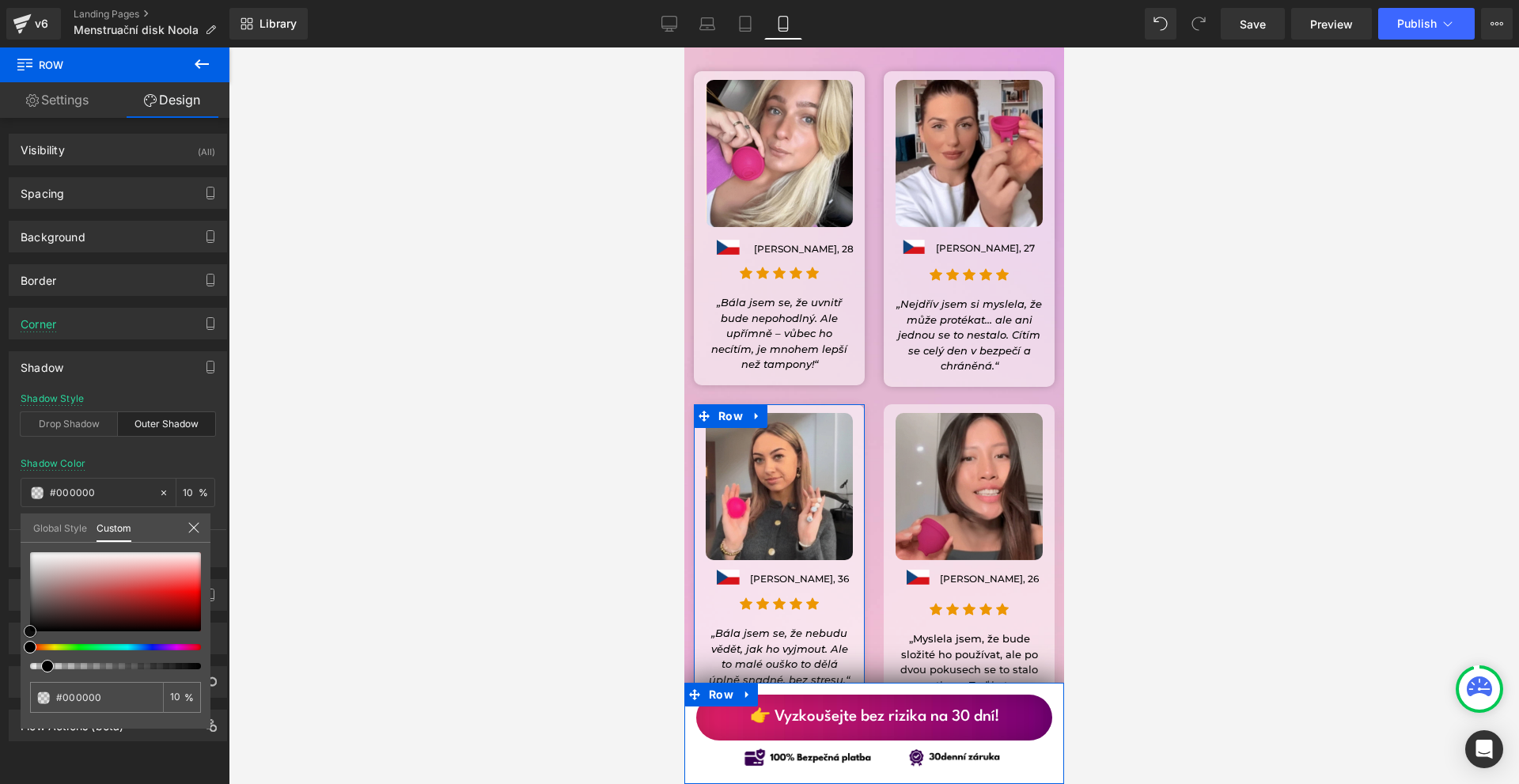
drag, startPoint x: 34, startPoint y: 605, endPoint x: 87, endPoint y: 607, distance: 53.0
click at [0, 567] on div "Shadow Shadow Style Drop Shadow Outer Shadow Shadow Color % More settings Globa…" at bounding box center [118, 453] width 237 height 228
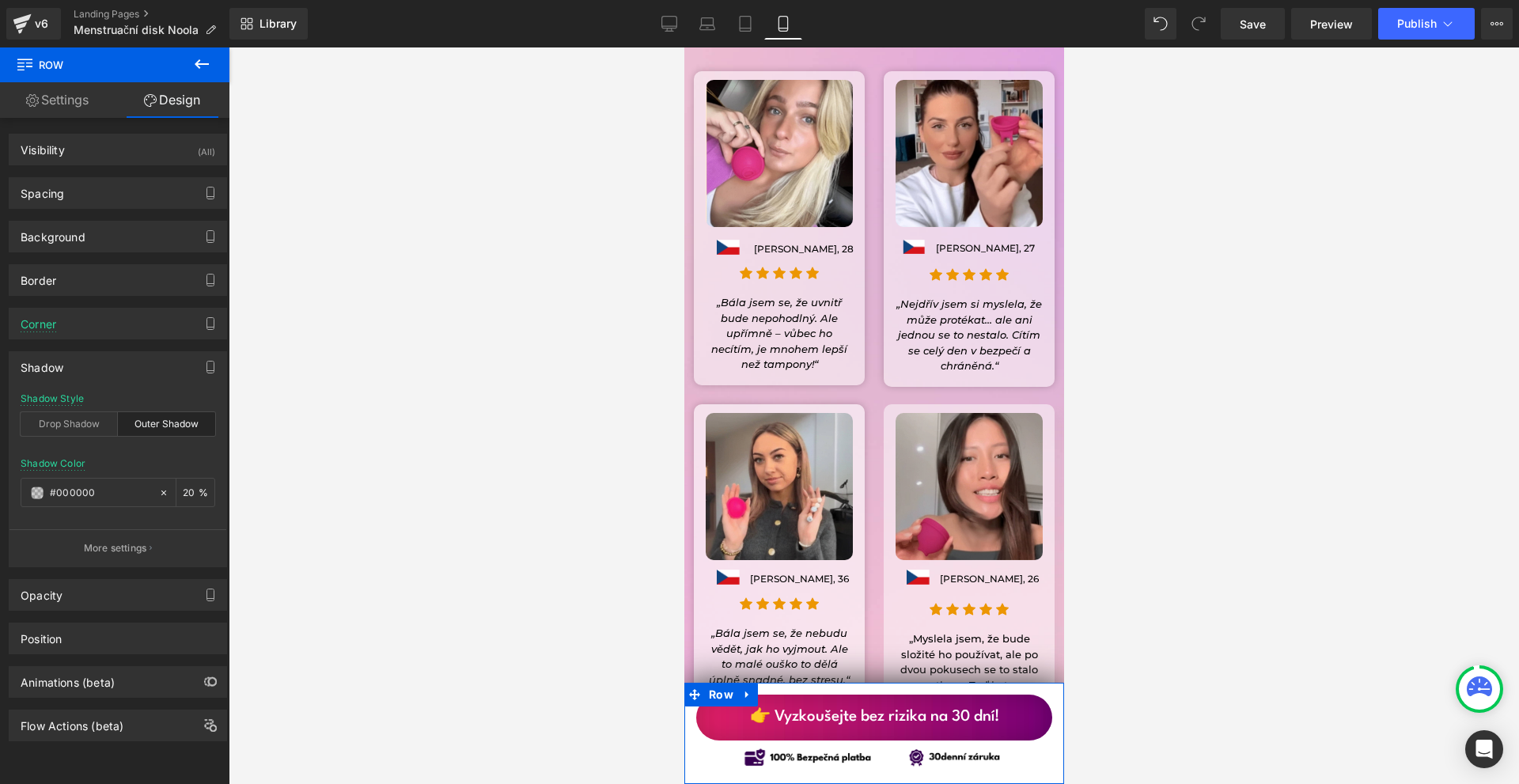
type input "20"
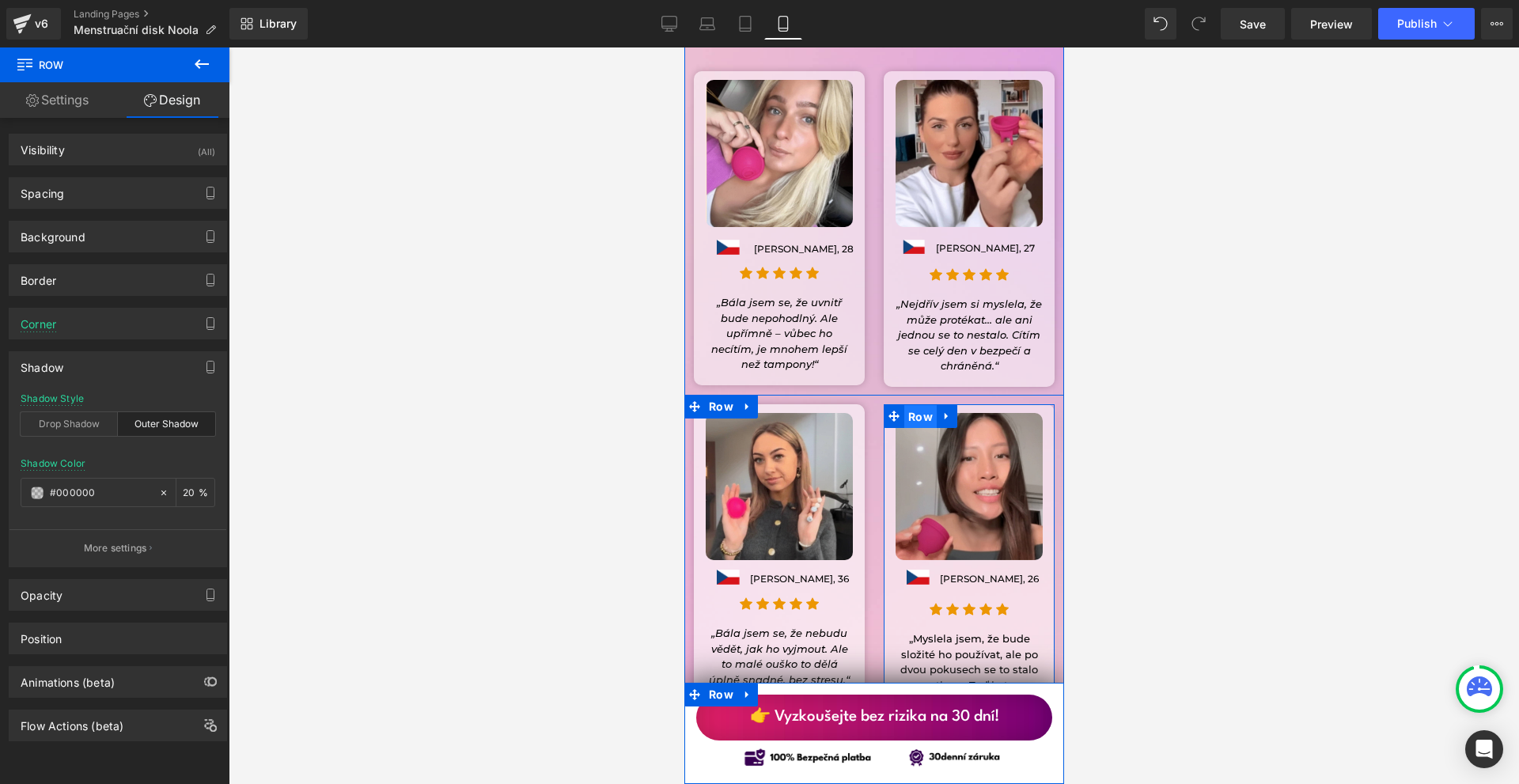
click at [911, 405] on span "Row" at bounding box center [920, 417] width 32 height 24
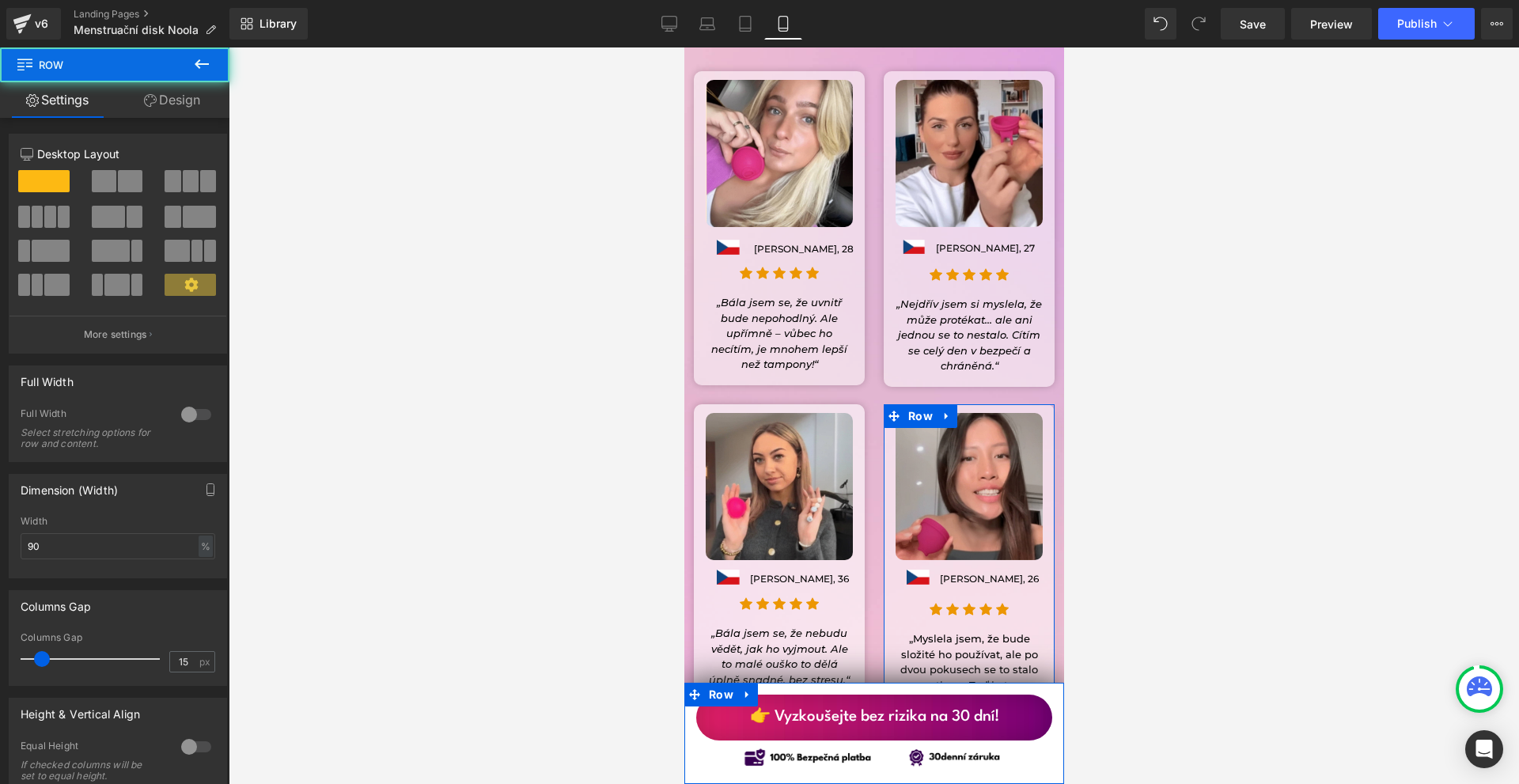
click at [177, 118] on div "12 12 12 Column Size Customizer 12 Desktop Layout Laptop Layout Tablet Layout M…" at bounding box center [118, 540] width 237 height 843
click at [180, 107] on link "Design" at bounding box center [172, 99] width 114 height 35
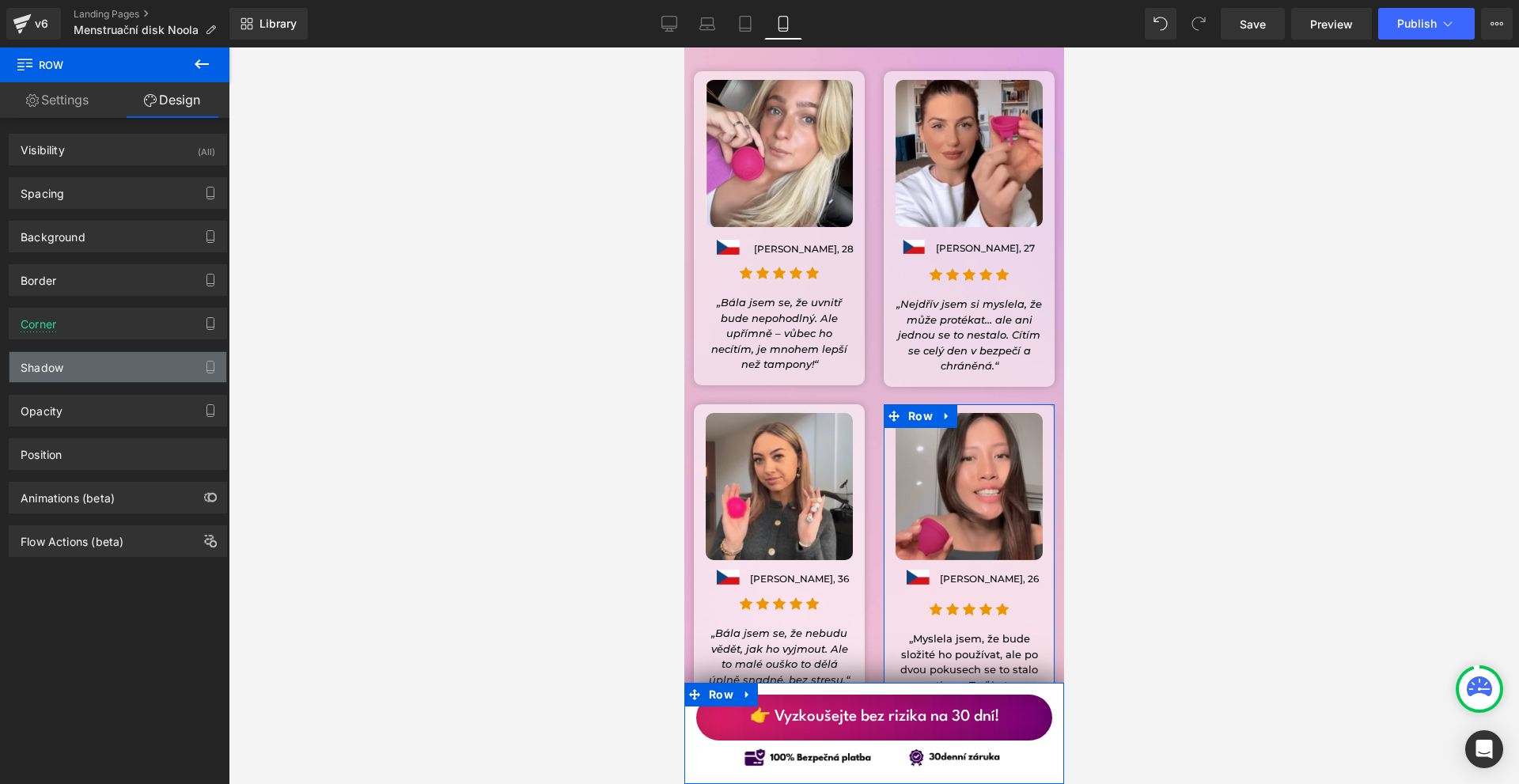
click at [76, 374] on div "Shadow" at bounding box center [117, 367] width 217 height 31
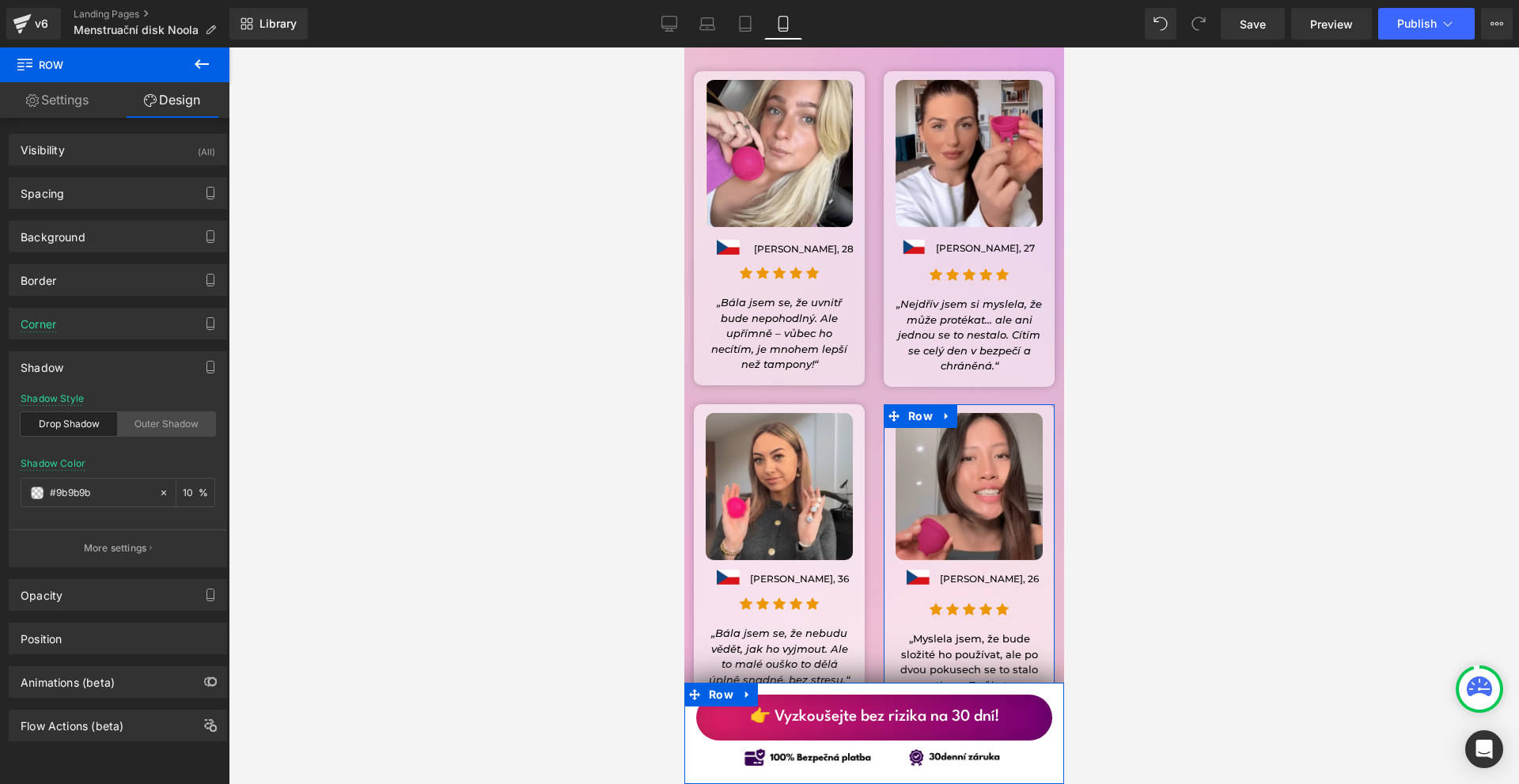
click at [153, 420] on div "Outer Shadow" at bounding box center [167, 423] width 97 height 24
click at [110, 499] on input "#9b9b9b" at bounding box center [100, 493] width 101 height 17
click at [39, 501] on div "#9b9b9b" at bounding box center [89, 492] width 136 height 28
click at [39, 500] on div "#9b9b9b" at bounding box center [89, 492] width 136 height 28
click at [39, 495] on span at bounding box center [36, 492] width 12 height 12
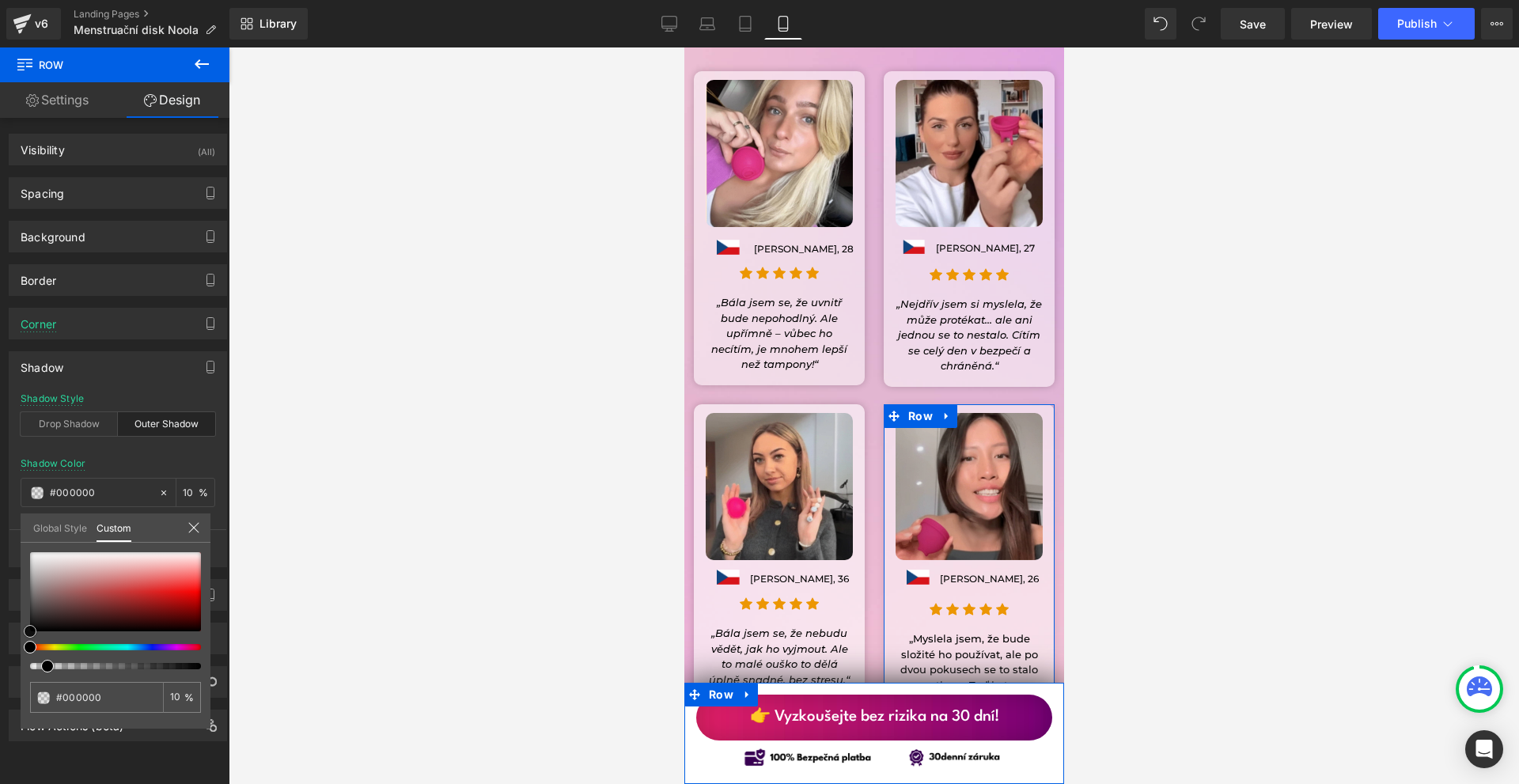
drag, startPoint x: 76, startPoint y: 588, endPoint x: 0, endPoint y: 693, distance: 129.6
click at [0, 567] on div "Shadow Shadow Style Drop Shadow Outer Shadow Shadow Color #9b9b9b 10 % More set…" at bounding box center [118, 453] width 237 height 228
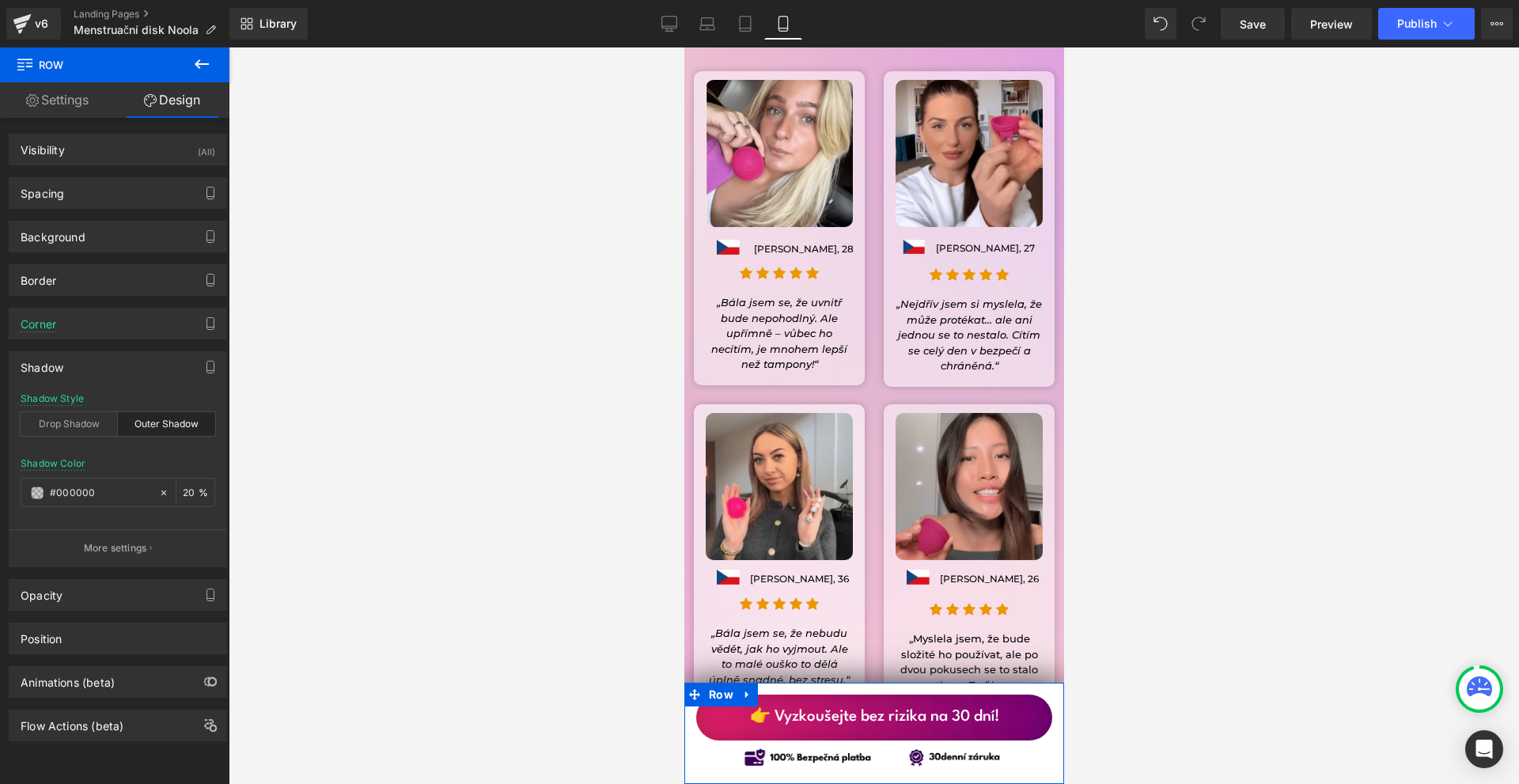
scroll to position [13525, 0]
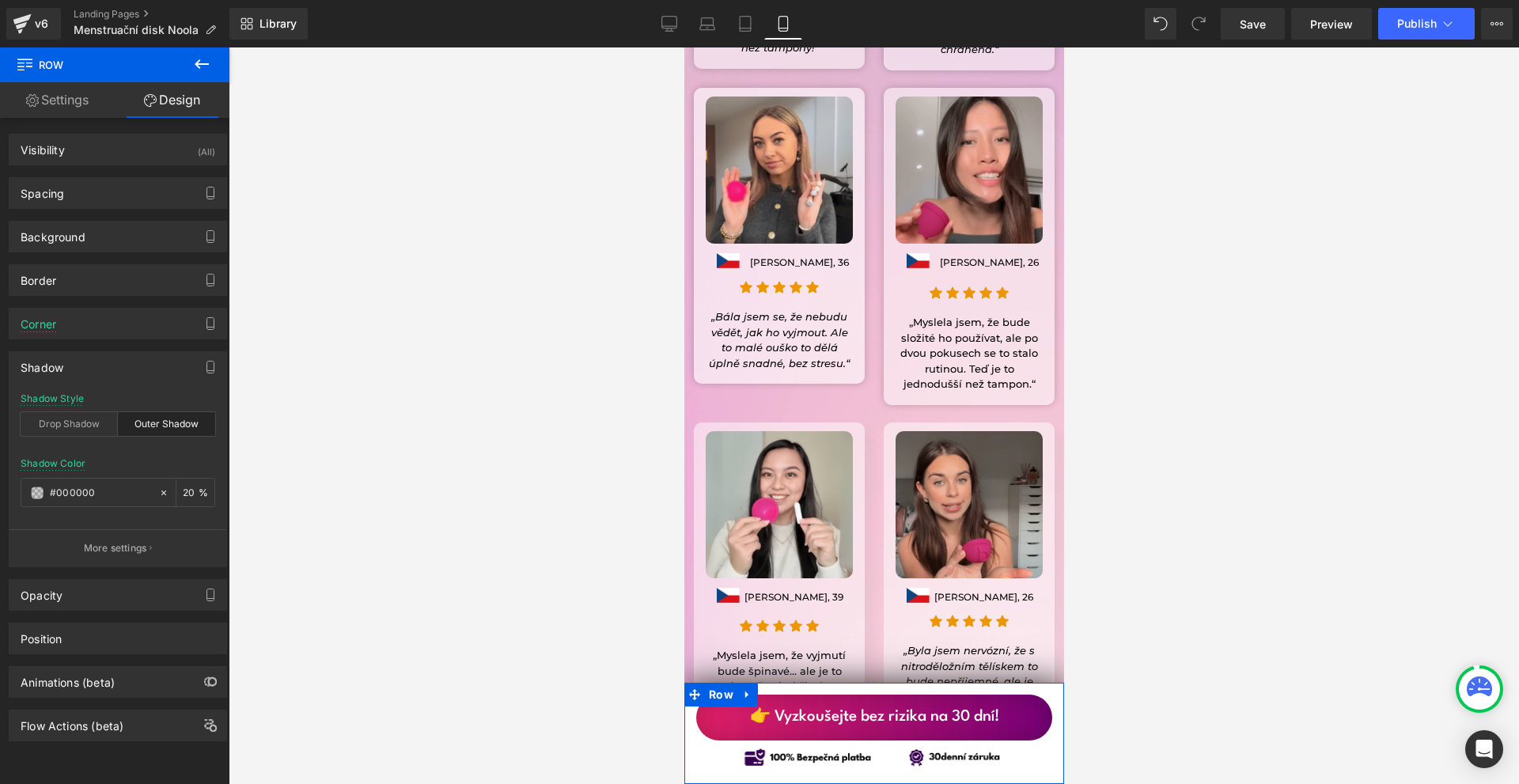
type input "20"
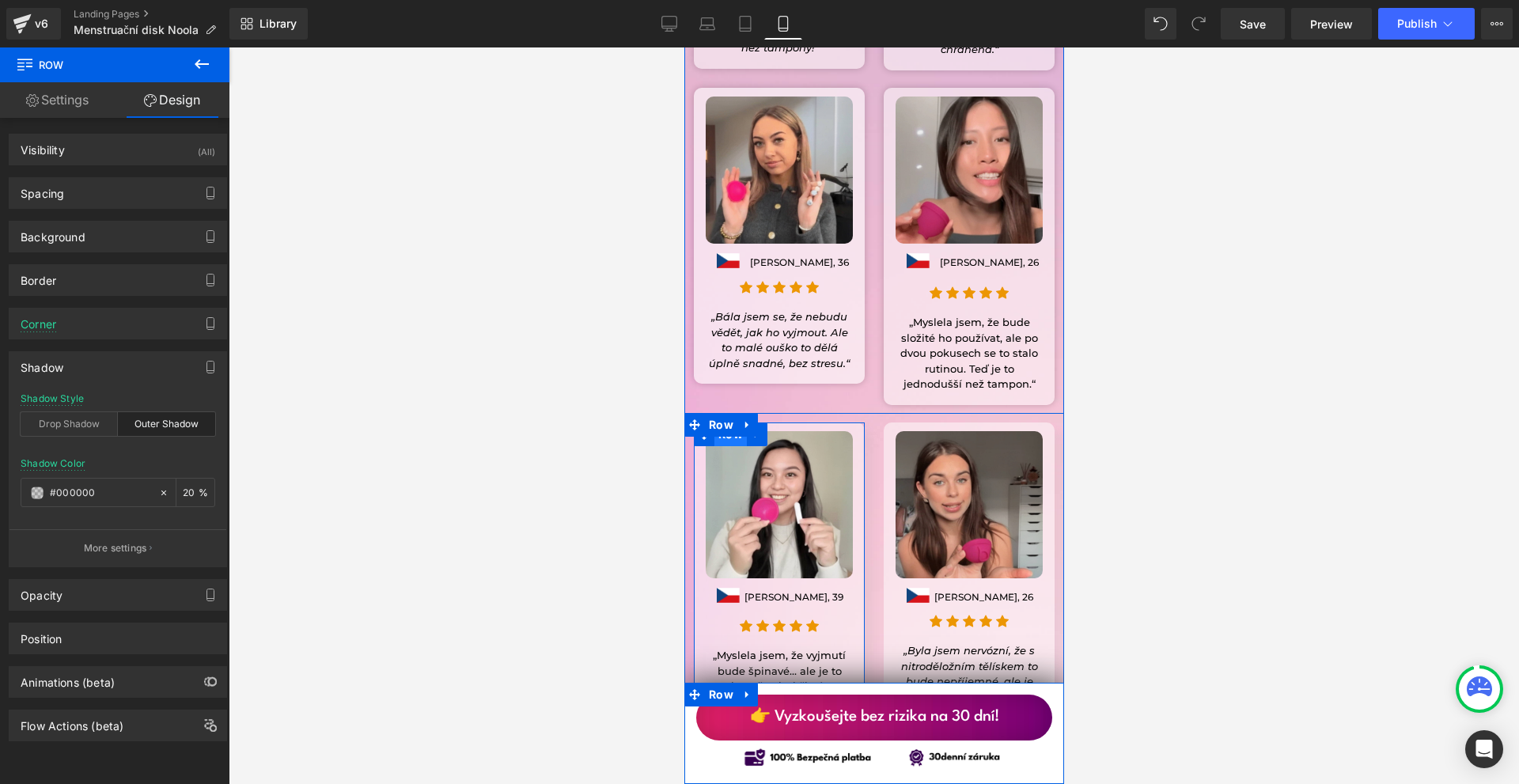
click at [720, 423] on span "Row" at bounding box center [730, 434] width 32 height 24
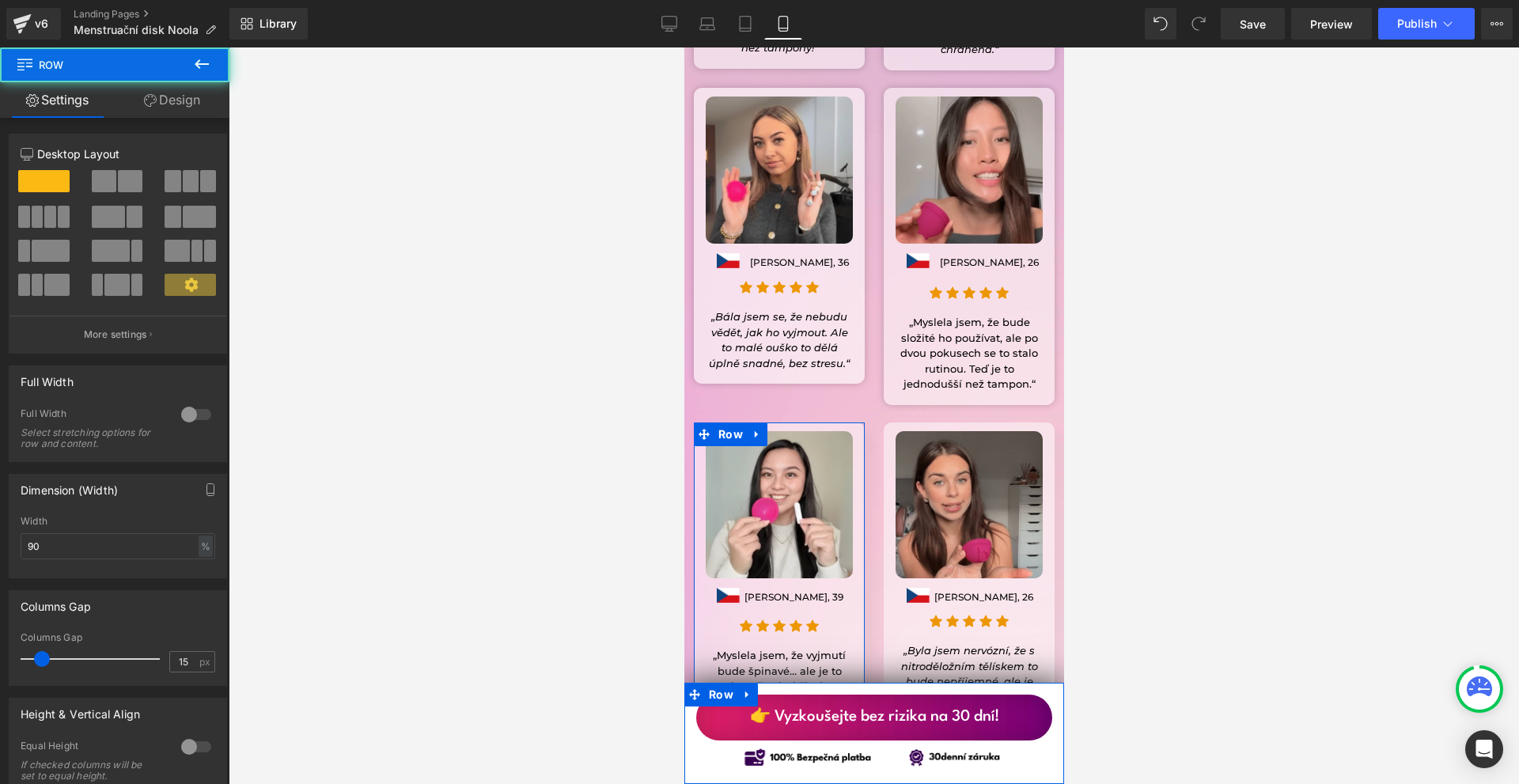
click at [178, 110] on link "Design" at bounding box center [172, 99] width 114 height 35
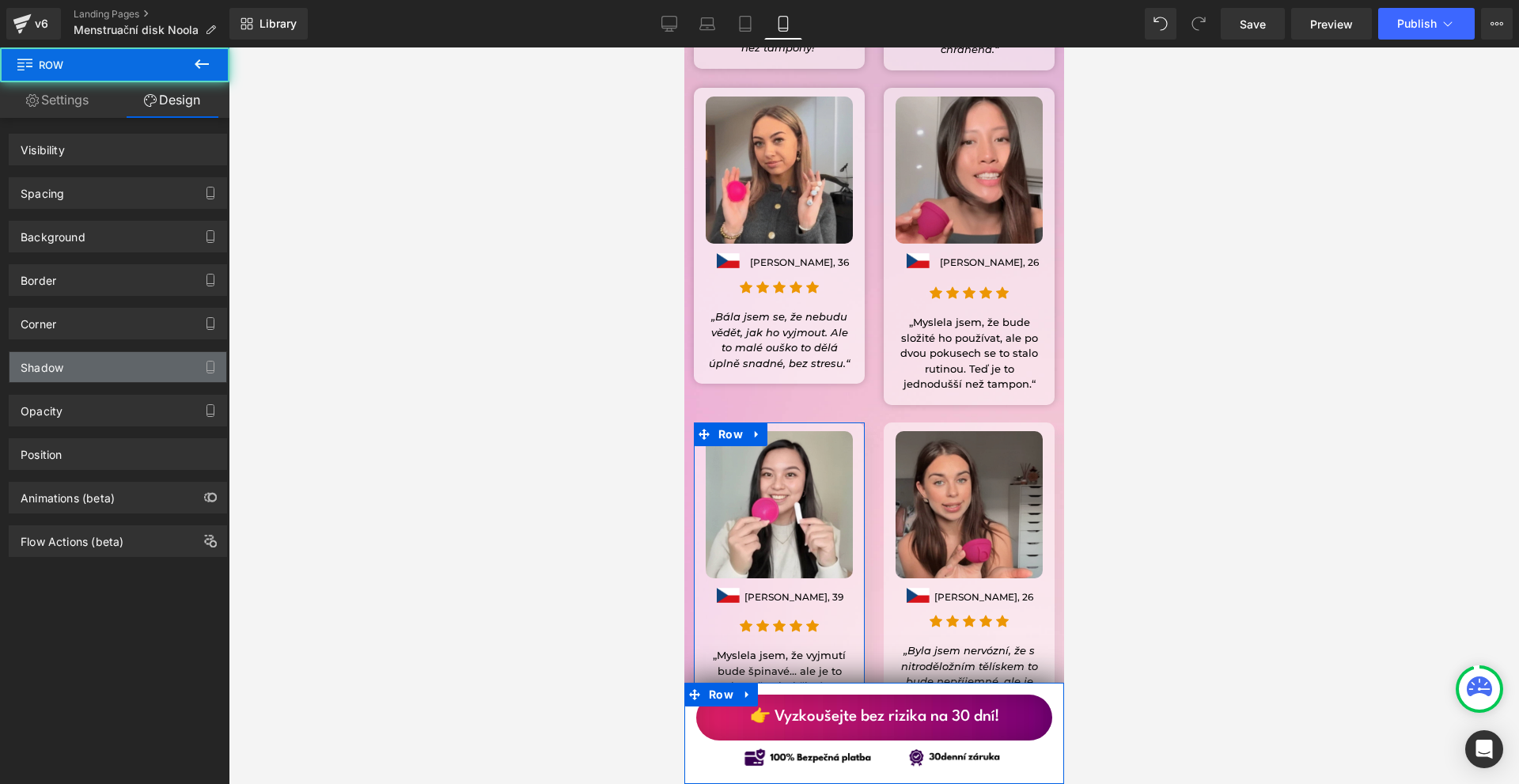
click at [71, 361] on div "Shadow" at bounding box center [117, 367] width 217 height 31
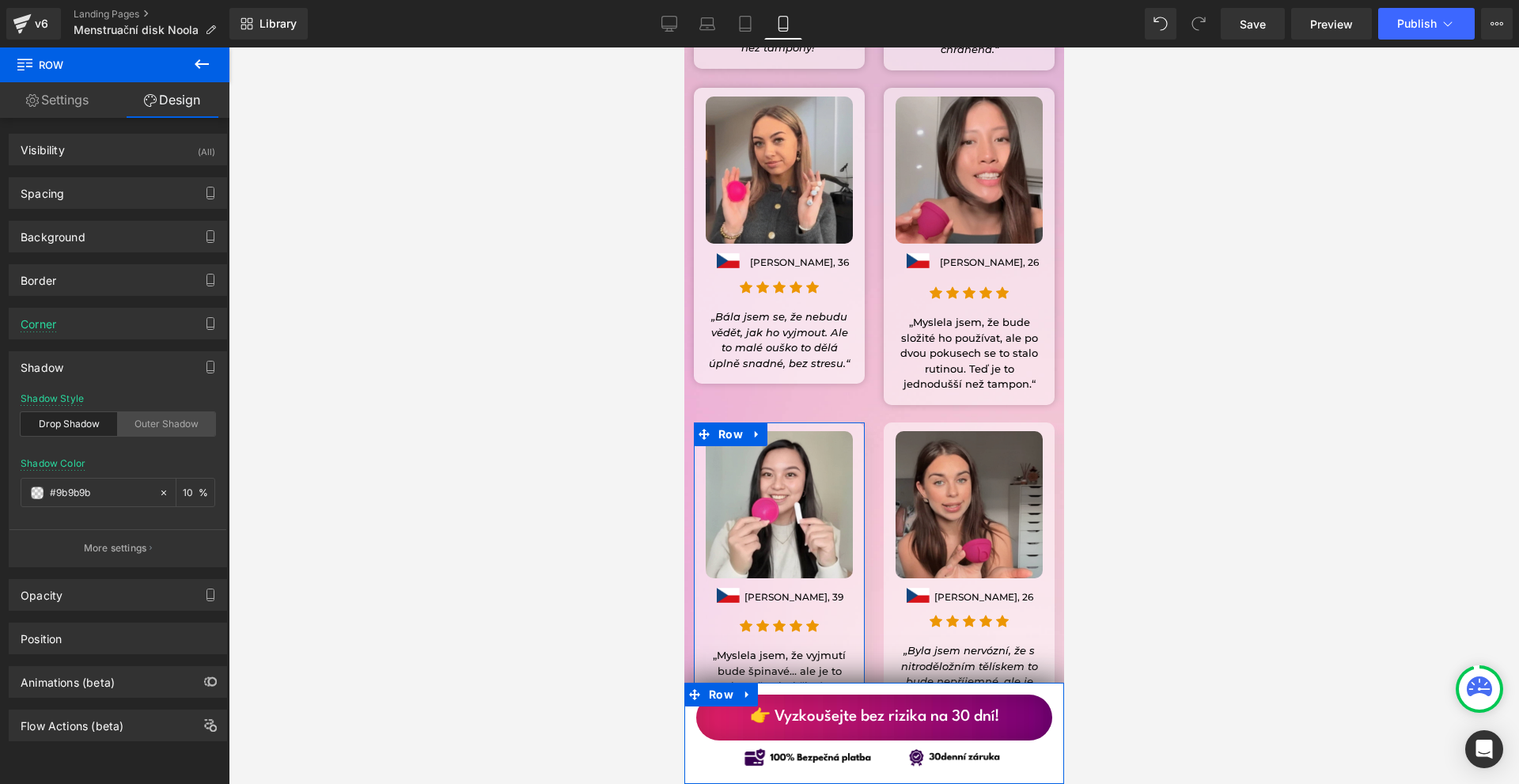
click at [153, 415] on div "Outer Shadow" at bounding box center [167, 423] width 97 height 24
drag, startPoint x: 187, startPoint y: 505, endPoint x: 178, endPoint y: 489, distance: 18.4
click at [186, 505] on div "10 %" at bounding box center [196, 492] width 38 height 28
click at [31, 500] on div "#9b9b9b" at bounding box center [89, 492] width 136 height 28
click at [31, 498] on span at bounding box center [36, 492] width 12 height 12
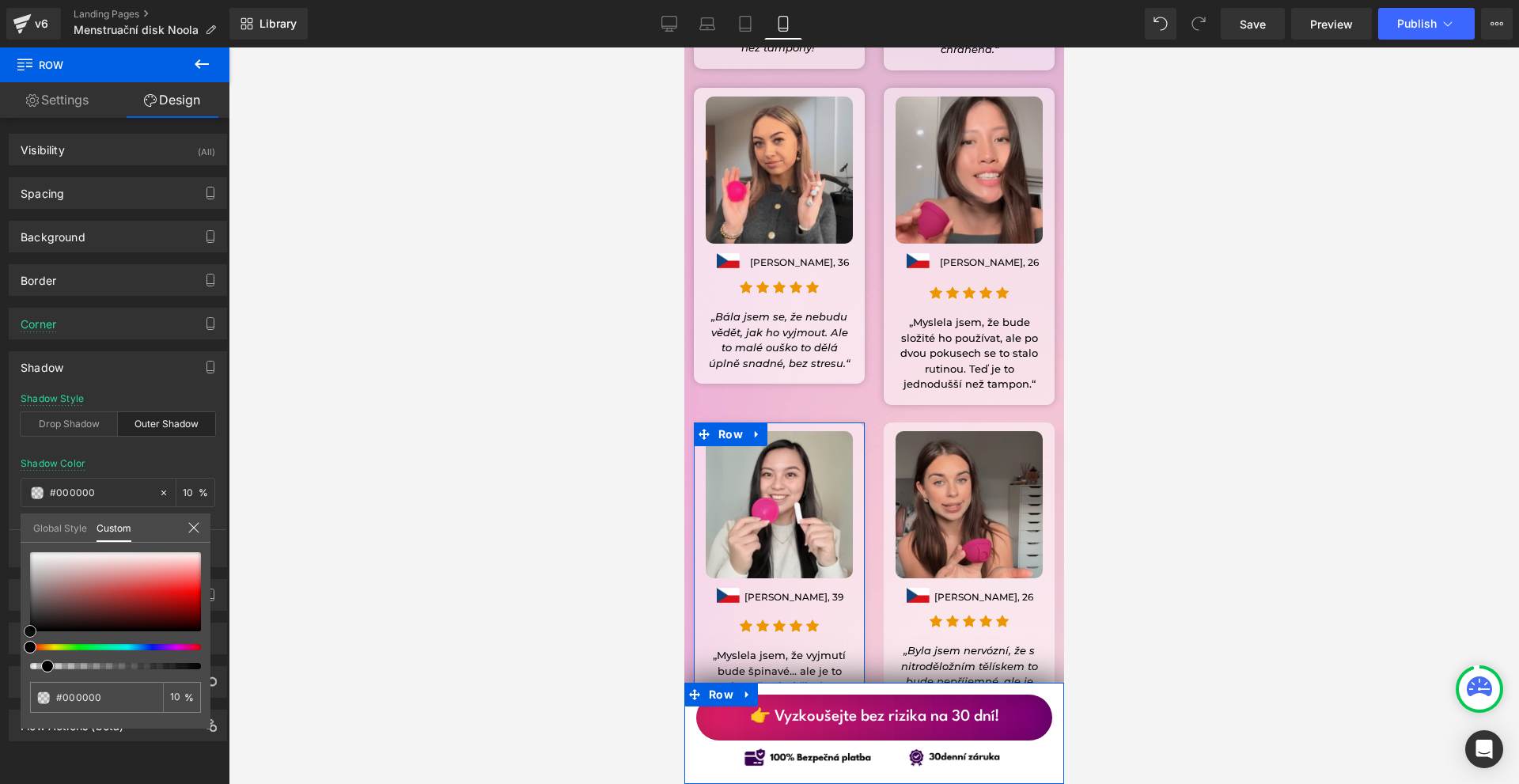
drag, startPoint x: 63, startPoint y: 576, endPoint x: 0, endPoint y: 675, distance: 117.3
click at [0, 567] on div "Shadow Shadow Style Drop Shadow Outer Shadow Shadow Color #9b9b9b 10 % More set…" at bounding box center [118, 453] width 237 height 228
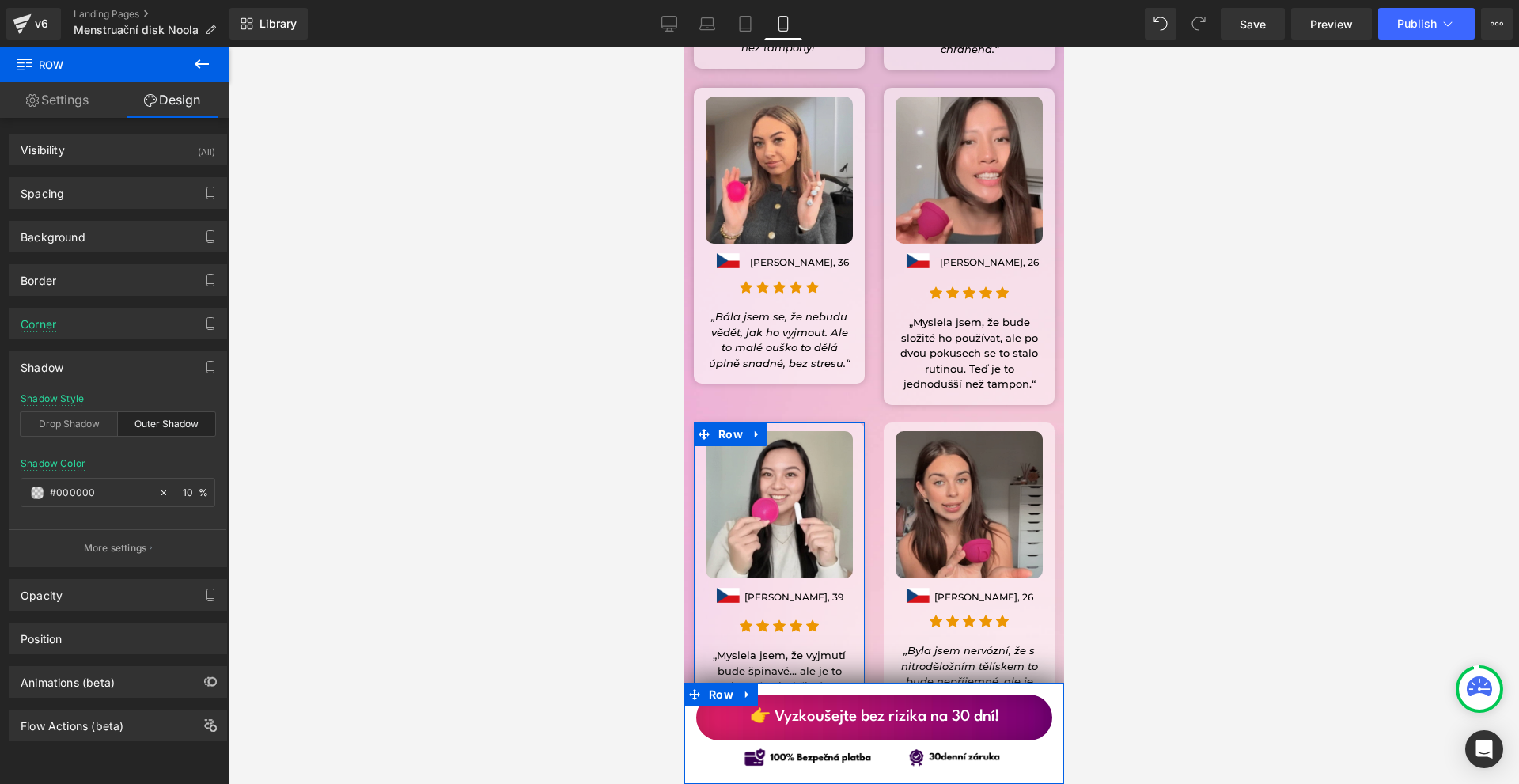
click at [186, 491] on input "10" at bounding box center [191, 492] width 16 height 17
type input "20"
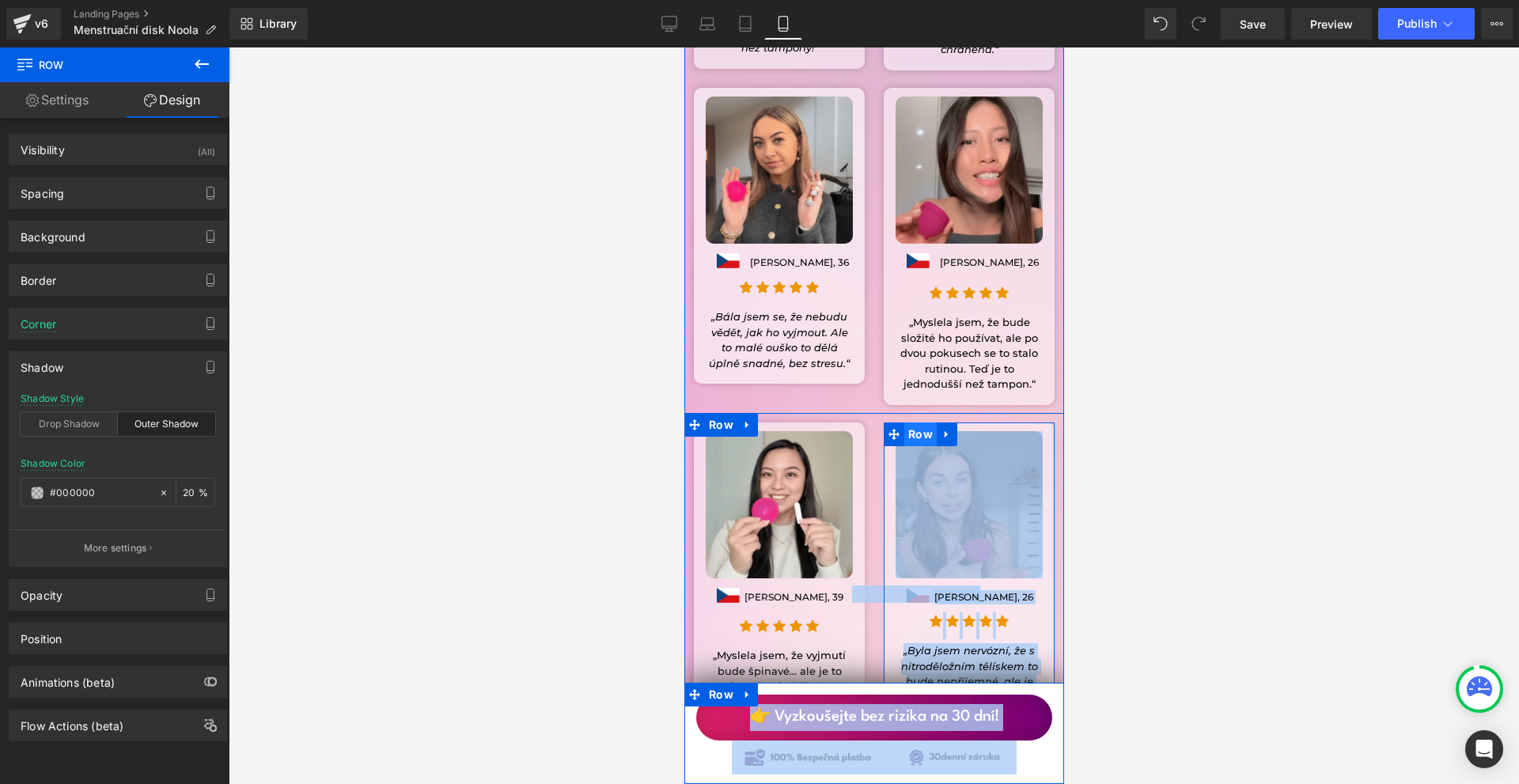
click at [905, 423] on span "Row" at bounding box center [920, 434] width 32 height 24
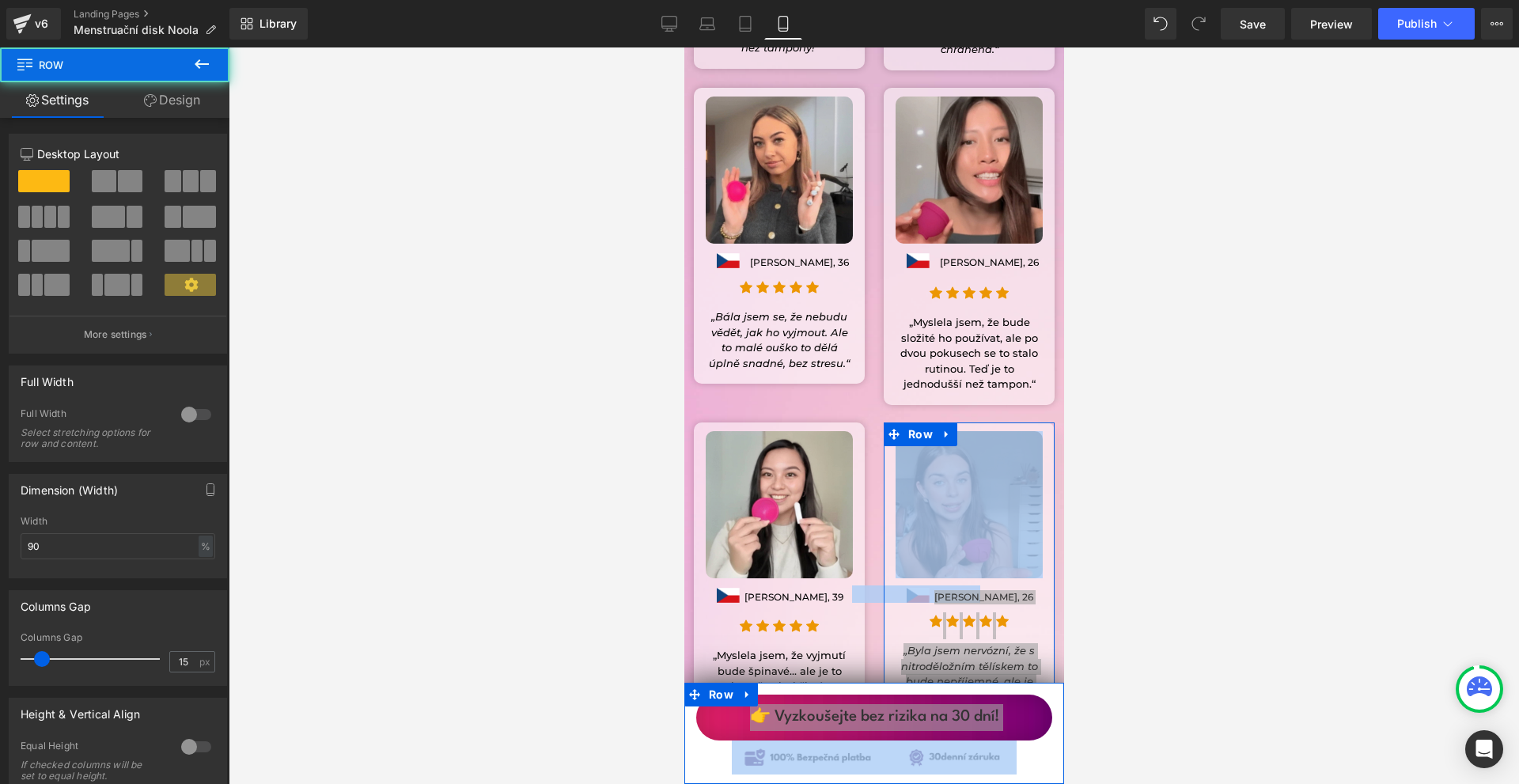
click at [180, 105] on link "Design" at bounding box center [172, 99] width 114 height 35
click at [0, 0] on div "Shadow" at bounding box center [0, 0] width 0 height 0
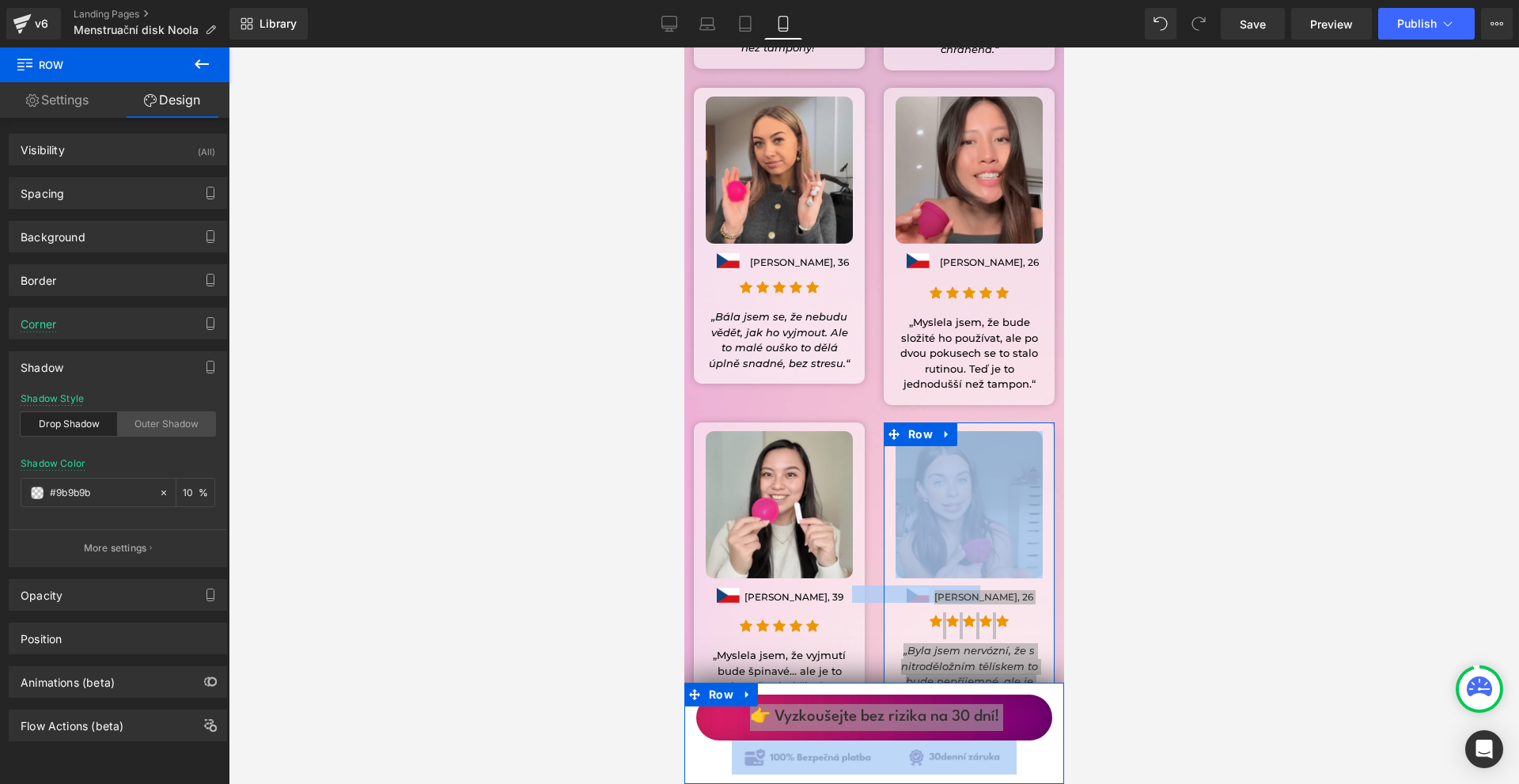
click at [154, 420] on div "Outer Shadow" at bounding box center [167, 423] width 97 height 24
click at [36, 493] on span at bounding box center [36, 492] width 12 height 12
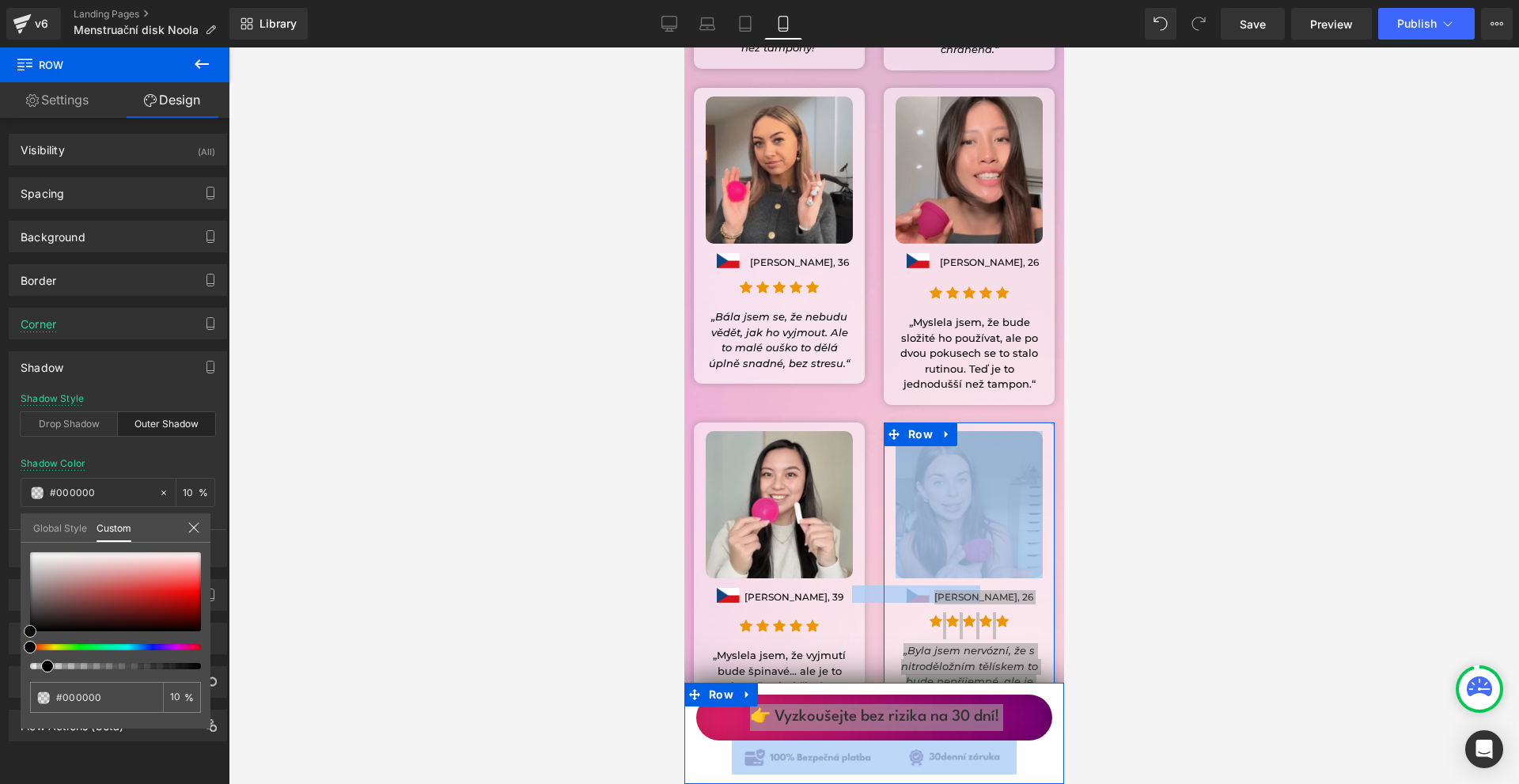
click at [0, 567] on div "Shadow Shadow Style Drop Shadow Outer Shadow Shadow Color #9b9b9b 10 % More set…" at bounding box center [118, 453] width 237 height 228
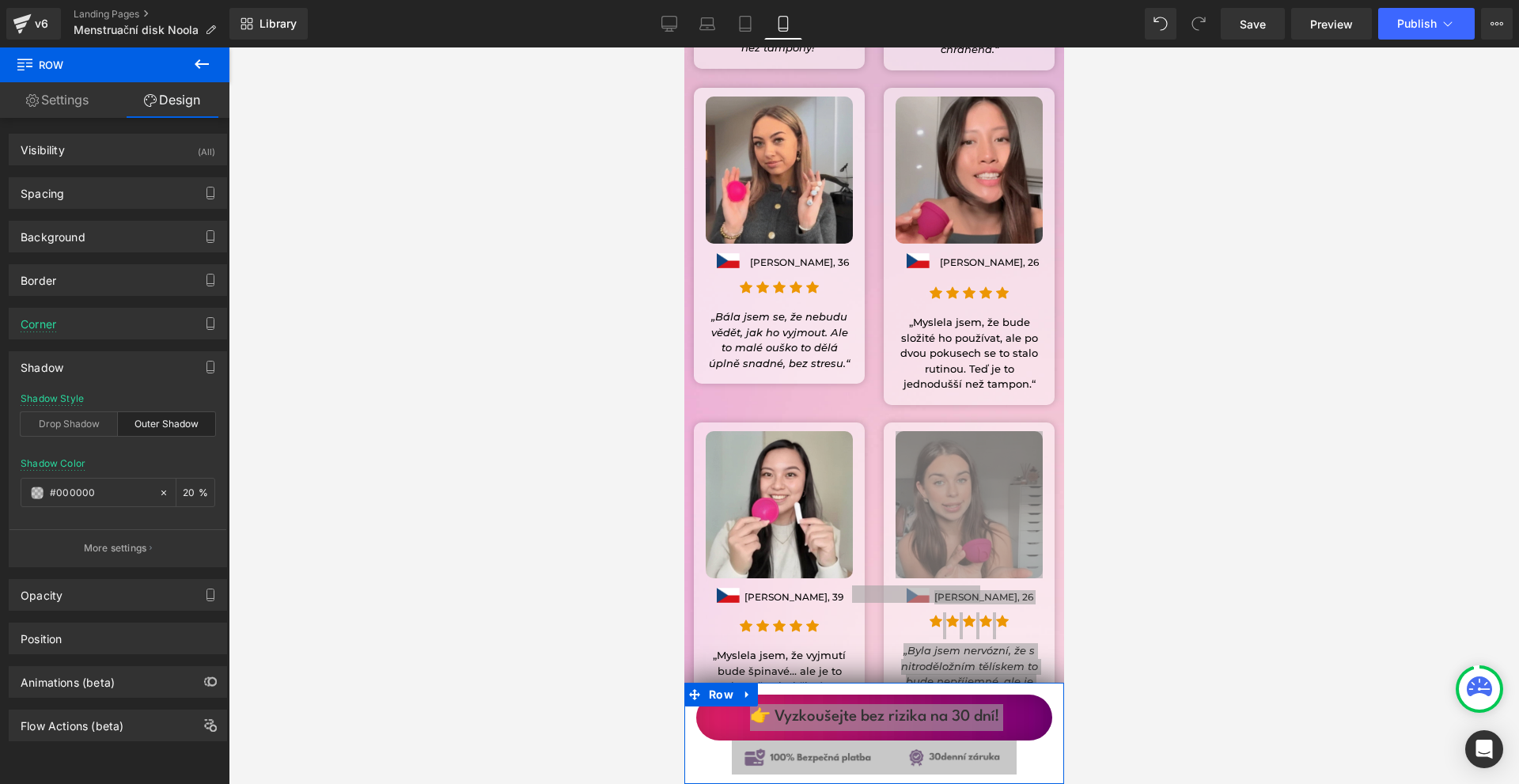
type input "20"
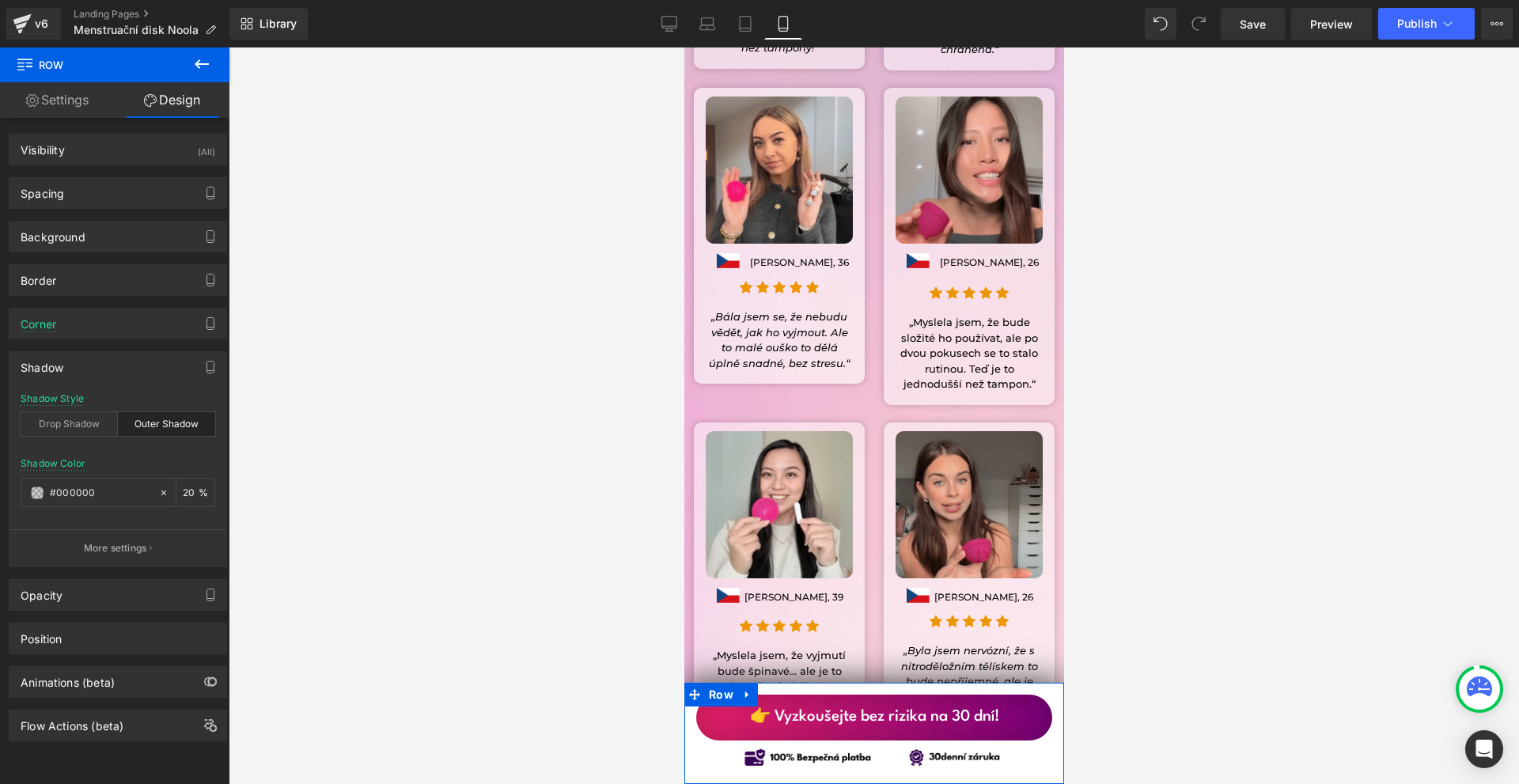
click at [1149, 535] on div at bounding box center [874, 416] width 1291 height 736
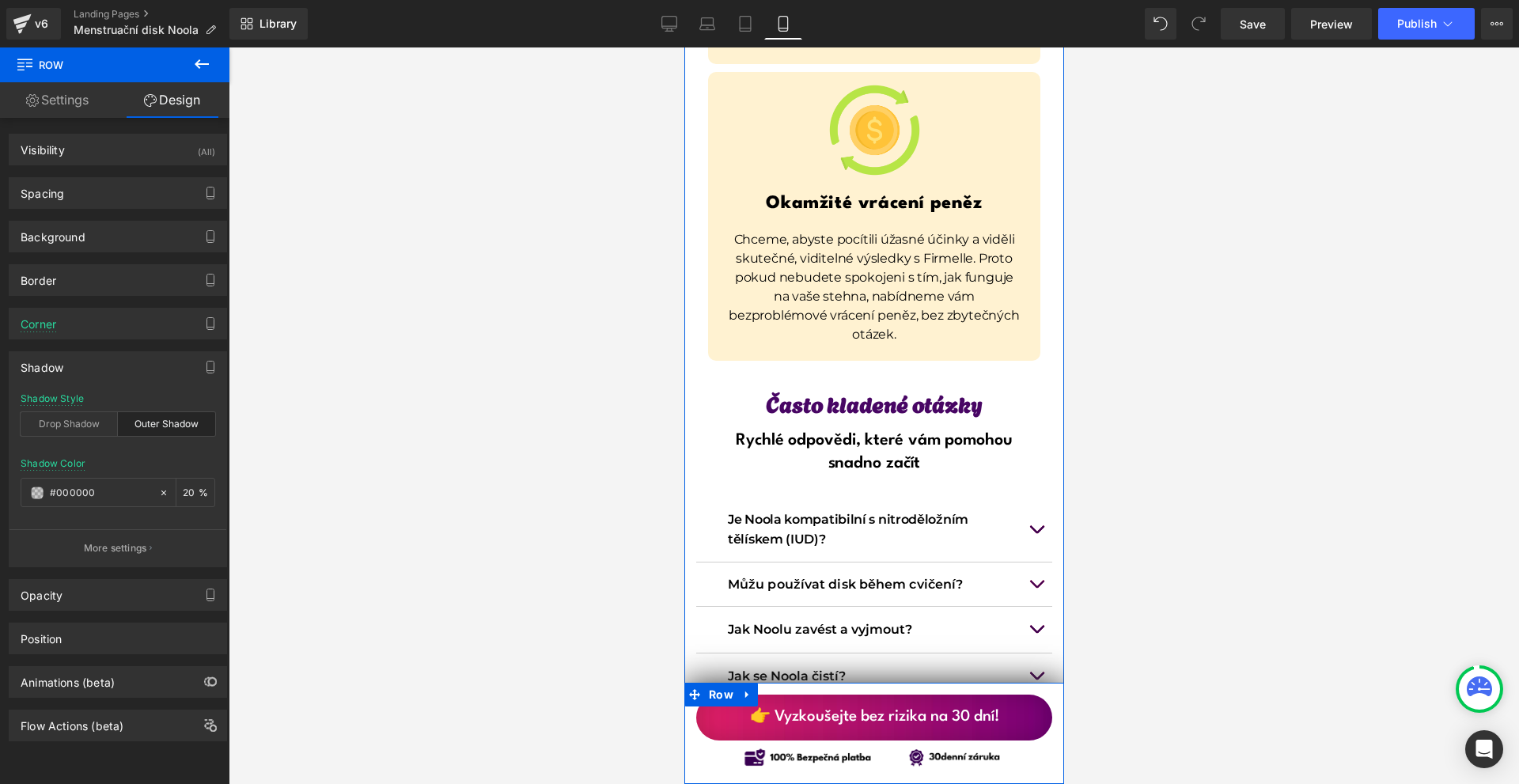
scroll to position [11943, 0]
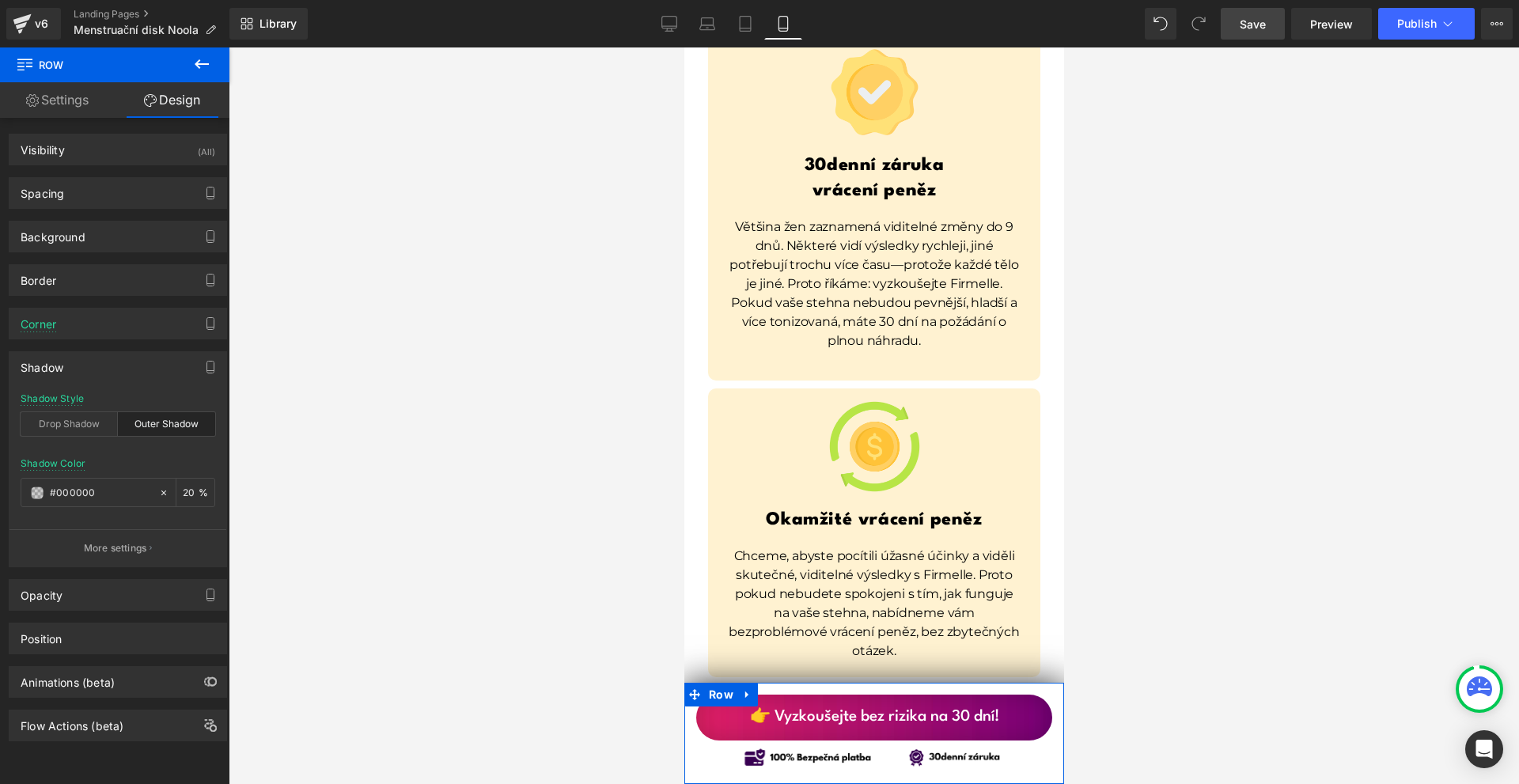
click at [1259, 14] on link "Save" at bounding box center [1253, 23] width 64 height 31
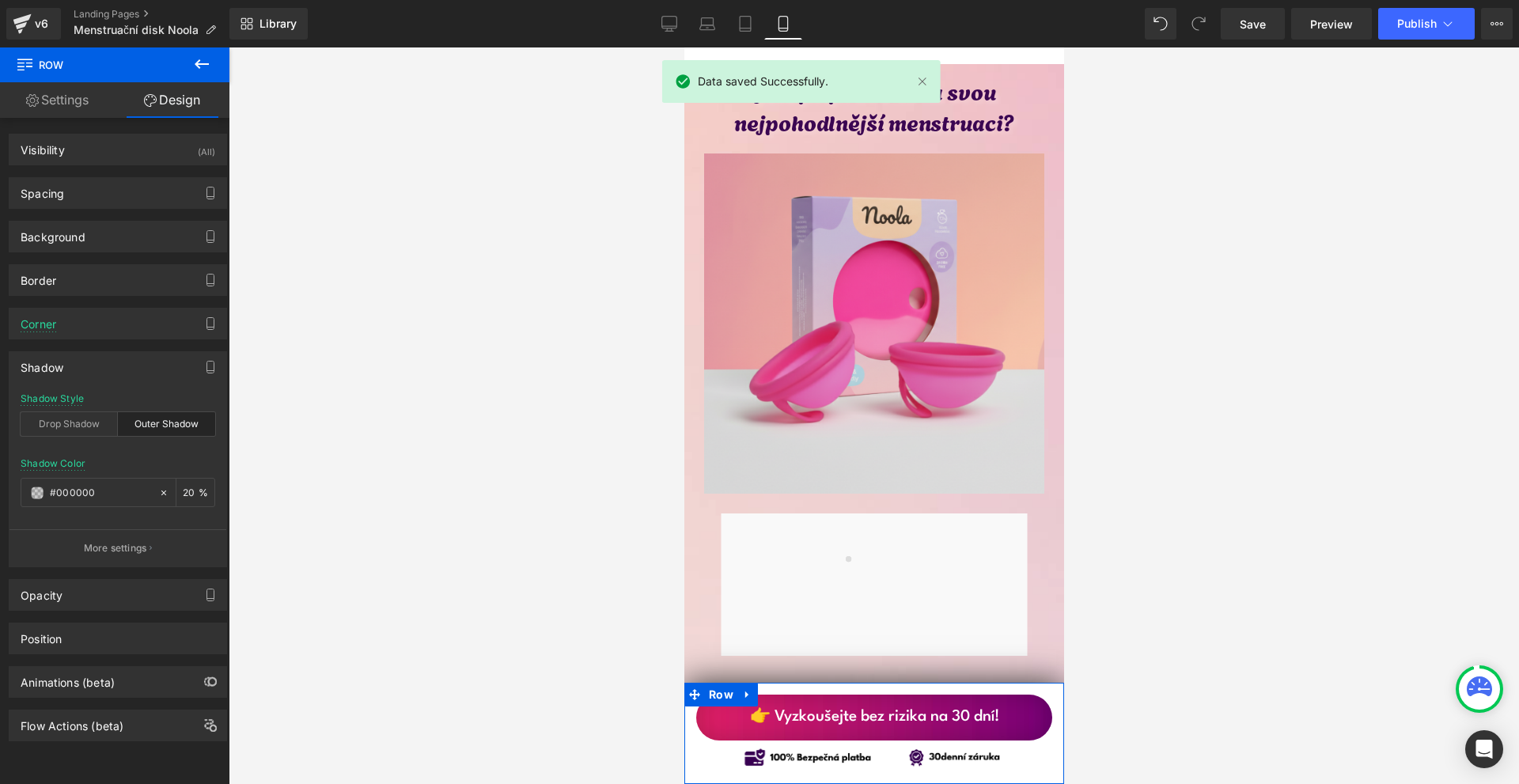
scroll to position [8068, 0]
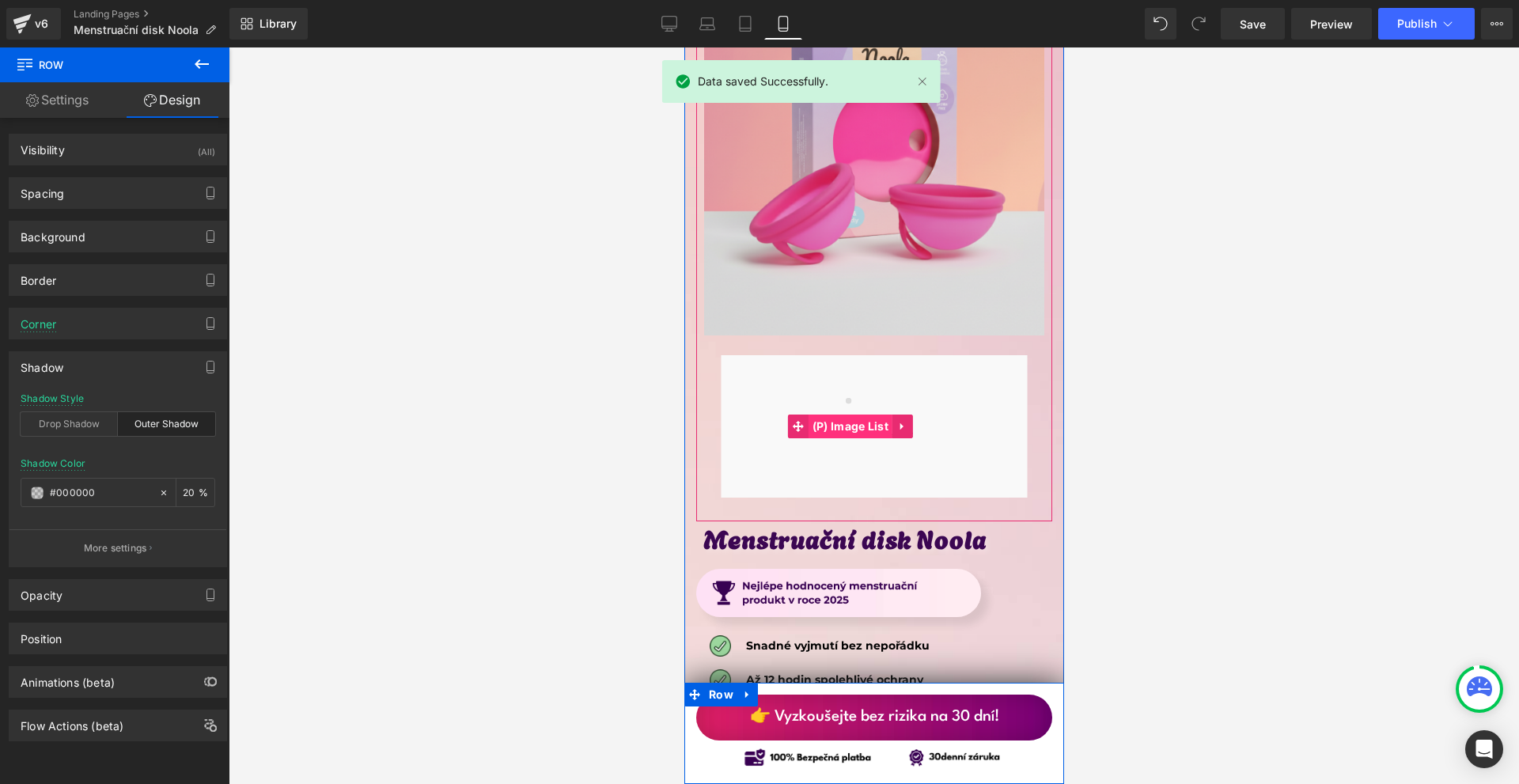
click at [878, 415] on span "(P) Image List" at bounding box center [850, 426] width 84 height 24
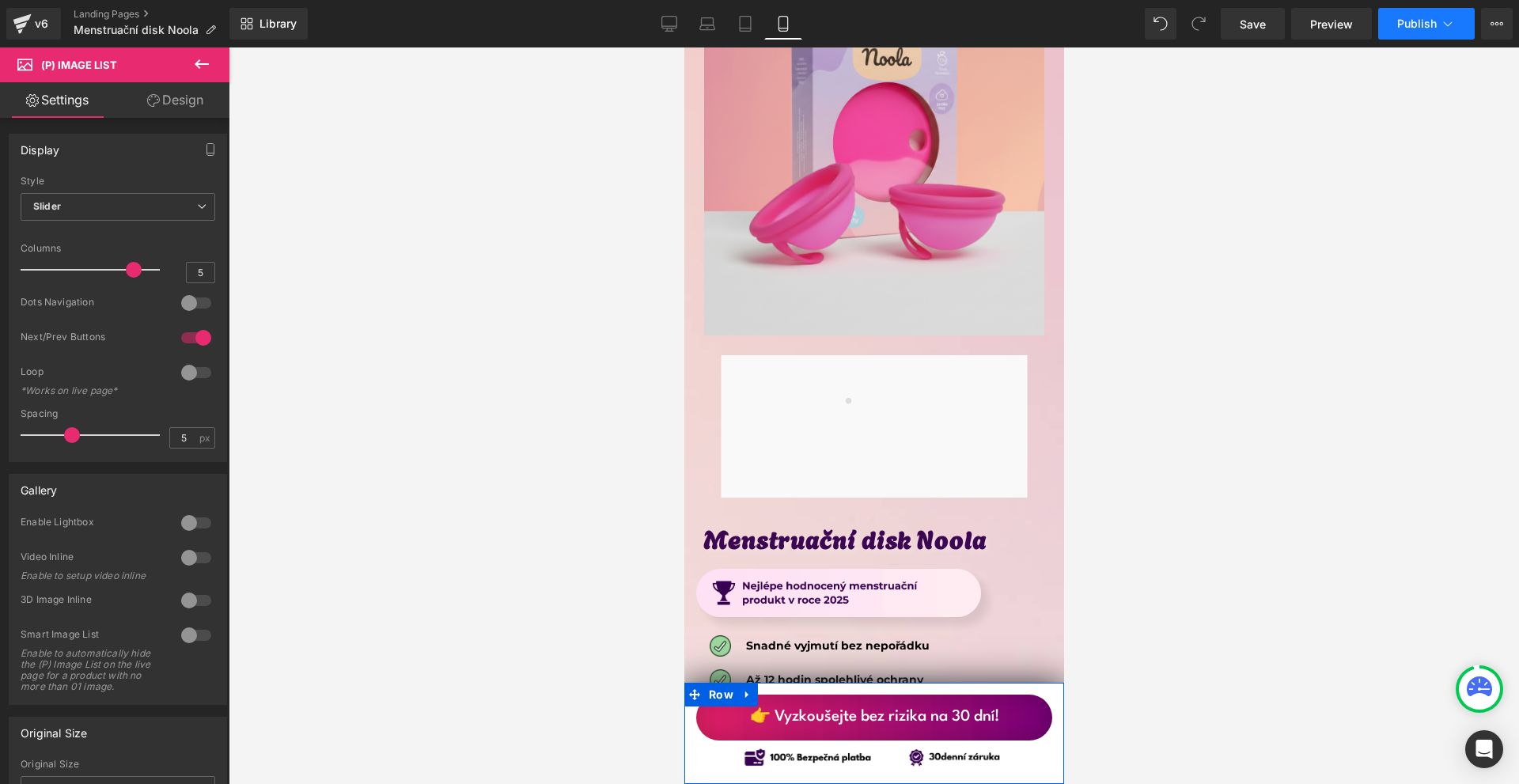
click at [1424, 34] on button "Publish" at bounding box center [1426, 23] width 96 height 31
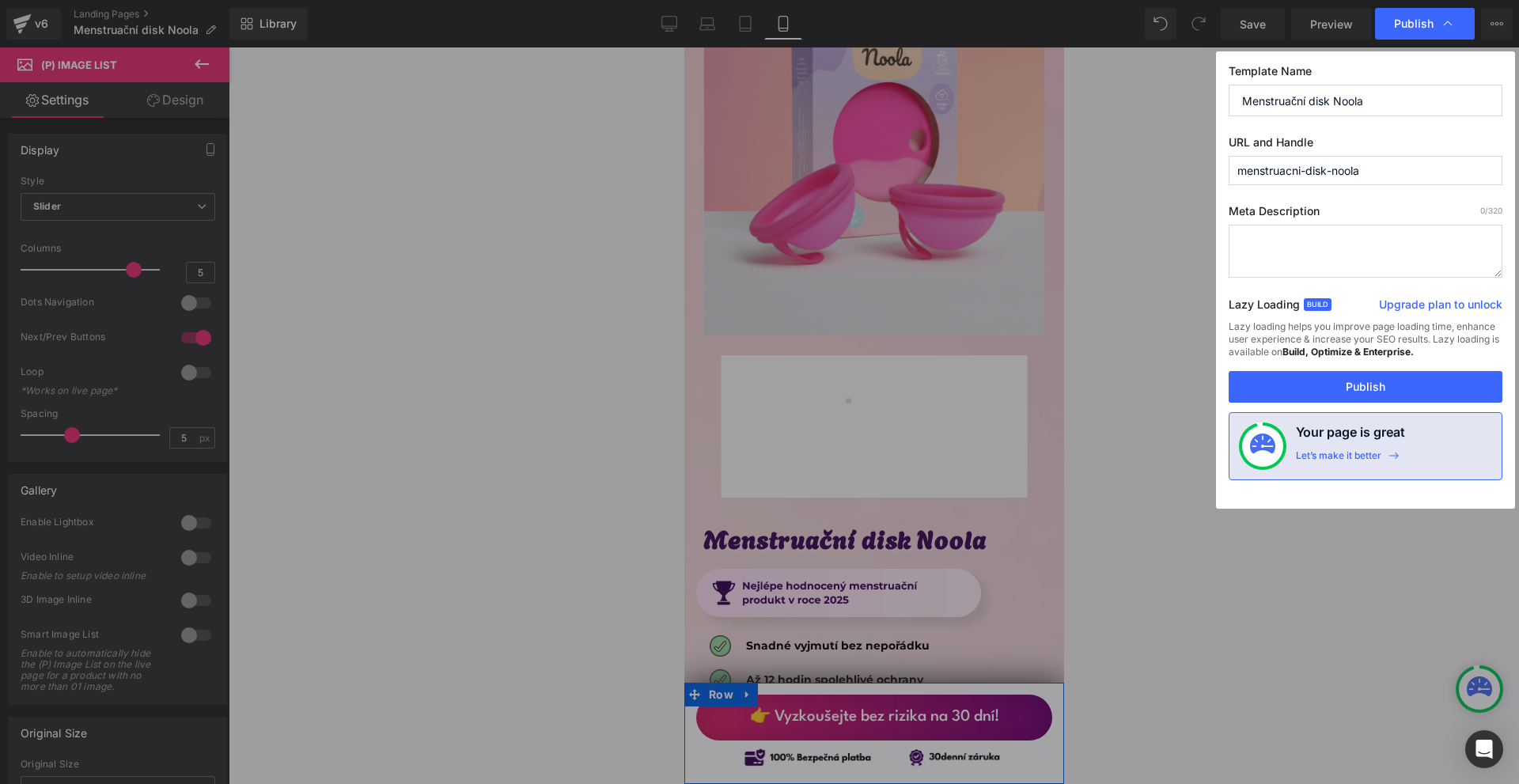
click at [1346, 392] on button "Publish" at bounding box center [1365, 386] width 274 height 31
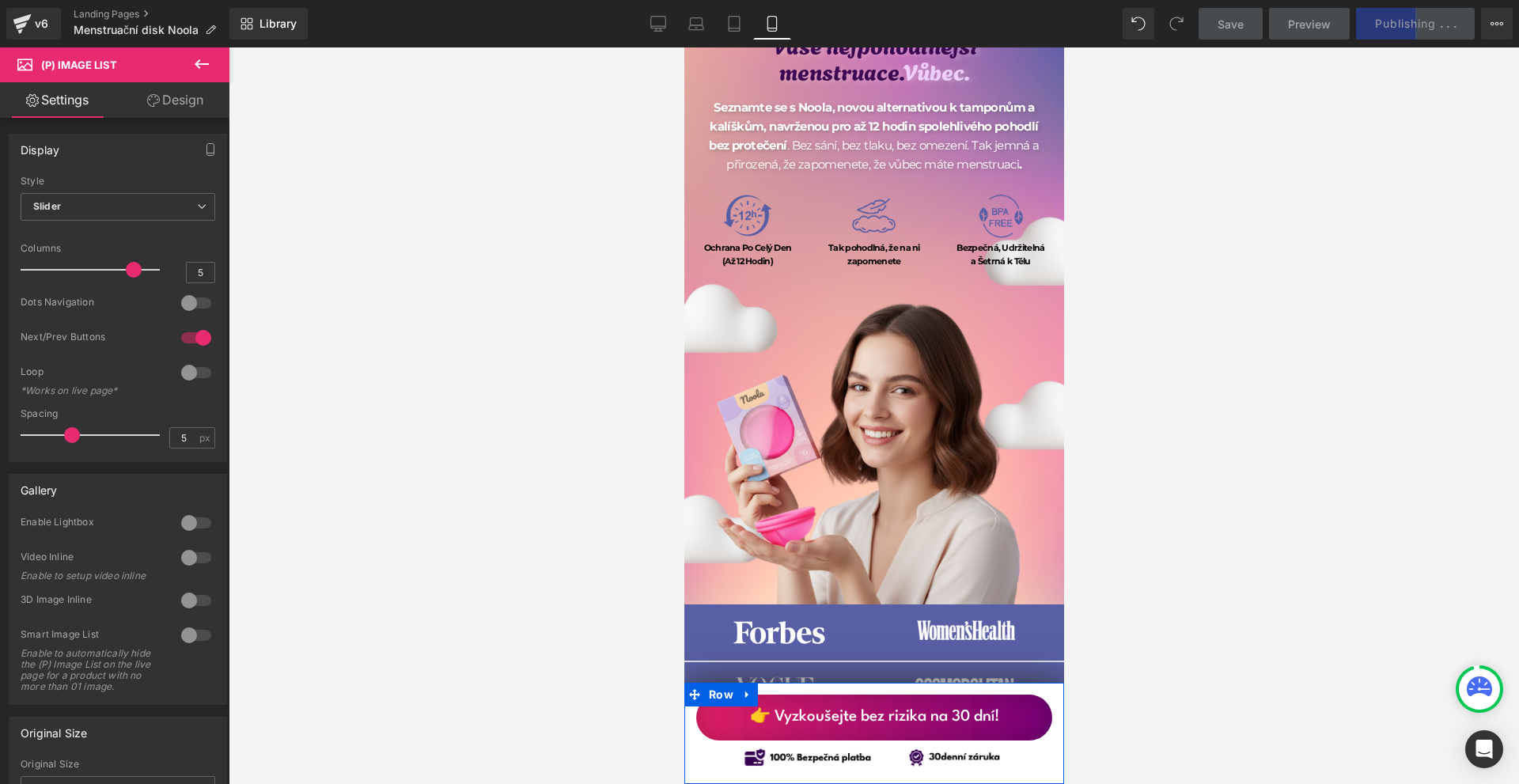
scroll to position [0, 0]
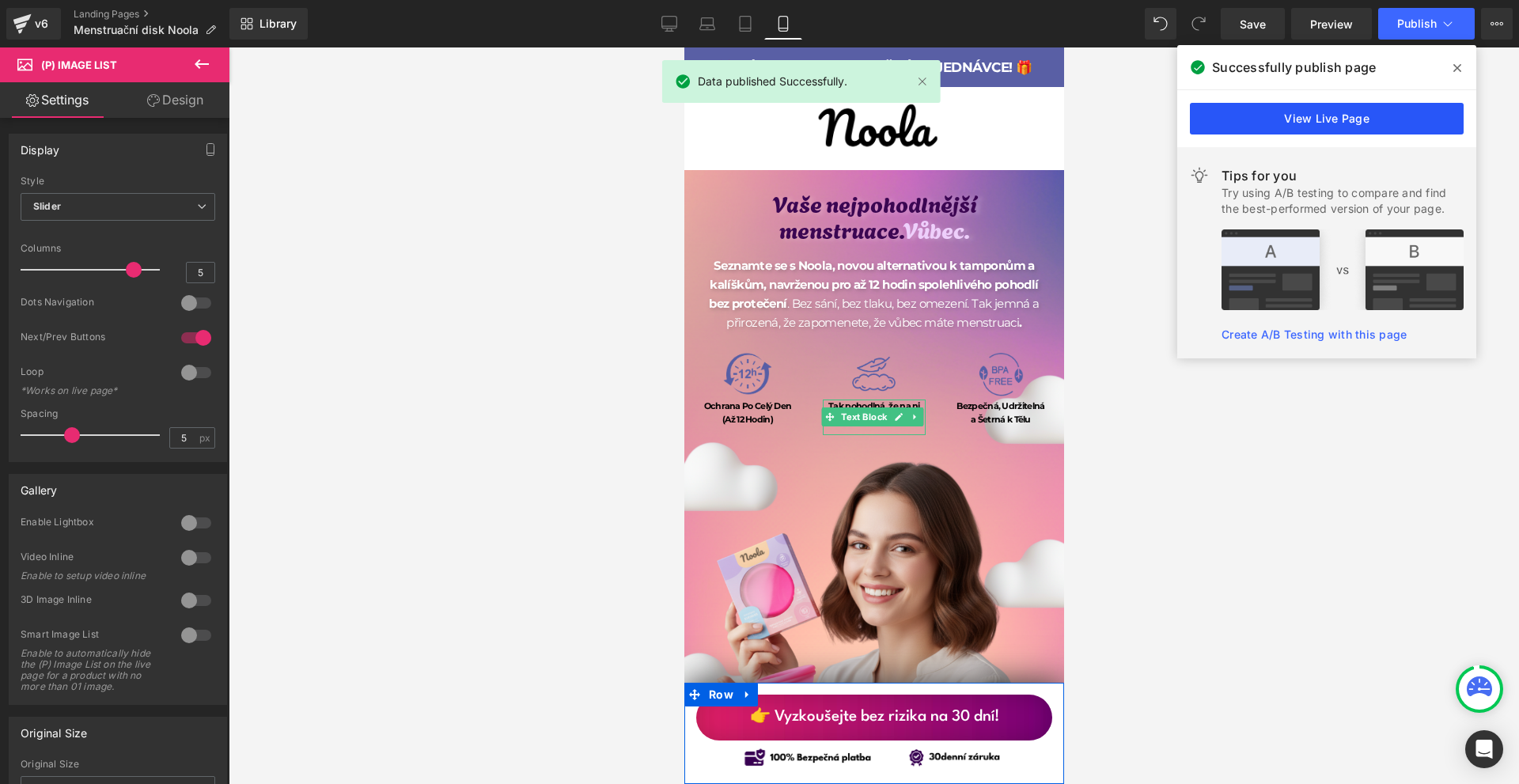
click at [1369, 118] on link "View Live Page" at bounding box center [1326, 118] width 274 height 31
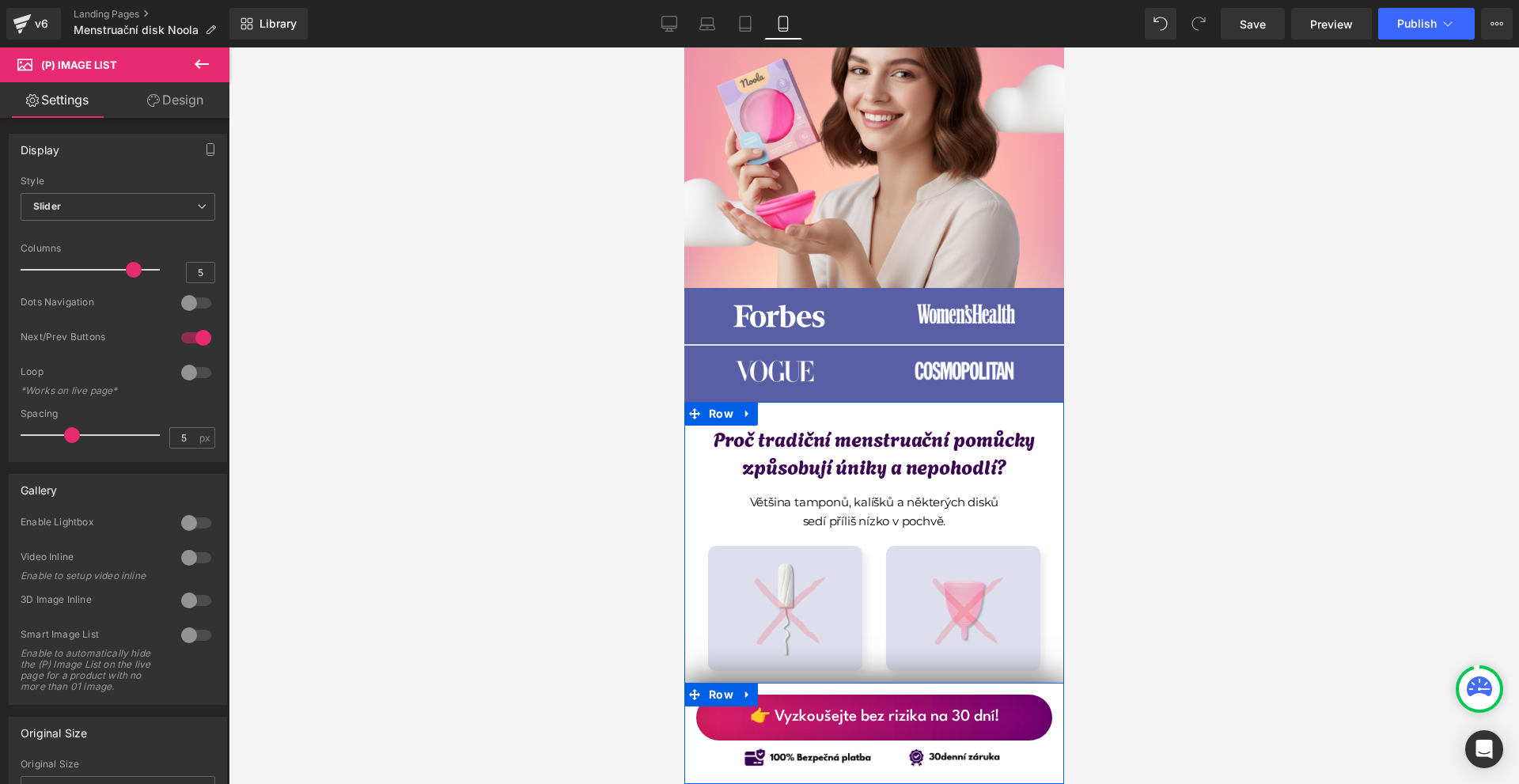
scroll to position [632, 0]
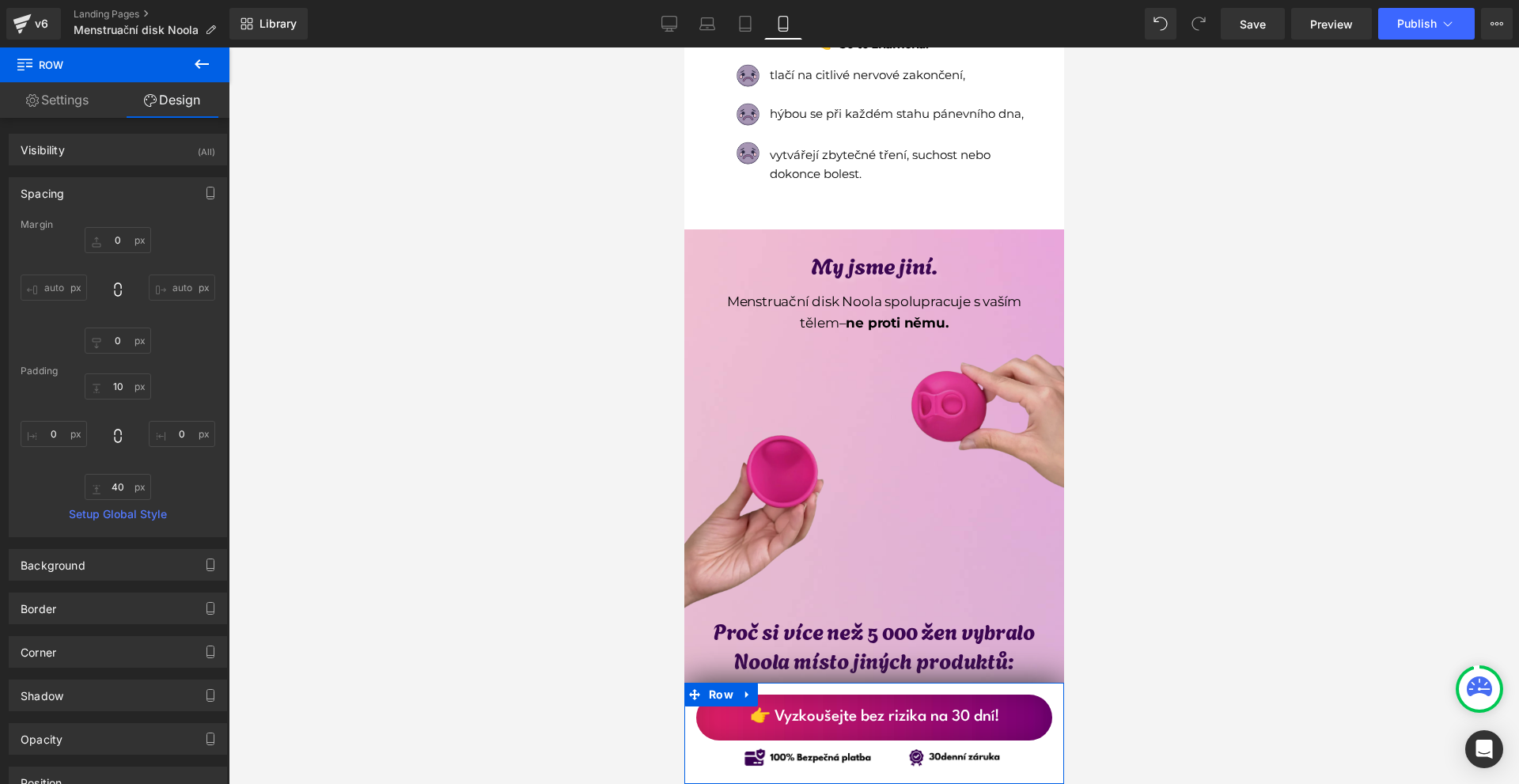
scroll to position [1582, 0]
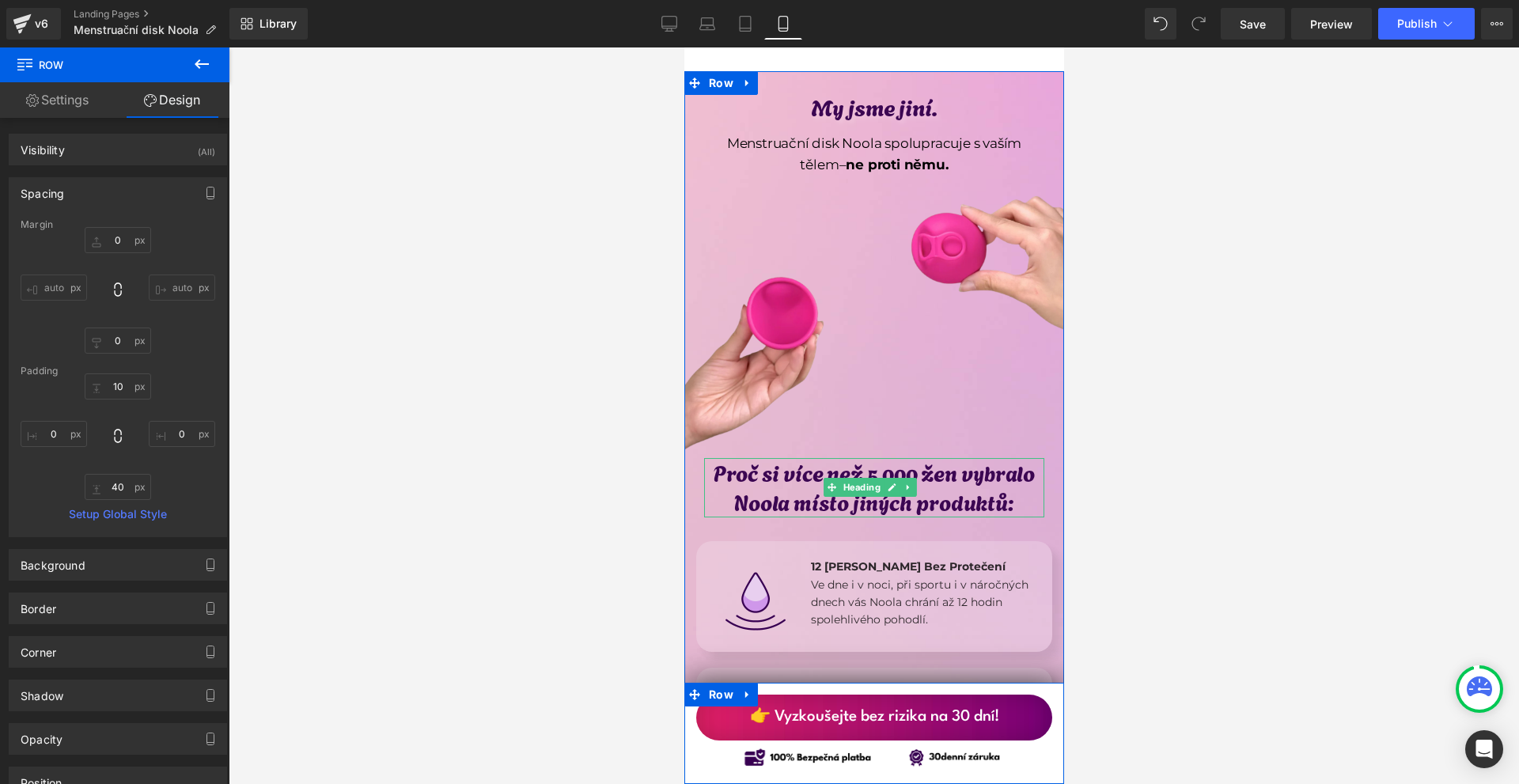
click at [914, 458] on h1 "Proč si více než 5 000 žen vybralo Noola místo jiných produktů:" at bounding box center [873, 487] width 341 height 60
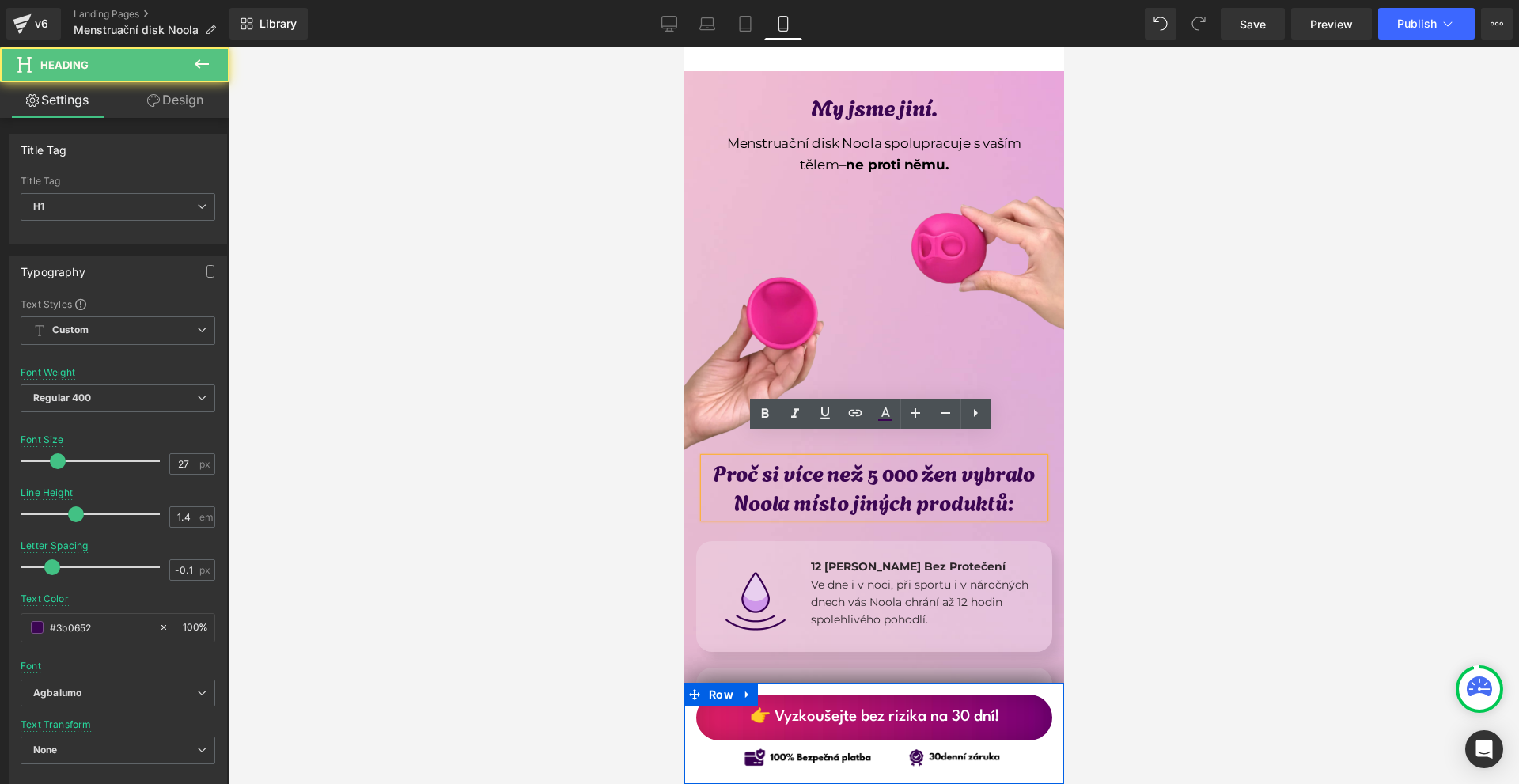
click at [869, 458] on h1 "Proč si více než 5 000 žen vybralo Noola místo jiných produktů:" at bounding box center [873, 487] width 341 height 60
click at [877, 458] on h1 "Proč si více než 5 000 žen vybralo Noola místo jiných produktů:" at bounding box center [873, 487] width 341 height 60
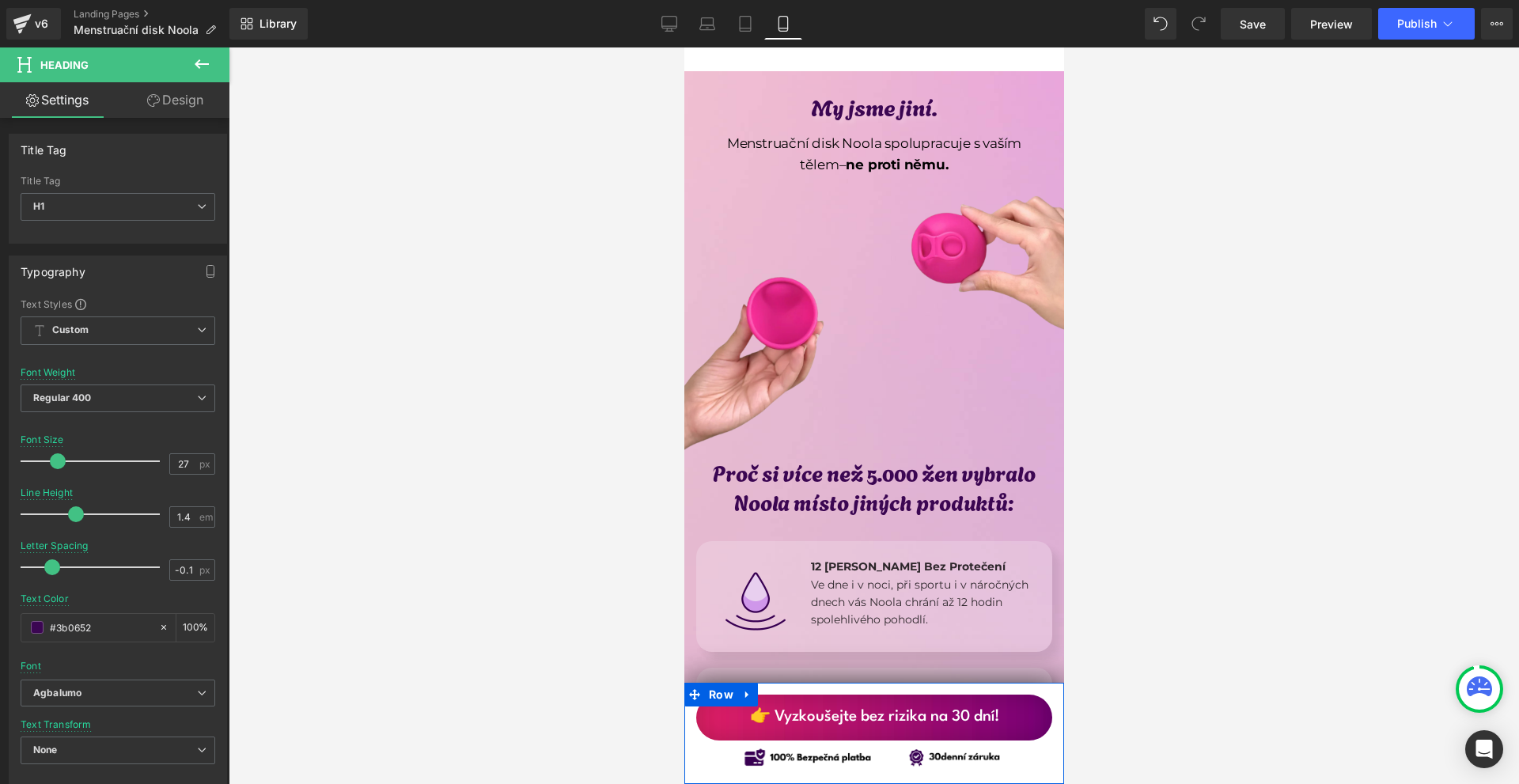
drag, startPoint x: 1194, startPoint y: 437, endPoint x: 373, endPoint y: 401, distance: 821.8
click at [1194, 437] on div at bounding box center [874, 416] width 1291 height 736
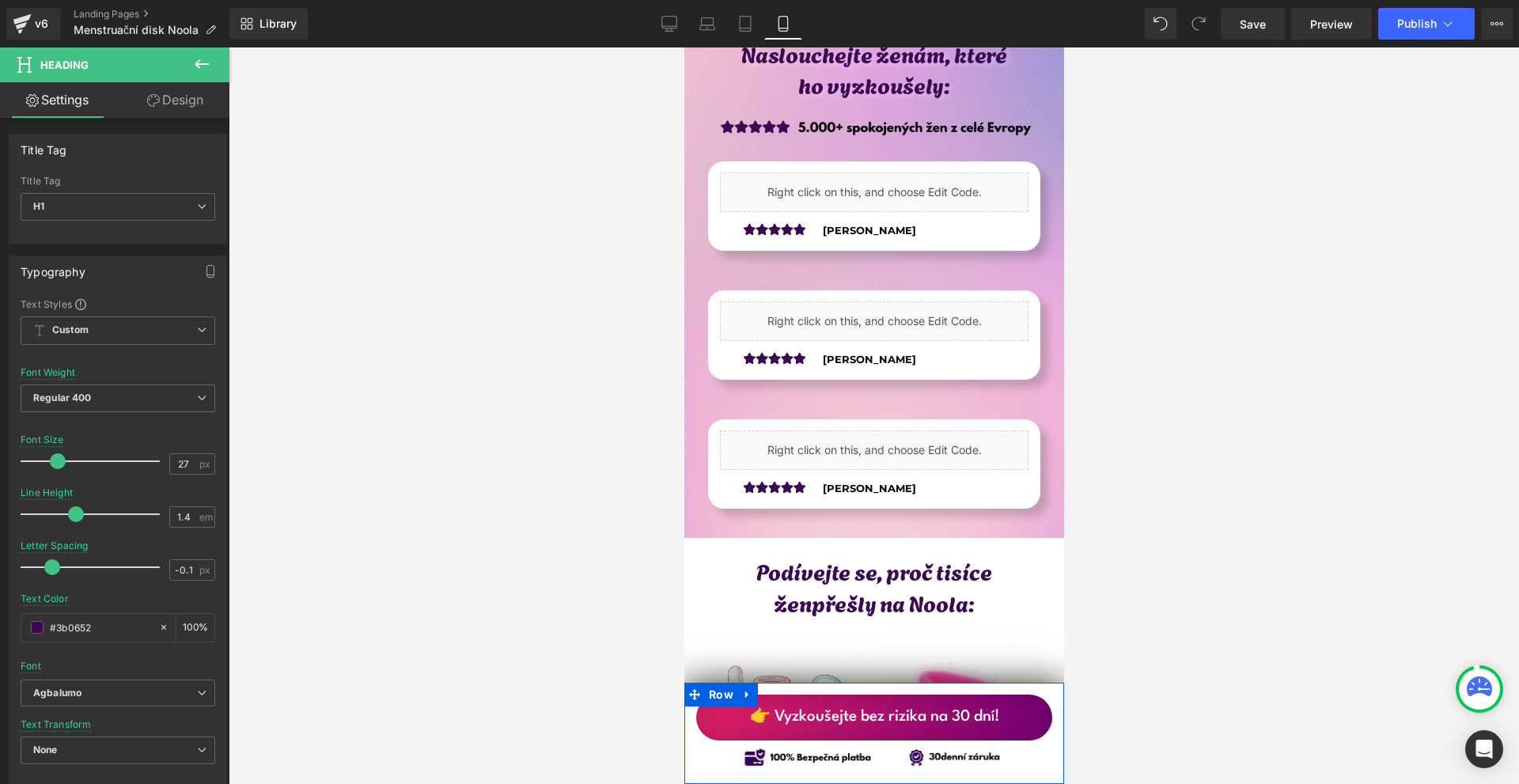
scroll to position [4350, 0]
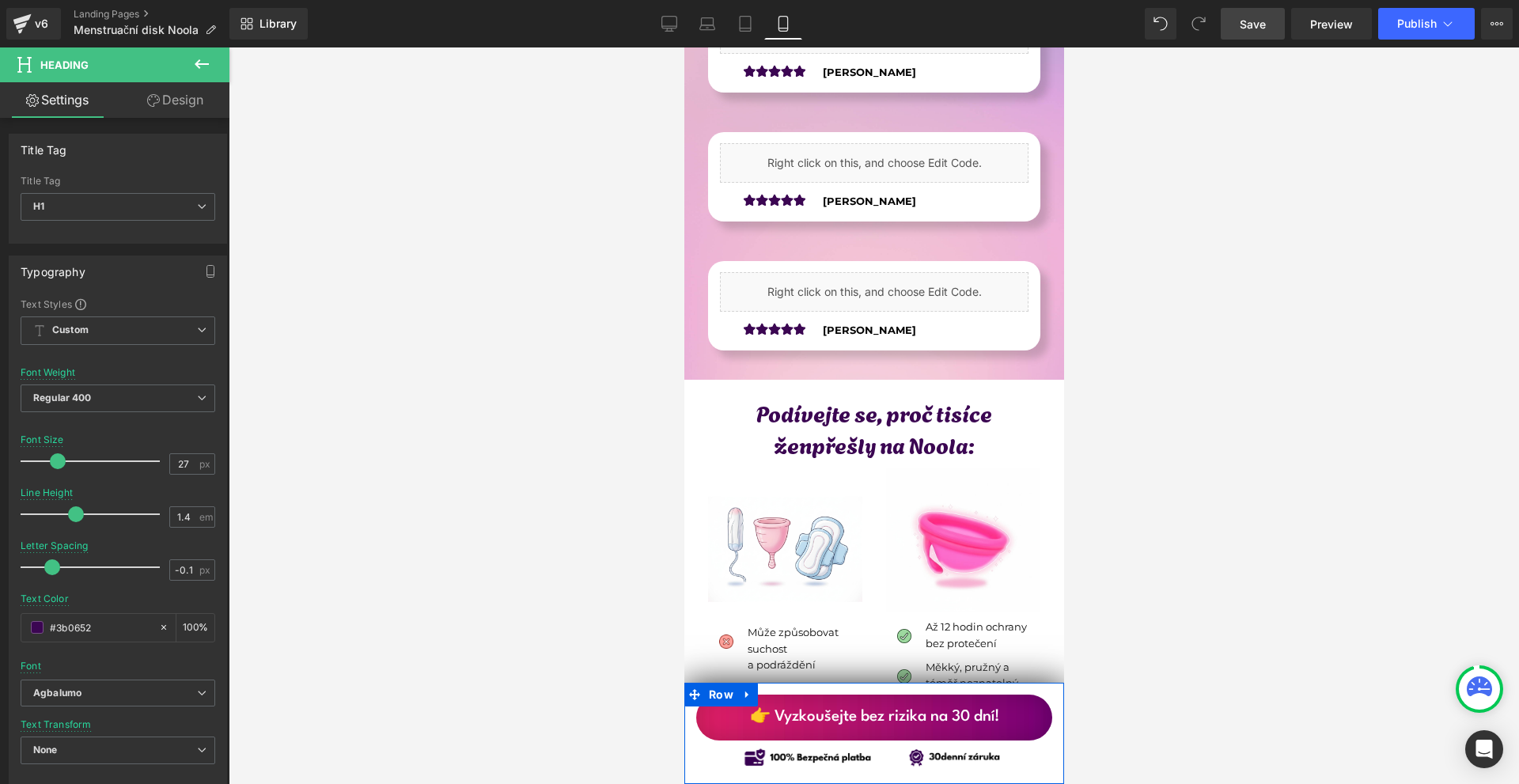
click at [1261, 32] on link "Save" at bounding box center [1253, 23] width 64 height 31
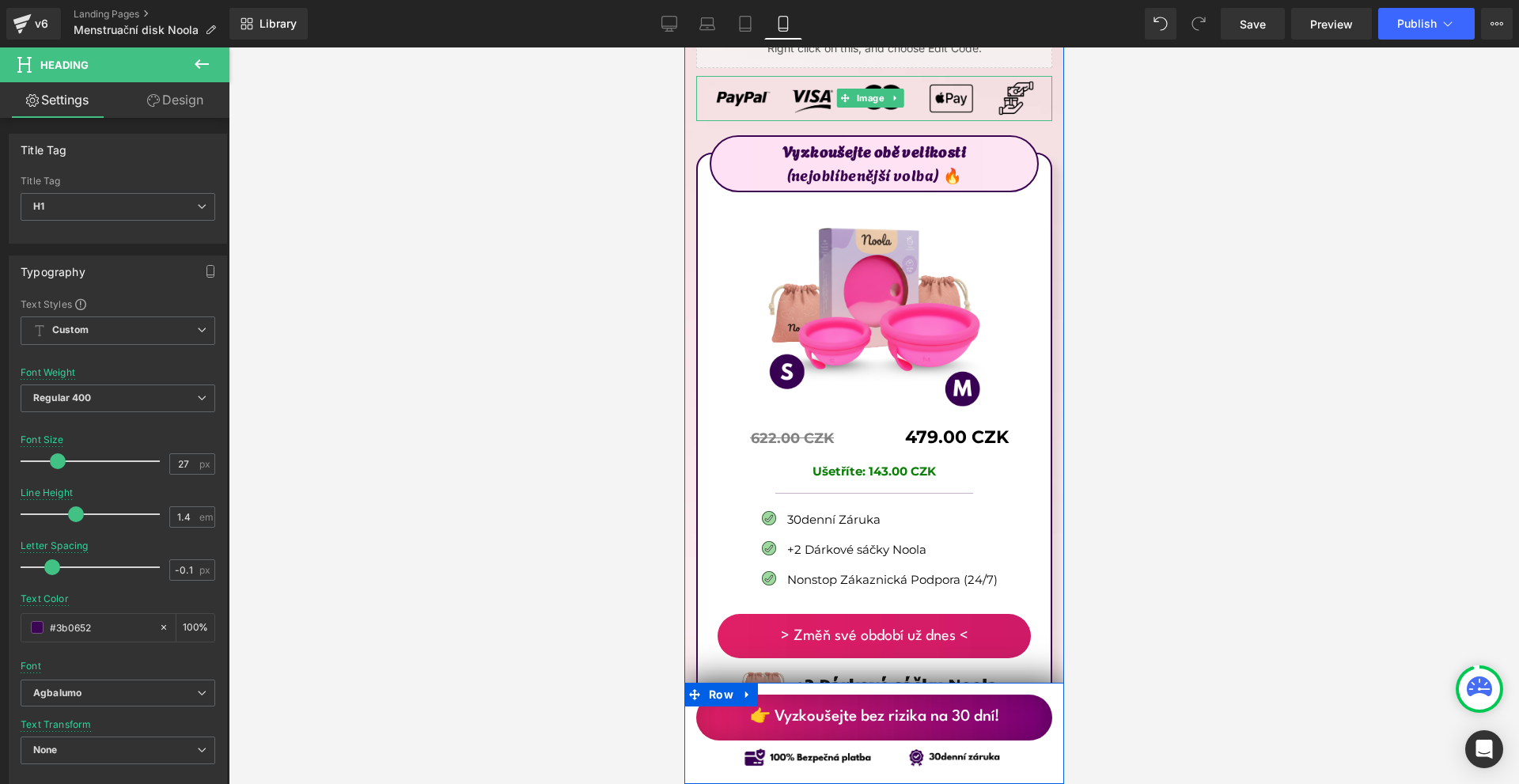
scroll to position [9017, 0]
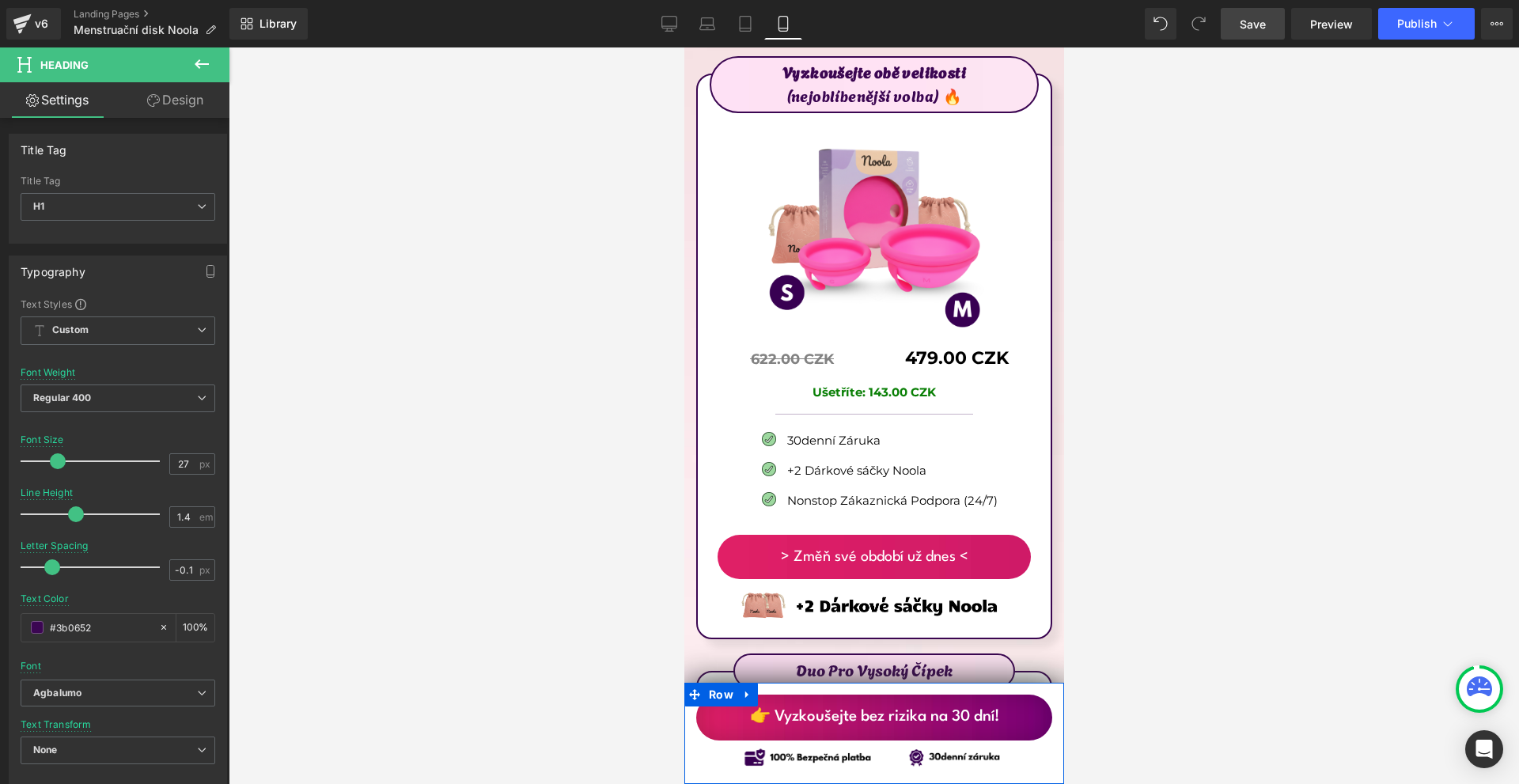
click at [1240, 27] on span "Save" at bounding box center [1253, 24] width 26 height 16
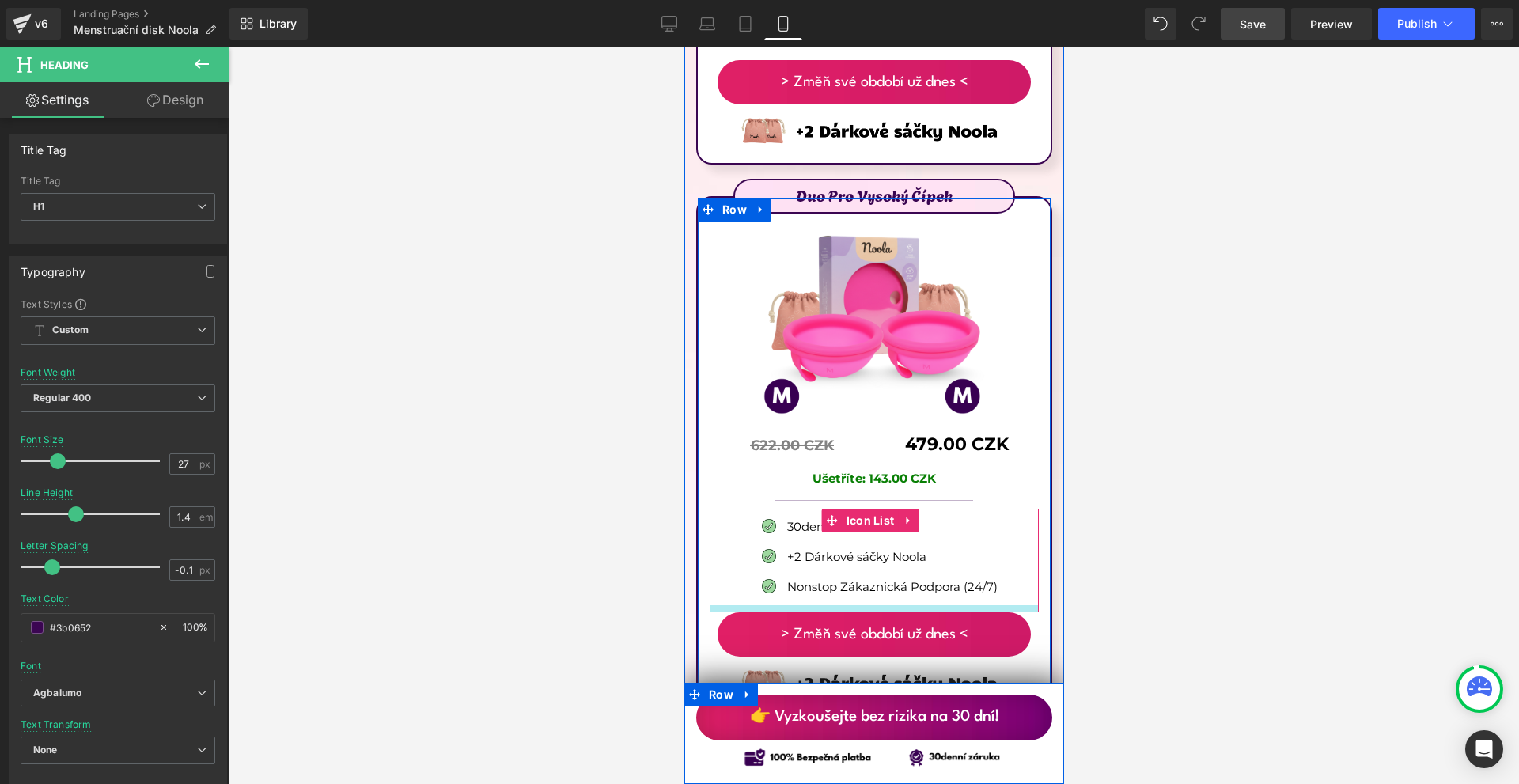
scroll to position [9570, 0]
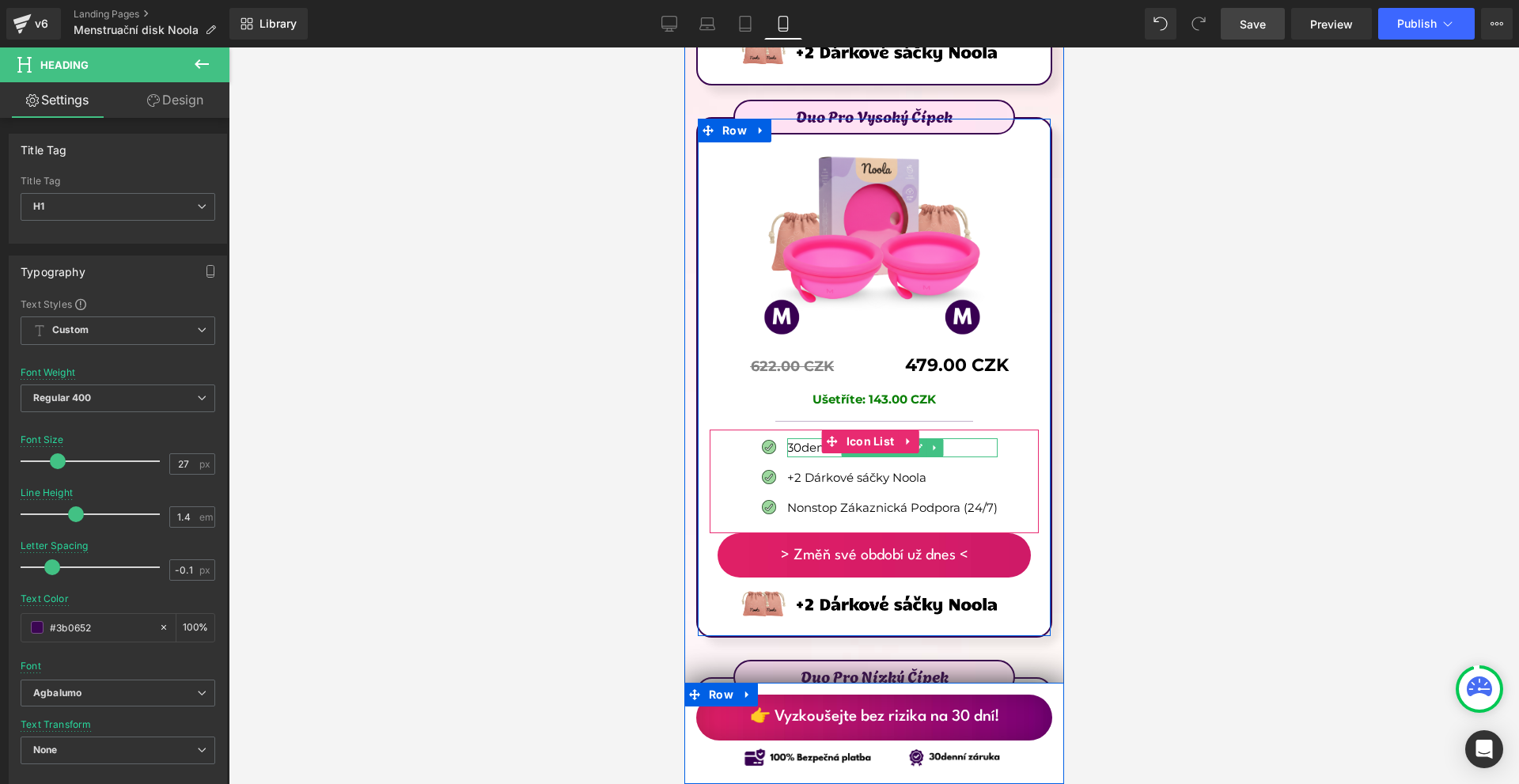
click at [786, 438] on p "30denní Záruka" at bounding box center [891, 447] width 211 height 19
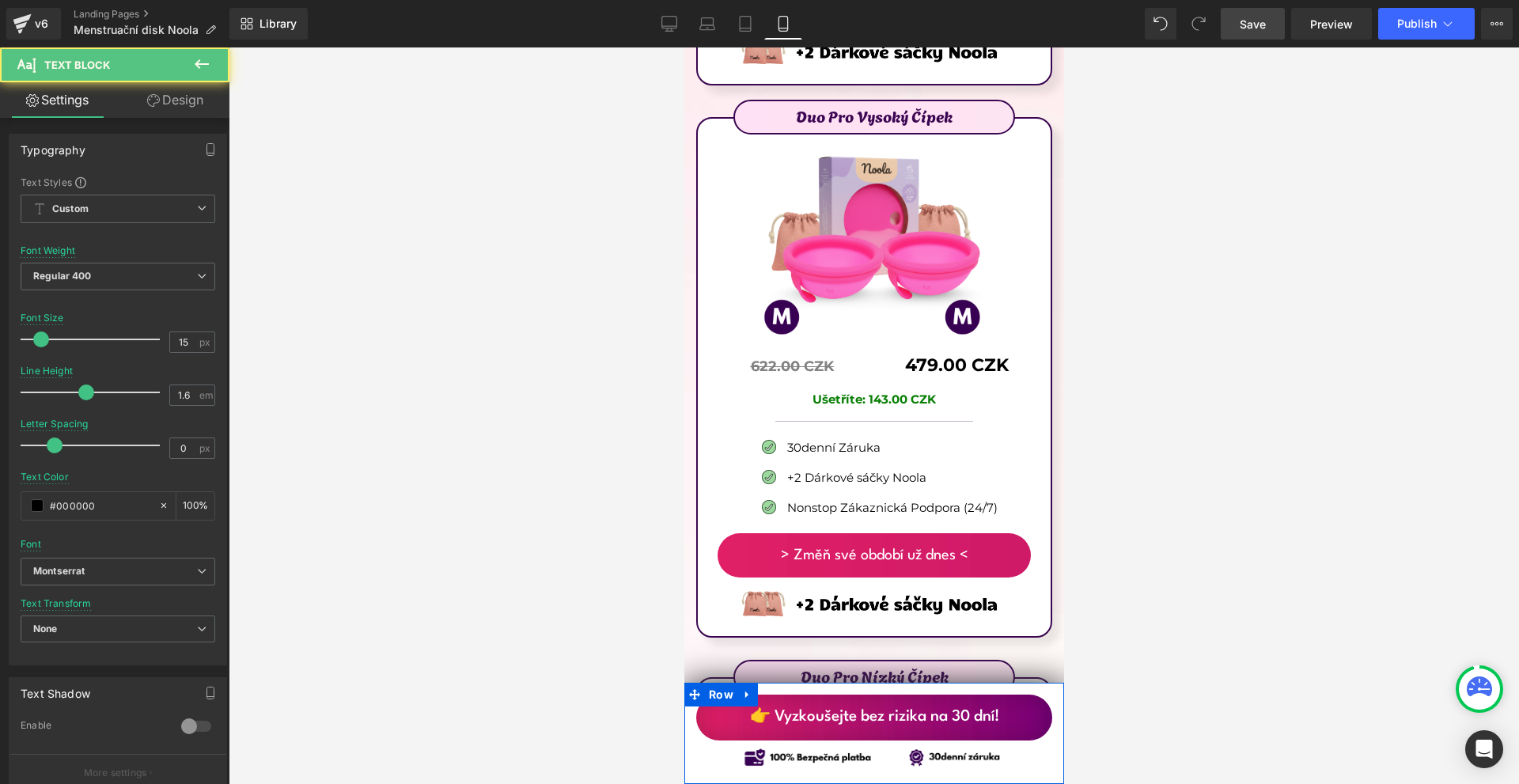
click at [1273, 452] on div at bounding box center [874, 416] width 1291 height 736
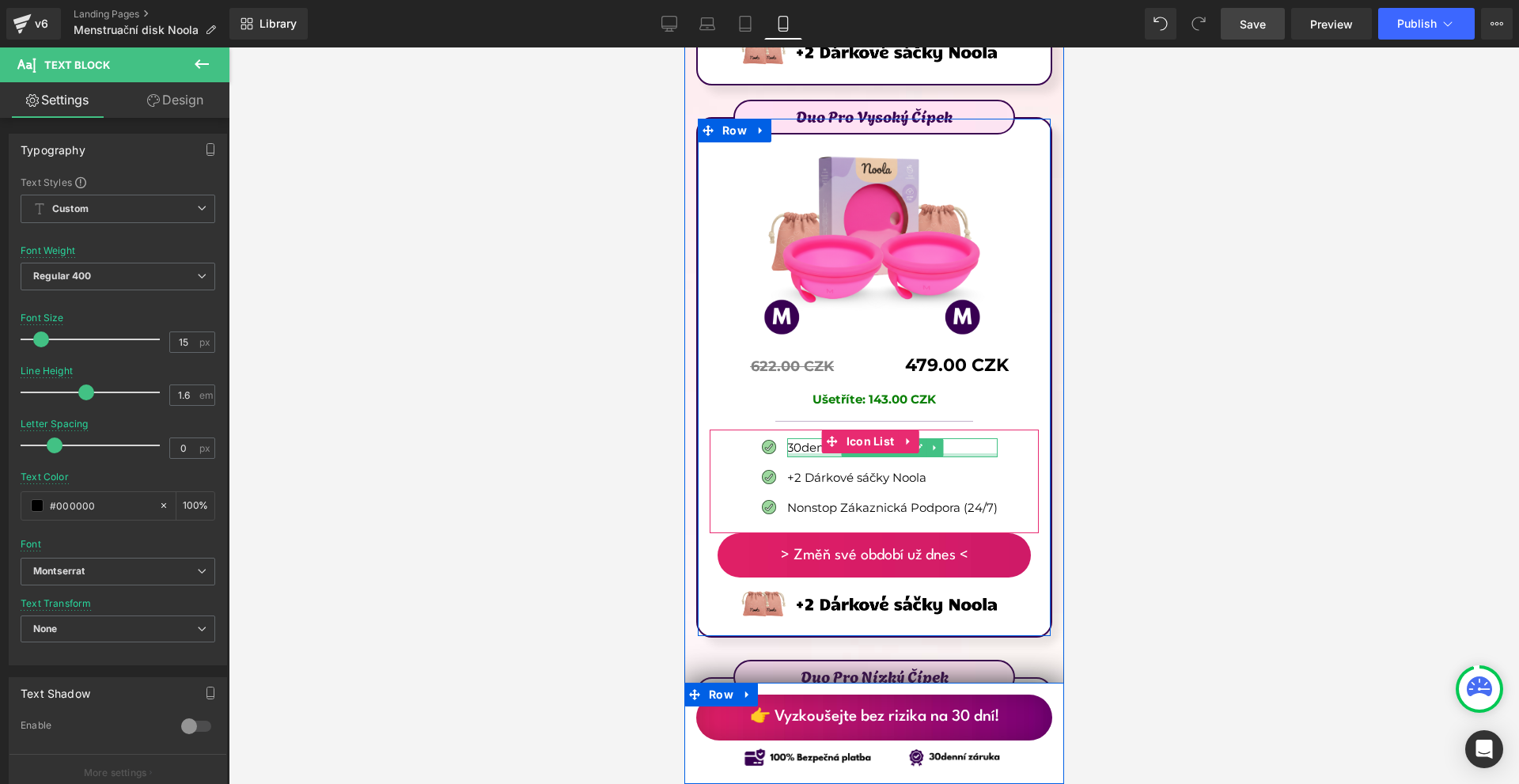
click at [944, 453] on div at bounding box center [891, 455] width 211 height 4
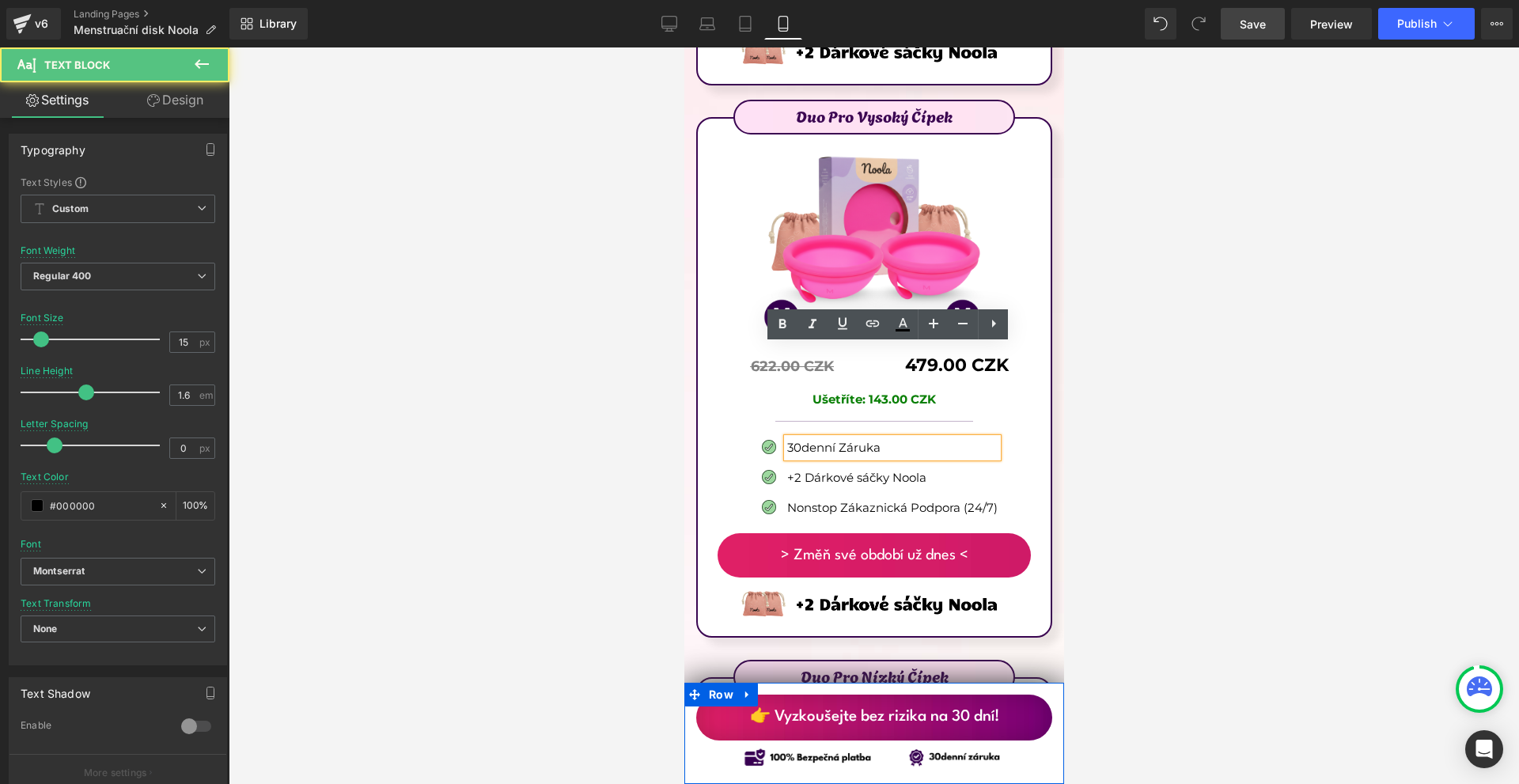
click at [944, 438] on p "30denní Záruka" at bounding box center [891, 447] width 211 height 19
click at [790, 313] on link at bounding box center [782, 324] width 31 height 31
click at [922, 438] on p "30denní Záruka" at bounding box center [891, 447] width 211 height 19
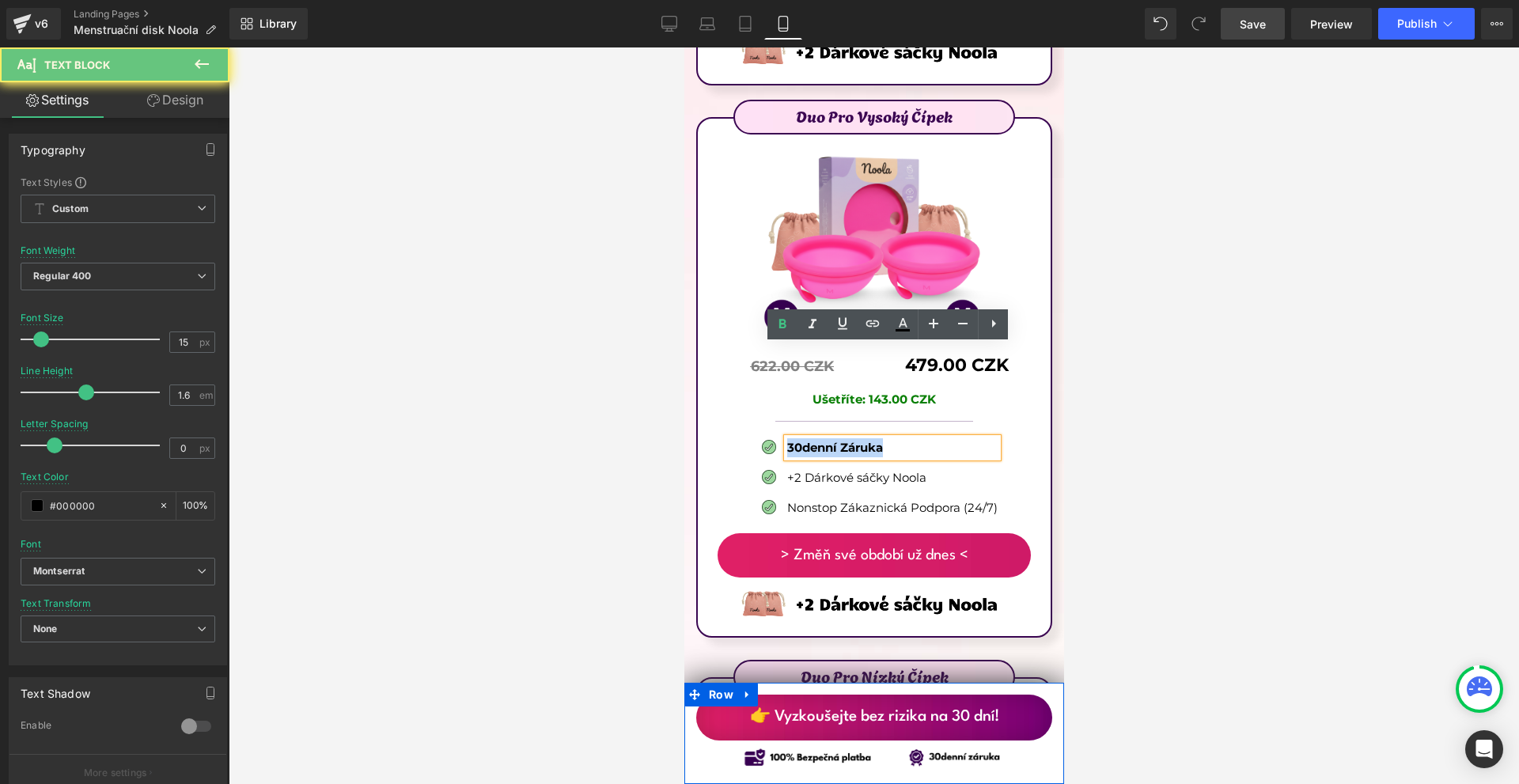
click at [922, 438] on p "30denní Záruka" at bounding box center [891, 447] width 211 height 19
click at [791, 320] on icon at bounding box center [782, 324] width 19 height 19
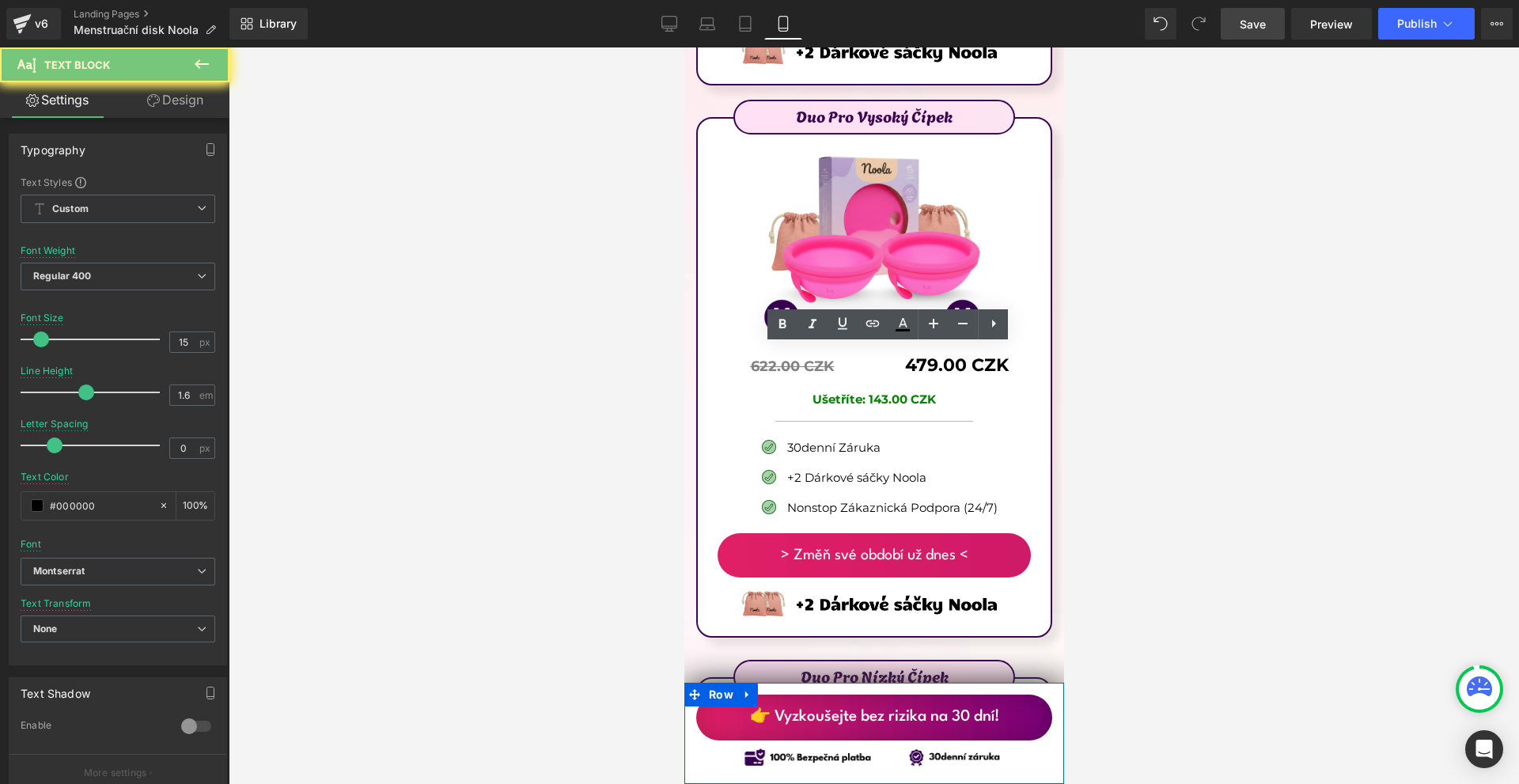
click at [1218, 365] on div at bounding box center [874, 416] width 1291 height 736
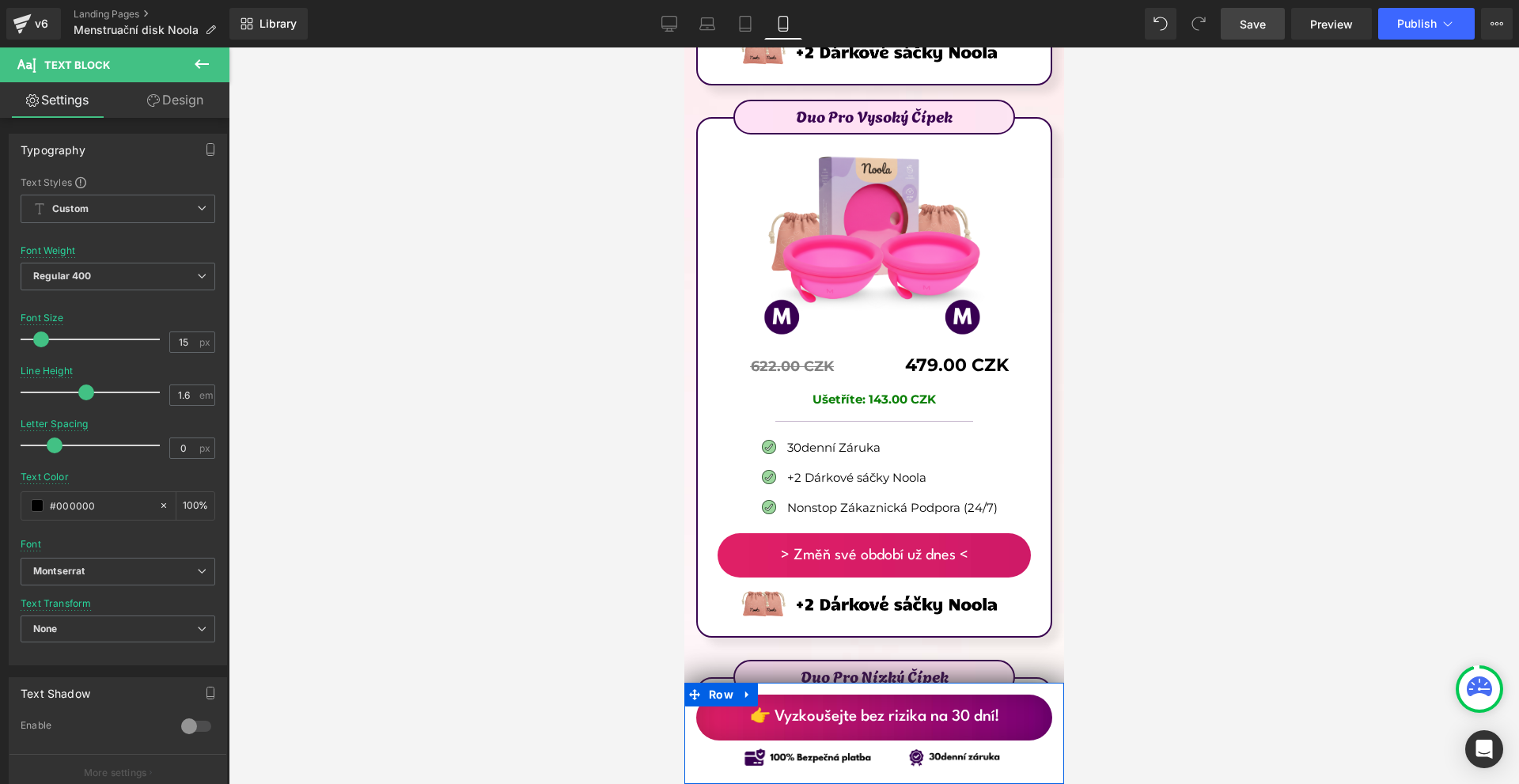
scroll to position [9887, 0]
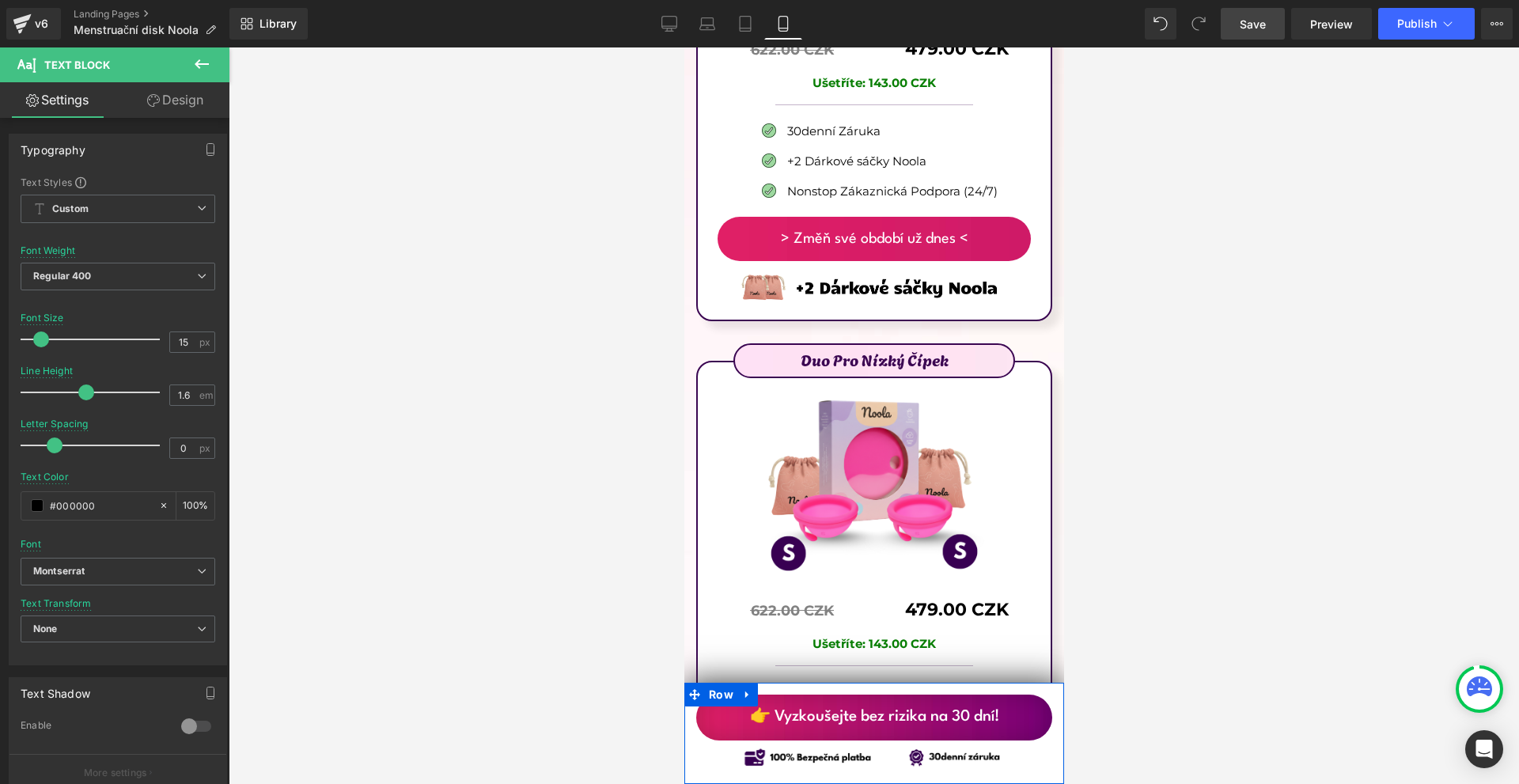
click at [1257, 16] on span "Save" at bounding box center [1253, 24] width 26 height 16
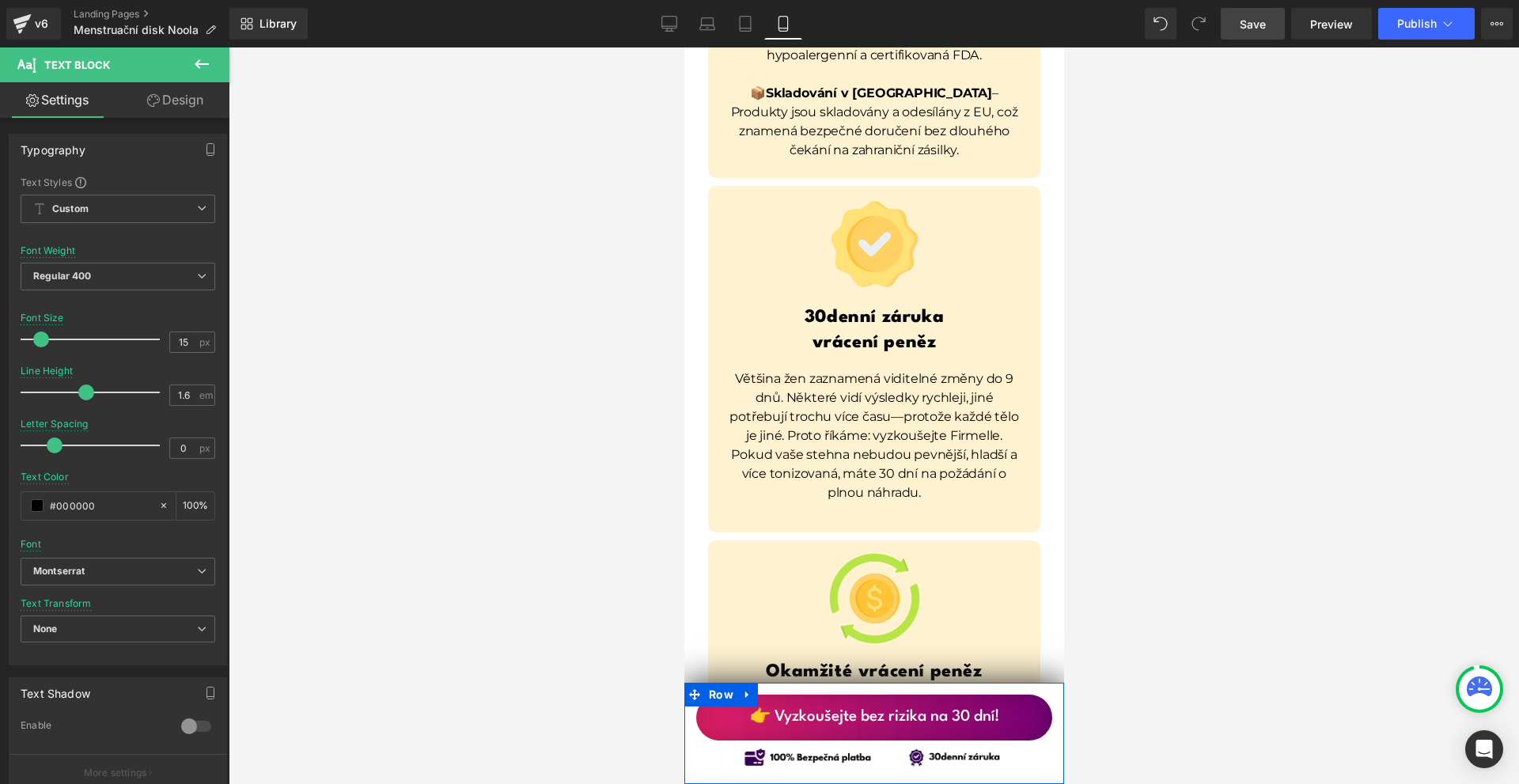
scroll to position [12022, 0]
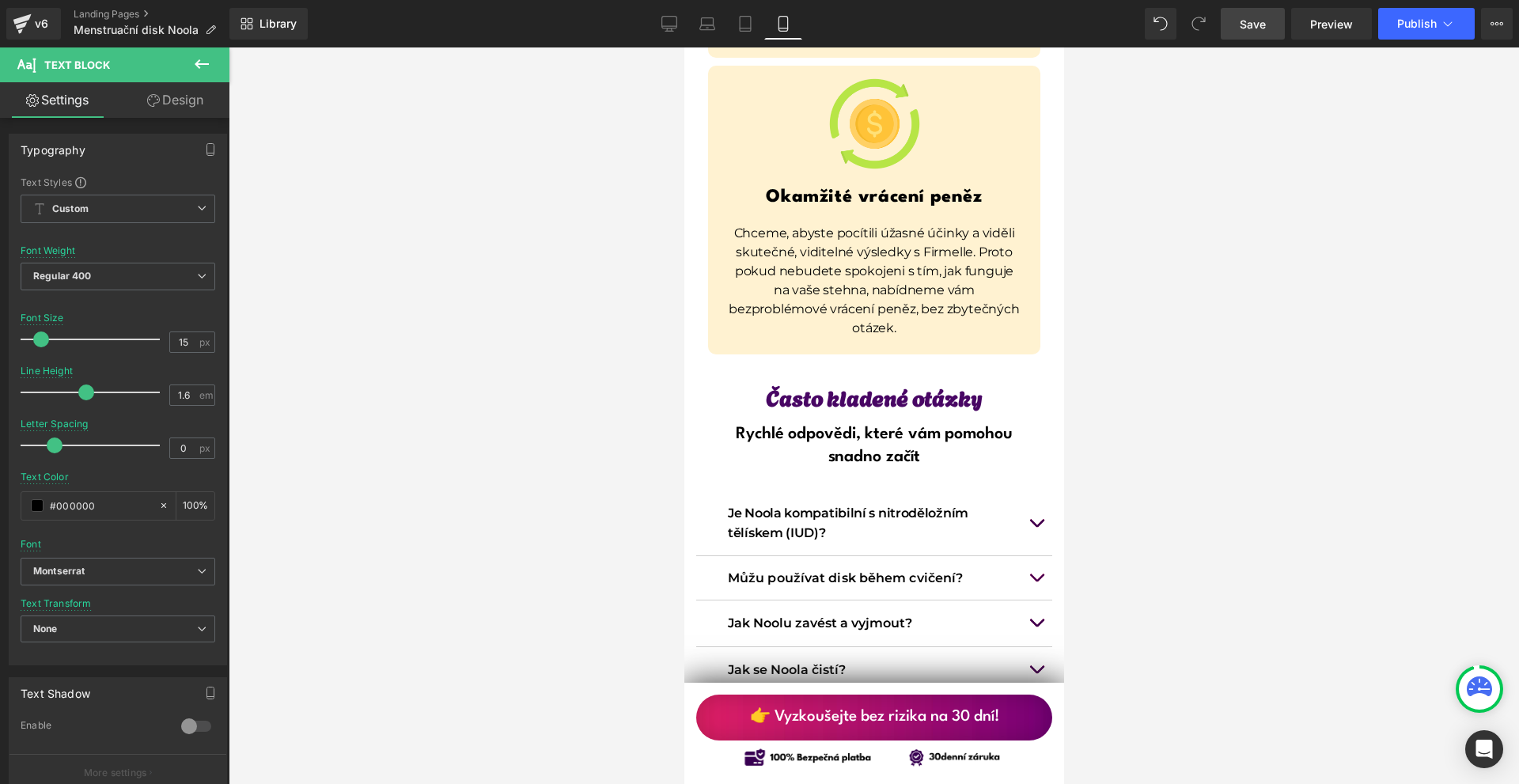
click at [999, 716] on link "👉 Vyzkoušejte bez rizika na 30 dní!" at bounding box center [873, 717] width 356 height 46
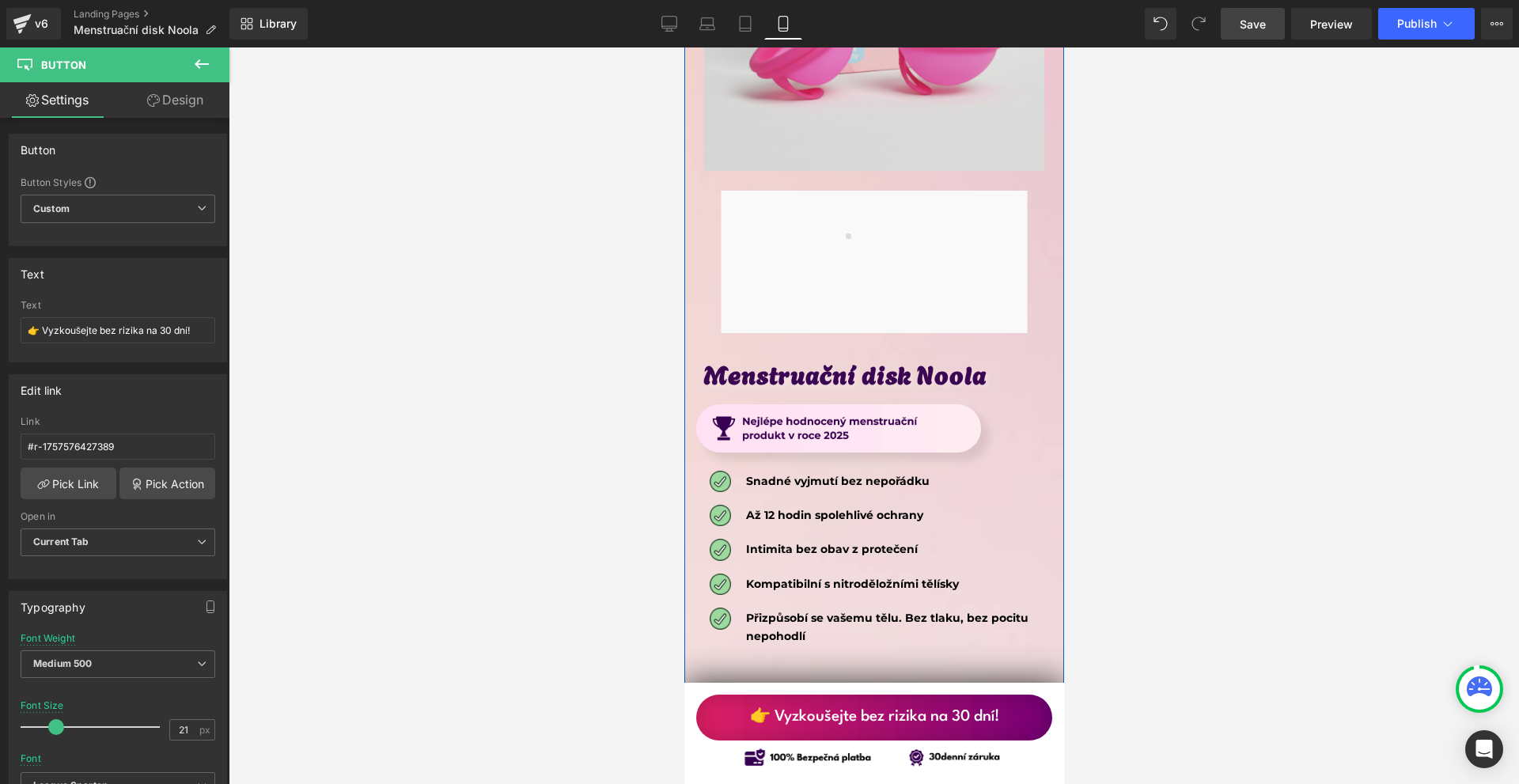
scroll to position [8147, 0]
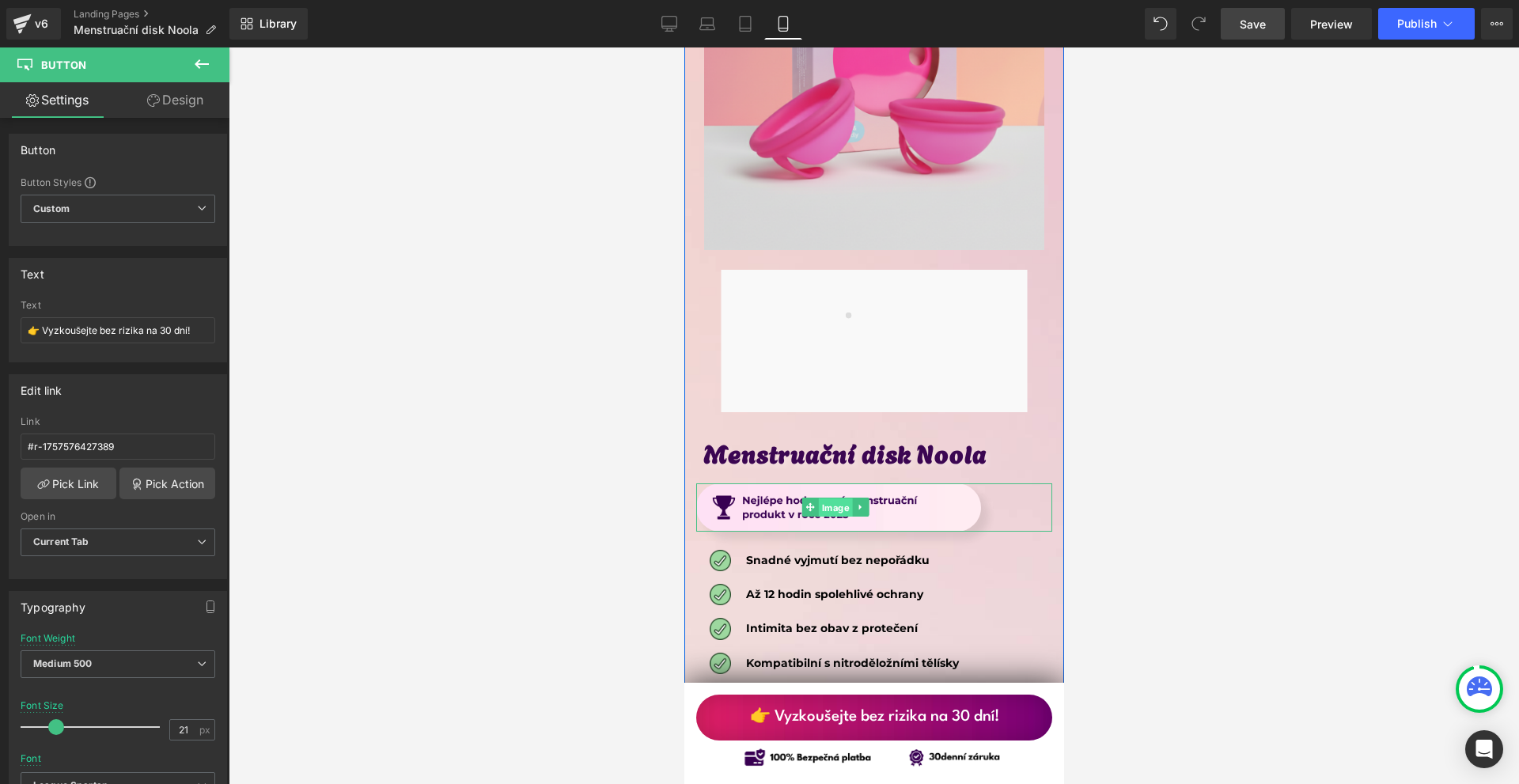
click at [834, 498] on span "Image" at bounding box center [835, 507] width 34 height 19
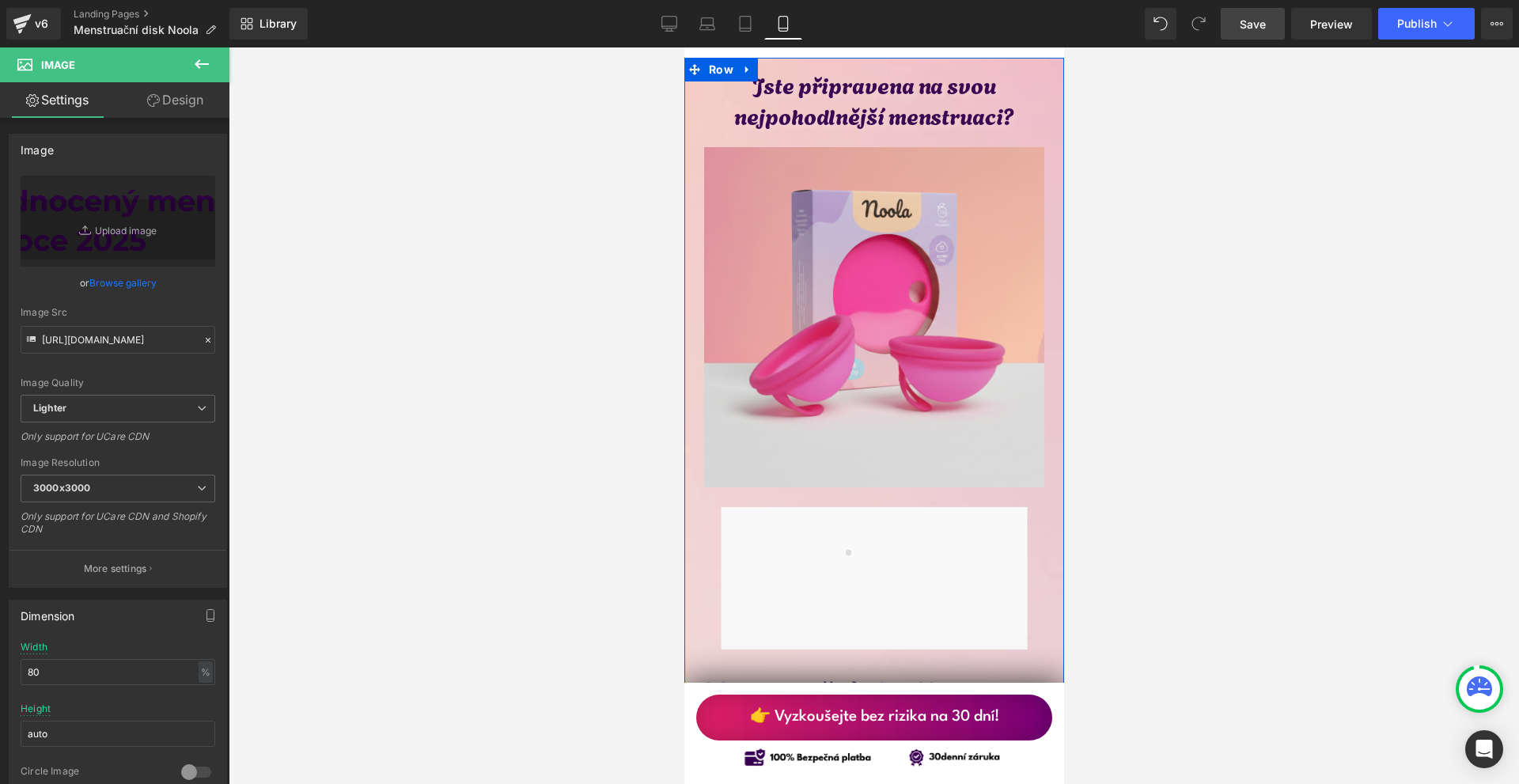
scroll to position [7751, 0]
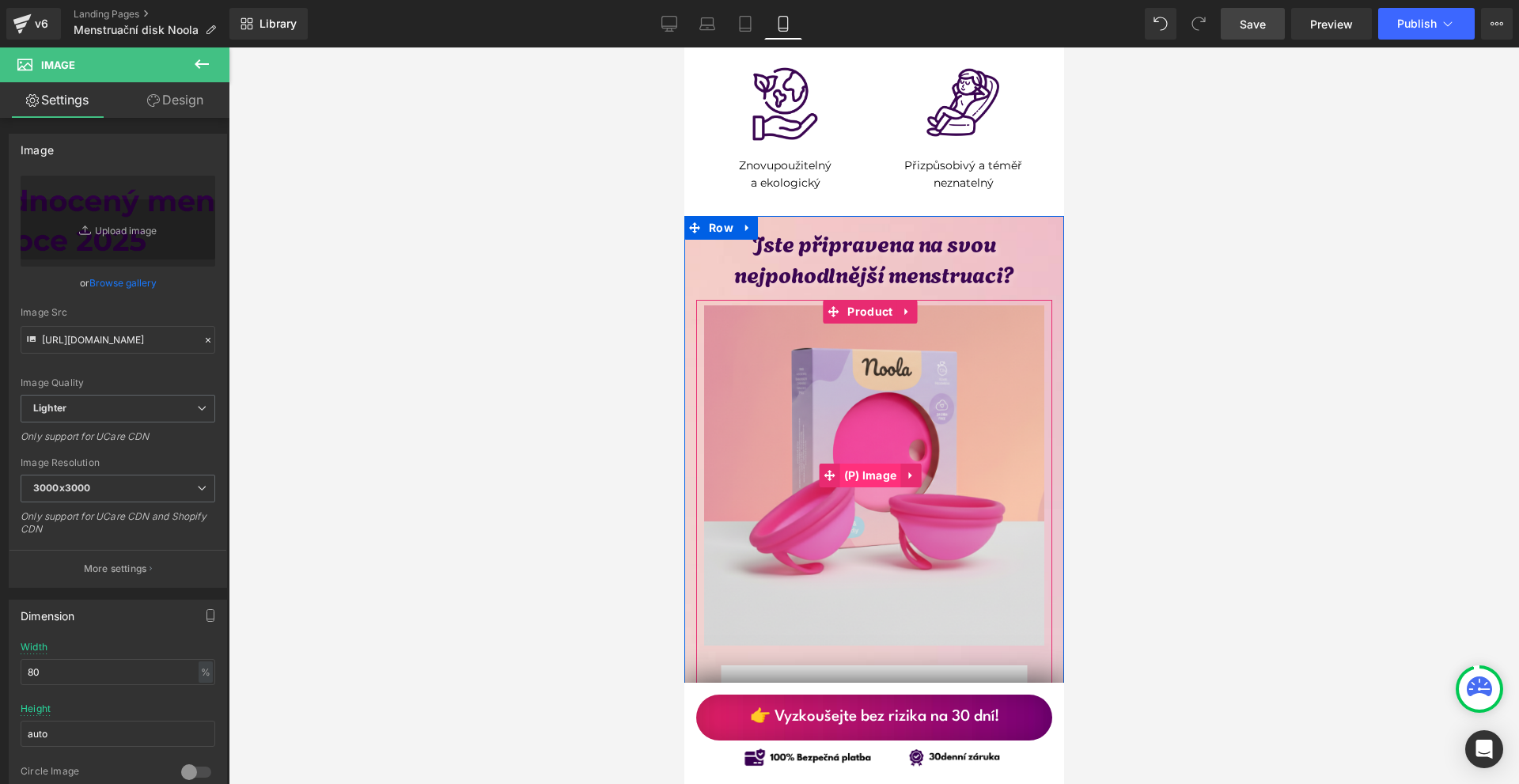
click at [871, 464] on span "(P) Image" at bounding box center [870, 475] width 61 height 24
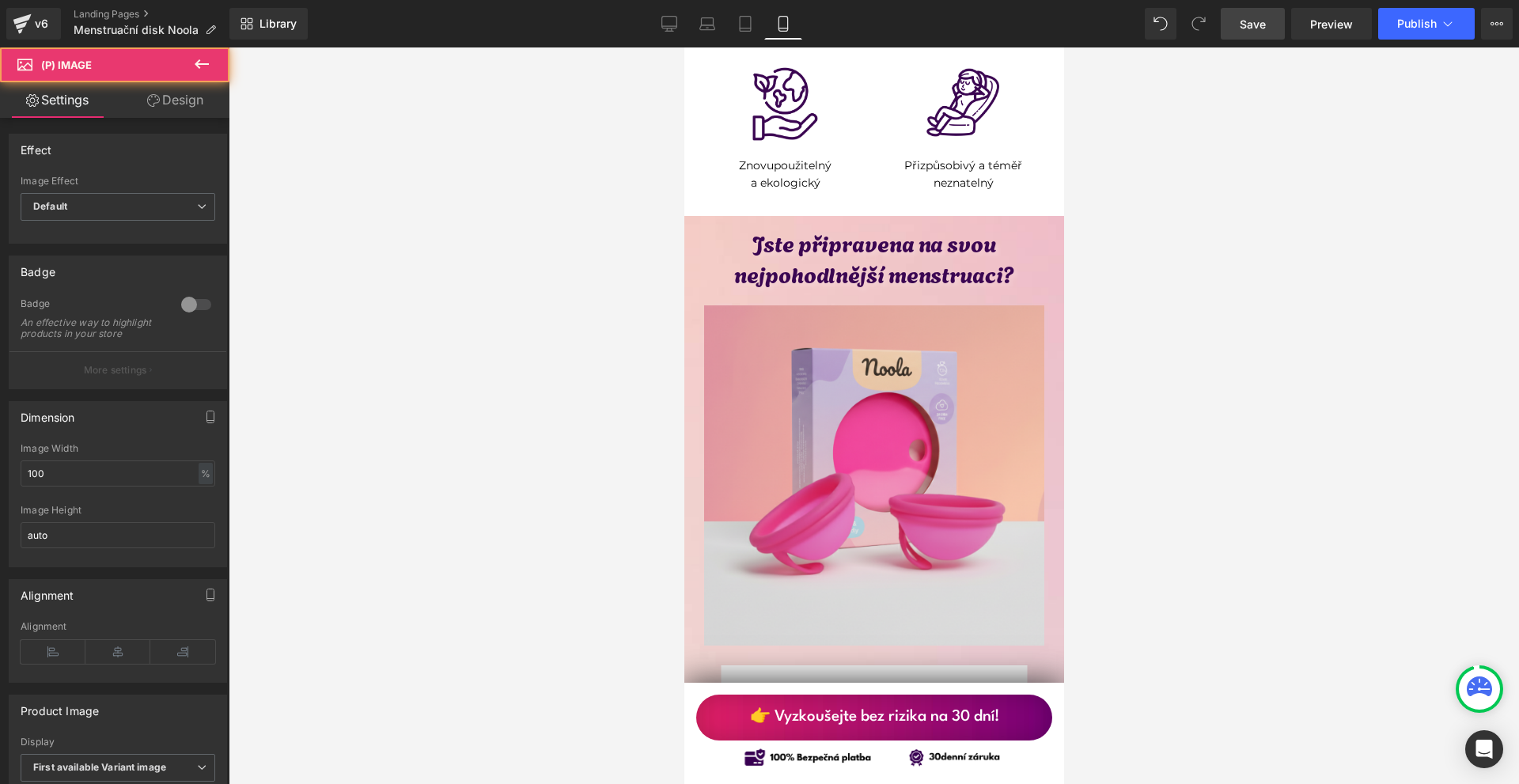
click at [193, 103] on link "Design" at bounding box center [176, 99] width 114 height 35
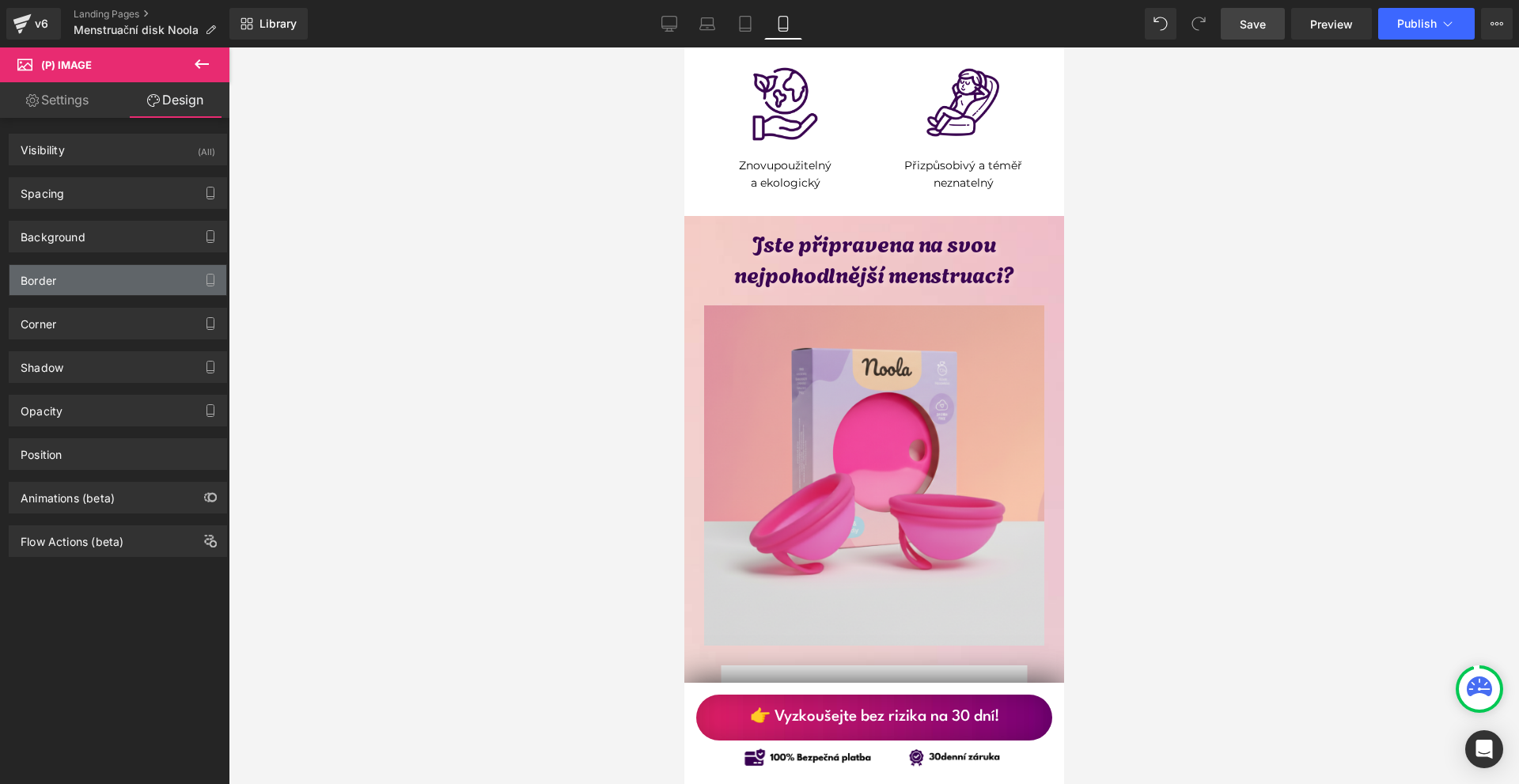
click at [84, 280] on div "Border" at bounding box center [117, 280] width 217 height 31
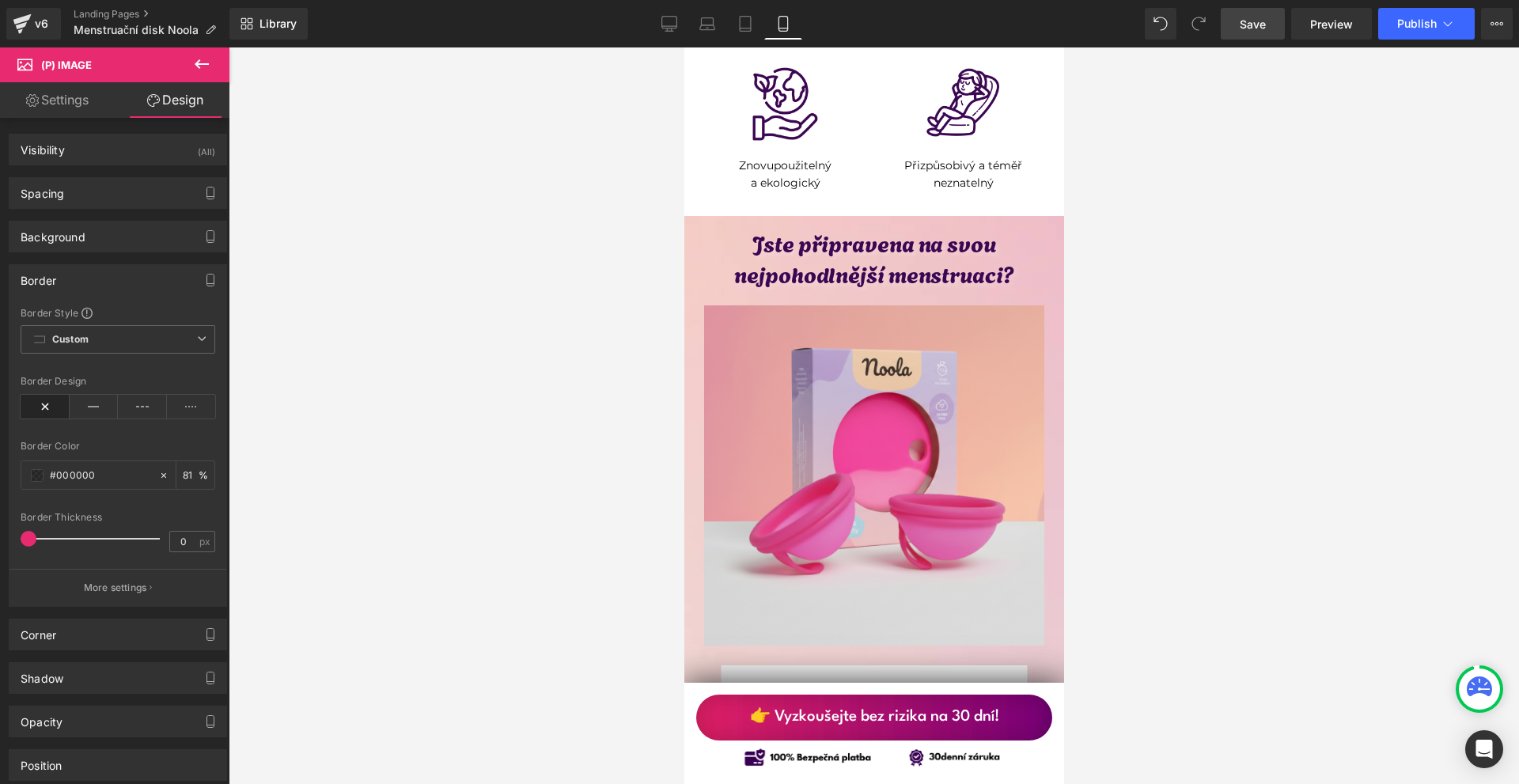
click at [92, 281] on div "Border" at bounding box center [117, 280] width 217 height 31
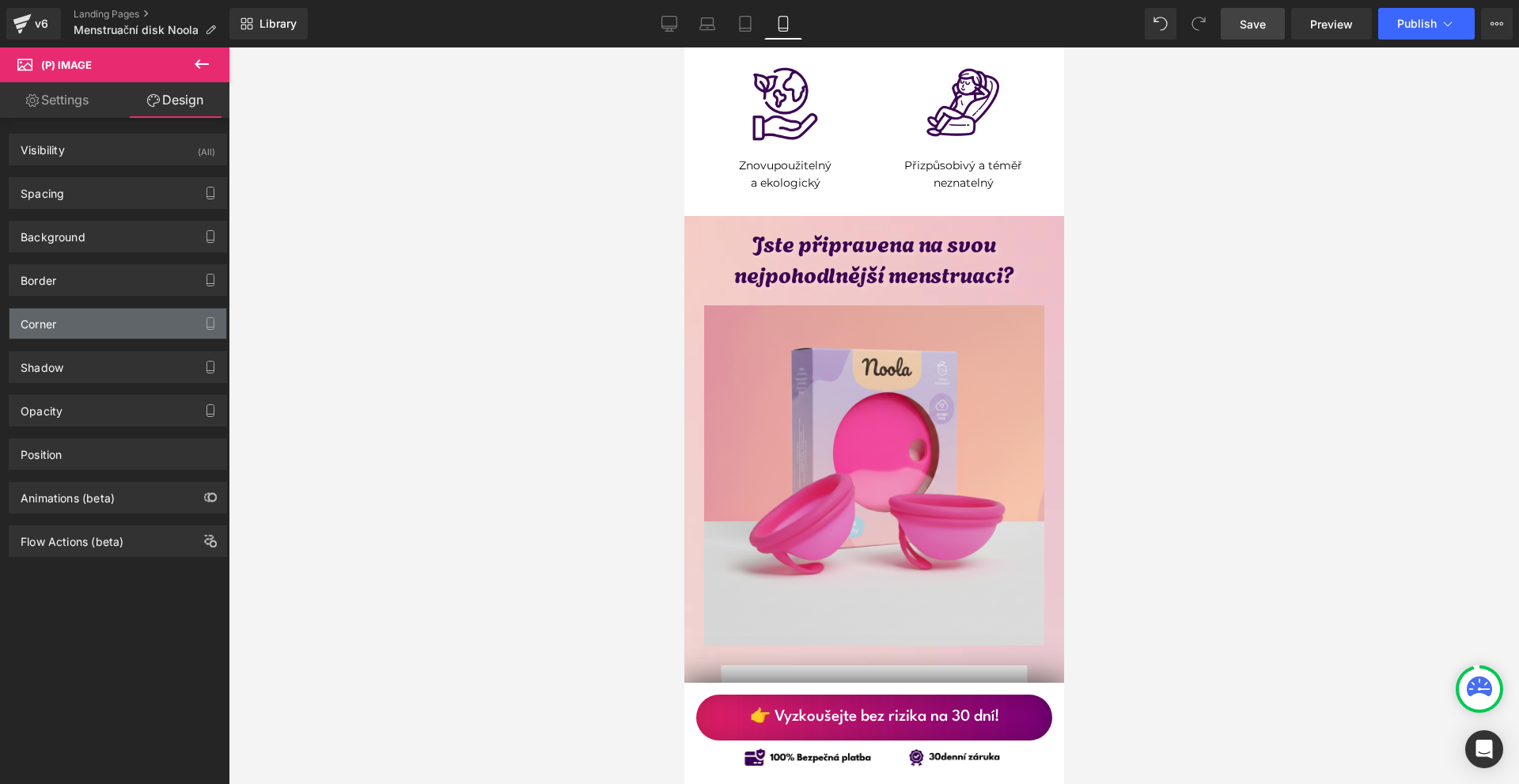
click at [88, 332] on div "Corner" at bounding box center [117, 323] width 217 height 31
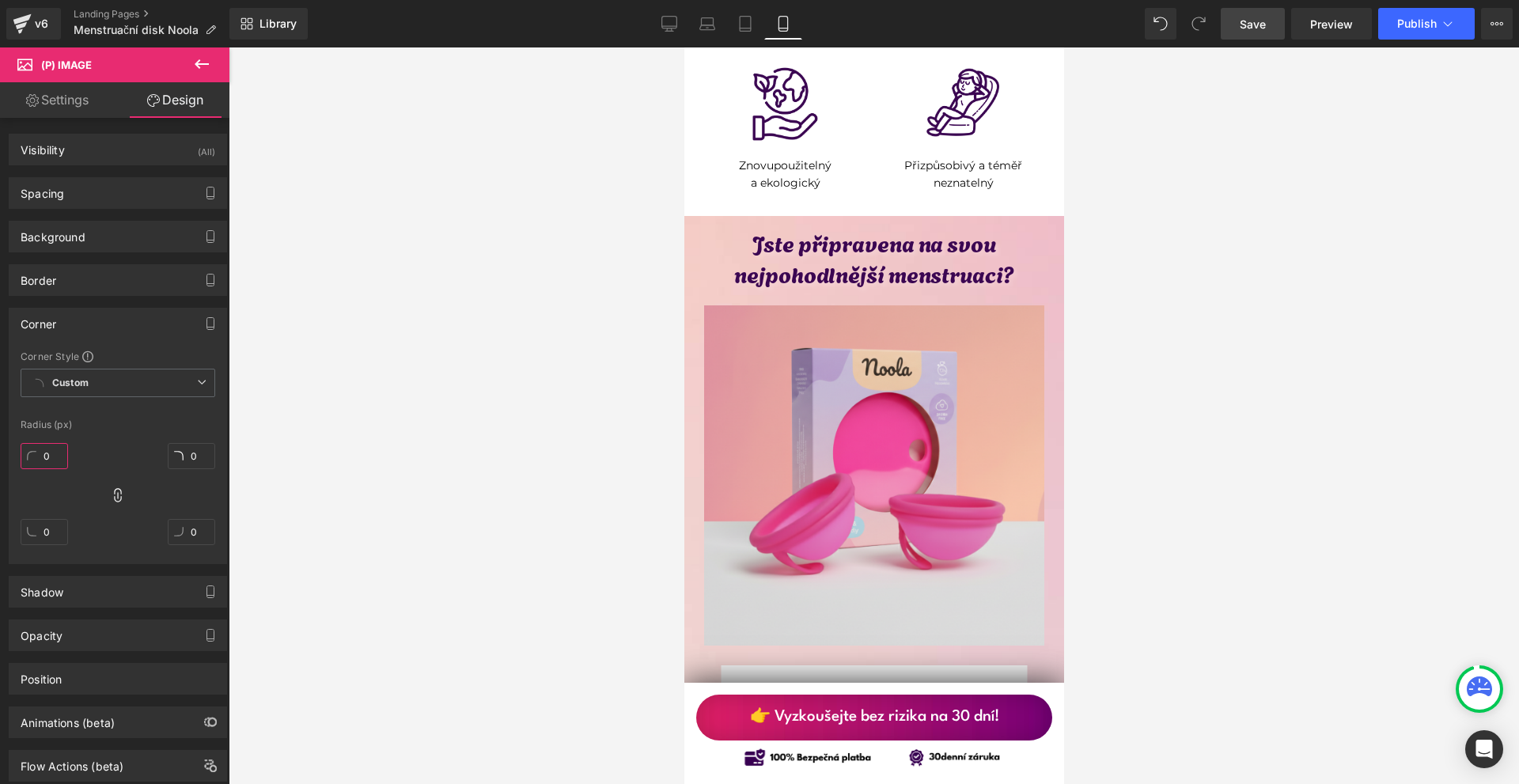
click at [52, 456] on input "0" at bounding box center [45, 455] width 48 height 26
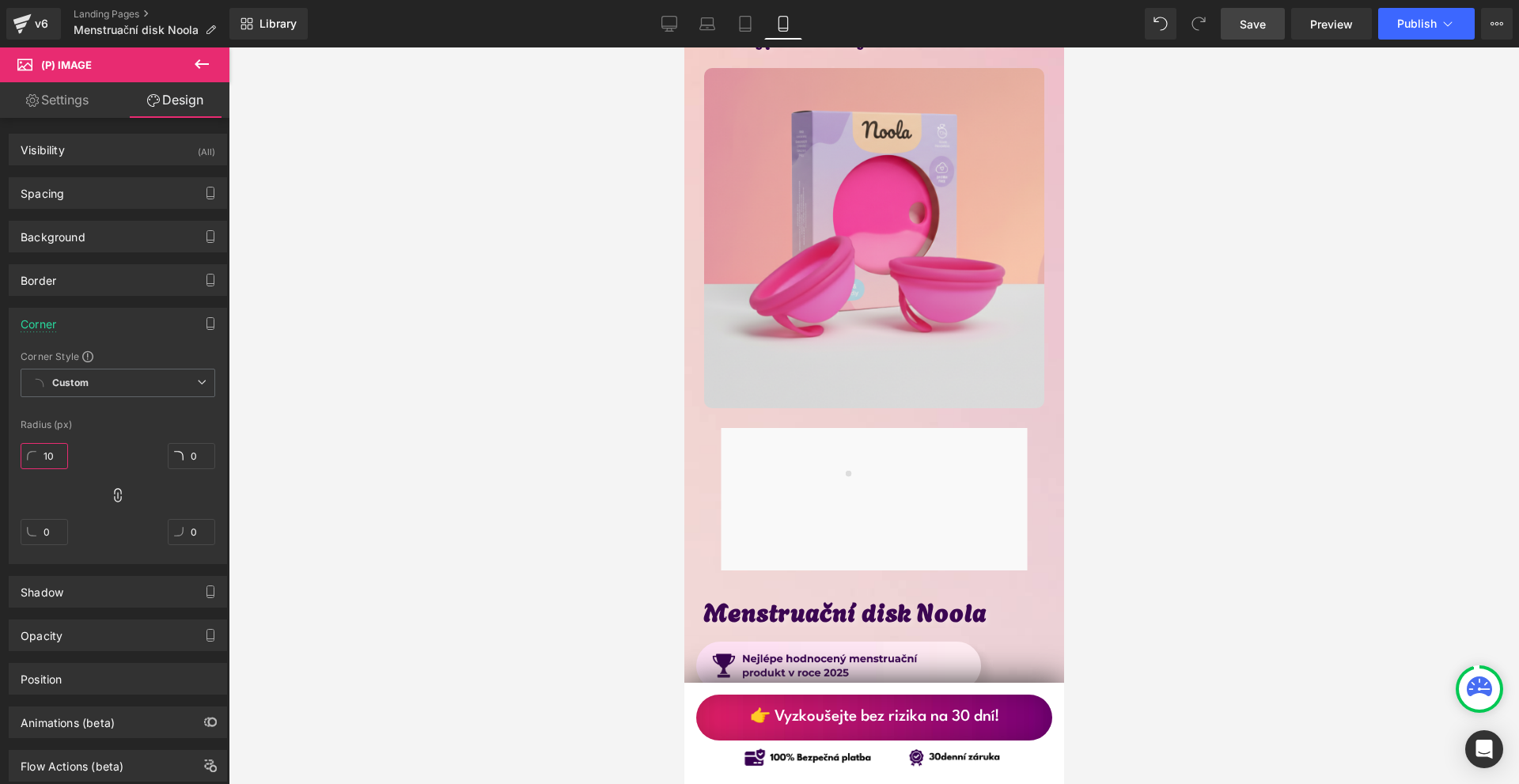
type input "10"
drag, startPoint x: 1258, startPoint y: 16, endPoint x: 1265, endPoint y: 3, distance: 14.8
click at [1258, 16] on span "Save" at bounding box center [1253, 24] width 26 height 16
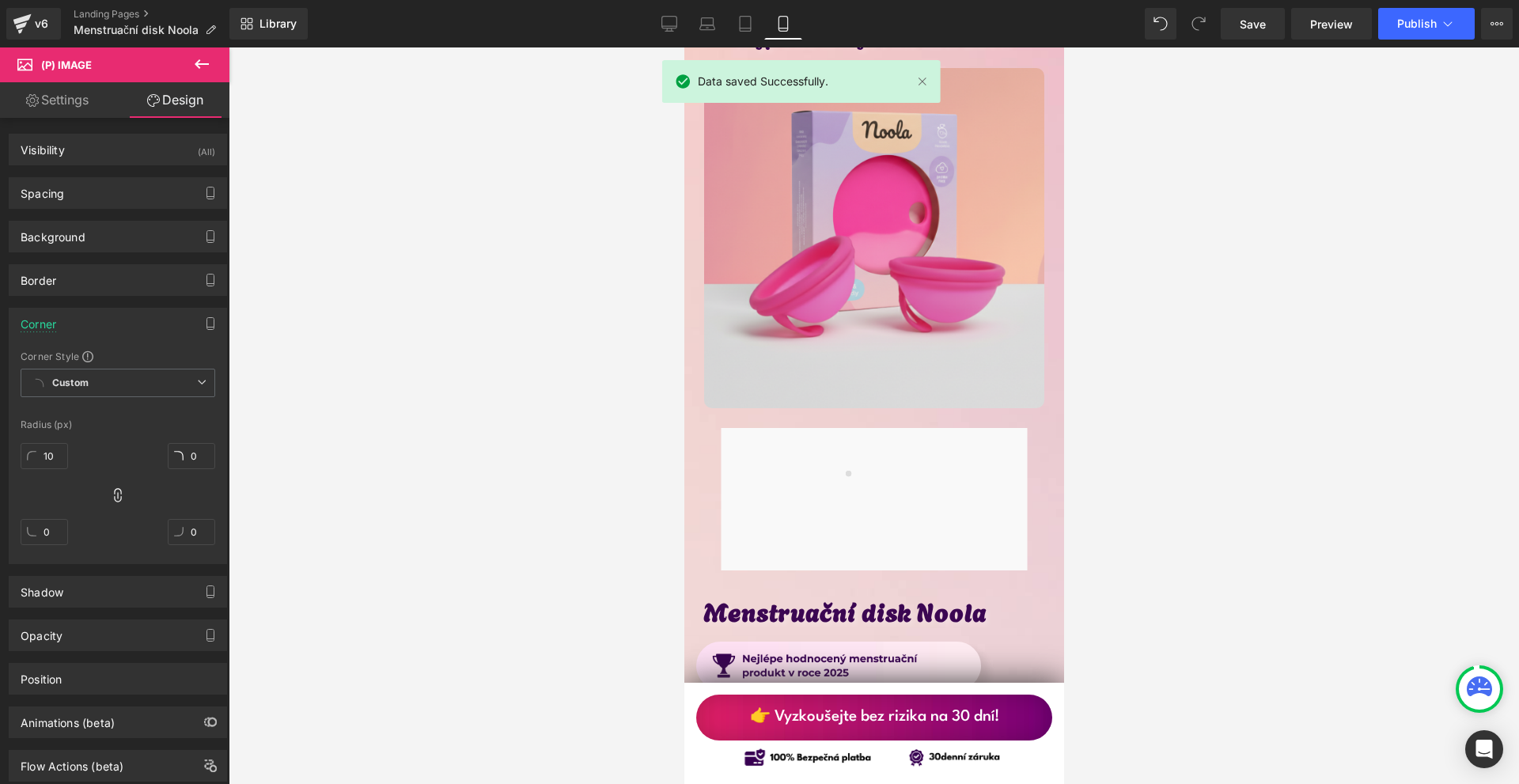
click at [123, 176] on div "Spacing Margin 0 0 0 0 Padding 0 0 0 0 Setup Global Style" at bounding box center [118, 187] width 237 height 44
click at [118, 186] on div "Spacing" at bounding box center [117, 194] width 217 height 31
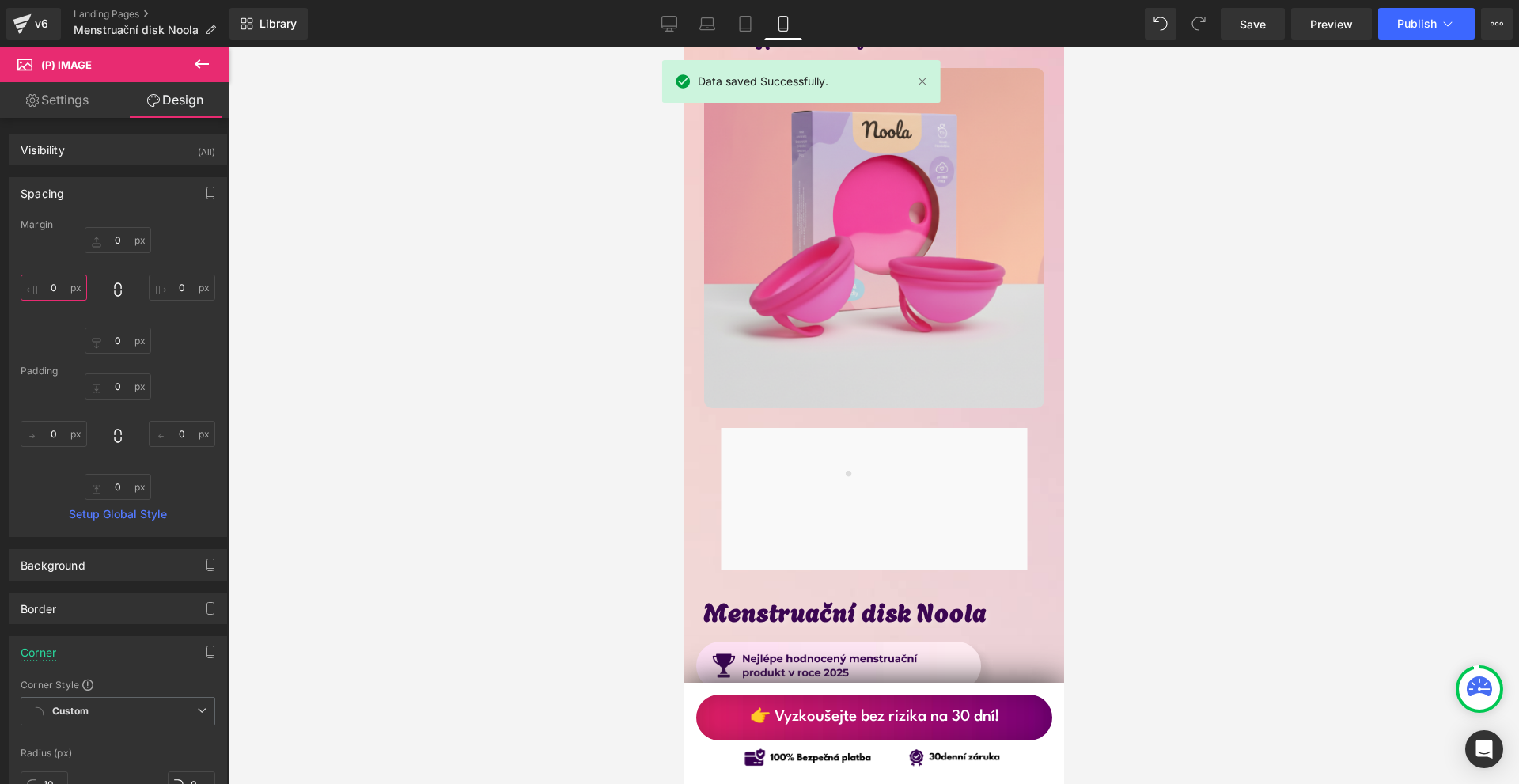
click at [34, 285] on input "0" at bounding box center [54, 287] width 67 height 26
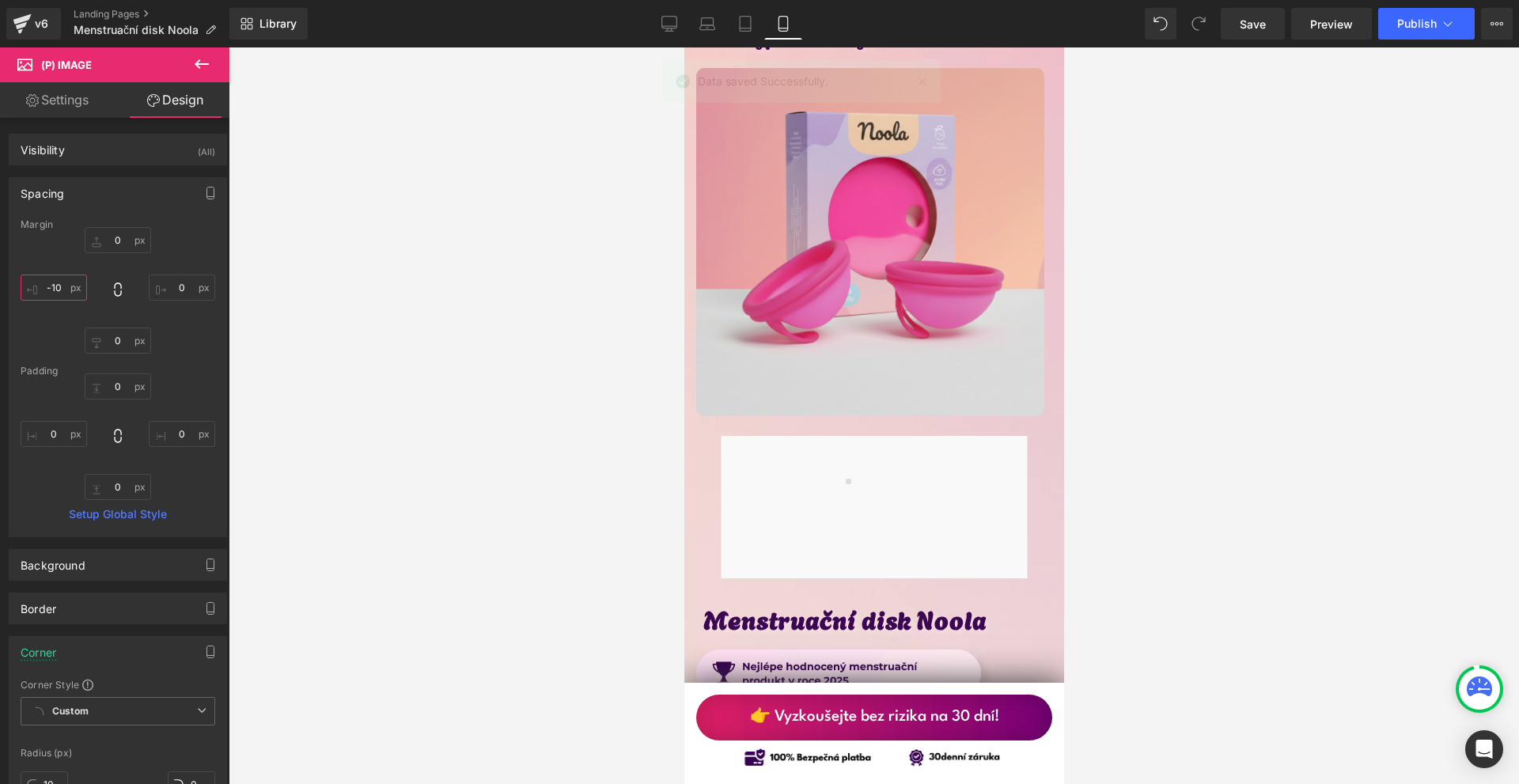
type input "-10"
click at [155, 304] on div "0 0 0 -10" at bounding box center [118, 290] width 195 height 127
click at [171, 290] on input "0" at bounding box center [182, 287] width 67 height 26
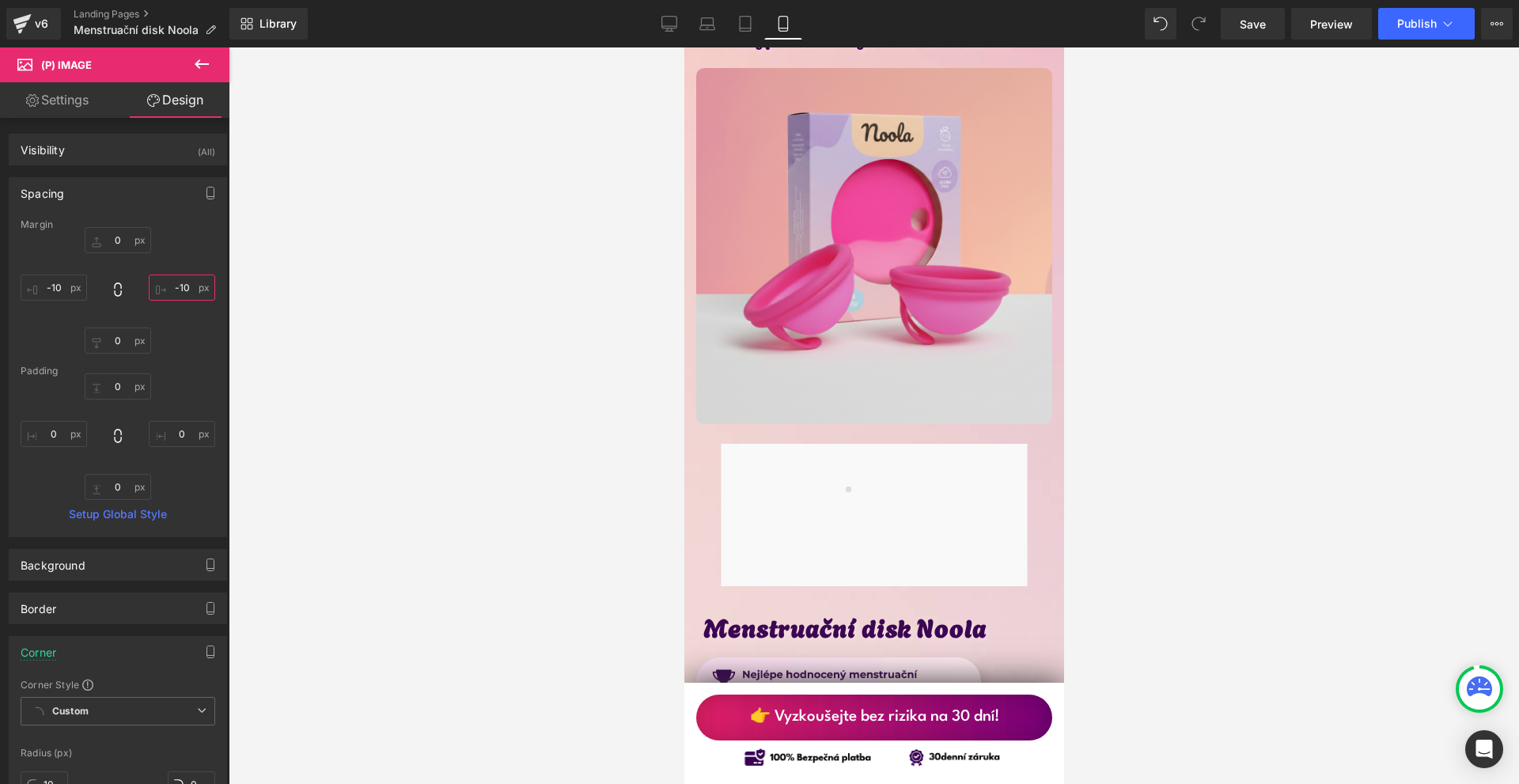
scroll to position [7593, 0]
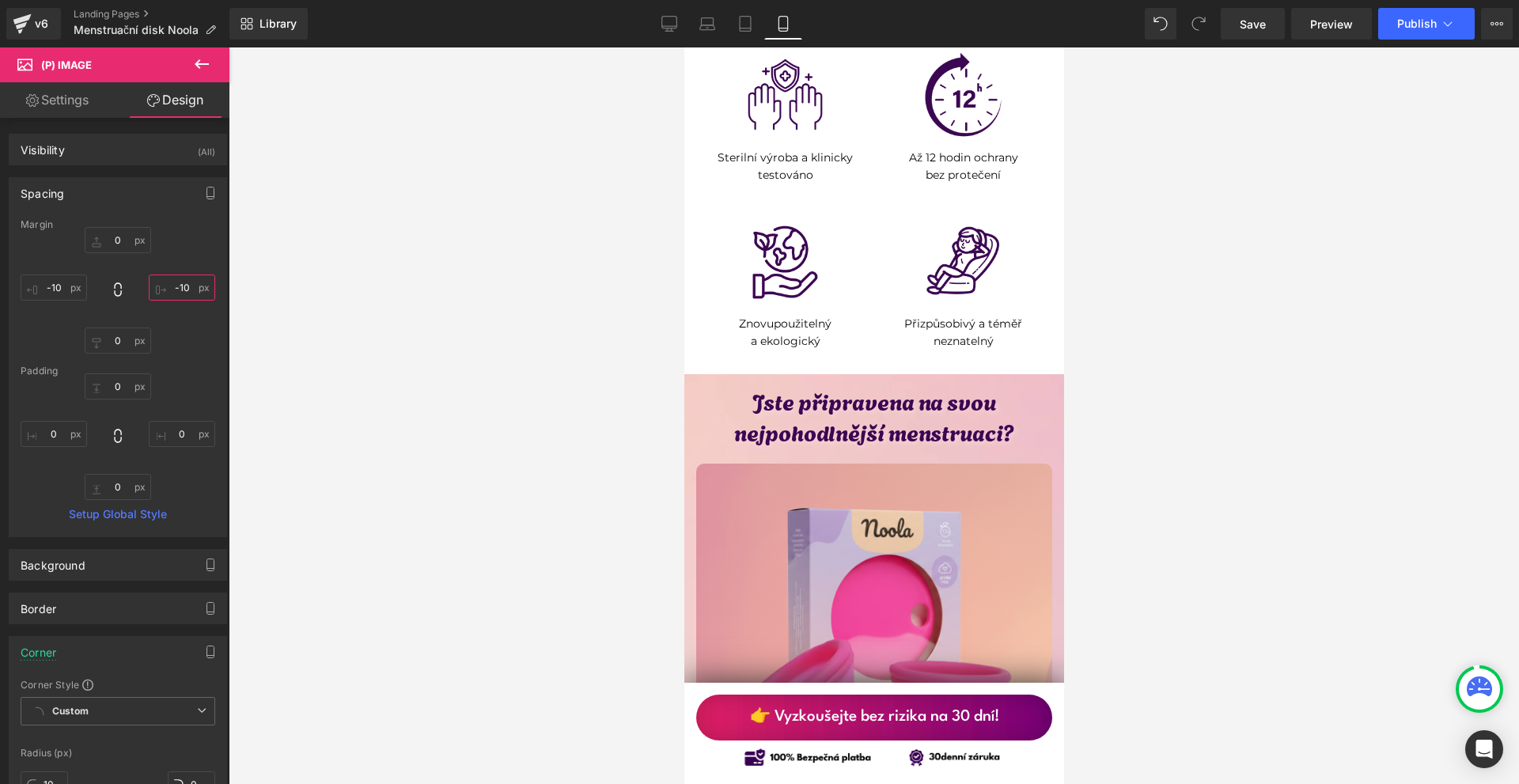
type input "-10"
click at [1238, 39] on div "Library Mobile Desktop Laptop Tablet Mobile Save Preview Publish Scheduled Upgr…" at bounding box center [874, 24] width 1290 height 48
click at [1245, 23] on span "Save" at bounding box center [1253, 24] width 26 height 16
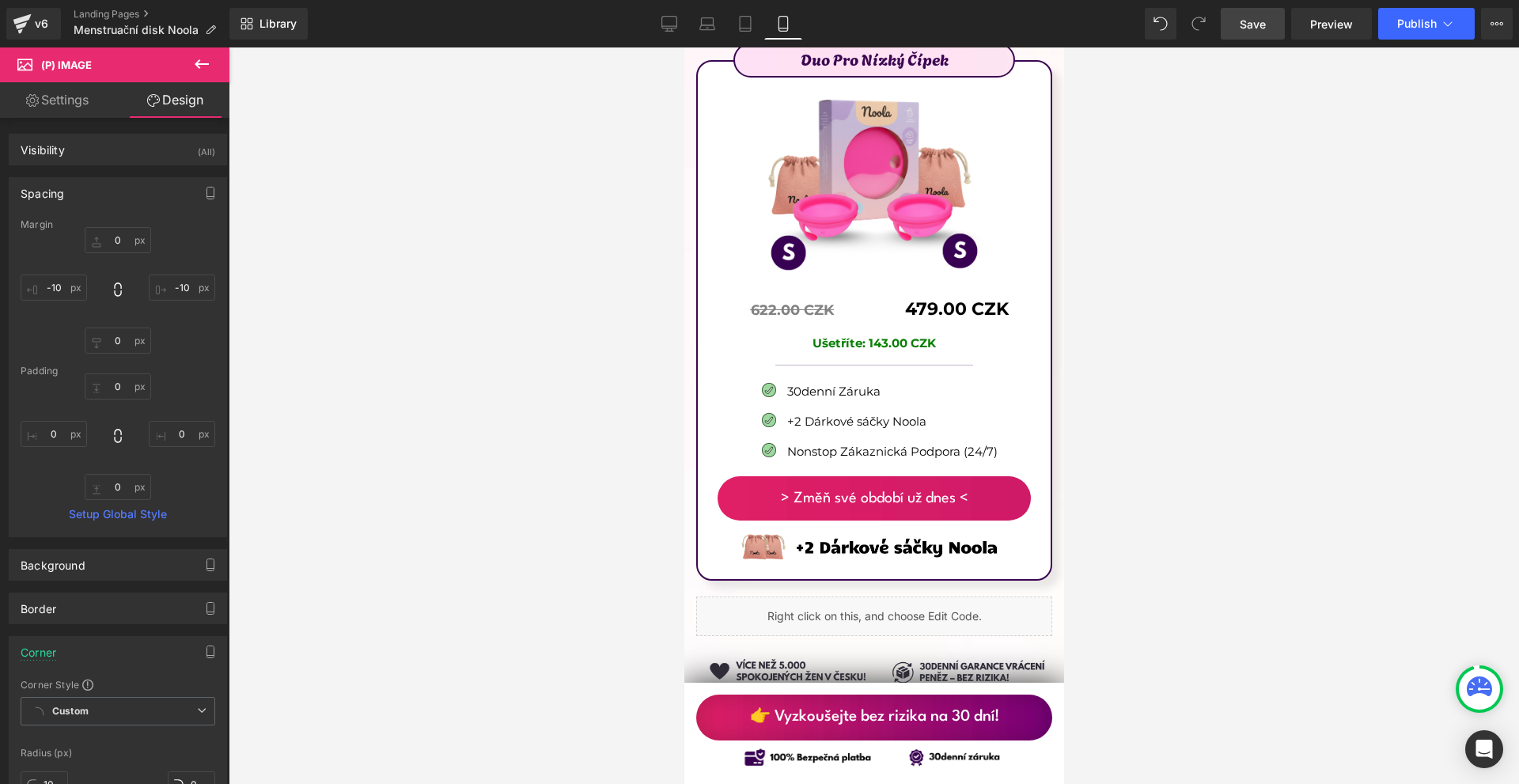
scroll to position [10599, 0]
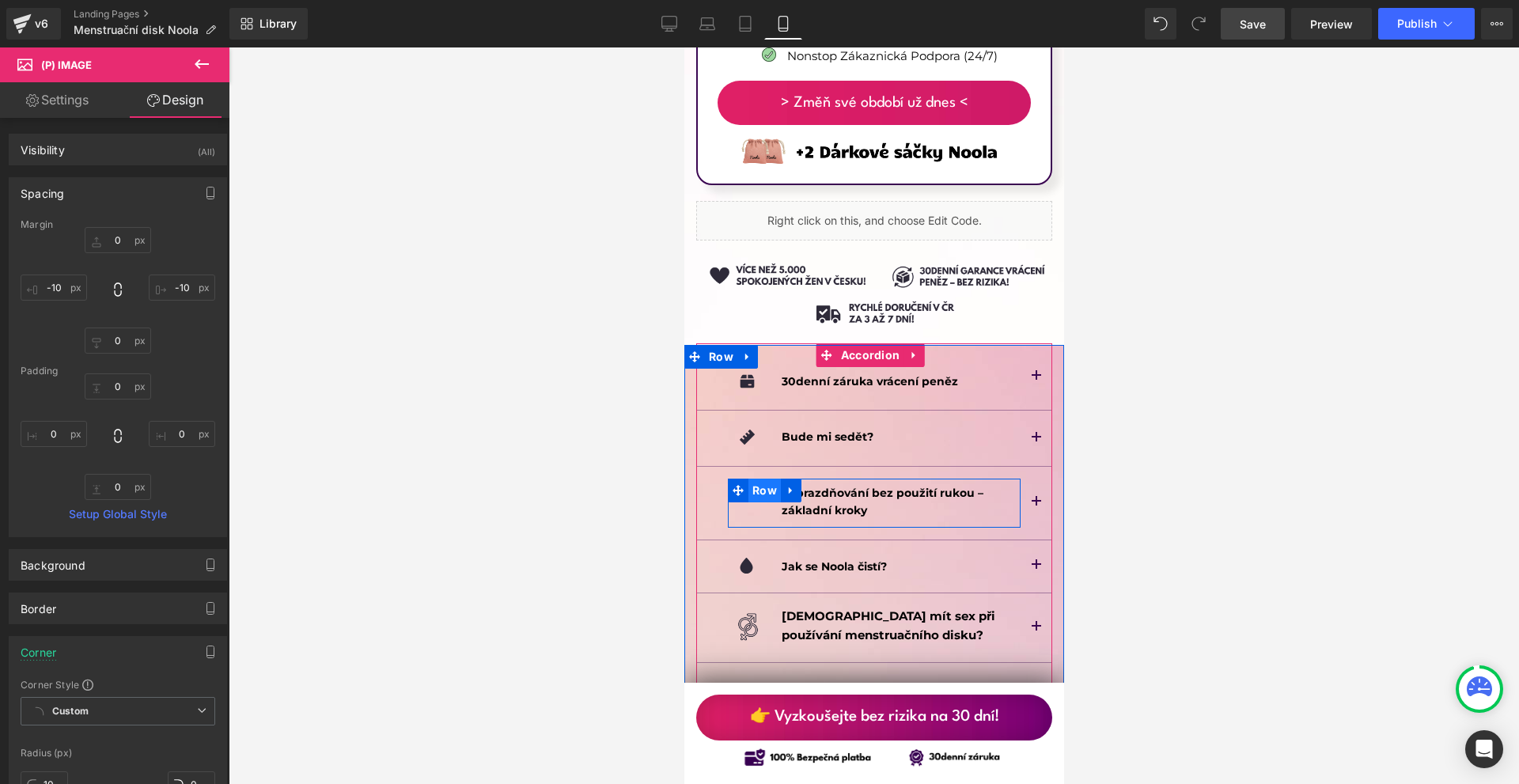
click at [750, 479] on span "Row" at bounding box center [764, 490] width 32 height 24
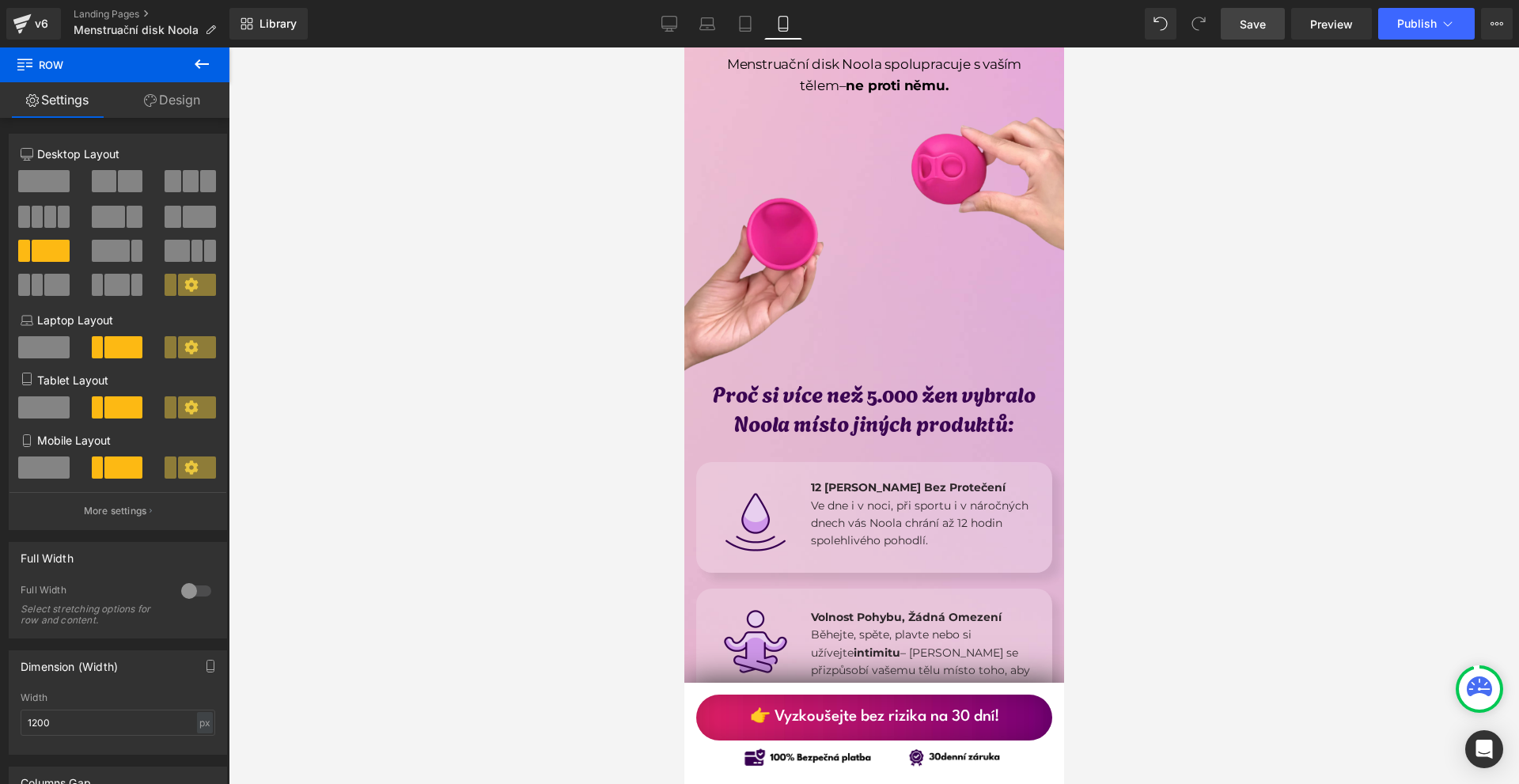
scroll to position [0, 0]
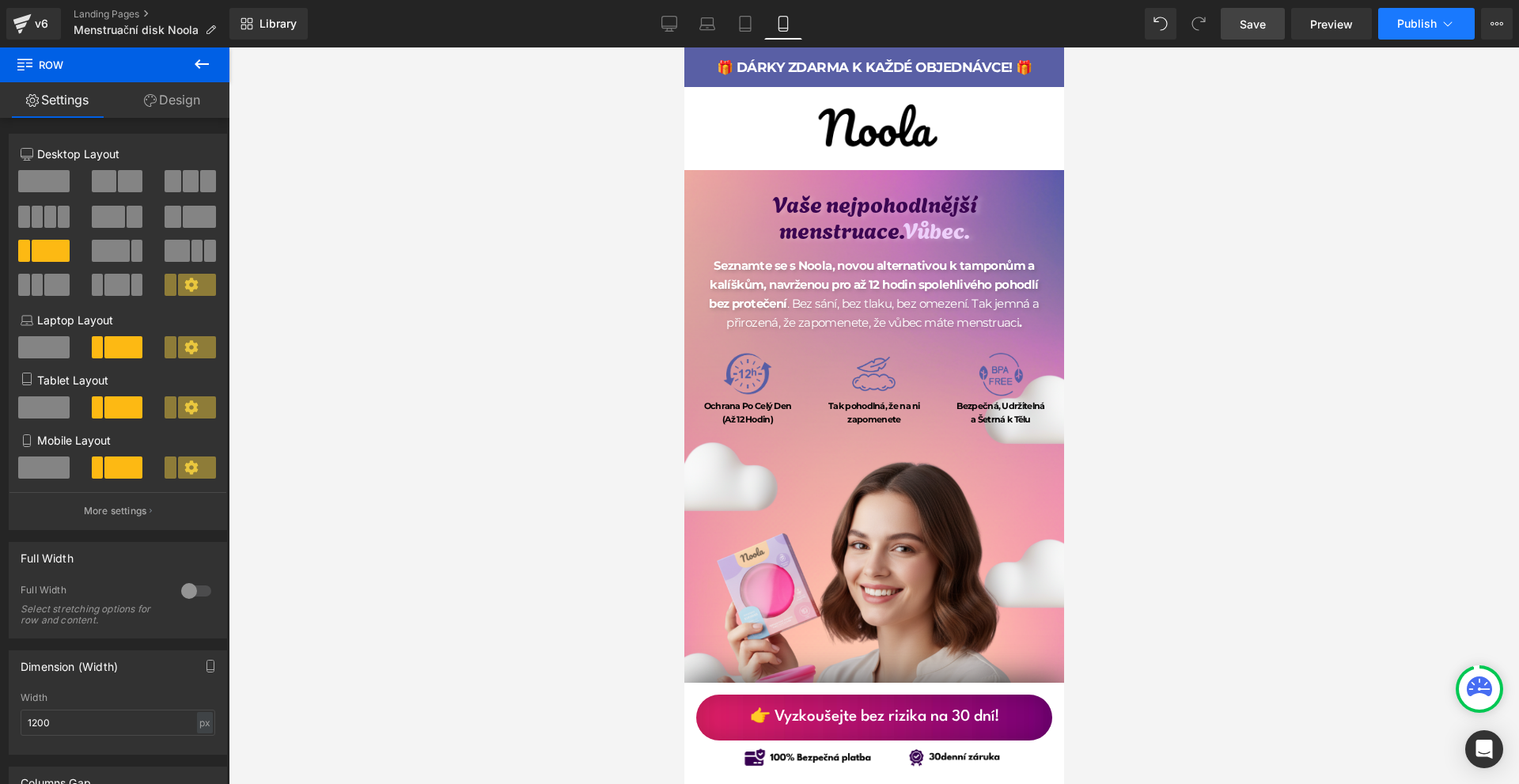
click at [1405, 34] on button "Publish" at bounding box center [1426, 23] width 96 height 31
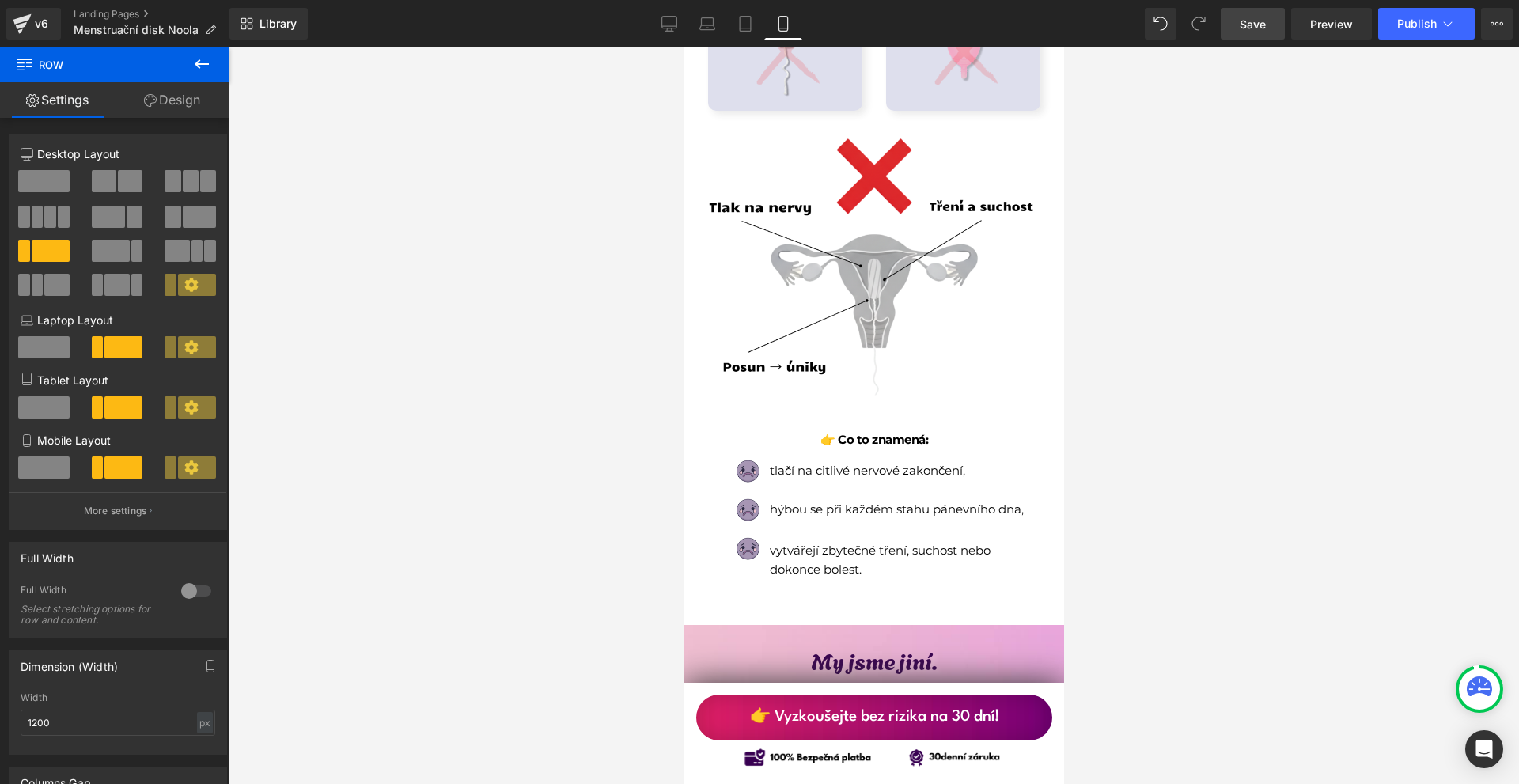
scroll to position [1107, 0]
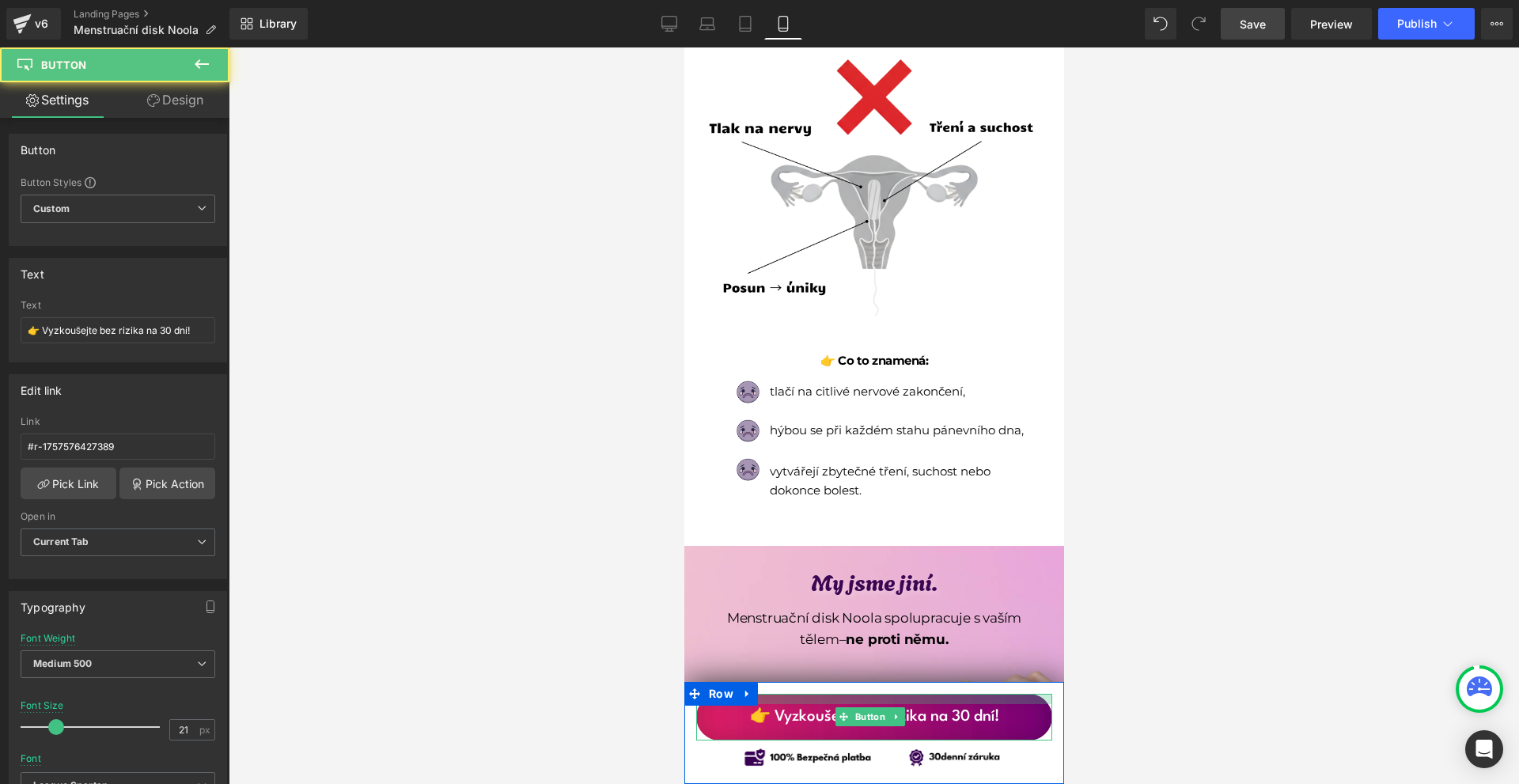
drag, startPoint x: 847, startPoint y: 698, endPoint x: 856, endPoint y: 693, distance: 10.3
click at [847, 700] on div at bounding box center [873, 698] width 356 height 10
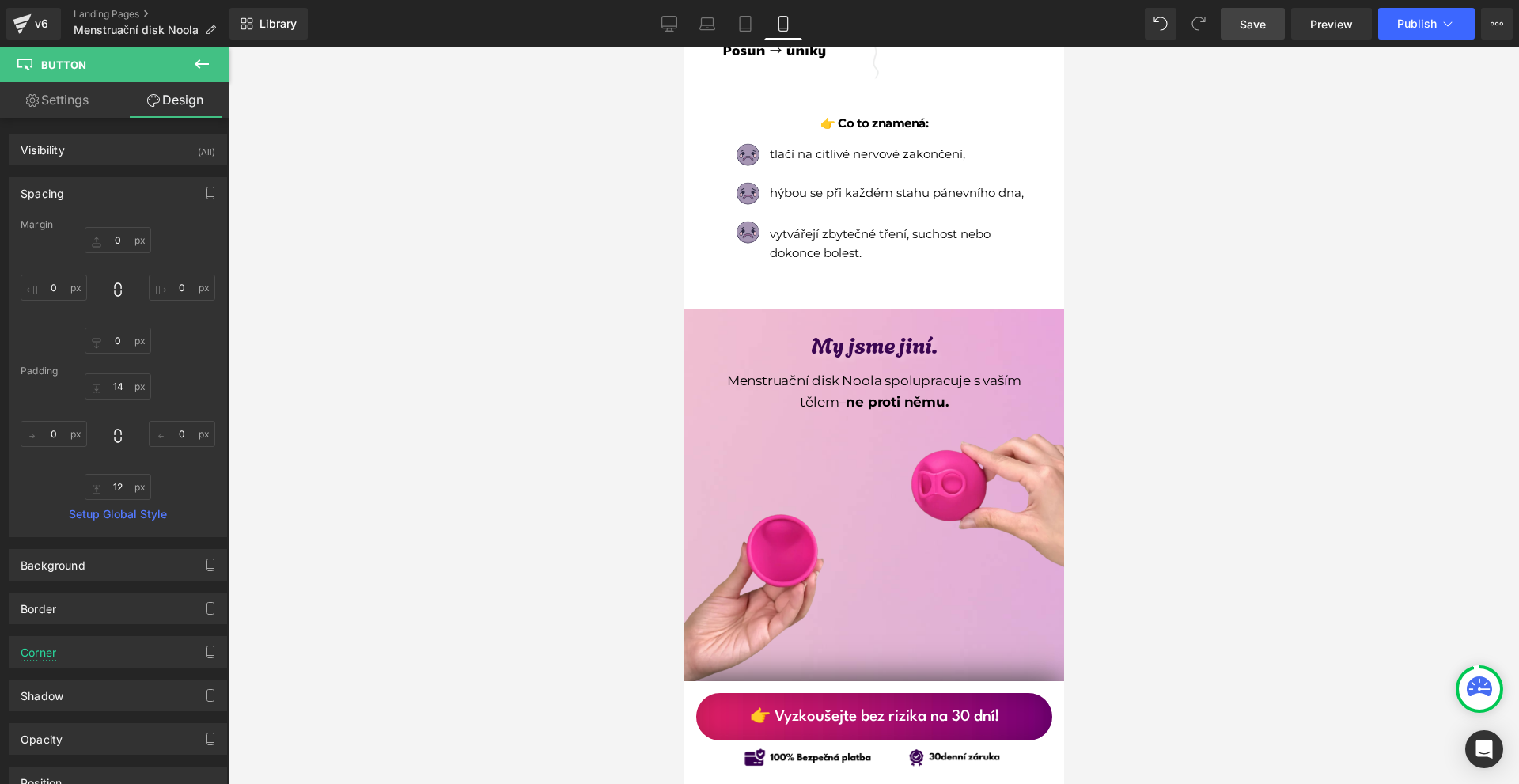
click at [1014, 729] on link "👉 Vyzkoušejte bez rizika na 30 dní!" at bounding box center [873, 716] width 356 height 48
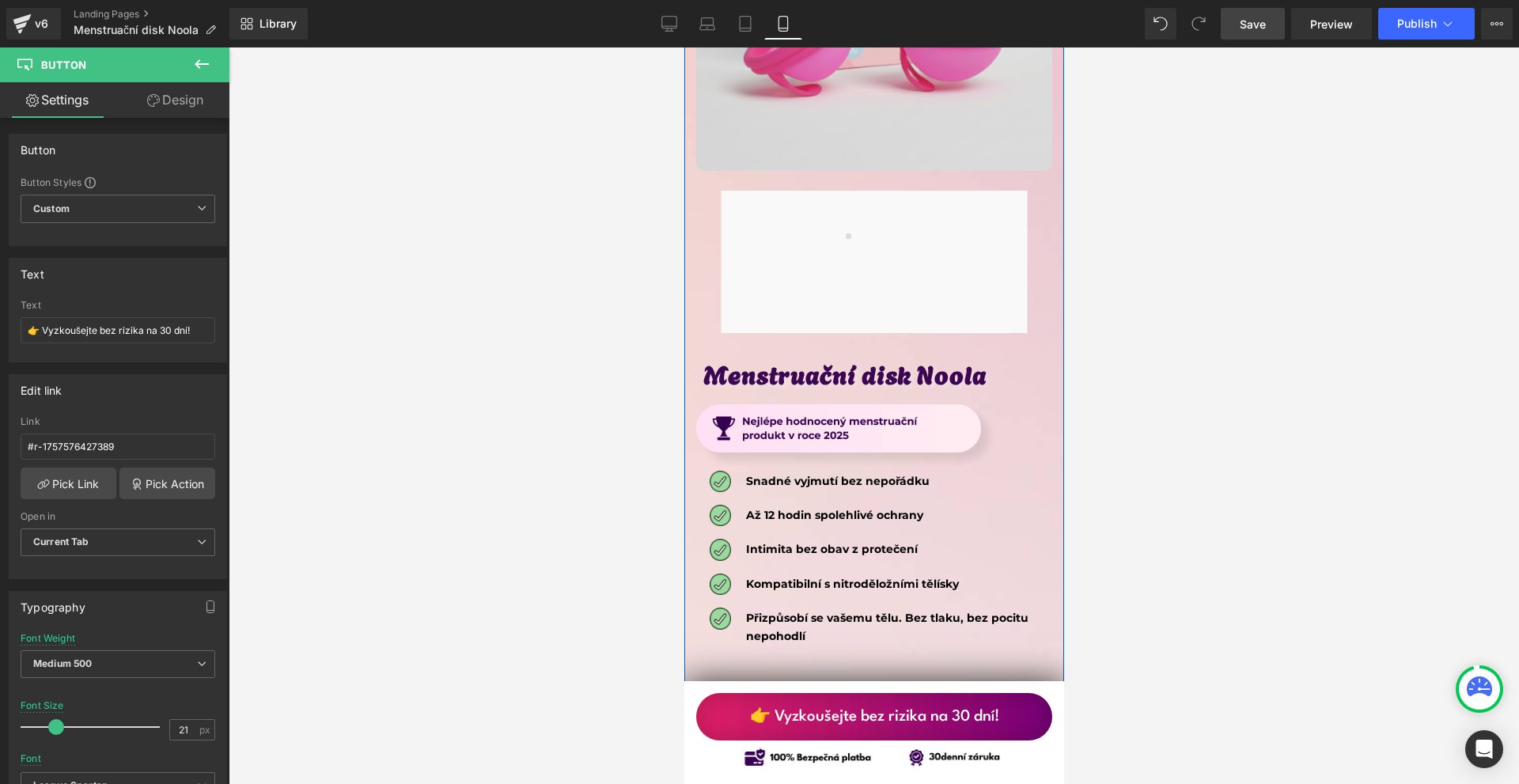
scroll to position [8162, 0]
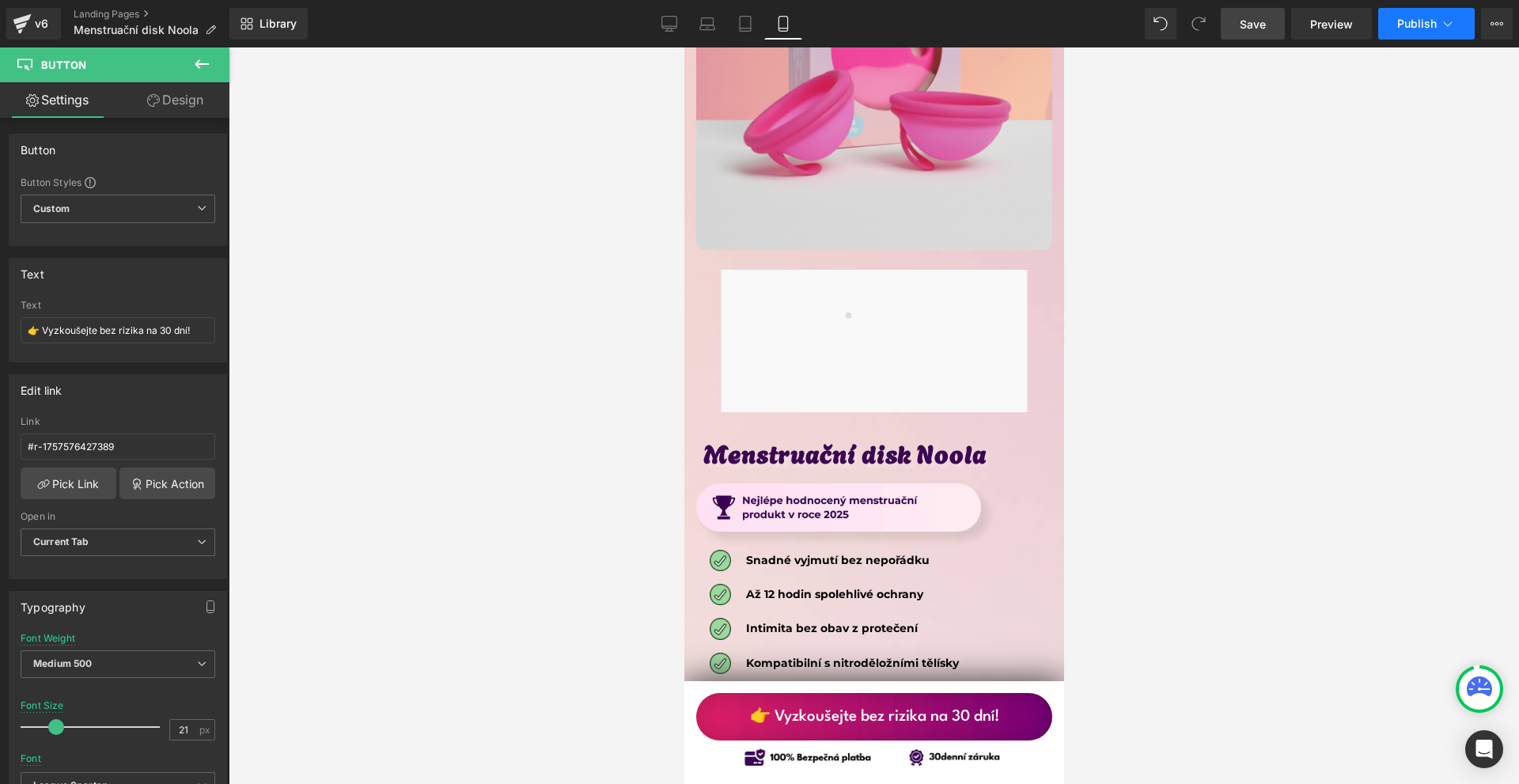
click at [1397, 26] on button "Publish" at bounding box center [1426, 23] width 96 height 31
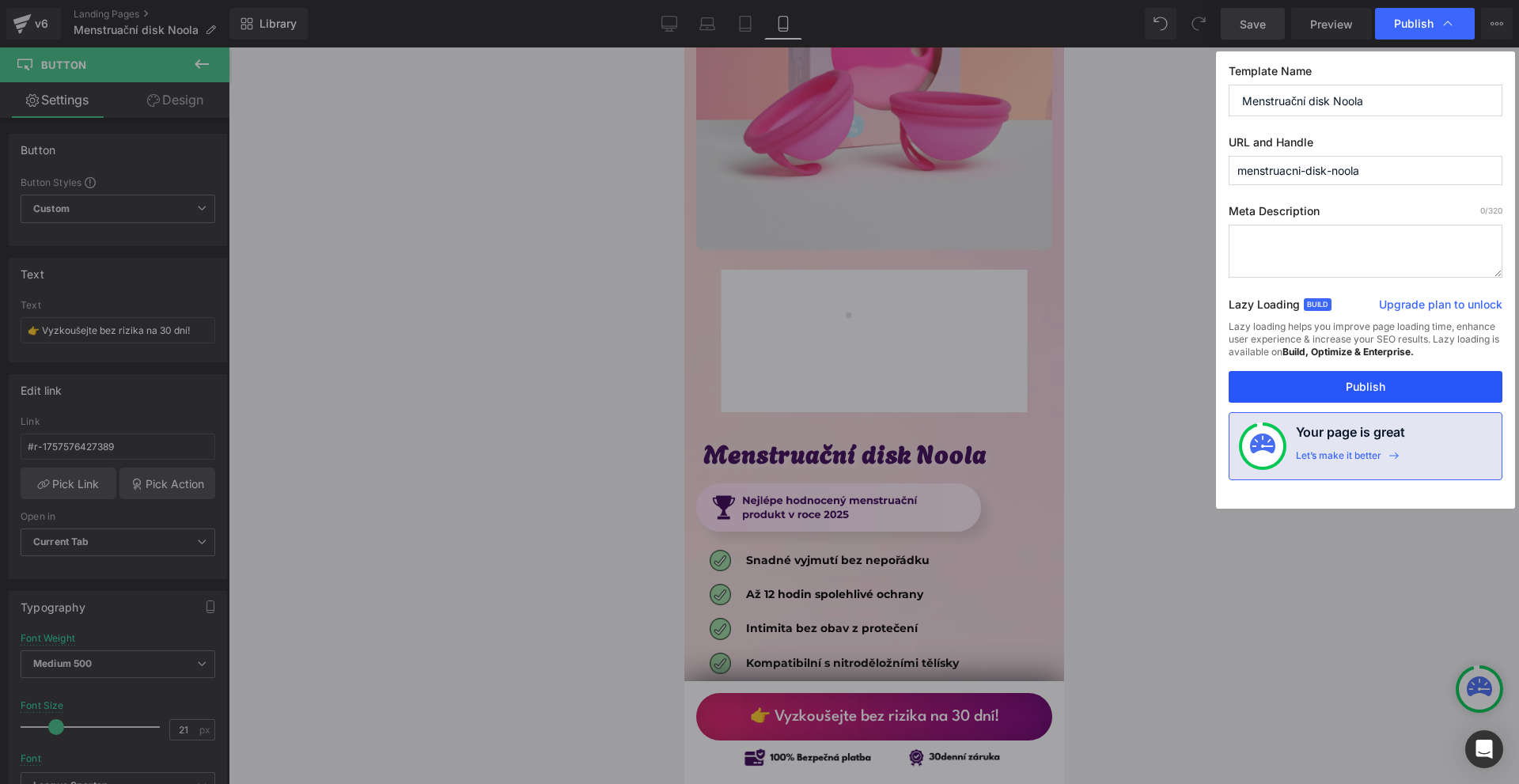
click at [1370, 391] on button "Publish" at bounding box center [1365, 386] width 274 height 31
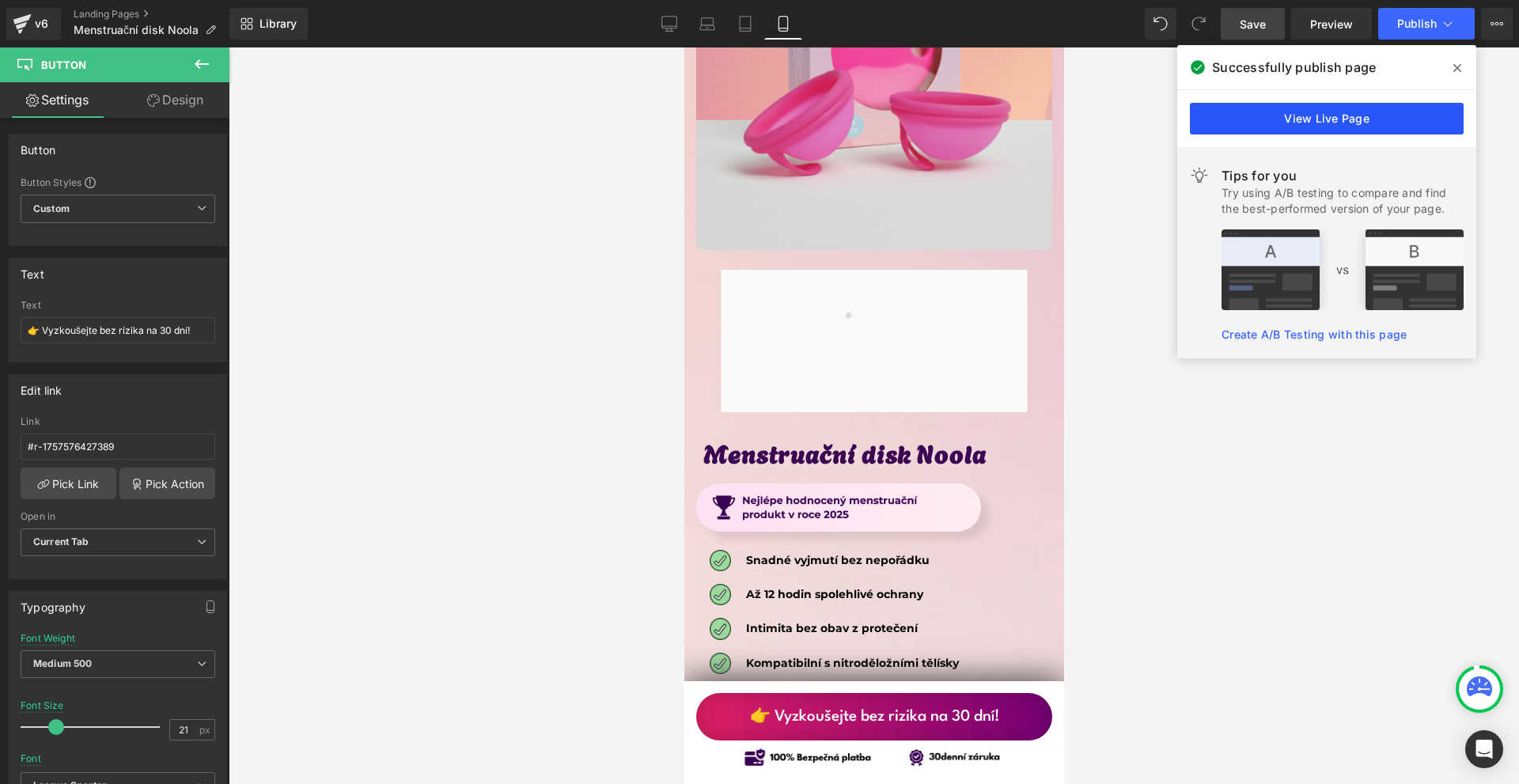
click at [1277, 111] on link "View Live Page" at bounding box center [1326, 118] width 274 height 31
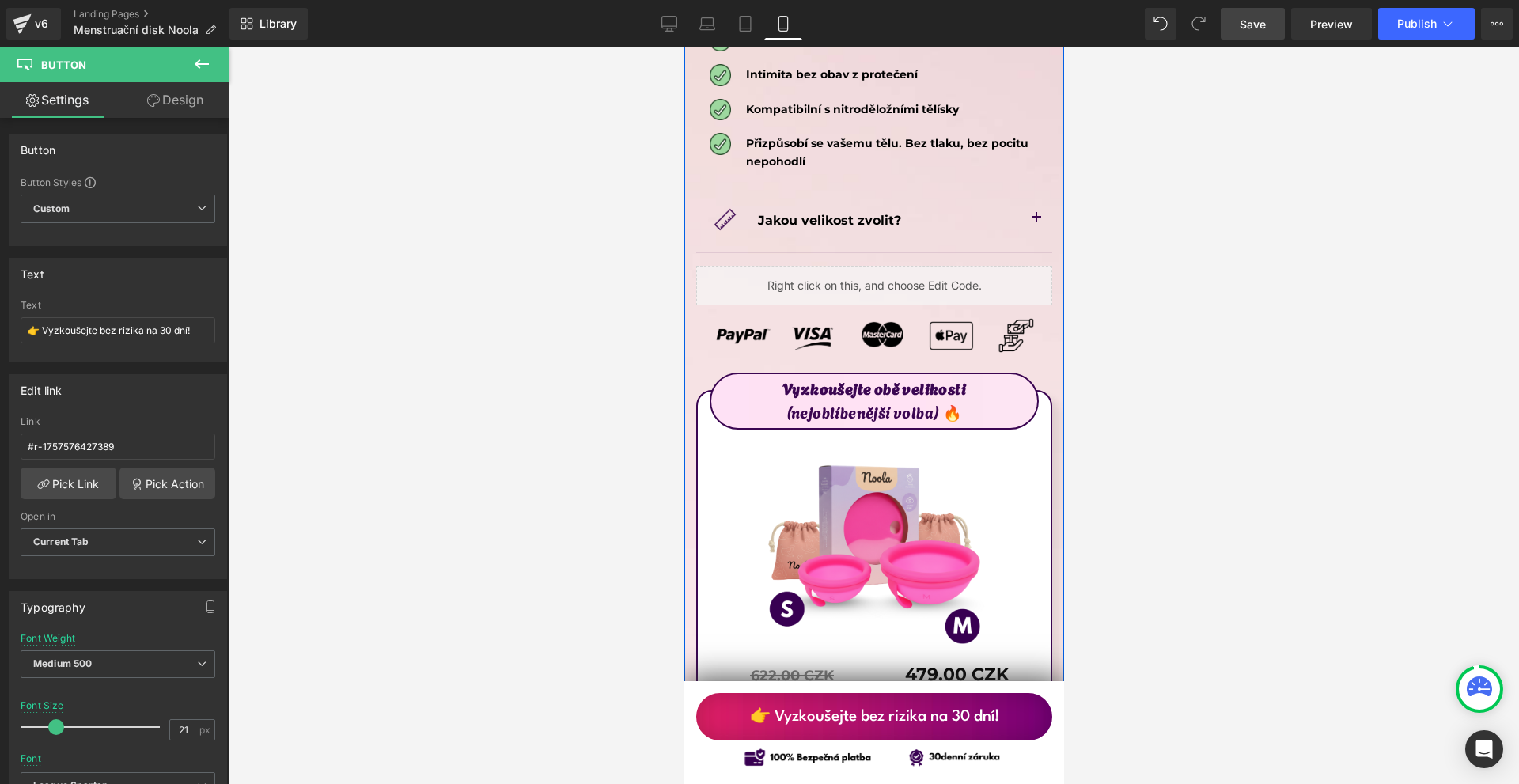
scroll to position [8637, 0]
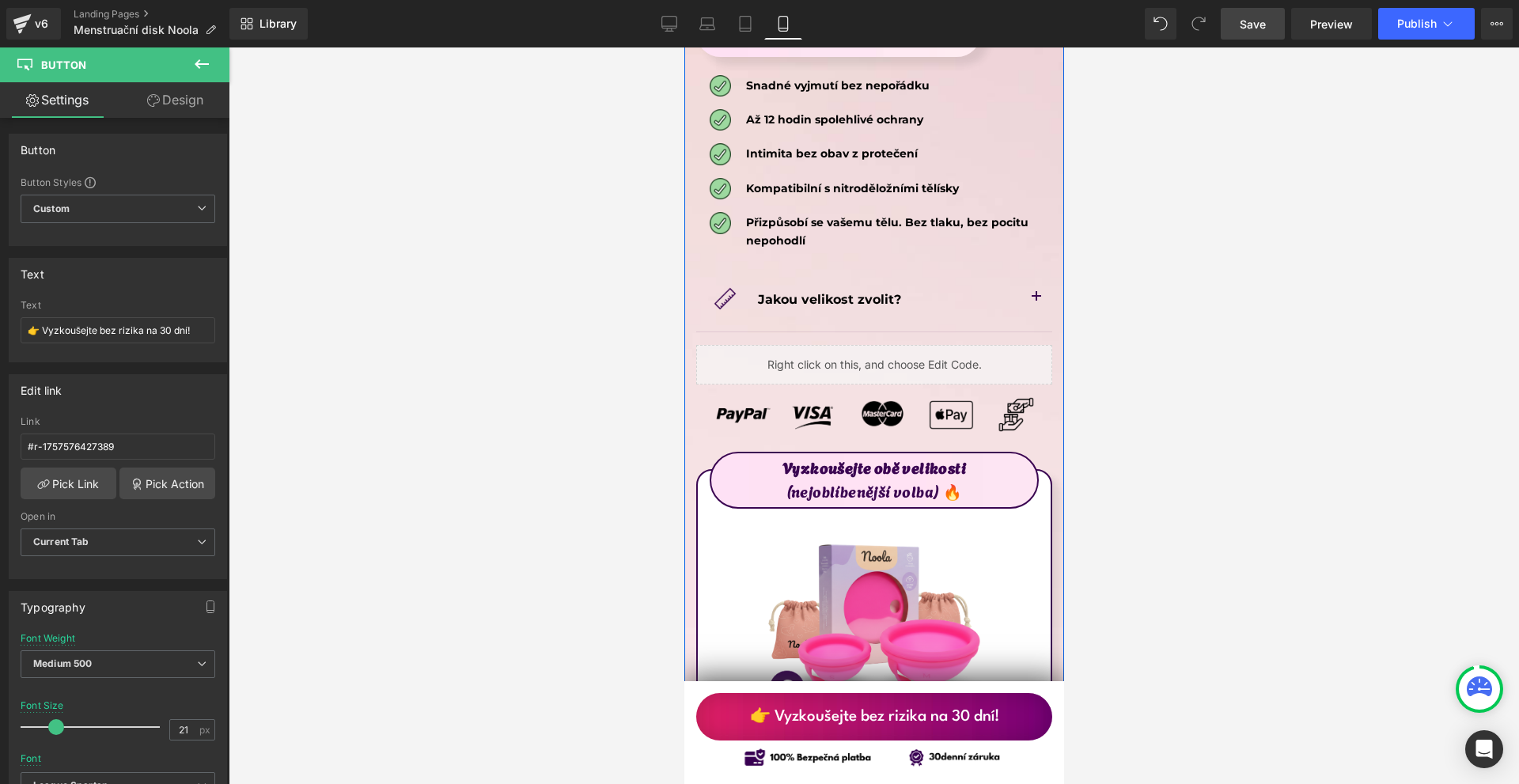
click at [1022, 264] on button "button" at bounding box center [1035, 298] width 31 height 67
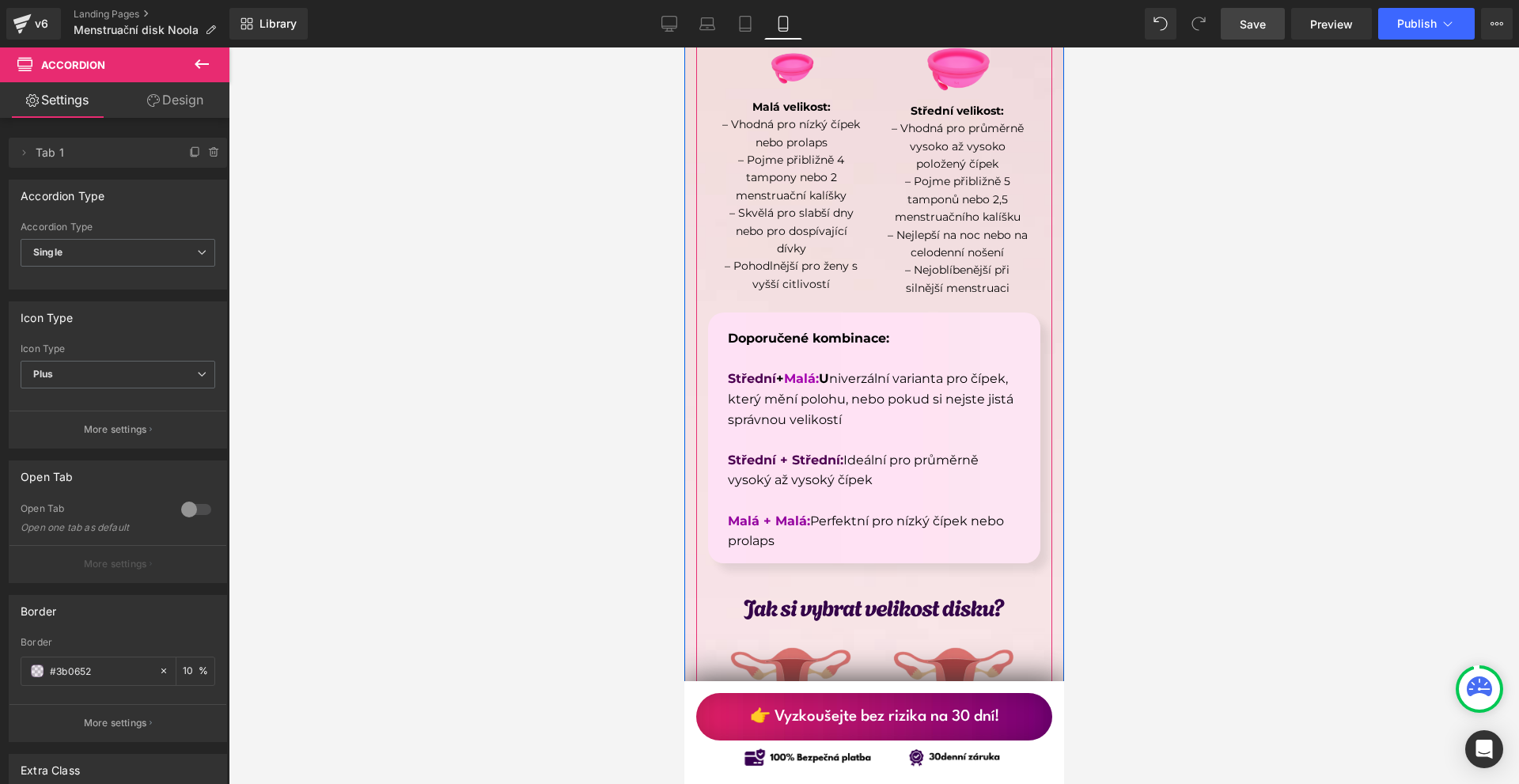
scroll to position [9349, 0]
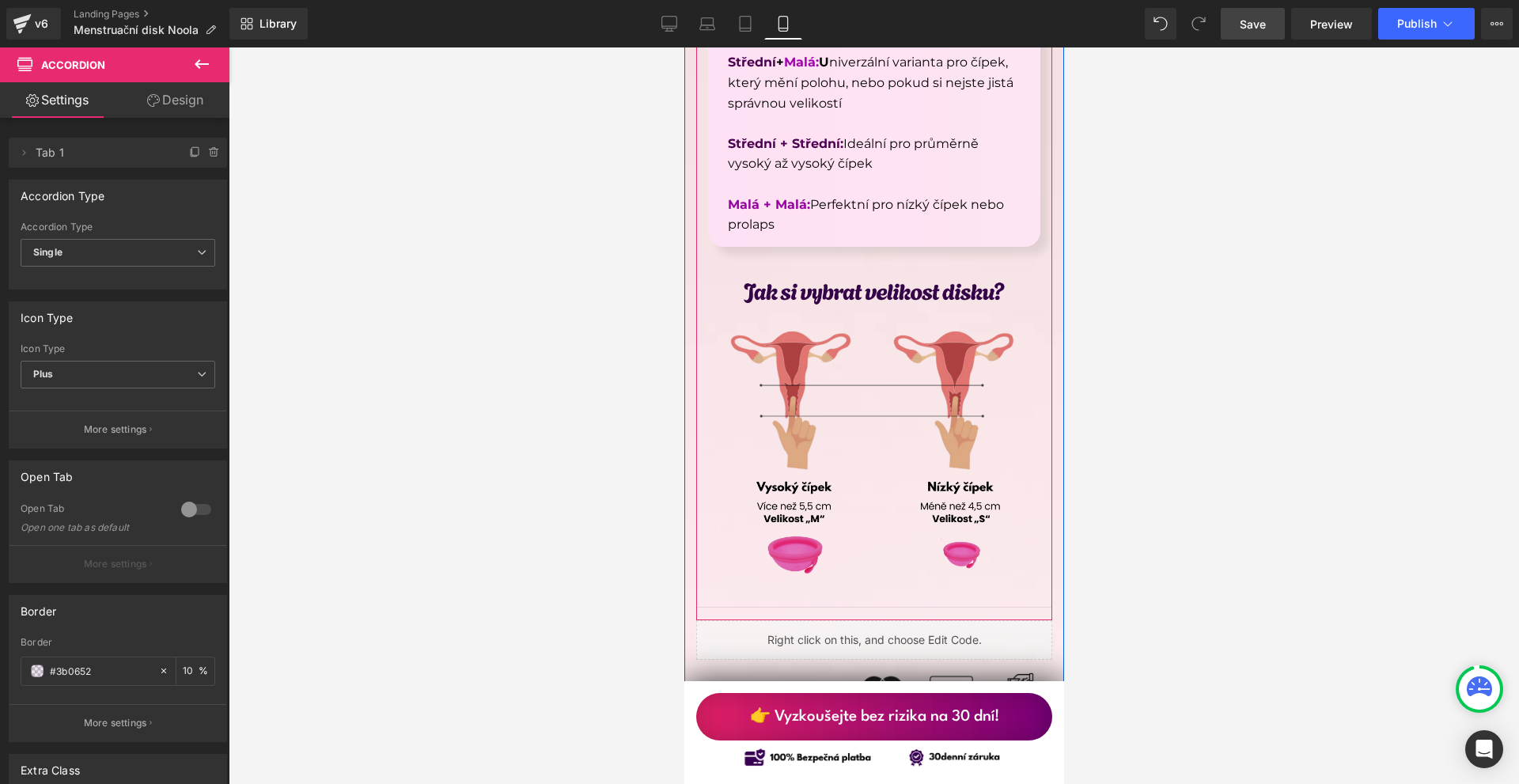
click at [874, 299] on img at bounding box center [873, 428] width 332 height 332
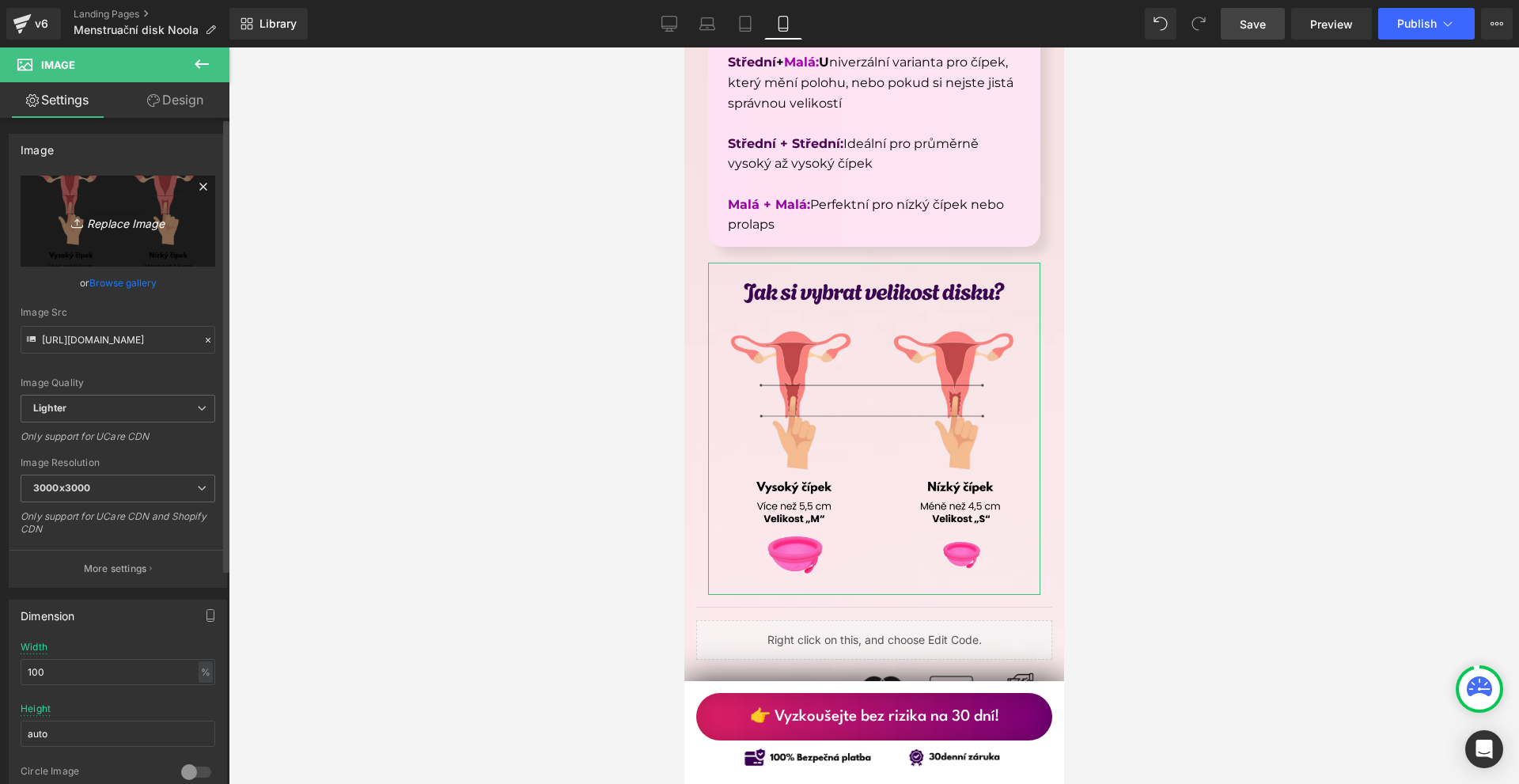
click at [106, 229] on icon "Replace Image" at bounding box center [117, 220] width 127 height 20
type input "C:\fakepath\Írj be némi törzsszöveget (65).png"
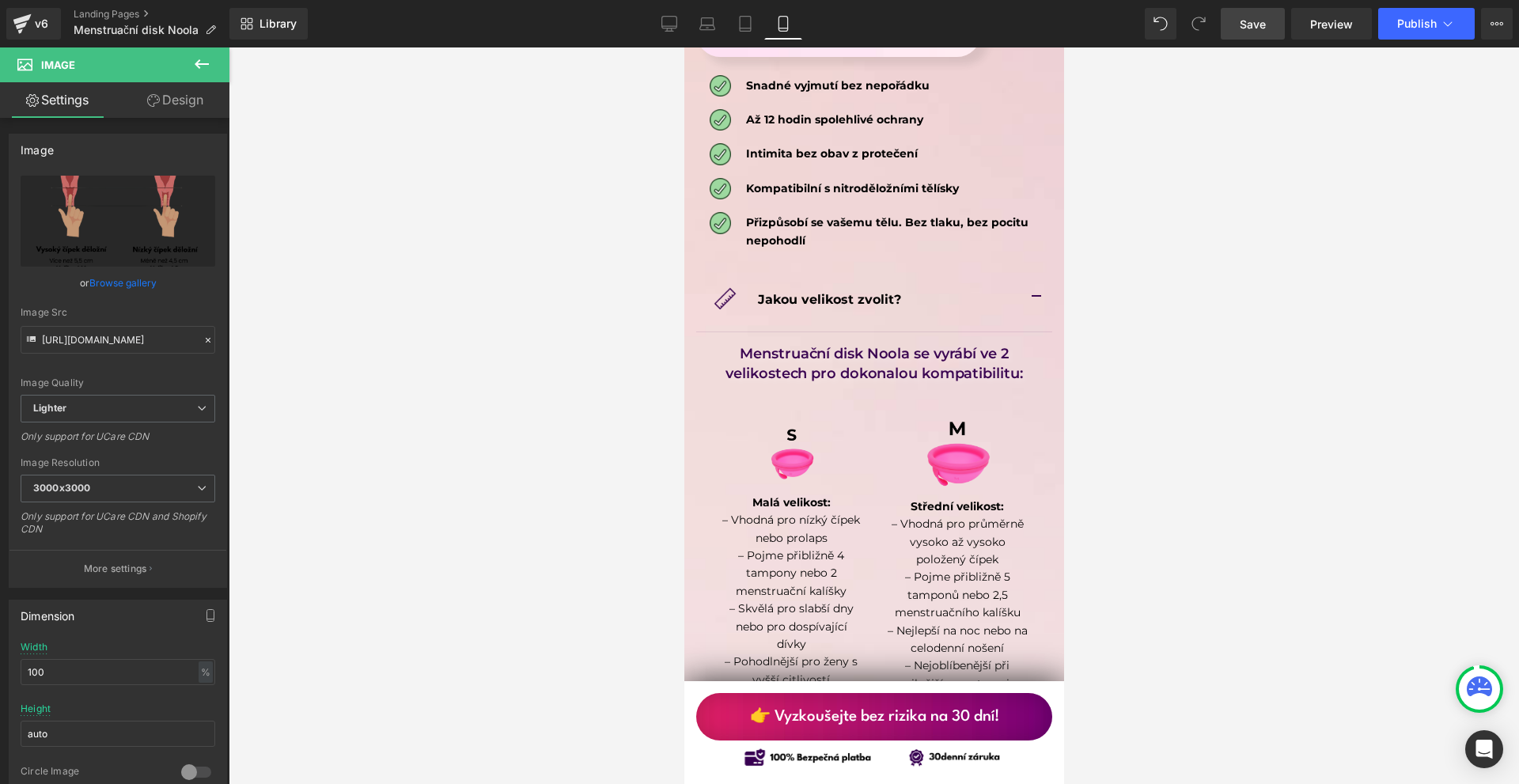
scroll to position [8558, 0]
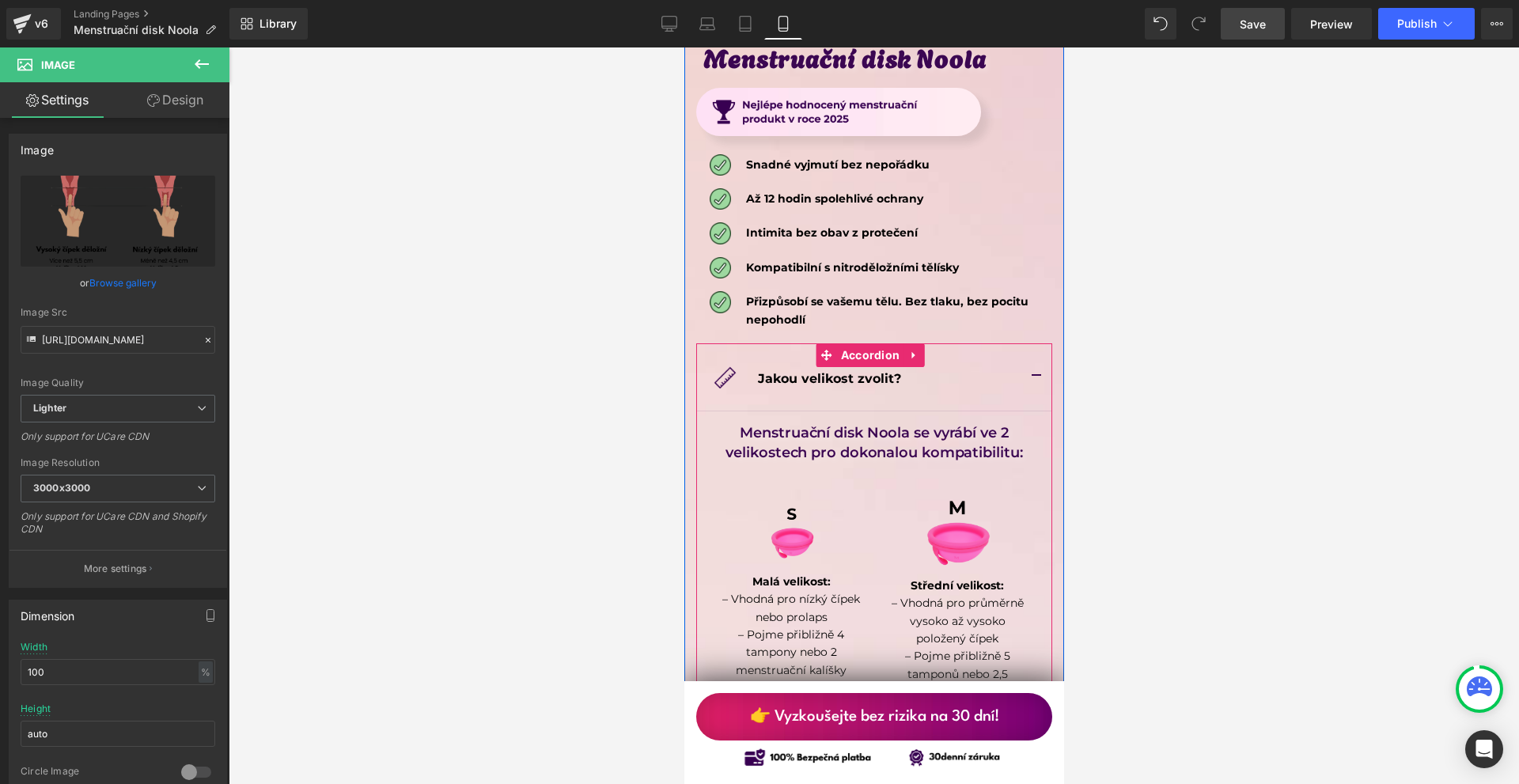
click at [1021, 343] on button "button" at bounding box center [1035, 377] width 31 height 67
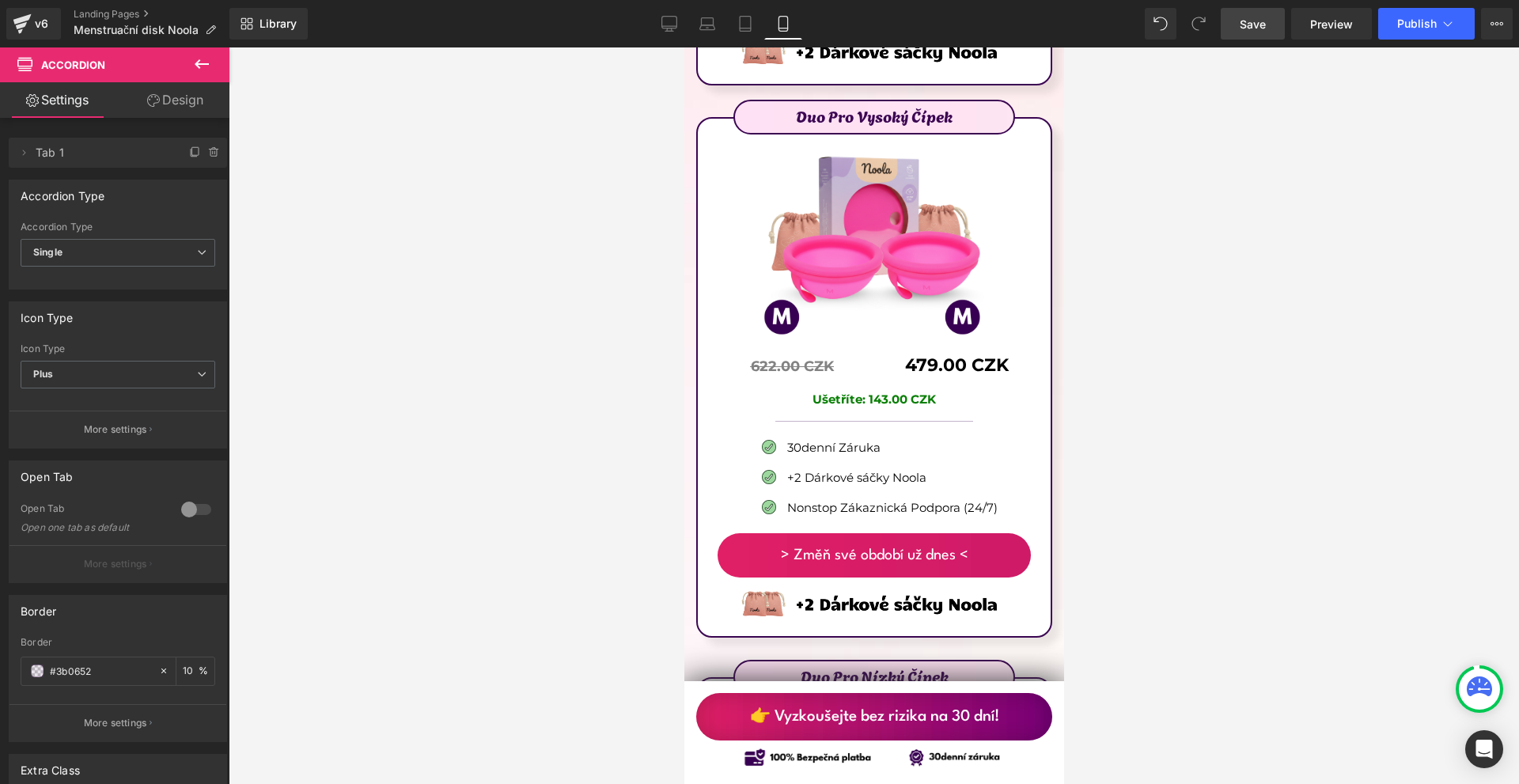
scroll to position [9666, 0]
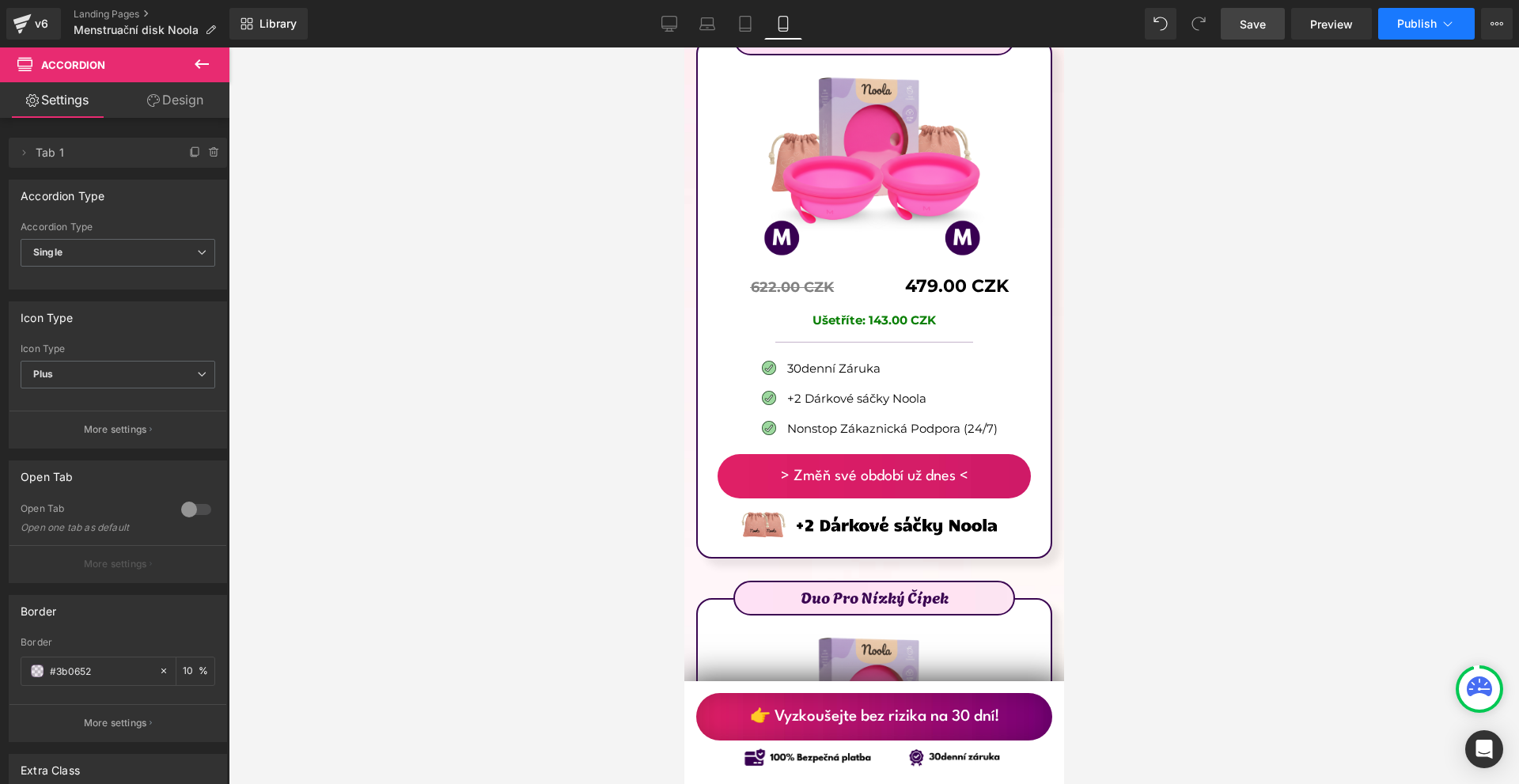
click at [1398, 10] on button "Publish" at bounding box center [1426, 23] width 96 height 31
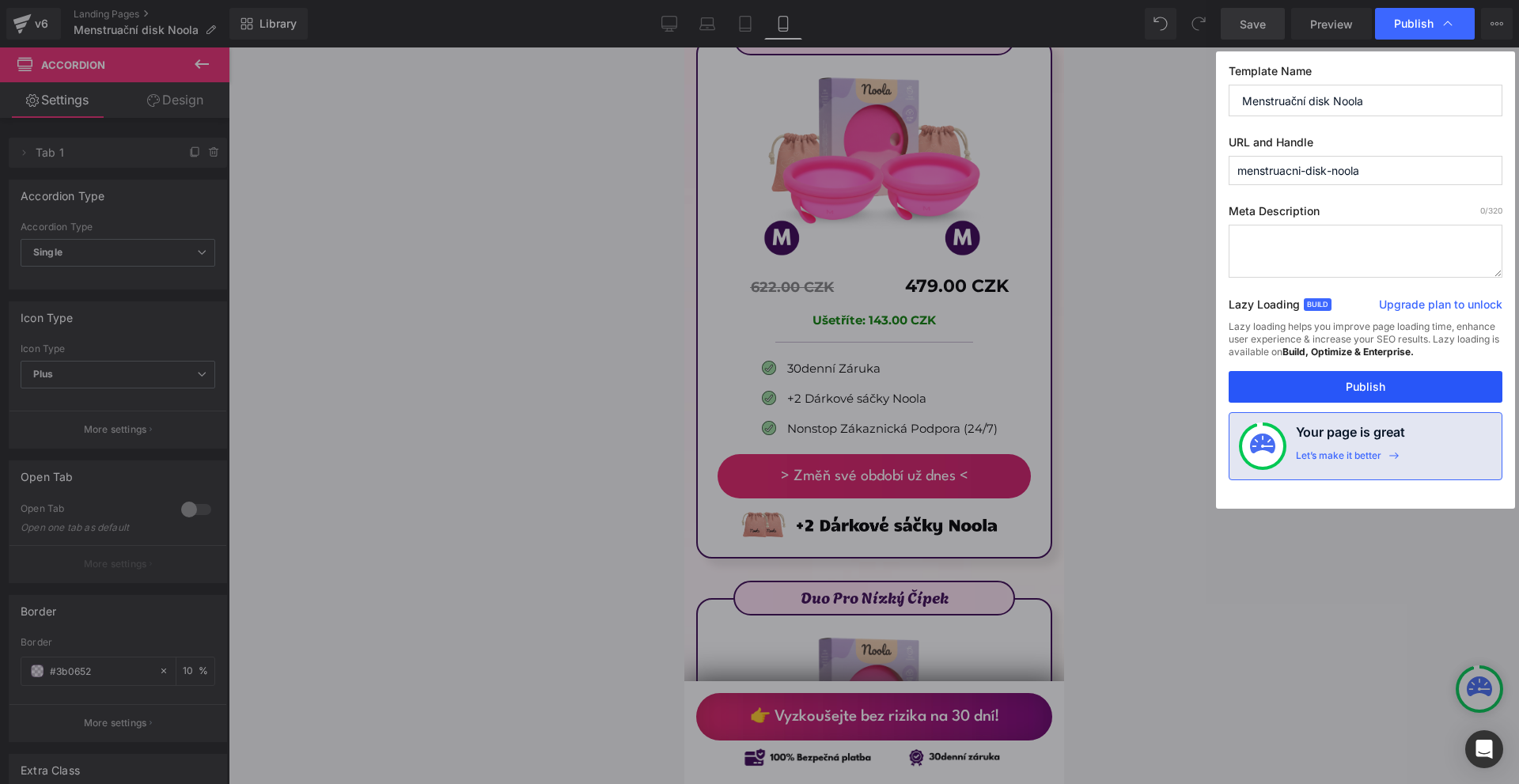
click at [1347, 380] on button "Publish" at bounding box center [1365, 386] width 274 height 31
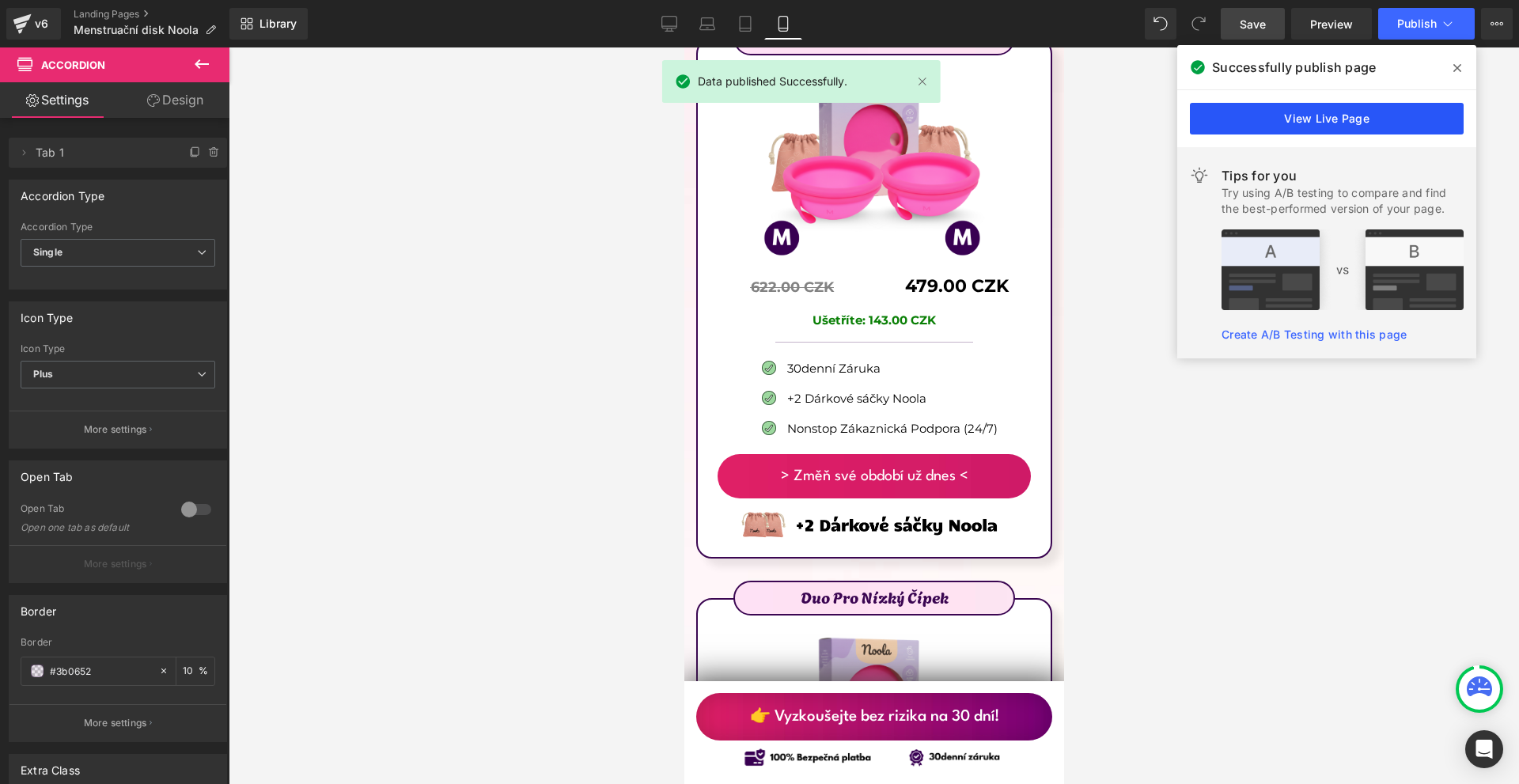
click at [1395, 121] on link "View Live Page" at bounding box center [1326, 118] width 274 height 31
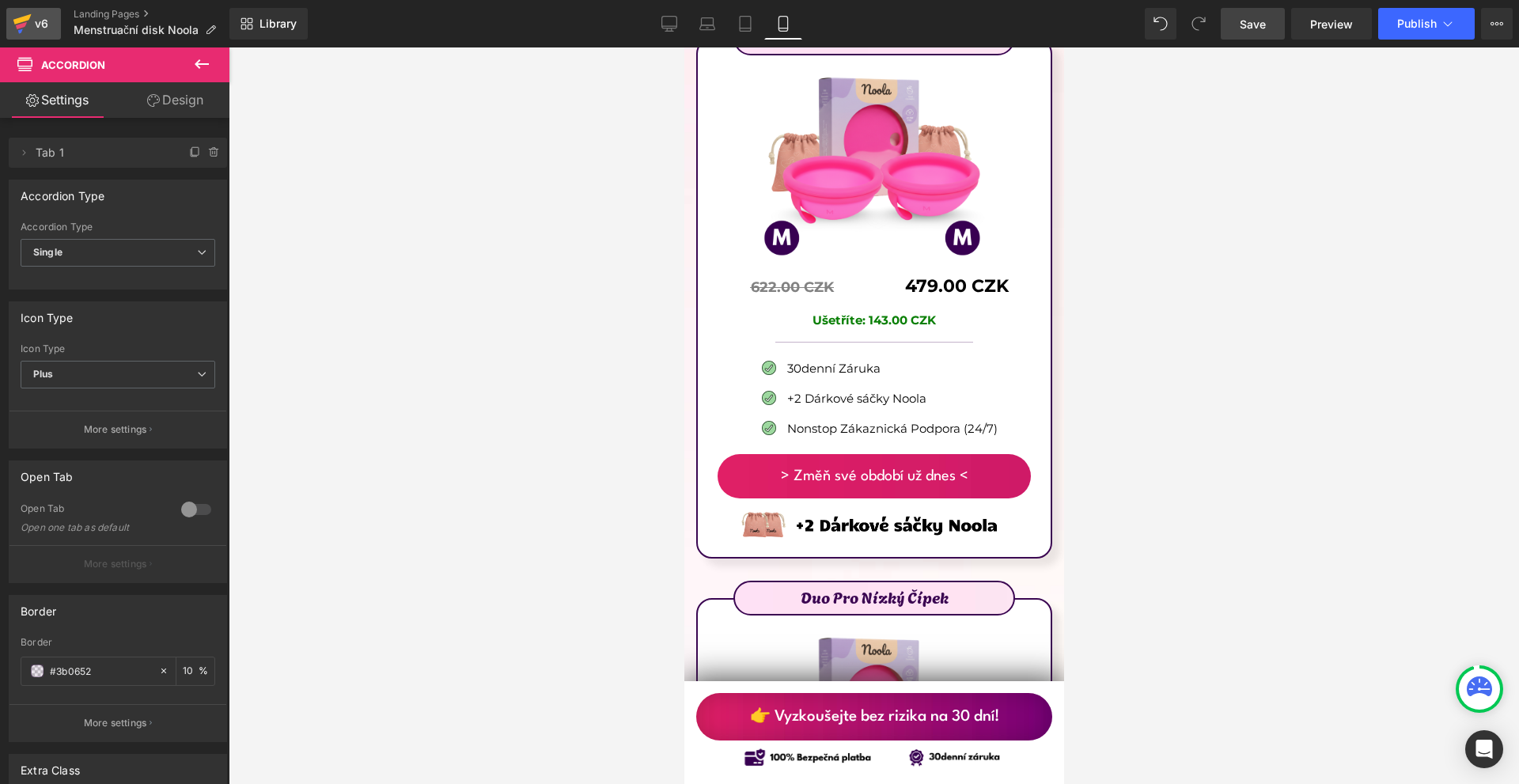
click at [14, 26] on icon at bounding box center [22, 23] width 19 height 39
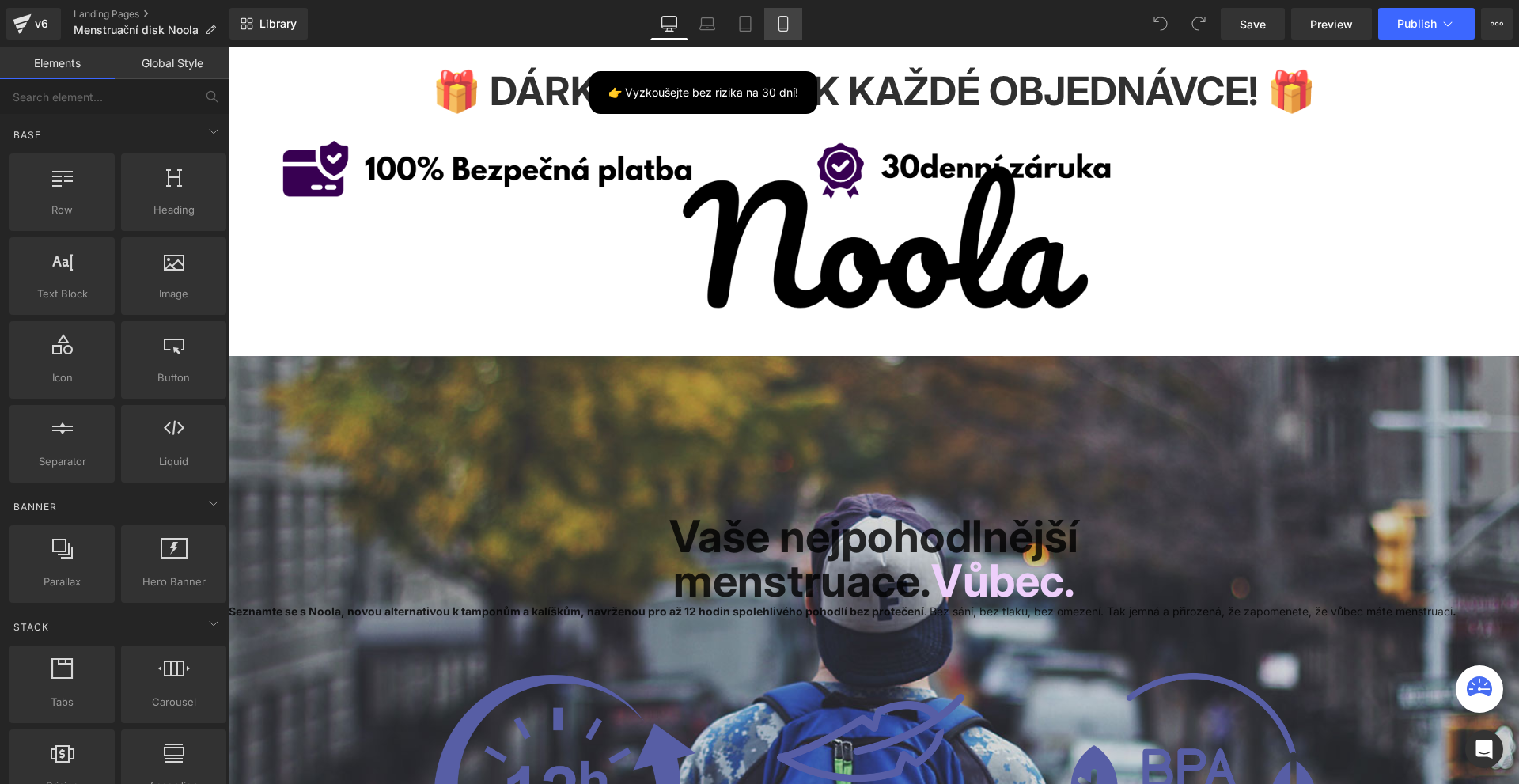
click at [790, 10] on link "Mobile" at bounding box center [783, 23] width 38 height 31
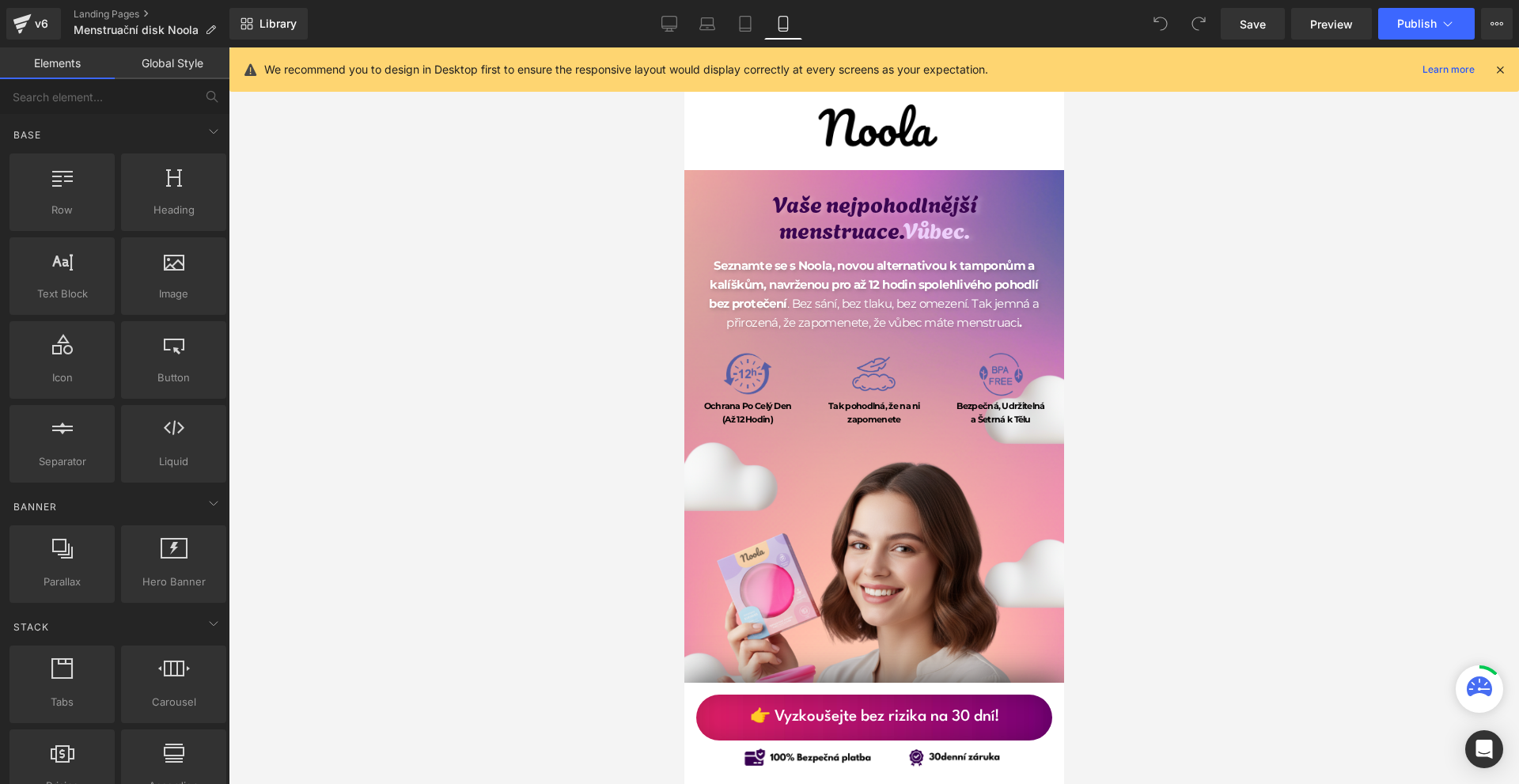
click at [1500, 72] on icon at bounding box center [1500, 70] width 14 height 14
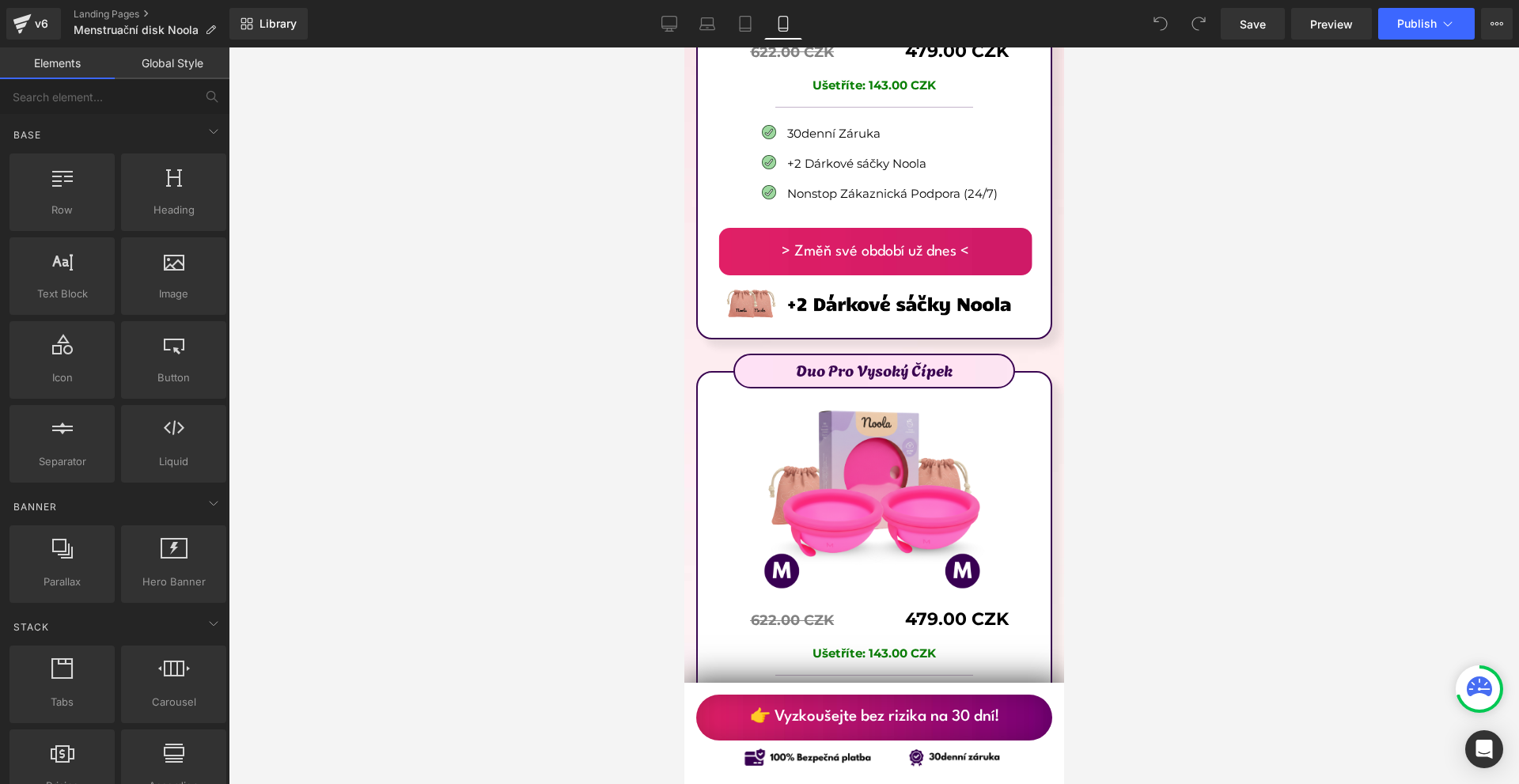
scroll to position [9413, 0]
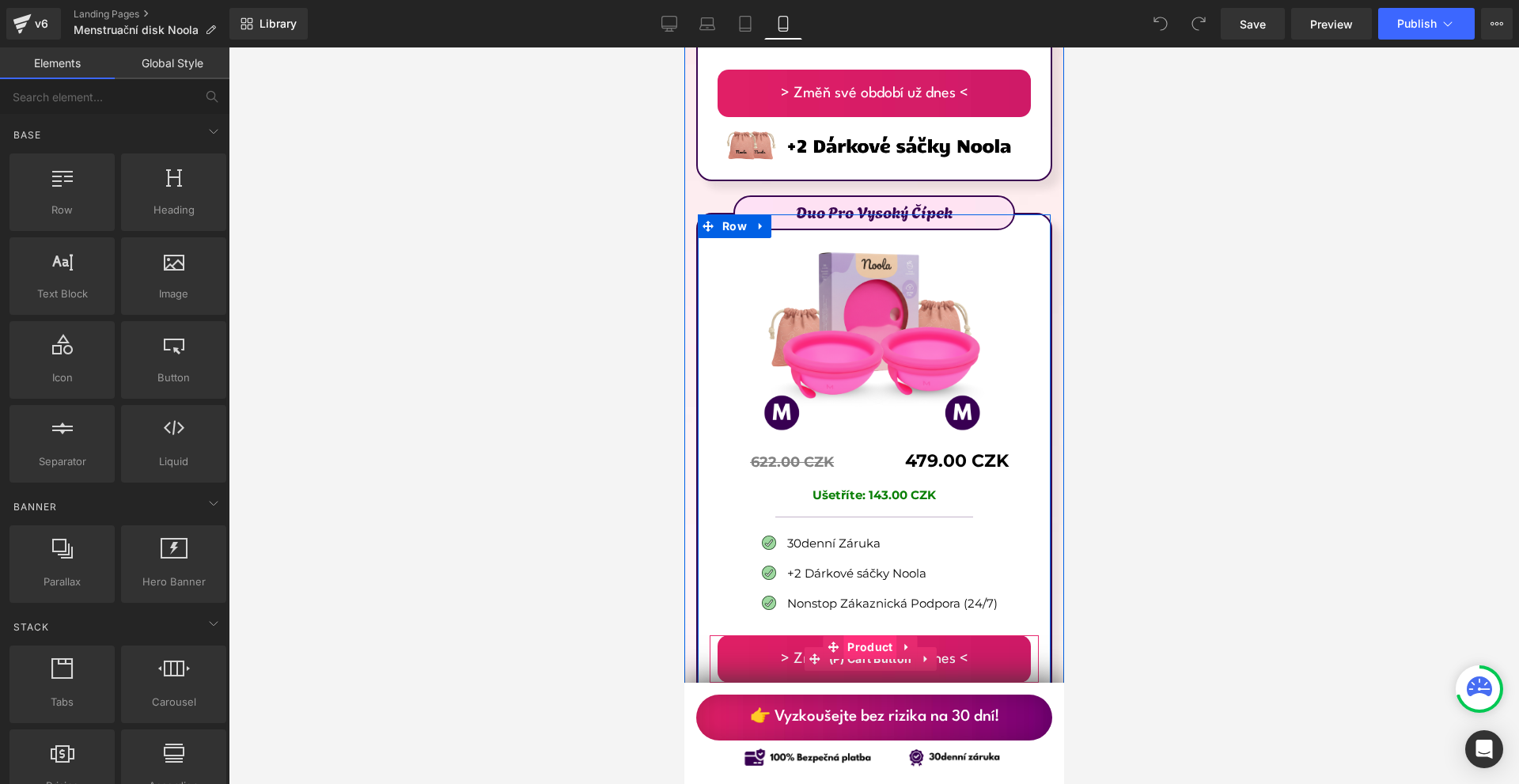
click at [867, 635] on span "Product" at bounding box center [869, 647] width 53 height 24
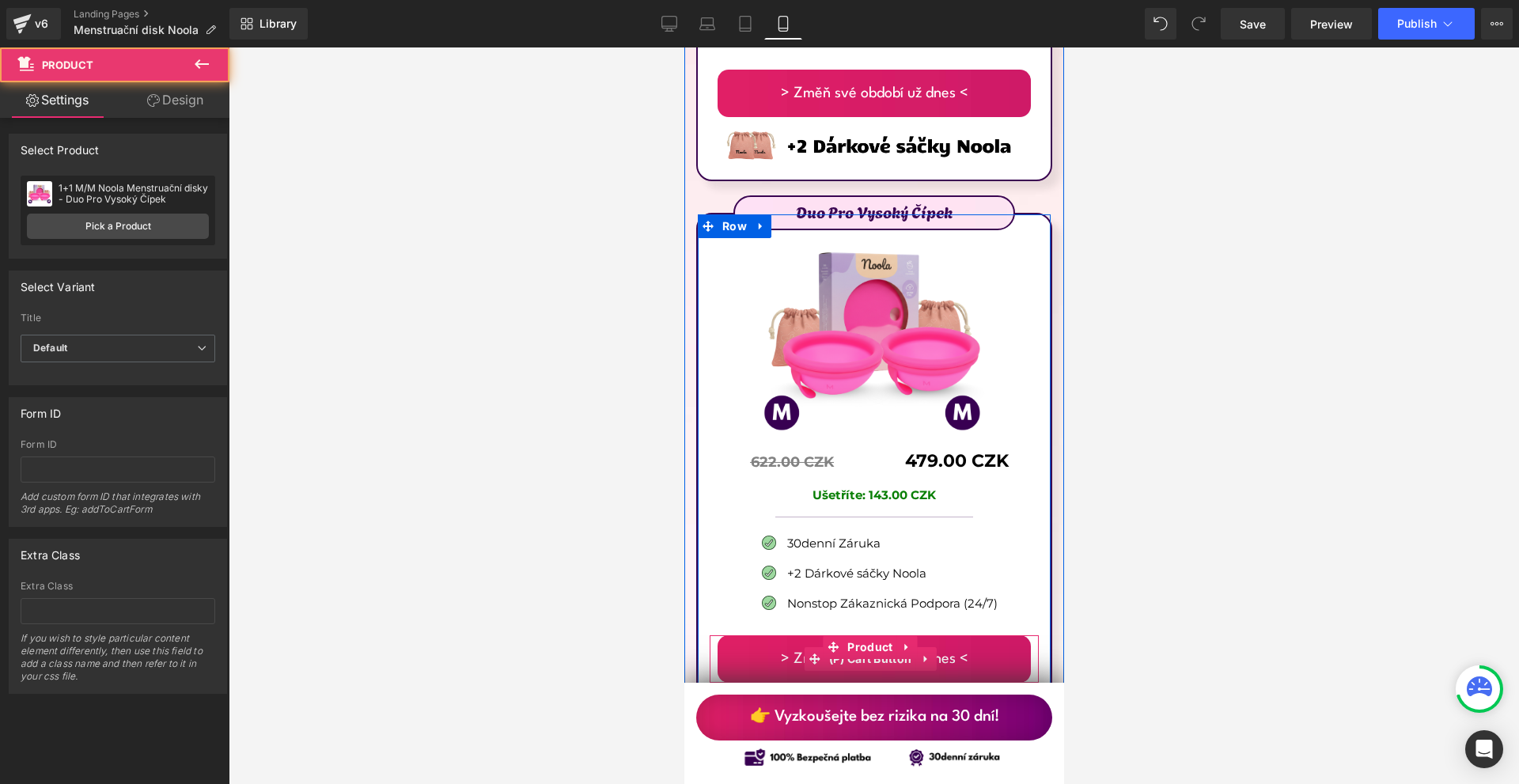
click at [866, 647] on span "(P) Cart Button" at bounding box center [869, 658] width 91 height 24
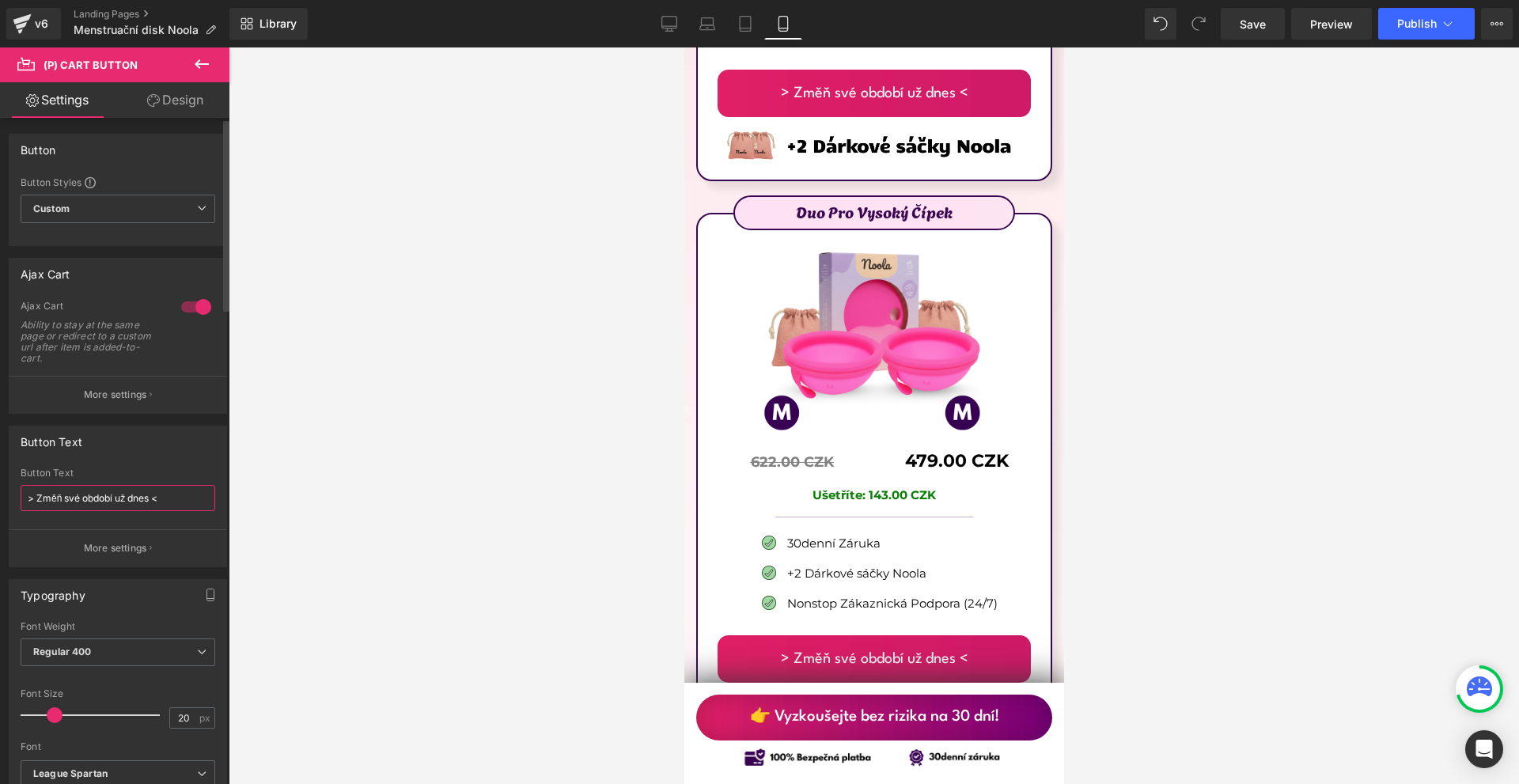
click at [126, 496] on input "> Změň své období už dnes <" at bounding box center [118, 497] width 195 height 26
click at [127, 496] on input "> Změň své období už dnes <" at bounding box center [118, 497] width 195 height 26
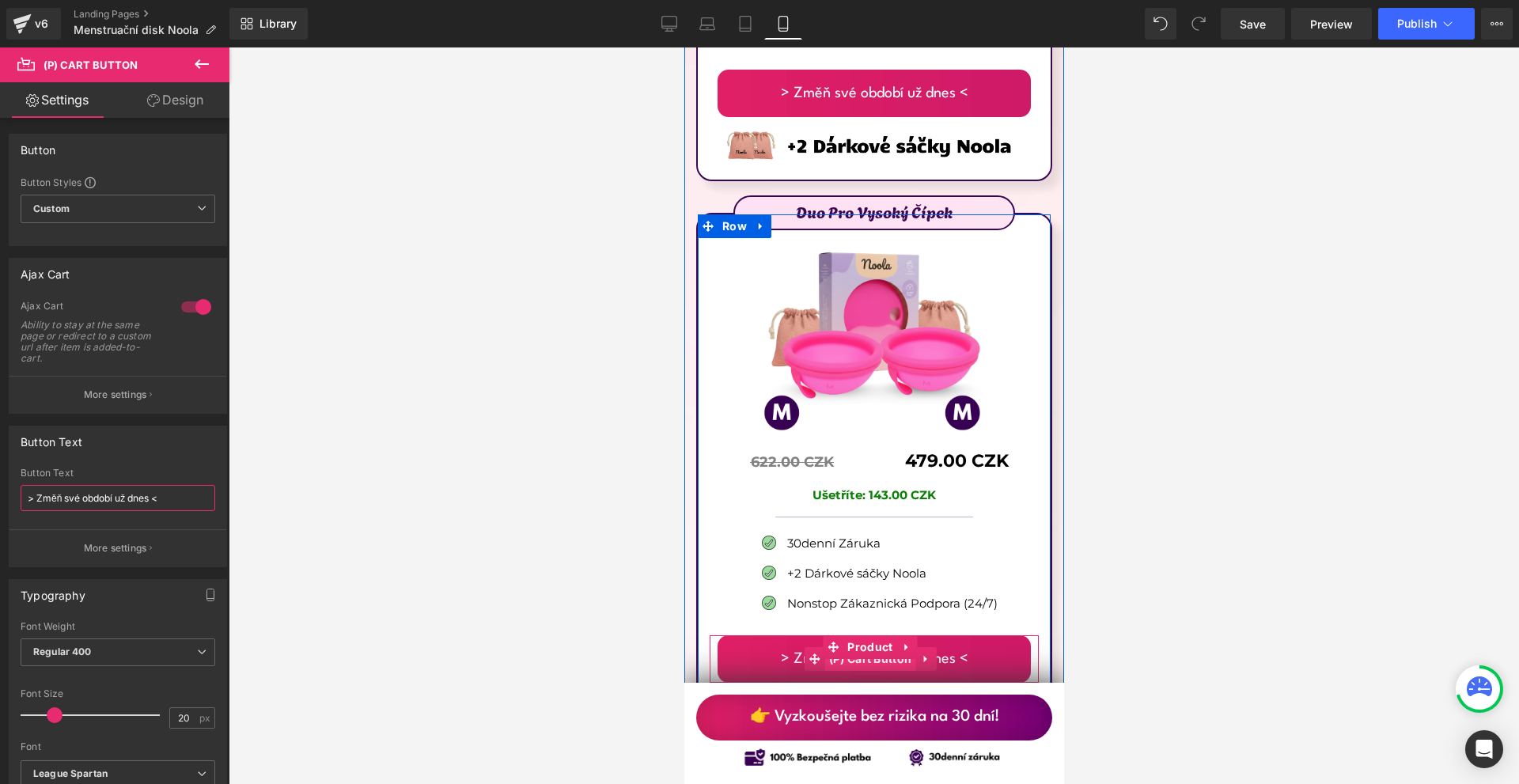
click at [863, 647] on span "(P) Cart Button" at bounding box center [869, 658] width 91 height 24
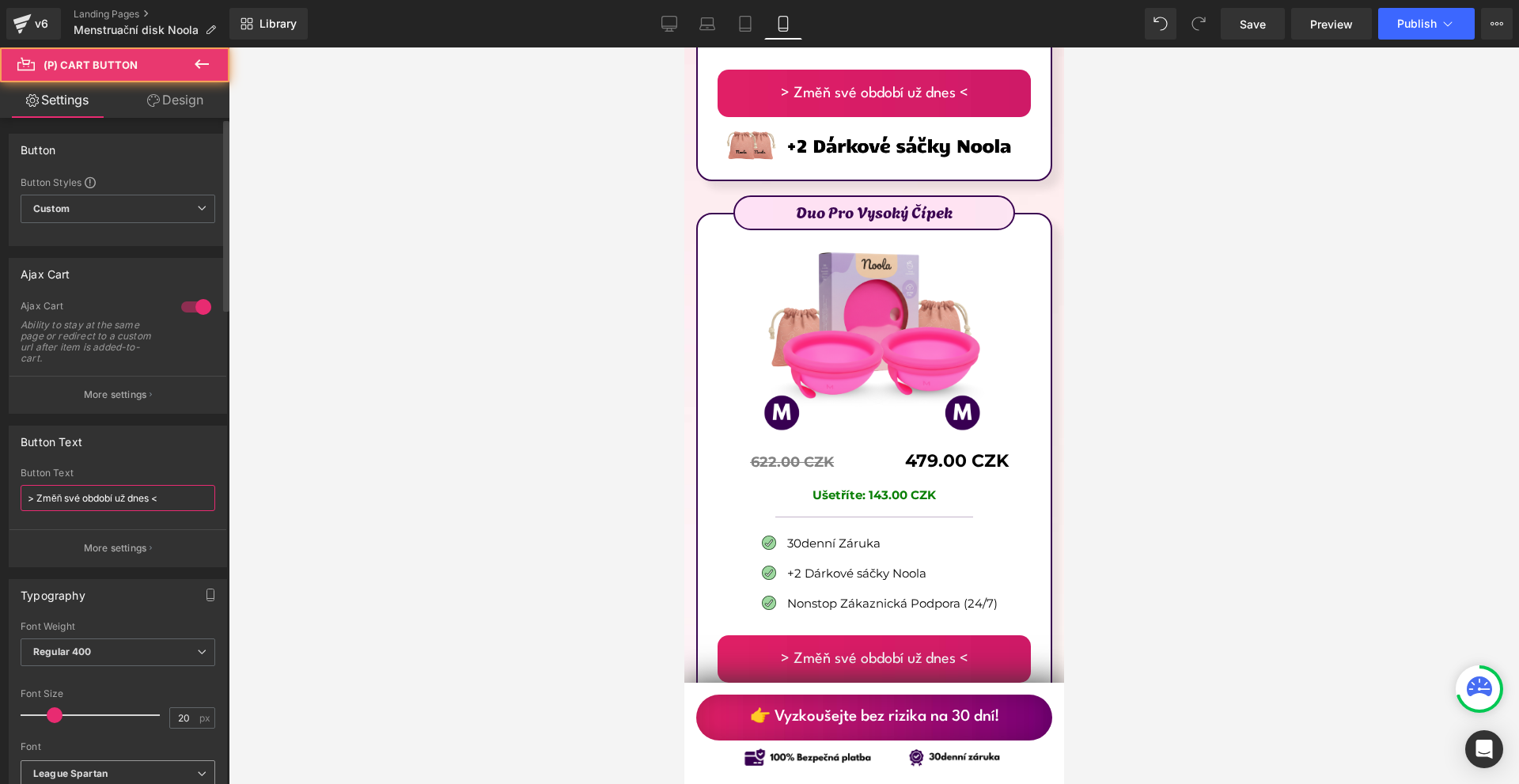
scroll to position [158, 0]
